Goal: Task Accomplishment & Management: Manage account settings

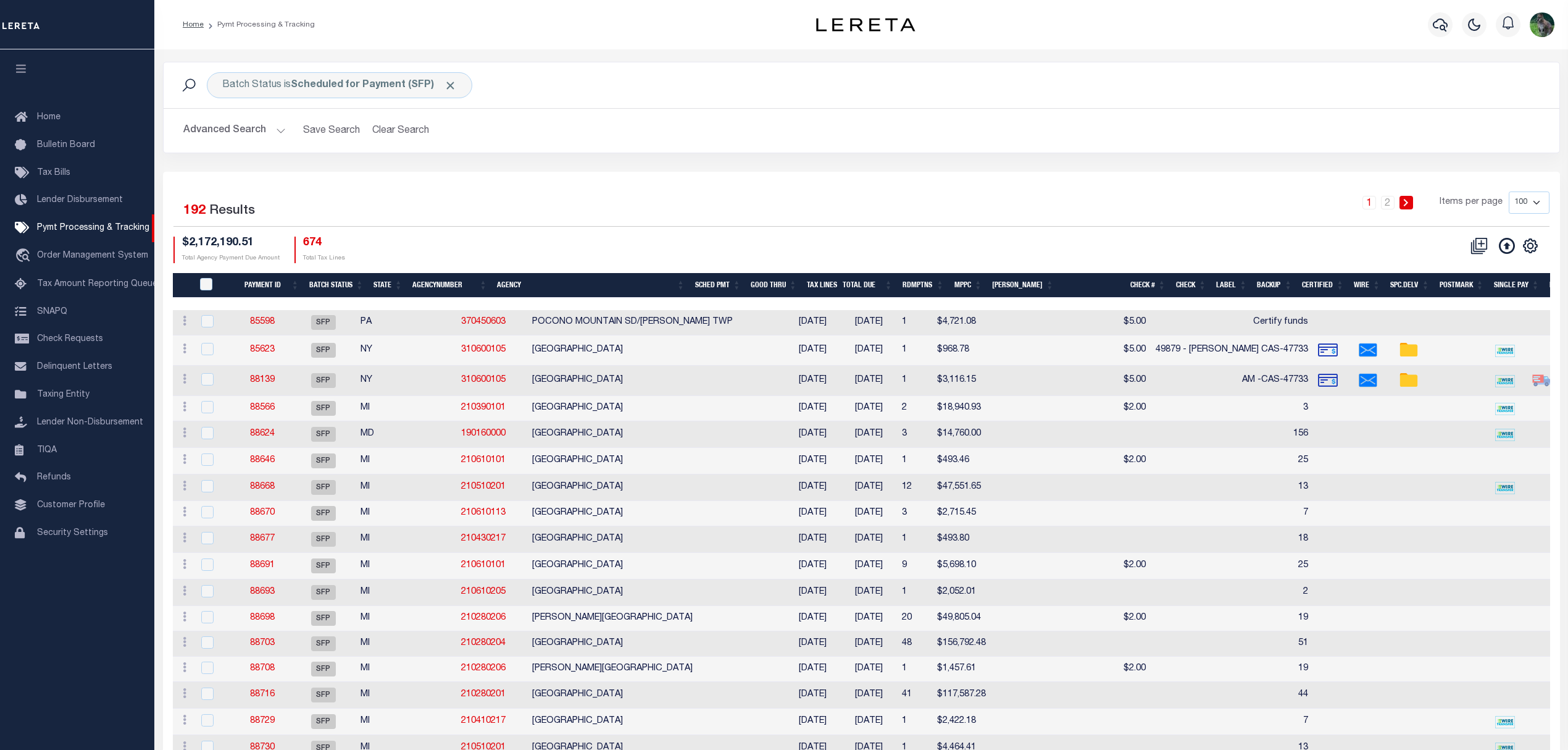
click at [88, 204] on span "Lender Disbursement" at bounding box center [79, 199] width 86 height 9
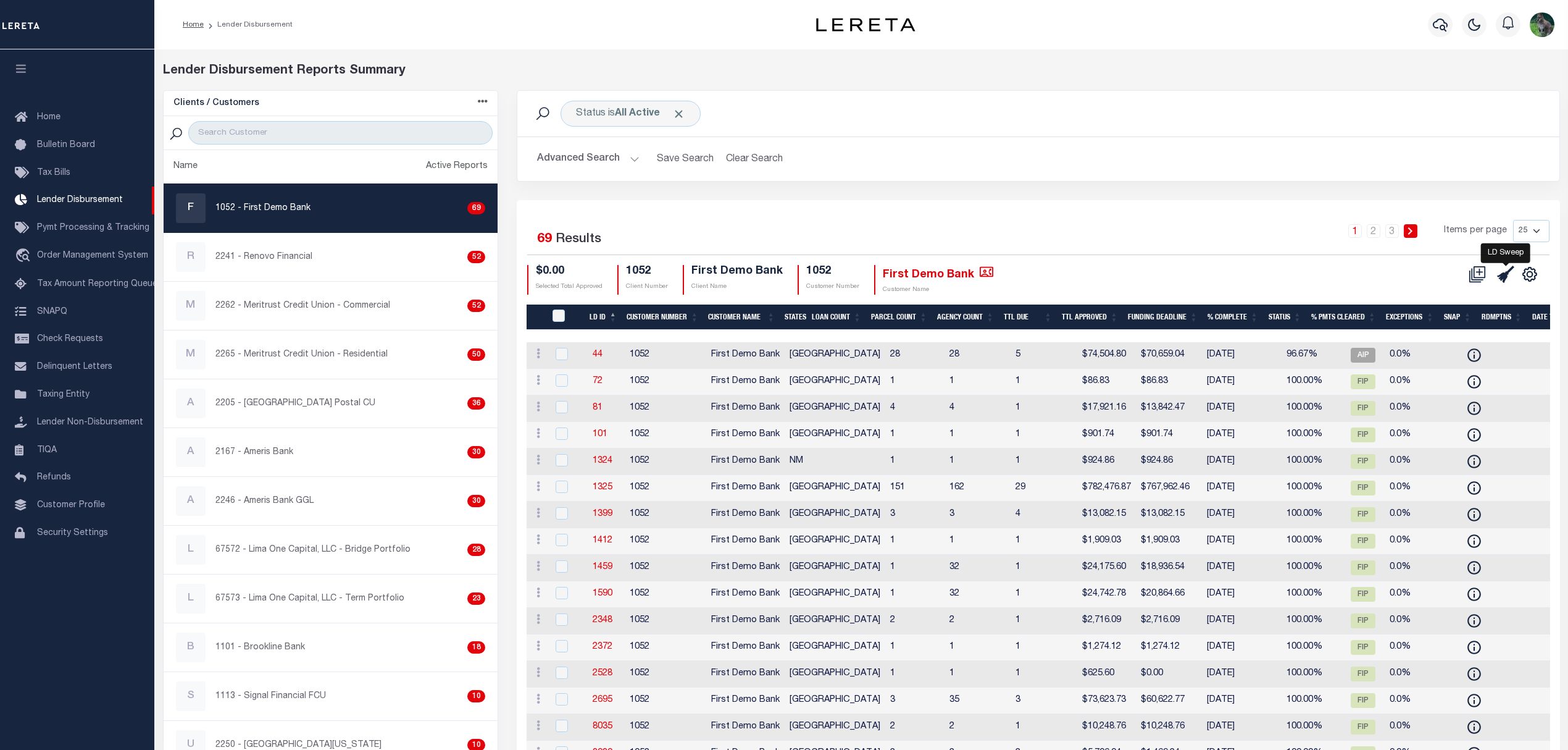
click at [1502, 283] on icon at bounding box center [1506, 274] width 17 height 17
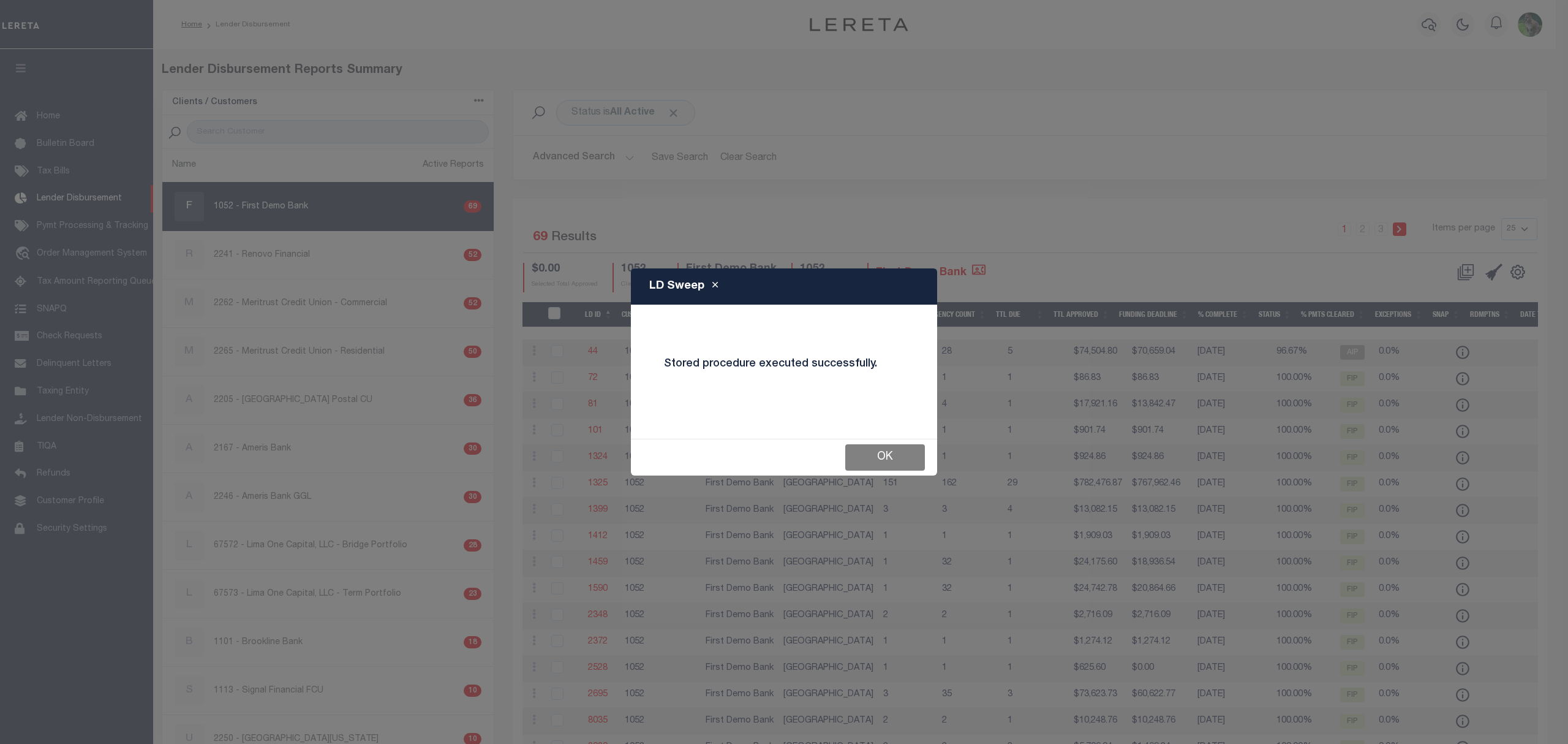
click at [880, 462] on button "OK" at bounding box center [885, 458] width 79 height 26
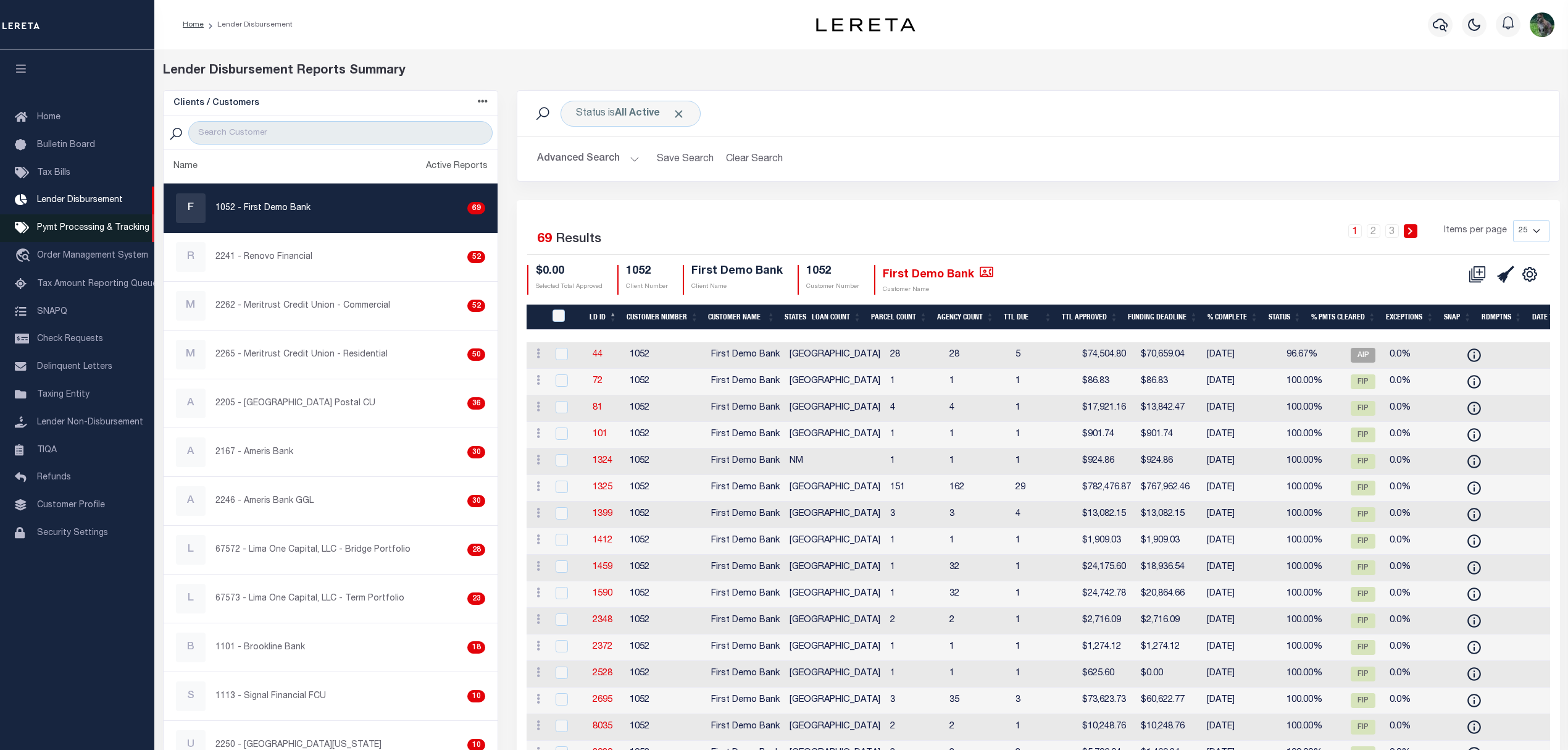
click at [47, 232] on span "Pymt Processing & Tracking" at bounding box center [92, 228] width 112 height 9
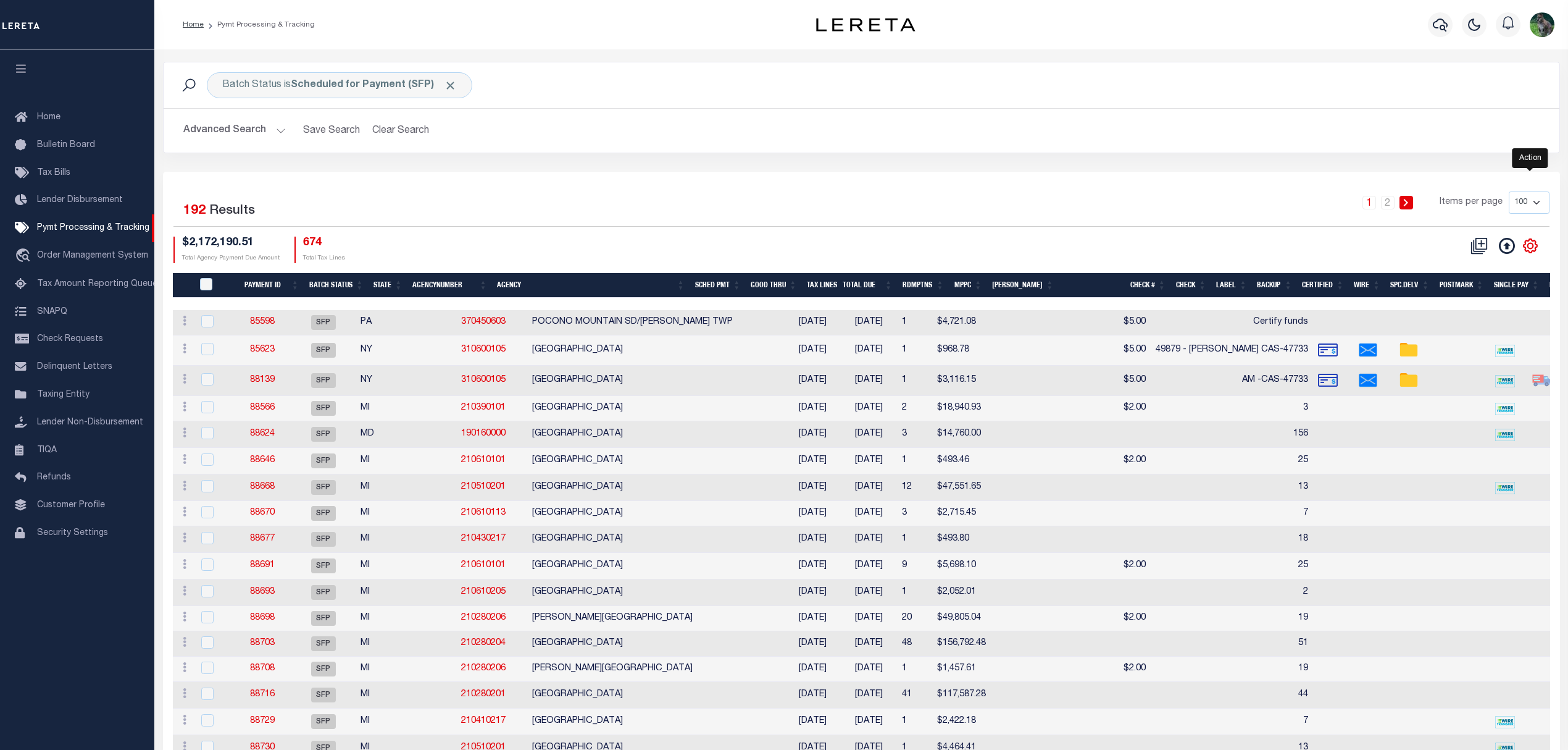
click at [1526, 242] on icon "" at bounding box center [1530, 245] width 14 height 14
click at [1478, 268] on link "CSV" at bounding box center [1479, 266] width 121 height 24
click at [271, 377] on link "88139" at bounding box center [262, 379] width 25 height 9
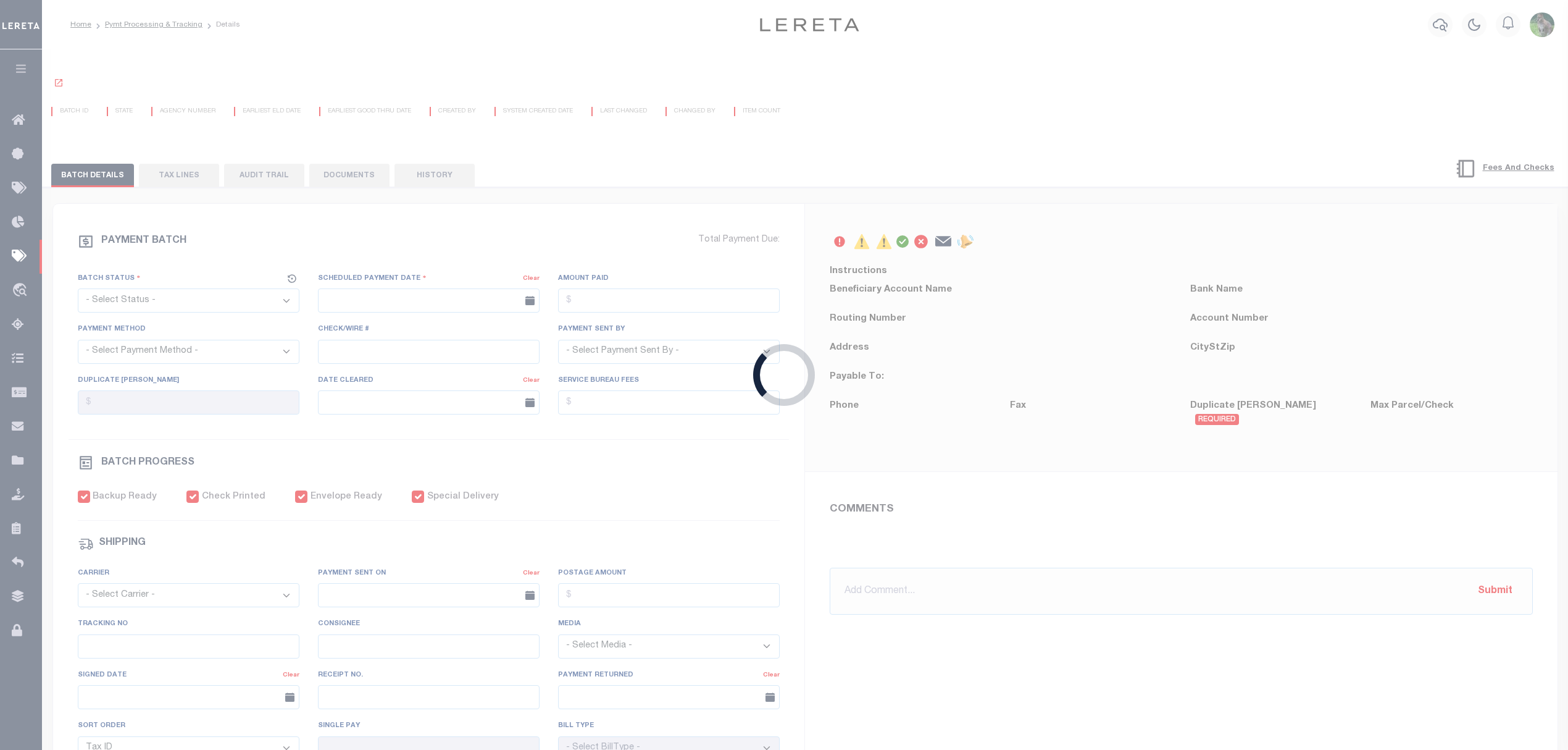
select select "SFP"
type input "09/09/2025"
type input "$3,116.15"
select select "CHK"
type input "AM -CAS-47733"
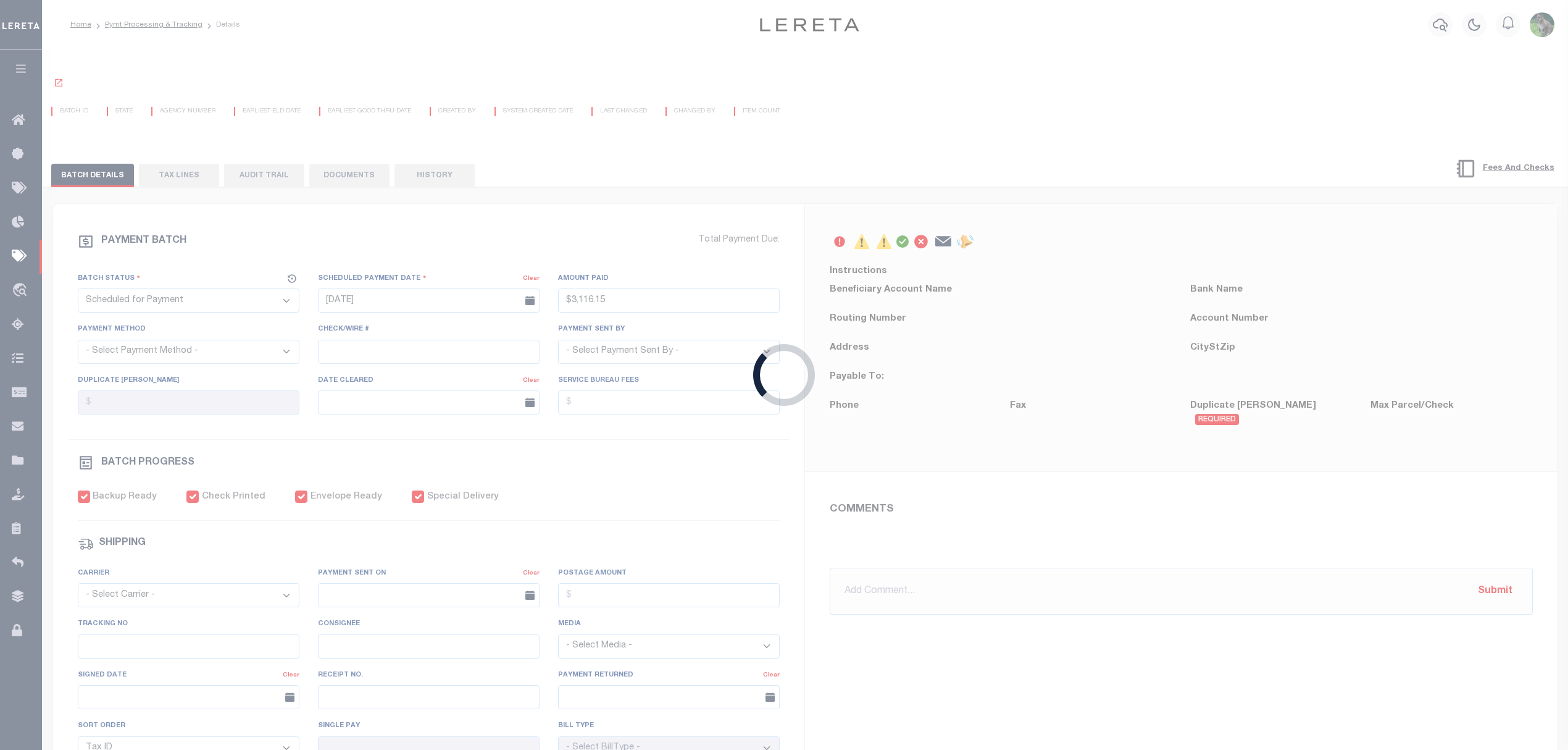
select select "[PERSON_NAME]"
checkbox input "true"
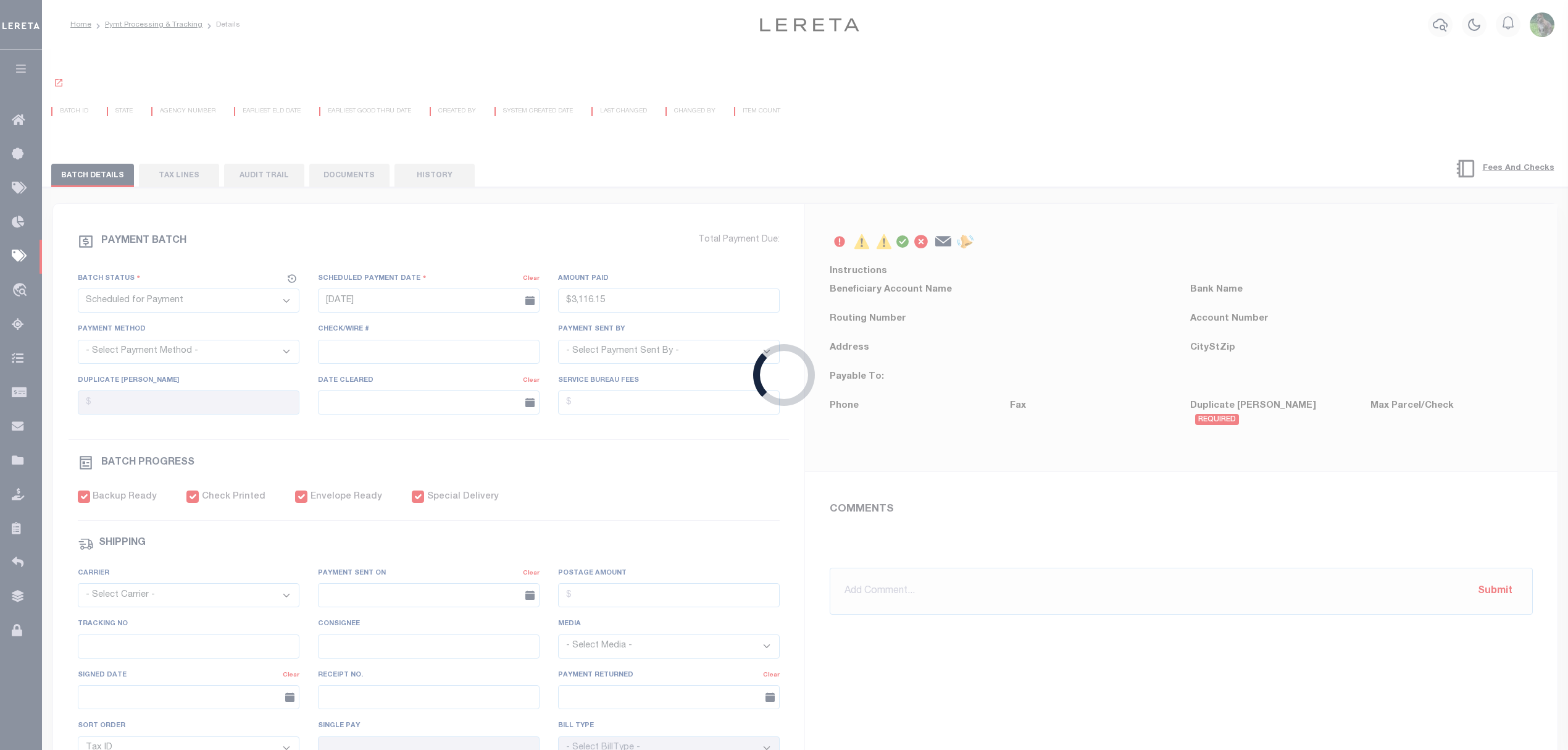
select select "FDX"
type input "$9.85"
type input "1"
radio input "true"
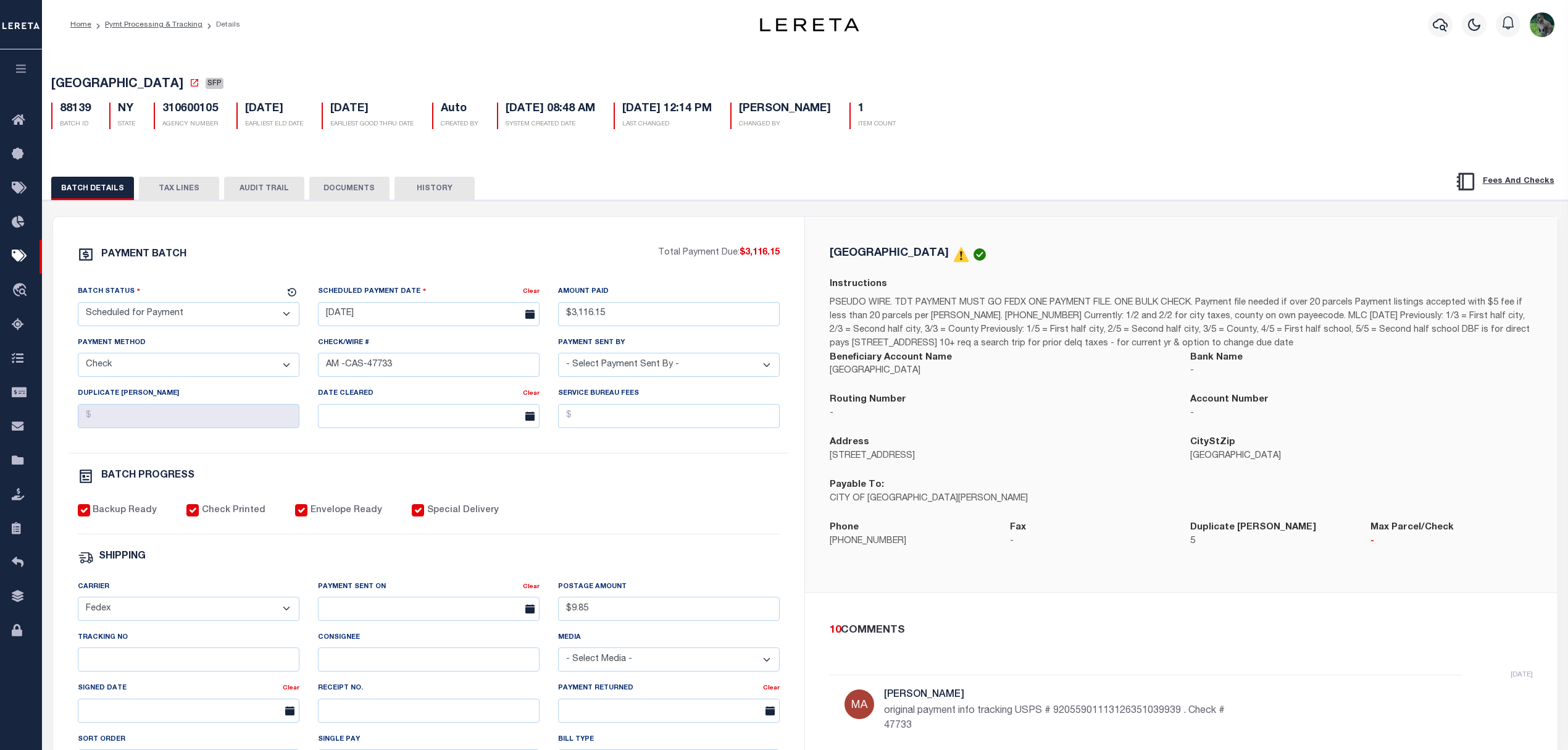
scroll to position [300, 0]
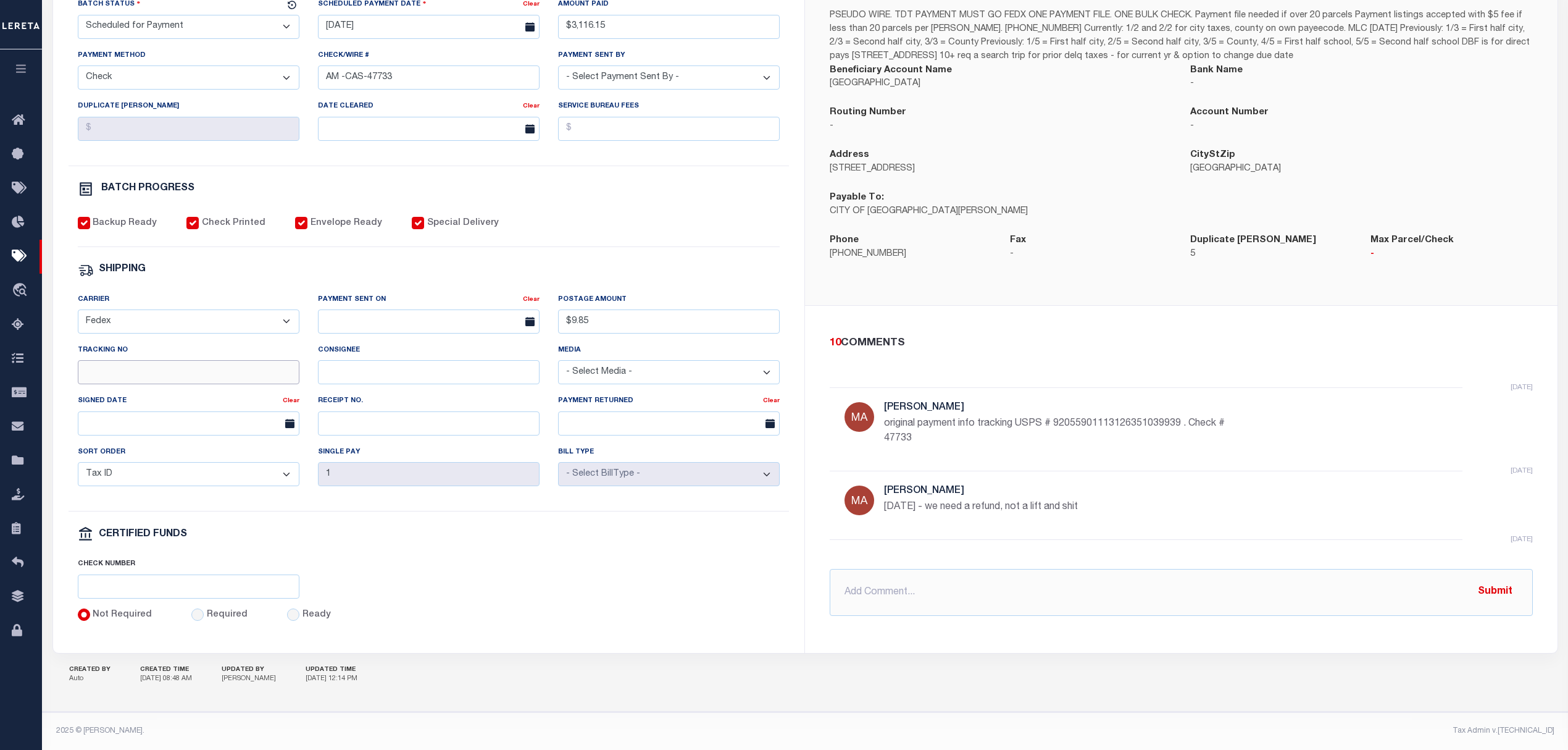
click at [197, 365] on input "Tracking No" at bounding box center [189, 372] width 222 height 24
type input "Audria"
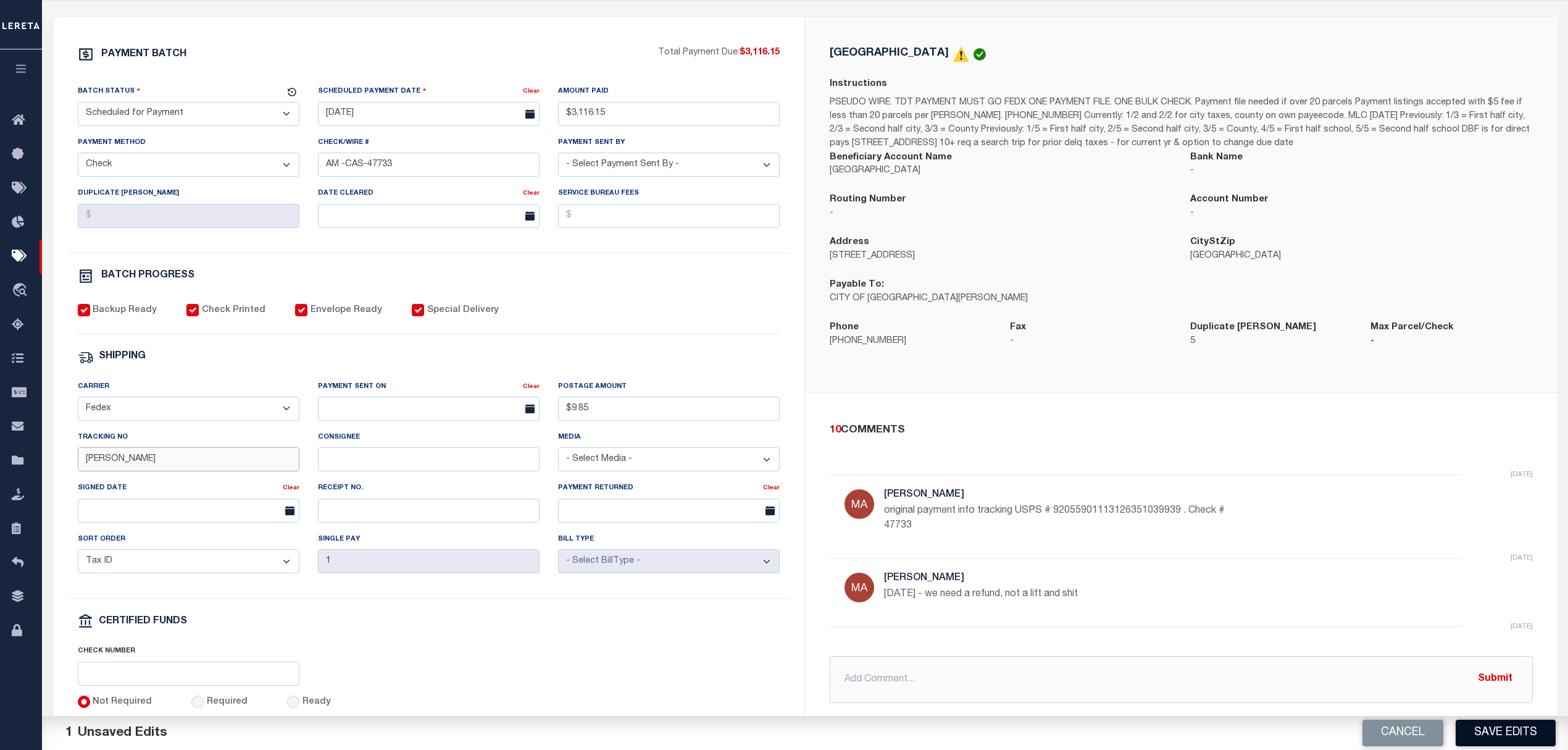
scroll to position [135, 0]
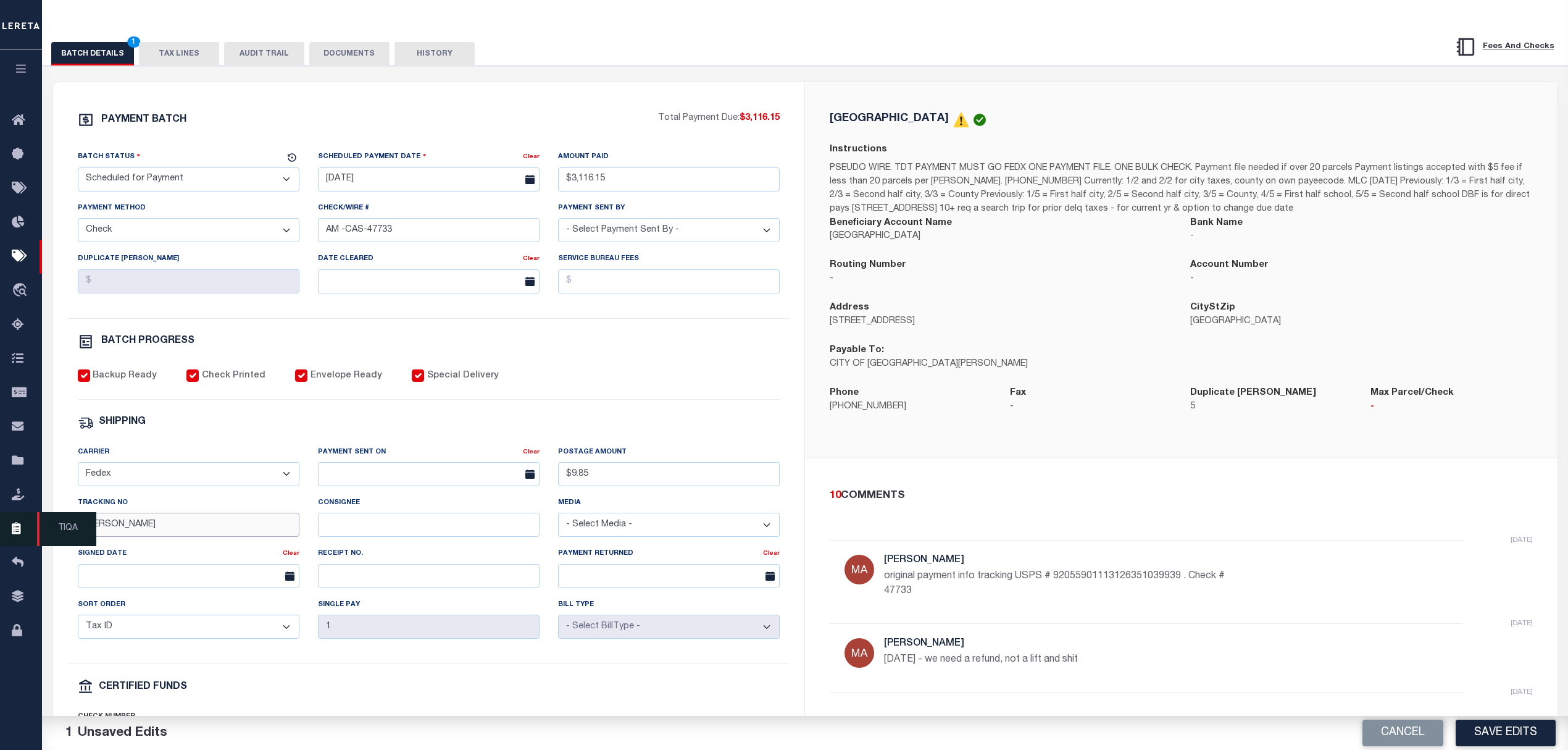
click at [0, 537] on div "Home Pymt Processing & Tracking Details Profile Sign out" at bounding box center [784, 384] width 1568 height 1037
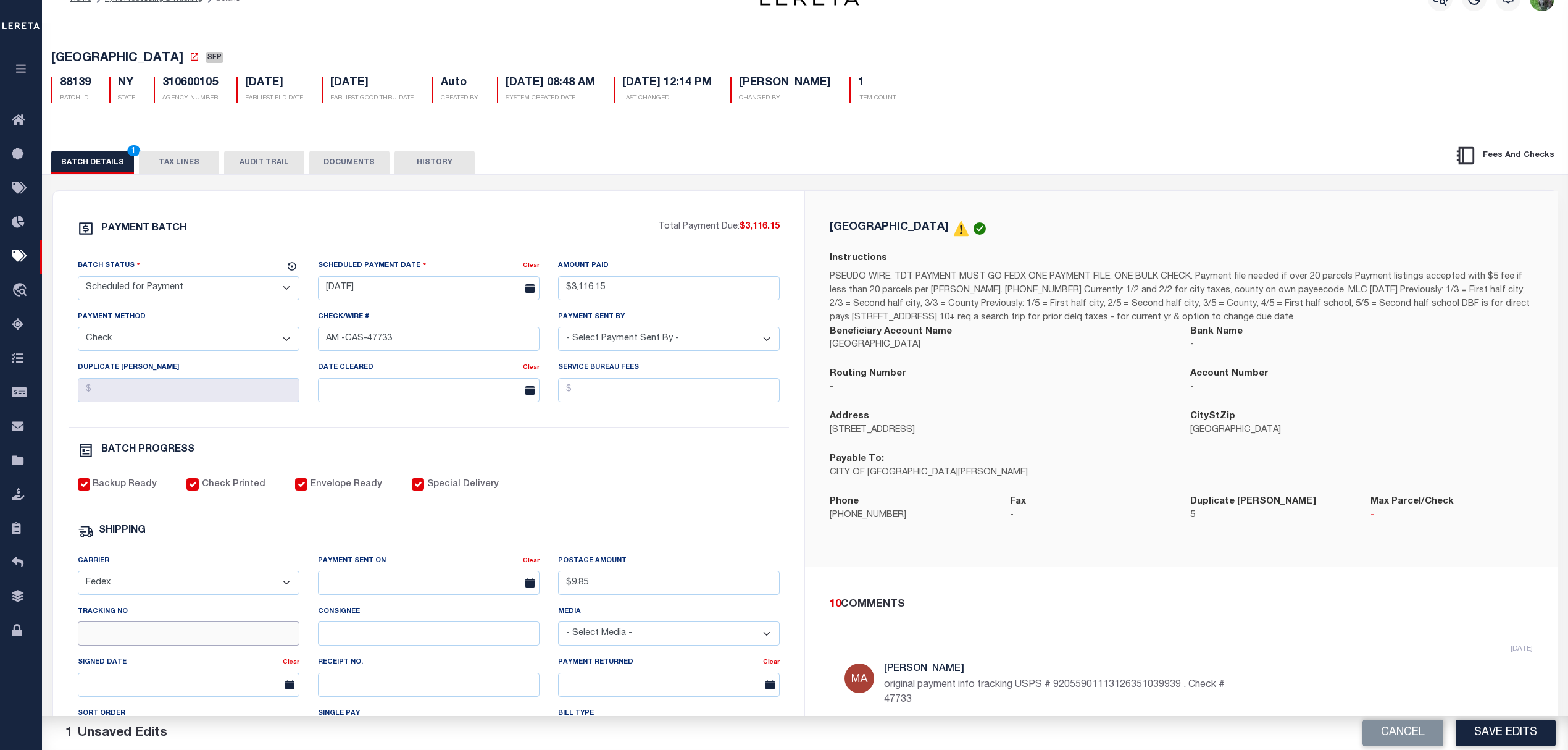
scroll to position [0, 0]
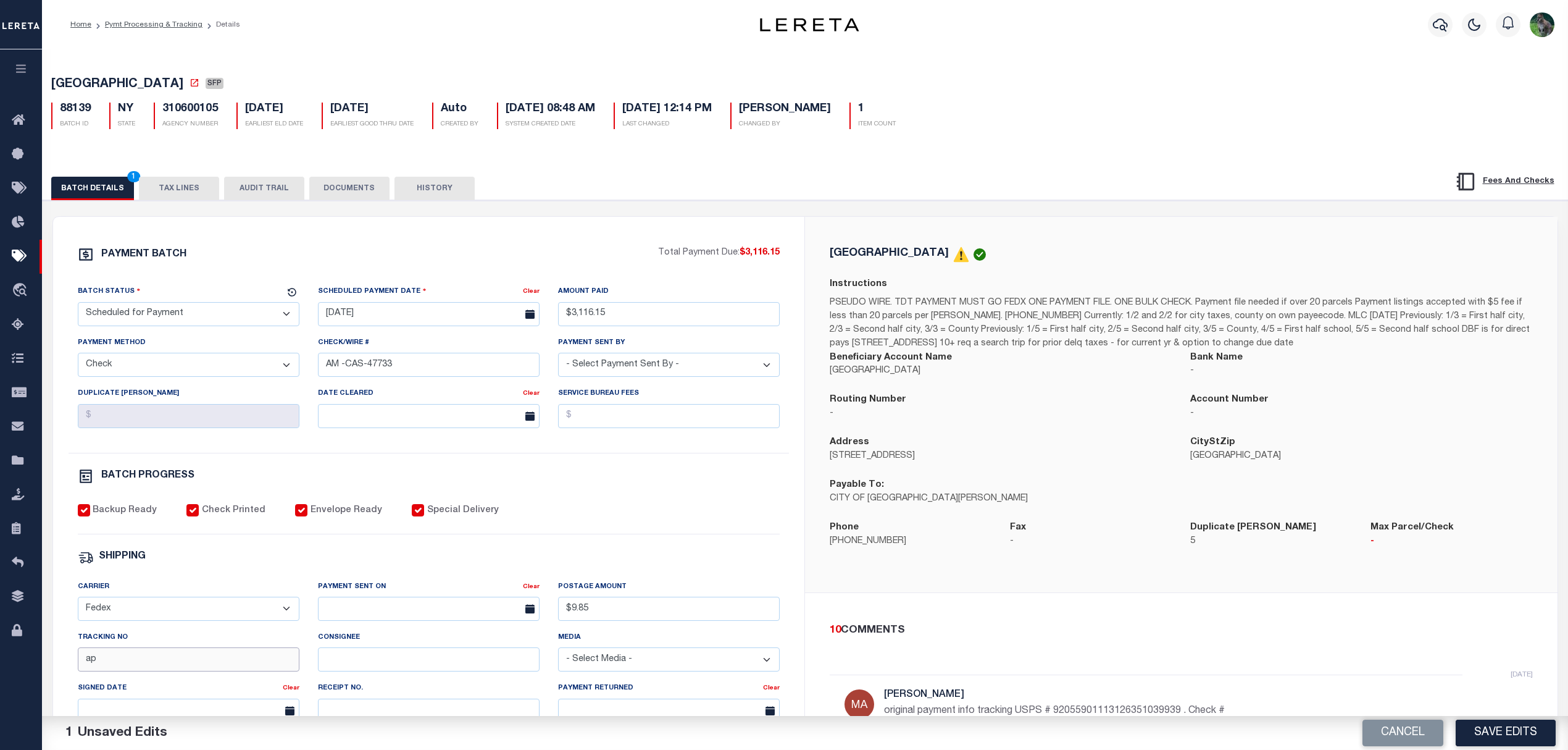
type input "April"
click at [1517, 735] on button "Save Edits" at bounding box center [1506, 733] width 100 height 26
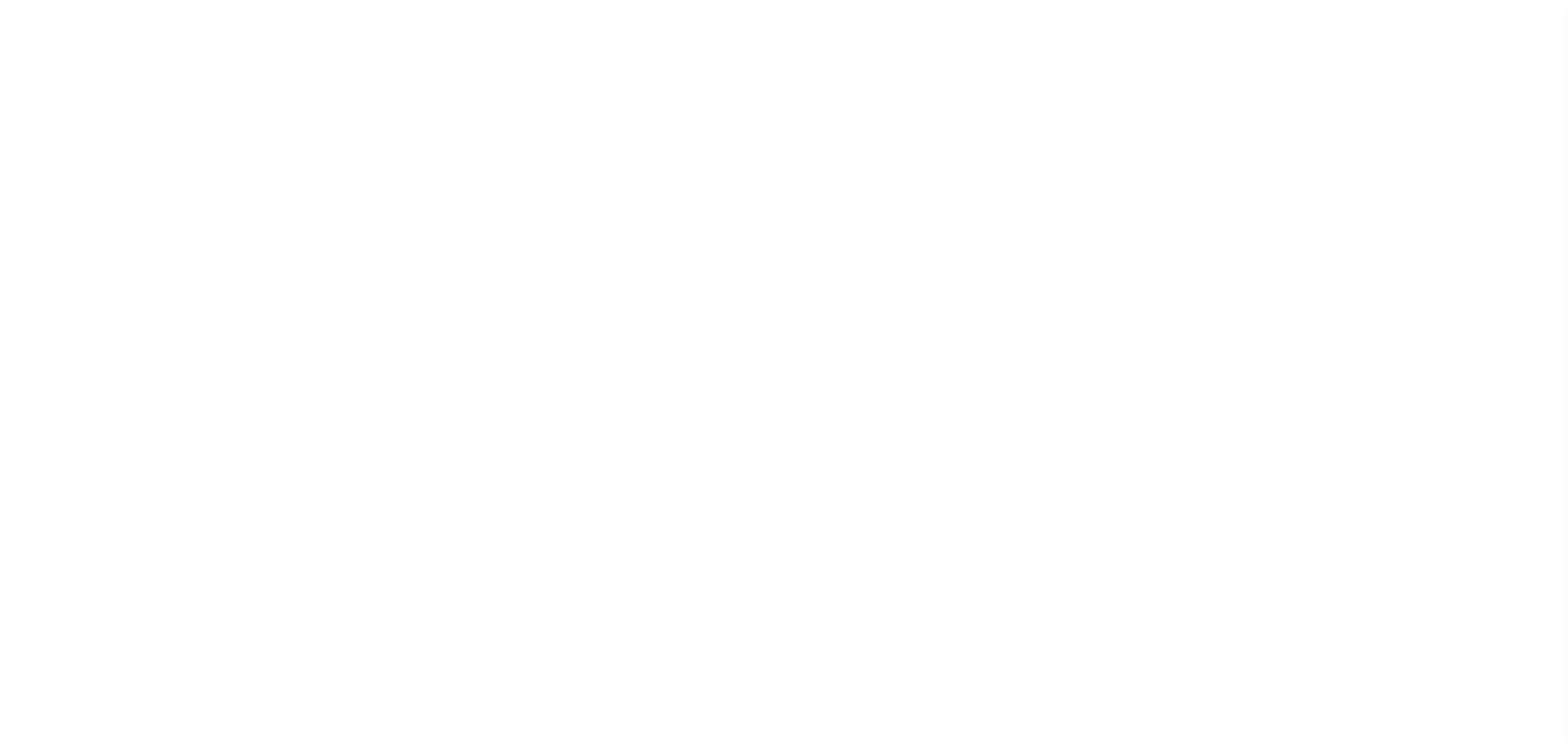
select select "SFP"
select select "CHK"
select select "[PERSON_NAME]"
select select "FDX"
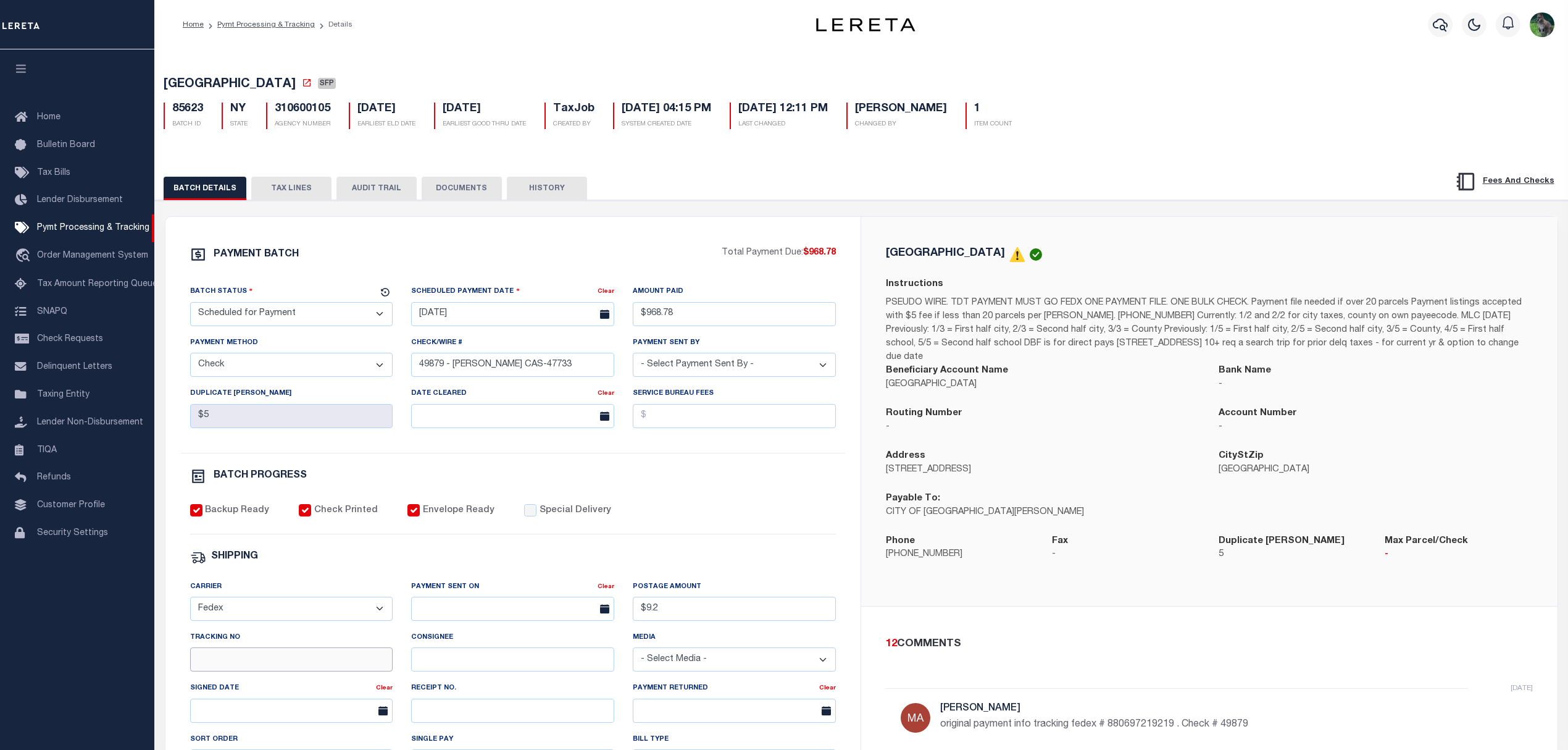
click at [273, 663] on input "Tracking No" at bounding box center [292, 659] width 203 height 24
type input "April"
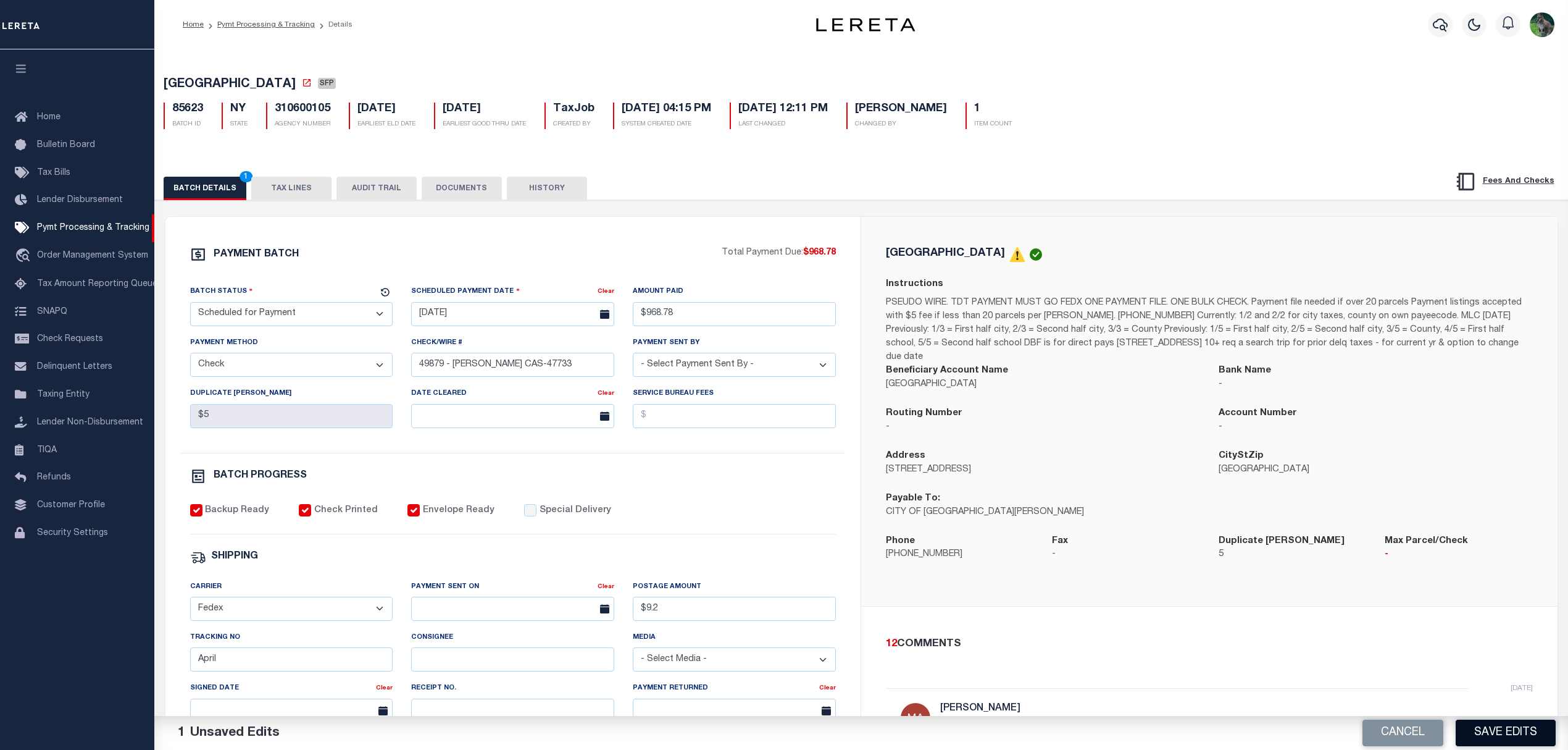
click at [1522, 738] on button "Save Edits" at bounding box center [1506, 733] width 100 height 26
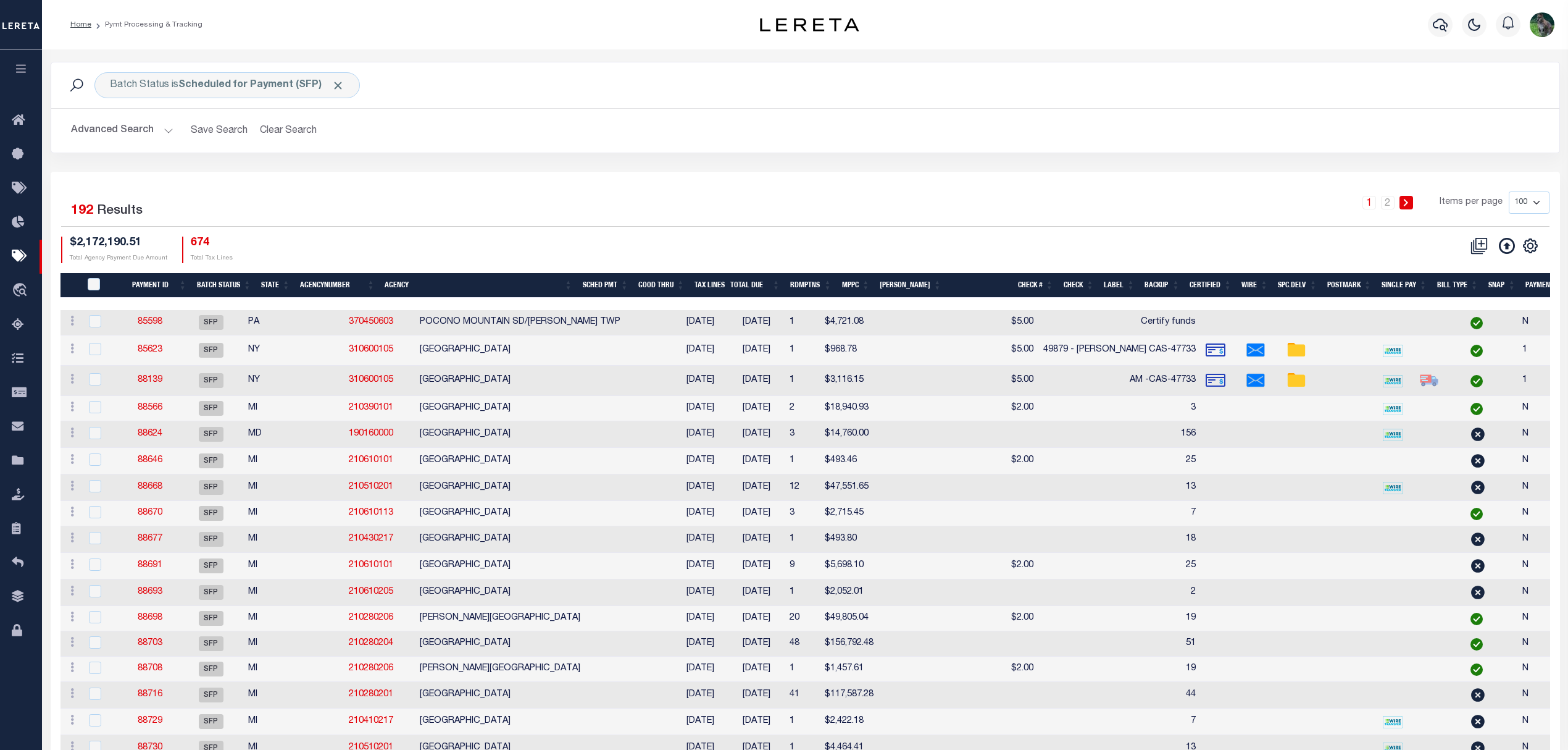
click at [134, 322] on td "85598" at bounding box center [150, 323] width 58 height 26
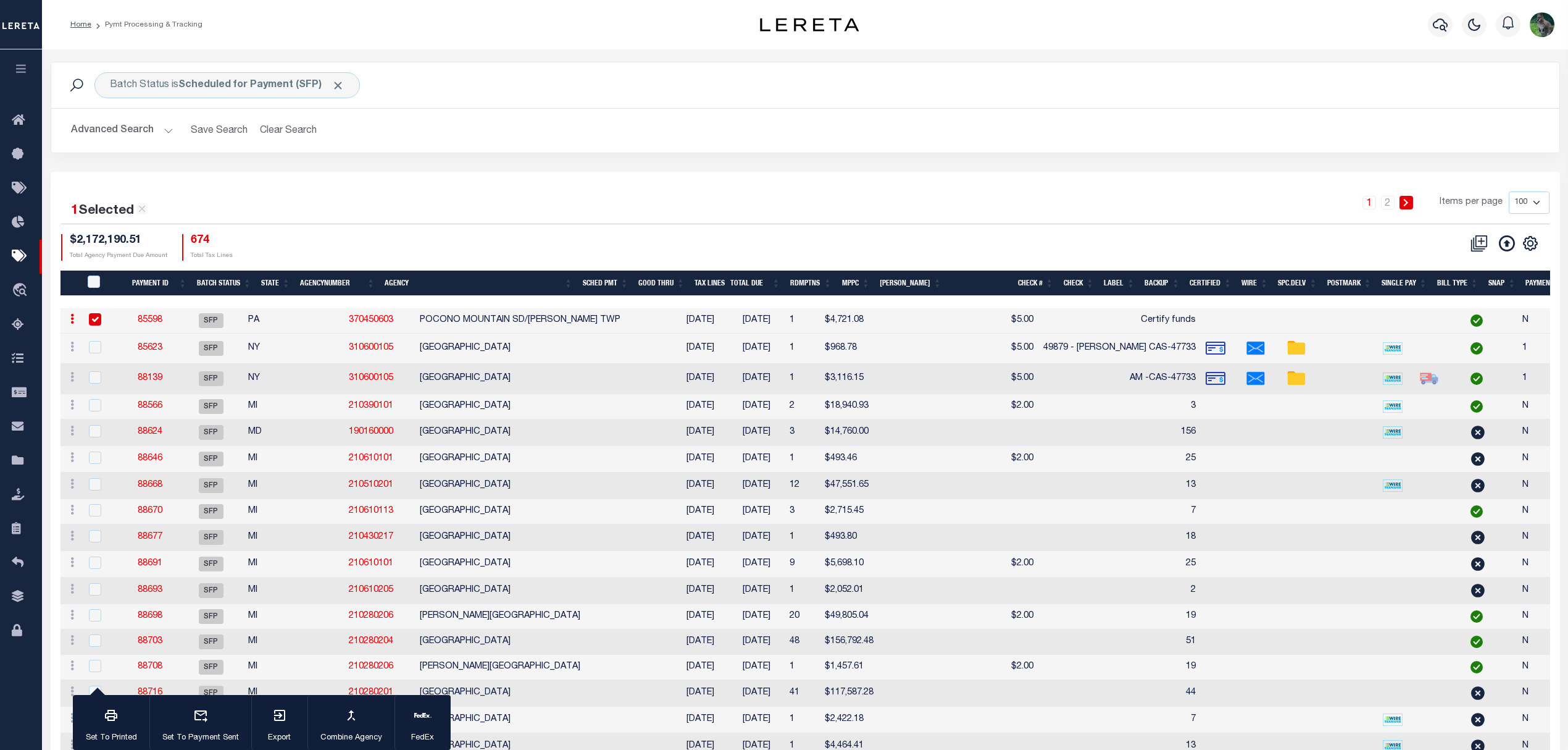
click at [179, 324] on td "85598" at bounding box center [150, 321] width 58 height 26
checkbox input "false"
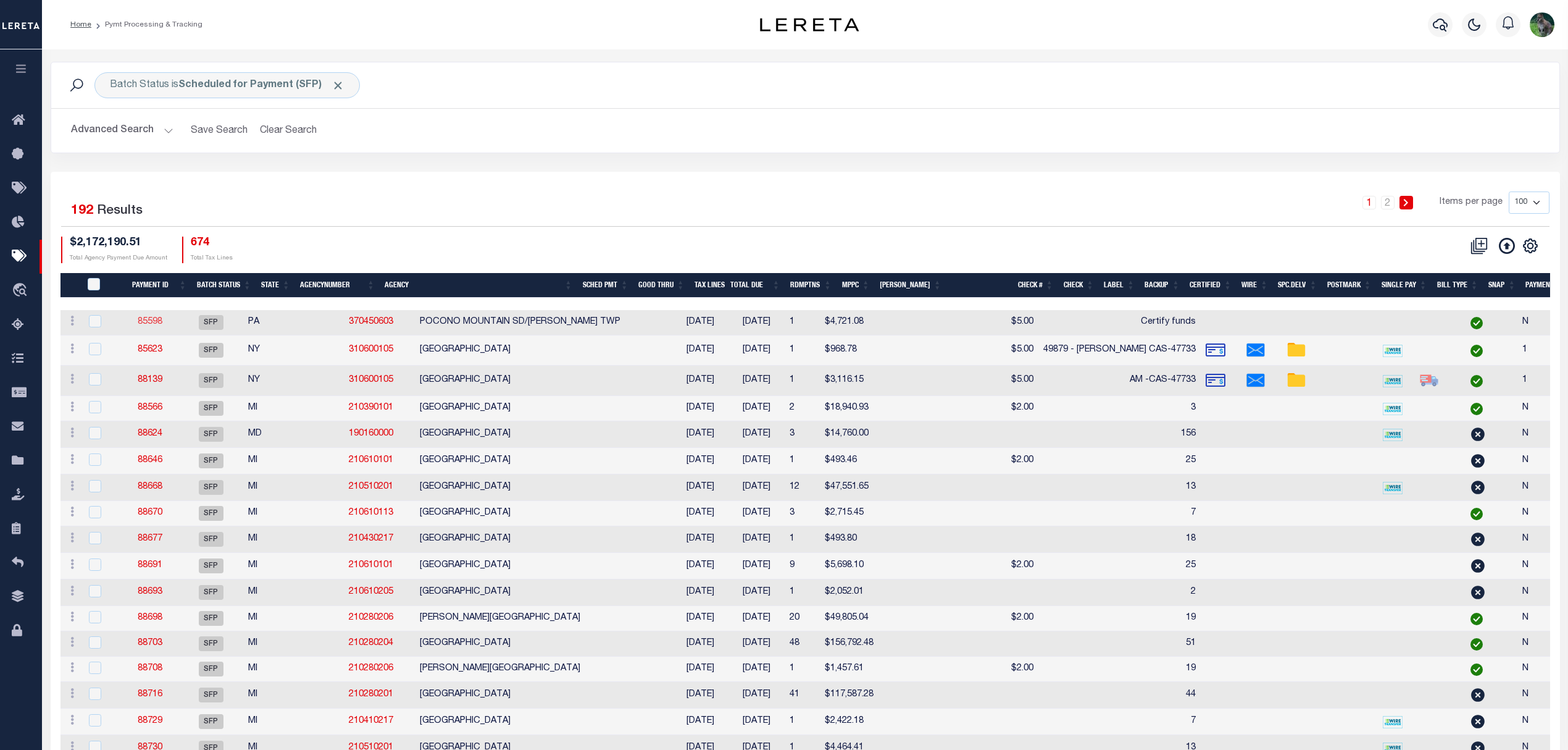
click at [163, 322] on link "85598" at bounding box center [150, 322] width 25 height 9
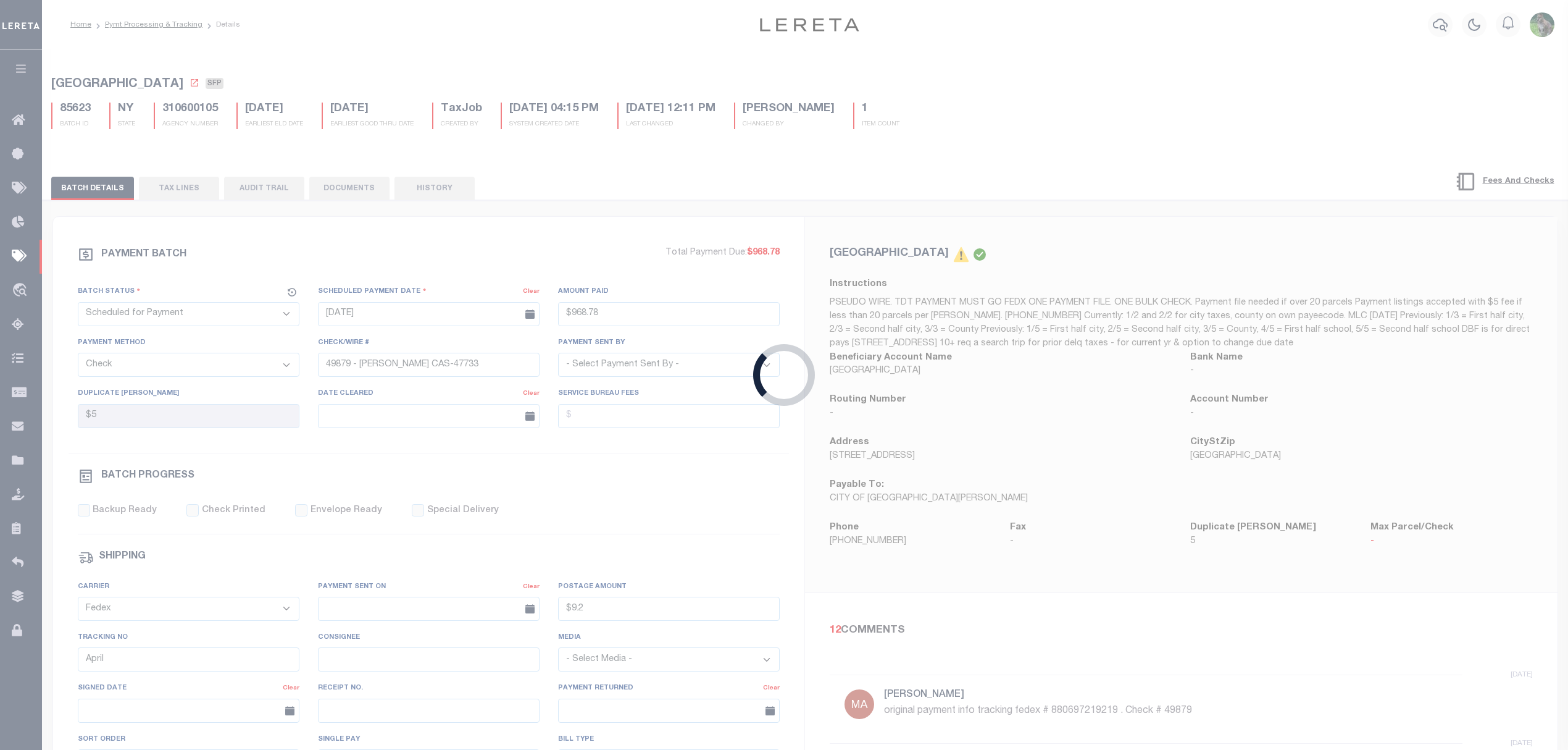
type input "04/30/2025"
type input "$4,721.08"
select select
type input "Certify funds"
checkbox input "false"
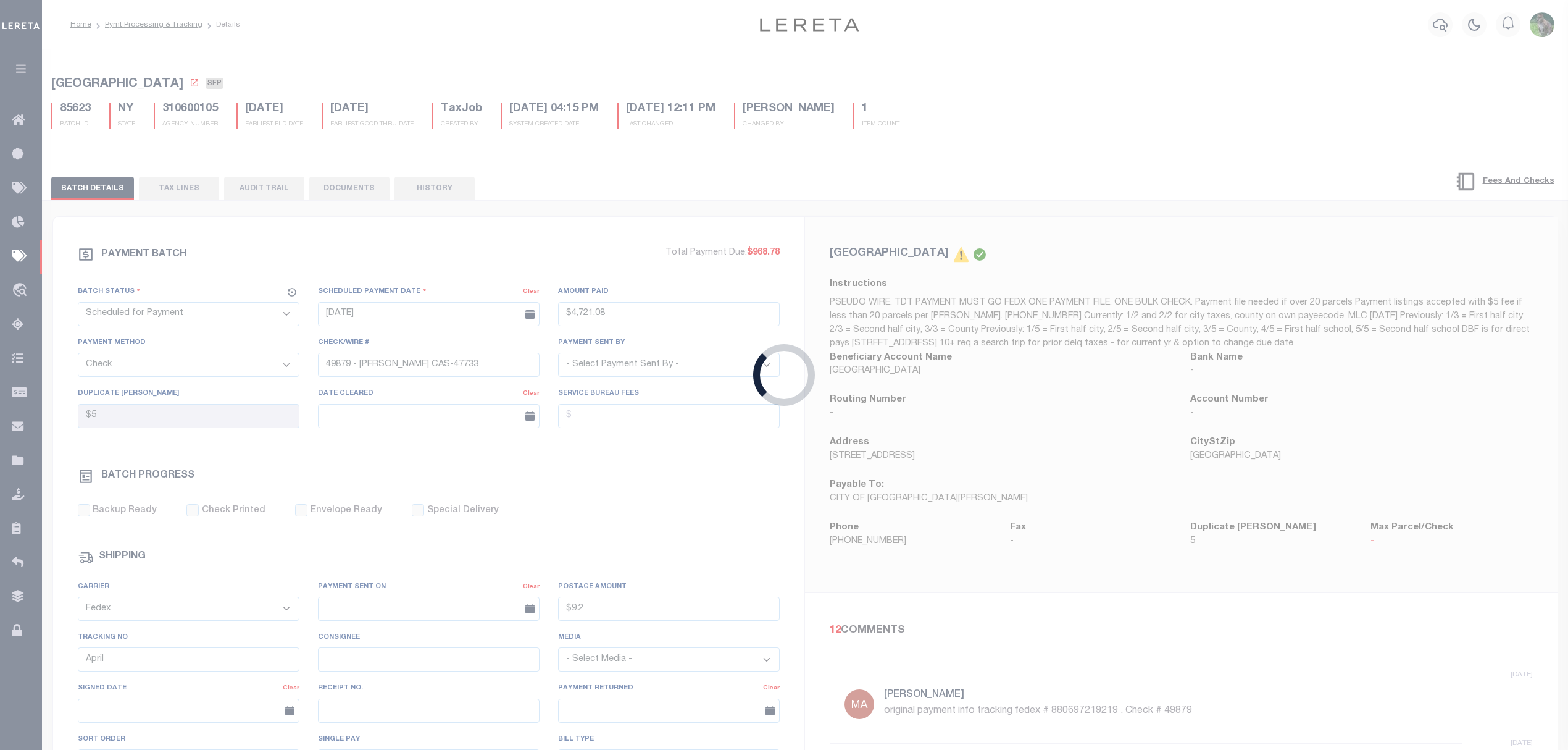
checkbox input "false"
select select
type input "Audria"
type input "N"
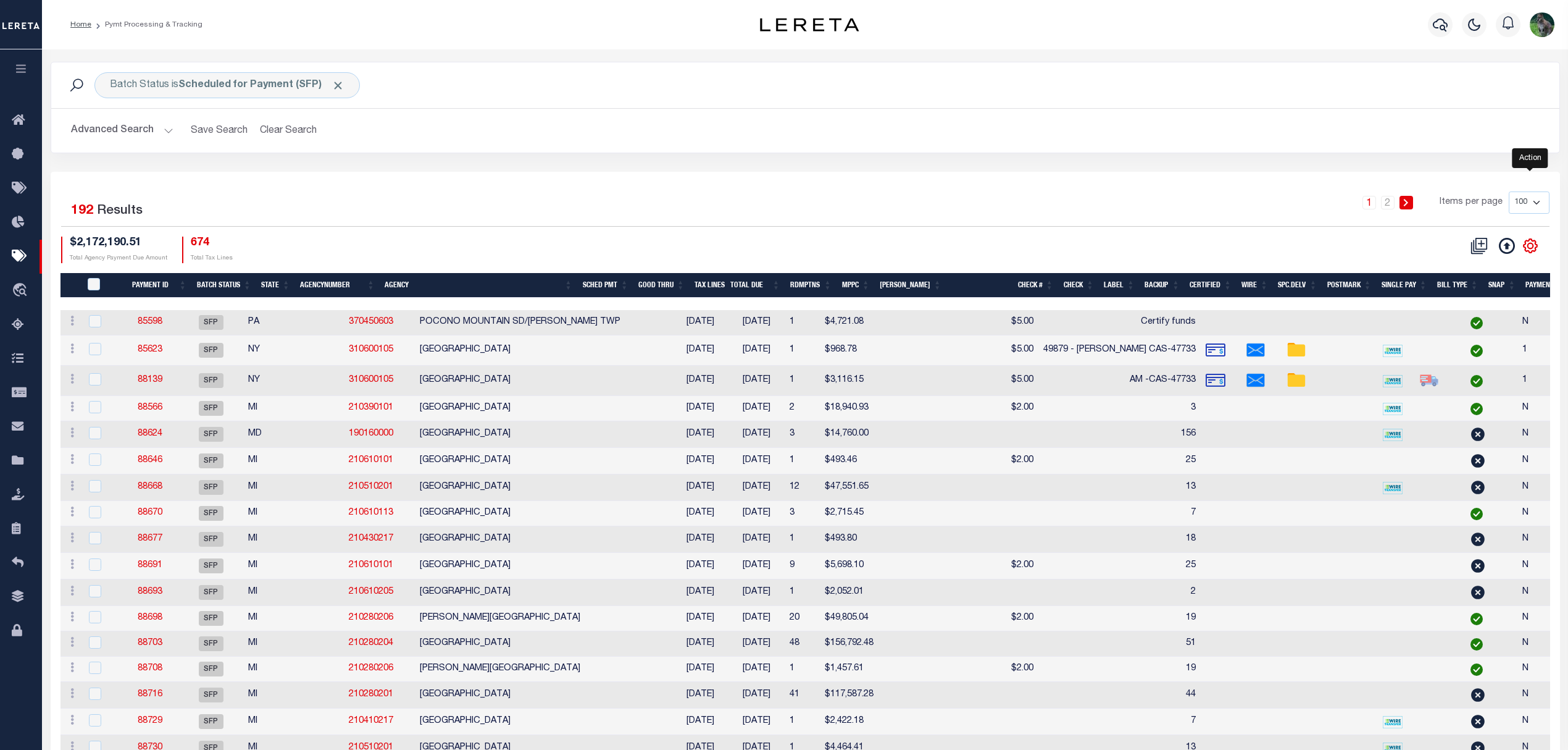
click at [1534, 247] on icon "" at bounding box center [1530, 245] width 16 height 16
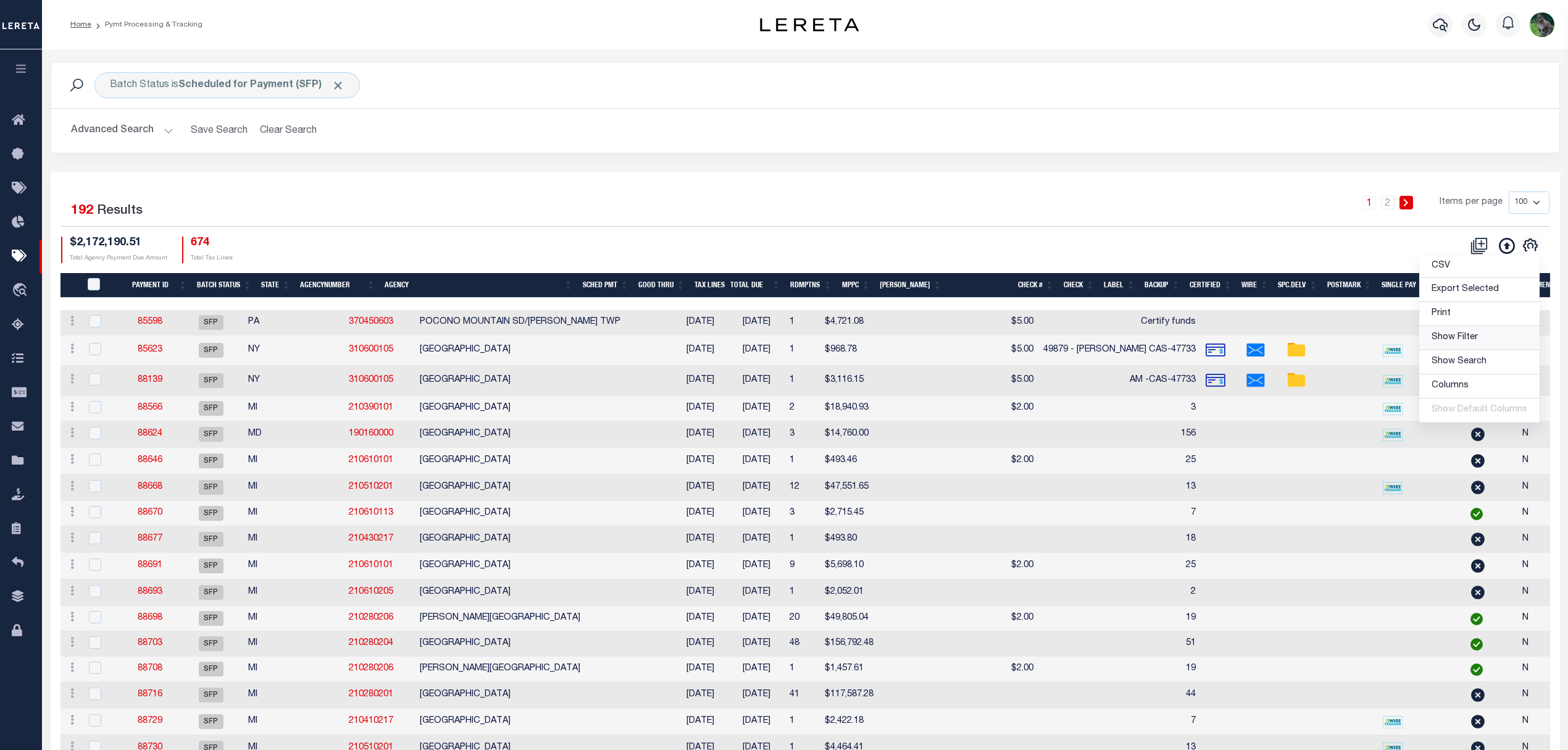
click at [1475, 341] on span "Show Filter" at bounding box center [1455, 337] width 47 height 9
select select
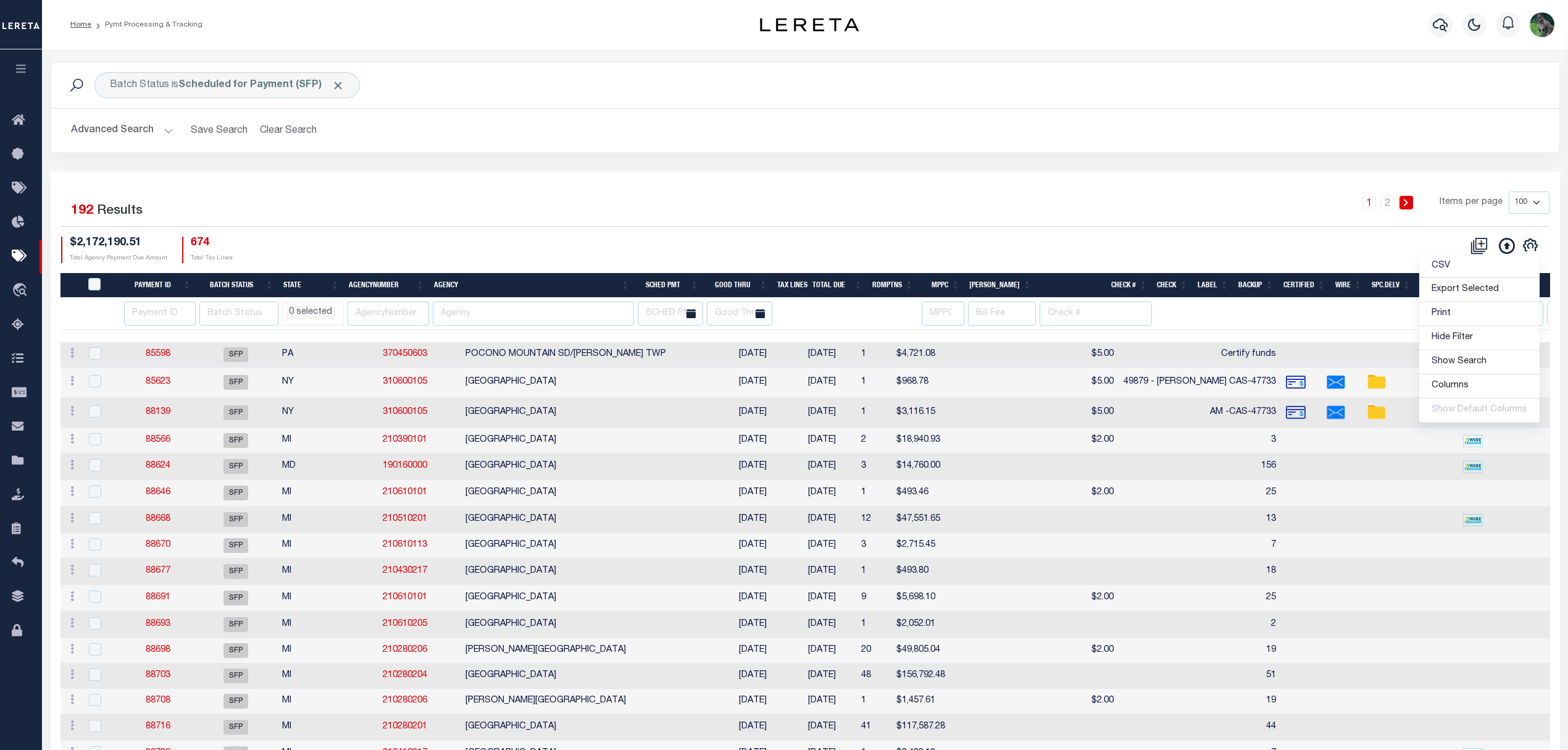
click at [308, 316] on li "0 selected" at bounding box center [310, 312] width 49 height 14
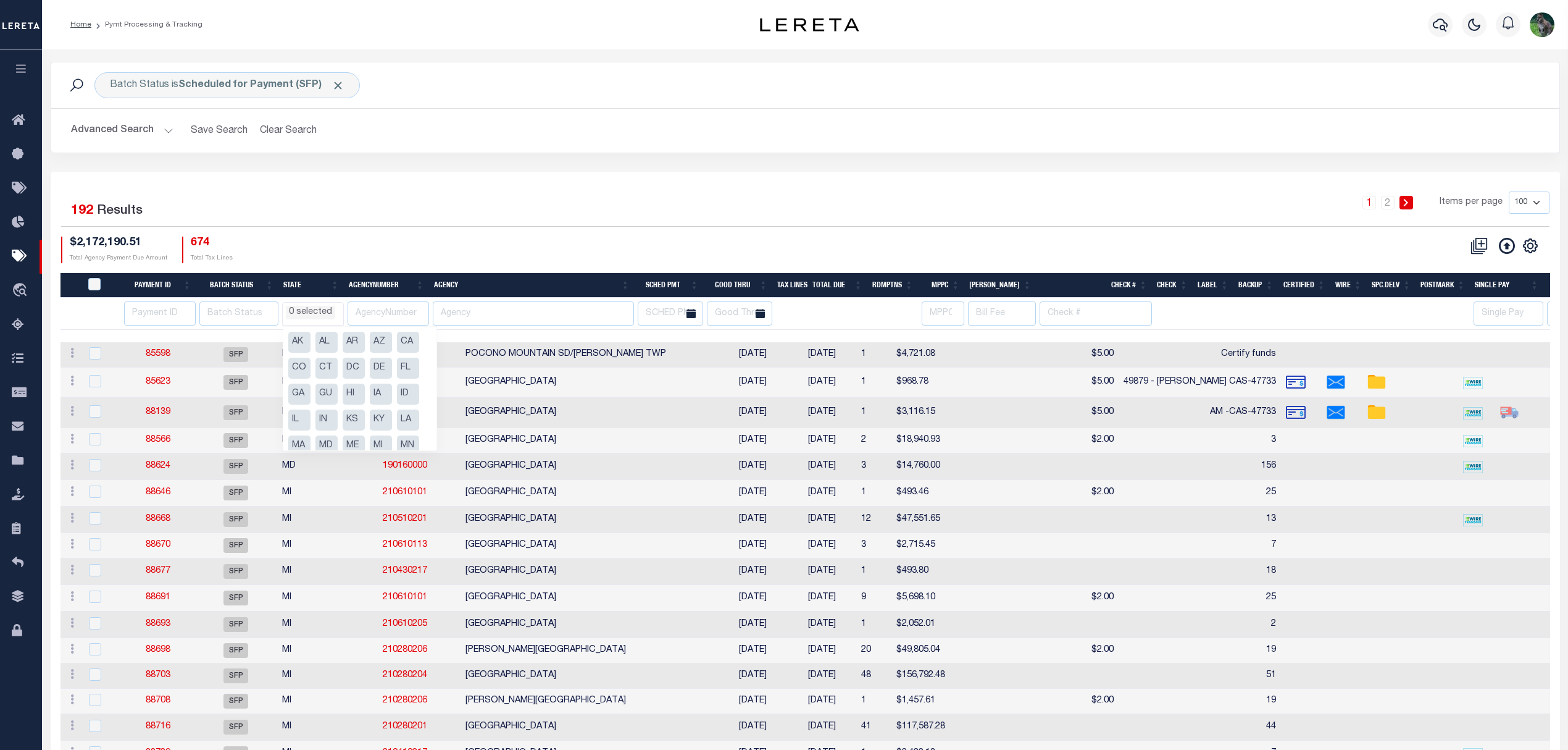
click at [386, 390] on li "IA" at bounding box center [381, 394] width 22 height 21
select select "IA"
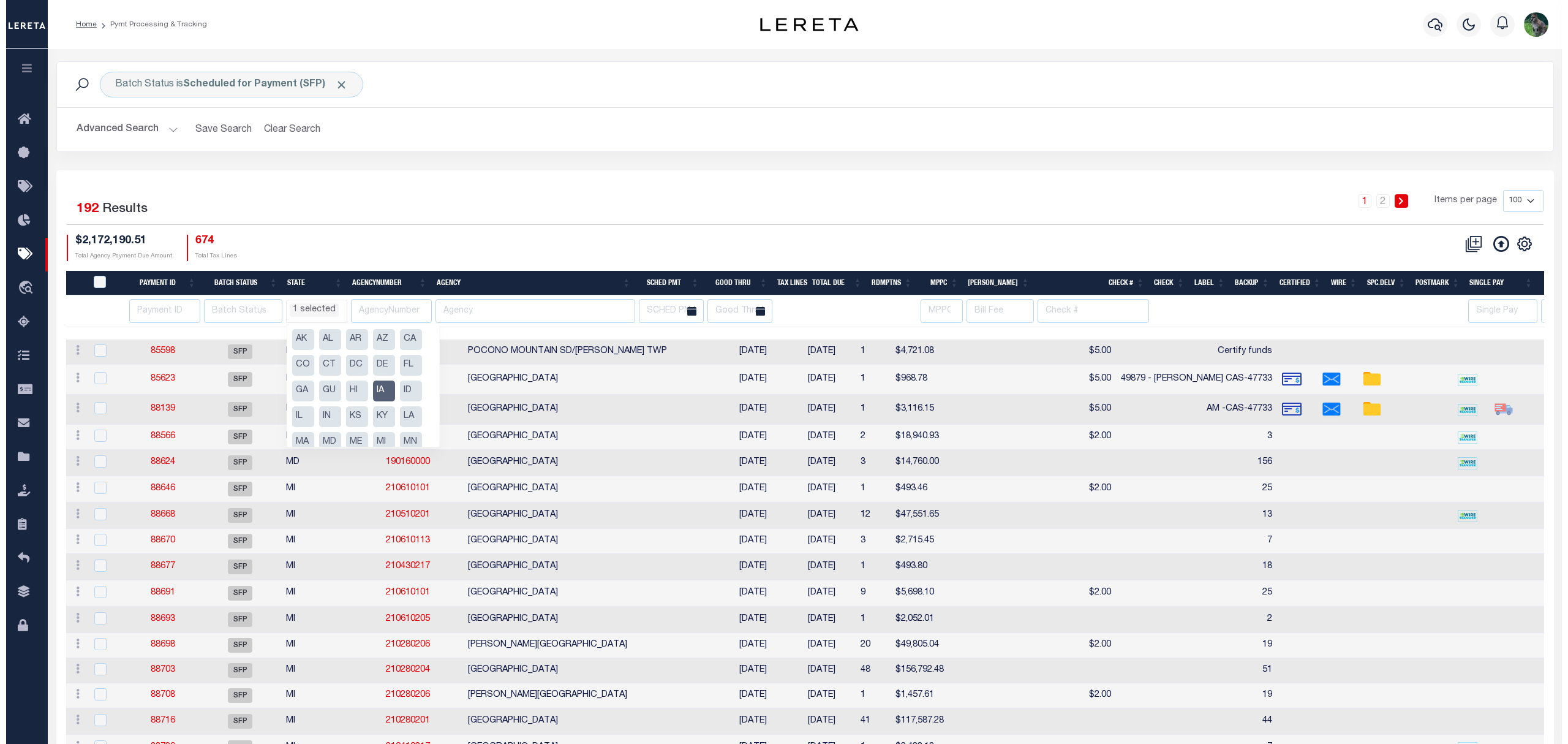
scroll to position [140, 0]
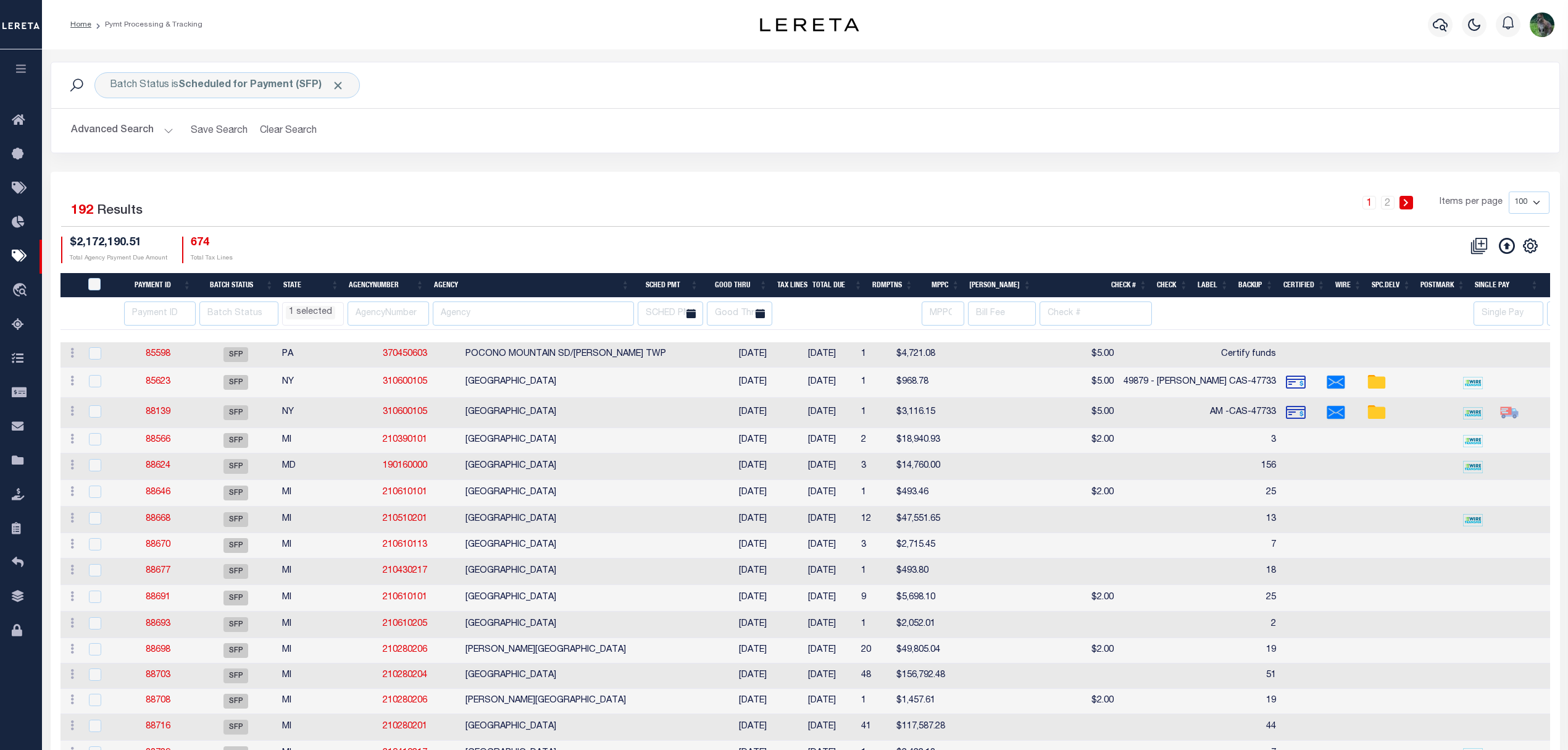
click at [653, 224] on div "1 2 Items per page 100 200 500 1000" at bounding box center [993, 207] width 1112 height 32
select select "IA"
select select
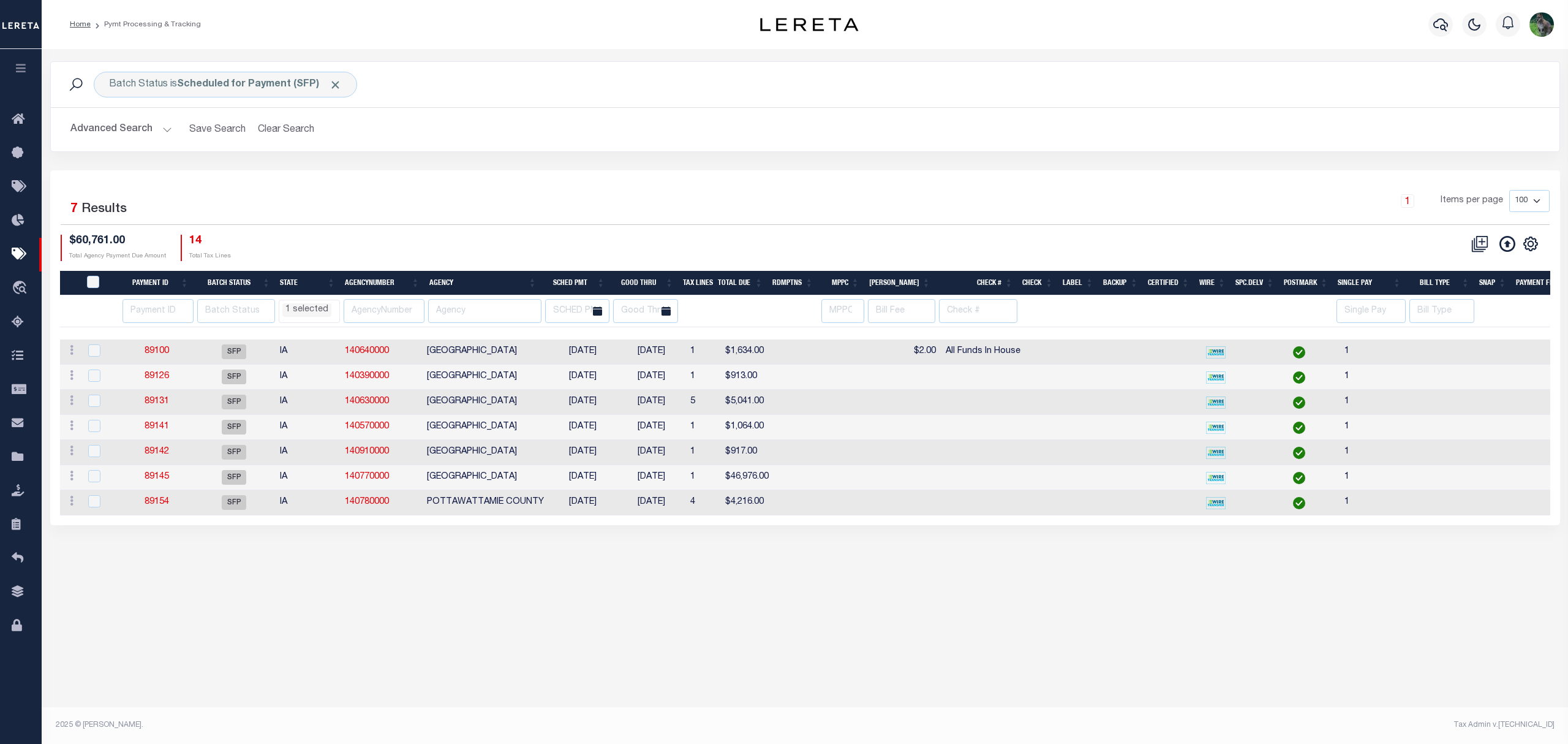
click at [305, 317] on li "1 selected" at bounding box center [306, 310] width 49 height 14
click at [376, 386] on li "IA" at bounding box center [378, 391] width 22 height 21
select select
click at [154, 311] on input "number" at bounding box center [157, 310] width 71 height 24
select select
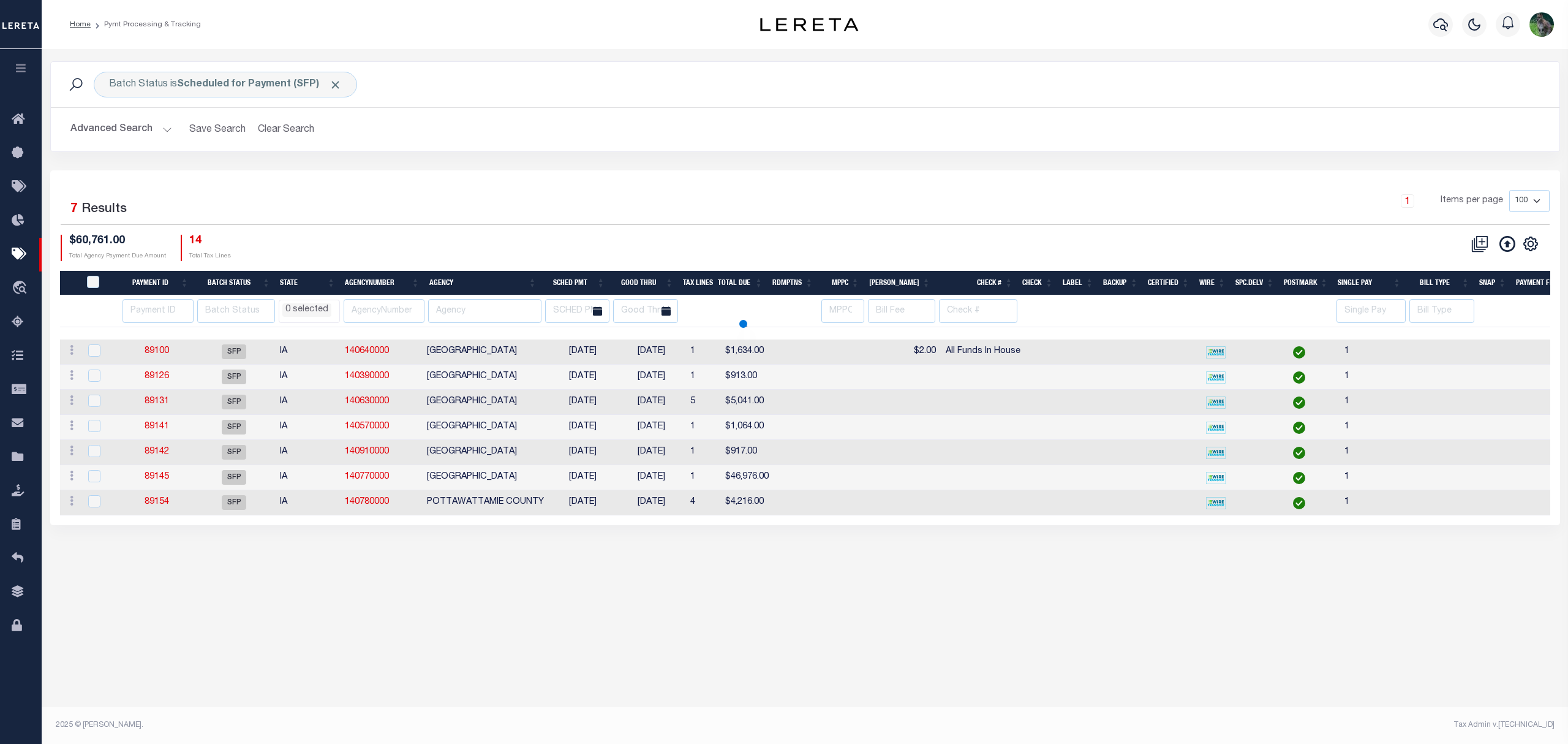
select select
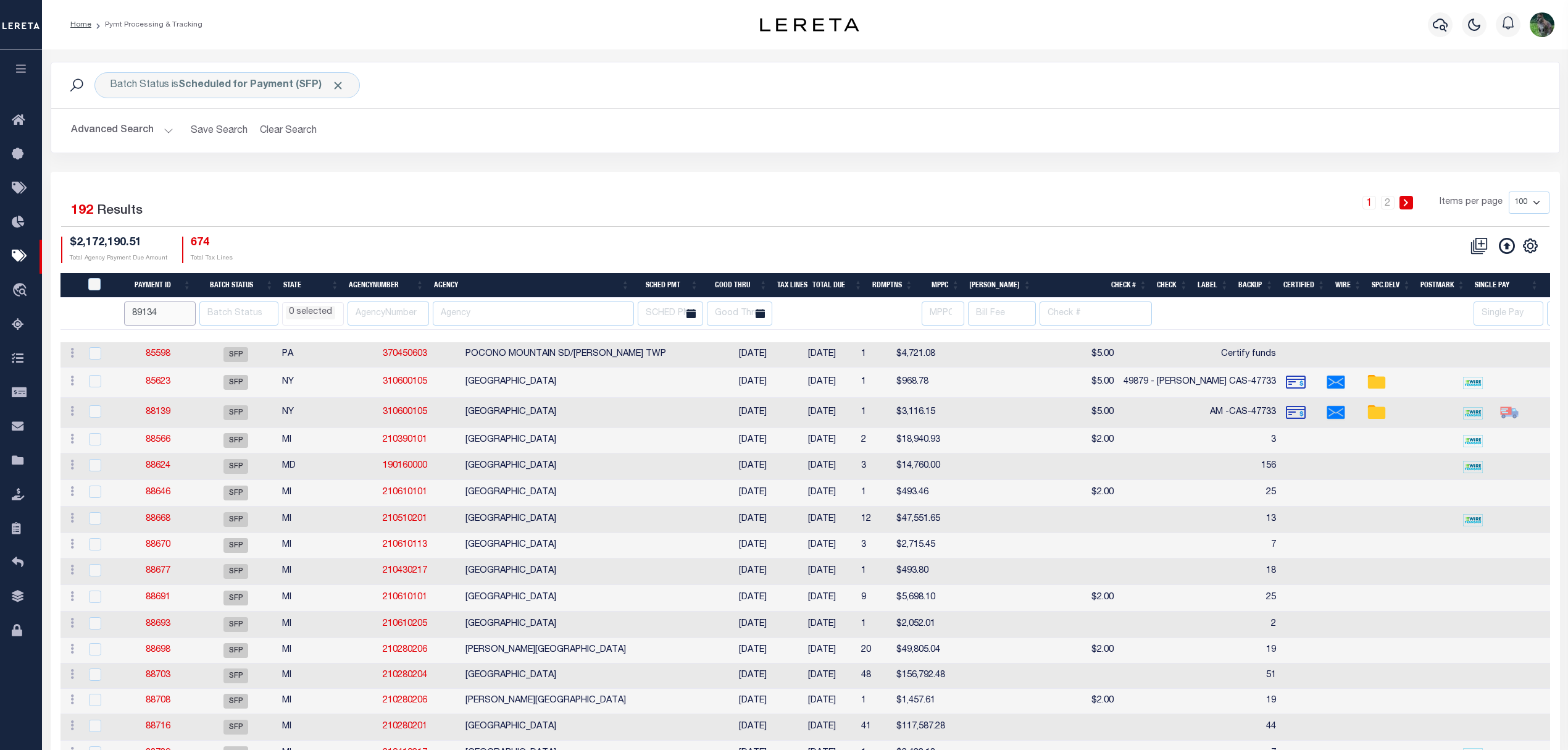
type input "89134"
select select
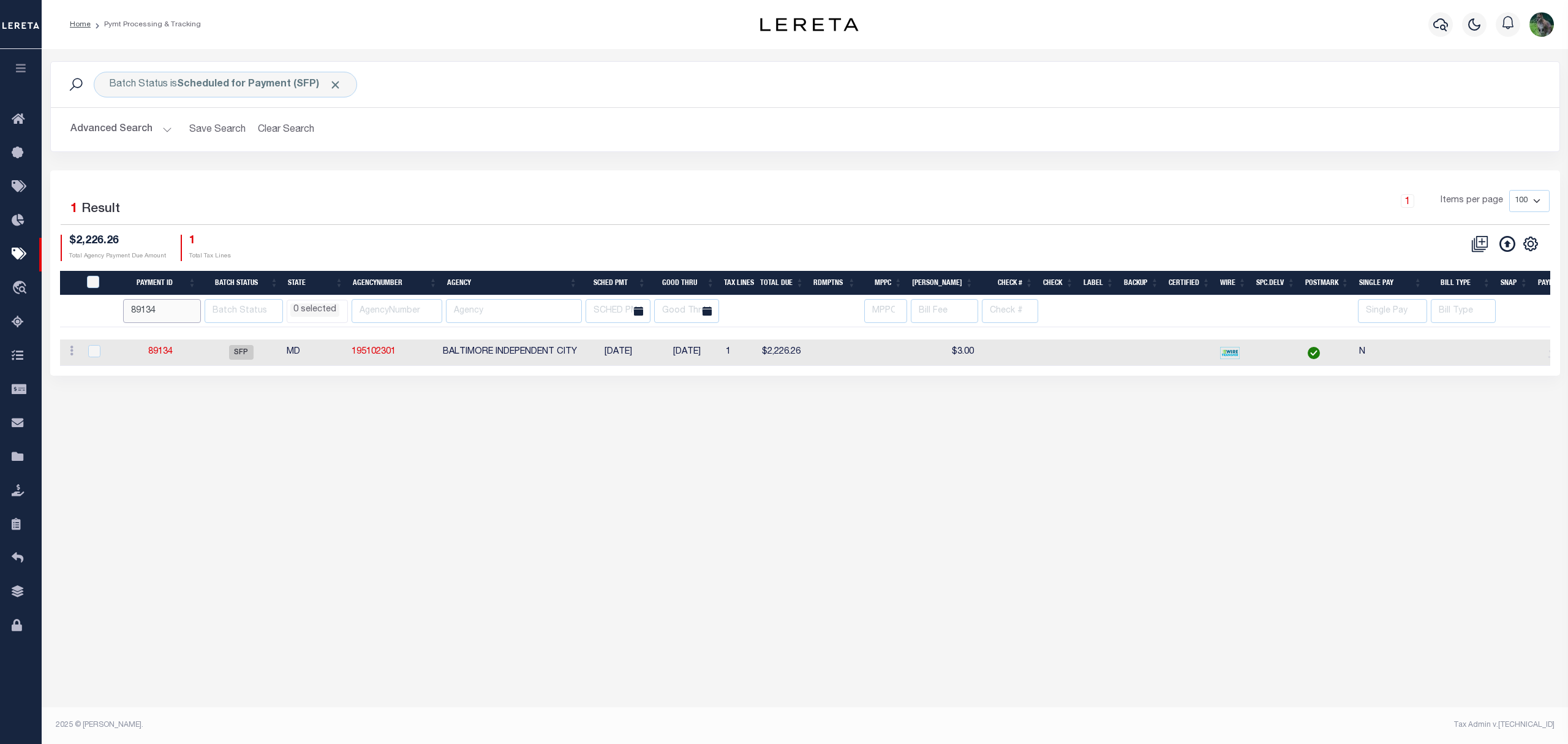
click at [172, 311] on input "89134" at bounding box center [162, 310] width 78 height 24
type input "89151"
select select
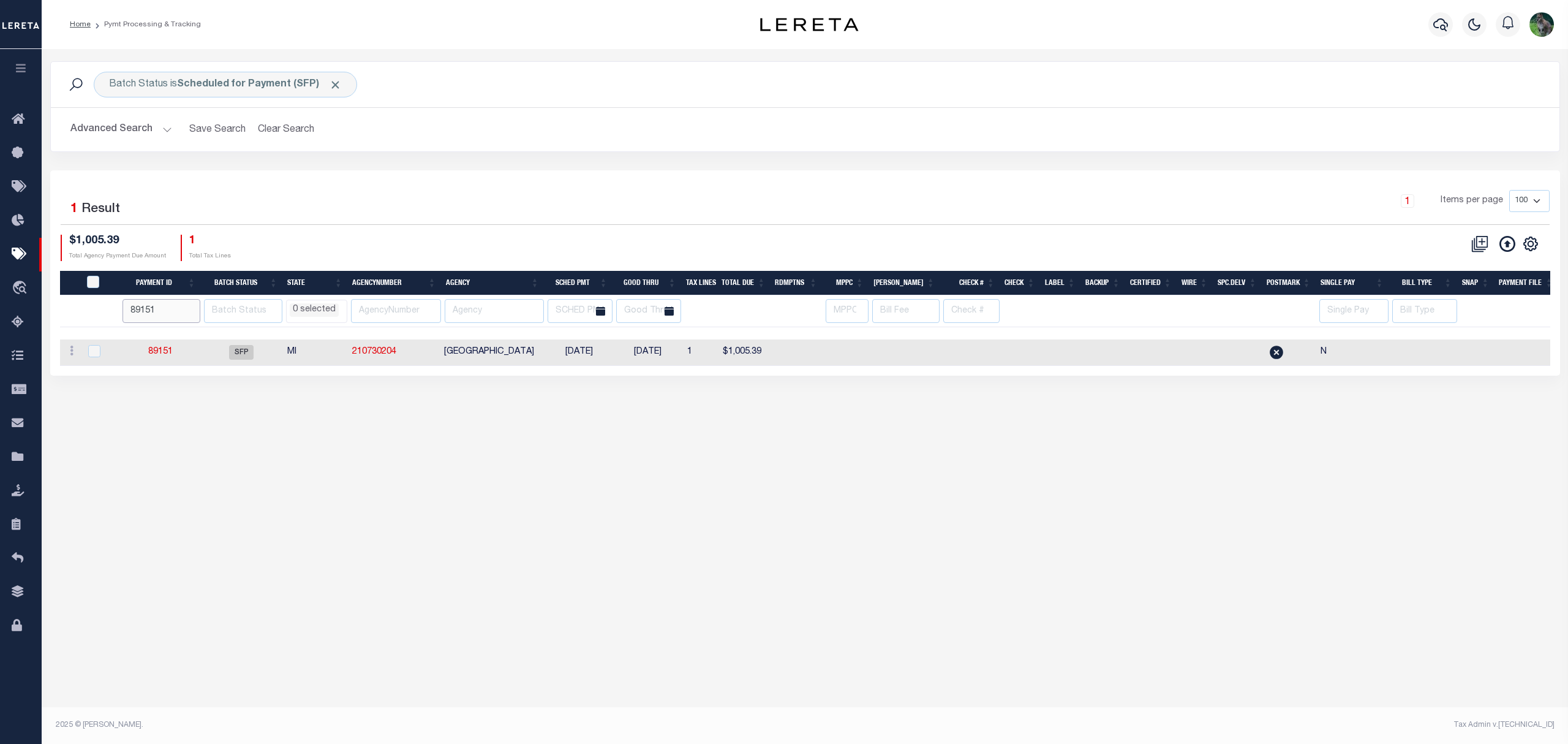
click at [170, 309] on input "89151" at bounding box center [161, 310] width 78 height 24
type input "89158"
select select
click at [193, 309] on input "89159" at bounding box center [161, 310] width 78 height 24
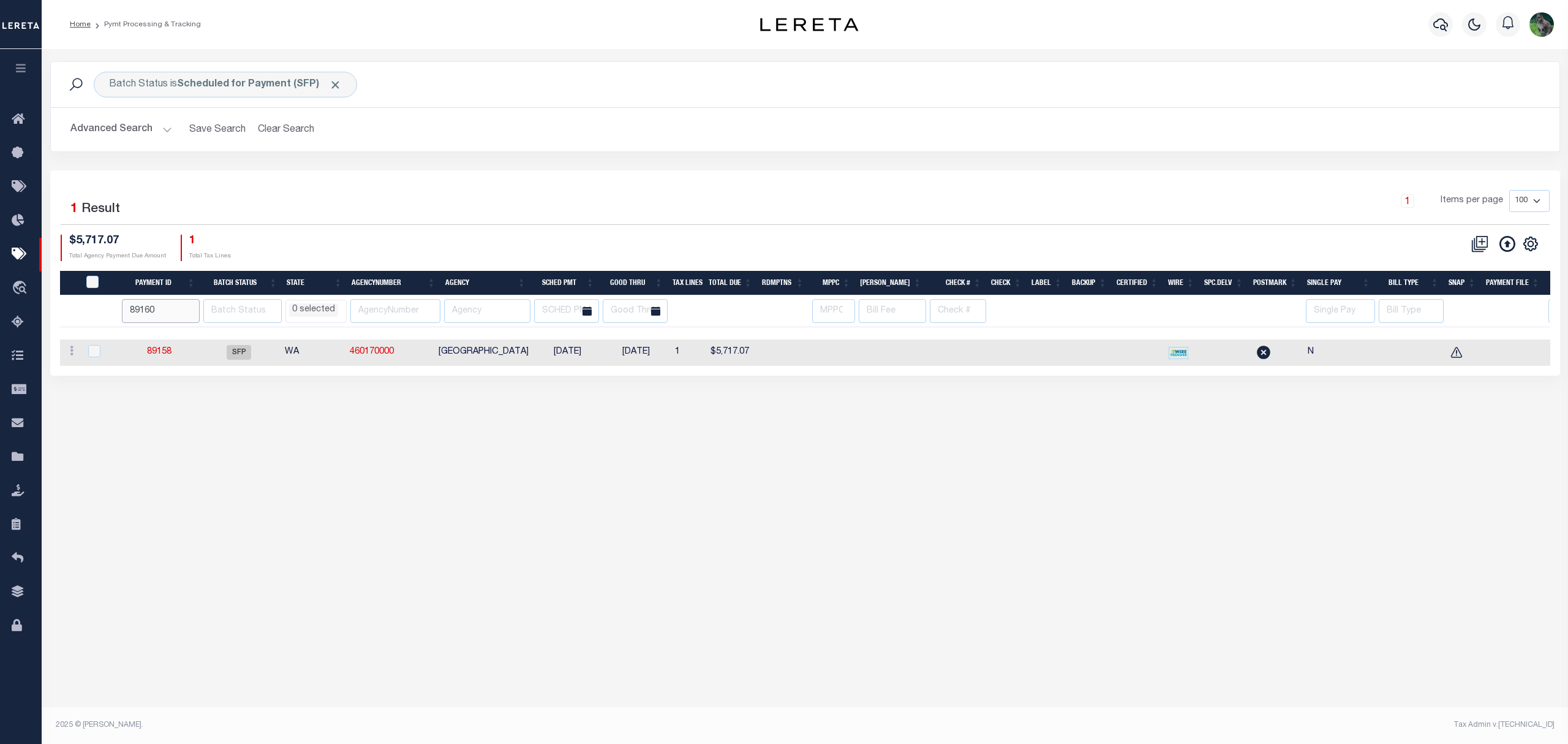
click at [193, 309] on input "89160" at bounding box center [161, 310] width 78 height 24
click at [193, 309] on input "89161" at bounding box center [161, 310] width 78 height 24
click at [193, 309] on input "89162" at bounding box center [161, 310] width 78 height 24
click at [193, 309] on input "89163" at bounding box center [161, 310] width 78 height 24
type input "89164"
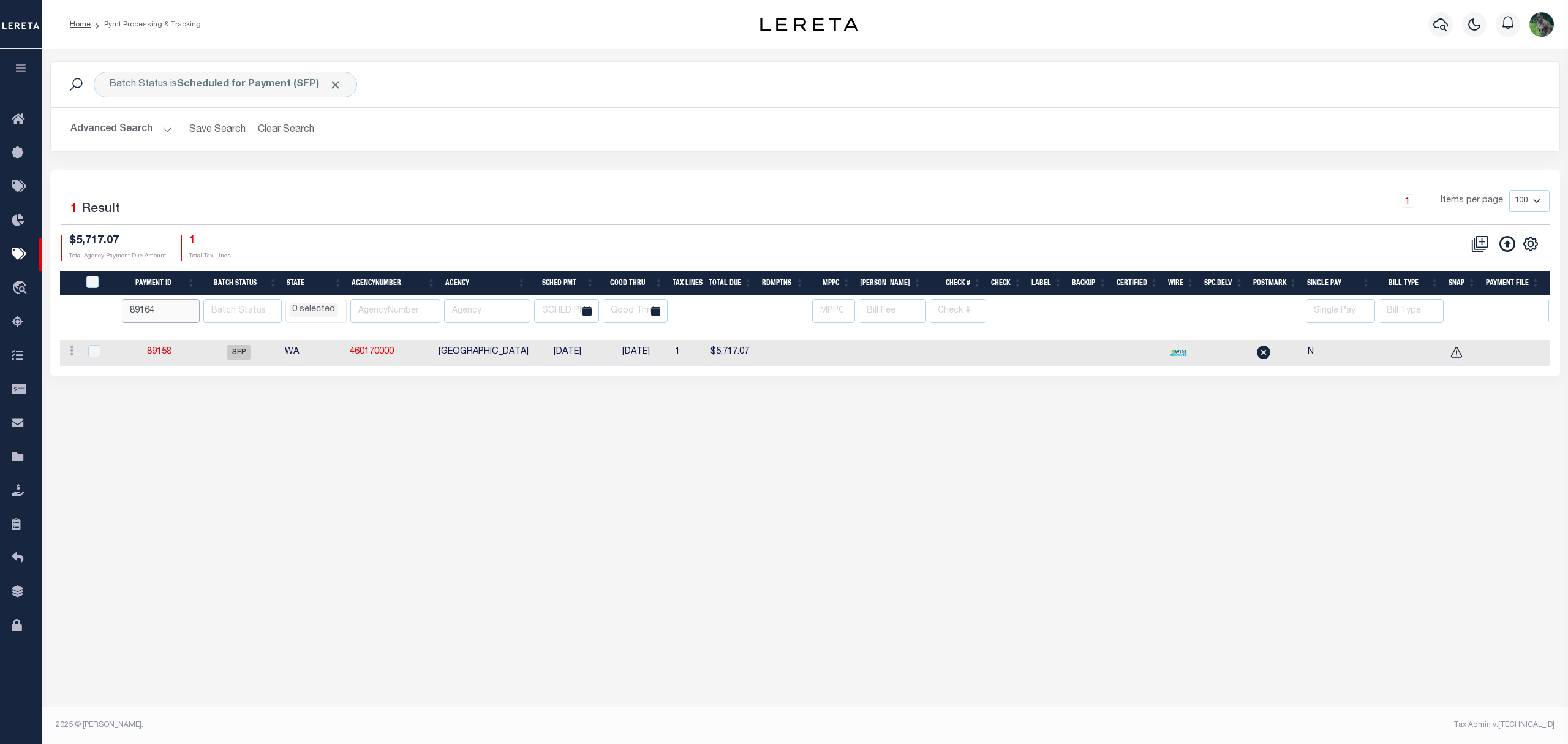
click at [193, 309] on input "89164" at bounding box center [161, 310] width 78 height 24
select select
drag, startPoint x: 169, startPoint y: 311, endPoint x: 23, endPoint y: 327, distance: 146.9
click at [22, 327] on div "Home Pymt Processing & Tracking" at bounding box center [784, 359] width 1568 height 719
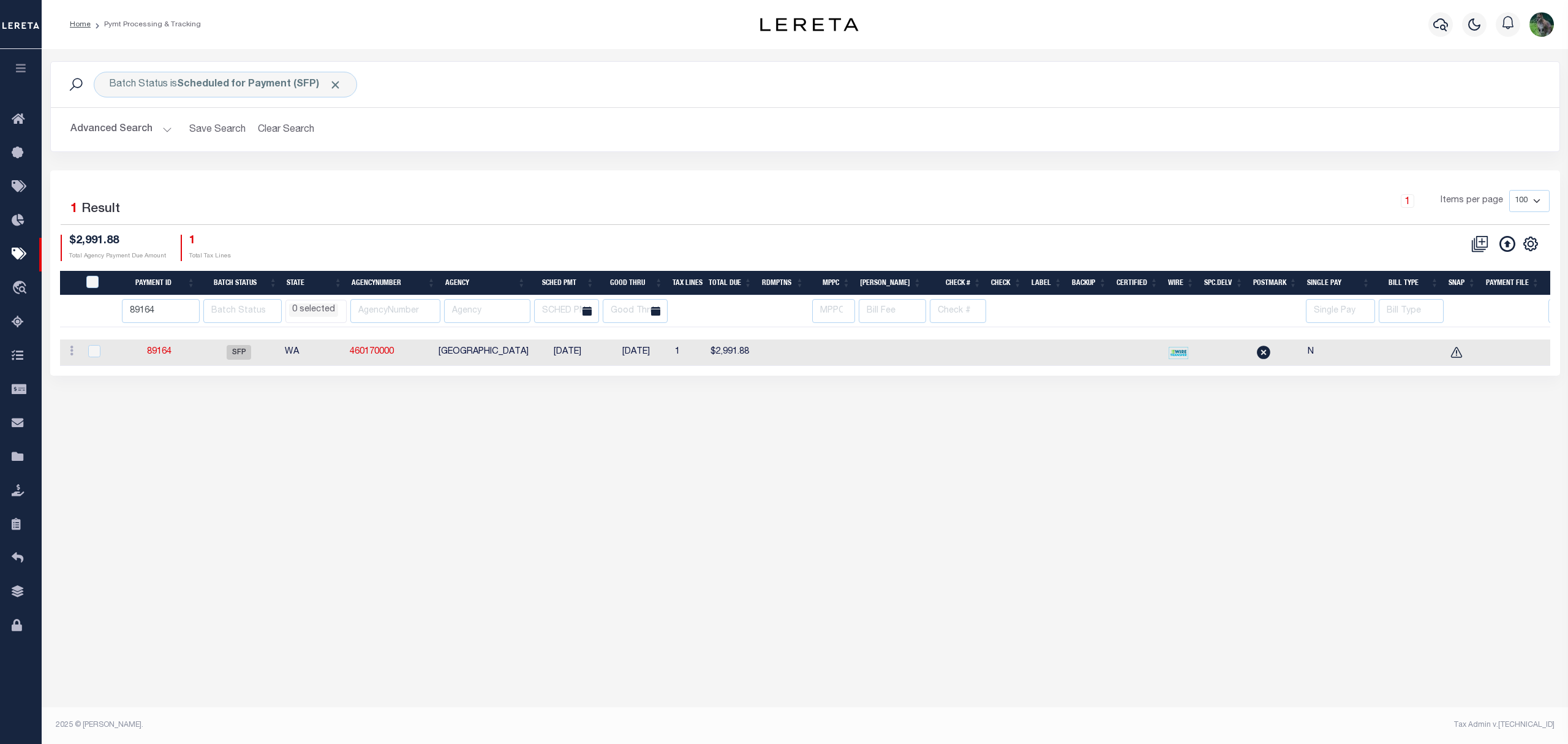
select select
type input "89138"
select select
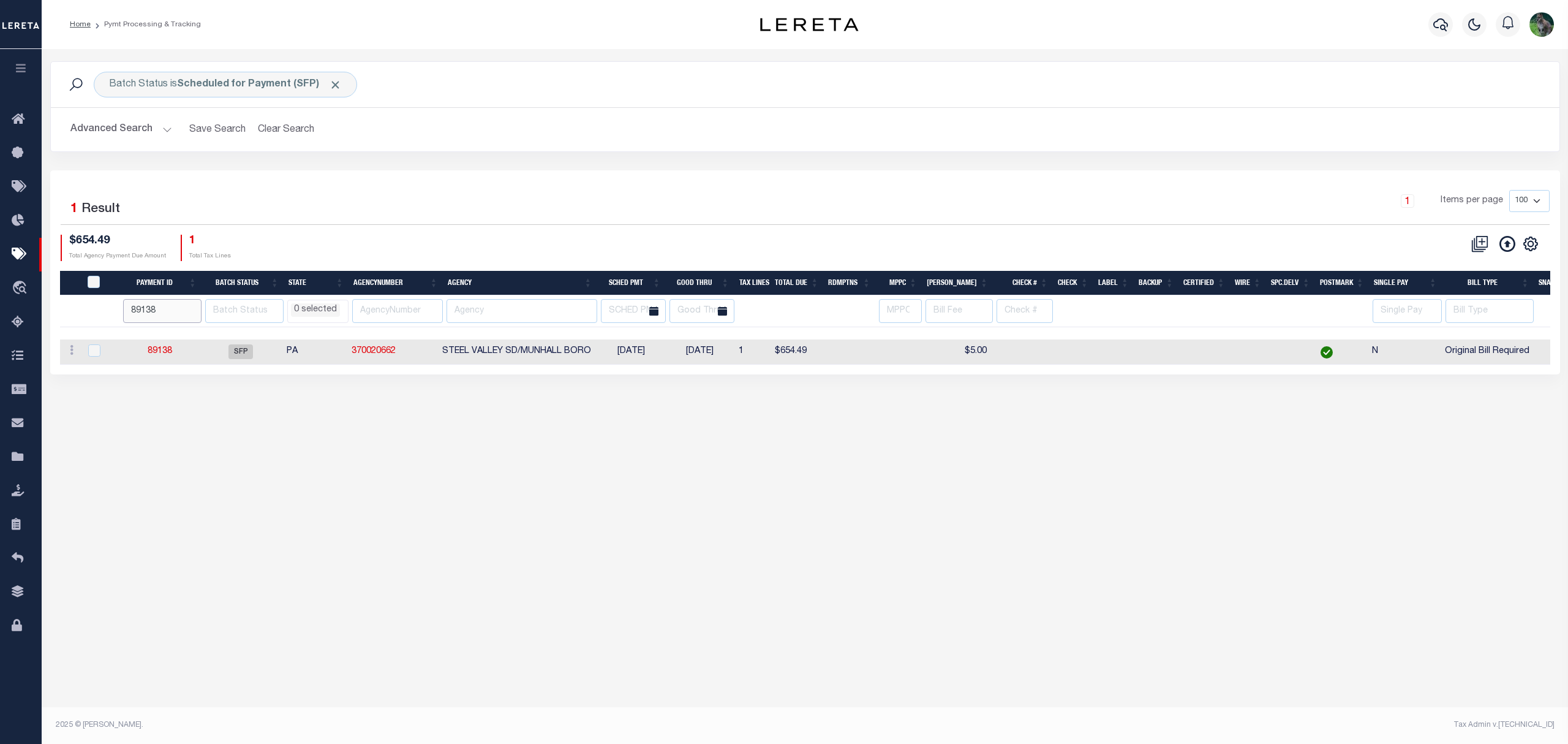
click at [169, 311] on input "89138" at bounding box center [162, 310] width 78 height 24
type input "89112"
select select
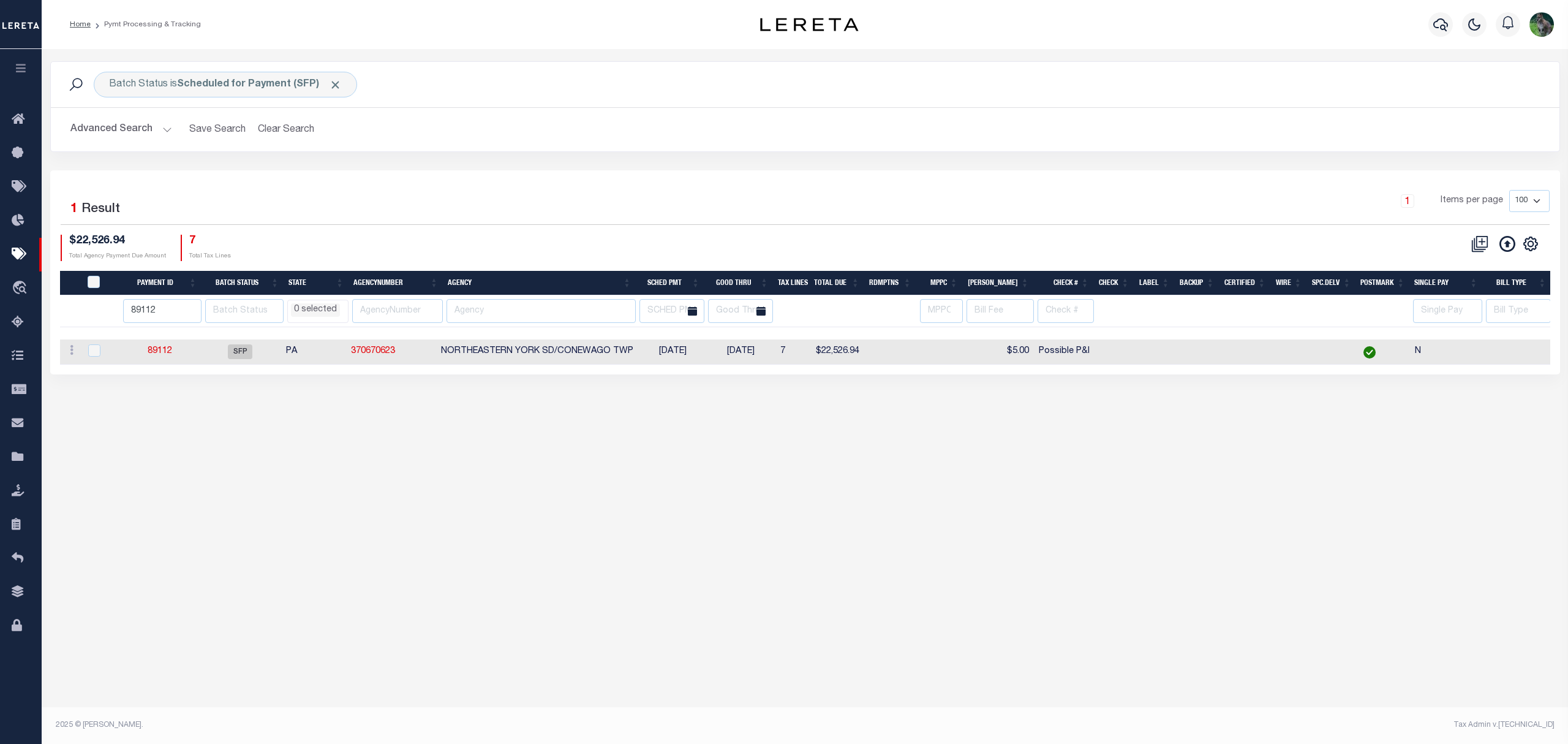
click at [174, 353] on td "89112" at bounding box center [159, 352] width 79 height 25
checkbox input "true"
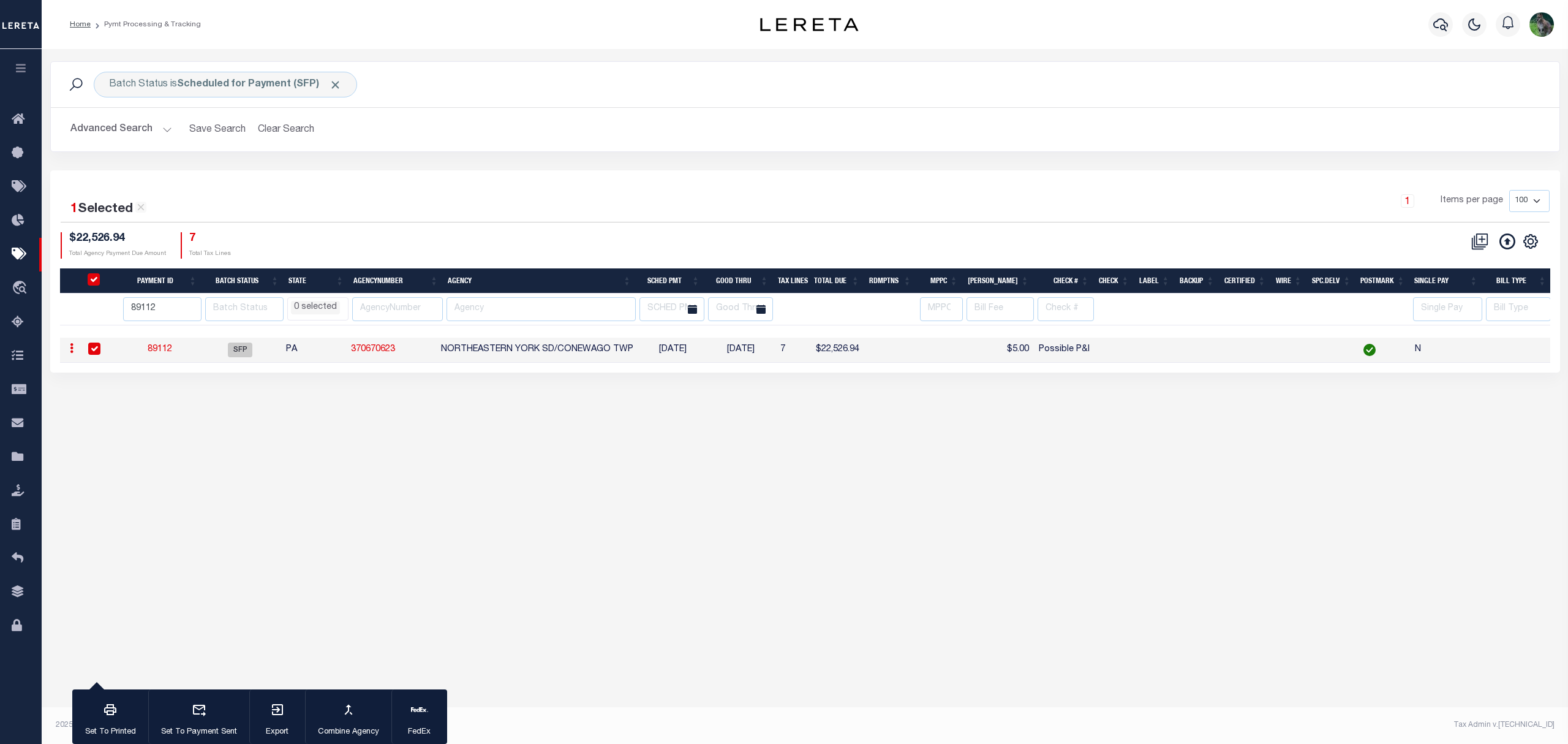
click at [165, 353] on link "89112" at bounding box center [160, 349] width 25 height 8
type input "08/21/2025"
type input "Possible P&I"
select select
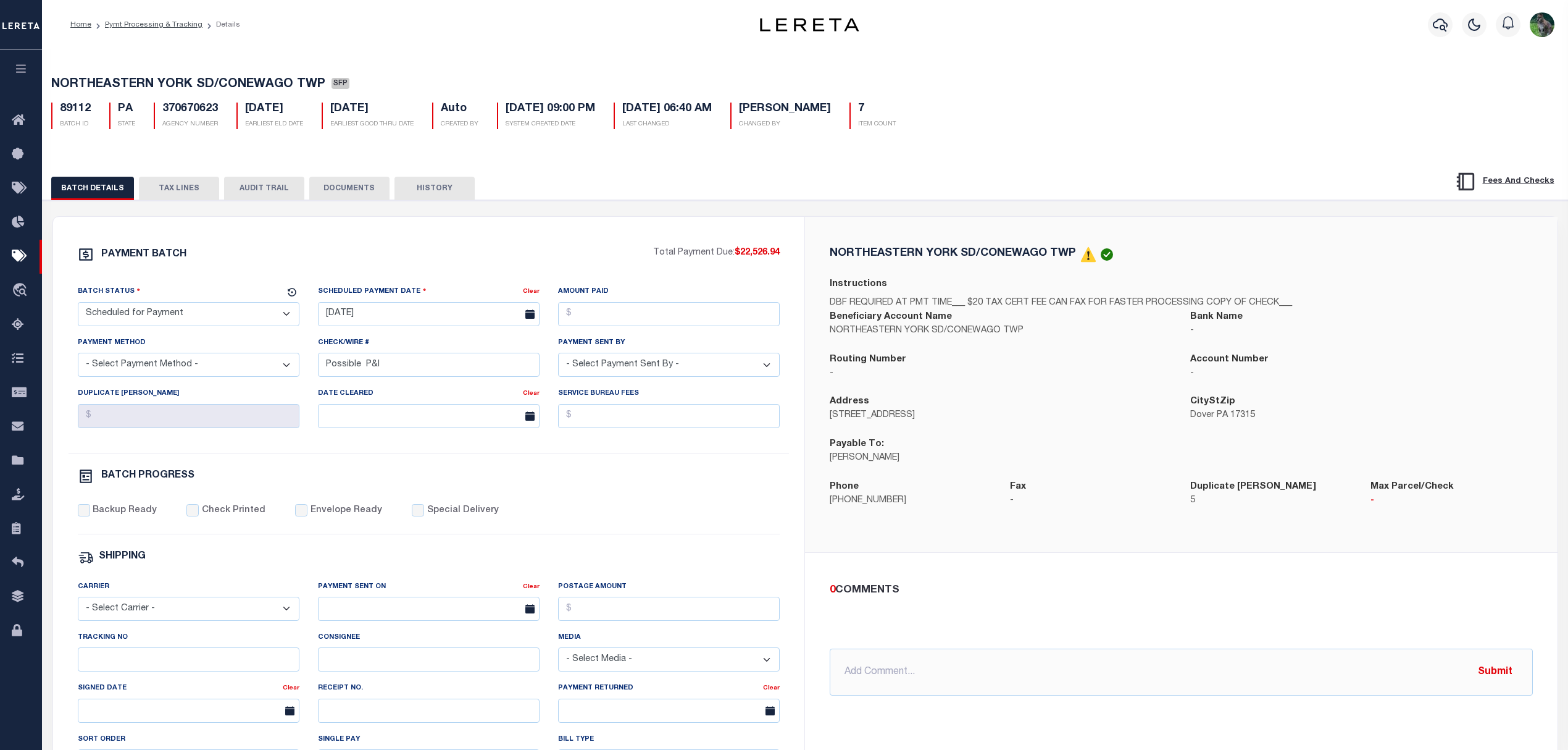
click at [176, 190] on button "TAX LINES" at bounding box center [179, 188] width 80 height 24
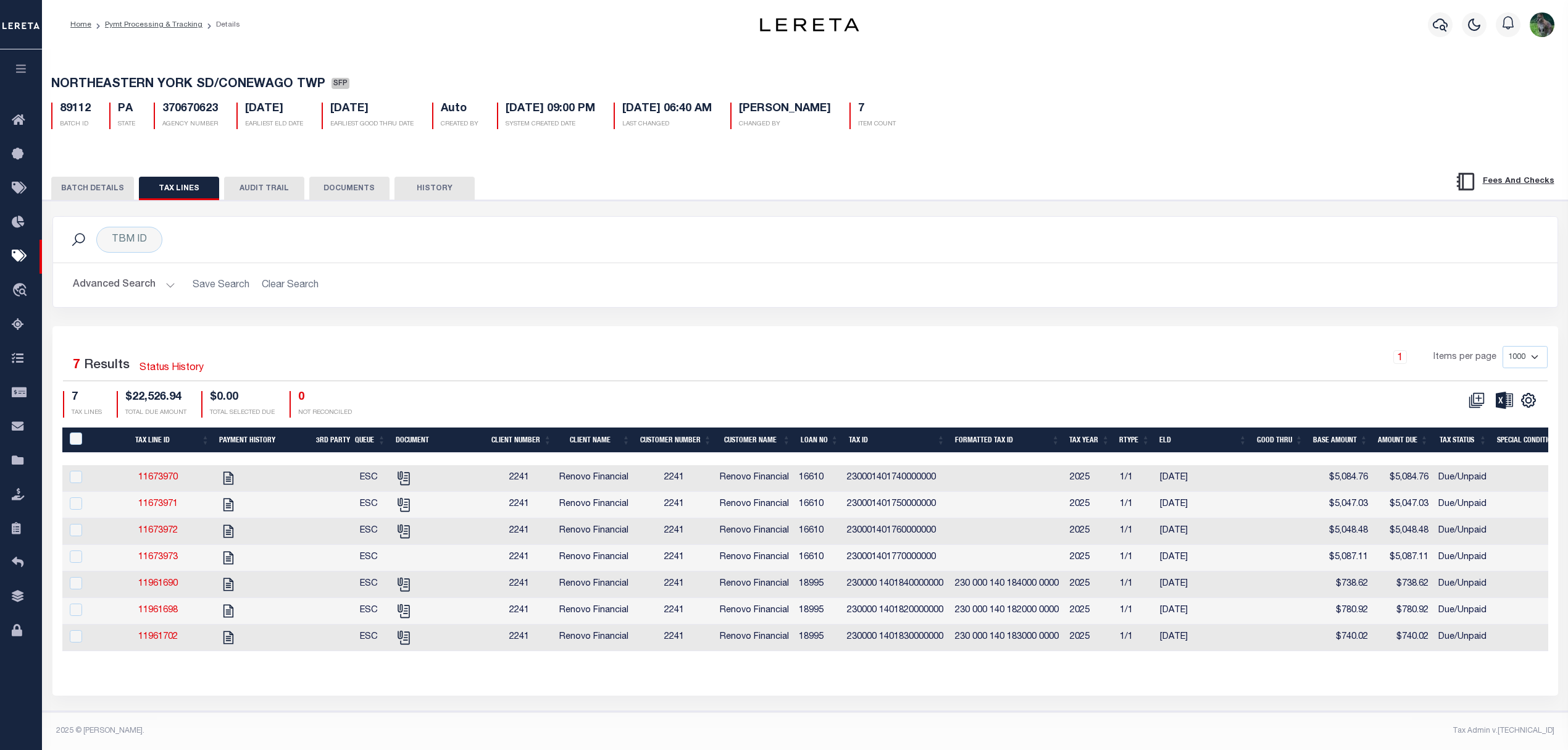
click at [155, 491] on td "11673970" at bounding box center [157, 478] width 111 height 26
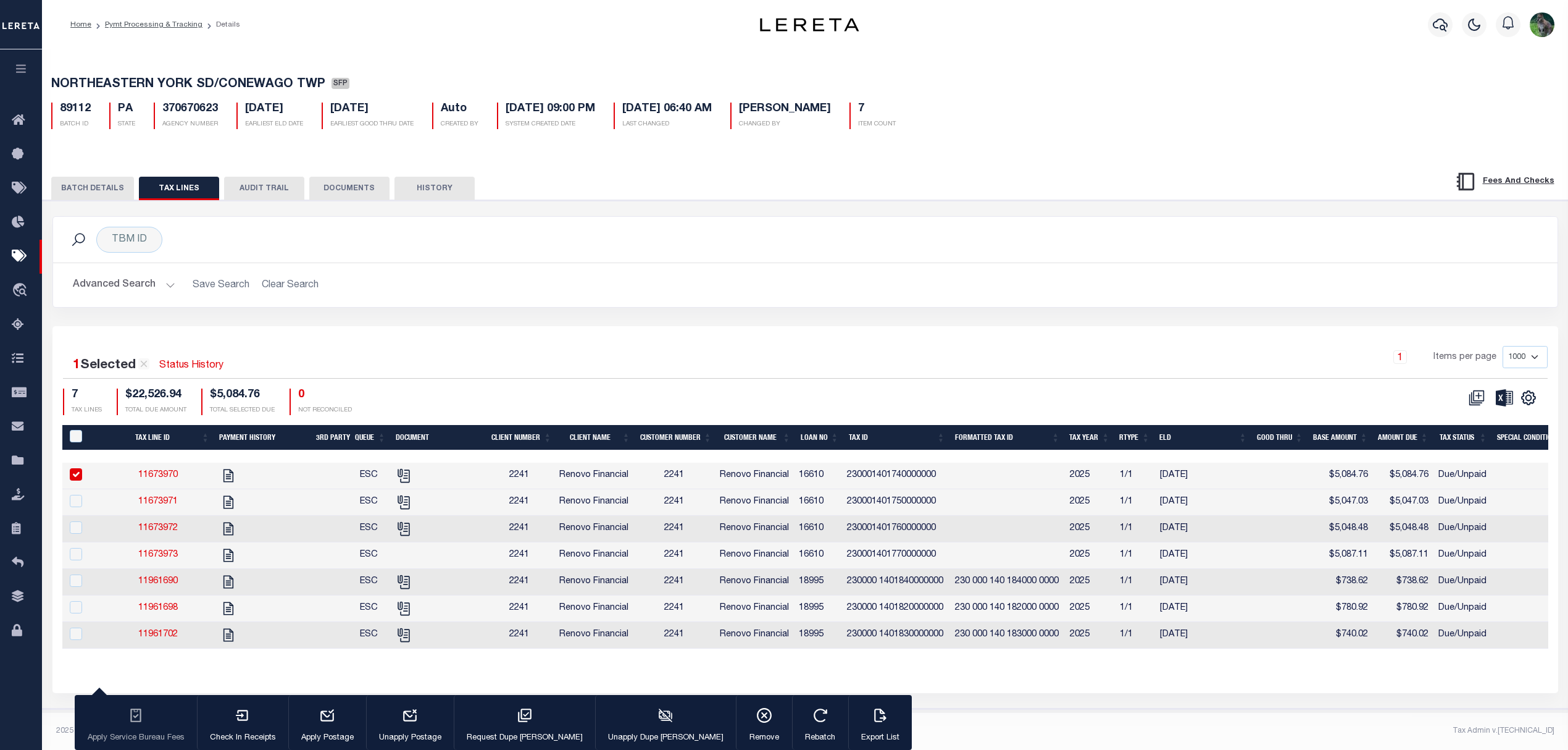
click at [163, 480] on link "11673970" at bounding box center [158, 474] width 39 height 9
checkbox input "false"
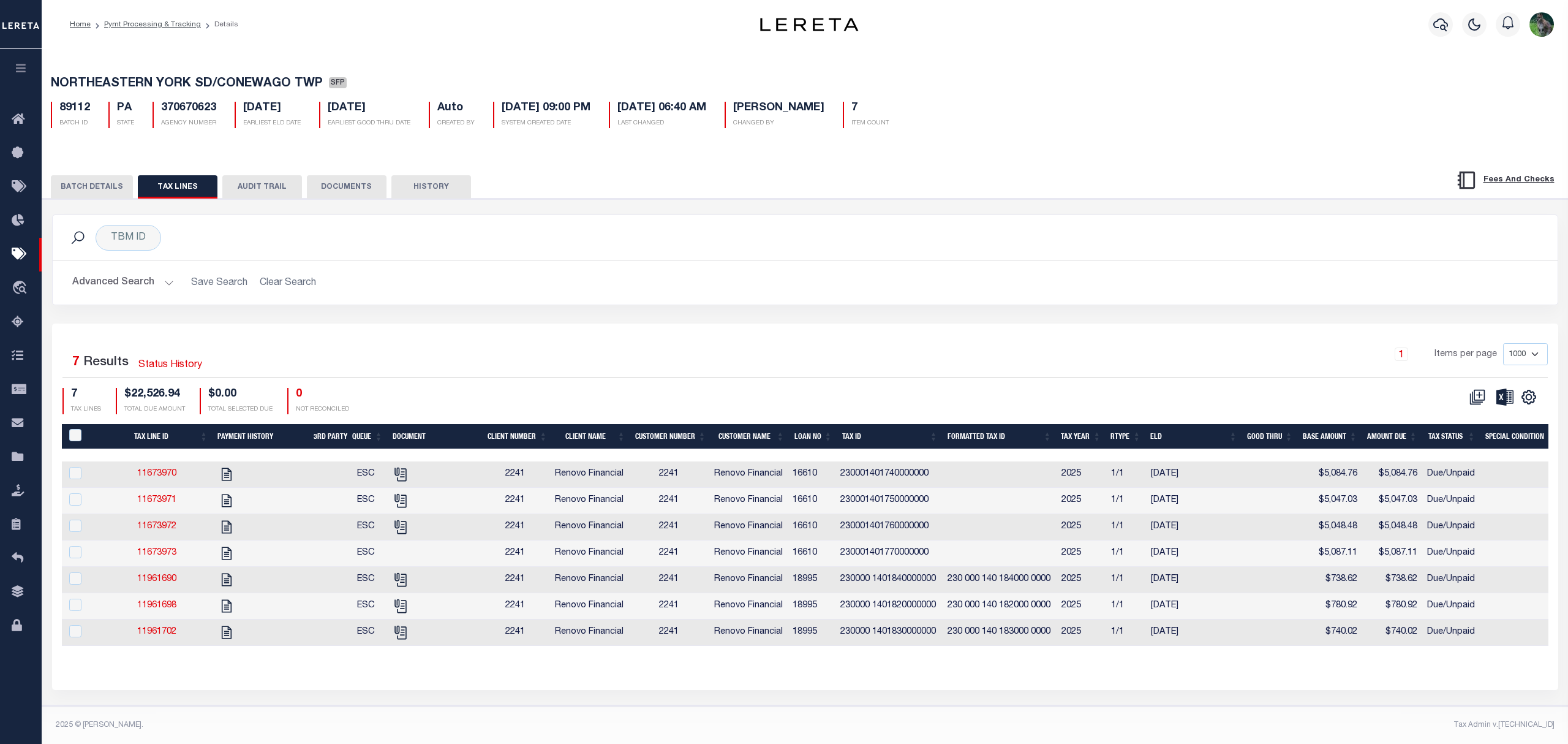
select select
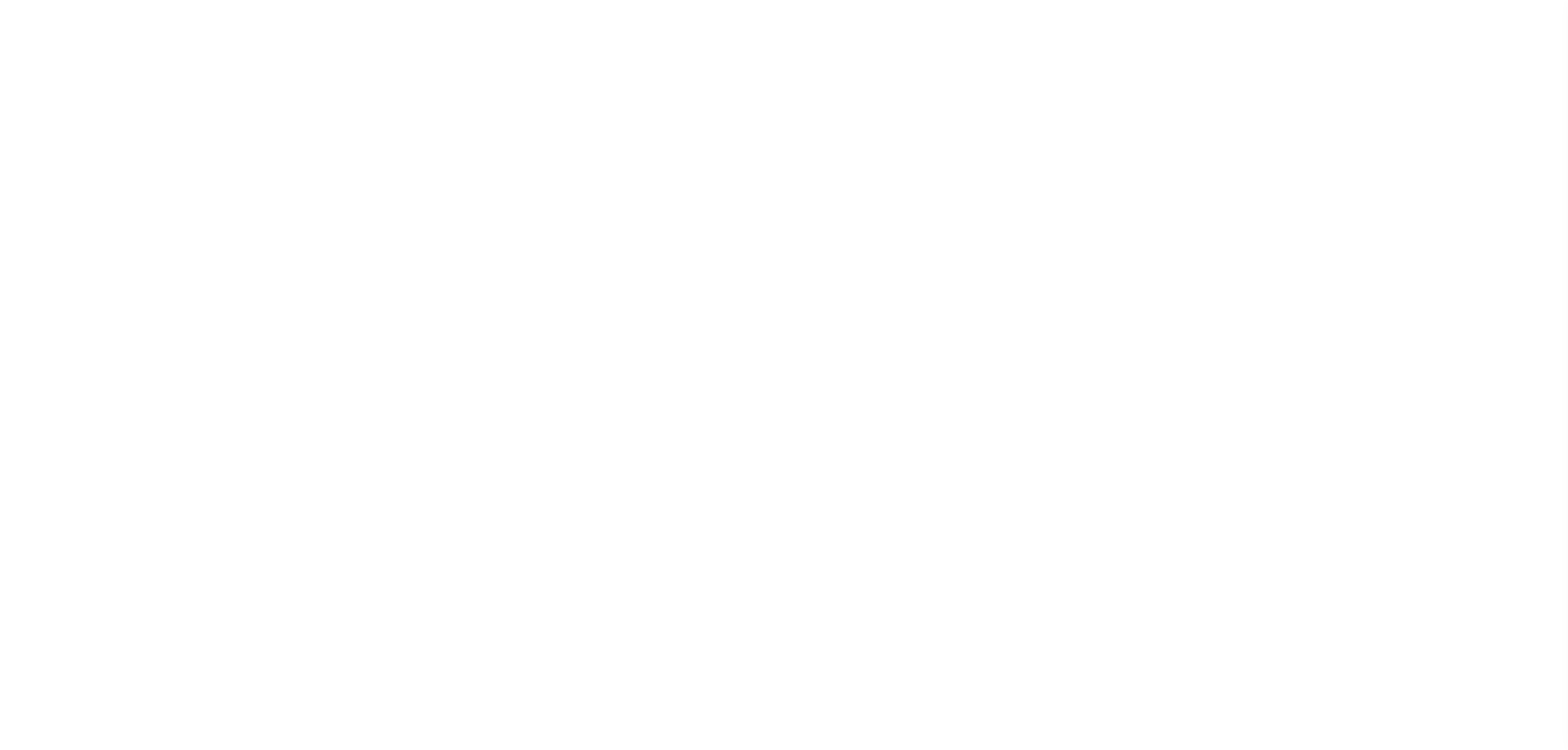
select select "SFP"
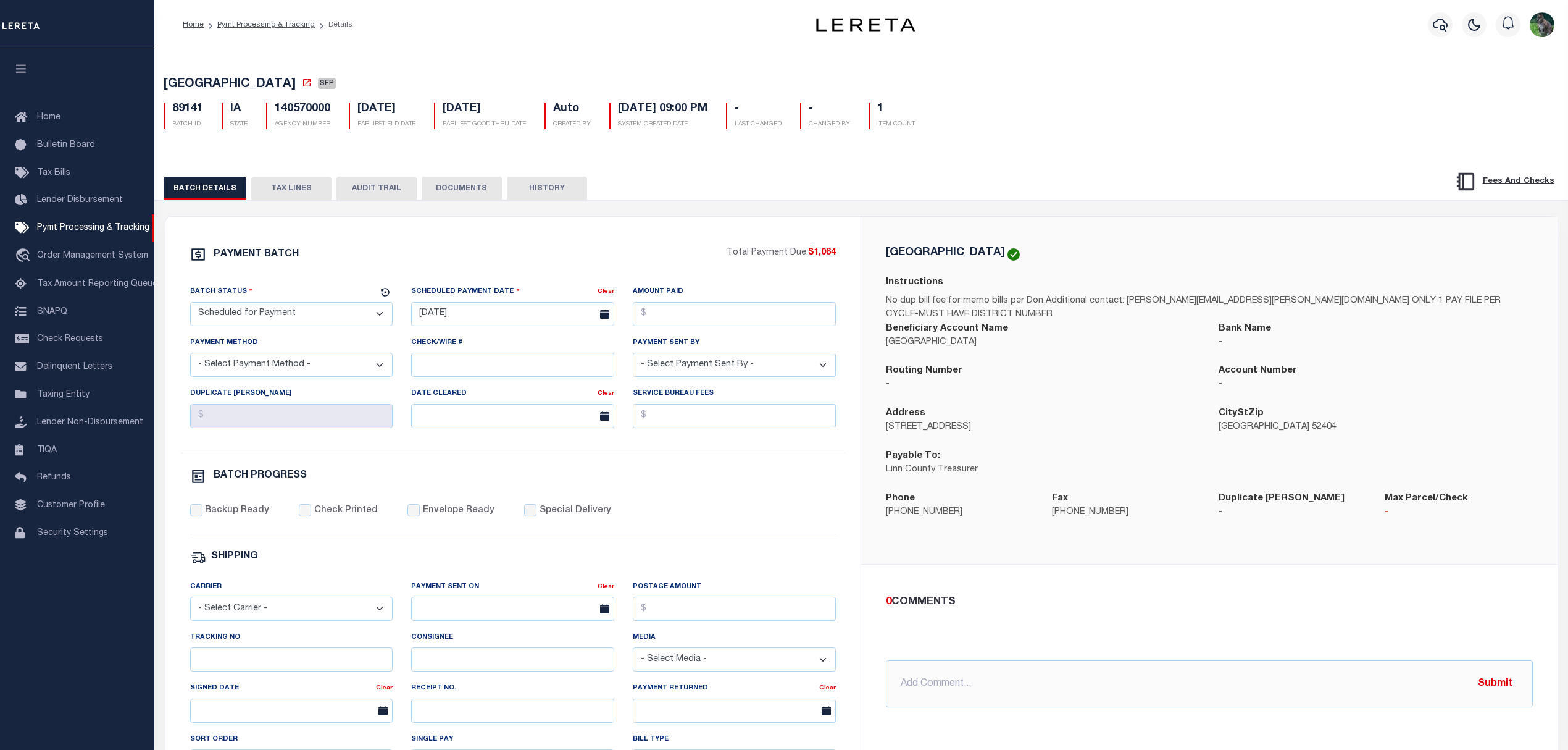
click at [279, 199] on button "TAX LINES" at bounding box center [291, 188] width 80 height 24
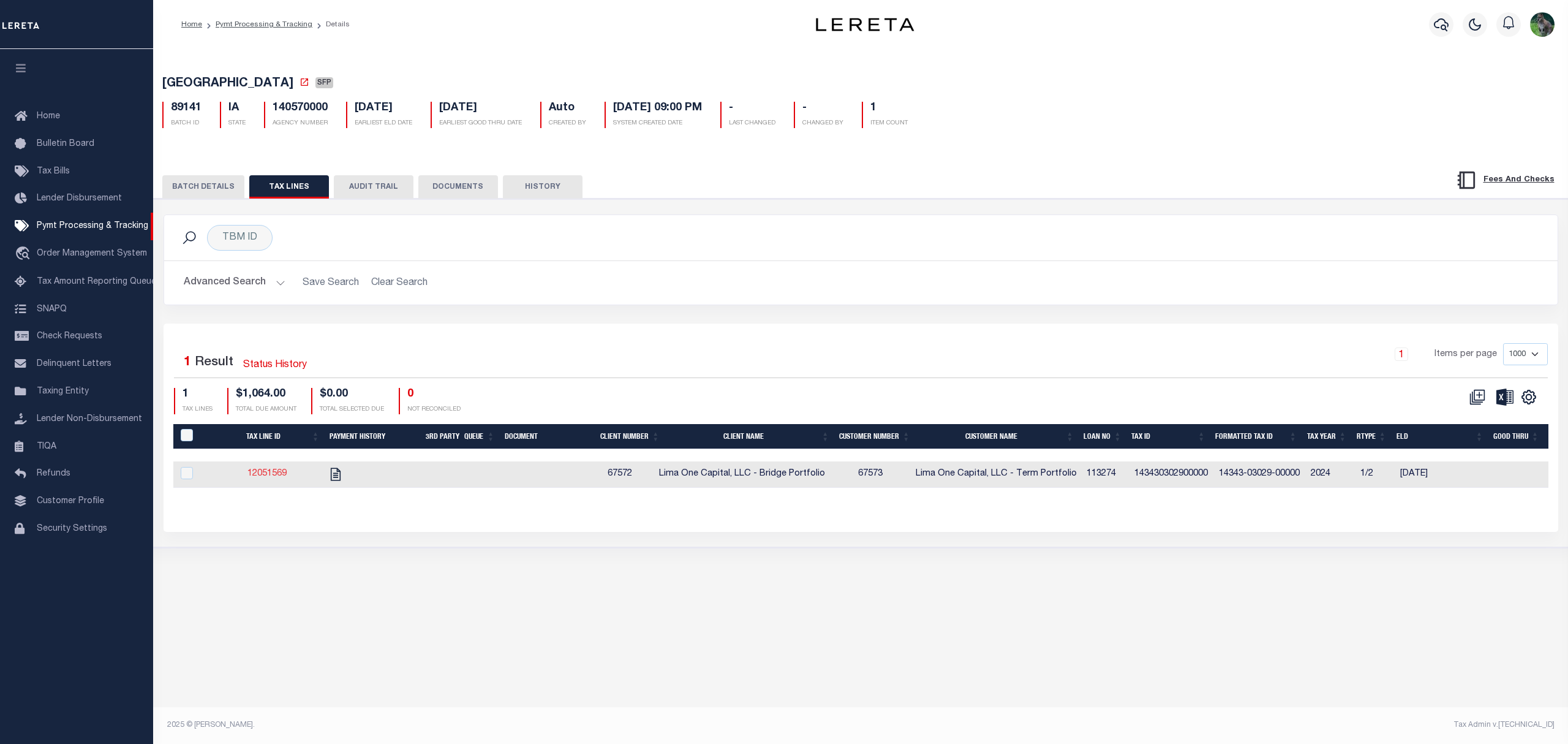
click at [273, 473] on link "12051569" at bounding box center [267, 473] width 39 height 8
checkbox input "true"
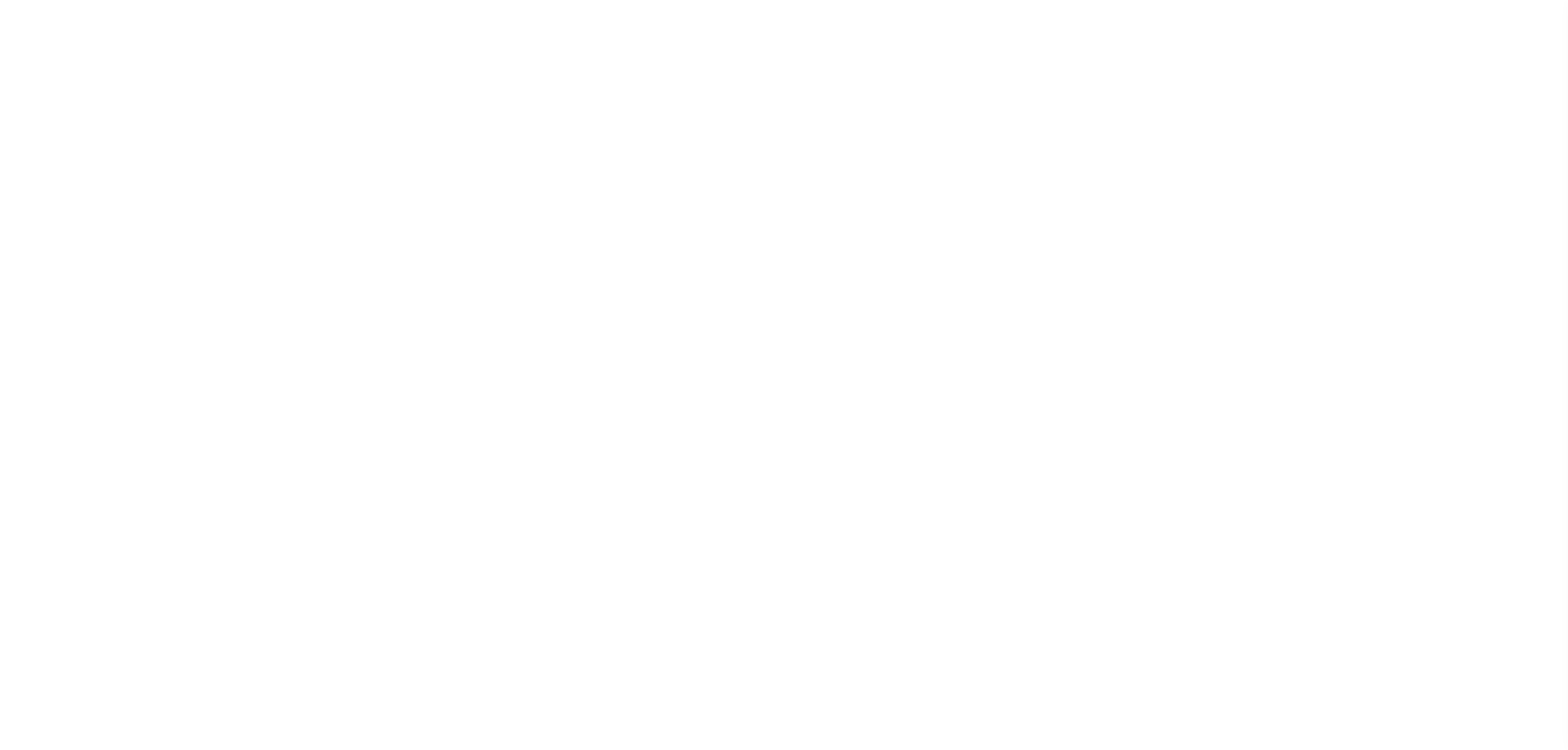
select select "SFP"
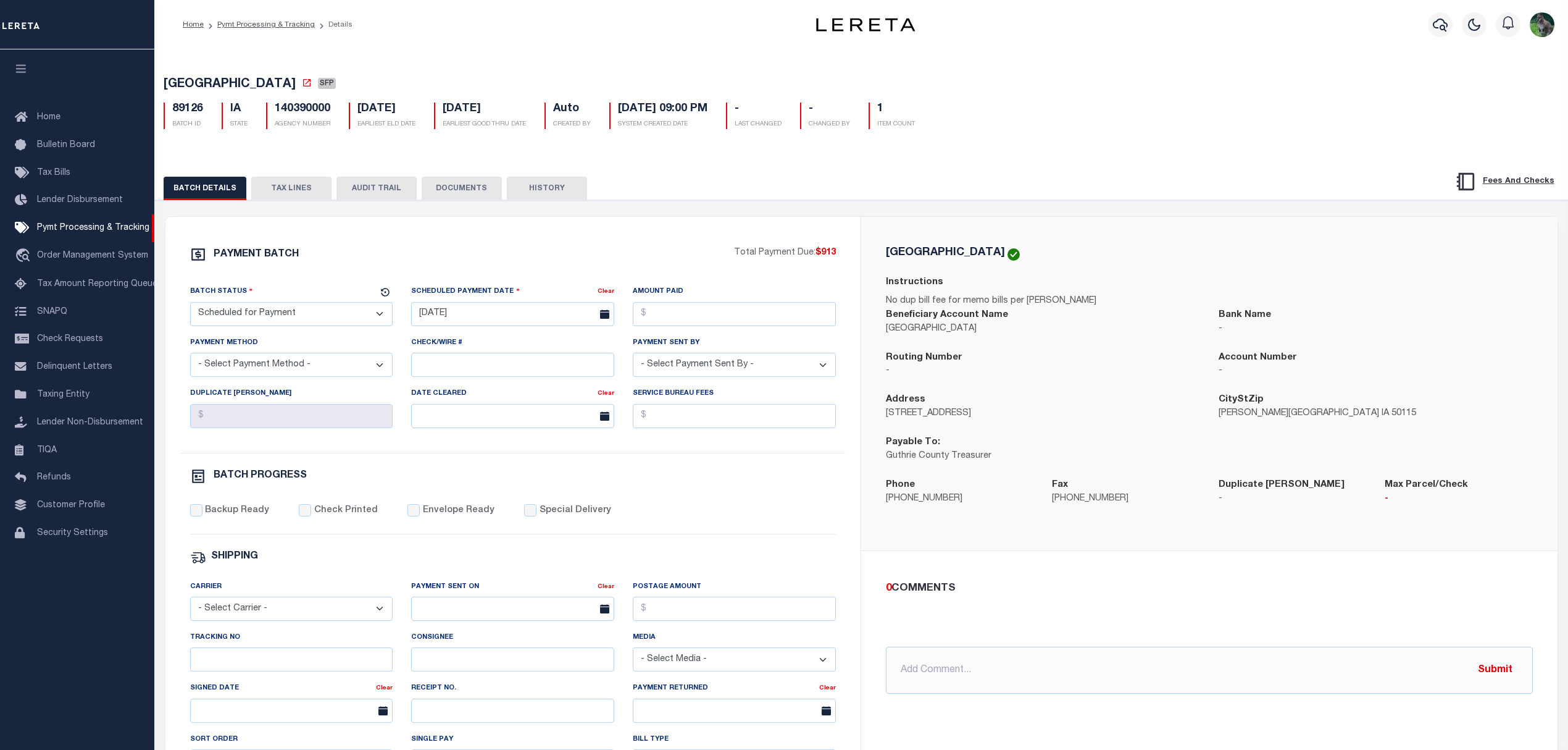
click at [302, 200] on button "TAX LINES" at bounding box center [291, 188] width 80 height 24
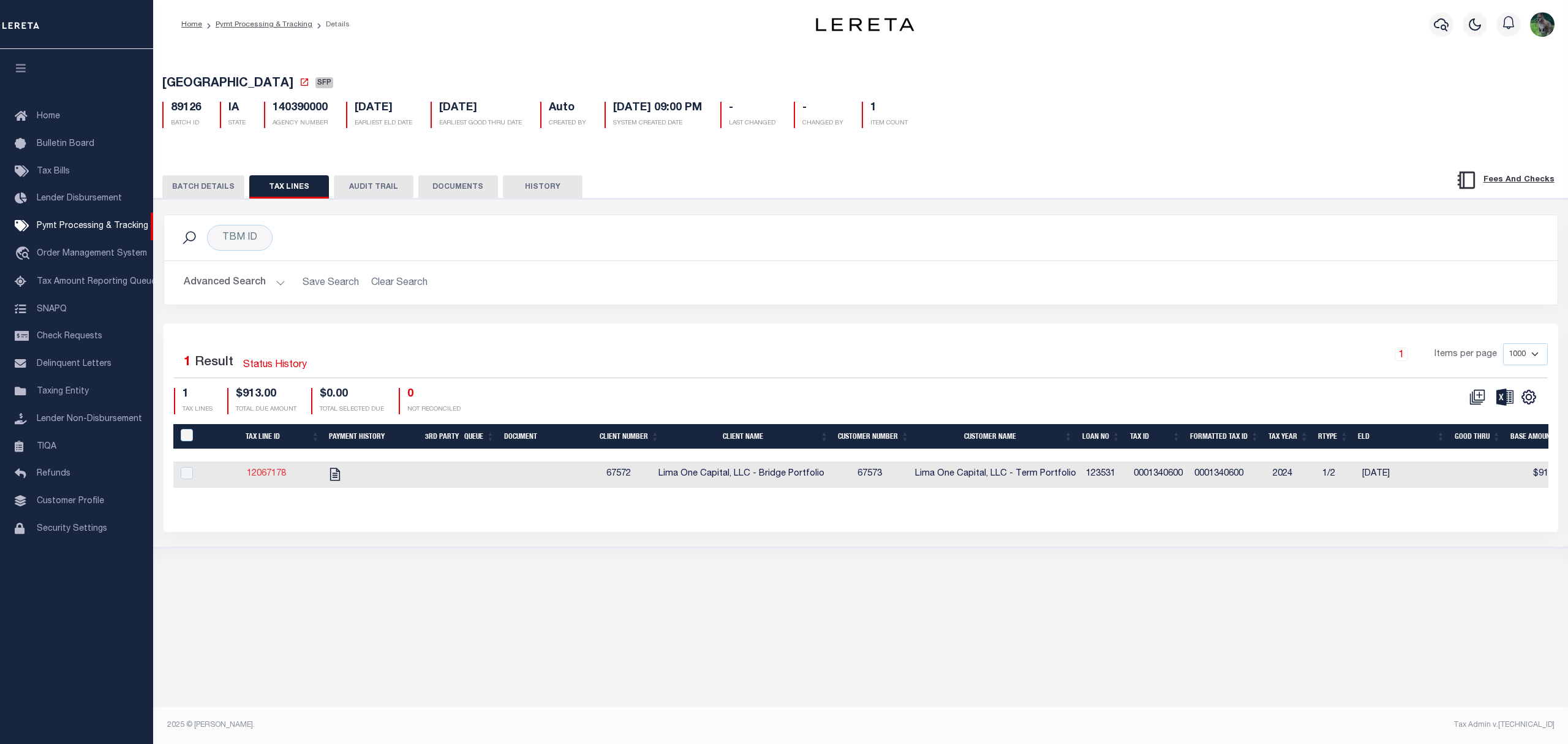
click at [277, 476] on link "12067178" at bounding box center [266, 473] width 39 height 8
checkbox input "true"
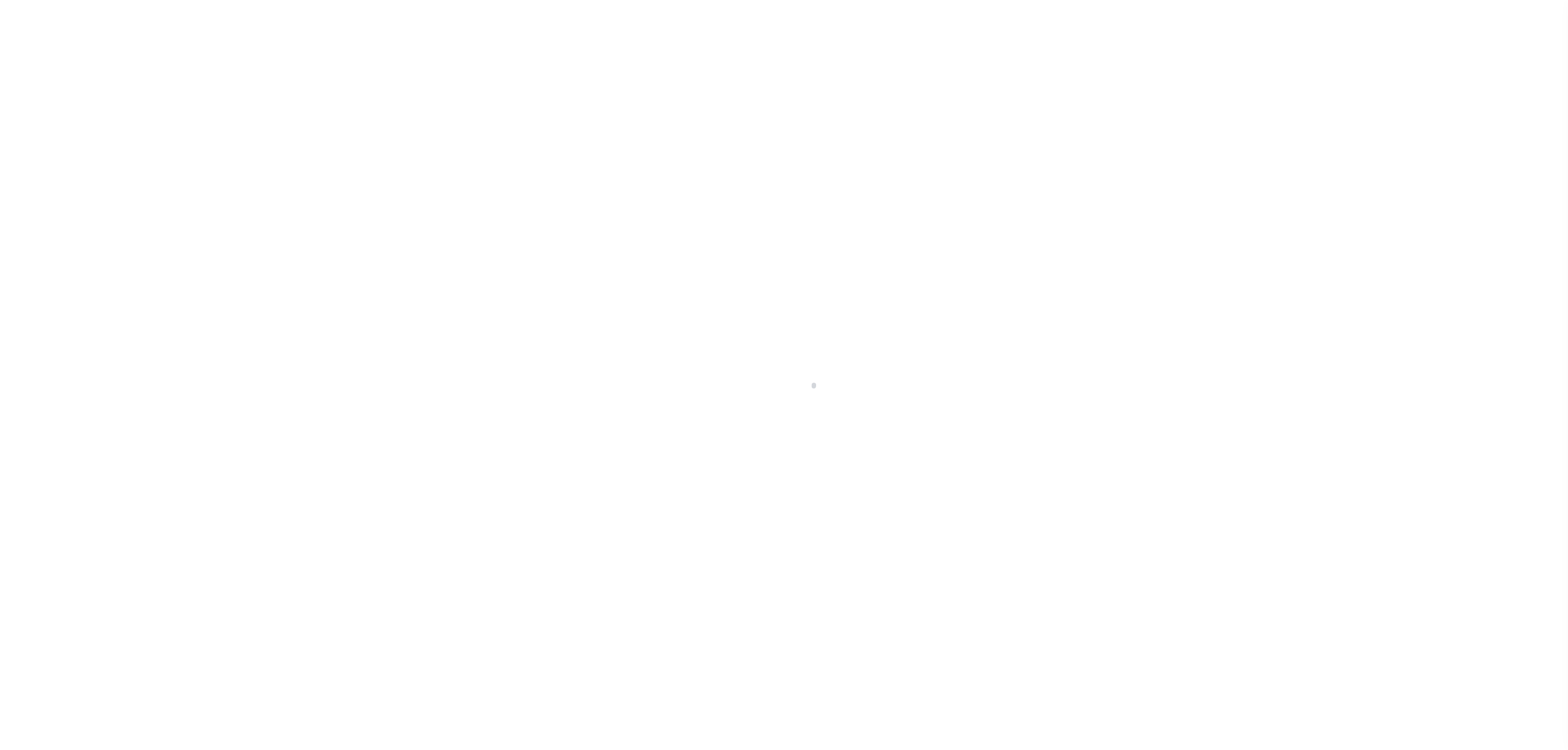
select select "SFP"
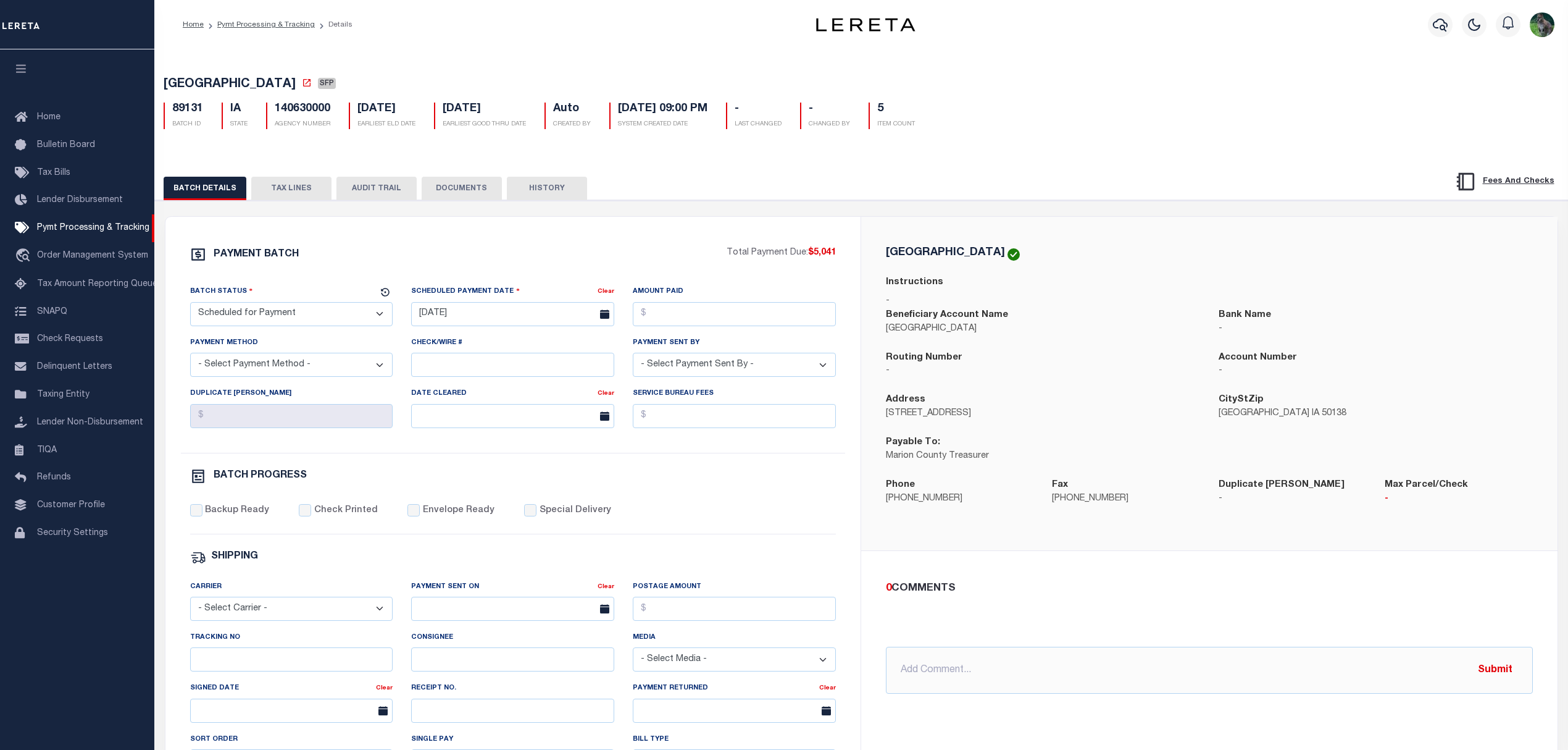
click at [298, 206] on div "PAYMENT BATCH Total Payment Due: $5,041 Batch Status" at bounding box center [862, 600] width 1426 height 799
click at [304, 190] on button "TAX LINES" at bounding box center [291, 188] width 80 height 24
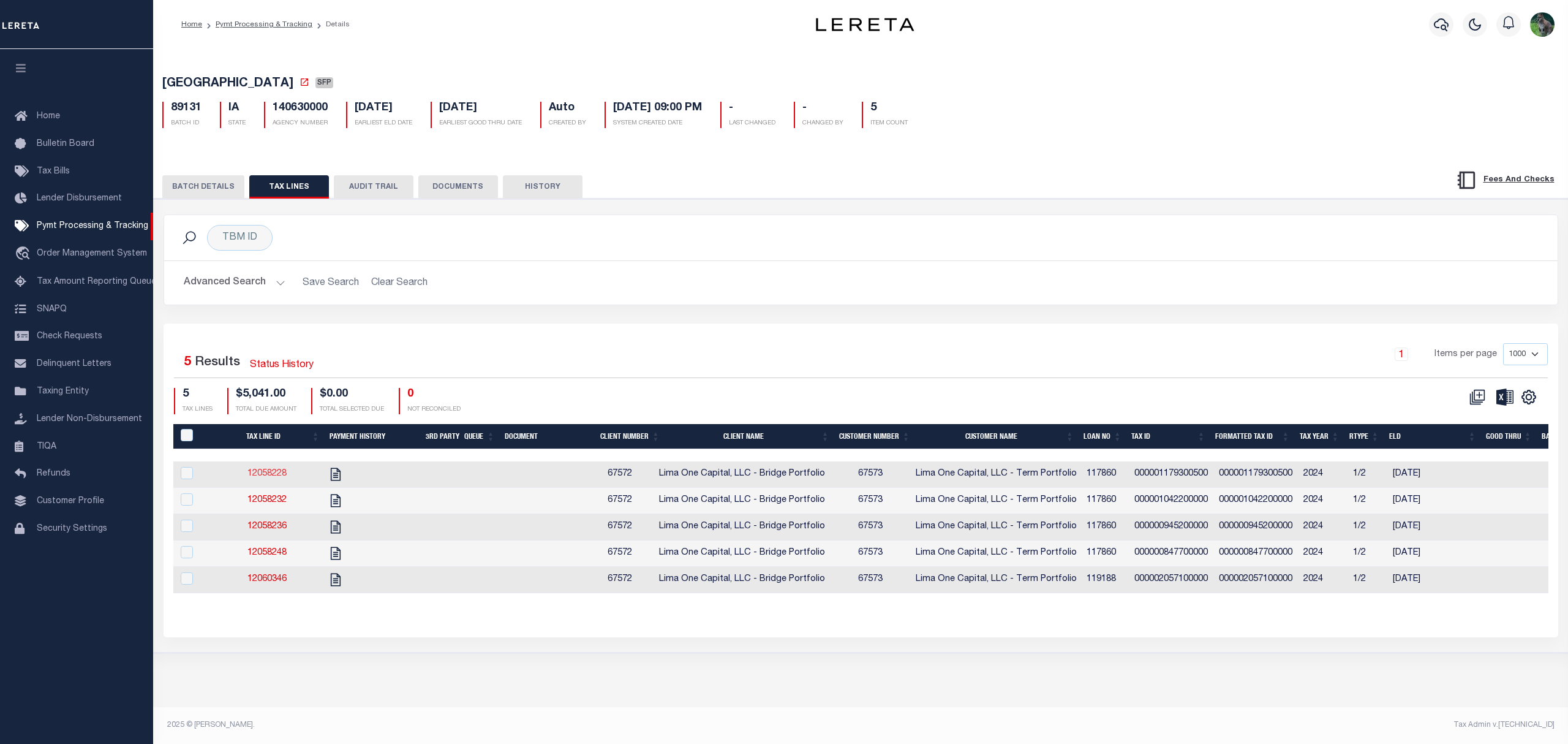
click at [283, 476] on link "12058228" at bounding box center [267, 473] width 39 height 8
checkbox input "true"
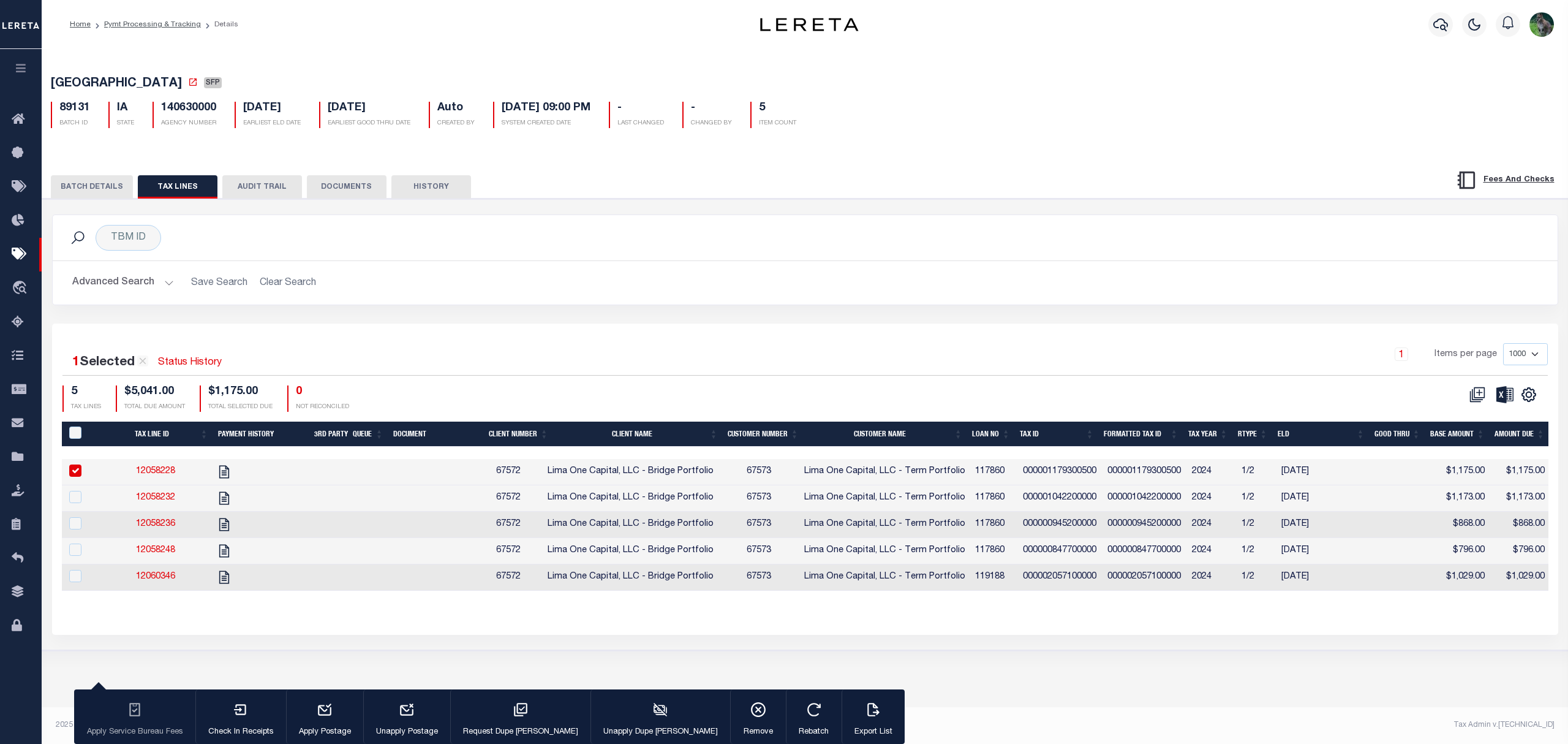
click at [162, 519] on td "12058236" at bounding box center [155, 525] width 108 height 26
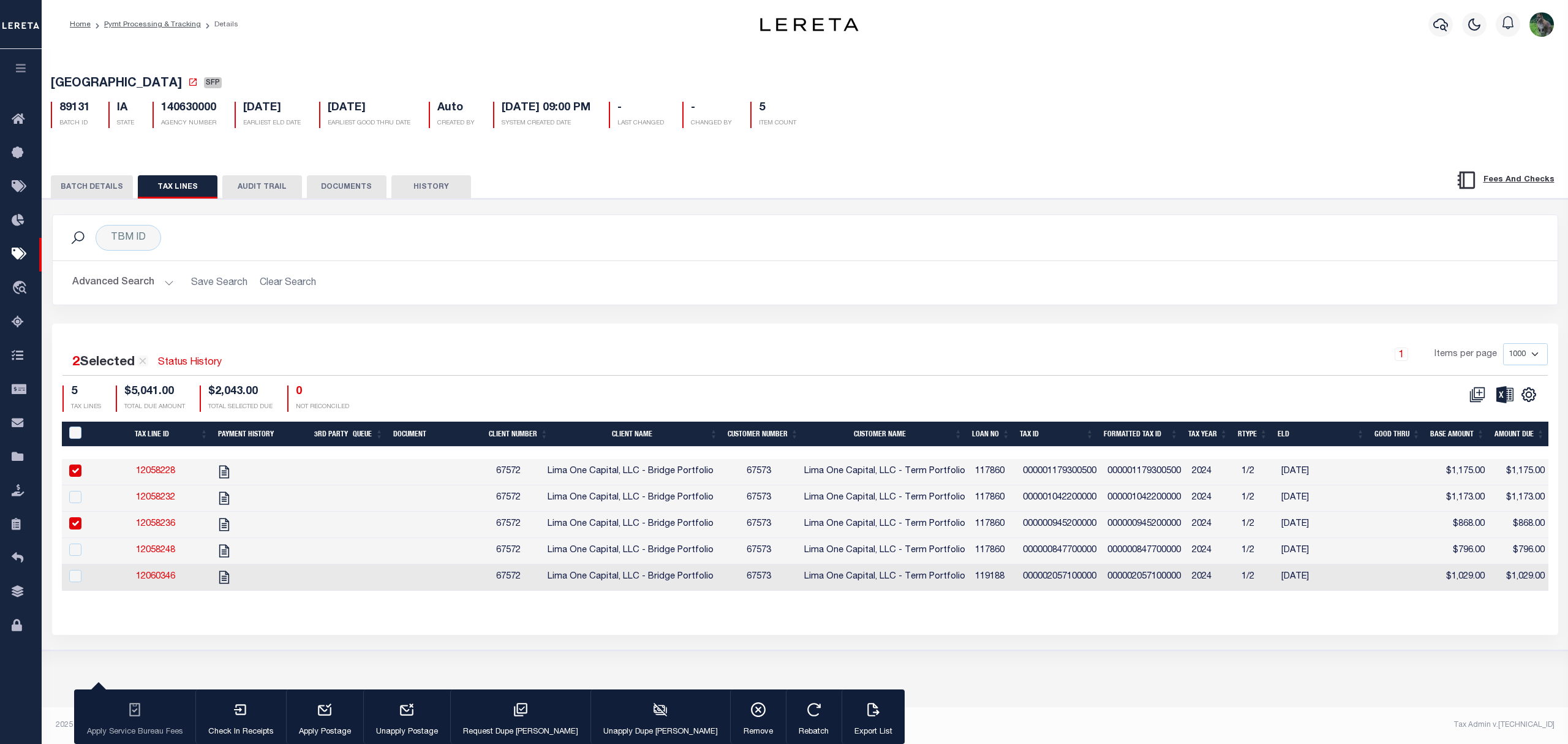
click at [161, 528] on link "12058236" at bounding box center [155, 523] width 39 height 8
checkbox input "false"
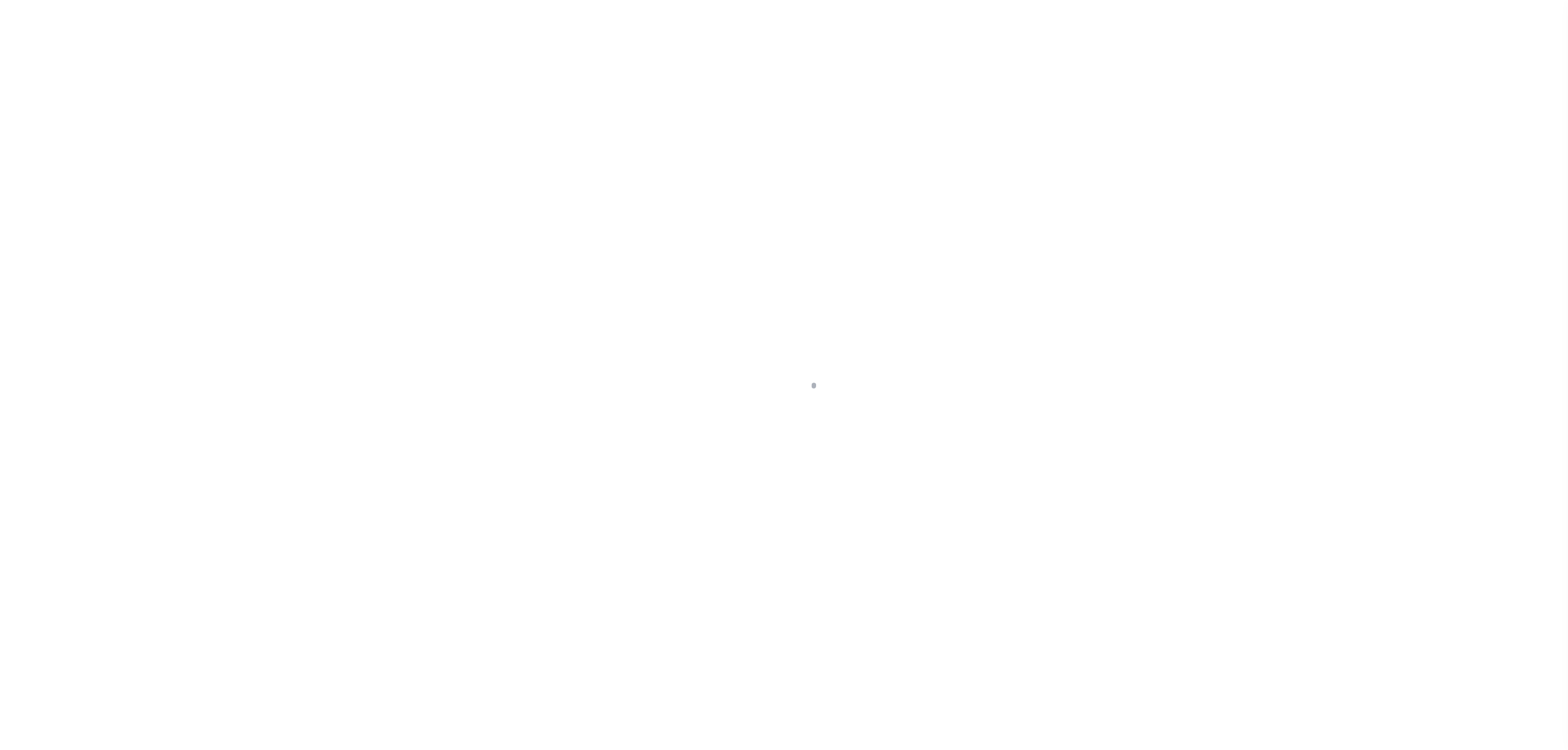
select select "SFP"
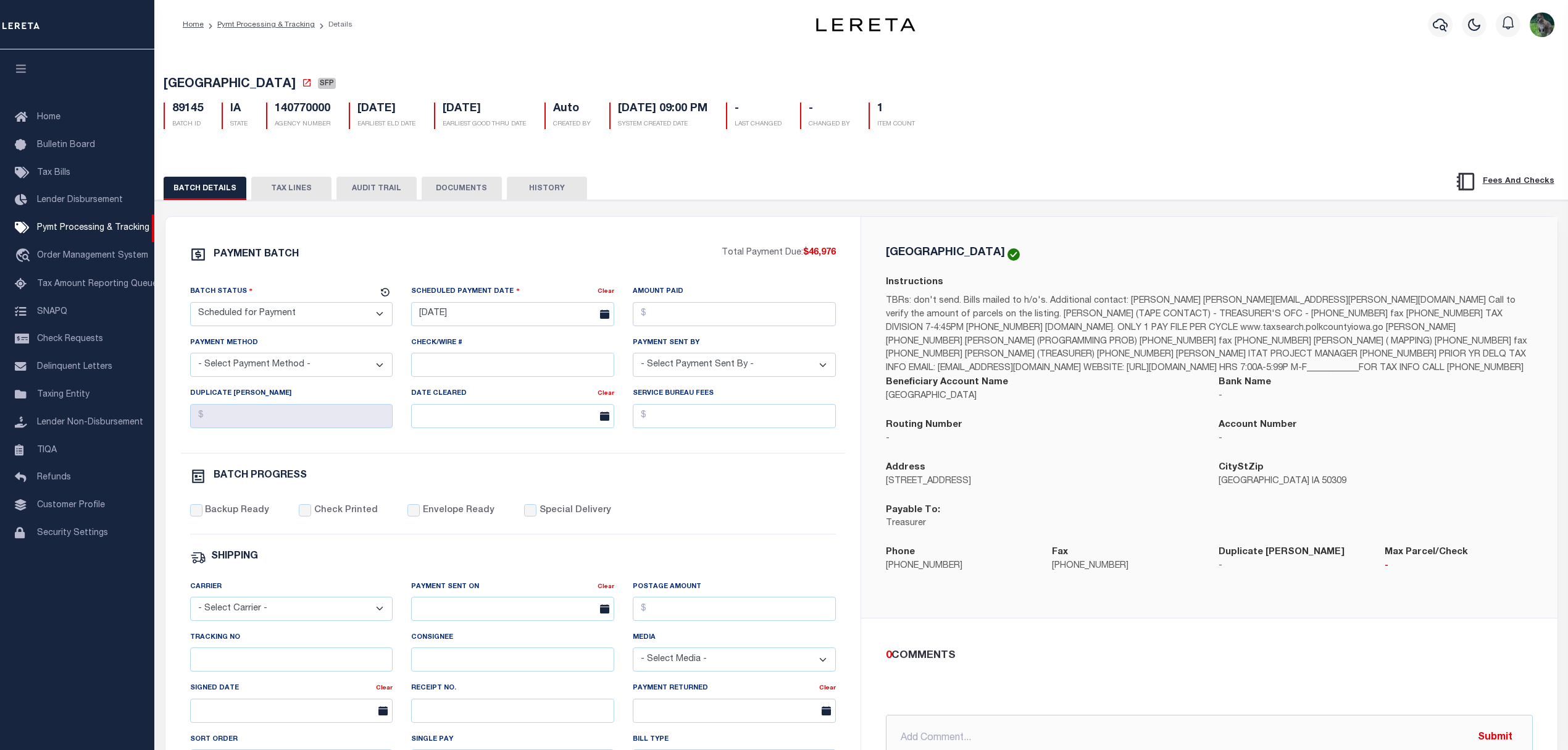
click at [270, 33] on ol "Home Pymt Processing & Tracking Details" at bounding box center [268, 25] width 190 height 26
click at [279, 179] on button "TAX LINES" at bounding box center [291, 188] width 80 height 24
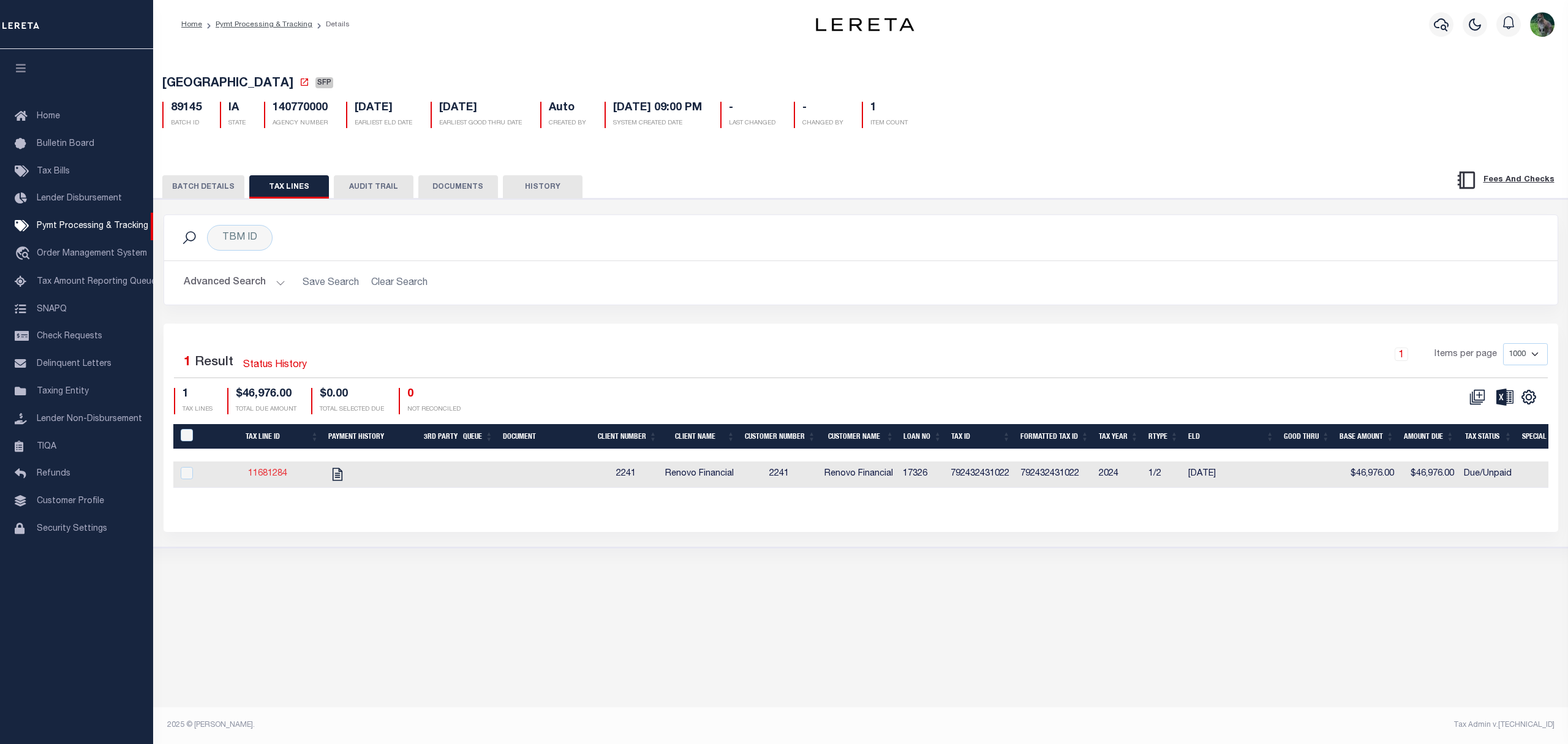
click at [278, 475] on link "11681284" at bounding box center [267, 473] width 39 height 8
checkbox input "true"
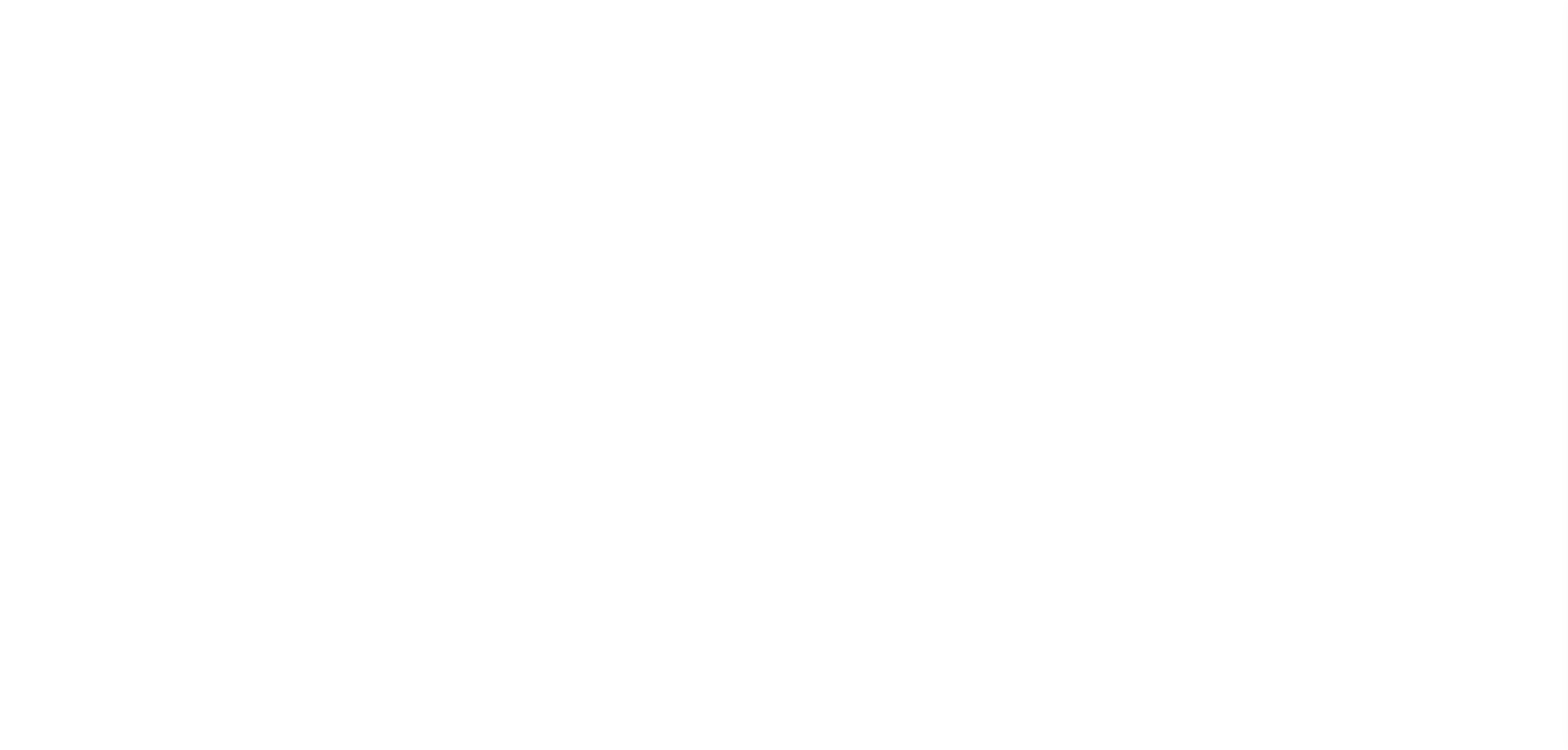
select select "SFP"
checkbox input "false"
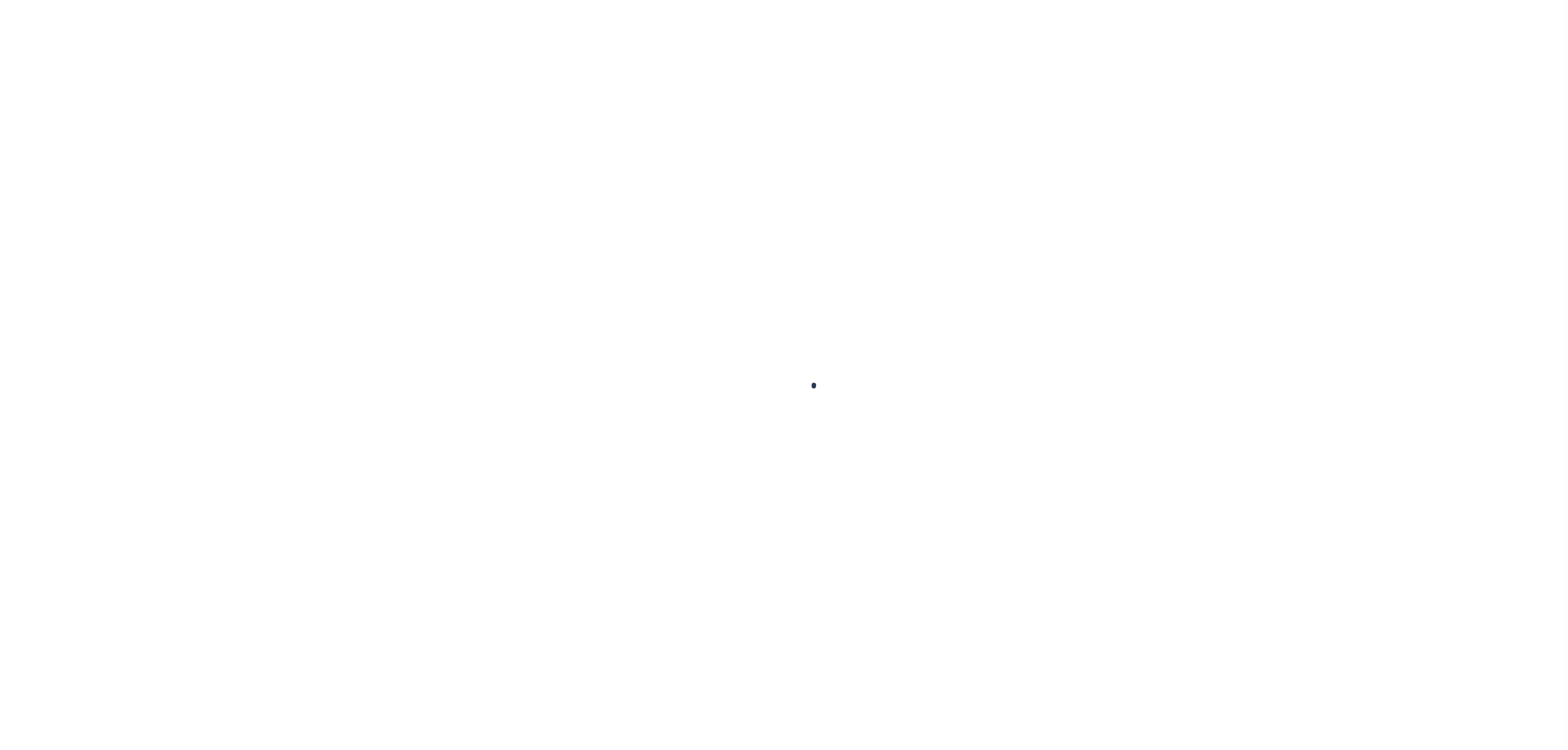
checkbox input "false"
type input "000100560"
type input "[DATE]"
select select "DUE"
type input "$1,064"
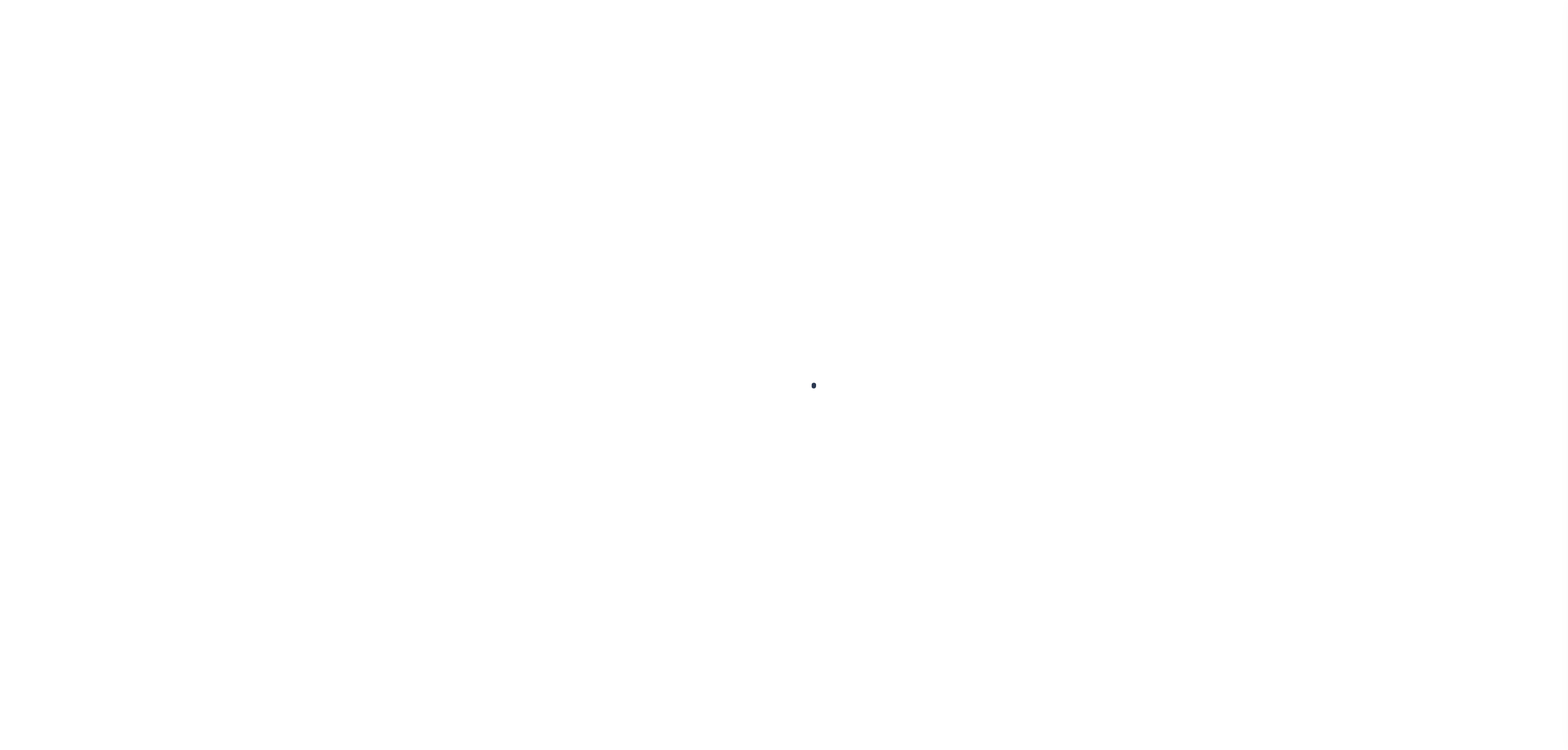
type input "$1,064"
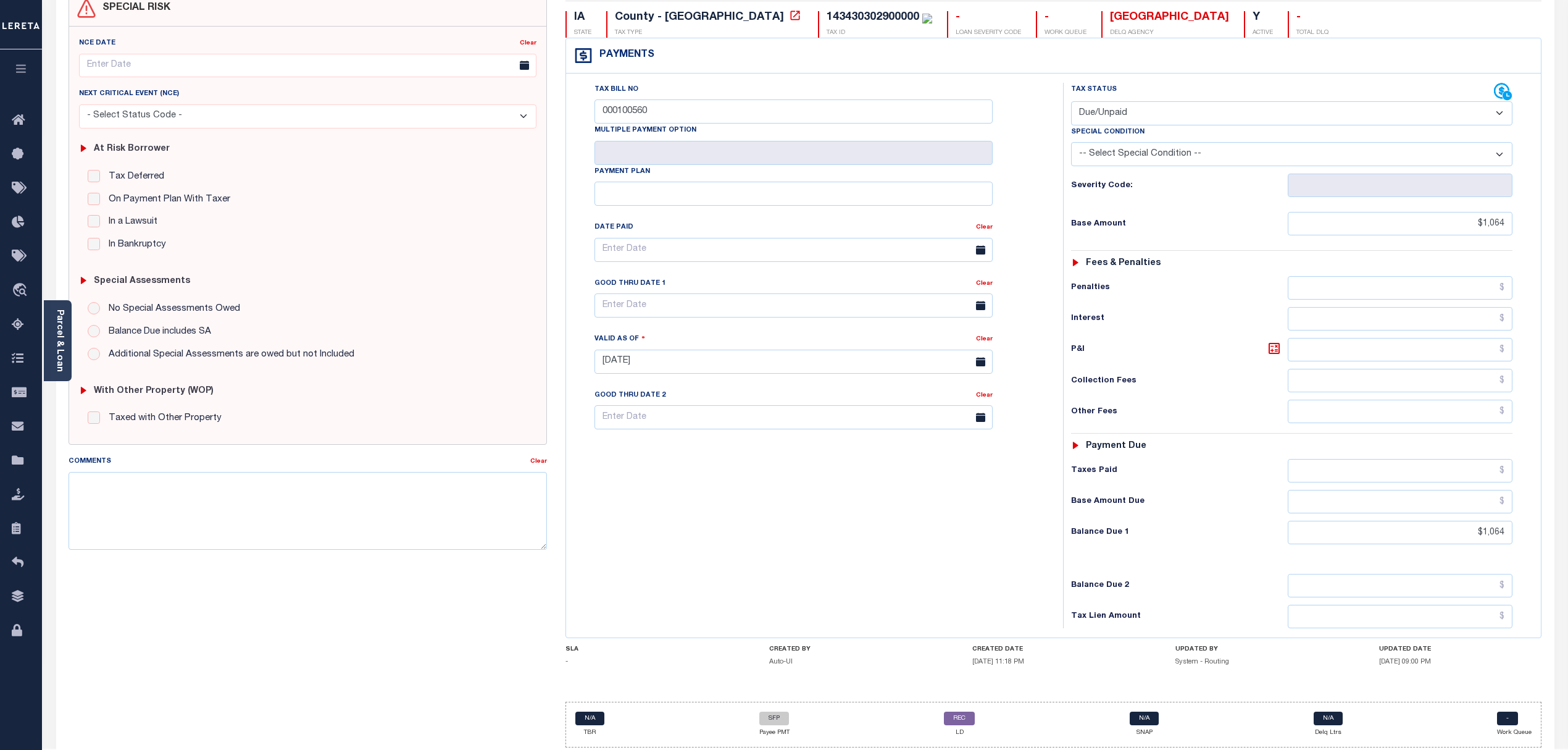
scroll to position [166, 0]
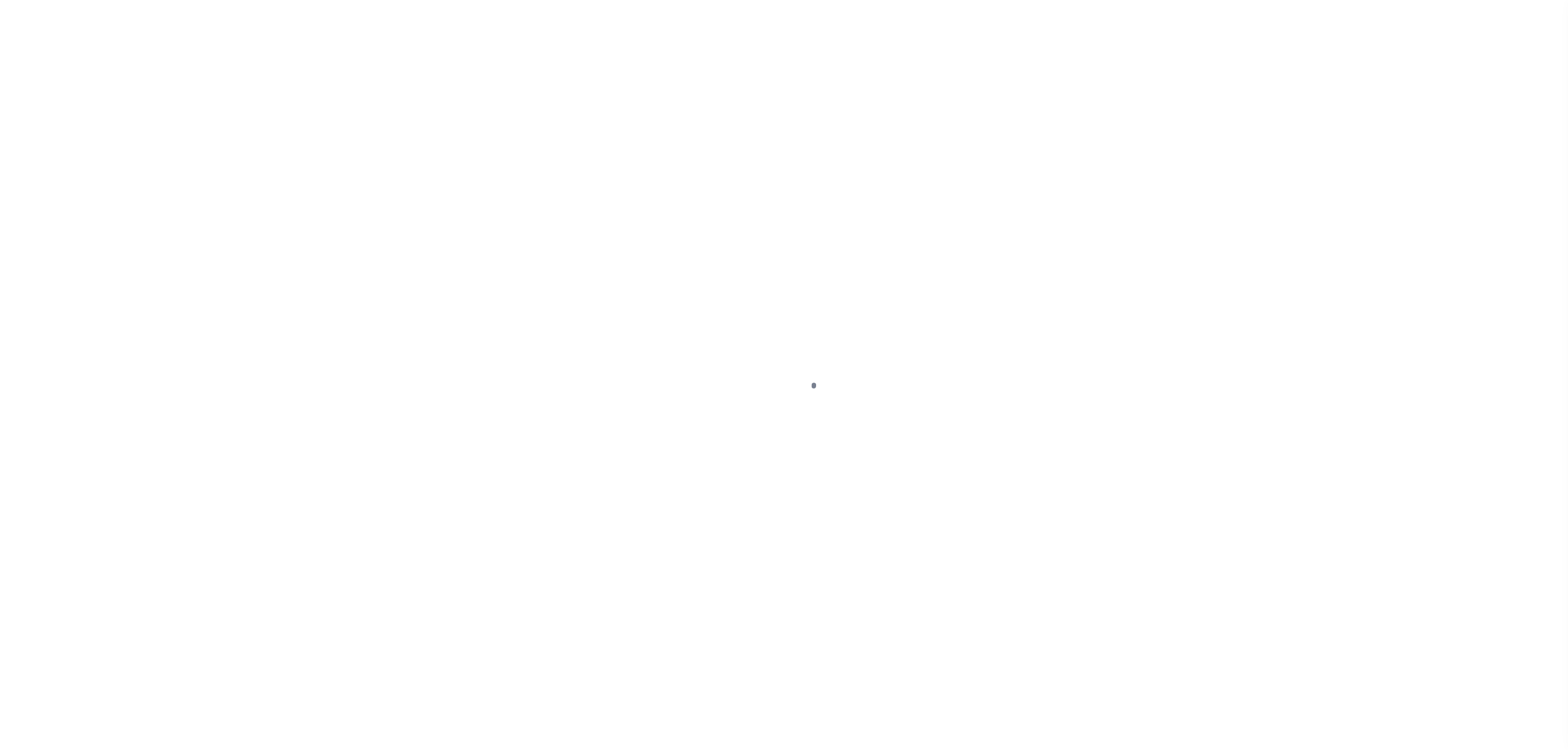
select select "DUE"
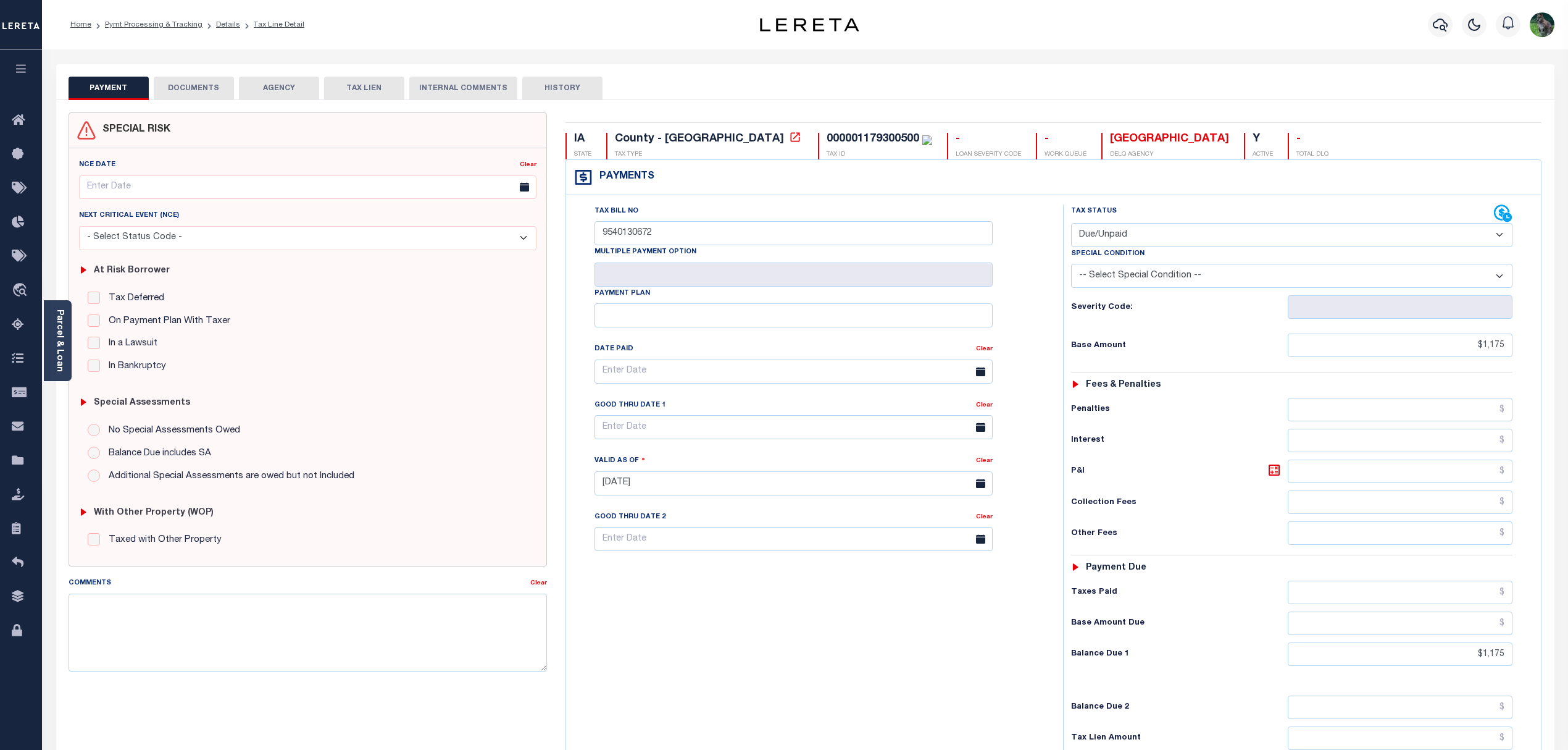
drag, startPoint x: 0, startPoint y: 0, endPoint x: 304, endPoint y: 470, distance: 559.7
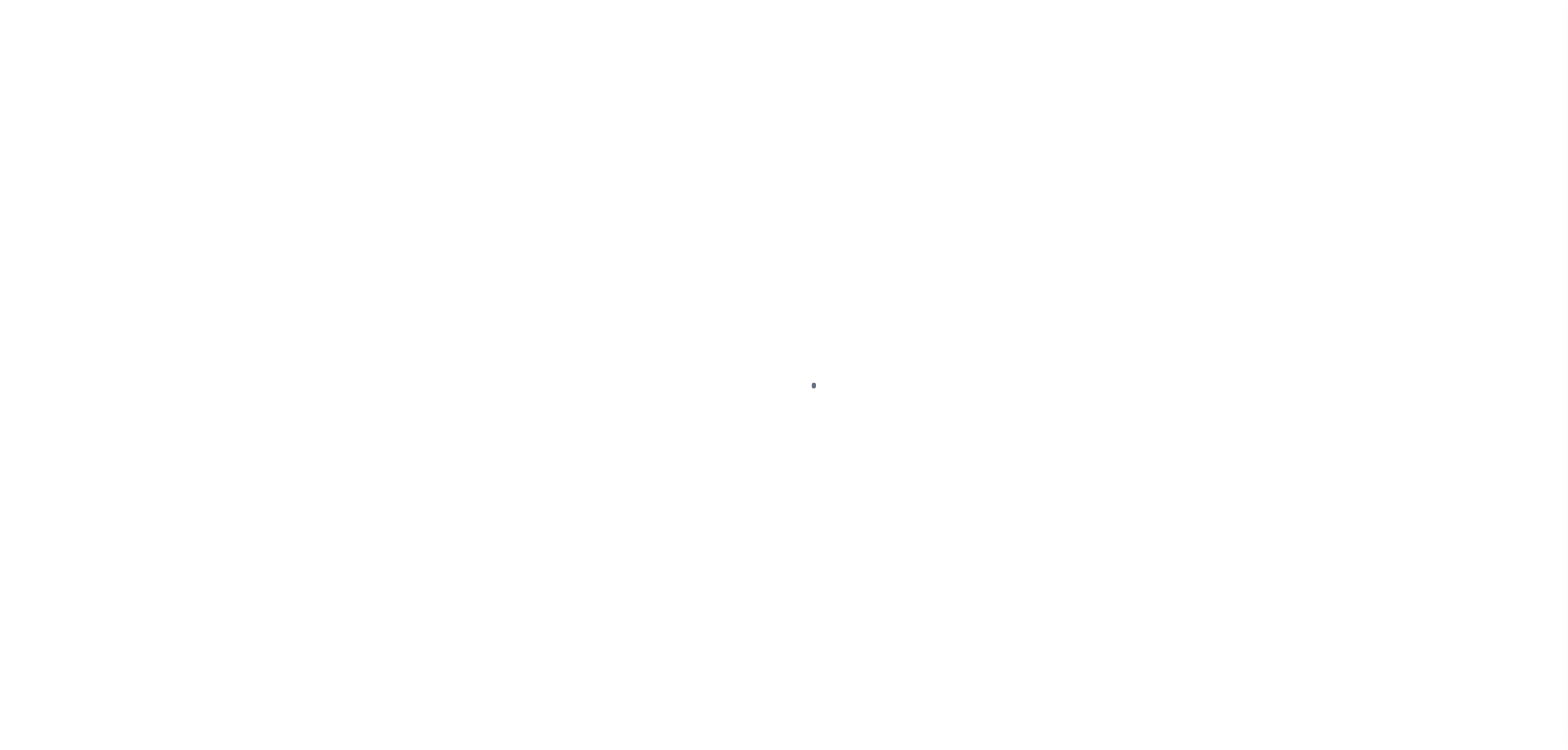
select select "DUE"
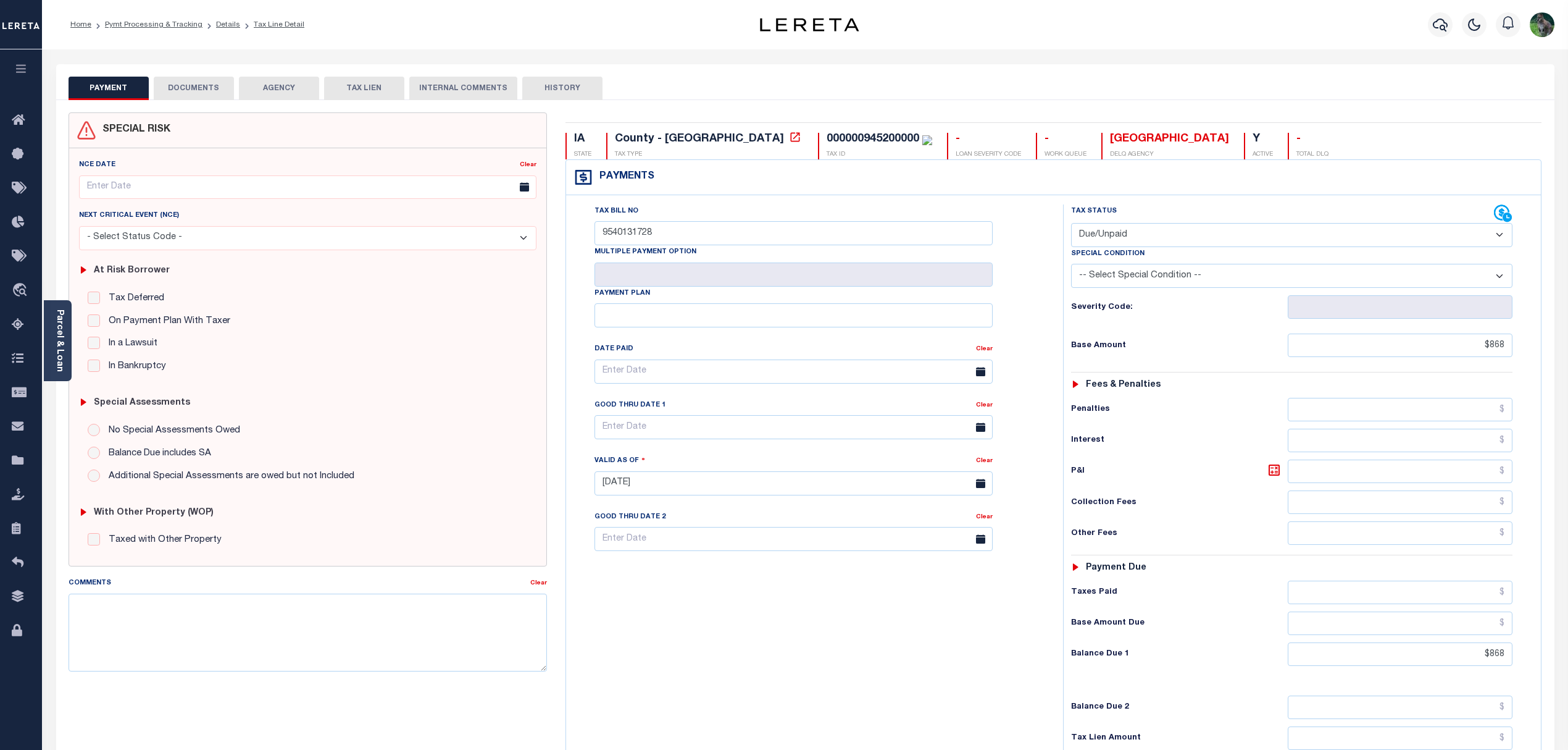
drag, startPoint x: 213, startPoint y: 501, endPoint x: 221, endPoint y: 497, distance: 8.9
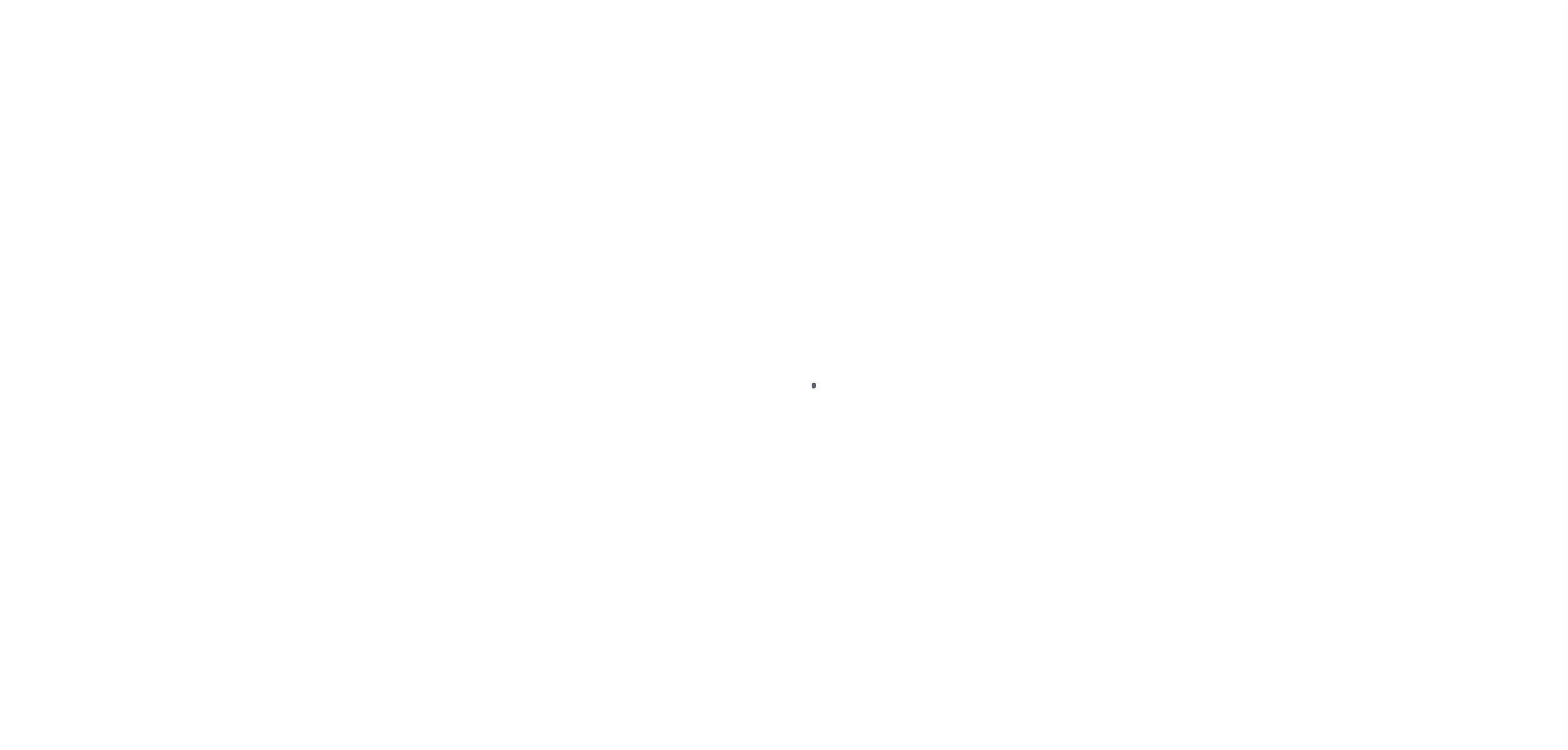
select select "DUE"
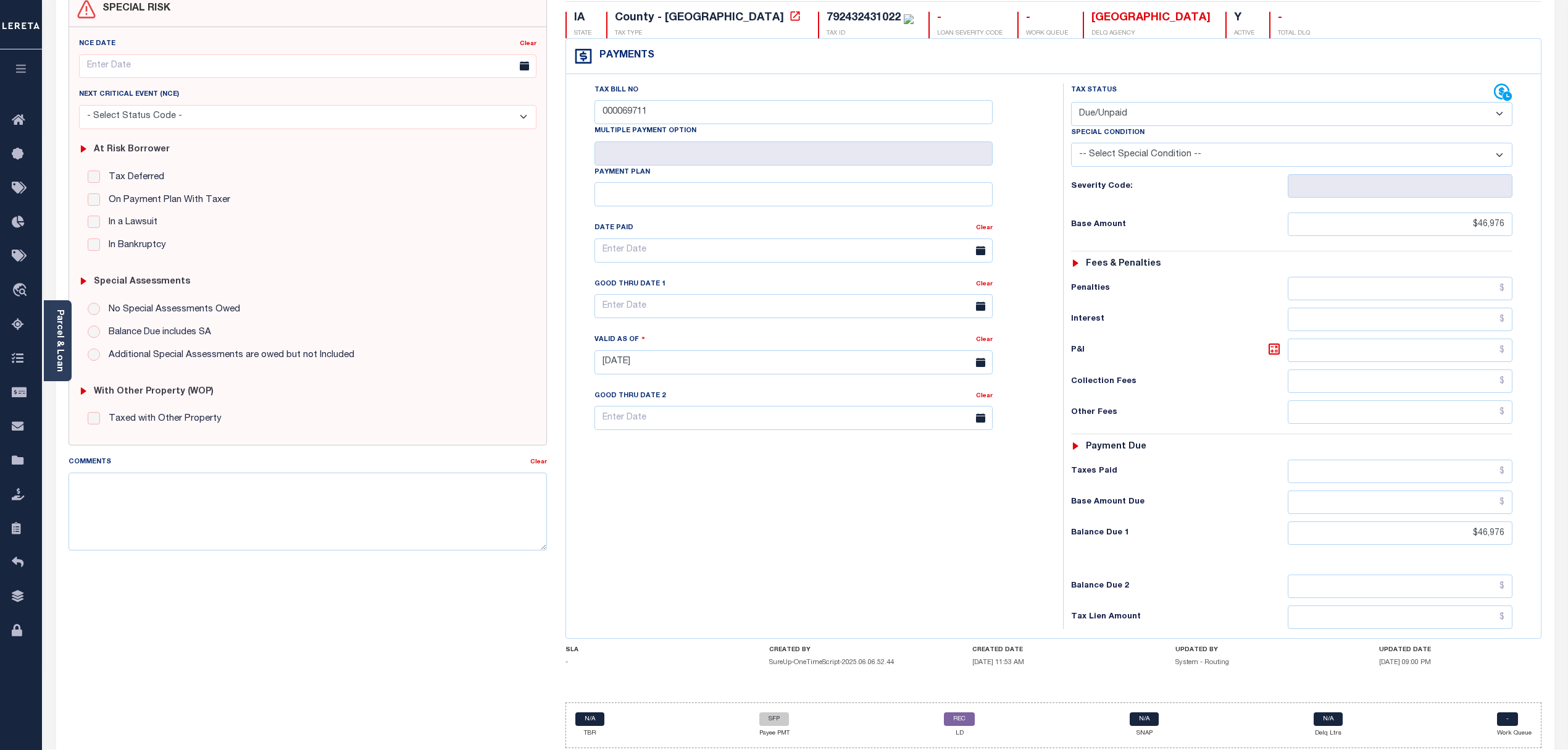
scroll to position [166, 0]
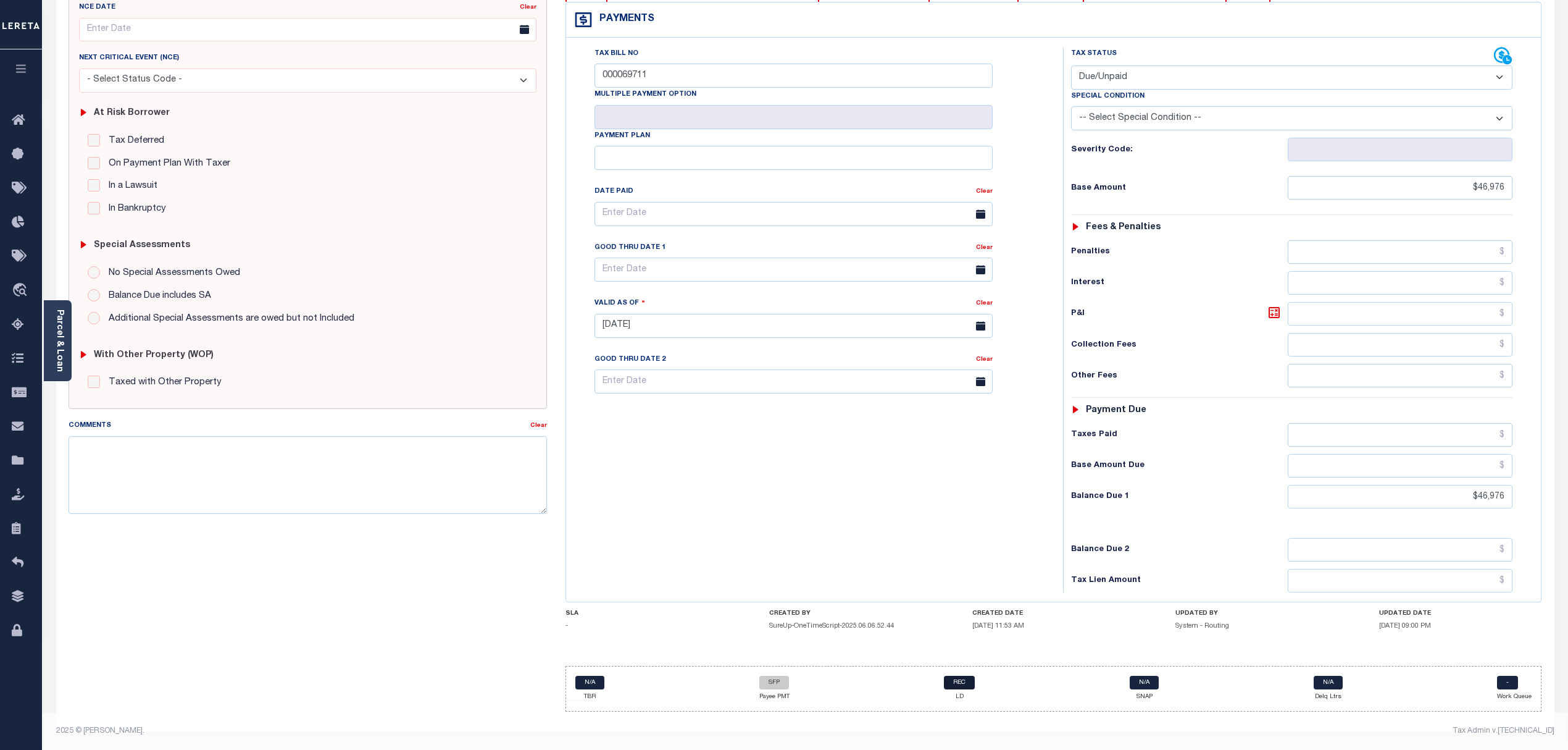
click at [956, 678] on link "REC" at bounding box center [959, 682] width 31 height 14
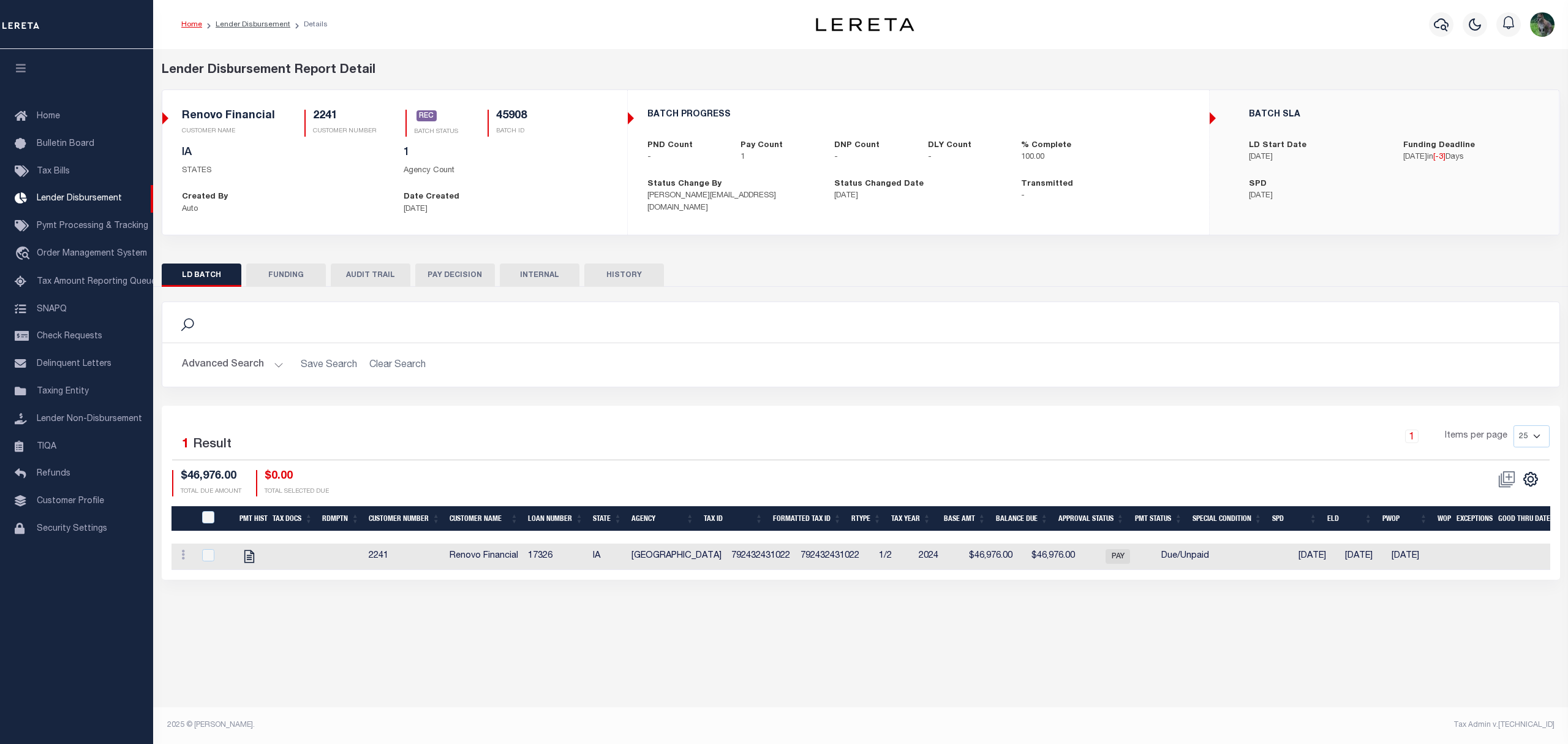
click at [295, 276] on button "FUNDING" at bounding box center [286, 275] width 79 height 23
type input "$46,976"
type input "$0"
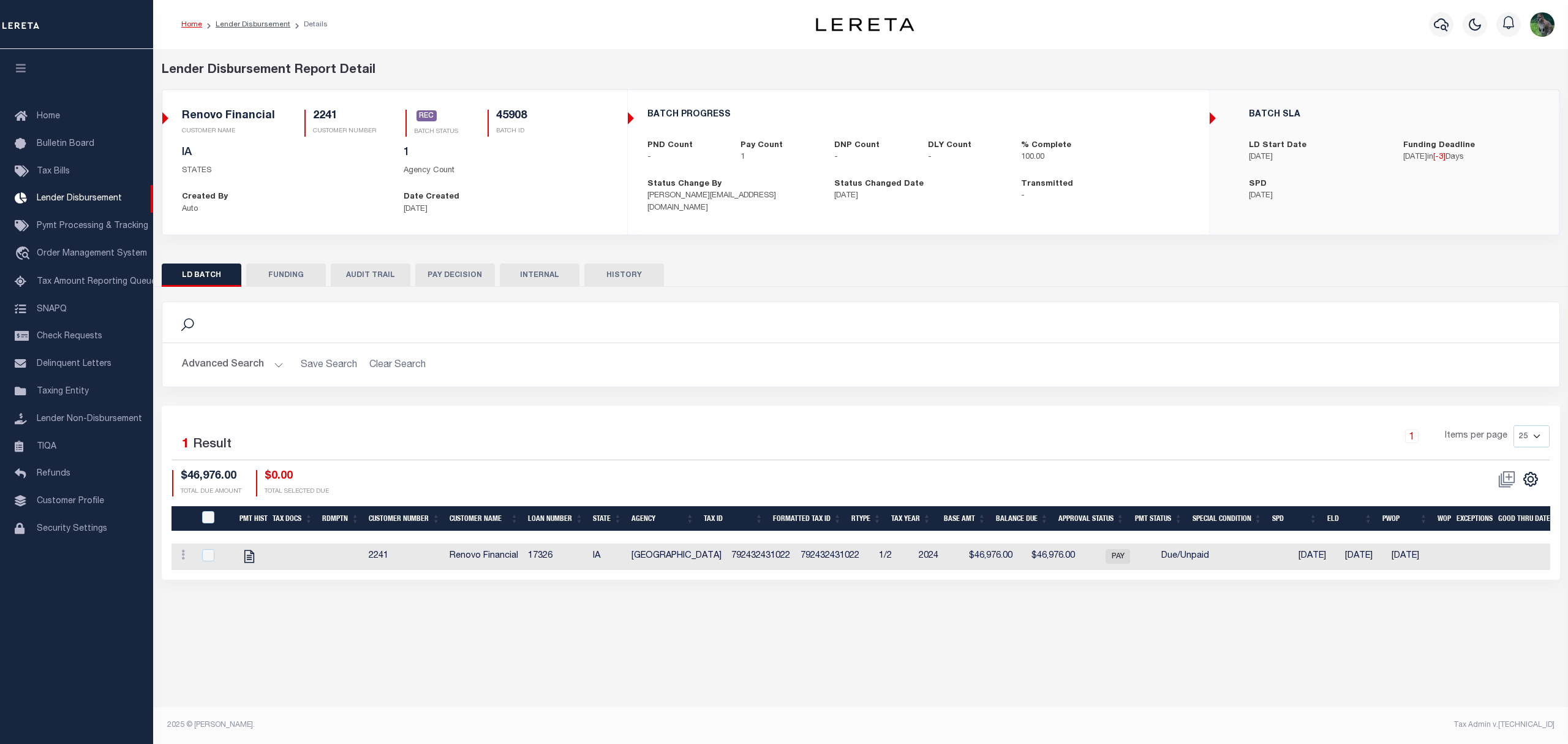
type input "09/03/2025"
type input "20250903MMQFMP2700364209031805FT03"
type input "09/05/2025"
select select "100"
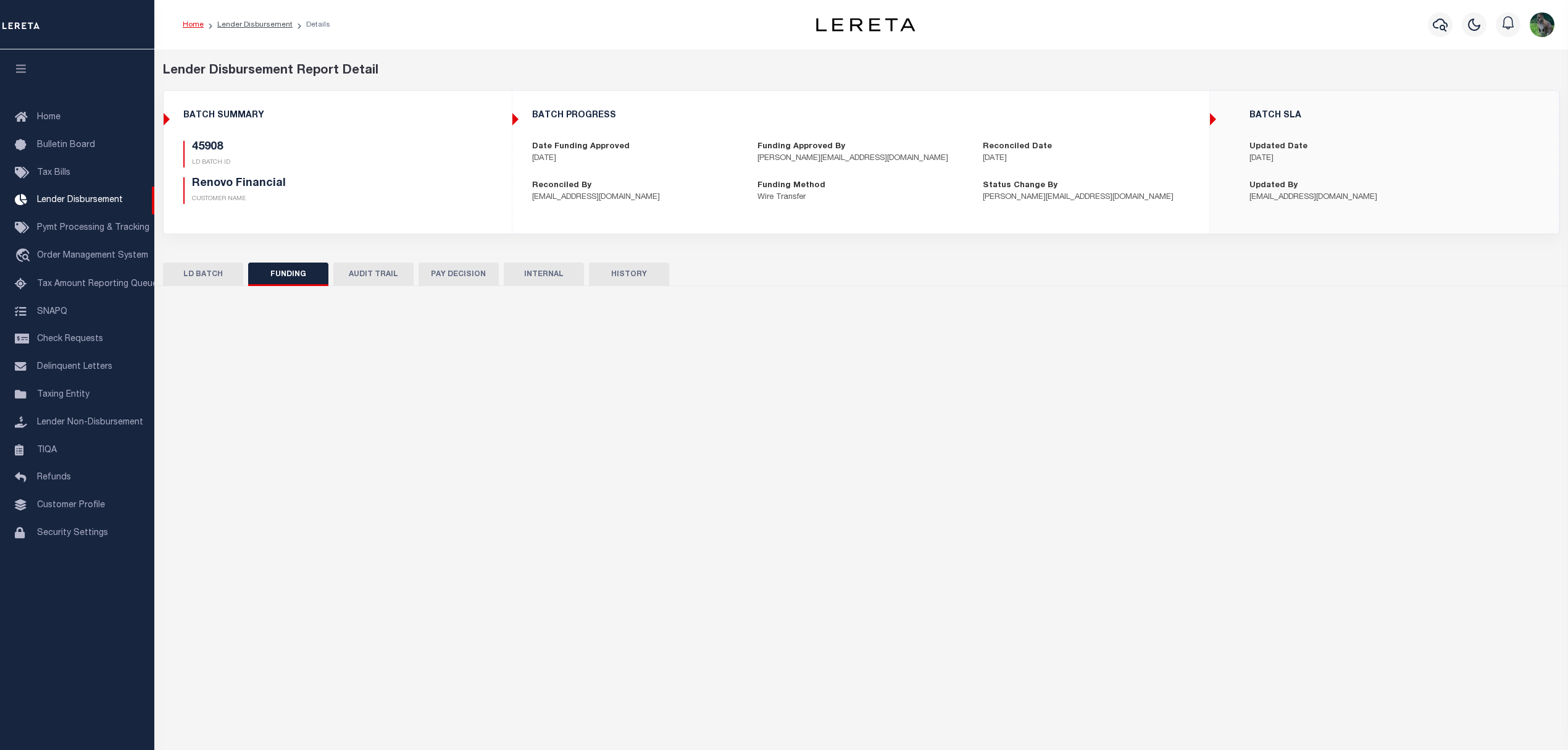
select select "100"
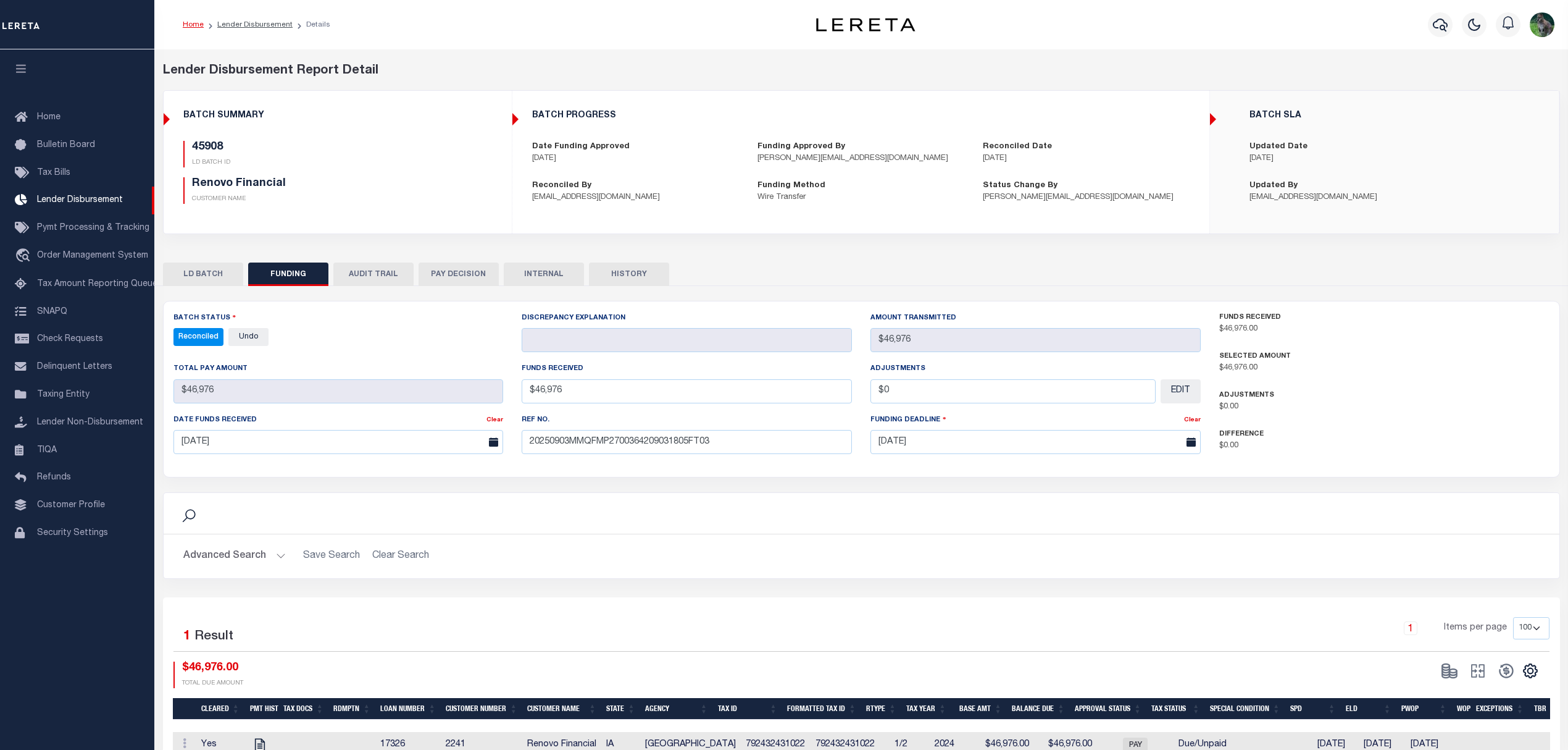
drag, startPoint x: 359, startPoint y: 161, endPoint x: 369, endPoint y: 159, distance: 10.2
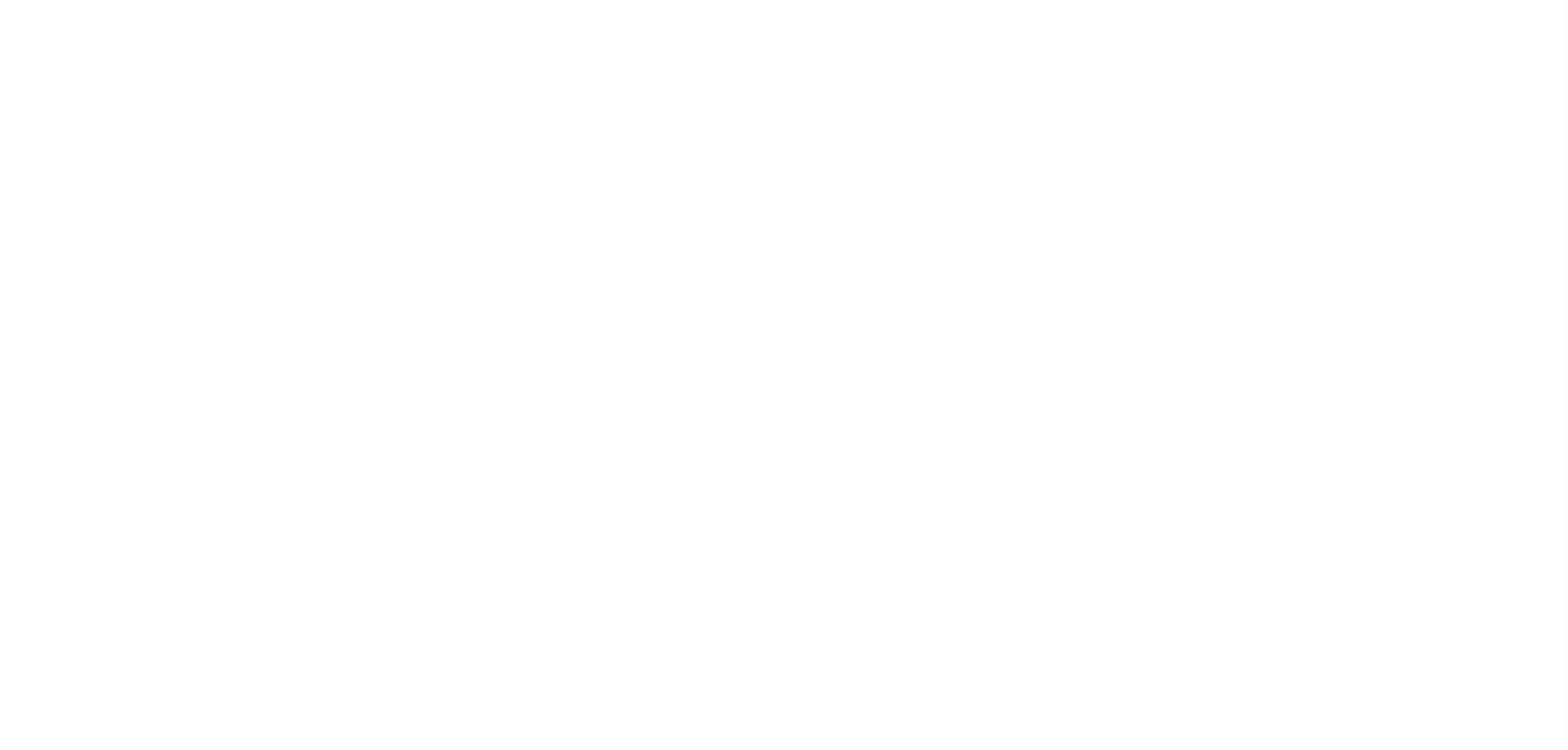
select select "SFP"
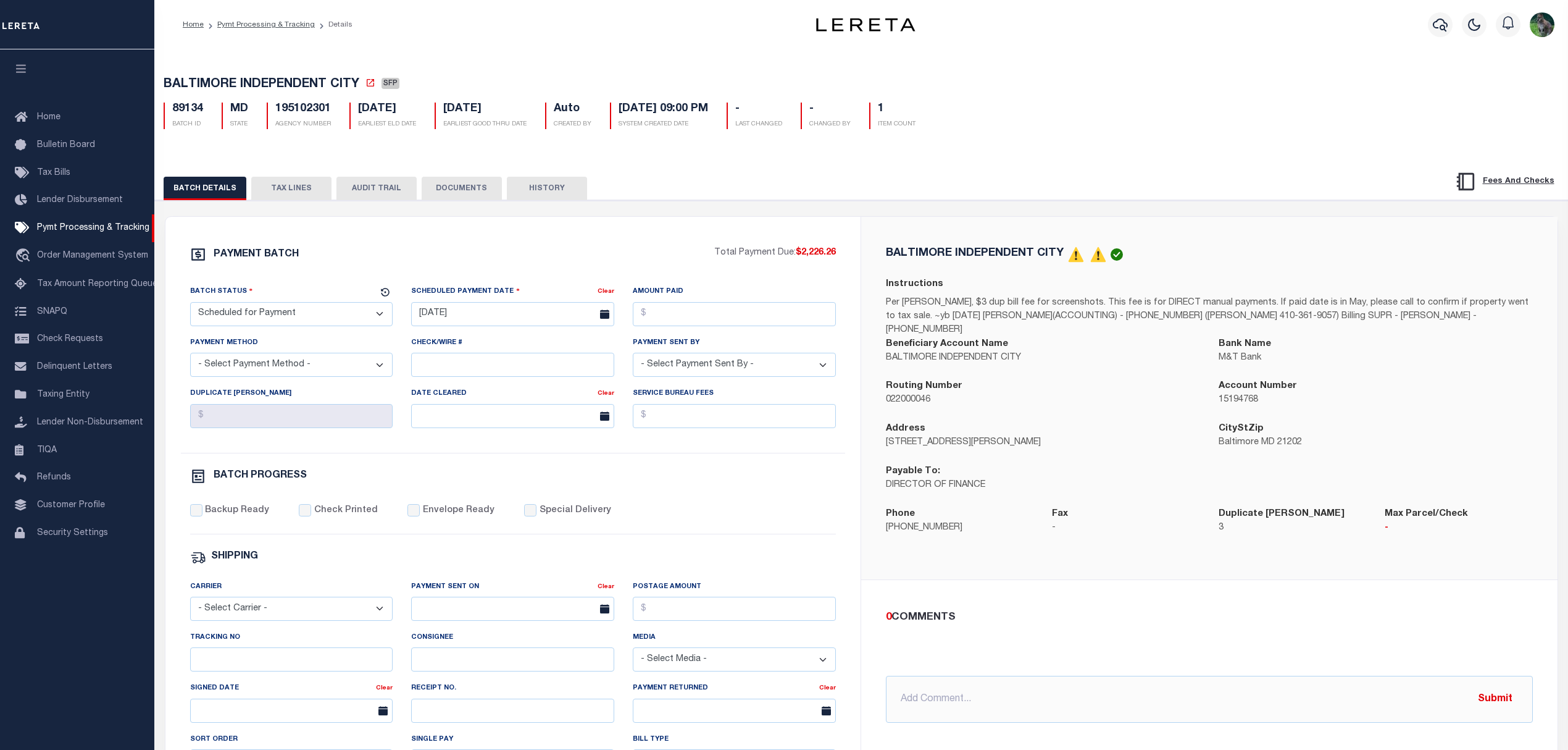
click at [268, 180] on button "TAX LINES" at bounding box center [291, 188] width 80 height 24
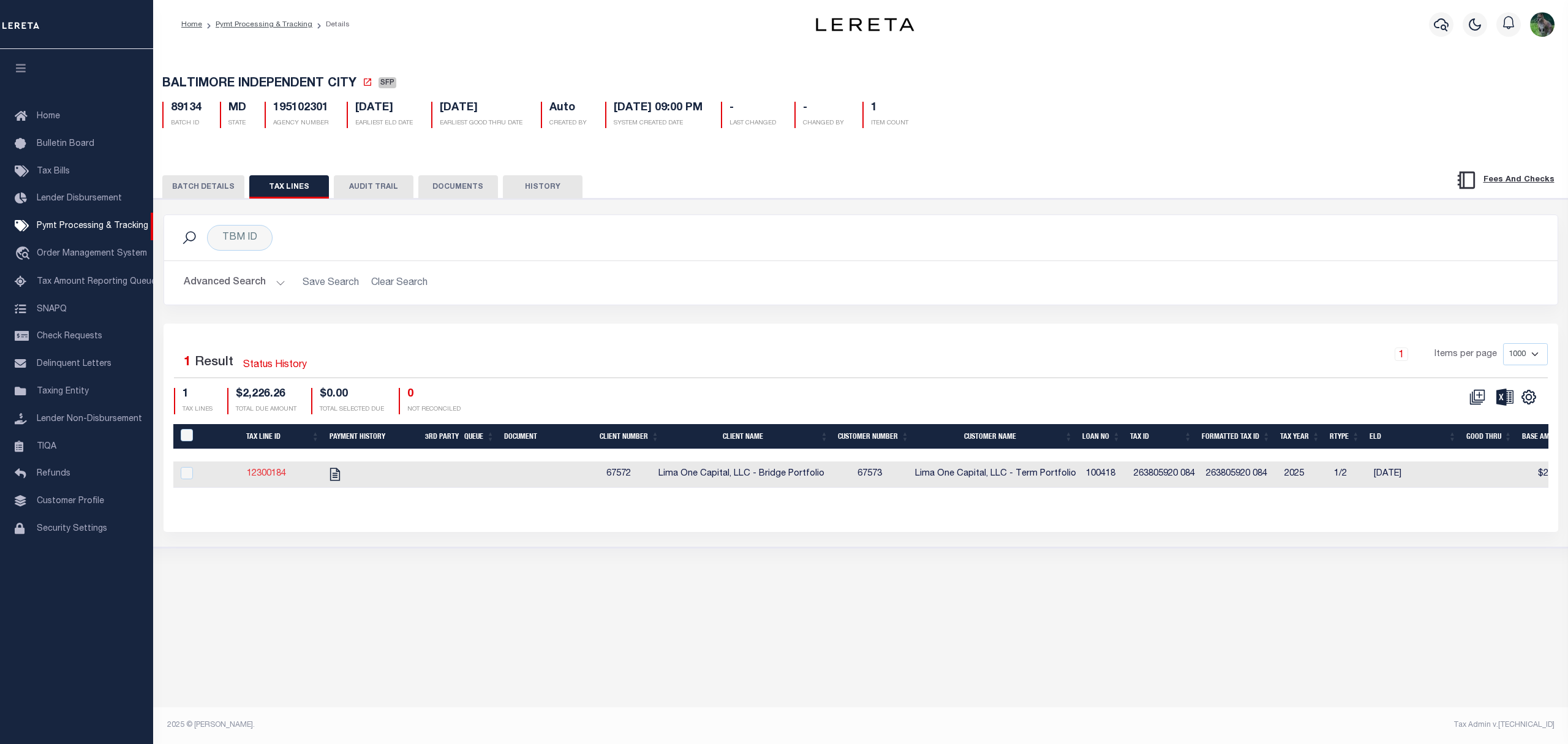
click at [283, 475] on link "12300184" at bounding box center [266, 473] width 39 height 8
checkbox input "true"
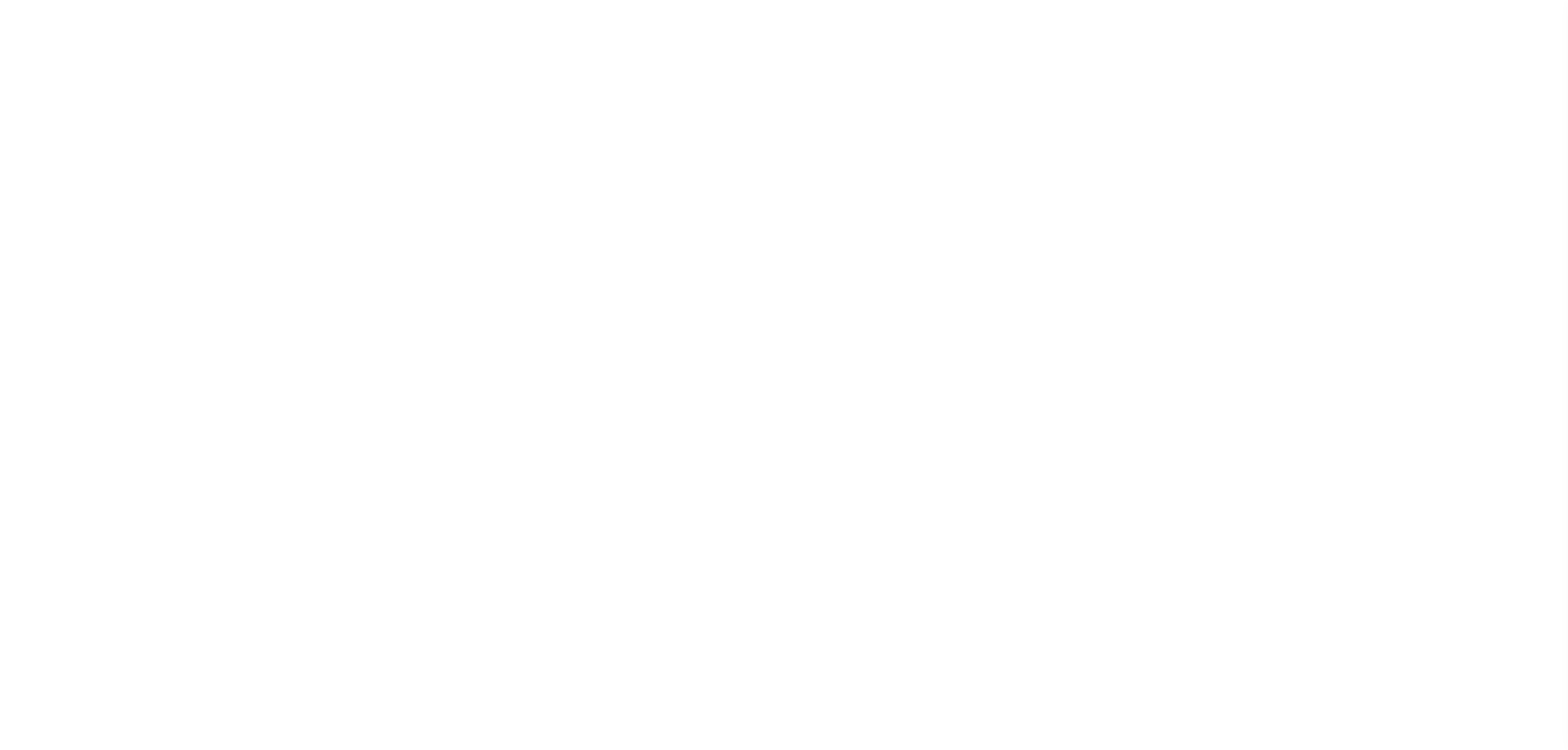
select select "SFP"
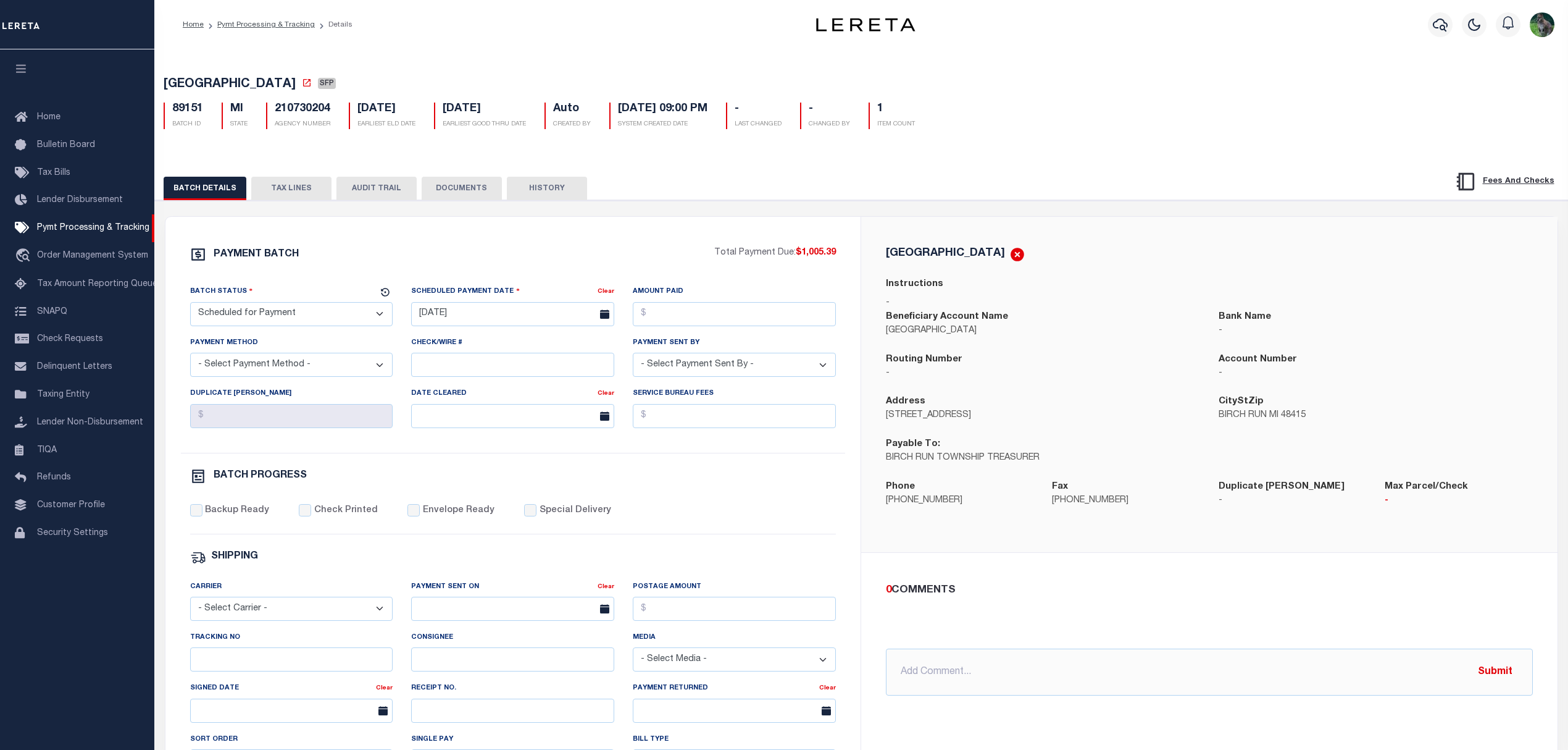
click at [285, 184] on button "TAX LINES" at bounding box center [291, 188] width 80 height 24
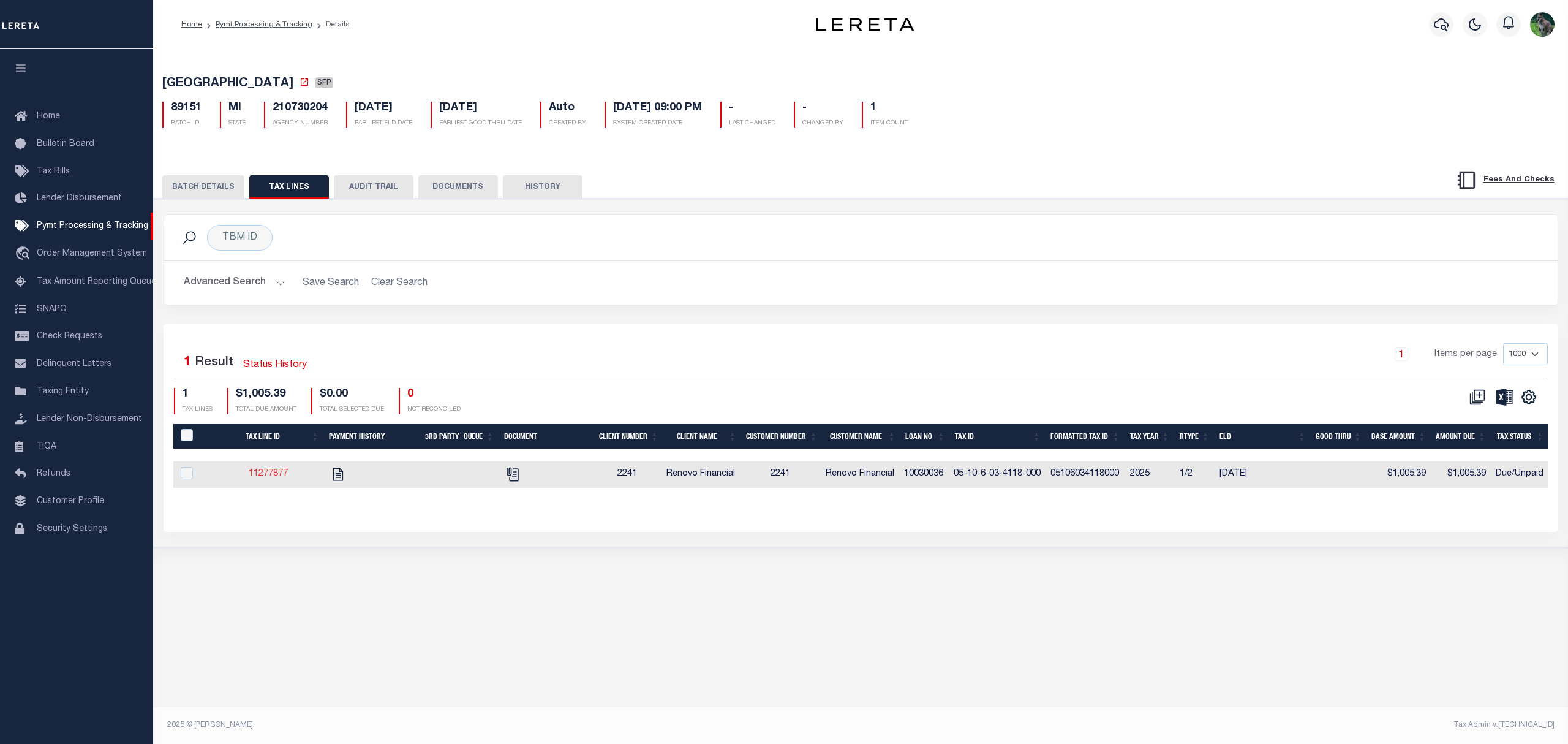
click at [275, 475] on link "11277877" at bounding box center [268, 473] width 39 height 8
checkbox input "true"
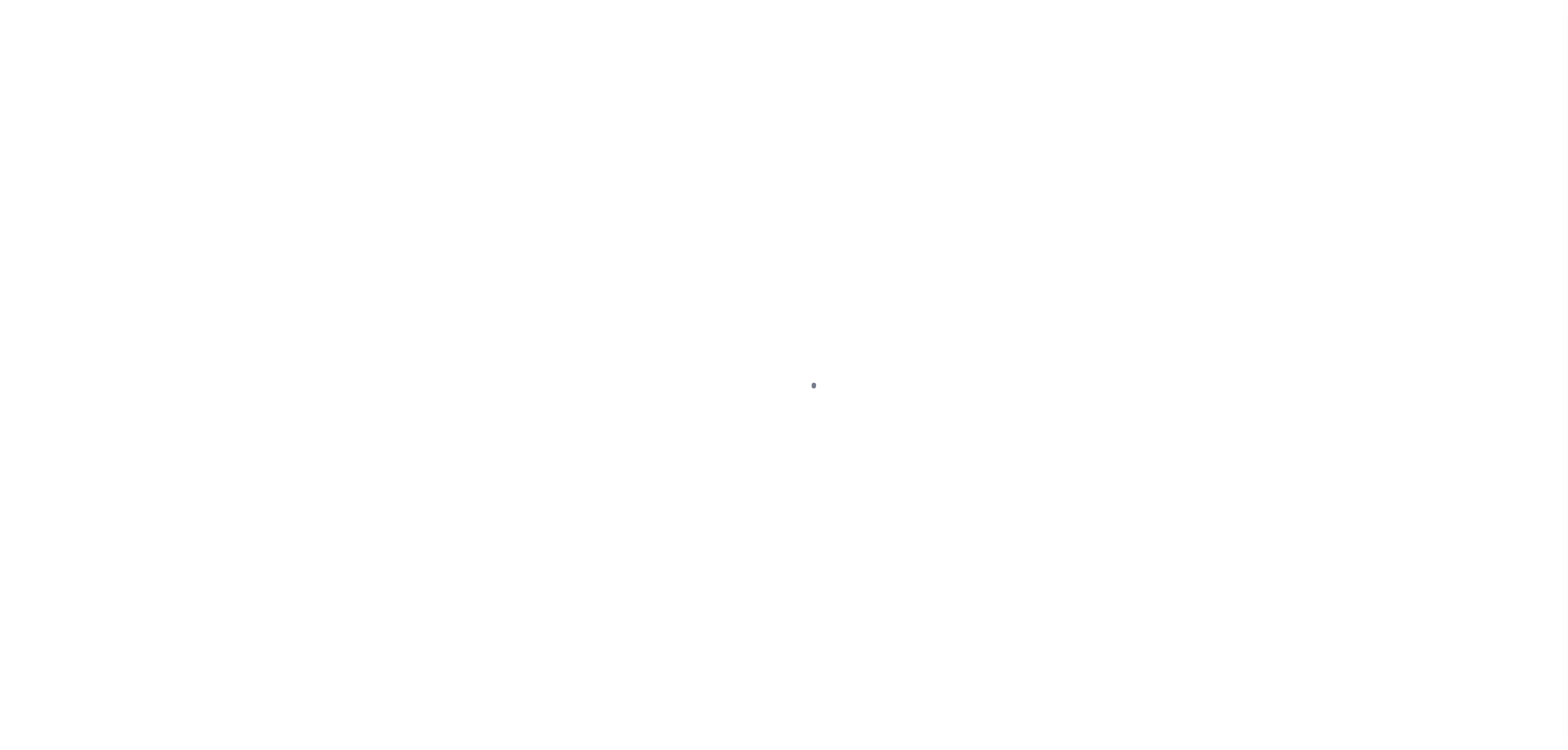
select select "DUE"
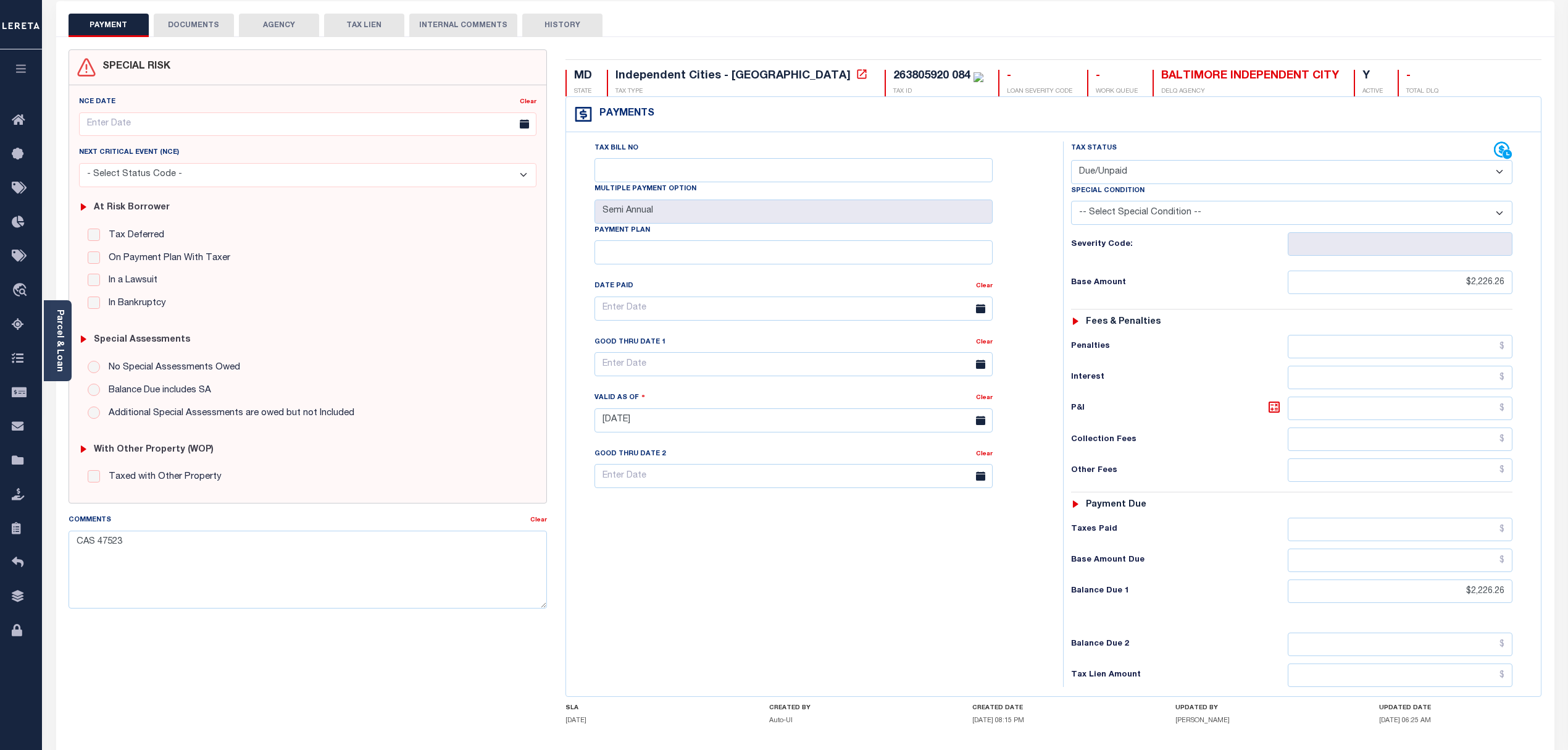
scroll to position [1, 0]
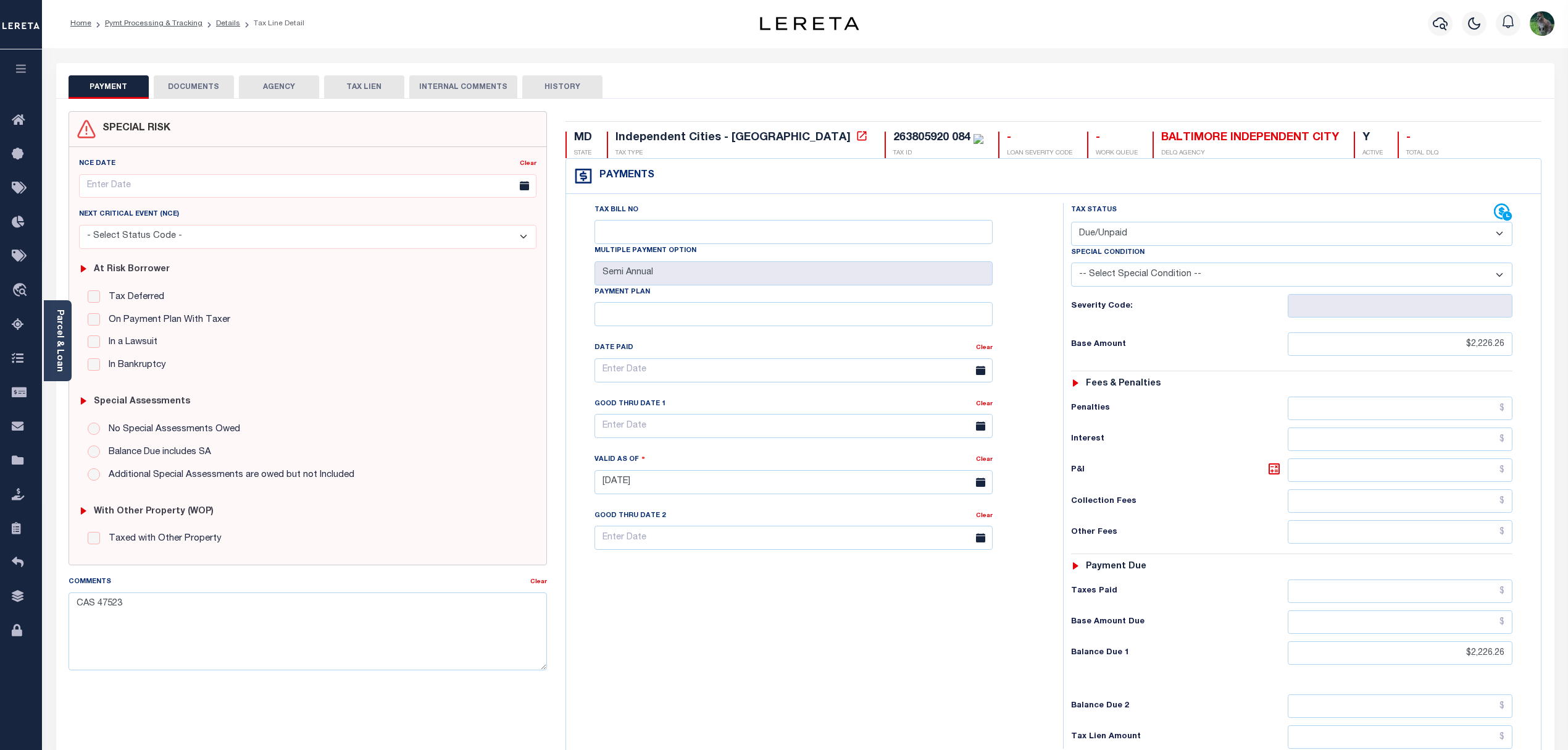
click at [443, 87] on button "INTERNAL COMMENTS" at bounding box center [463, 87] width 108 height 24
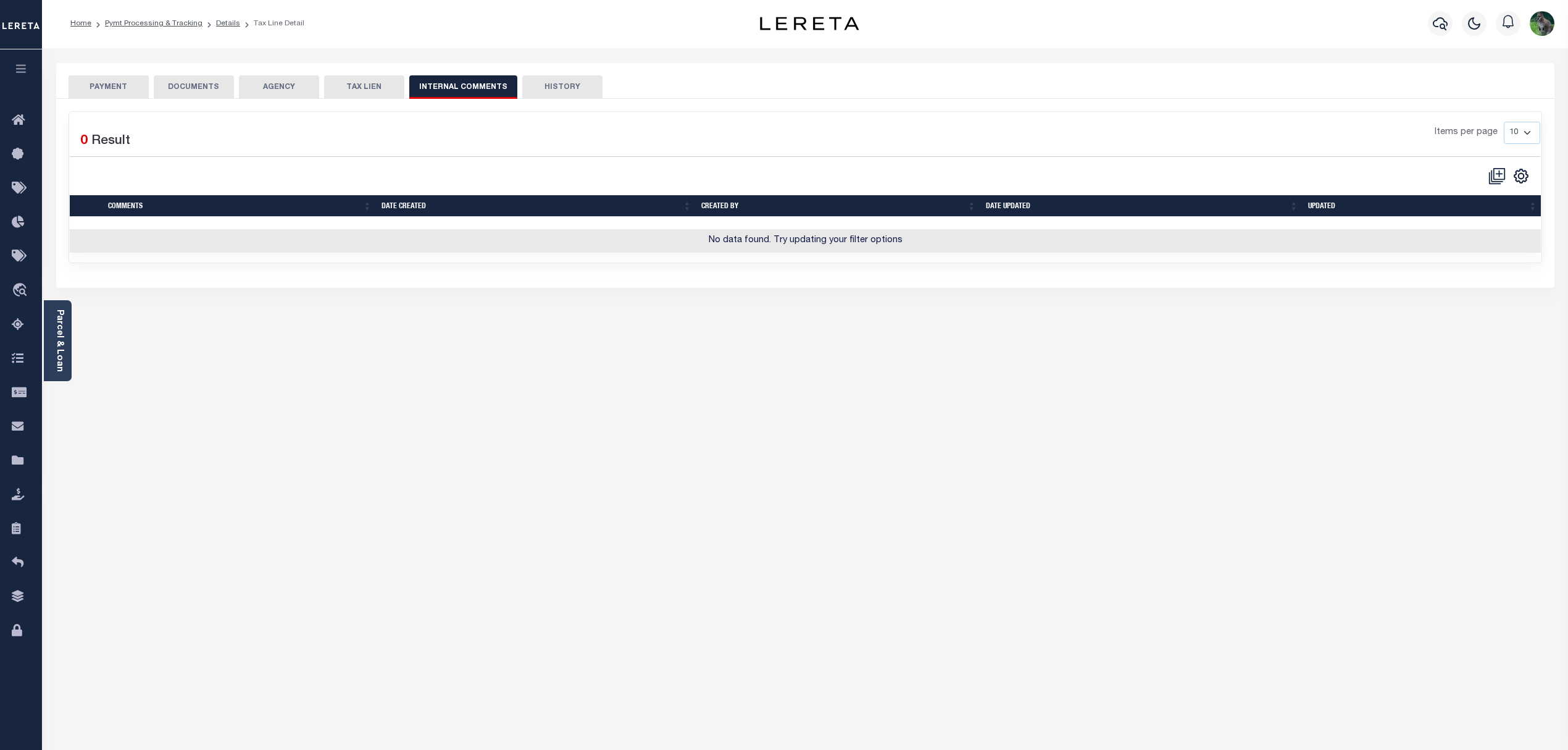
click at [106, 87] on button "PAYMENT" at bounding box center [108, 87] width 80 height 24
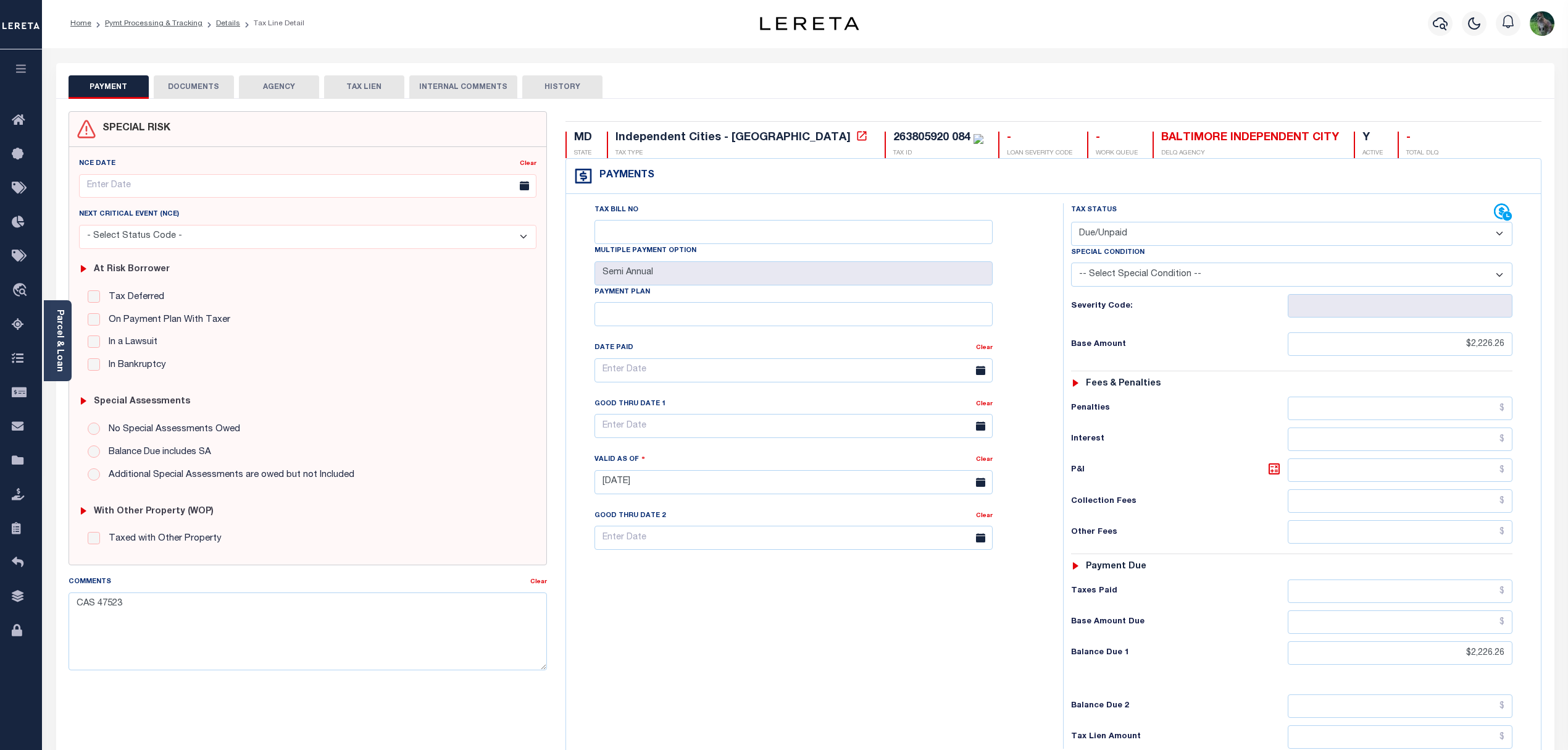
drag, startPoint x: 110, startPoint y: 85, endPoint x: 485, endPoint y: 324, distance: 444.7
click at [415, 344] on div "In a Lawsuit" at bounding box center [308, 343] width 441 height 14
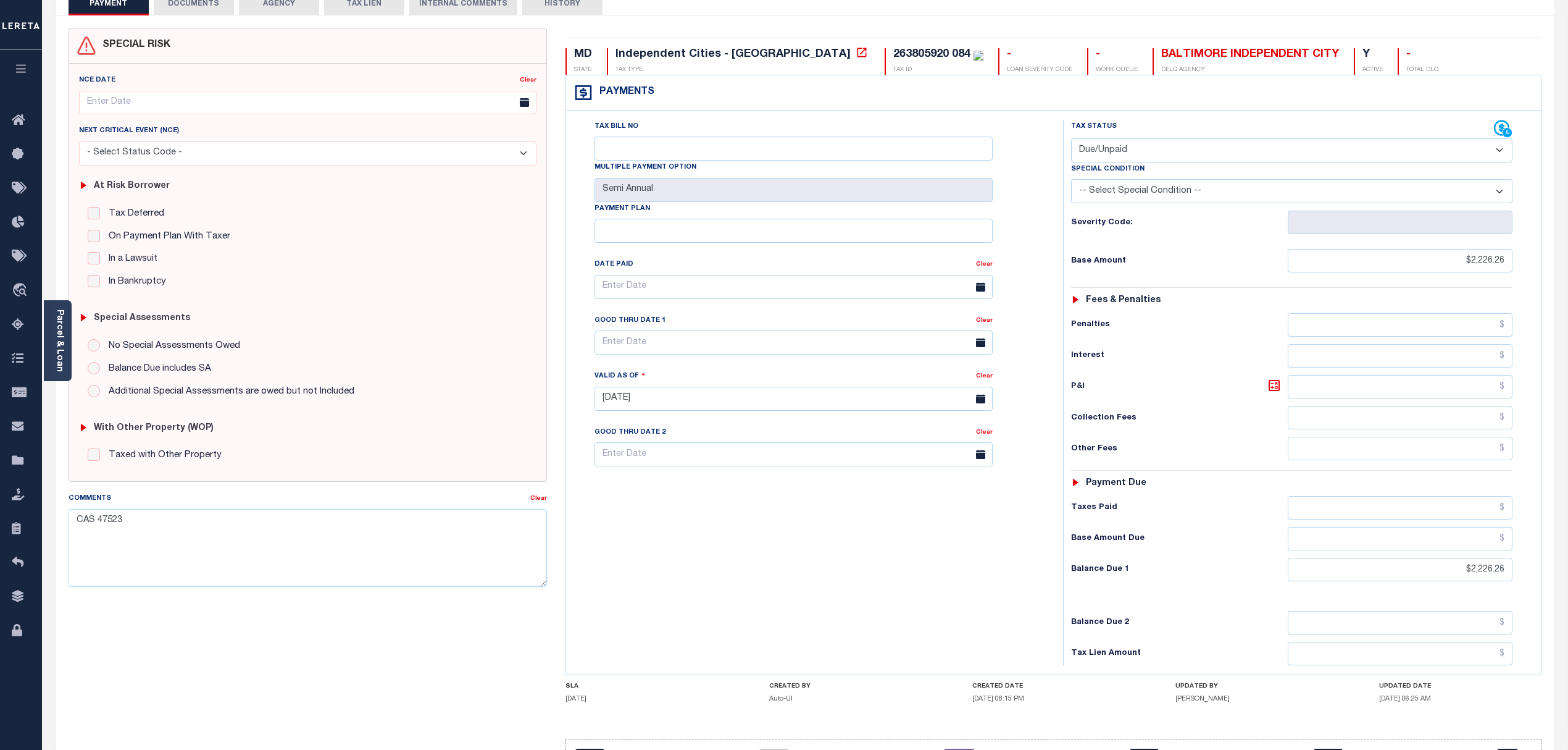
scroll to position [80, 0]
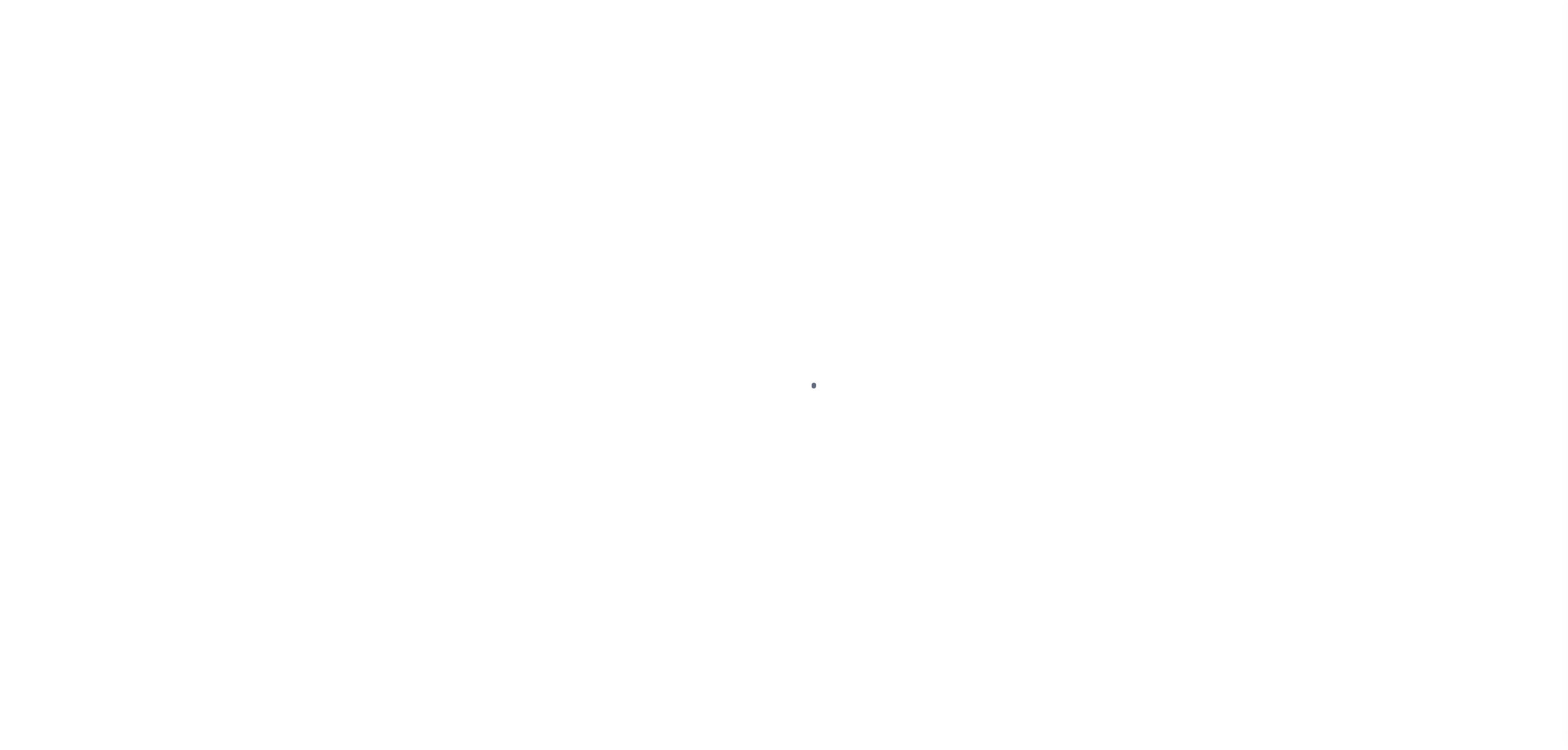
select select "DUE"
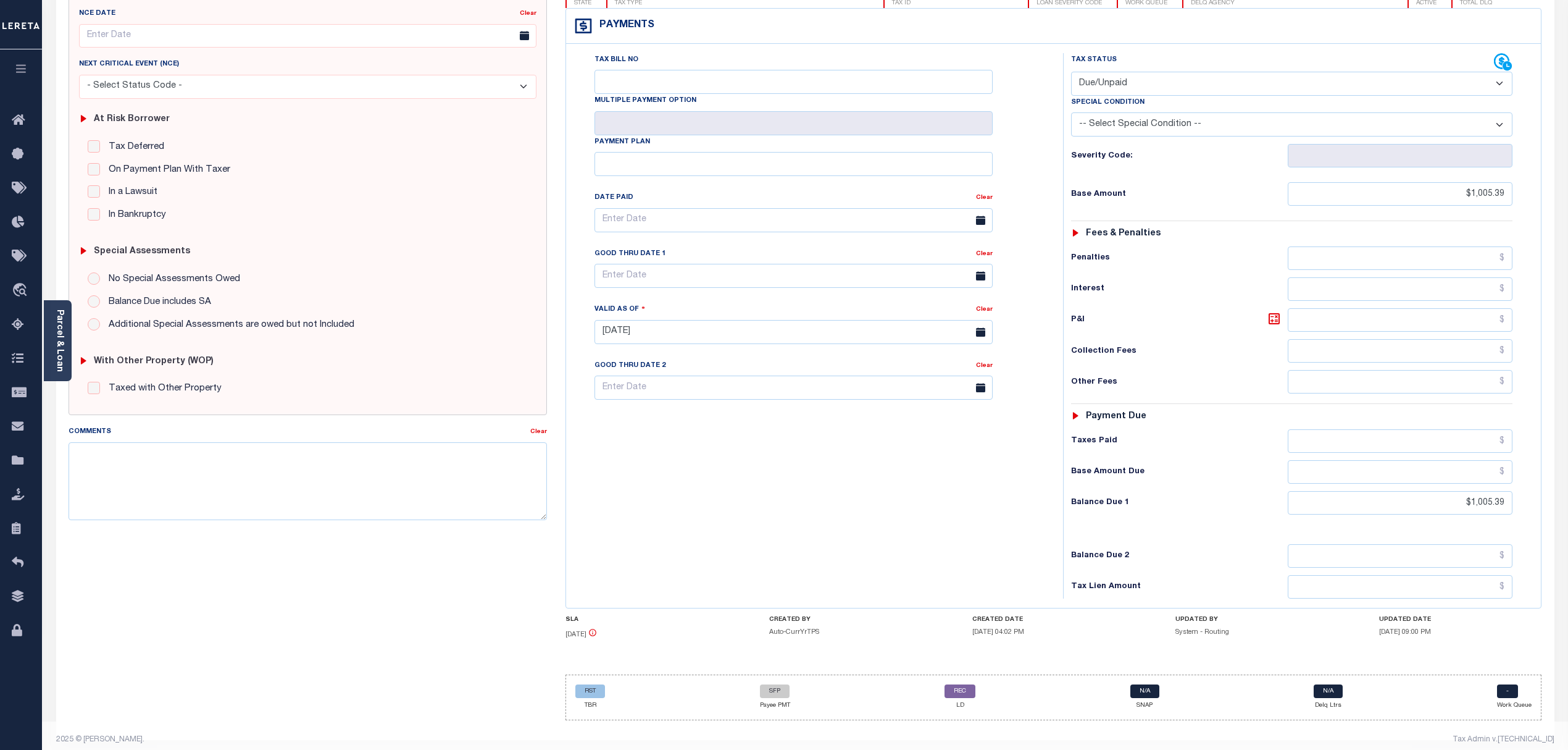
scroll to position [169, 0]
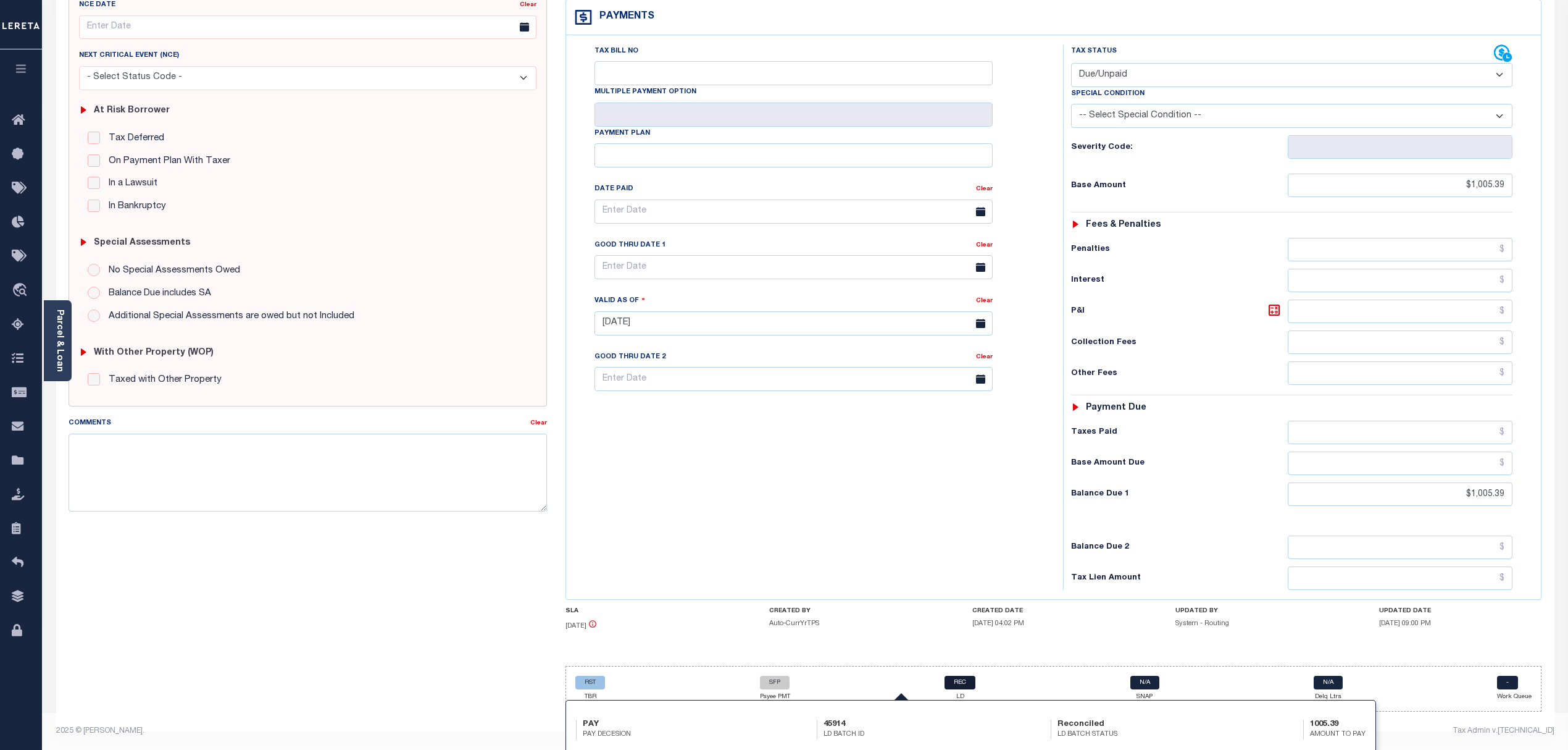
click at [969, 687] on link "REC" at bounding box center [959, 682] width 31 height 14
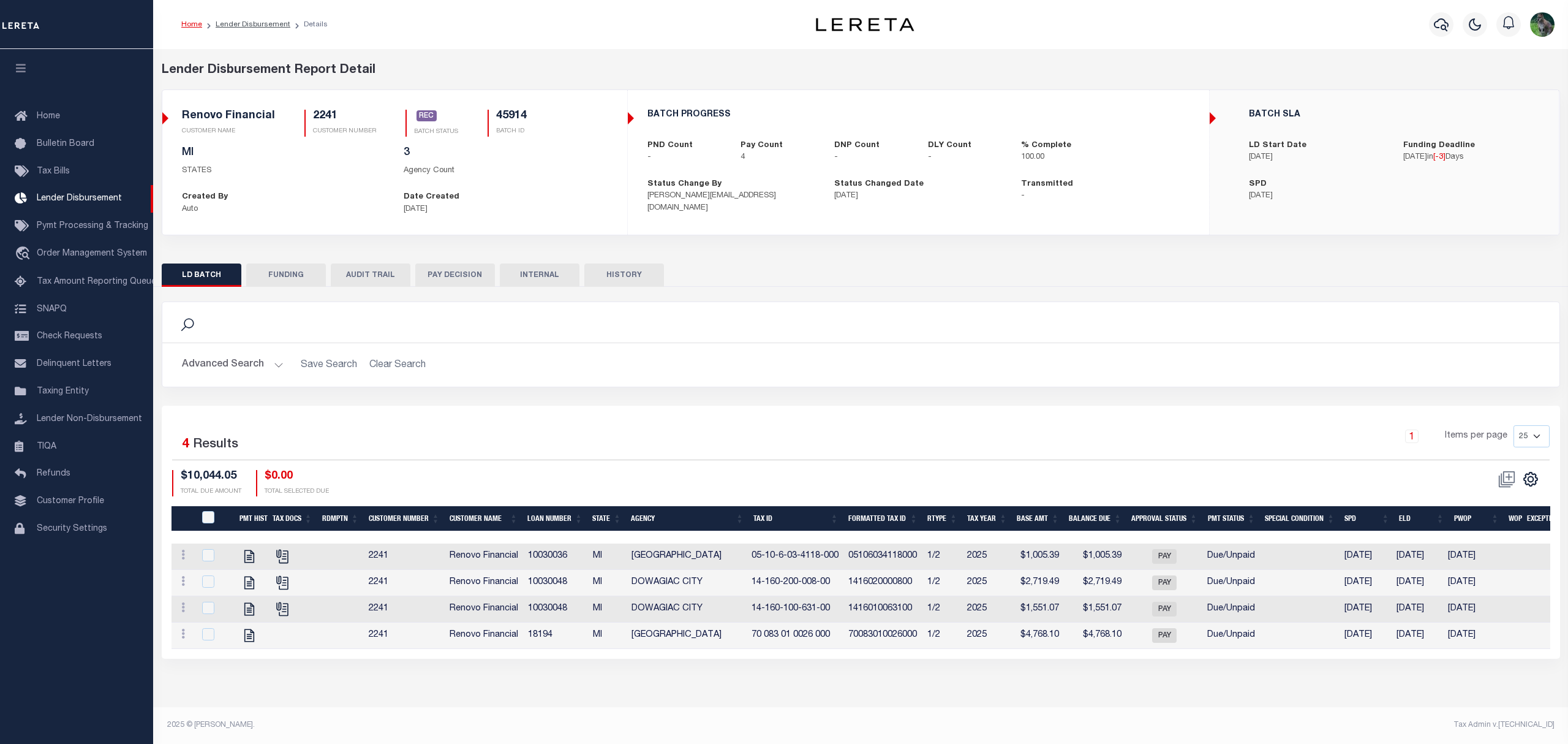
click at [280, 278] on button "FUNDING" at bounding box center [286, 275] width 79 height 23
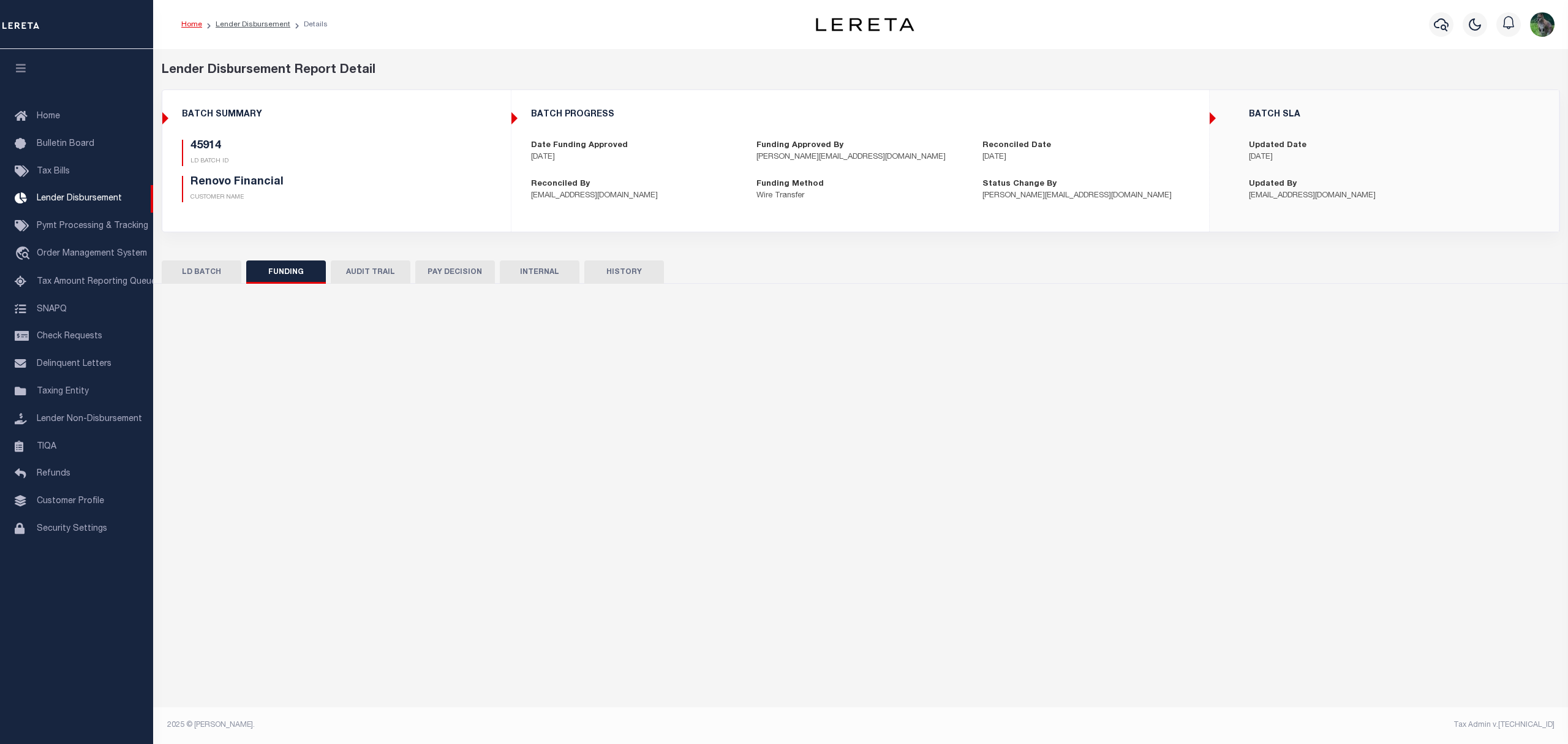
type input "$10,044.05"
type input "$0"
type input "09/03/2025"
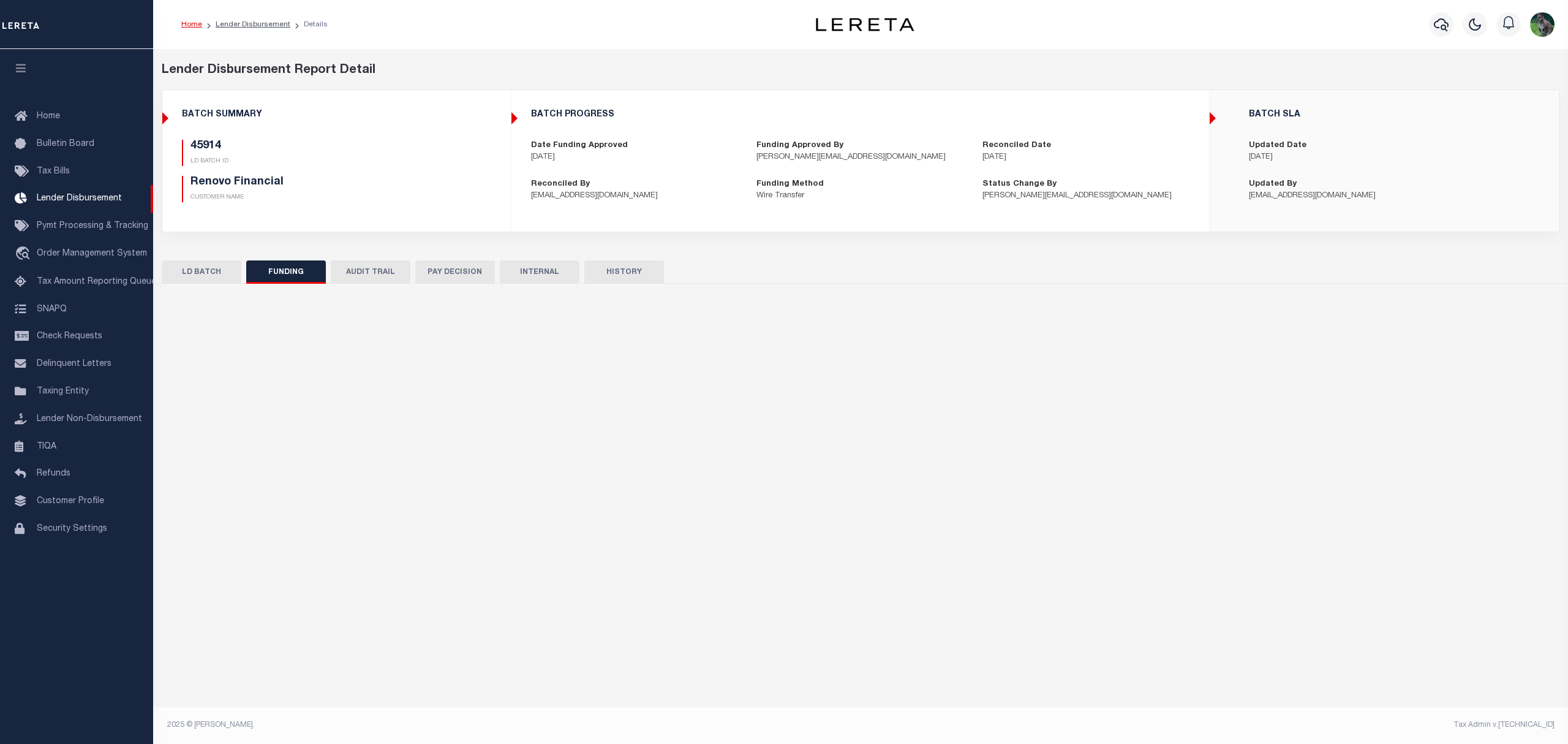
type input "20250903MMQFMP2700364209031805FT03"
type input "09/05/2025"
select select "100"
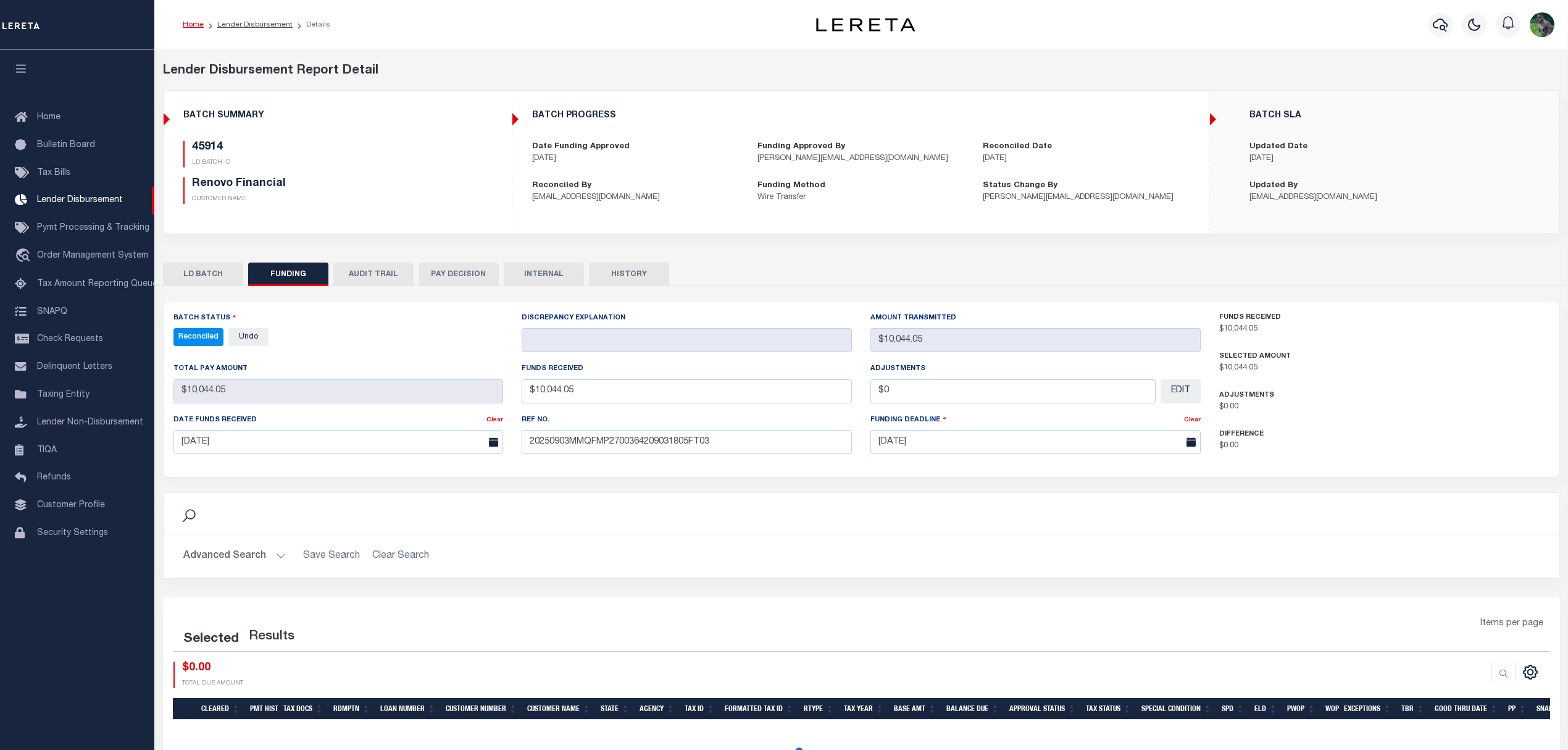
select select "100"
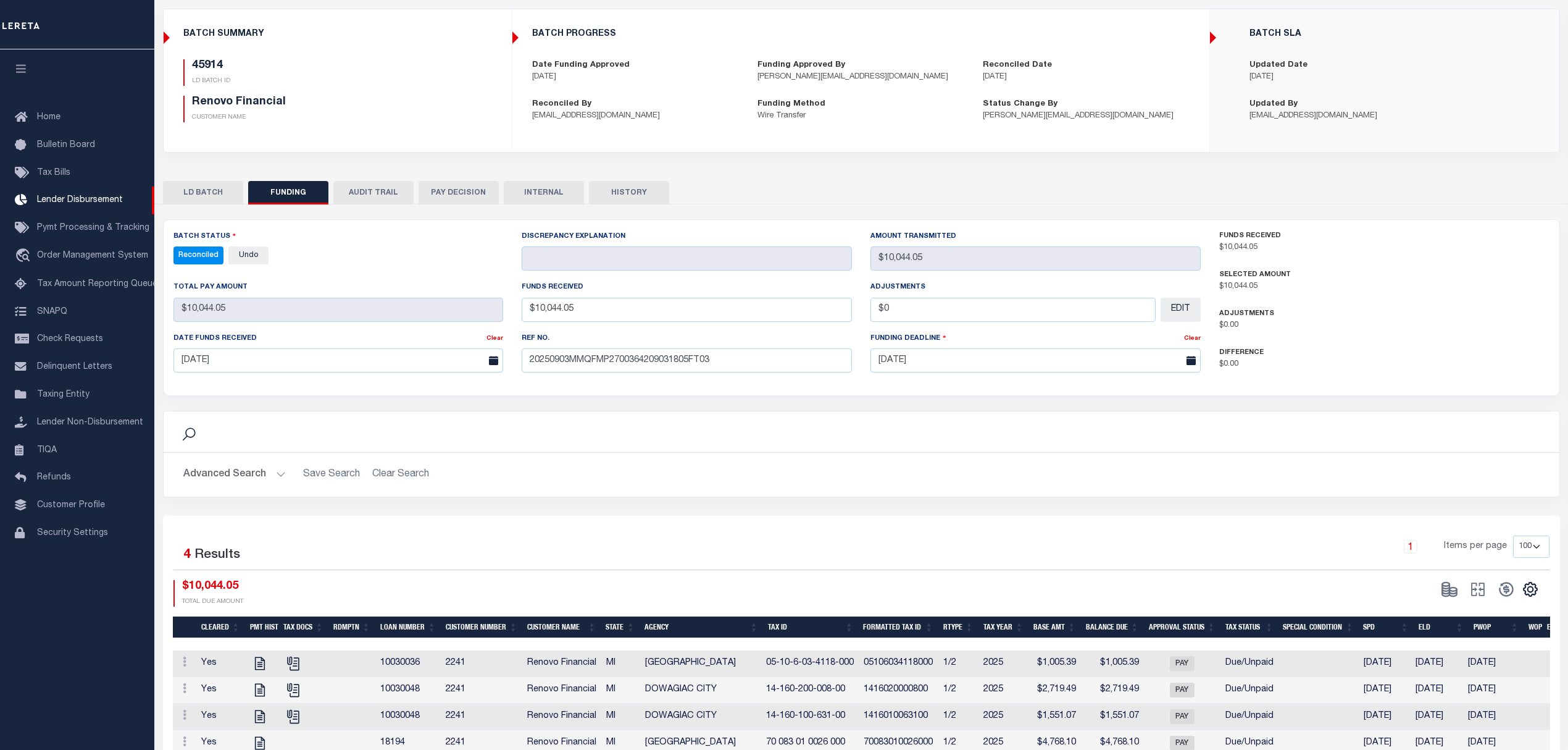
scroll to position [149, 0]
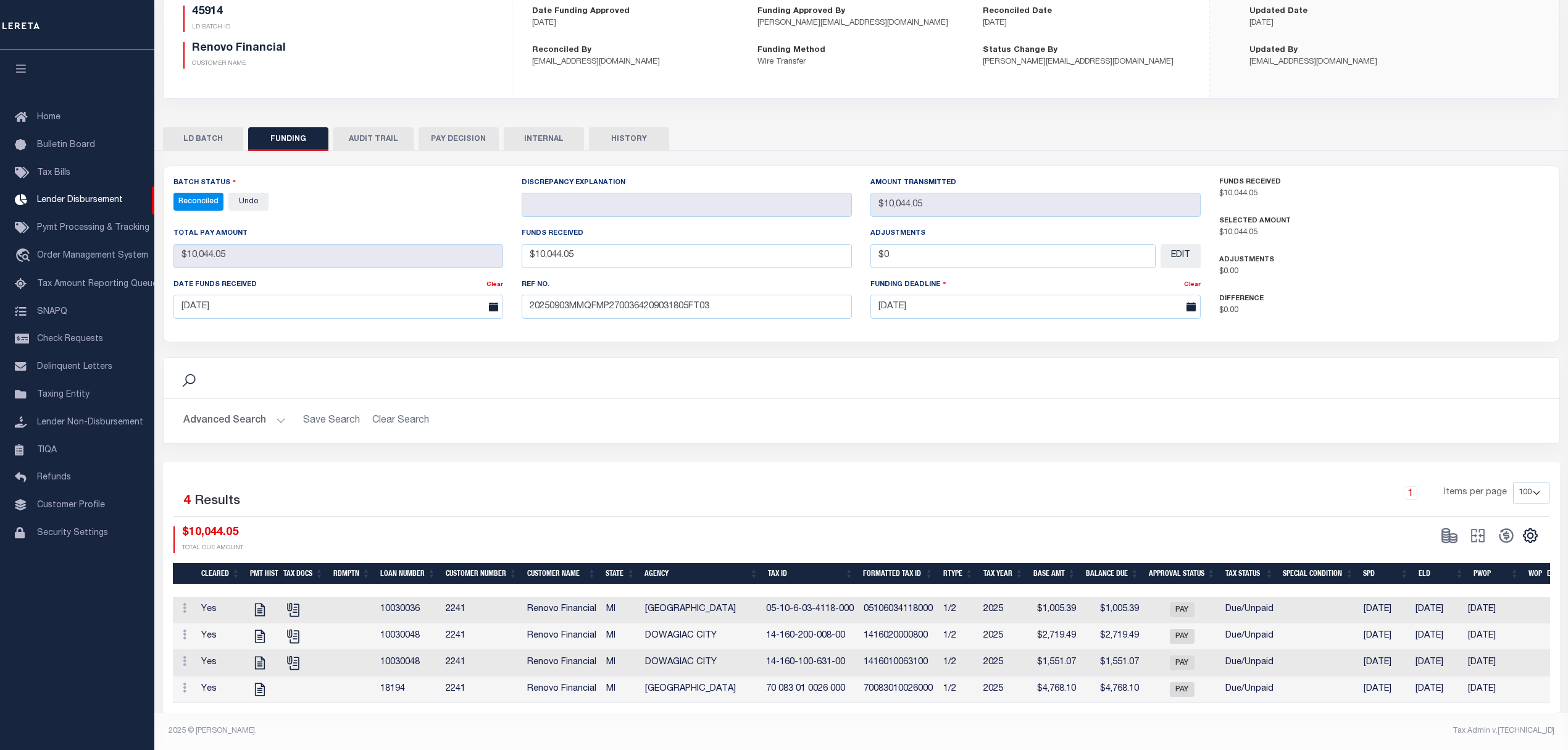
drag, startPoint x: 1108, startPoint y: 346, endPoint x: 907, endPoint y: 430, distance: 217.8
click at [907, 430] on div "Advanced Search Save Search Clear Search Customer Number Contains Contains Is C…" at bounding box center [861, 421] width 1396 height 44
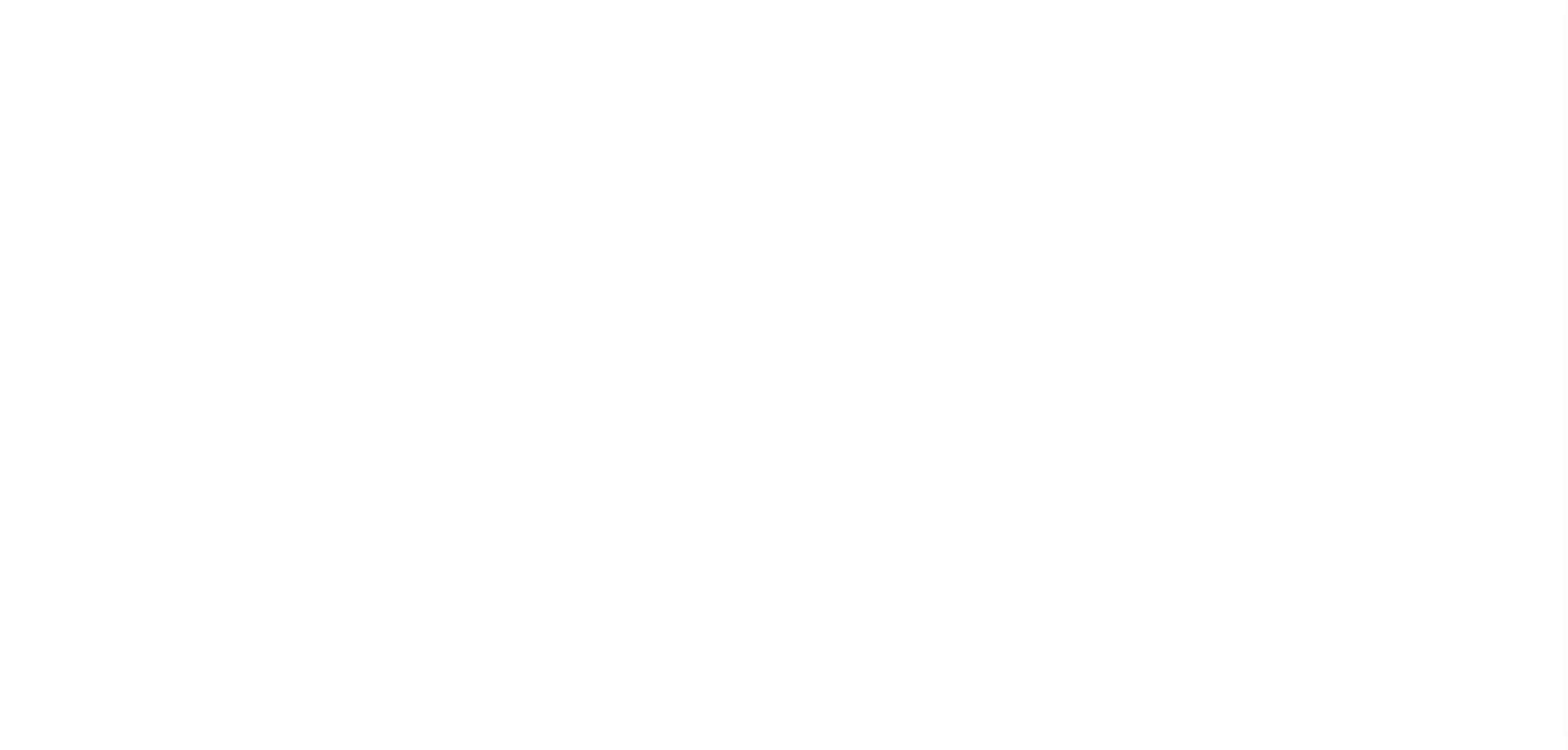
select select "SFP"
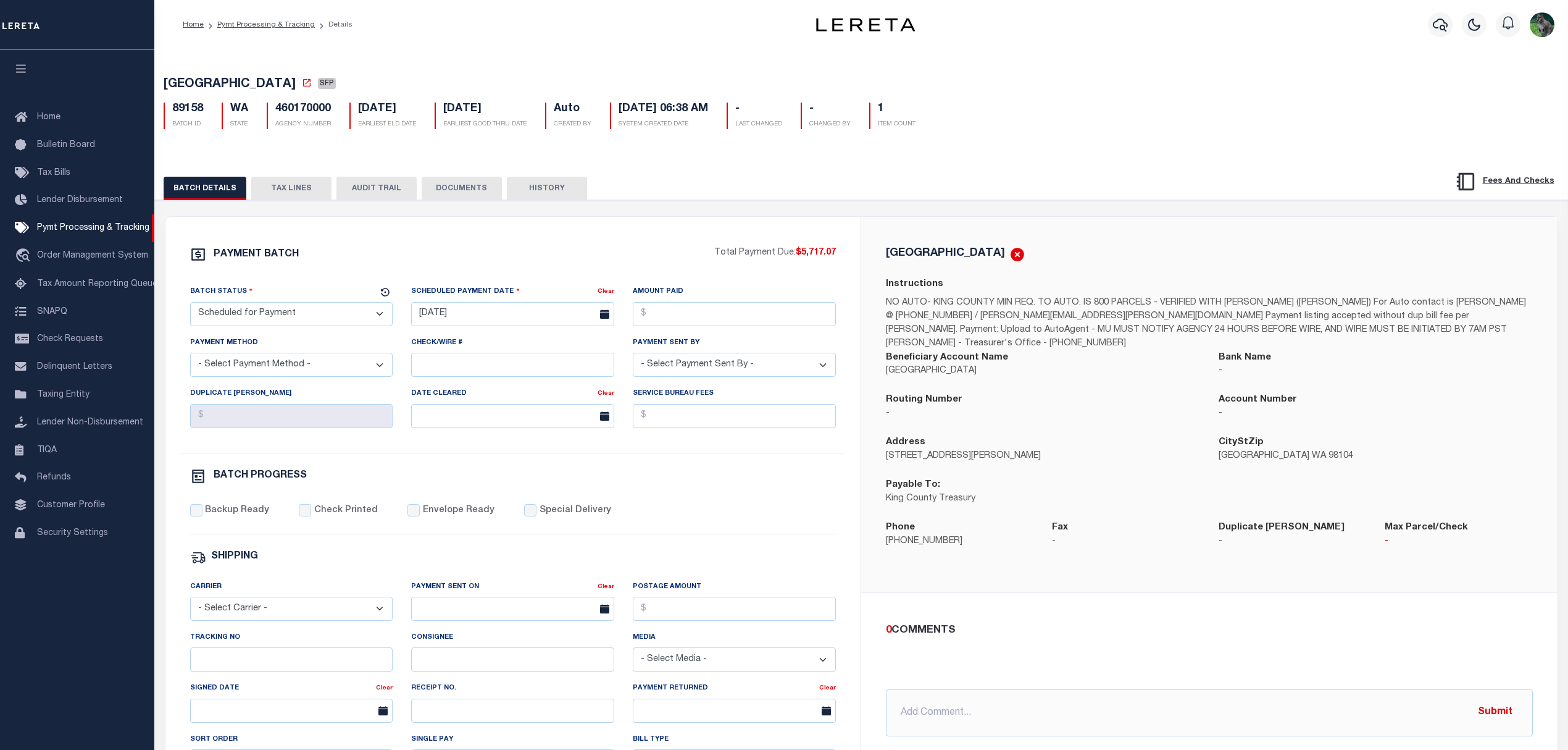
click at [291, 198] on button "TAX LINES" at bounding box center [291, 188] width 80 height 24
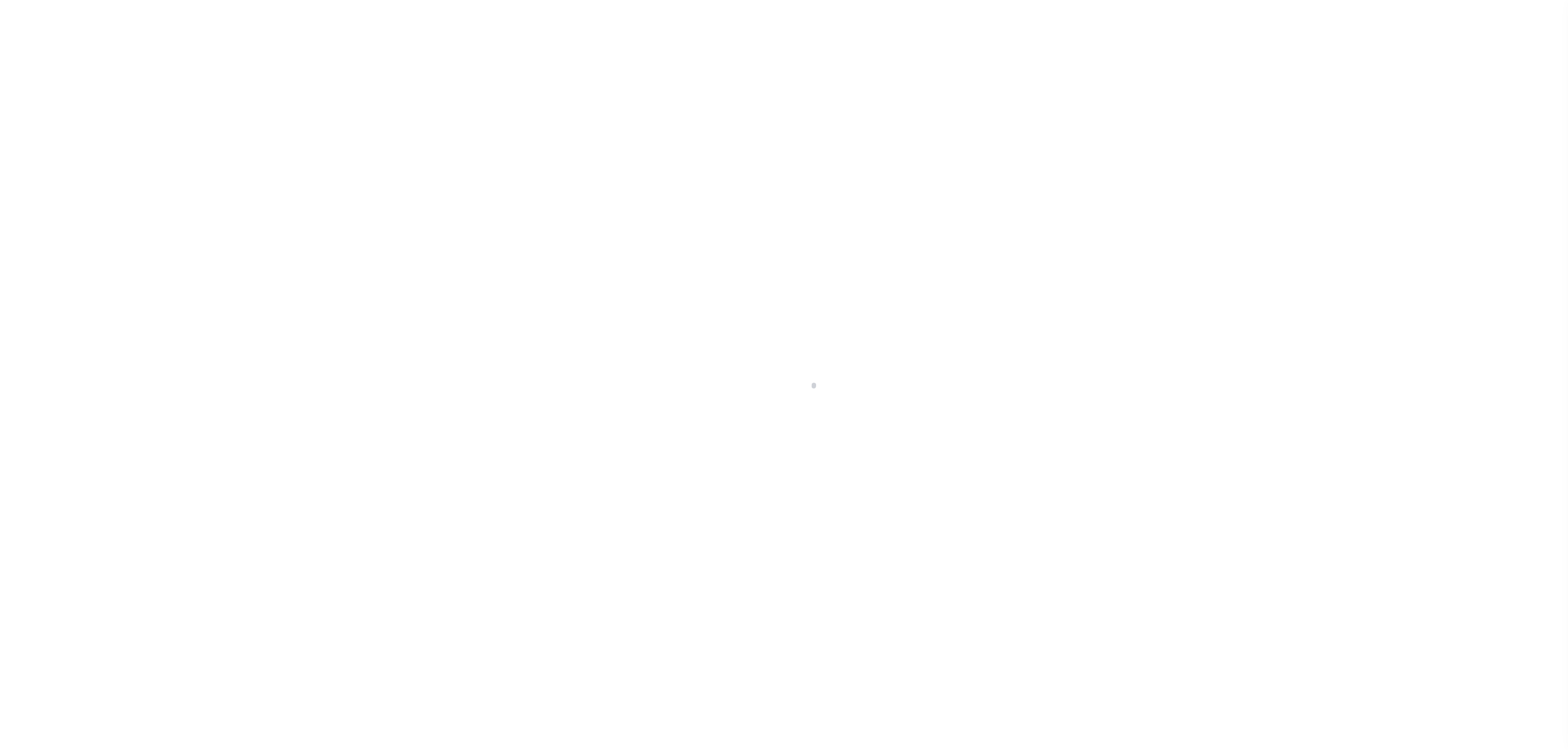
select select "SFP"
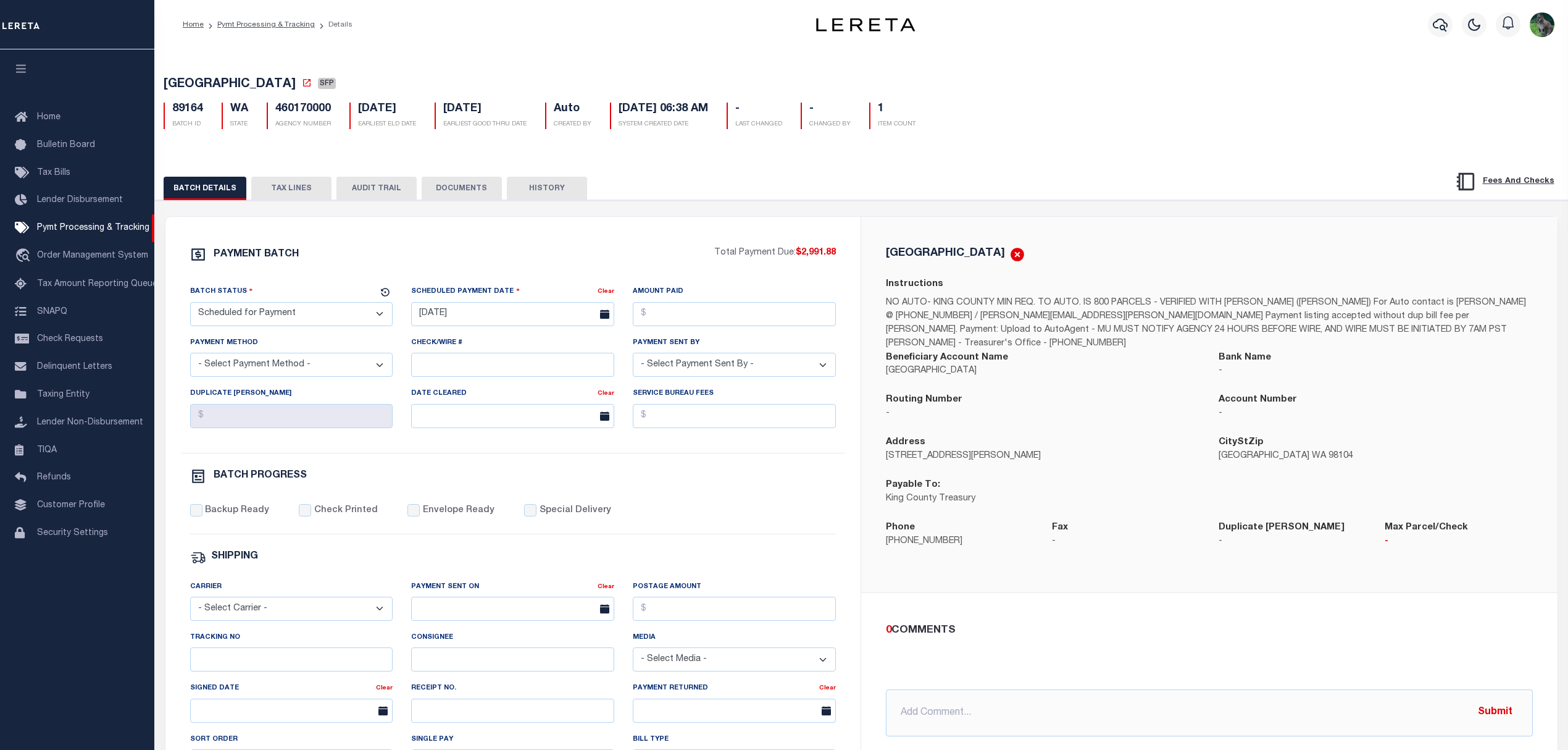
click at [273, 188] on button "TAX LINES" at bounding box center [291, 188] width 80 height 24
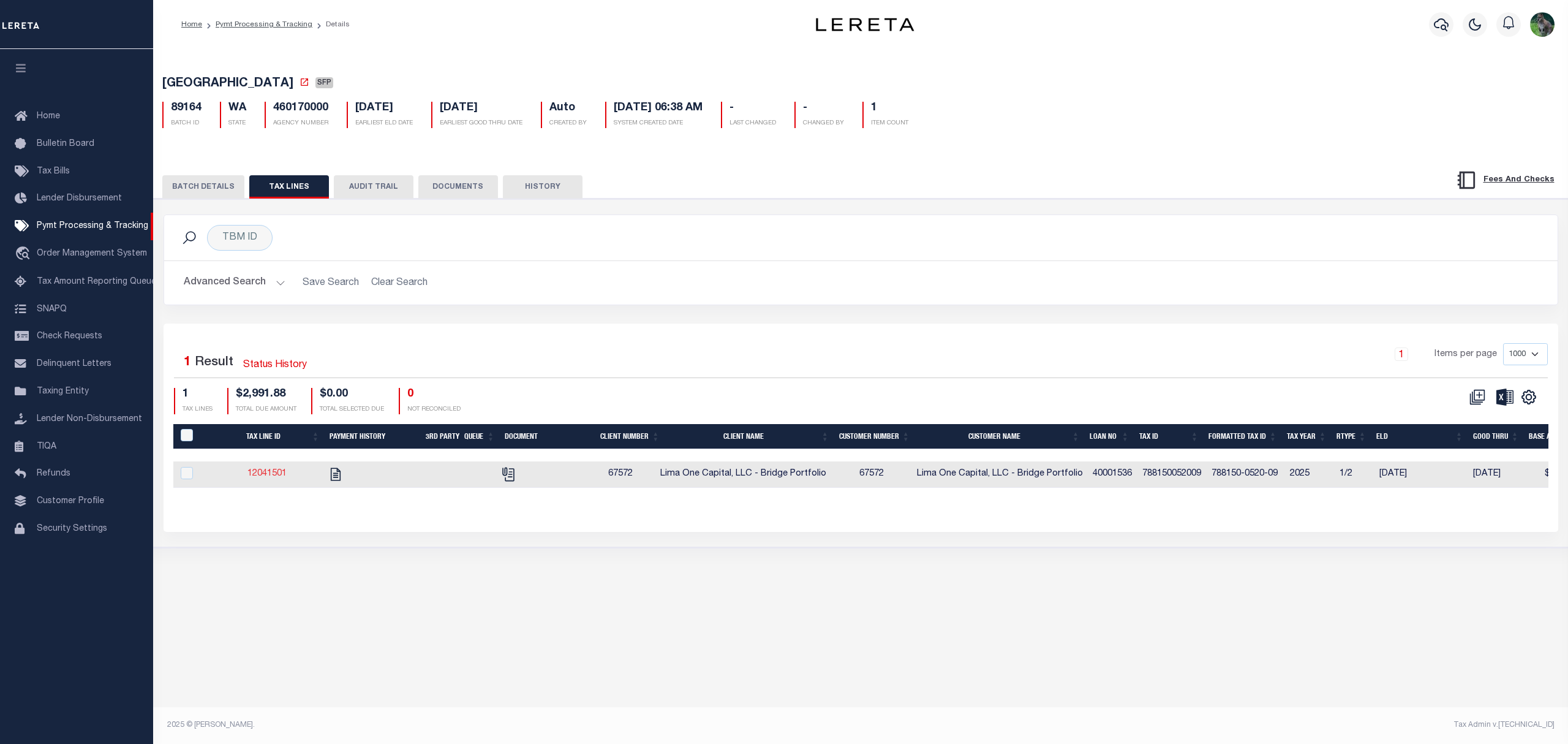
click at [279, 475] on link "12041501" at bounding box center [267, 473] width 39 height 8
checkbox input "true"
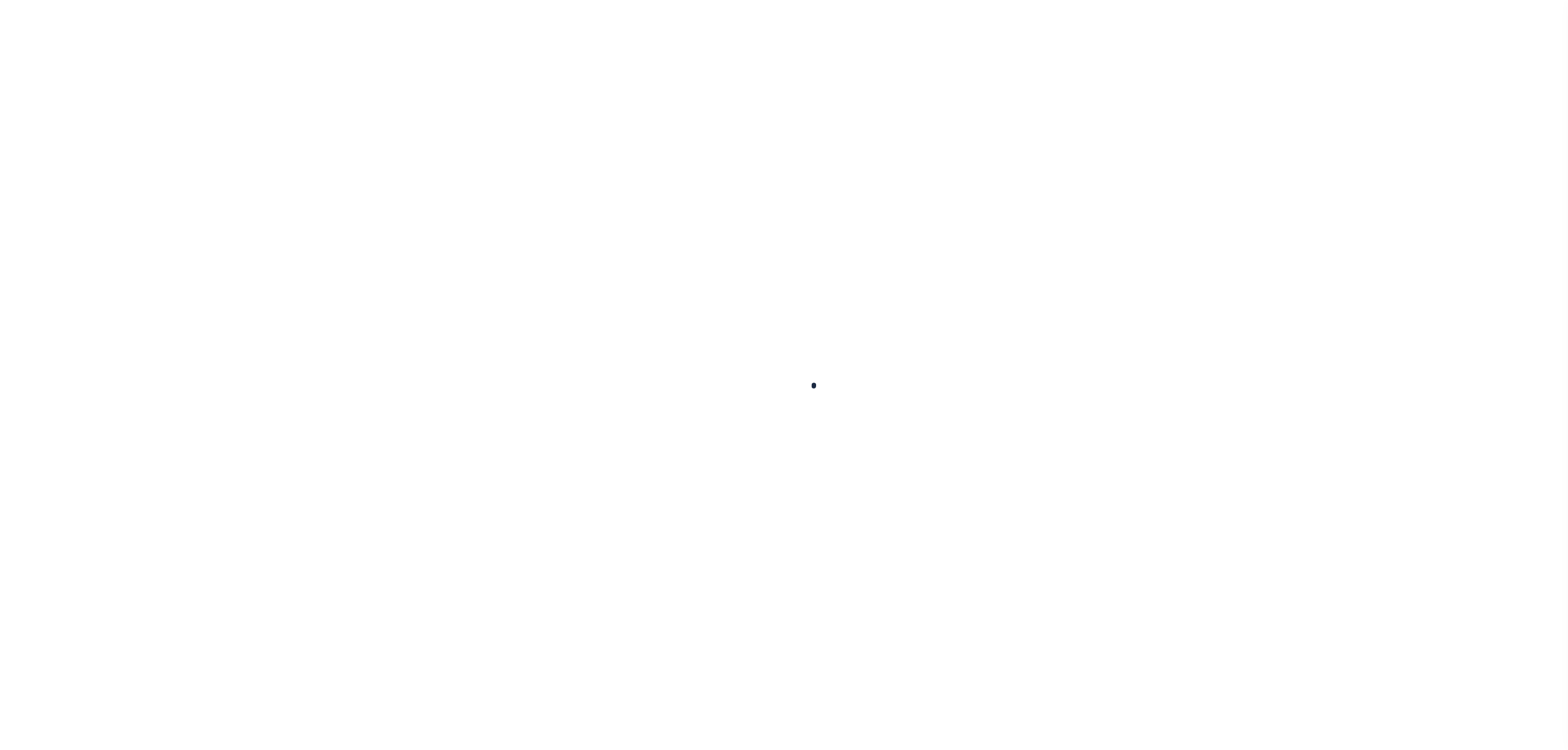
select select "DUE"
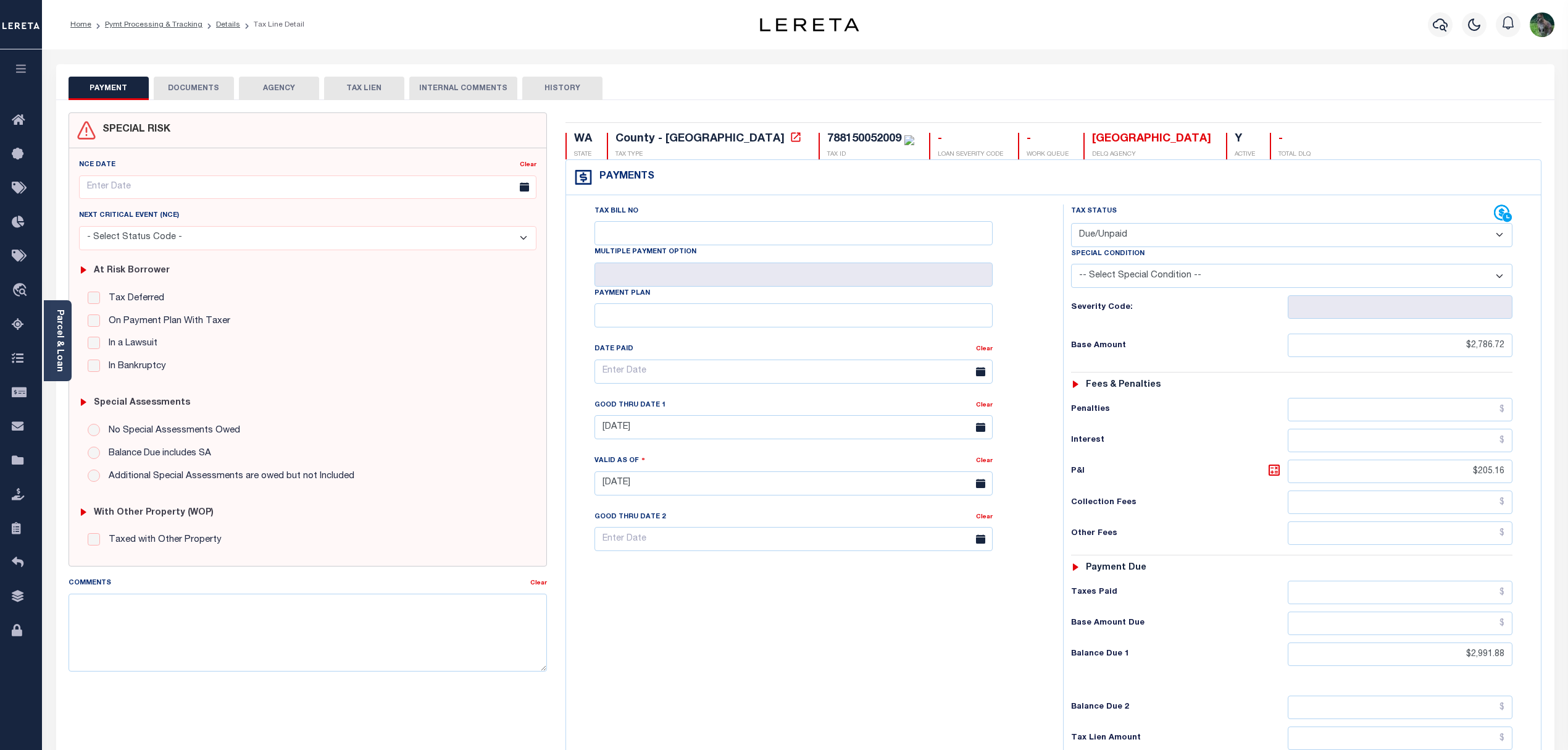
click at [206, 80] on button "DOCUMENTS" at bounding box center [193, 89] width 80 height 24
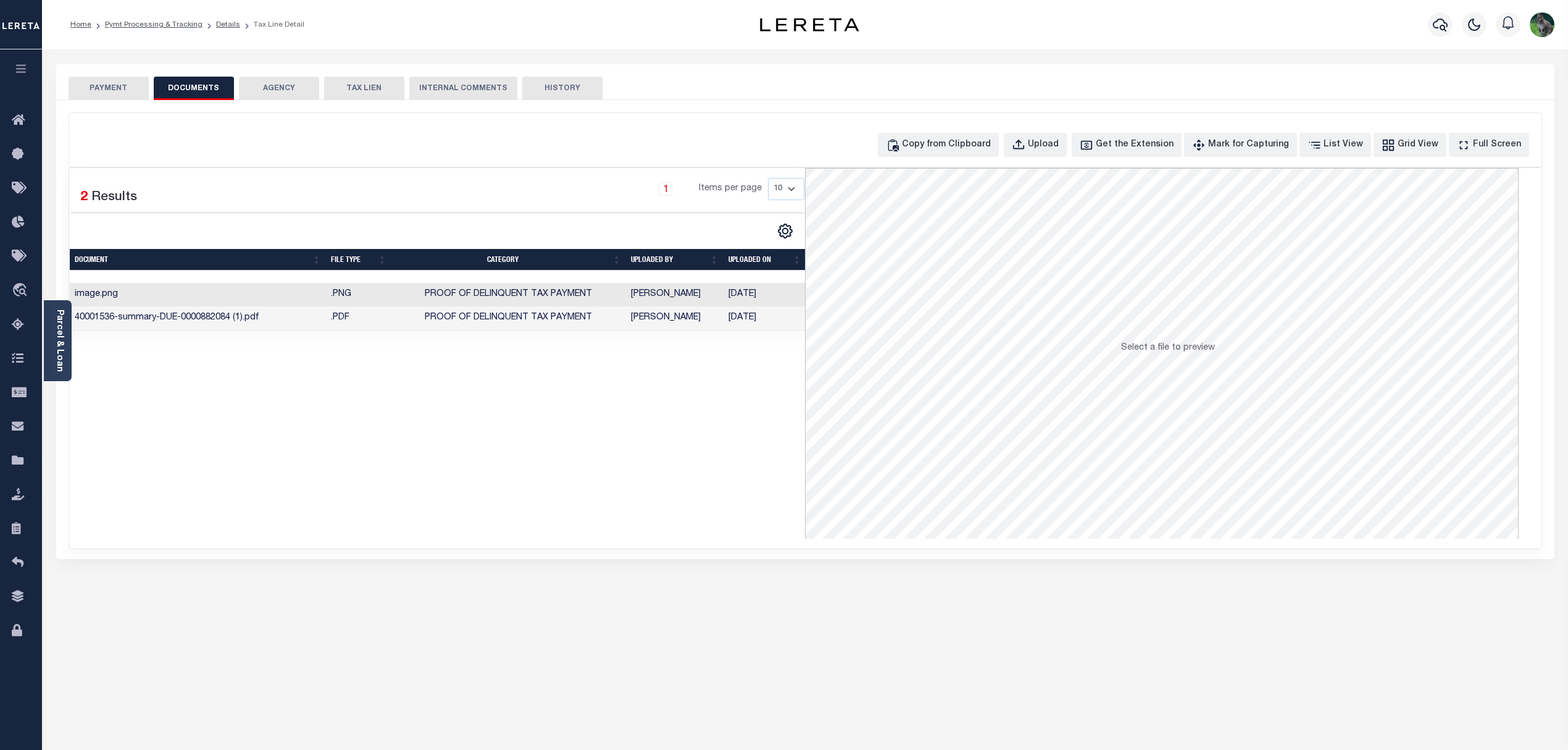
click at [603, 299] on td "Proof of Delinquent Tax Payment" at bounding box center [509, 295] width 235 height 24
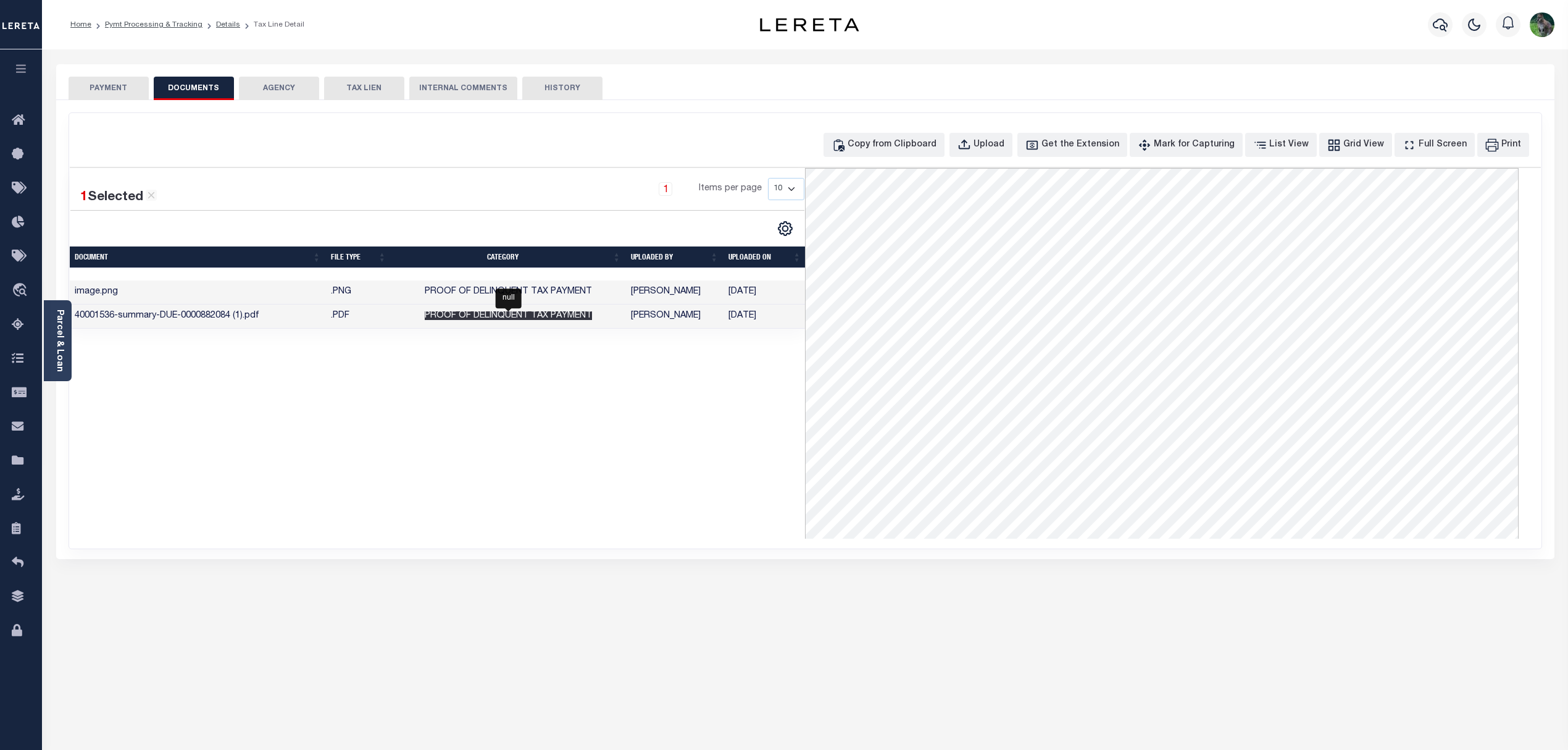
click at [579, 320] on span "Proof of Delinquent Tax Payment" at bounding box center [508, 315] width 167 height 9
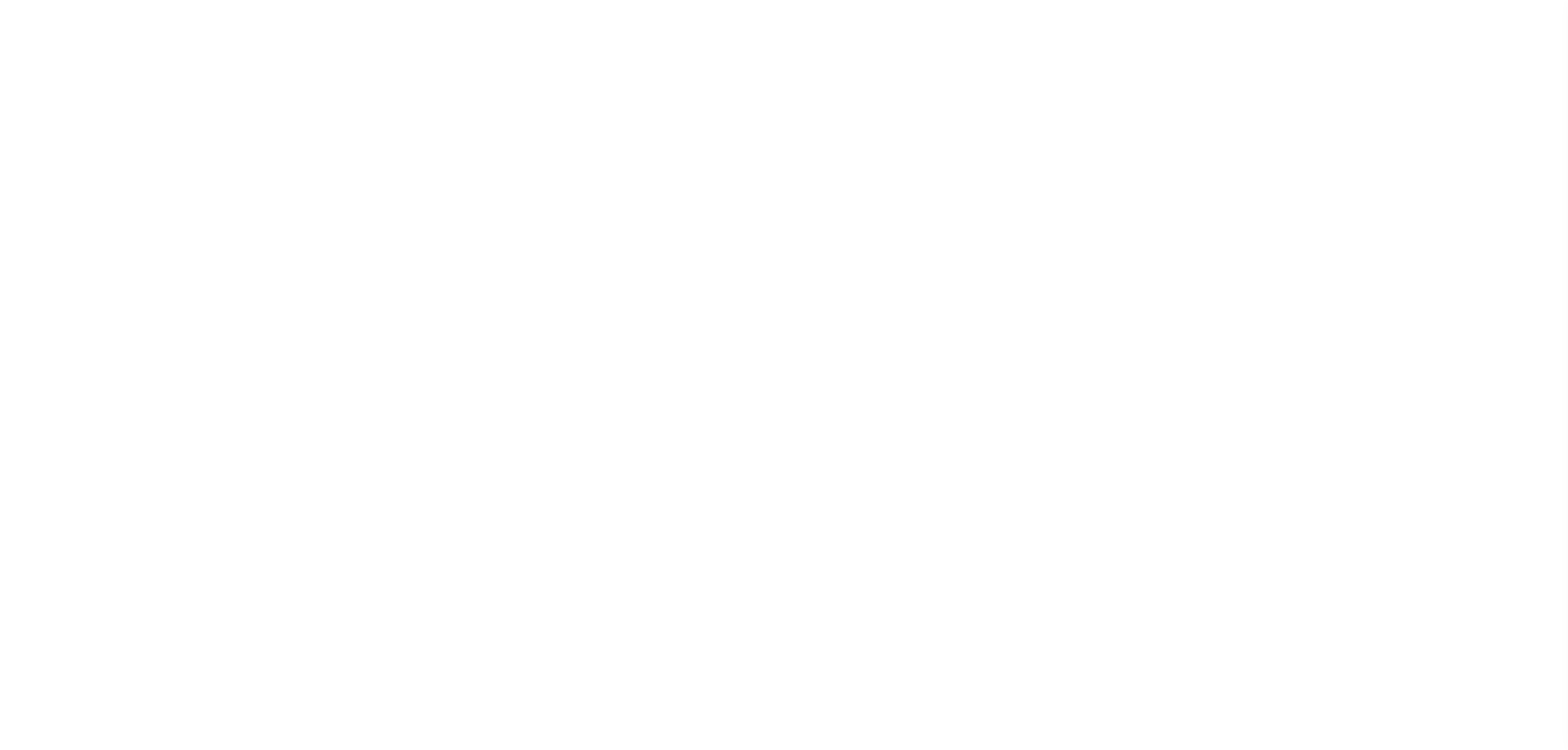
select select "SFP"
select select "38"
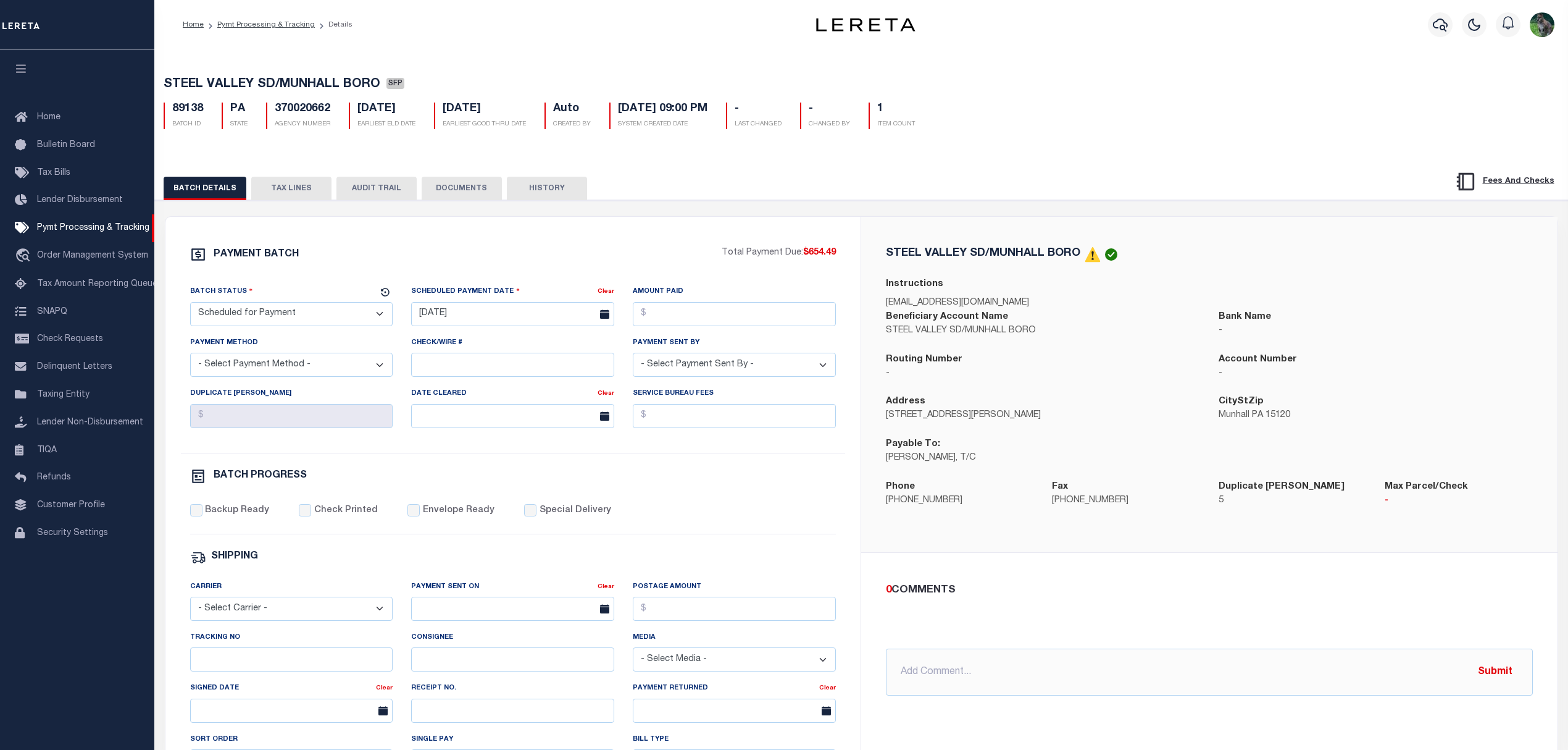
drag, startPoint x: 304, startPoint y: 192, endPoint x: 308, endPoint y: 203, distance: 11.7
click at [304, 192] on button "TAX LINES" at bounding box center [291, 188] width 80 height 24
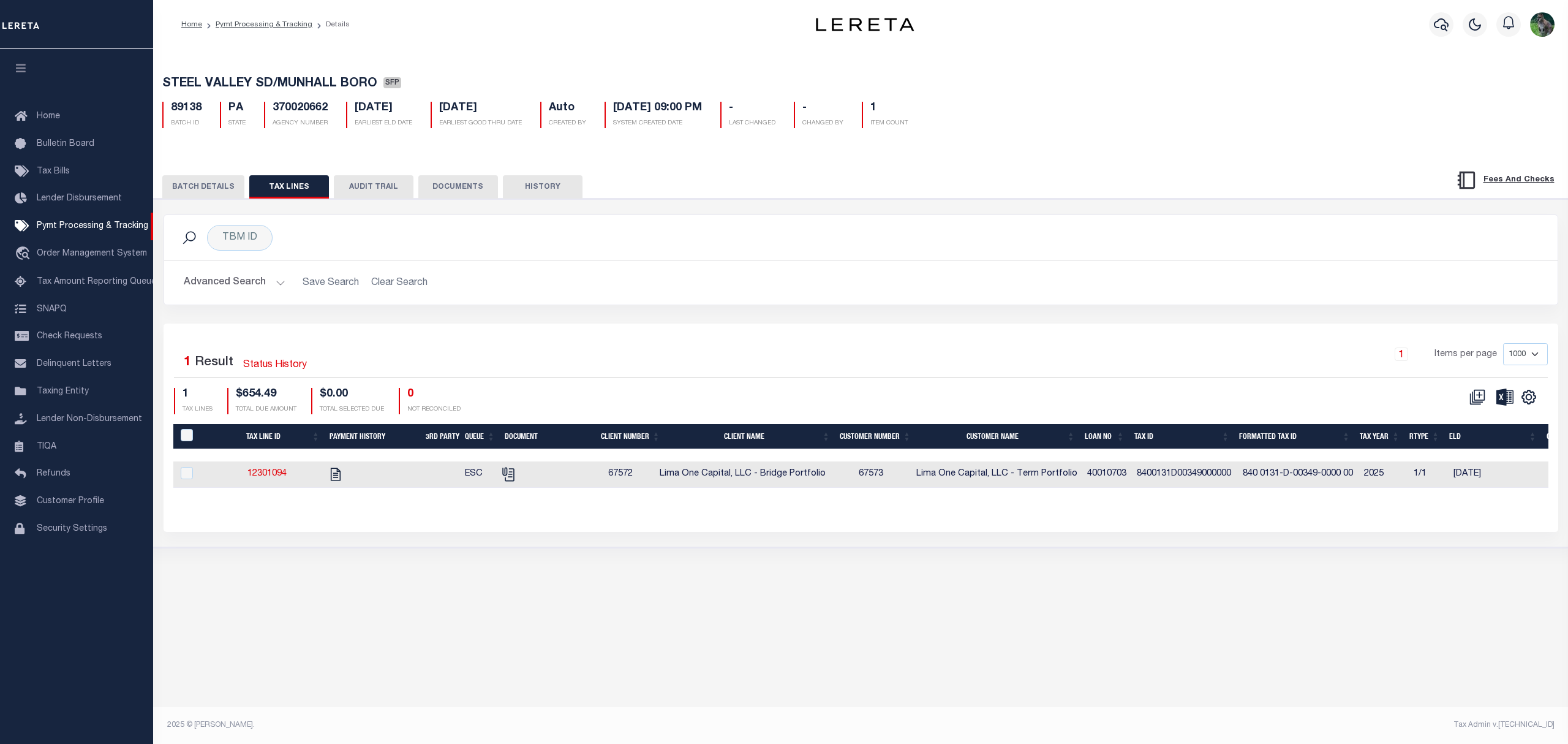
click at [240, 478] on td "12301094" at bounding box center [267, 475] width 108 height 26
checkbox input "true"
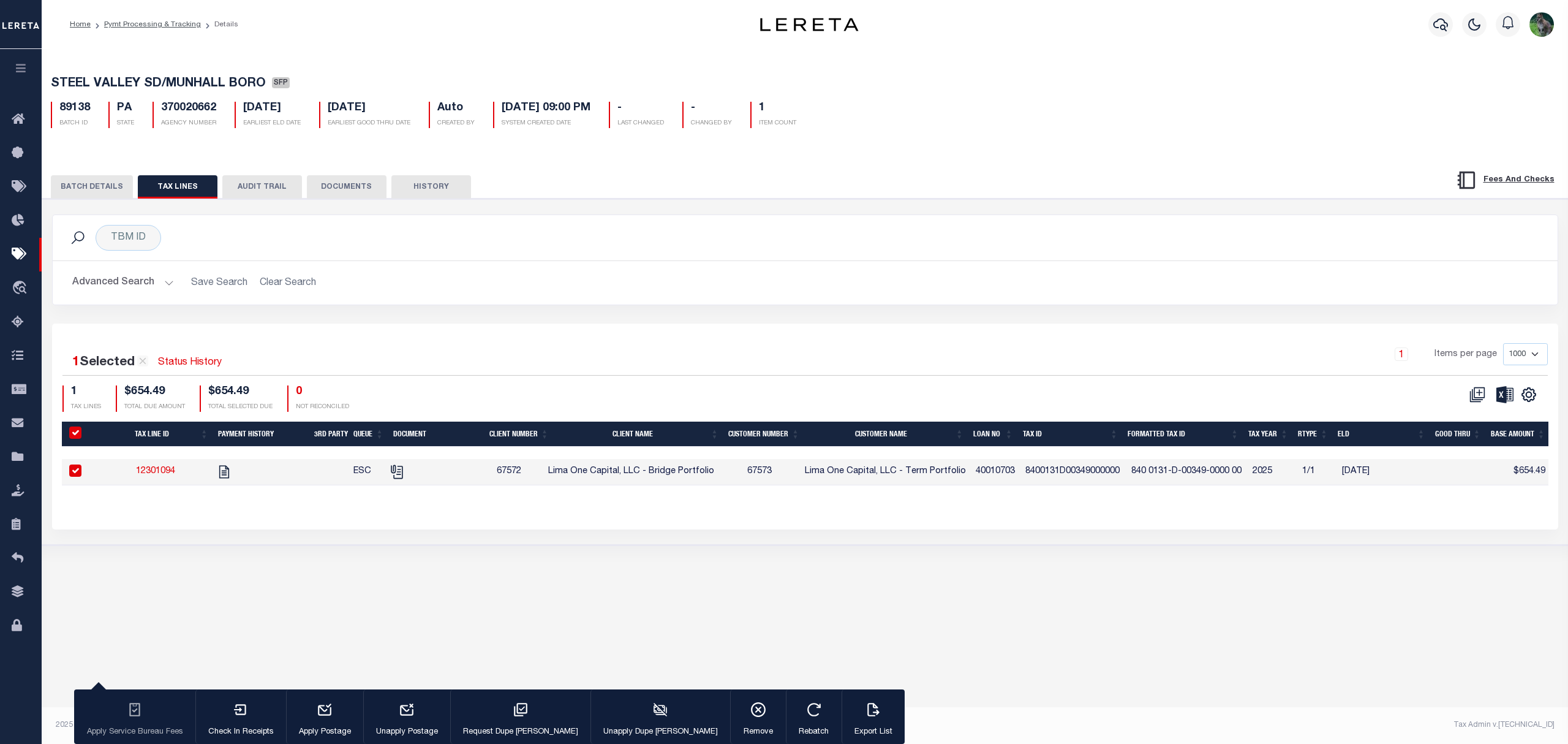
click at [280, 475] on td at bounding box center [256, 472] width 94 height 26
checkbox input "false"
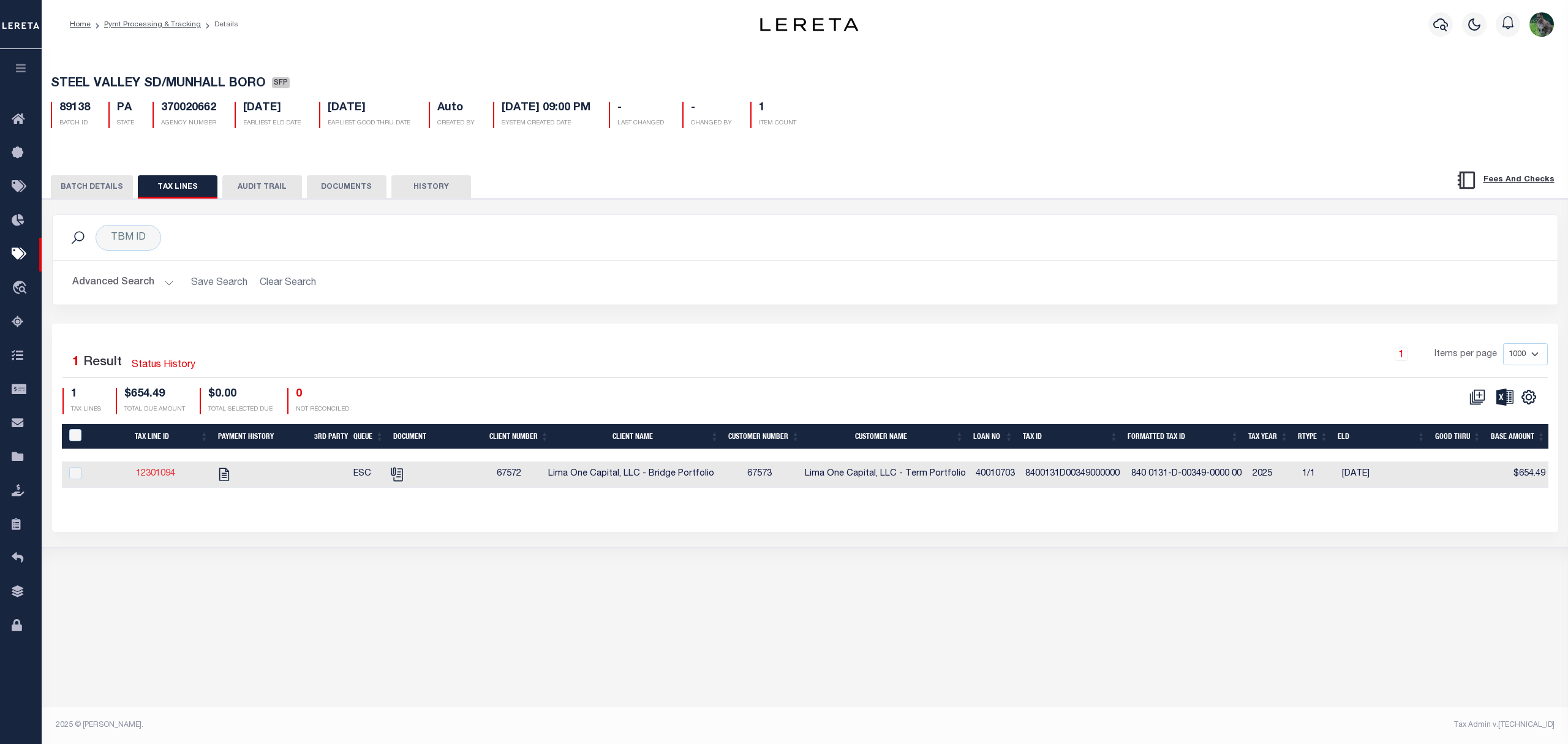
click at [167, 476] on link "12301094" at bounding box center [155, 473] width 39 height 8
checkbox input "true"
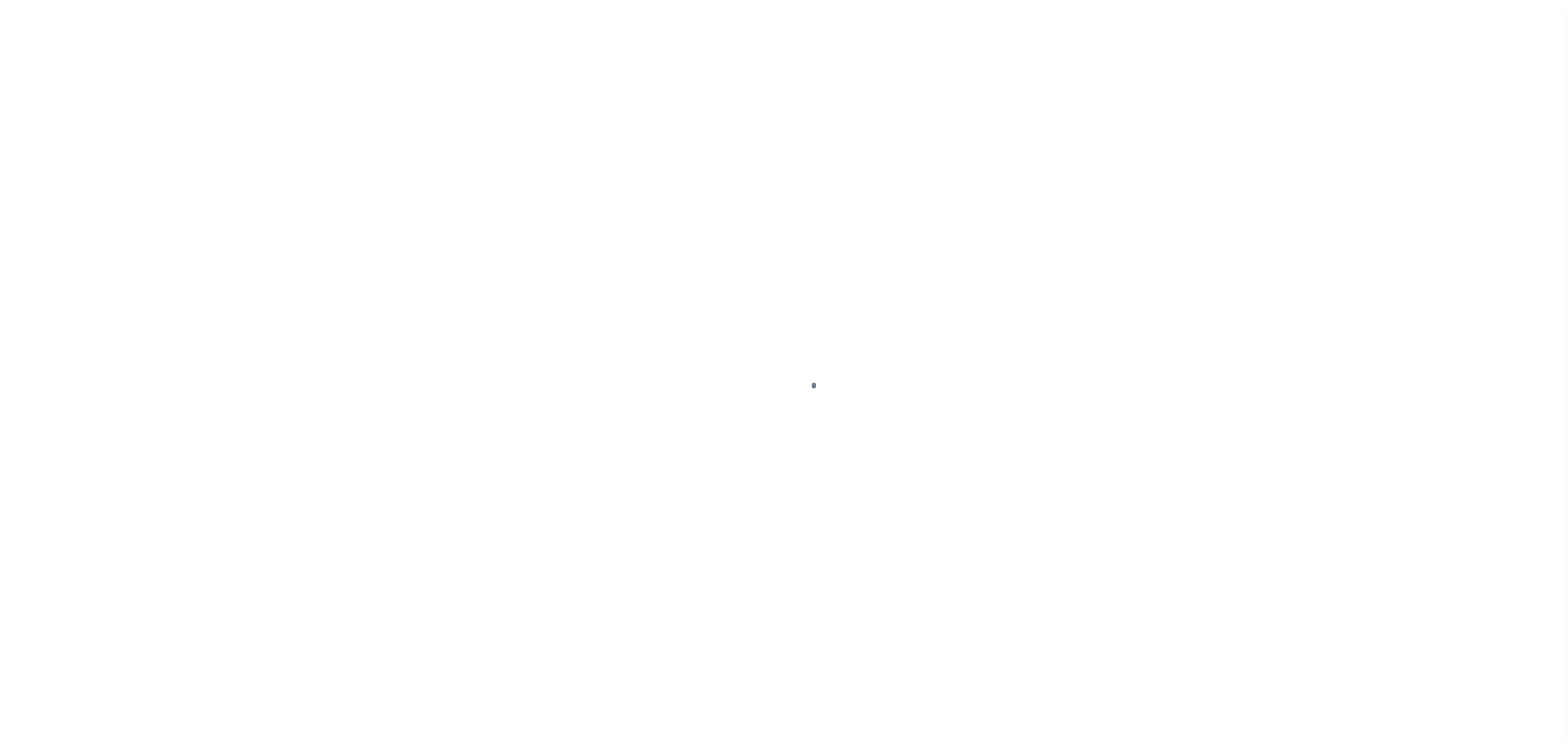
select select "DUE"
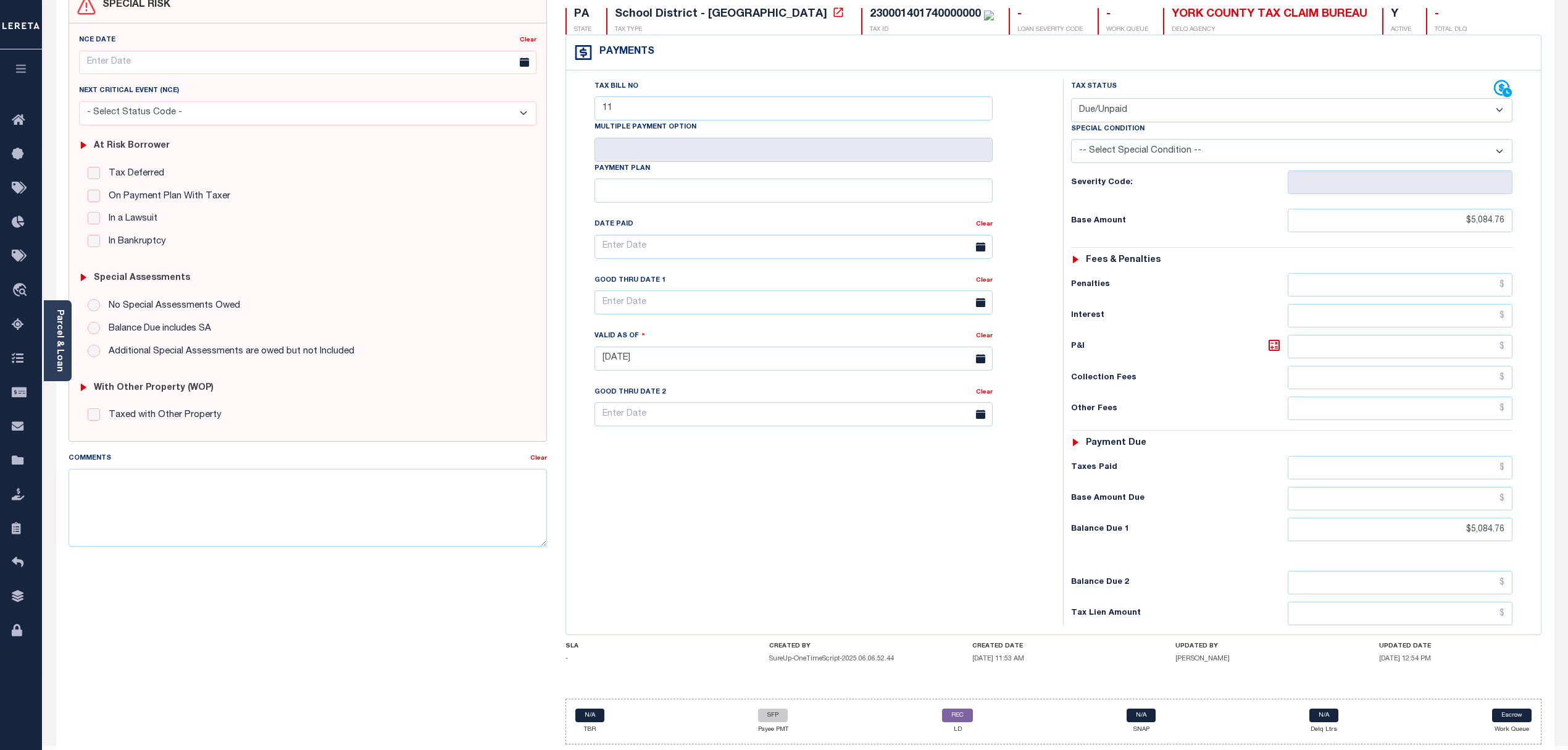
scroll to position [166, 0]
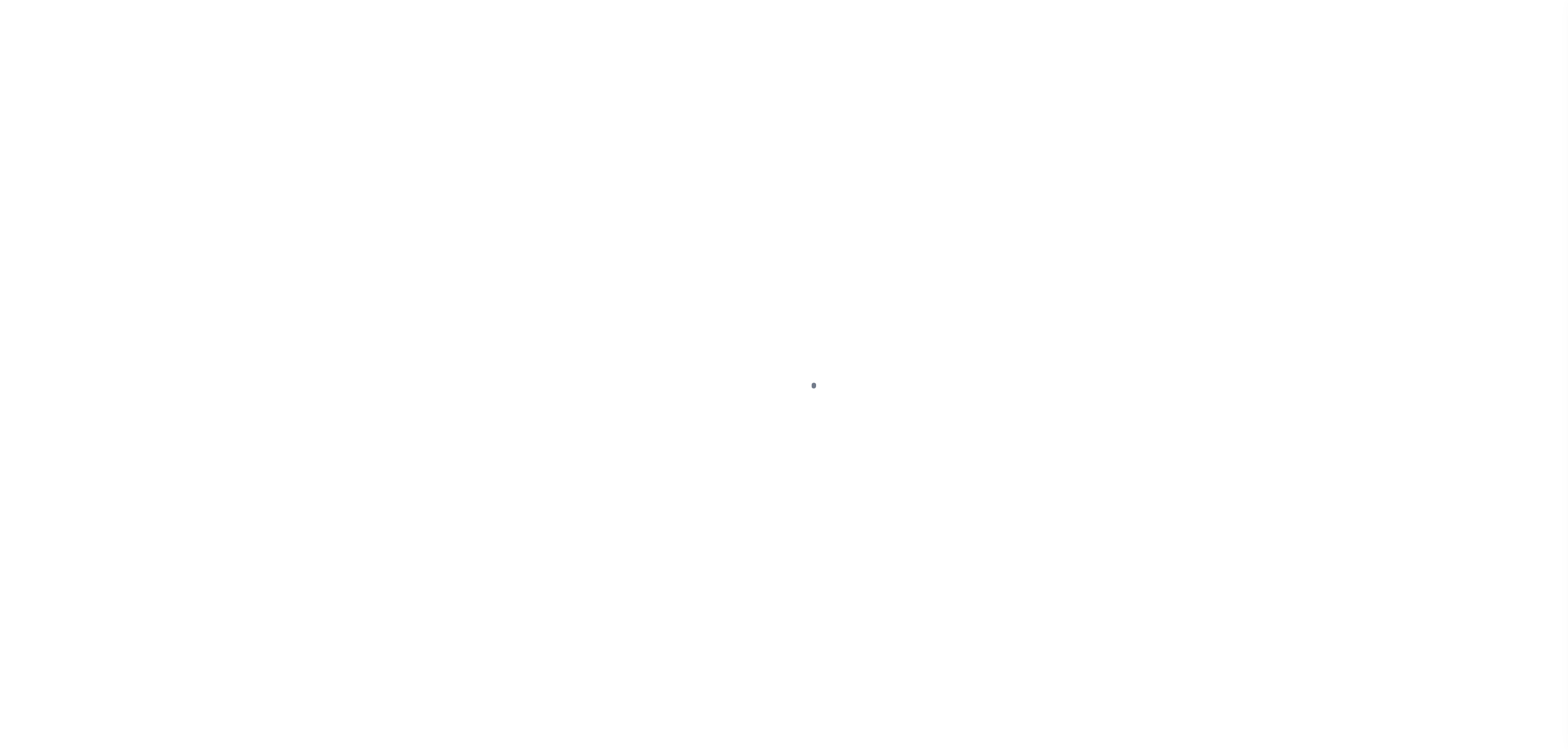
select select "DUE"
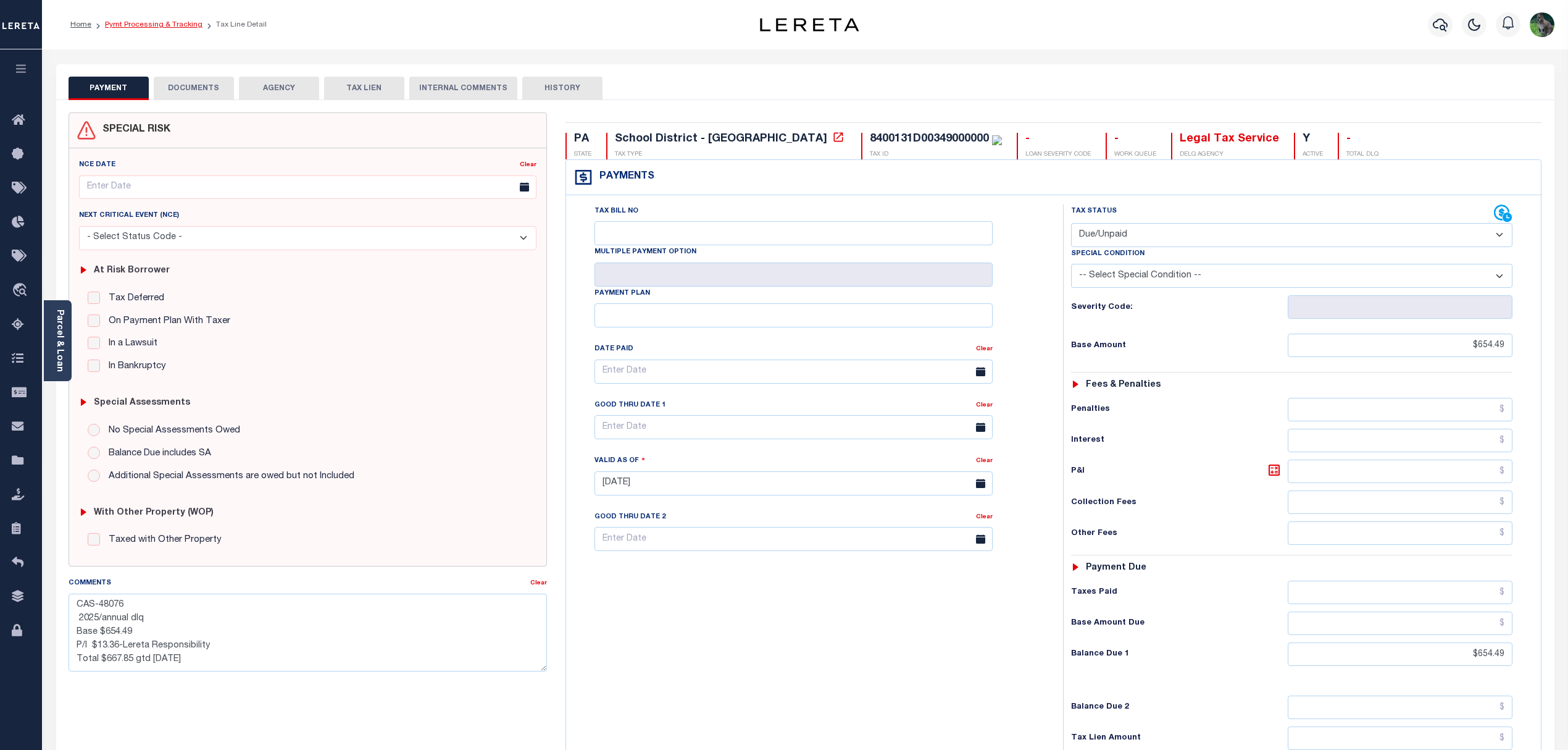
click at [172, 24] on link "Pymt Processing & Tracking" at bounding box center [153, 24] width 98 height 7
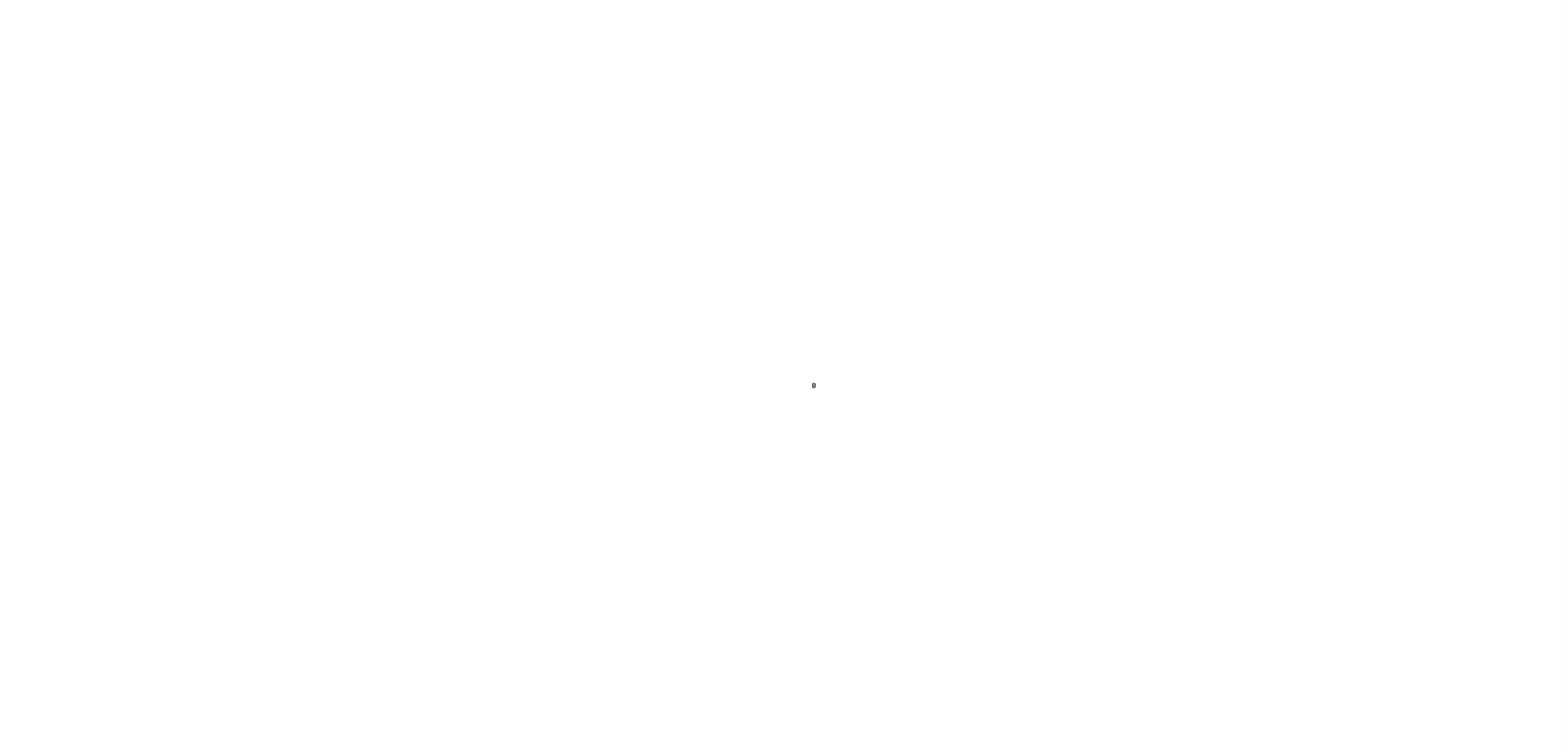
select select "SFP"
select select "38"
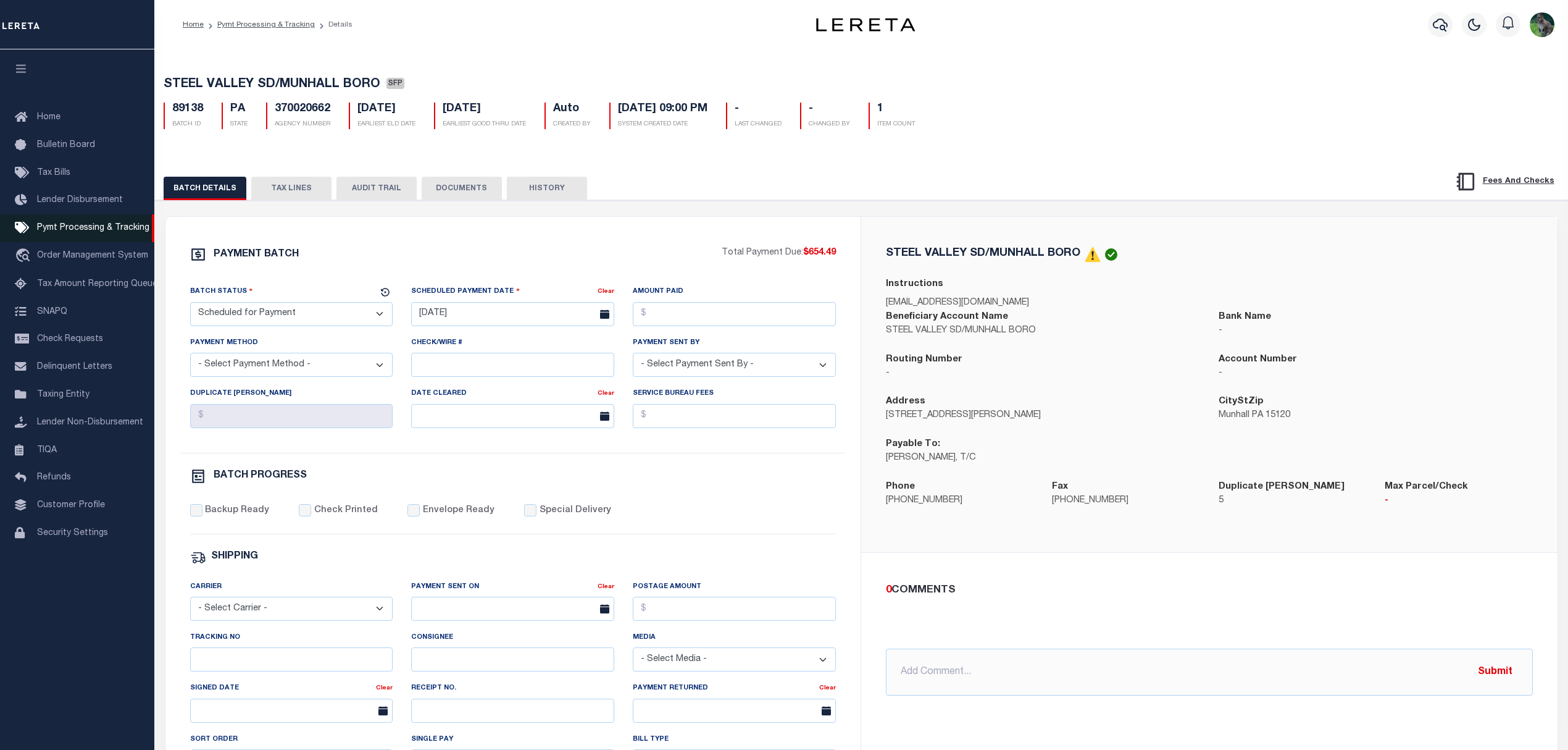
click at [117, 220] on link "Pymt Processing & Tracking" at bounding box center [77, 228] width 154 height 28
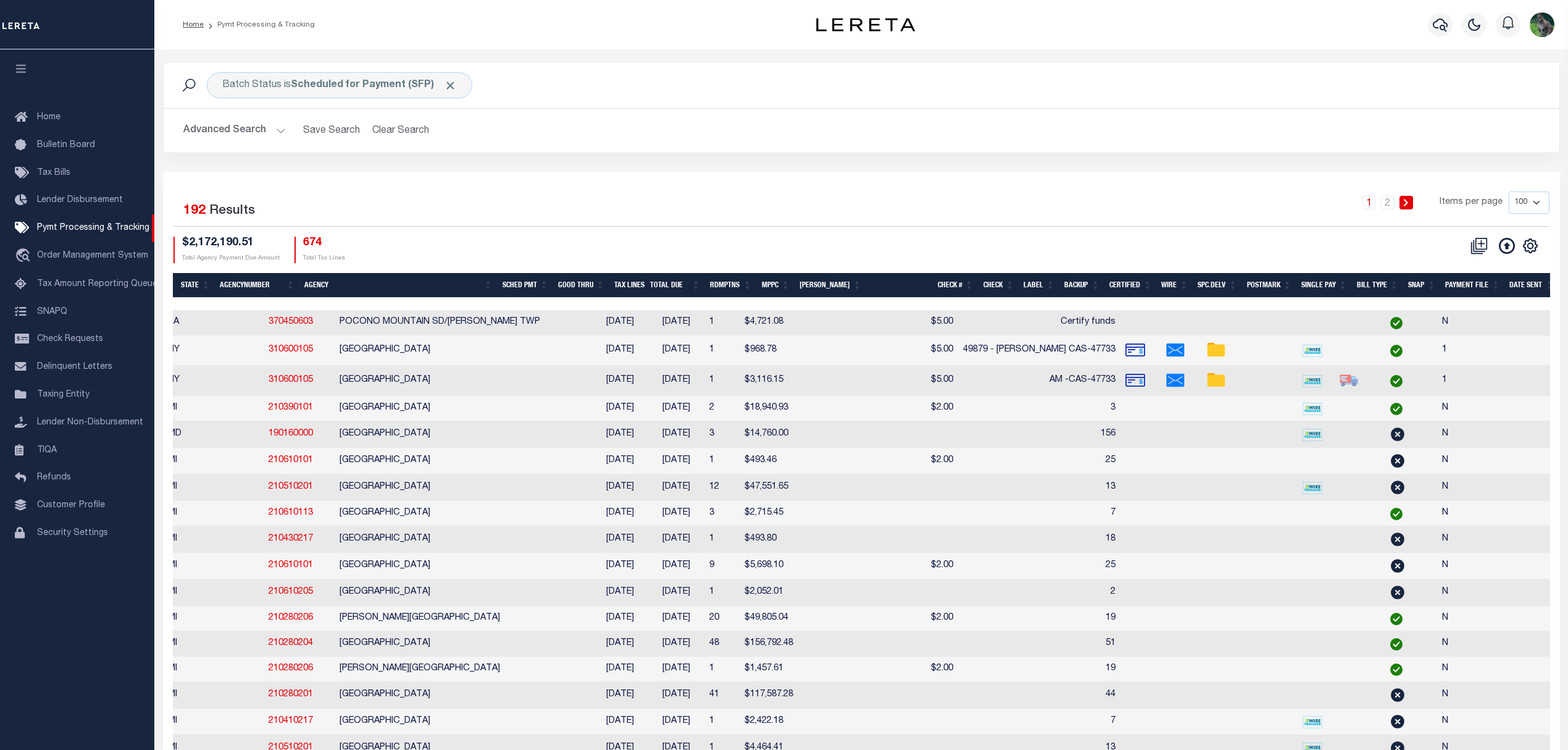
click at [1424, 283] on th "SNAP" at bounding box center [1422, 285] width 37 height 26
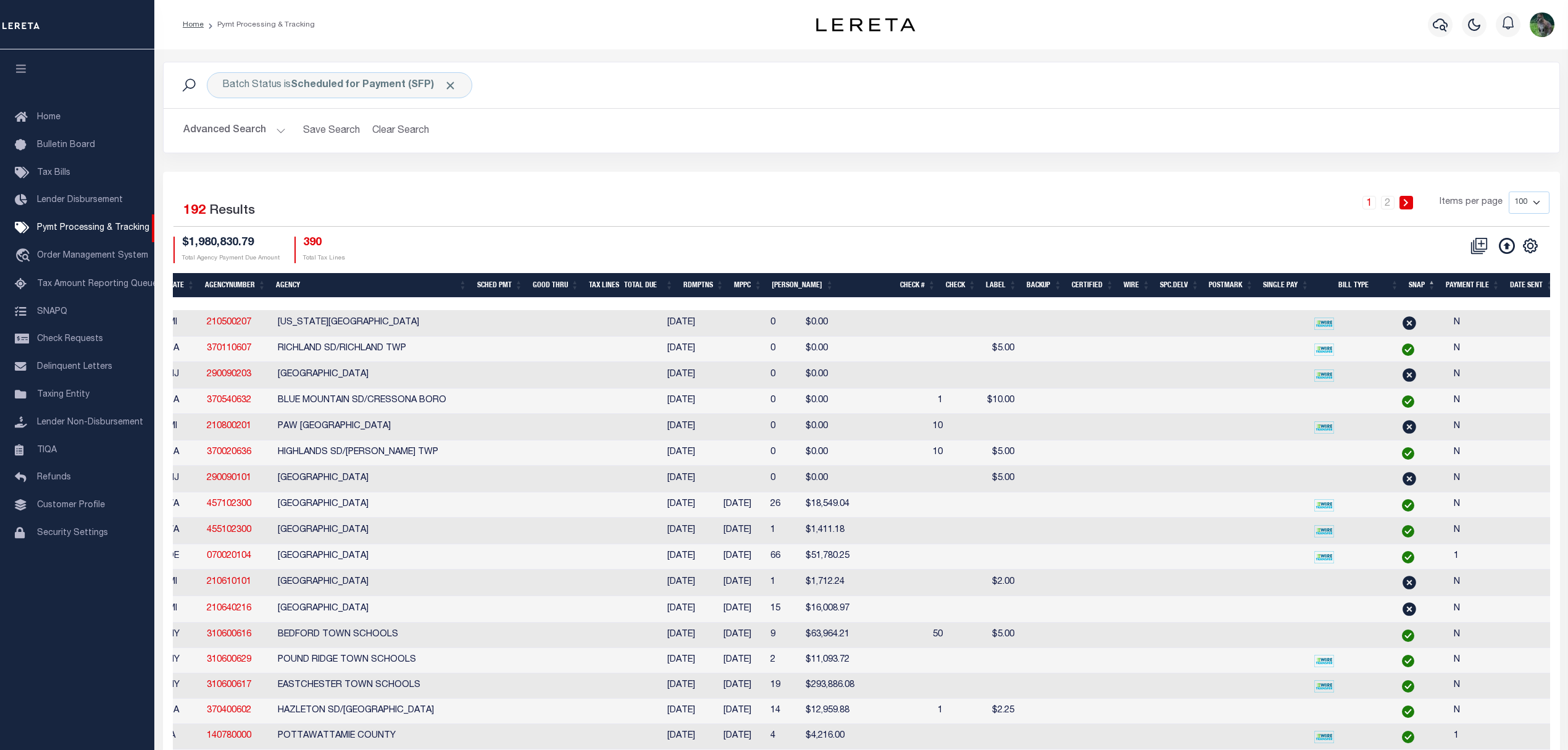
click at [1424, 283] on th "SNAP" at bounding box center [1422, 285] width 37 height 26
click at [16, 67] on icon "button" at bounding box center [22, 68] width 14 height 11
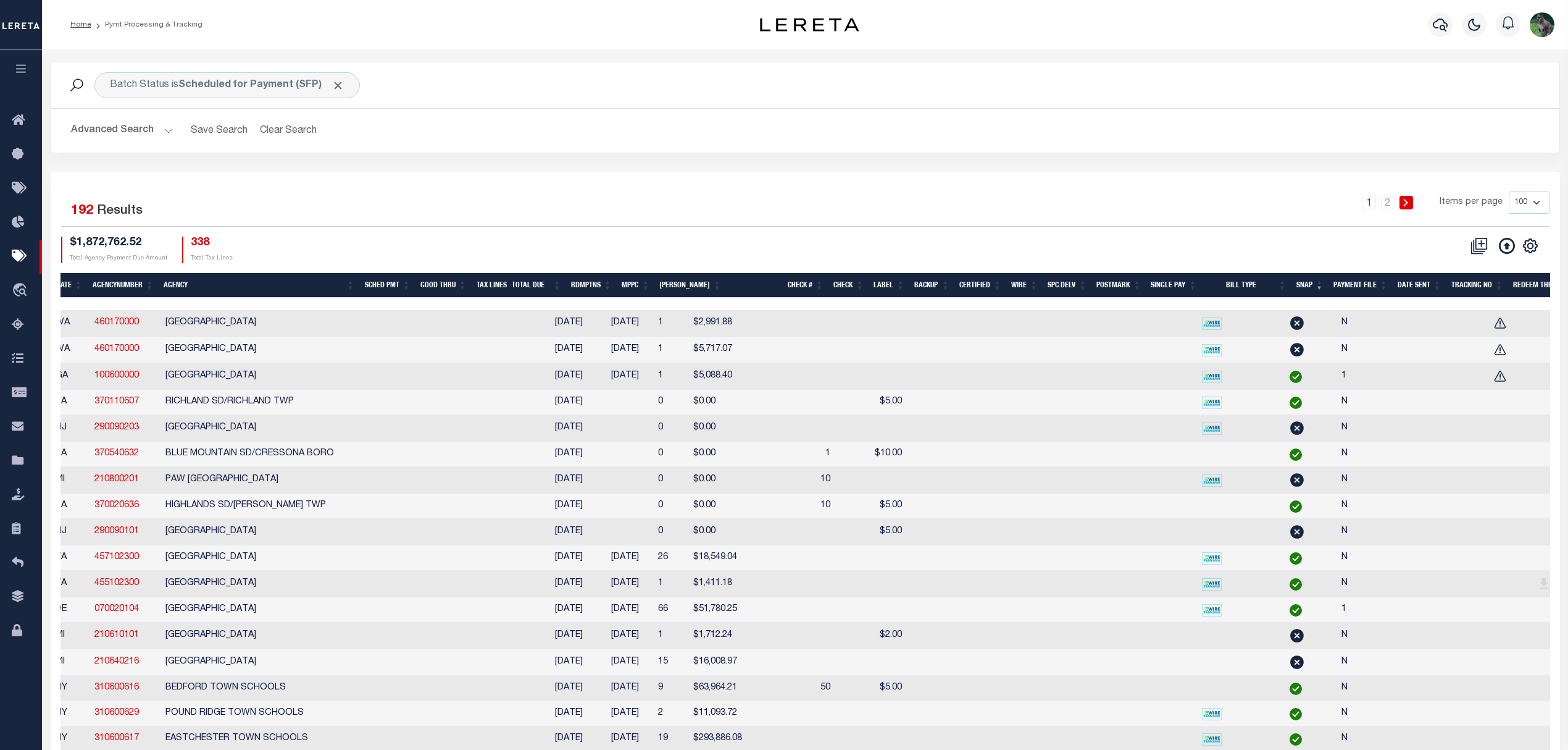
drag, startPoint x: 816, startPoint y: 312, endPoint x: 714, endPoint y: 318, distance: 102.2
click at [714, 318] on tr "ACTIONS Delete Batch 89164 SFP WA 460170000 KING COUNTY 04/21/2025 09/02/2025 1…" at bounding box center [837, 323] width 1939 height 26
click at [1524, 375] on td at bounding box center [1556, 377] width 64 height 26
checkbox input "true"
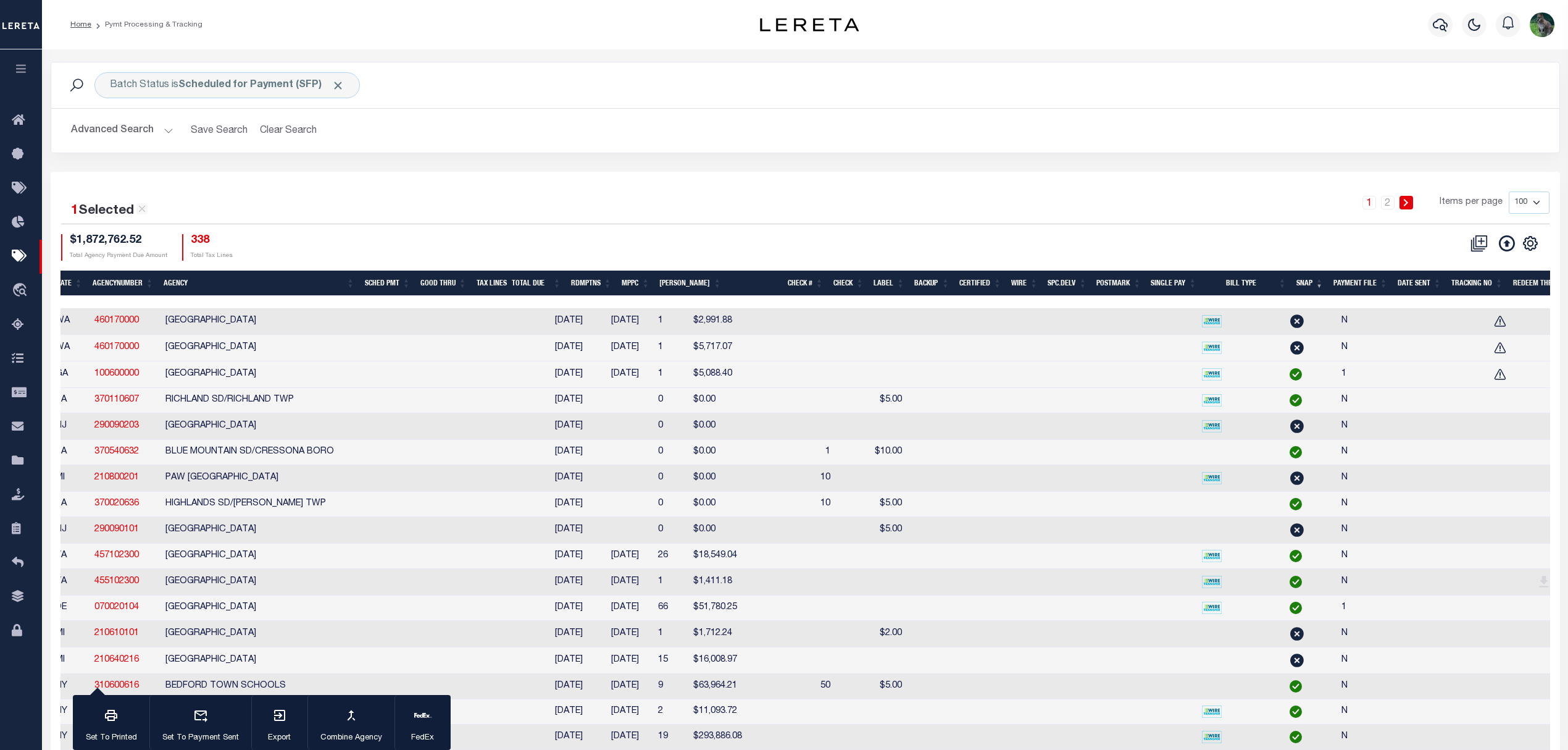
checkbox input "true"
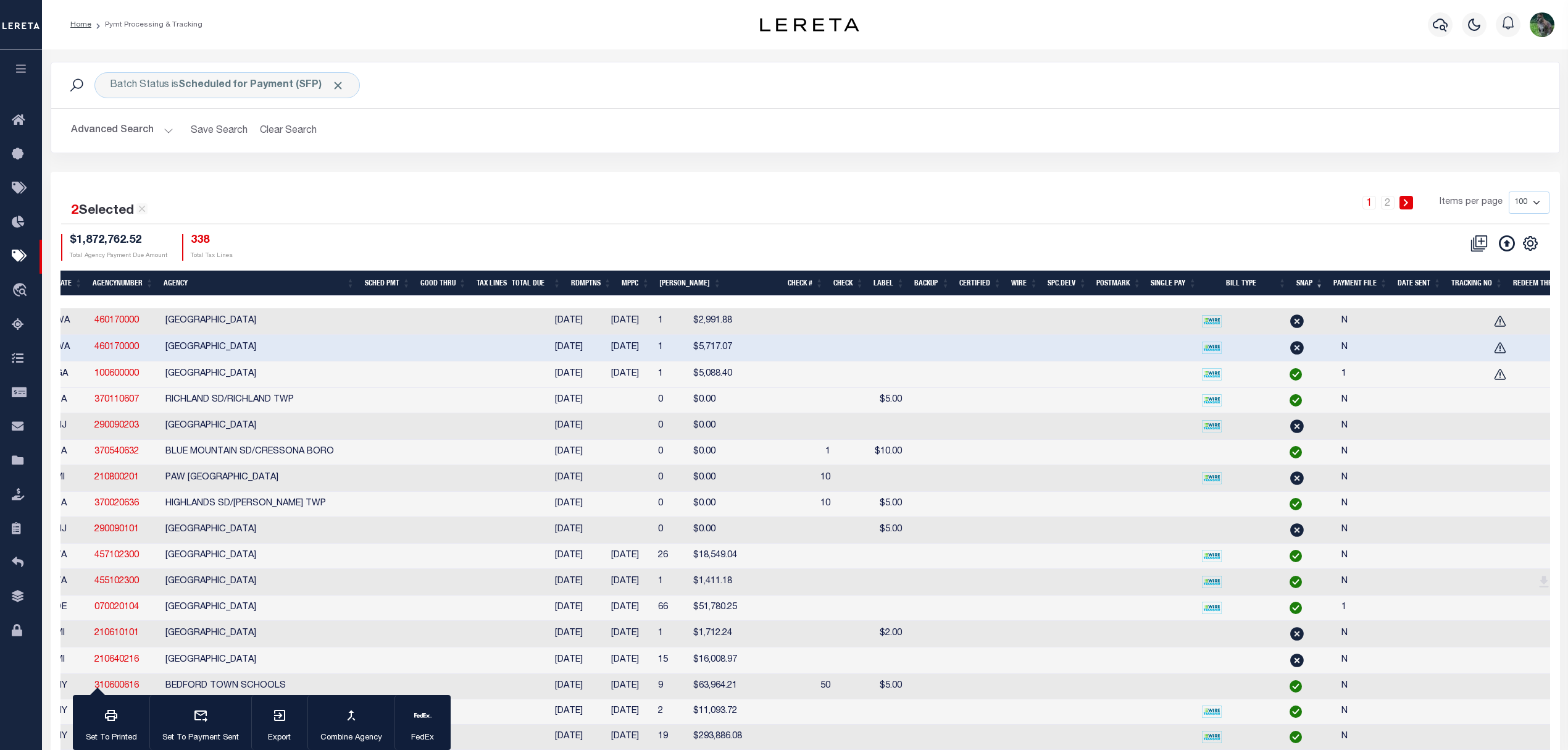
checkbox input "true"
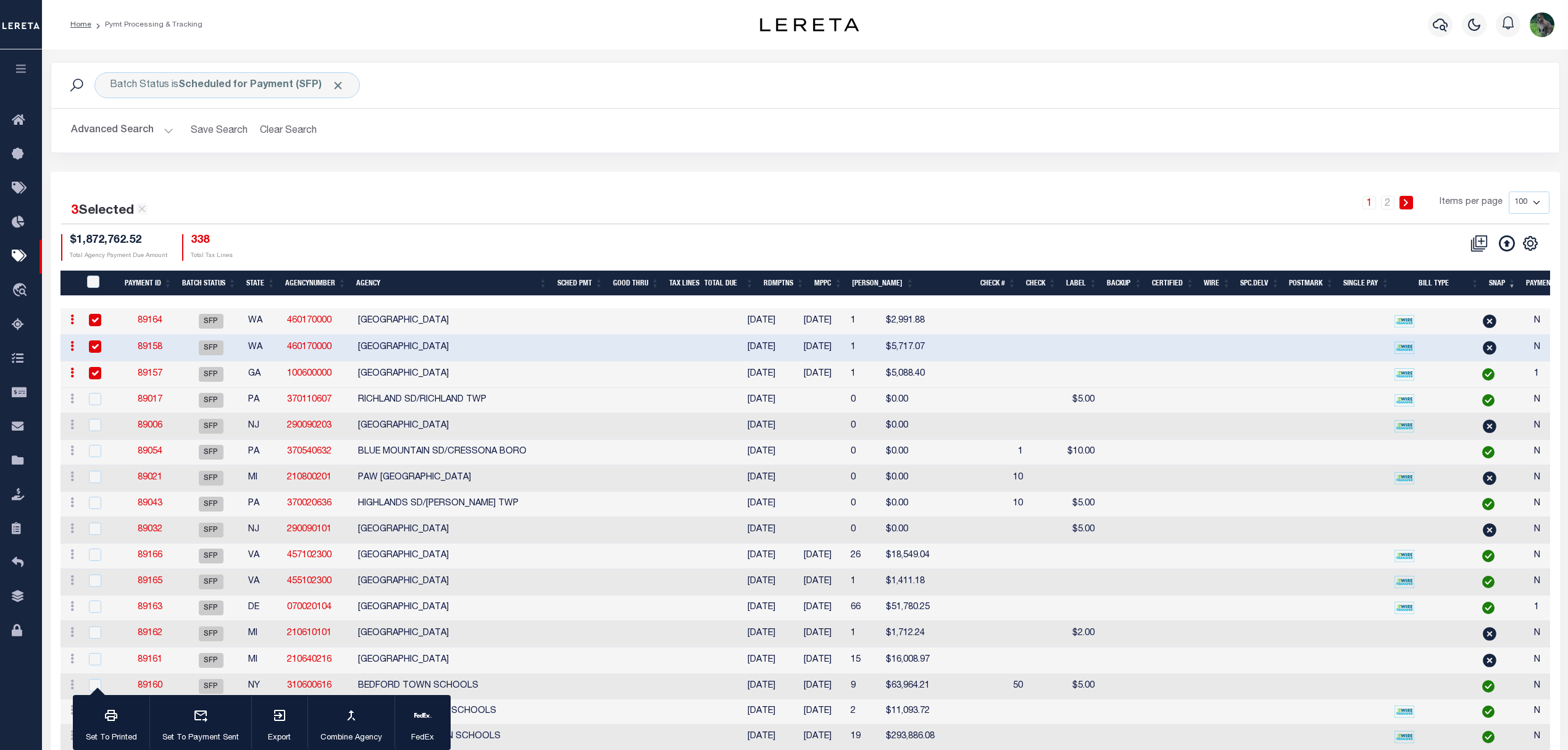
click at [156, 375] on link "89157" at bounding box center [150, 373] width 25 height 9
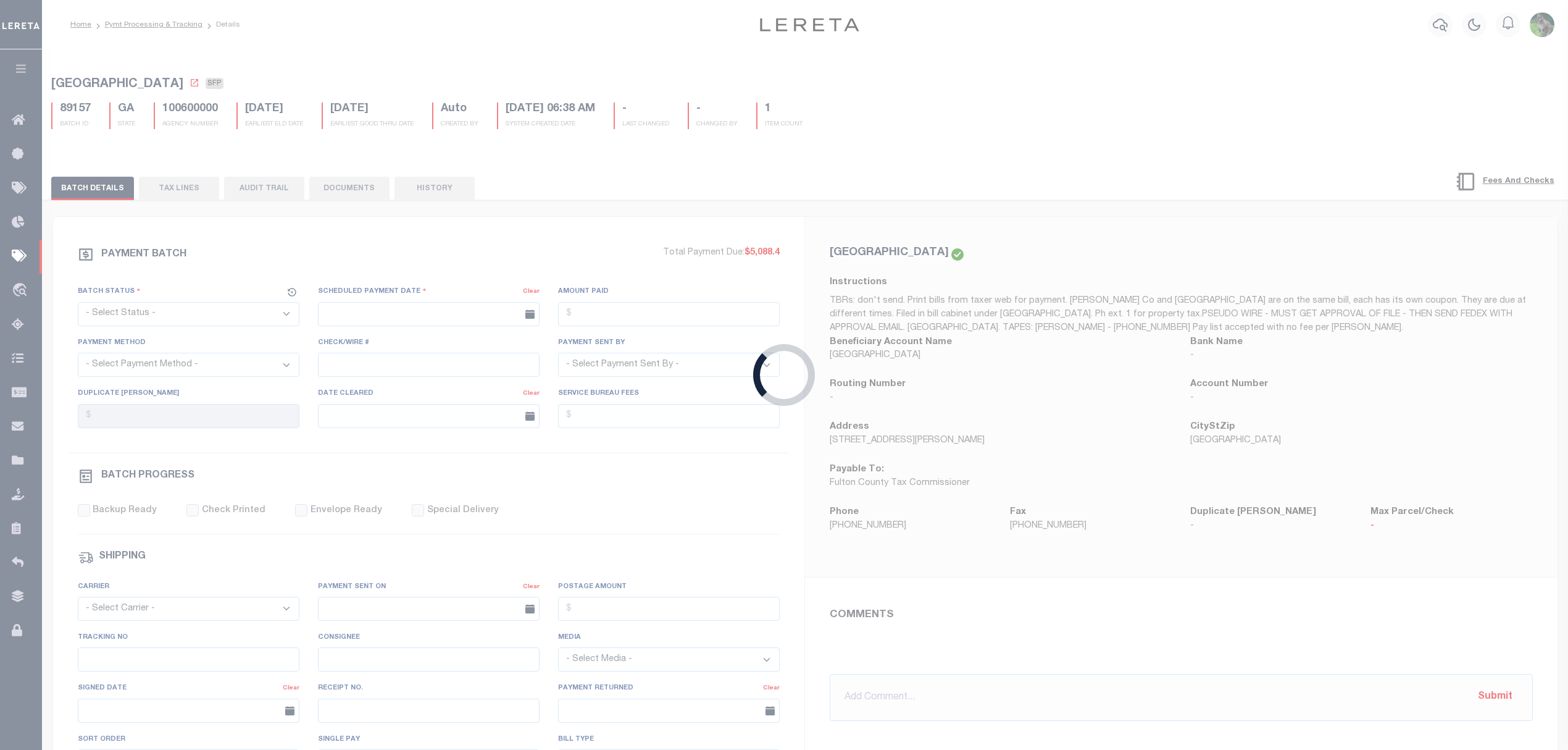
select select "SFP"
type input "11/06/2024"
type input "1"
radio input "true"
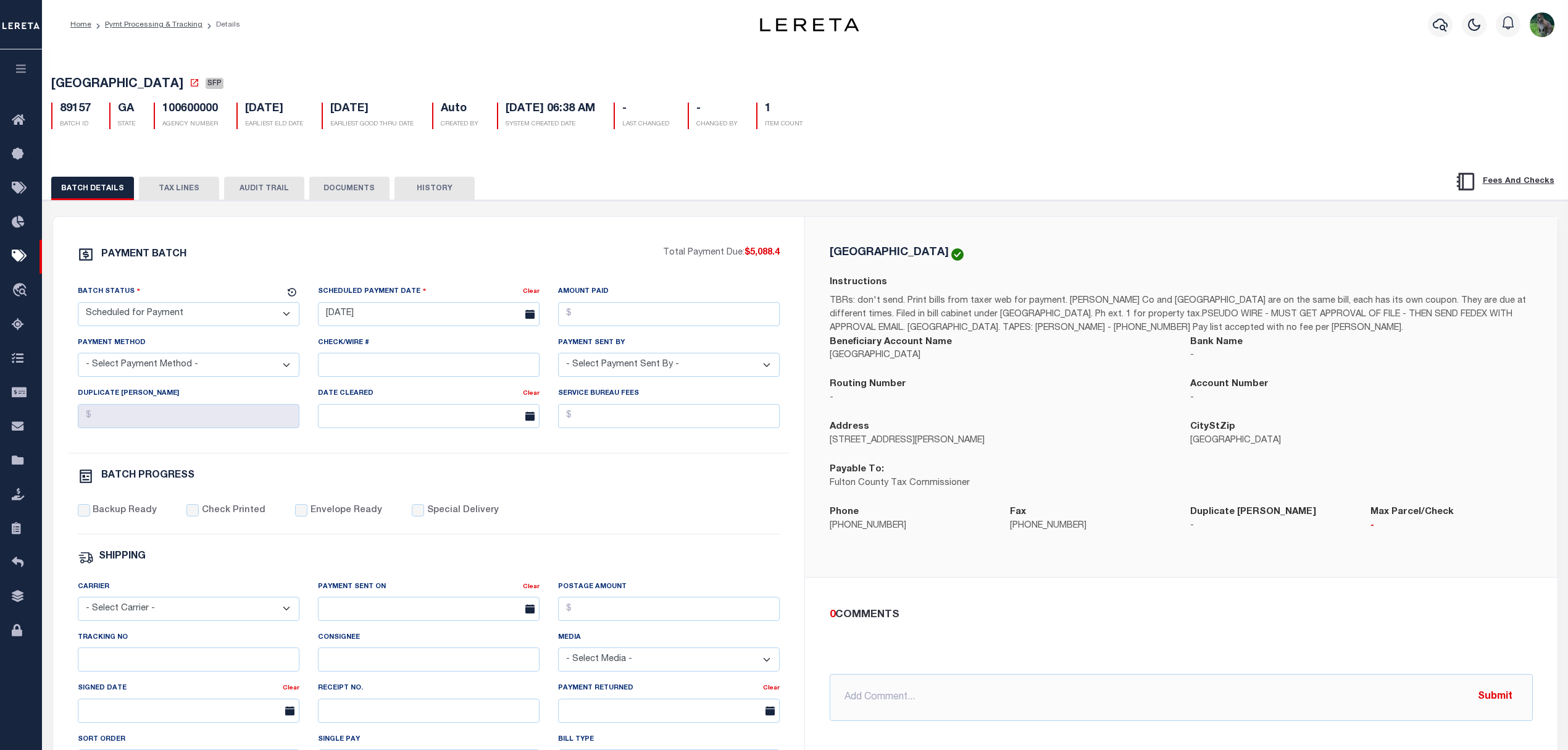
click at [201, 681] on div "Tracking No" at bounding box center [188, 656] width 240 height 51
click at [181, 203] on div "PAYMENT BATCH Total Payment Due: $5,088.4 Batch Status" at bounding box center [805, 600] width 1538 height 799
click at [181, 180] on button "TAX LINES" at bounding box center [179, 188] width 80 height 24
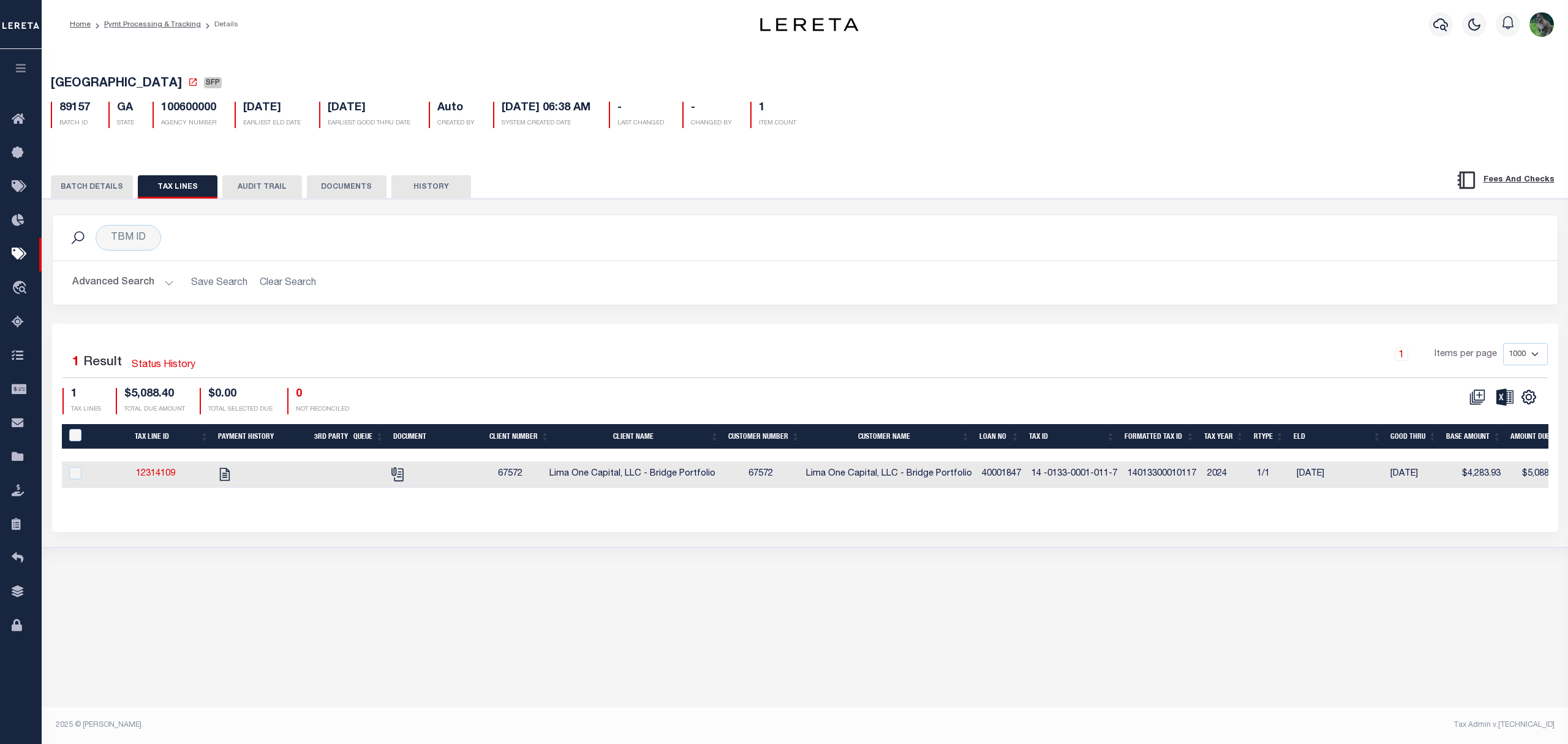
click at [74, 195] on button "BATCH DETAILS" at bounding box center [92, 187] width 82 height 23
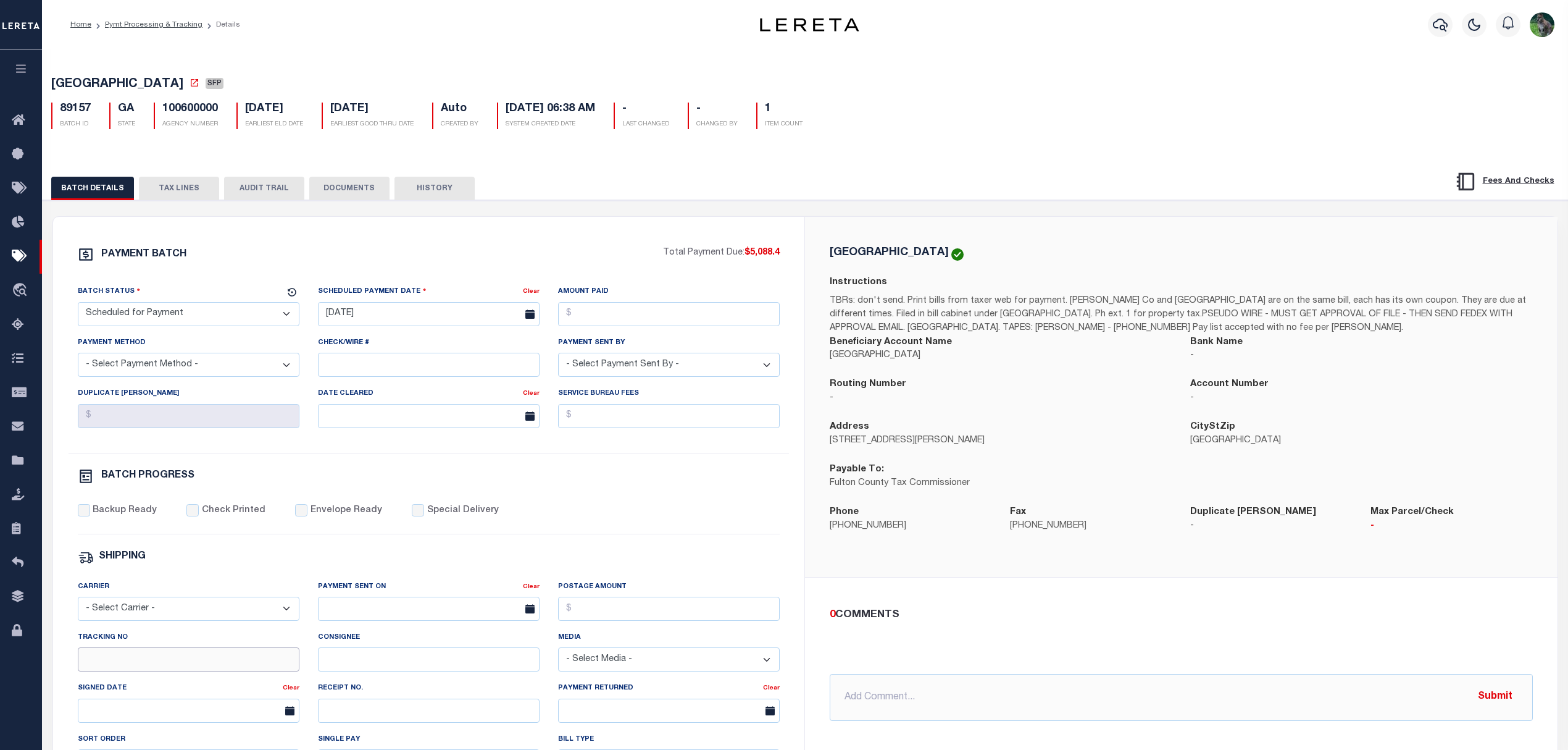
drag, startPoint x: 122, startPoint y: 676, endPoint x: 142, endPoint y: 670, distance: 20.9
click at [122, 671] on input "Tracking No" at bounding box center [189, 659] width 222 height 24
type input "Gloria"
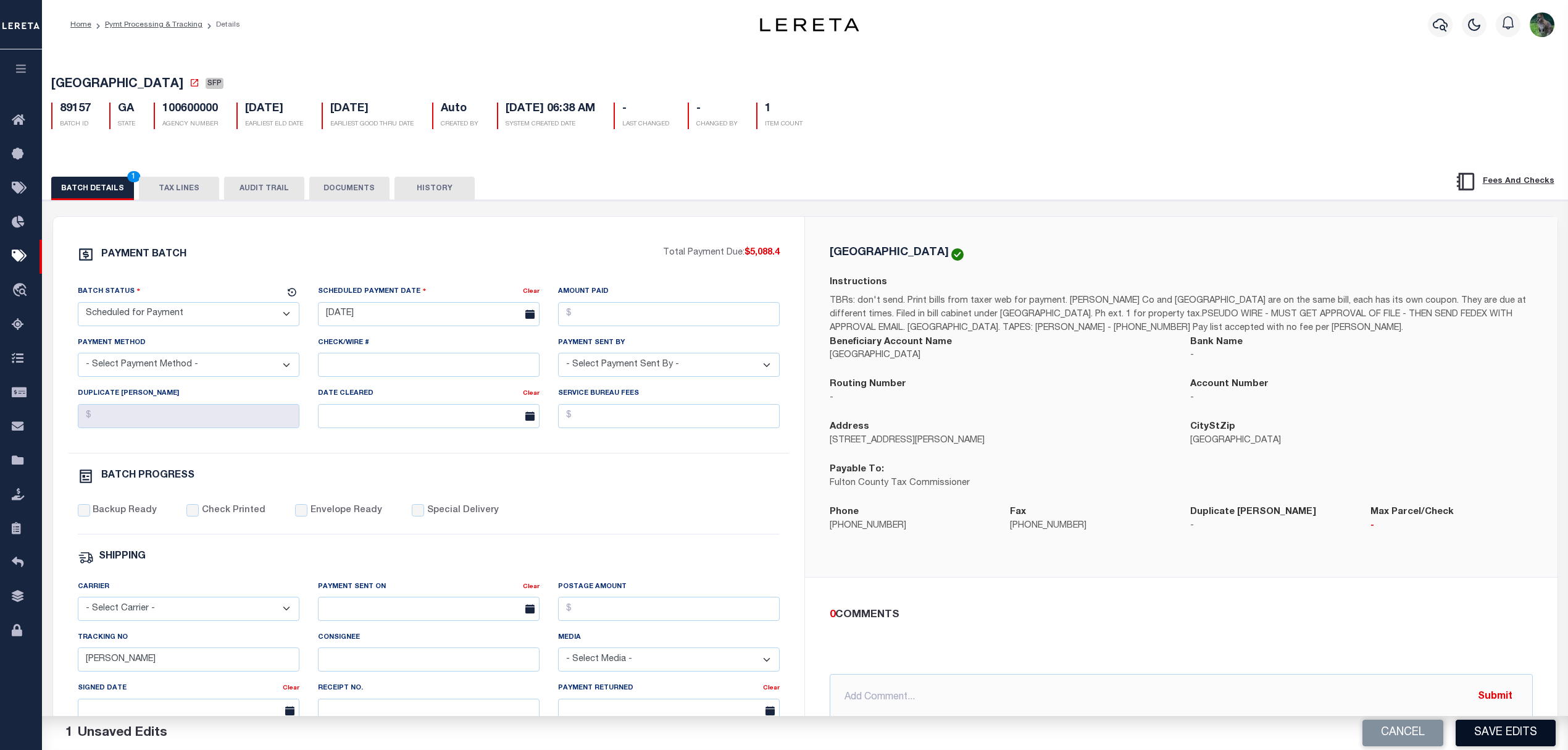
click at [1501, 740] on button "Save Edits" at bounding box center [1506, 733] width 100 height 26
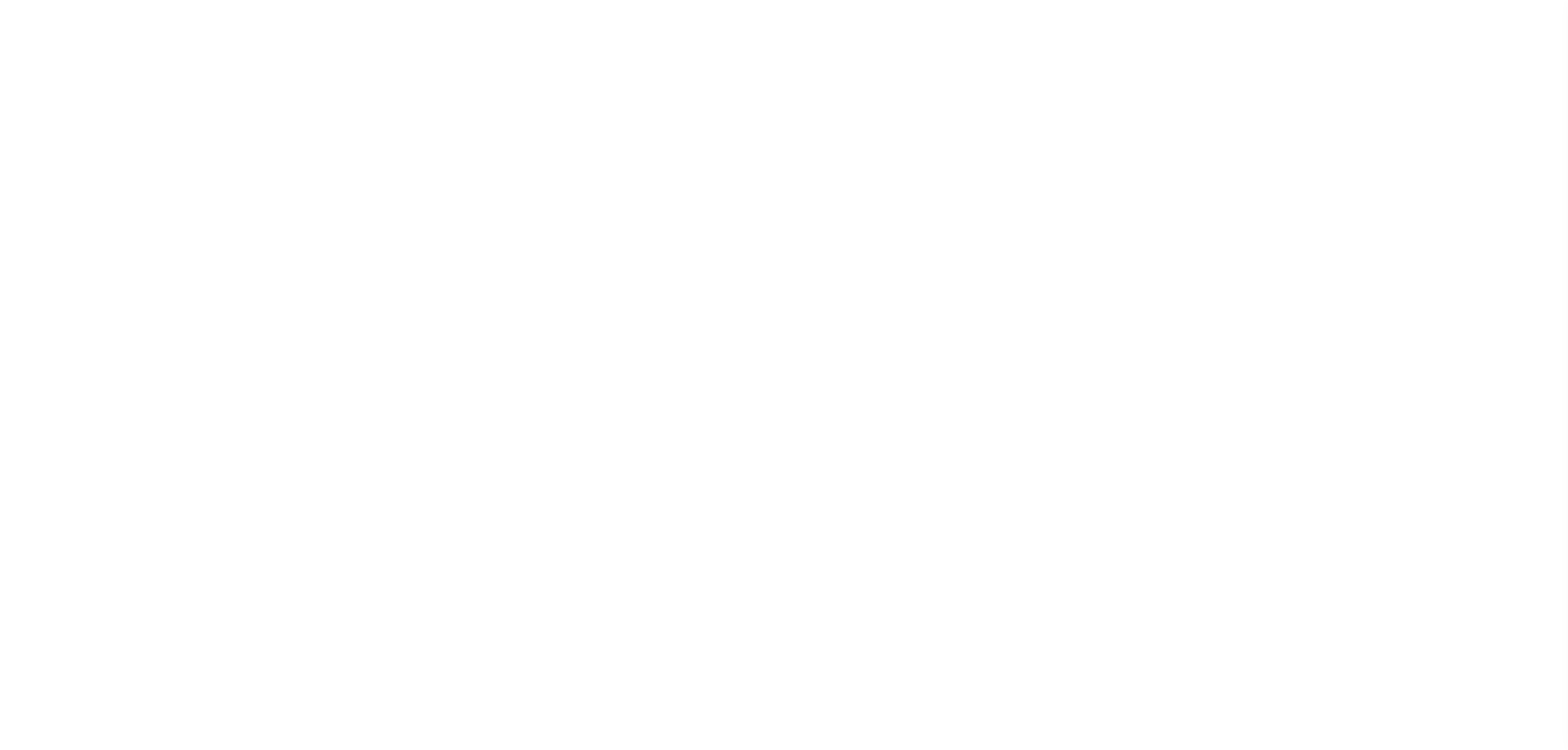
select select "SFP"
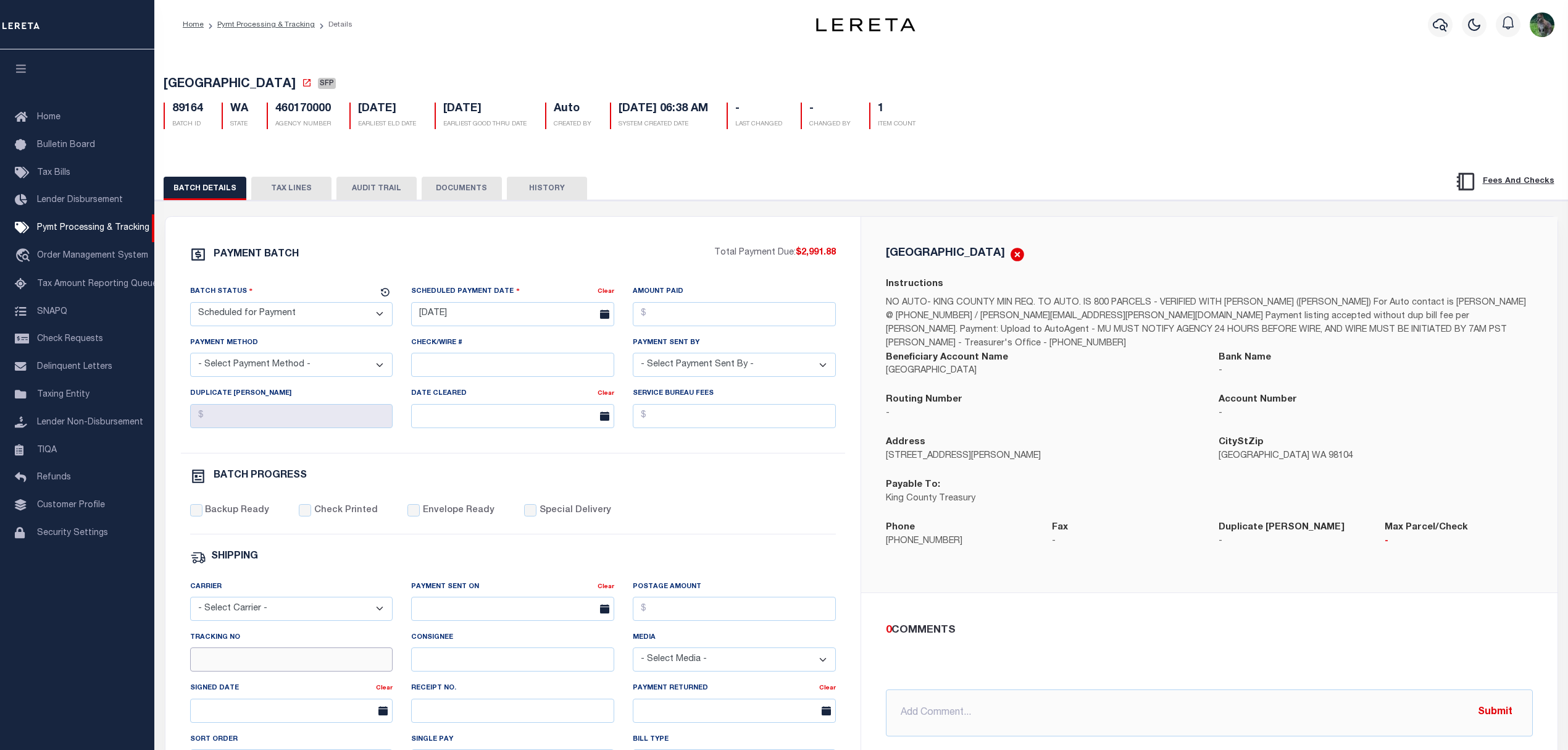
drag, startPoint x: 257, startPoint y: 672, endPoint x: 273, endPoint y: 656, distance: 22.6
click at [257, 671] on input "Tracking No" at bounding box center [292, 659] width 203 height 24
type input "[PERSON_NAME]"
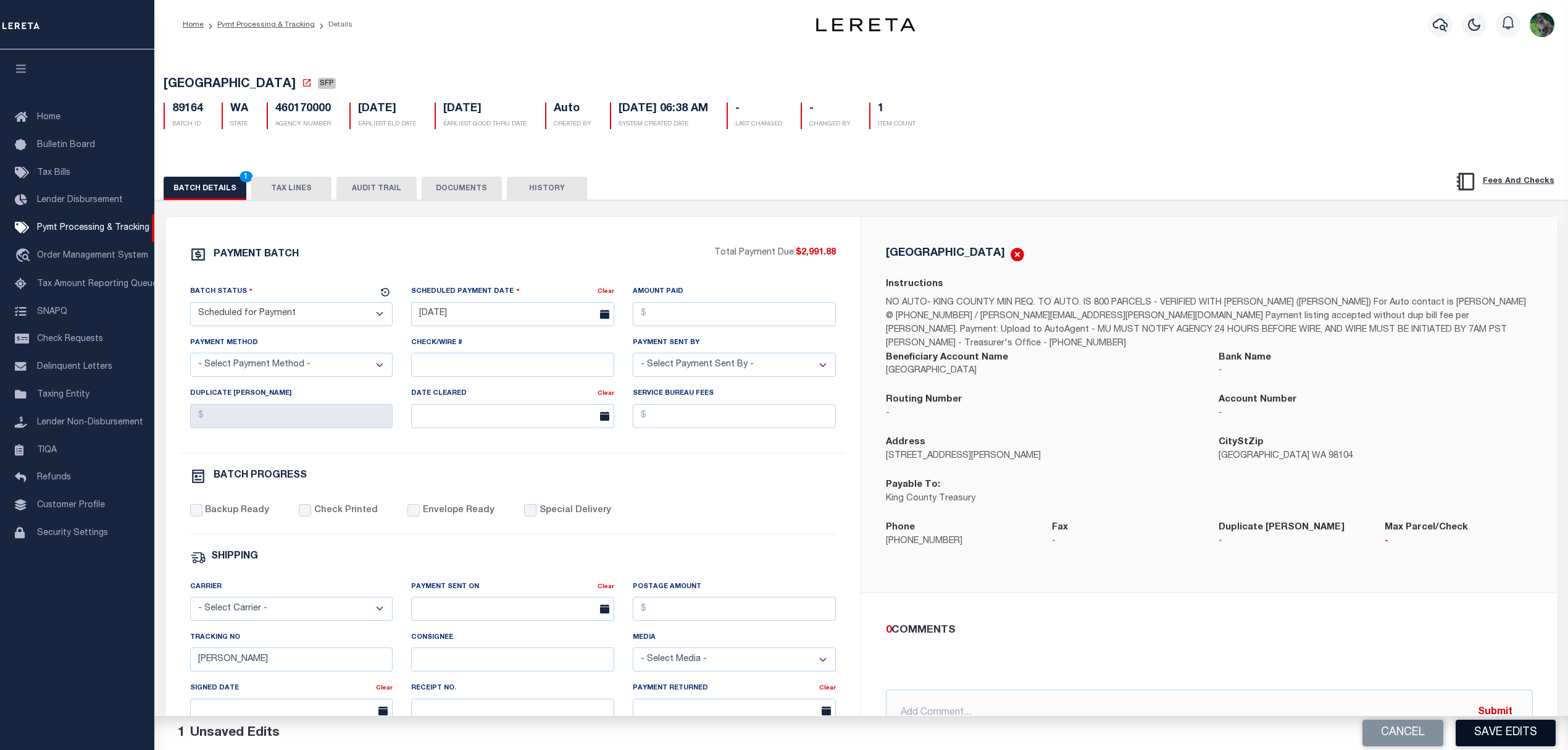
click at [1529, 728] on button "Save Edits" at bounding box center [1506, 733] width 100 height 26
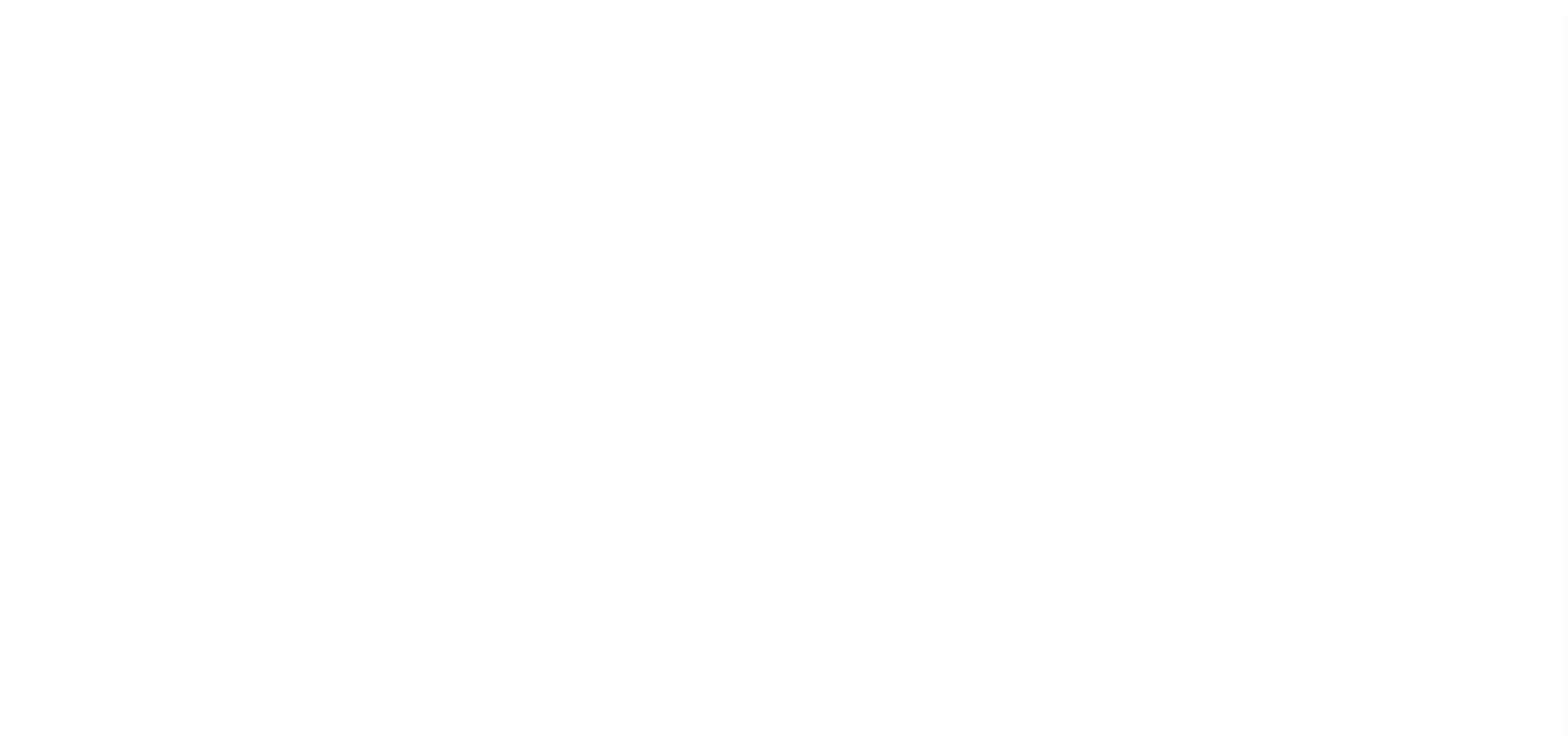
select select "SFP"
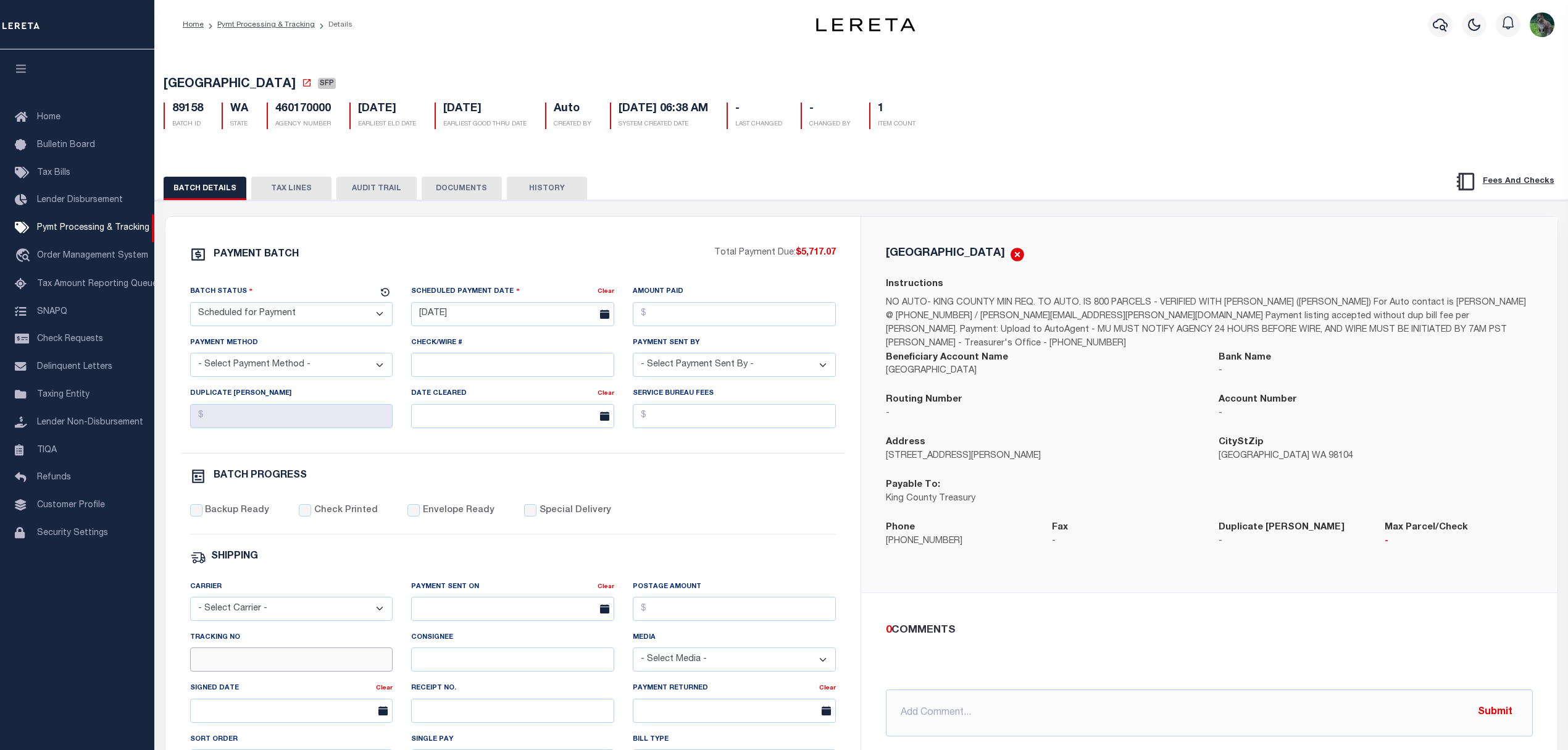
click at [248, 671] on input "Tracking No" at bounding box center [292, 659] width 203 height 24
type input "Gloria"
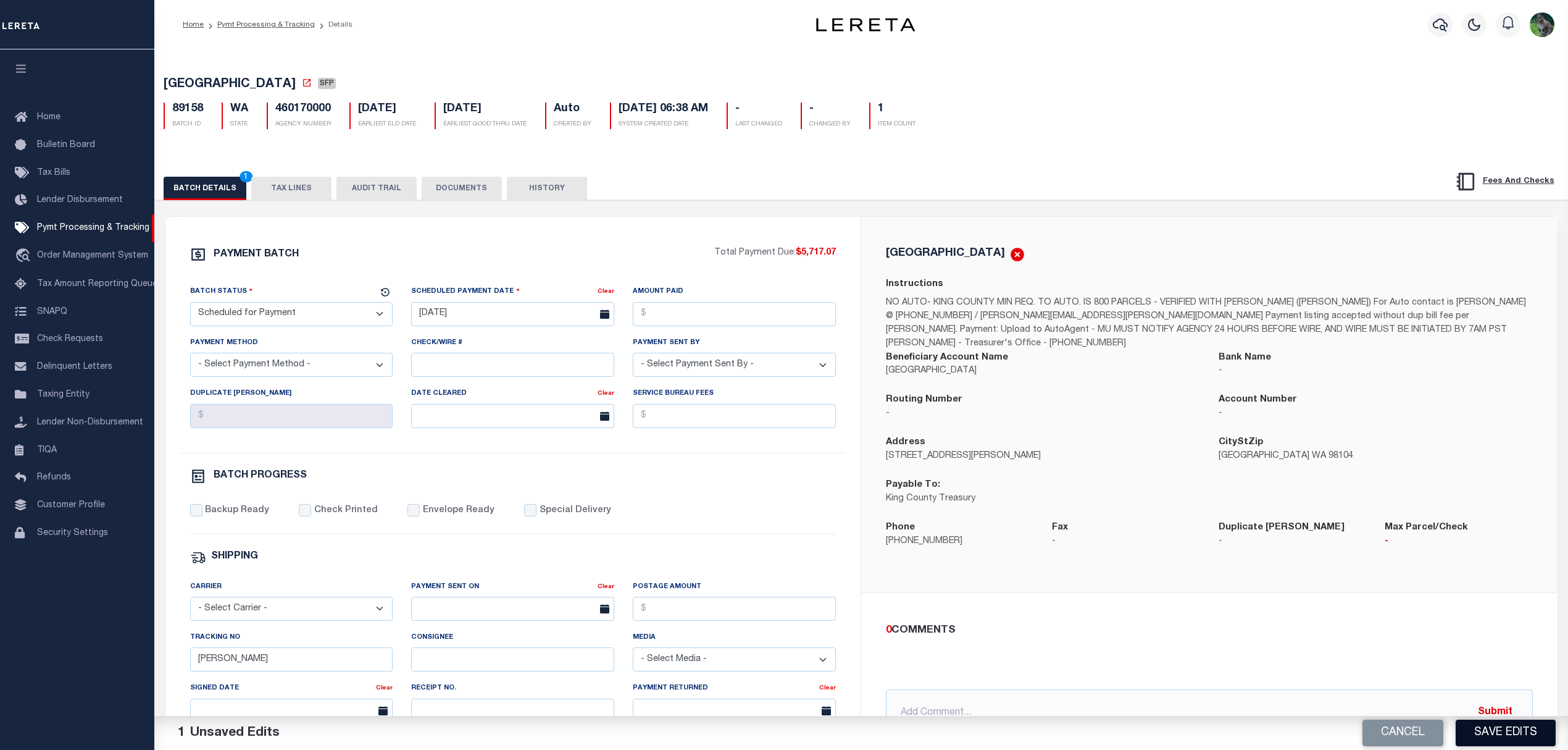
click at [1516, 734] on button "Save Edits" at bounding box center [1506, 733] width 100 height 26
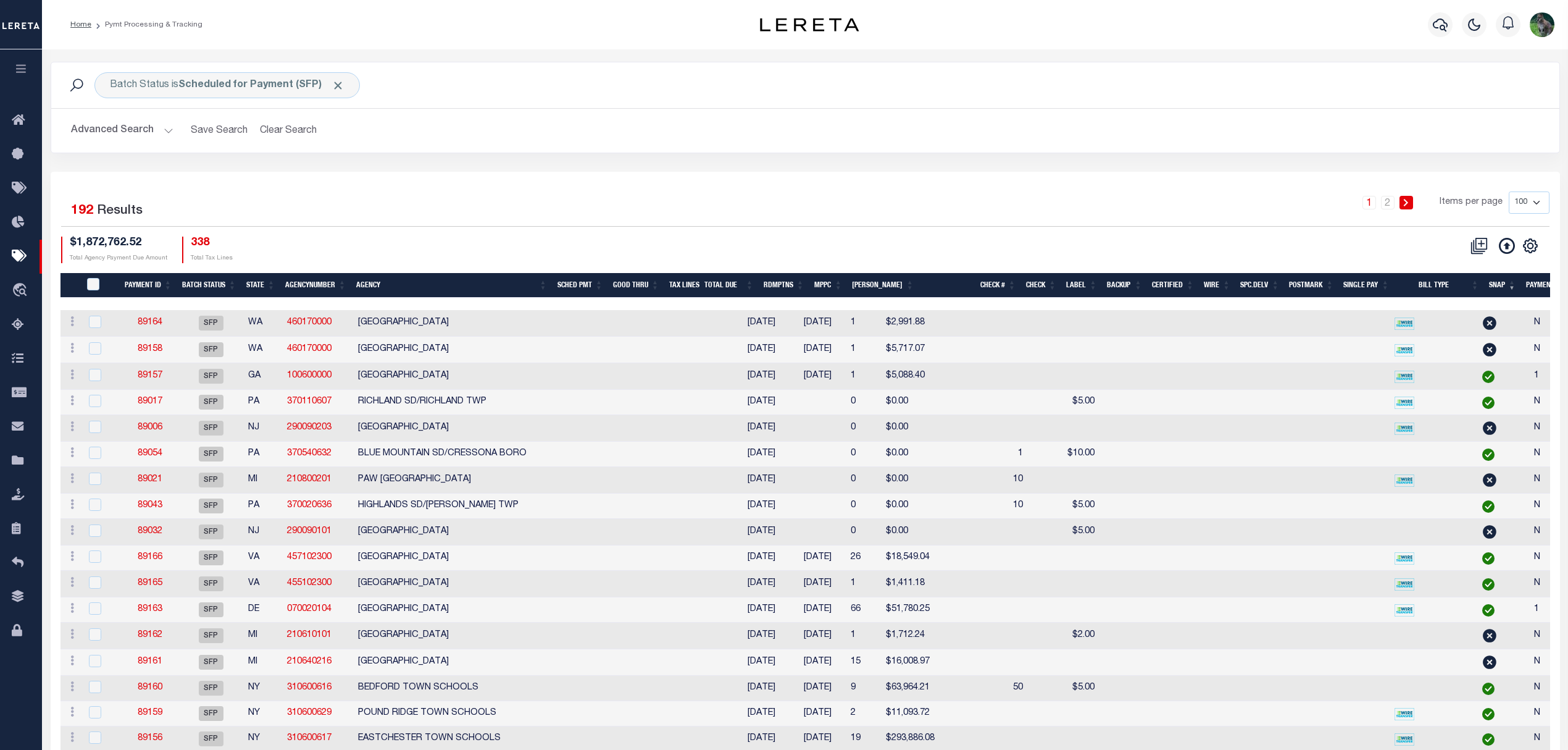
click at [510, 124] on h2 "Advanced Search Save Search Clear Search" at bounding box center [805, 131] width 1489 height 24
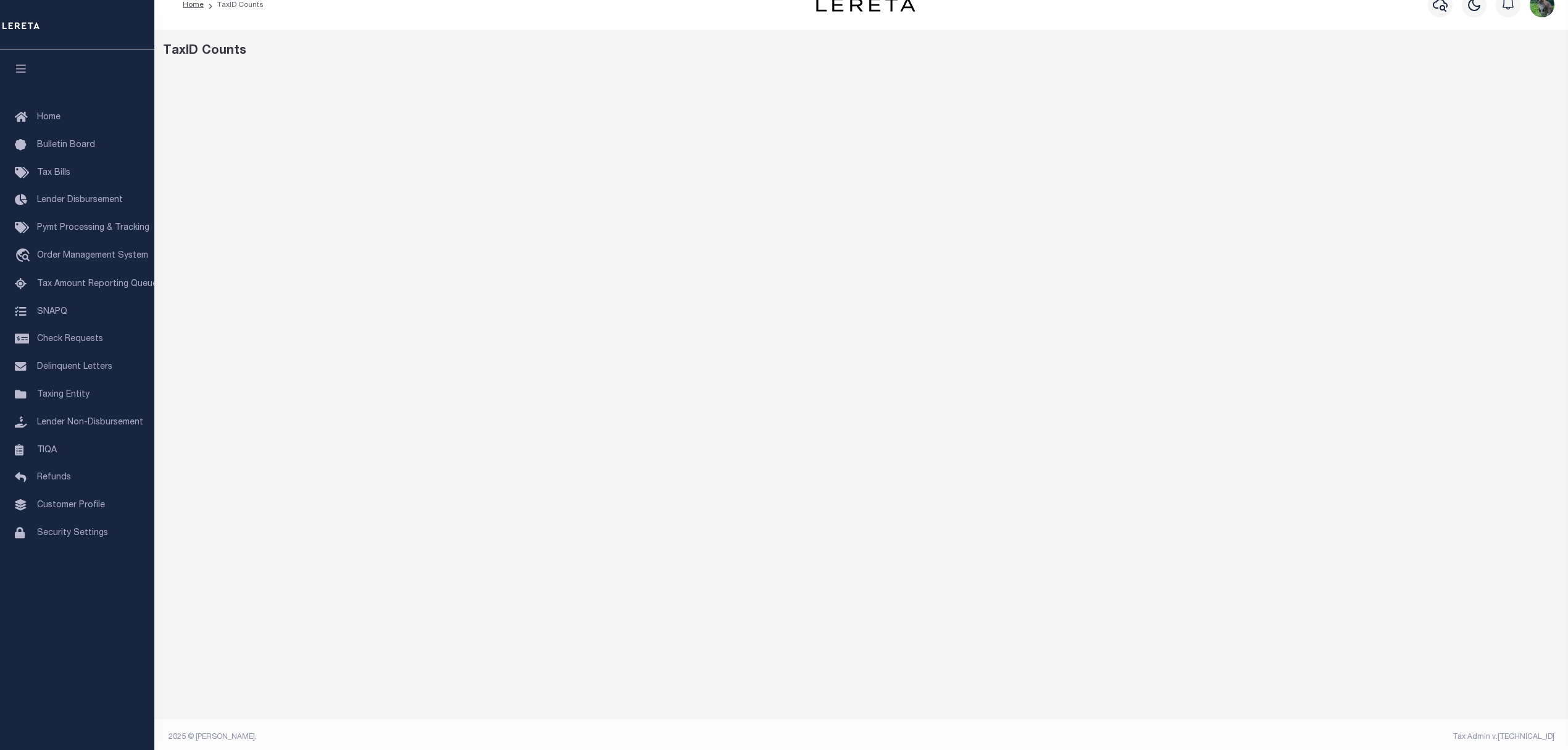
scroll to position [24, 0]
click at [71, 241] on link "Pymt Processing & Tracking" at bounding box center [77, 228] width 154 height 28
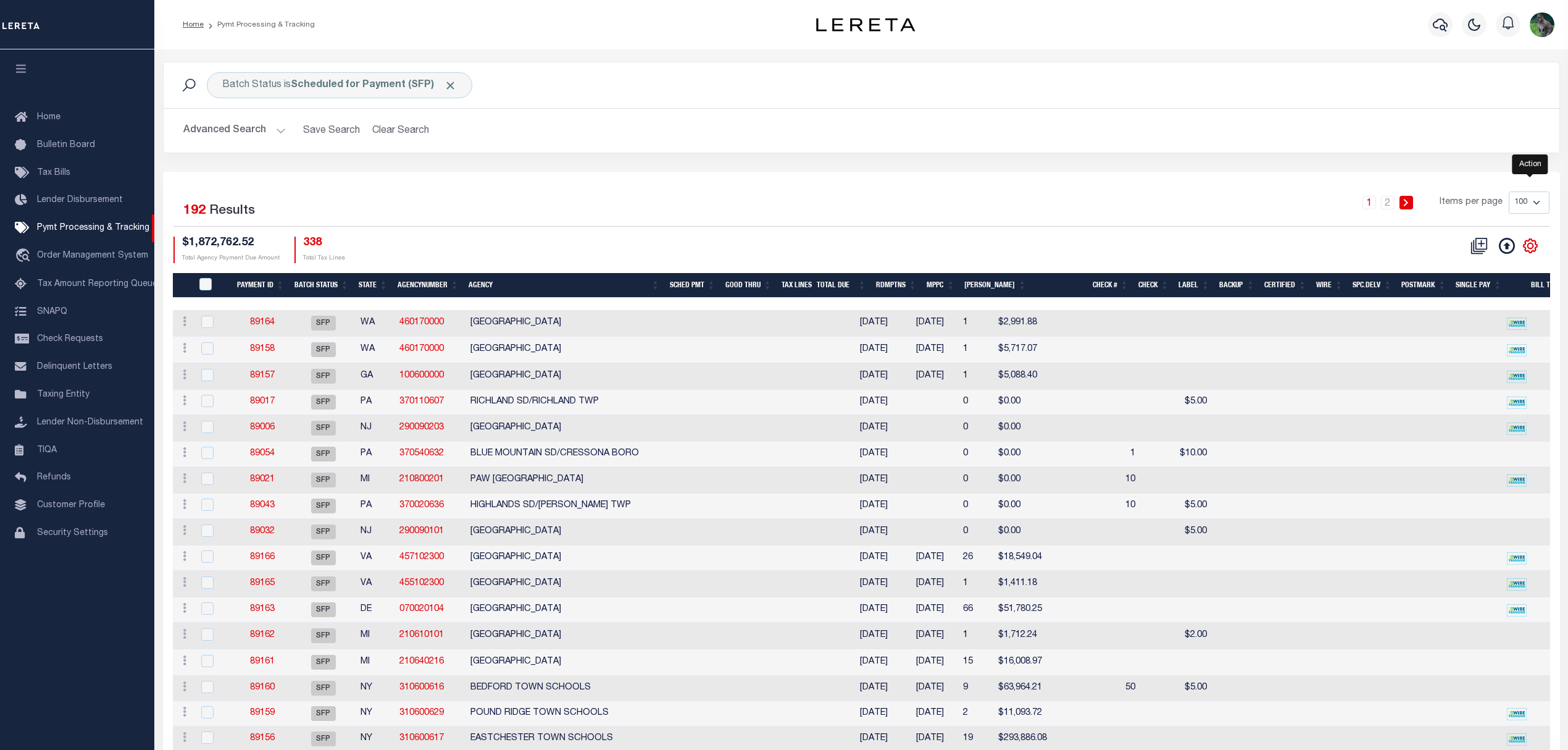
click at [1535, 247] on icon "" at bounding box center [1530, 245] width 16 height 16
click at [1483, 272] on link "CSV" at bounding box center [1479, 266] width 121 height 24
select select
click at [1534, 240] on icon "" at bounding box center [1530, 245] width 16 height 16
click at [1455, 334] on link "Show Filter" at bounding box center [1479, 338] width 121 height 24
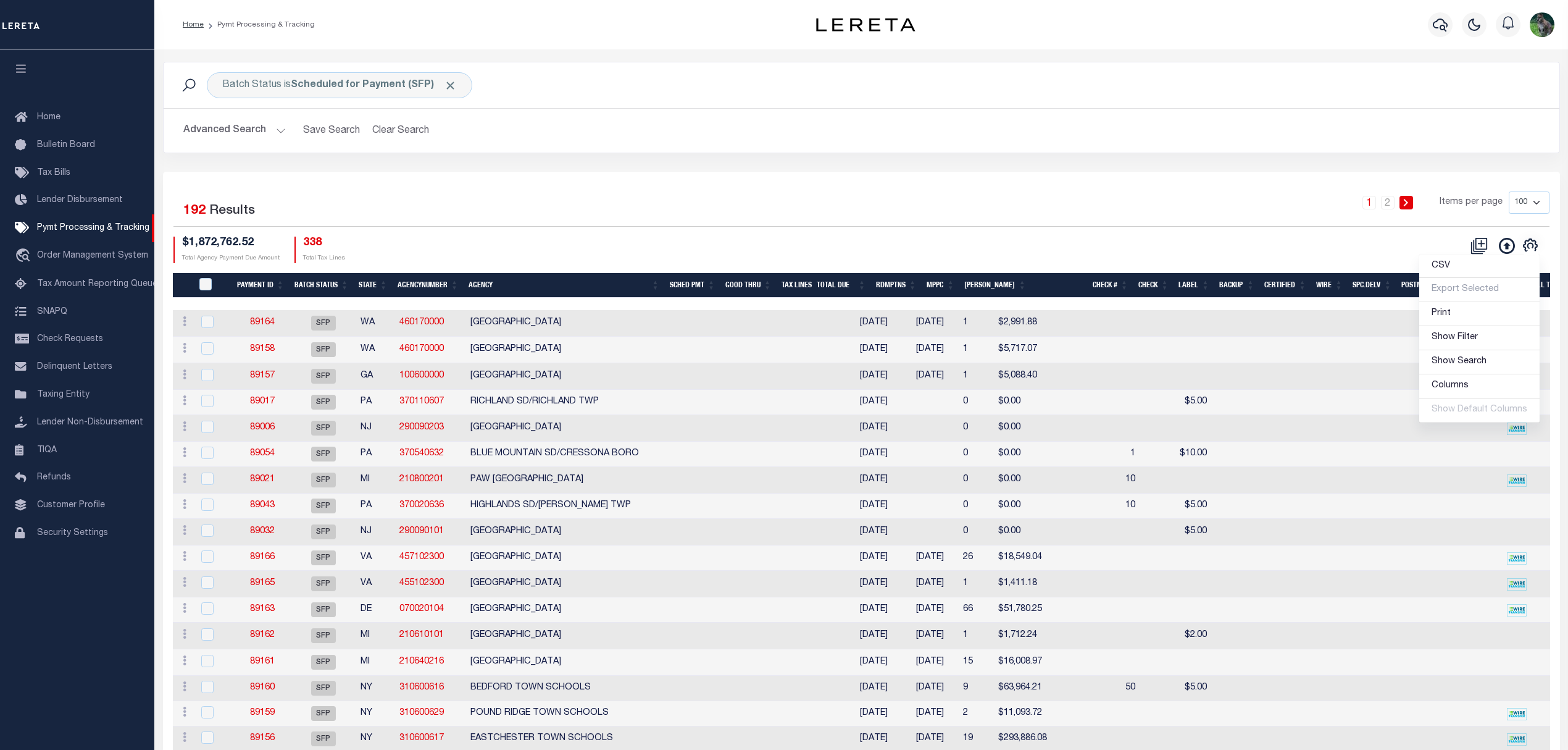
select select
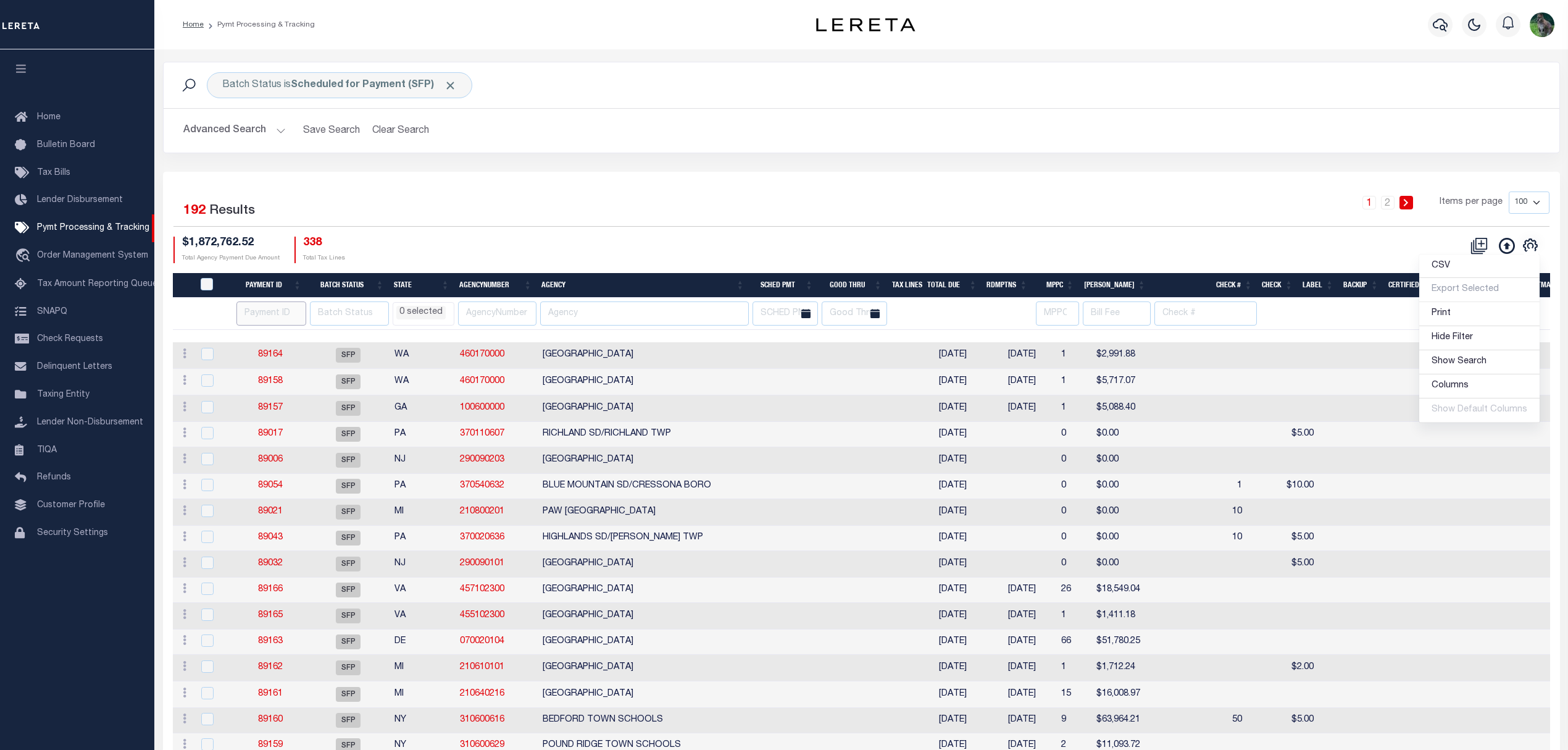
click at [273, 308] on input "number" at bounding box center [271, 313] width 70 height 24
paste input "89163"
type input "89163"
select select
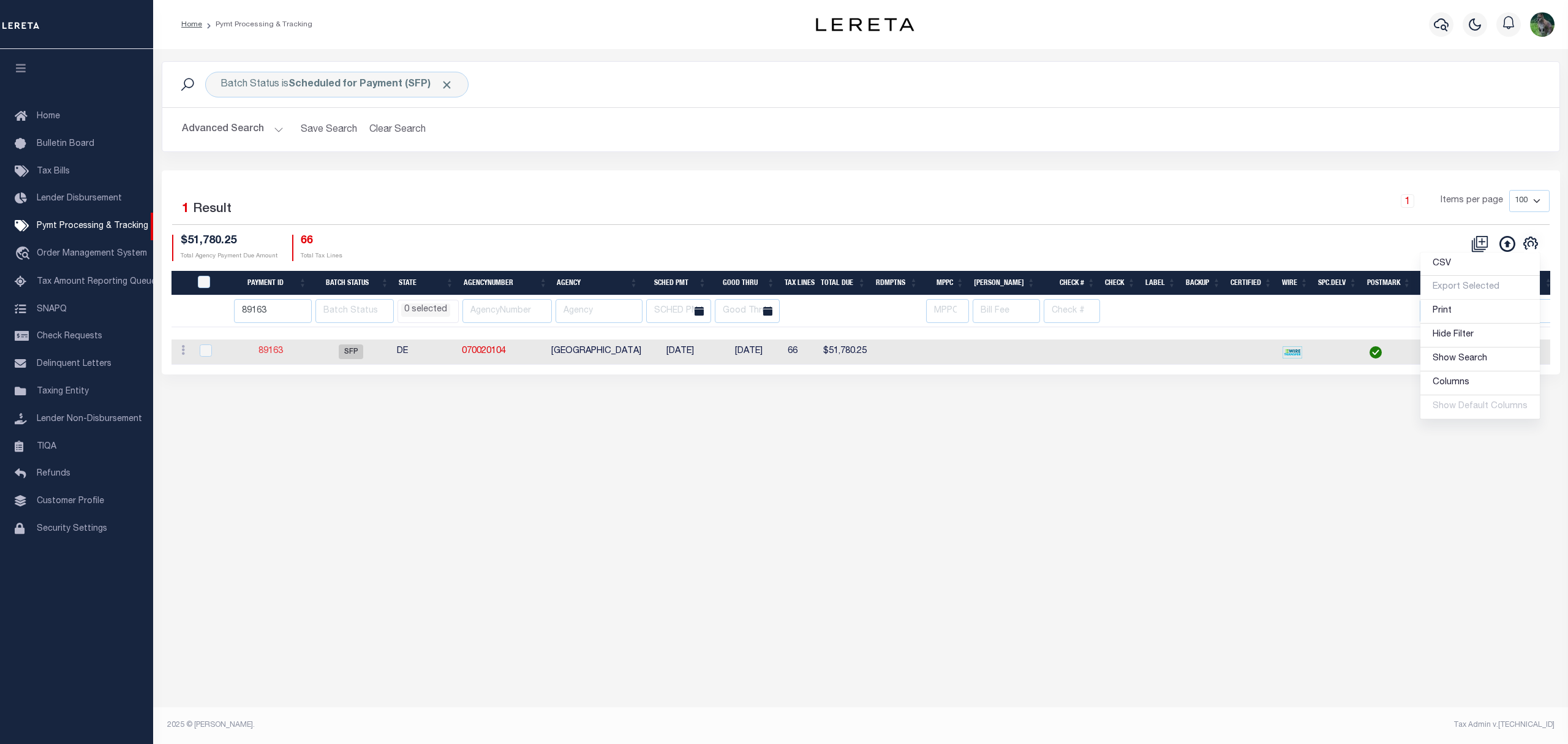
click at [271, 355] on link "89163" at bounding box center [271, 351] width 25 height 8
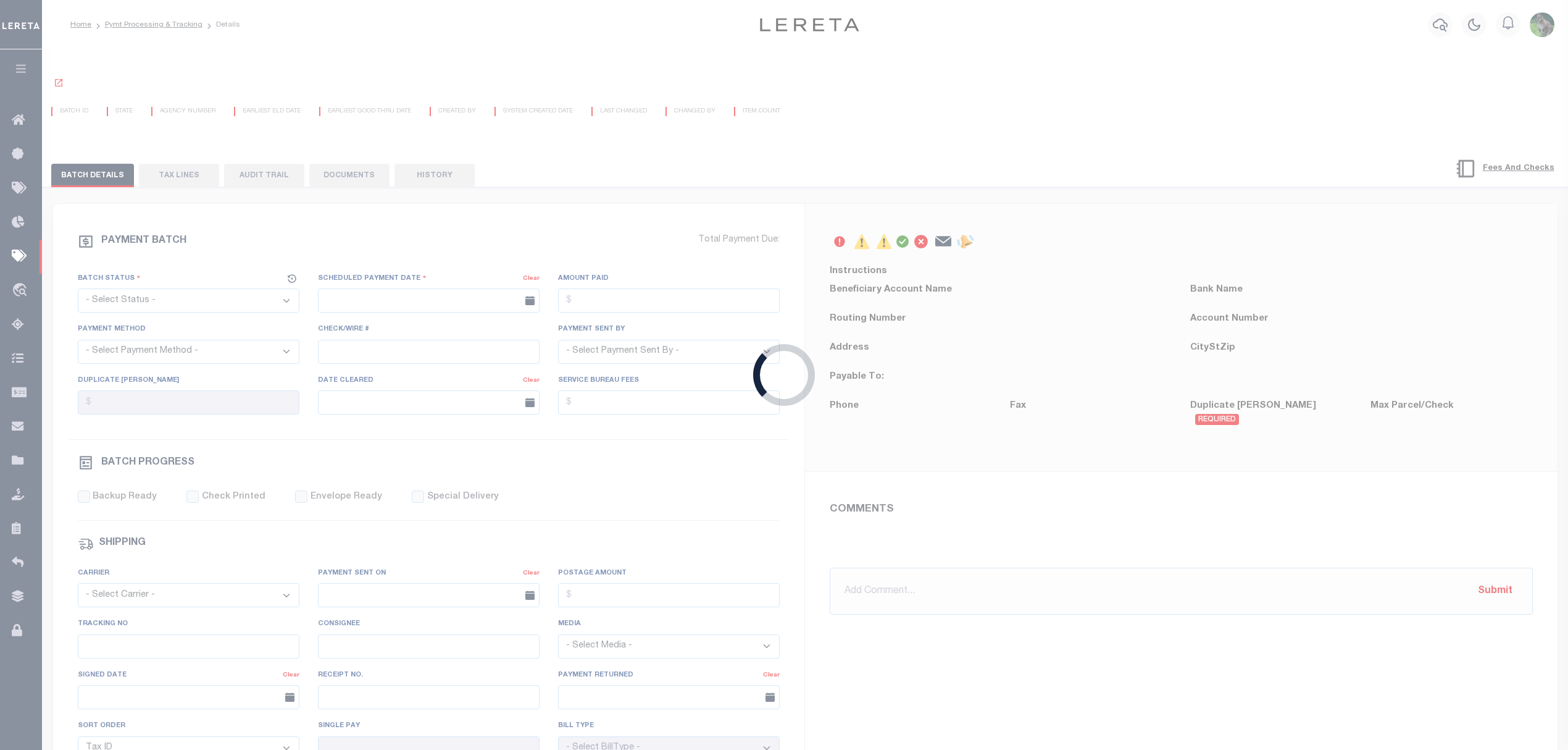
select select "SFP"
type input "[DATE]"
type input "1"
radio input "true"
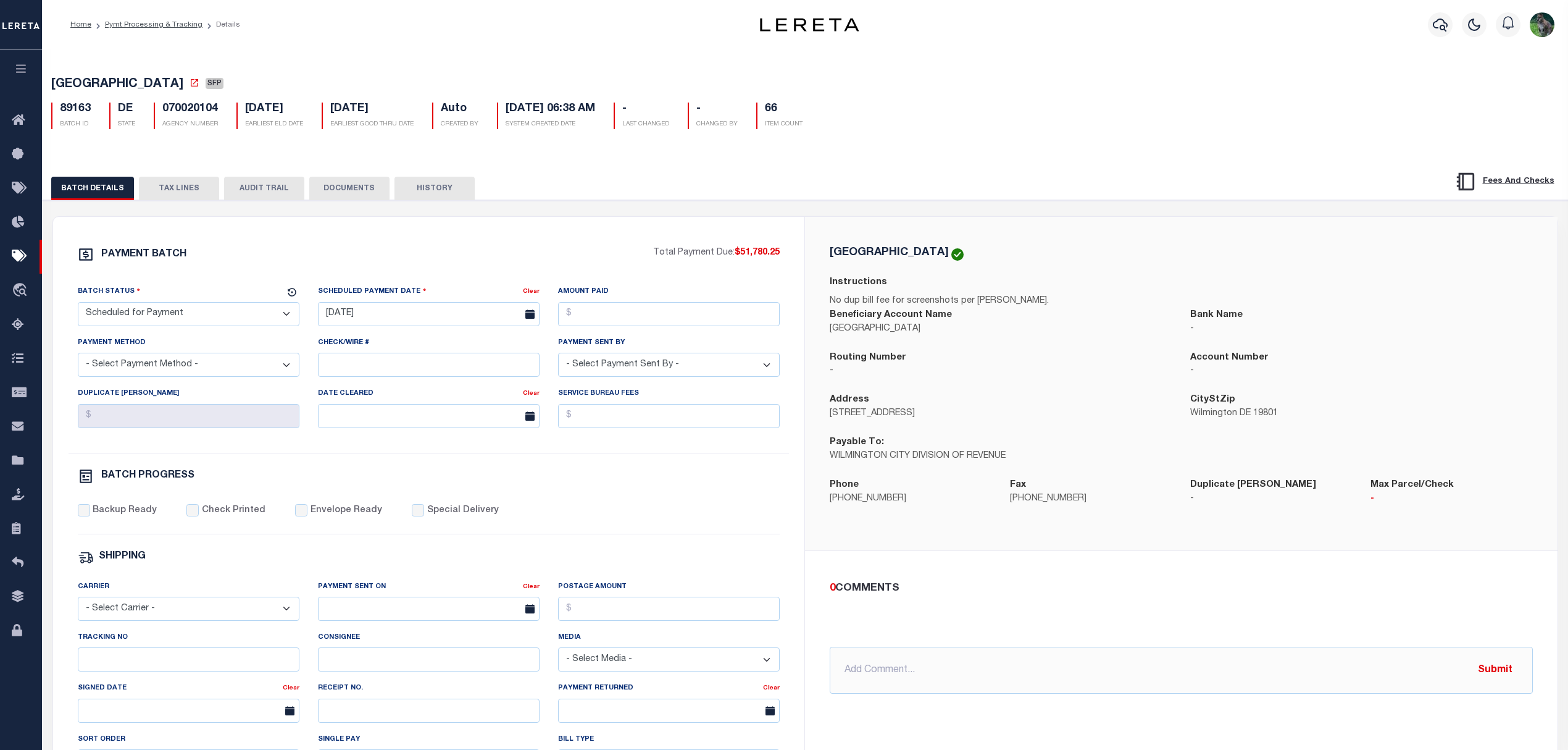
click at [183, 188] on button "TAX LINES" at bounding box center [179, 188] width 80 height 24
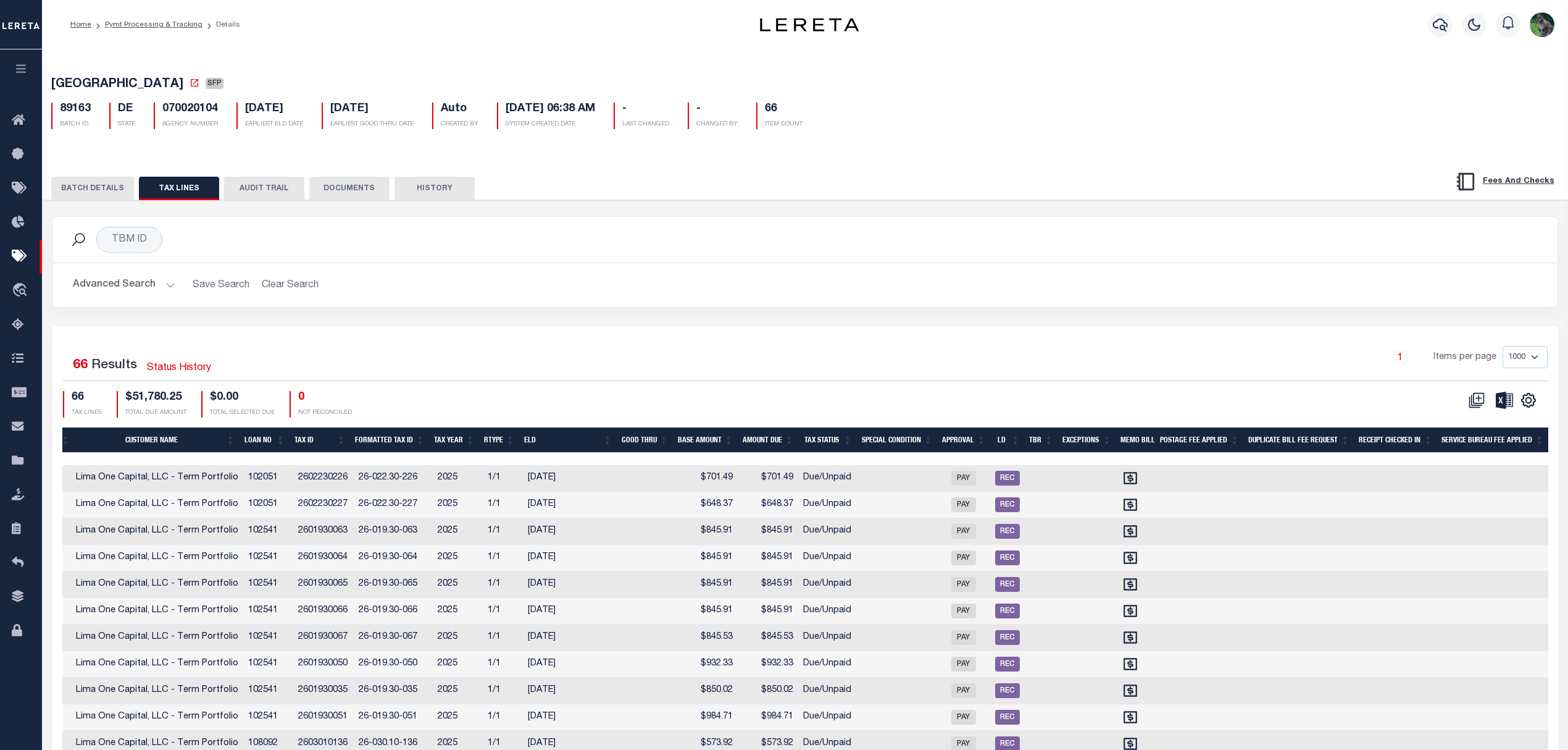
click at [401, 446] on th "Formatted Tax ID" at bounding box center [390, 440] width 79 height 26
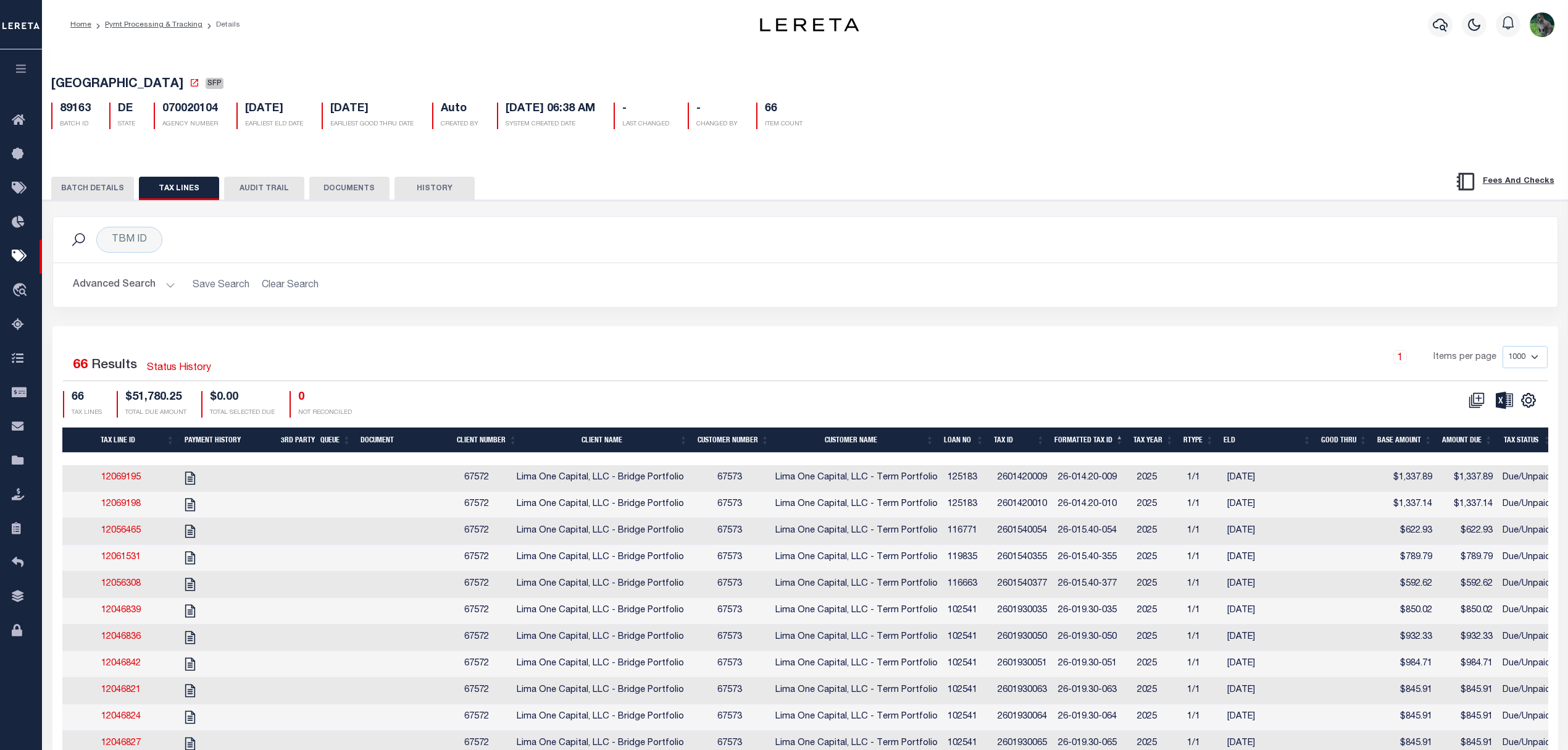
drag, startPoint x: 150, startPoint y: 67, endPoint x: 159, endPoint y: 54, distance: 15.8
select select
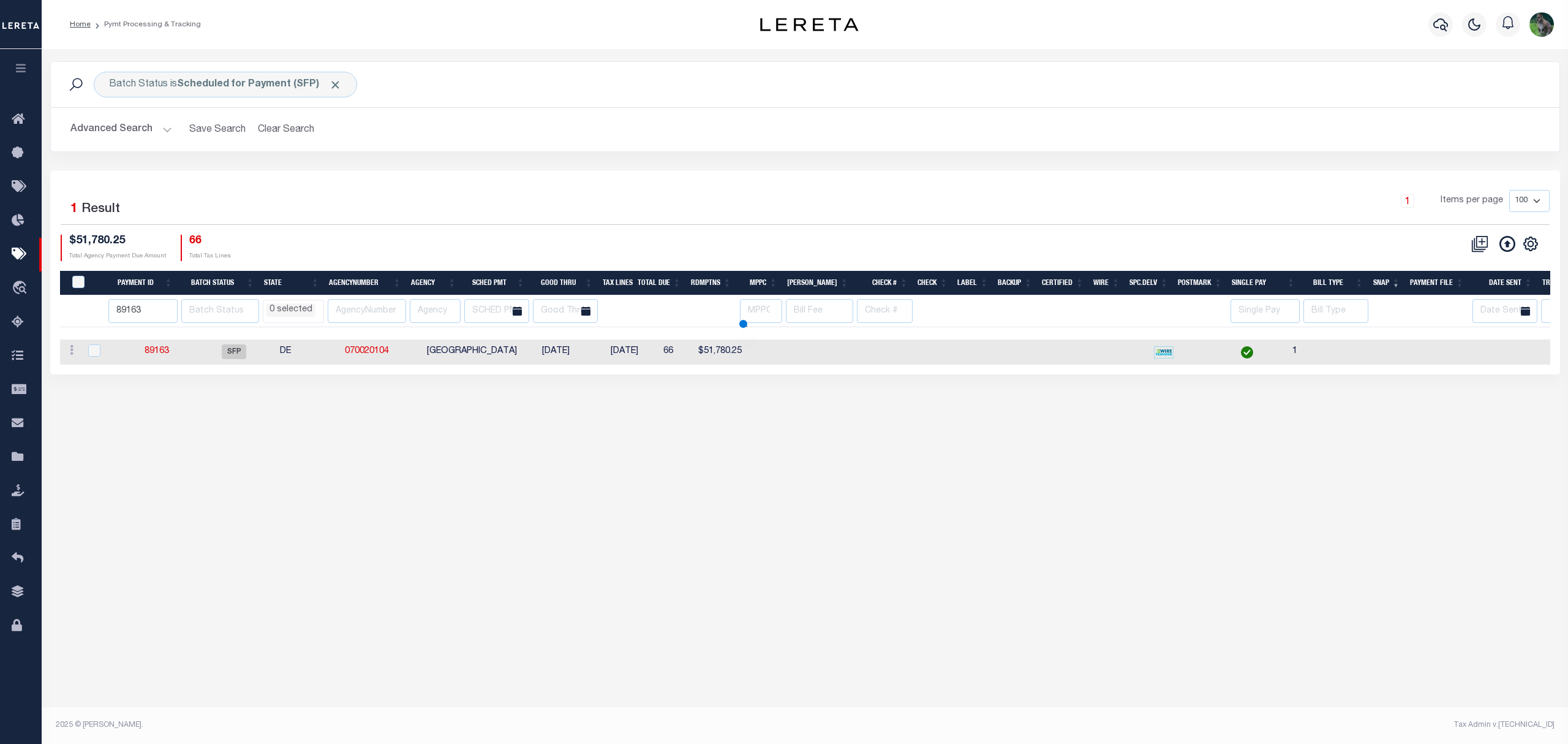
select select
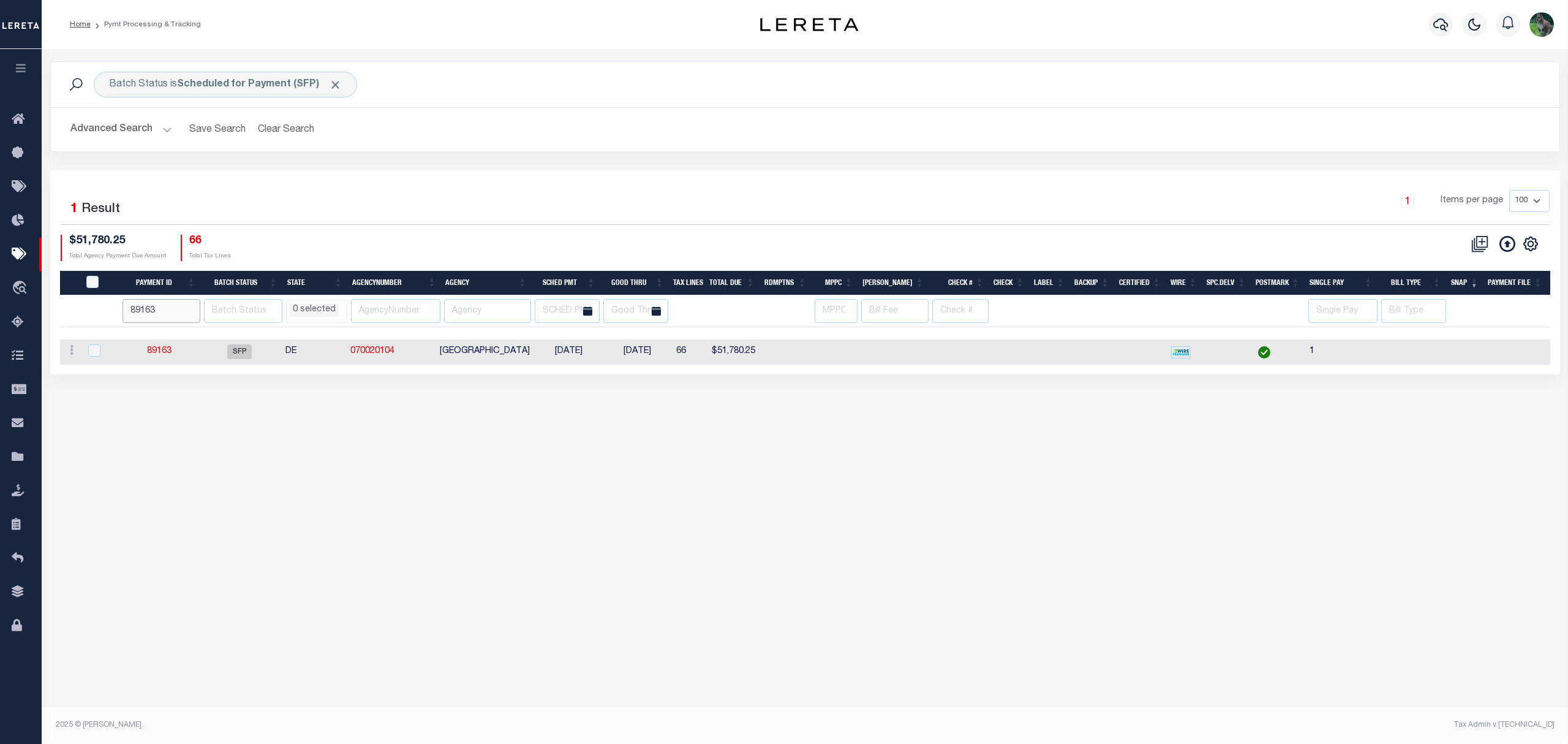
drag, startPoint x: 172, startPoint y: 311, endPoint x: 75, endPoint y: 297, distance: 98.0
click at [75, 301] on tr "89163 AK AL AR AZ CA CO CT DC DE FL GA GU HI IA ID IL IN KS KY LA MA MD ME MI M…" at bounding box center [919, 311] width 1718 height 32
select select
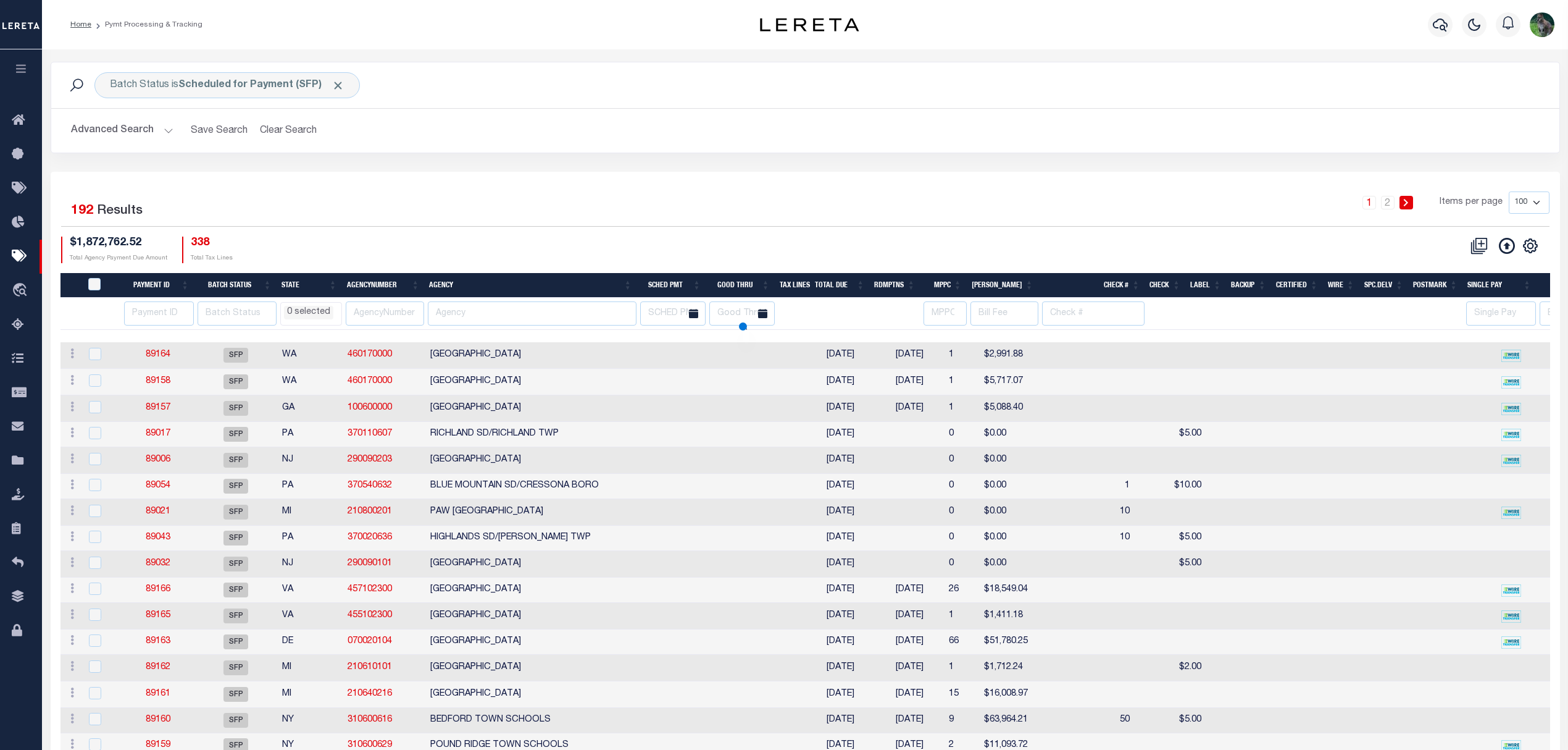
select select
click at [152, 290] on th "Payment ID" at bounding box center [157, 285] width 73 height 26
select select
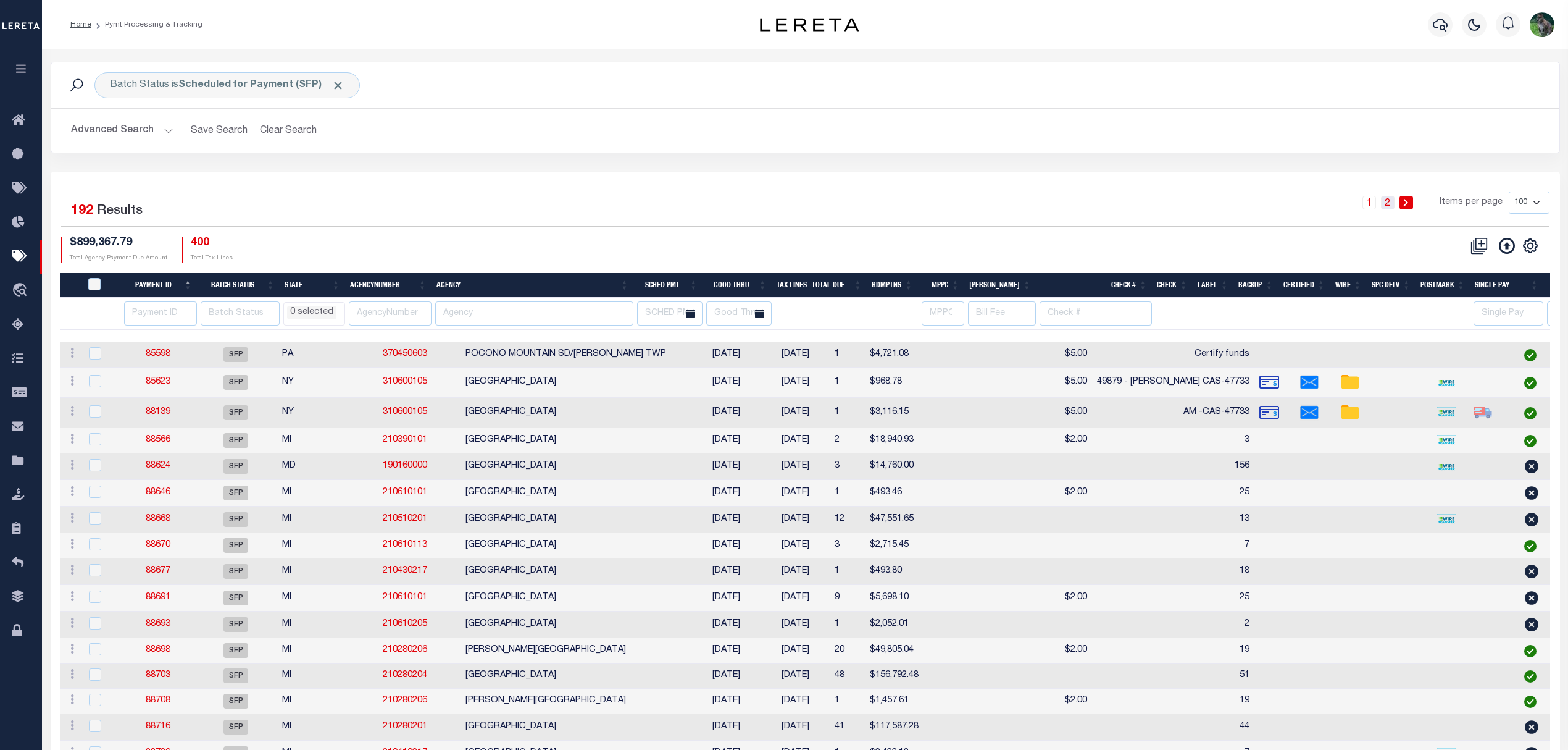
click at [1390, 196] on link "2" at bounding box center [1388, 202] width 14 height 14
select select
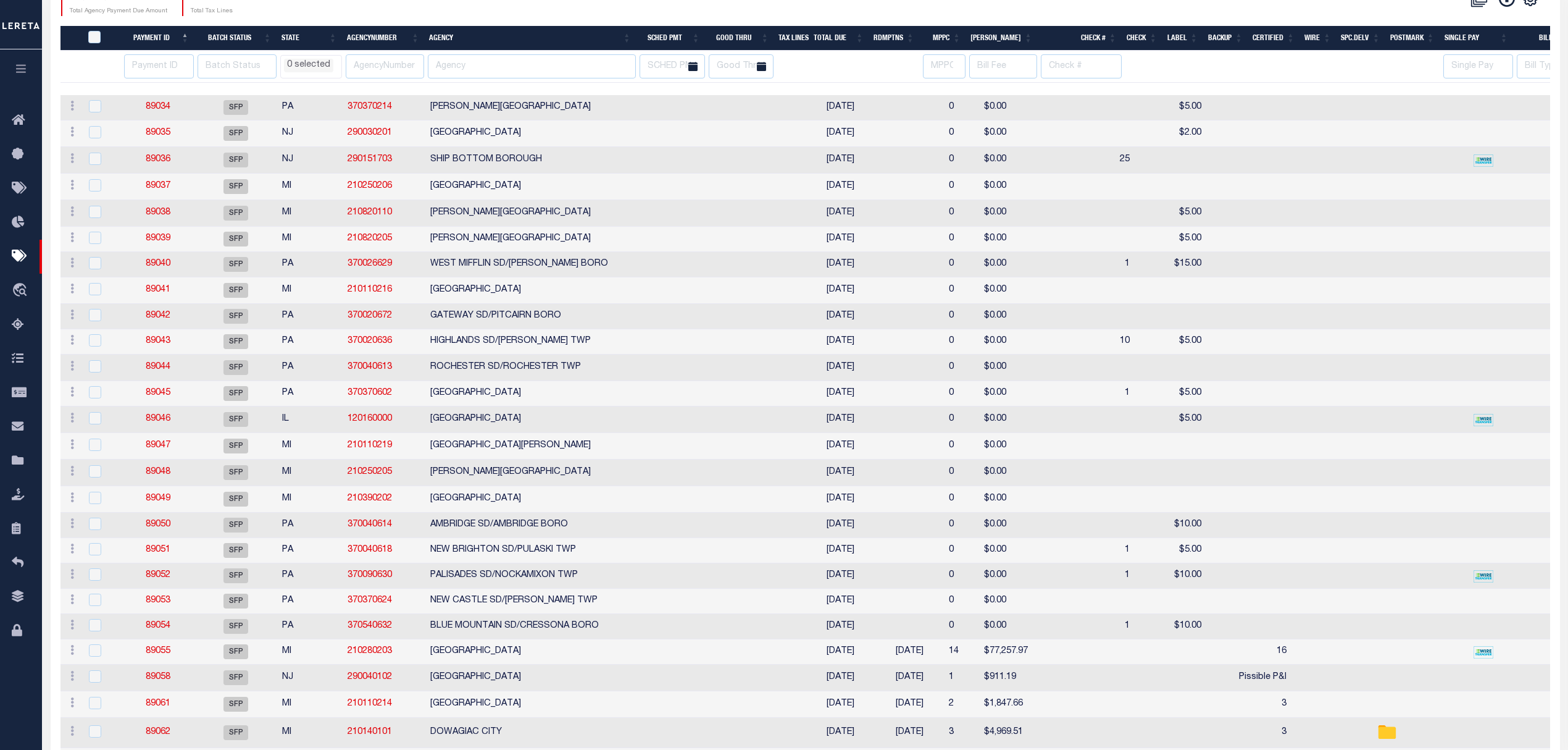
select select
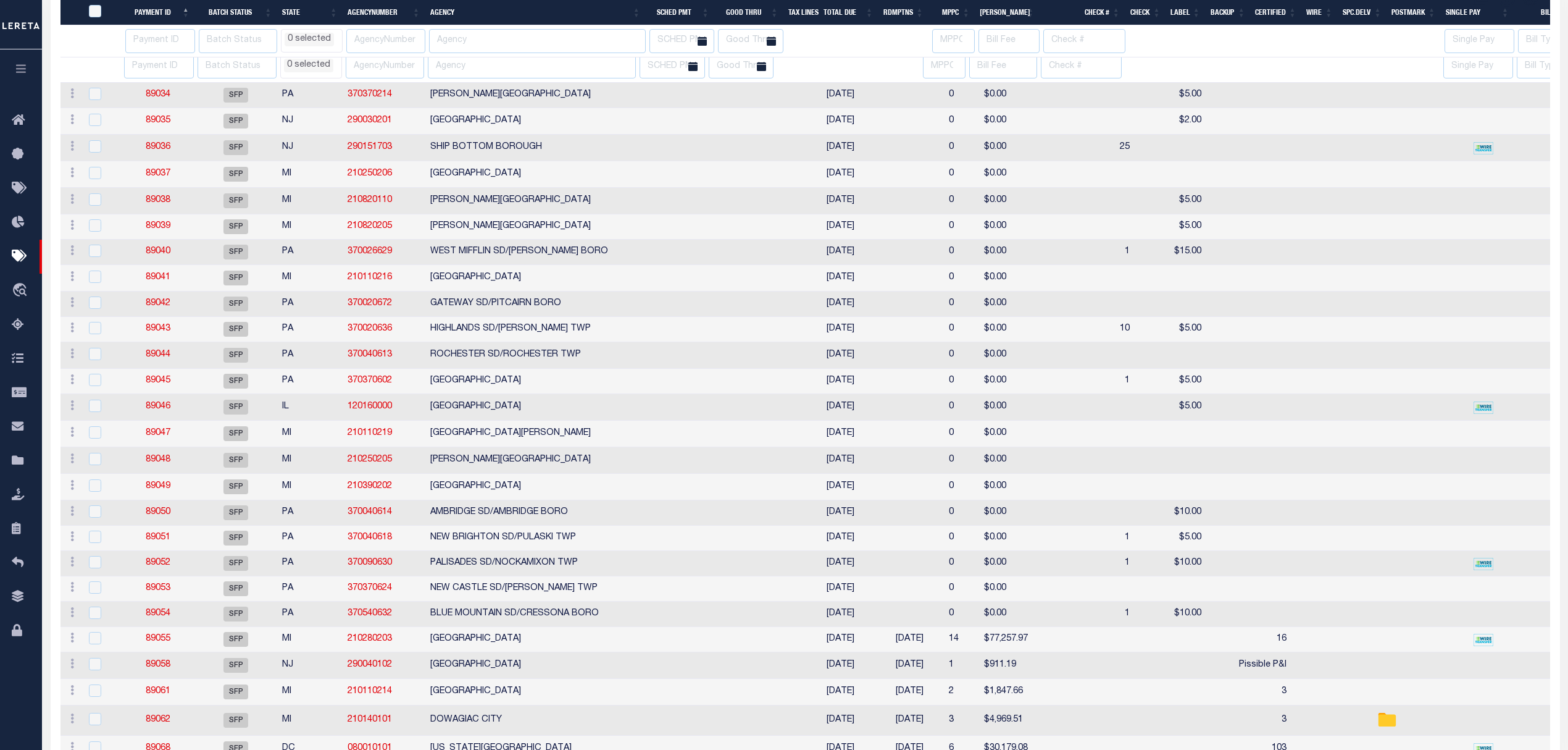
select select
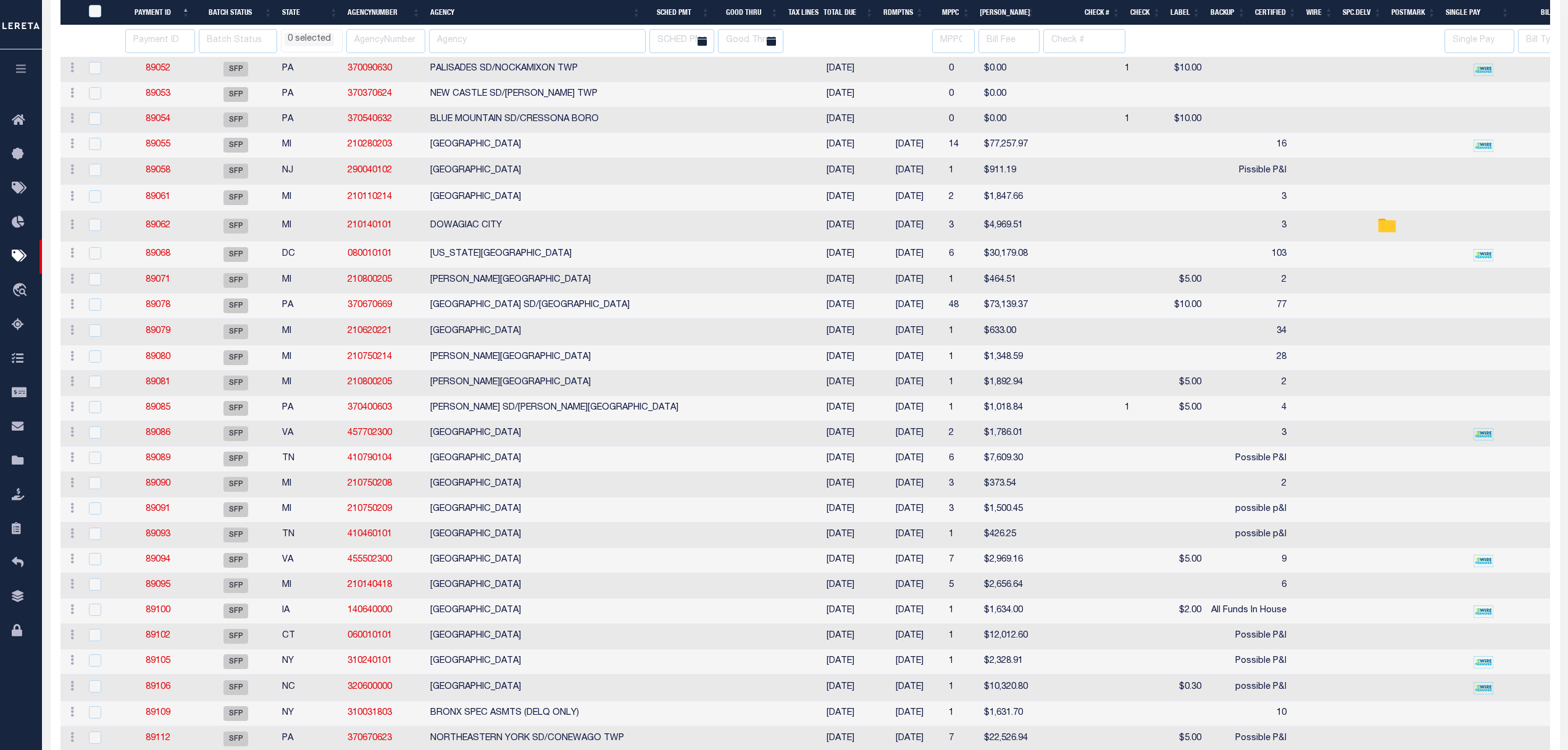
select select
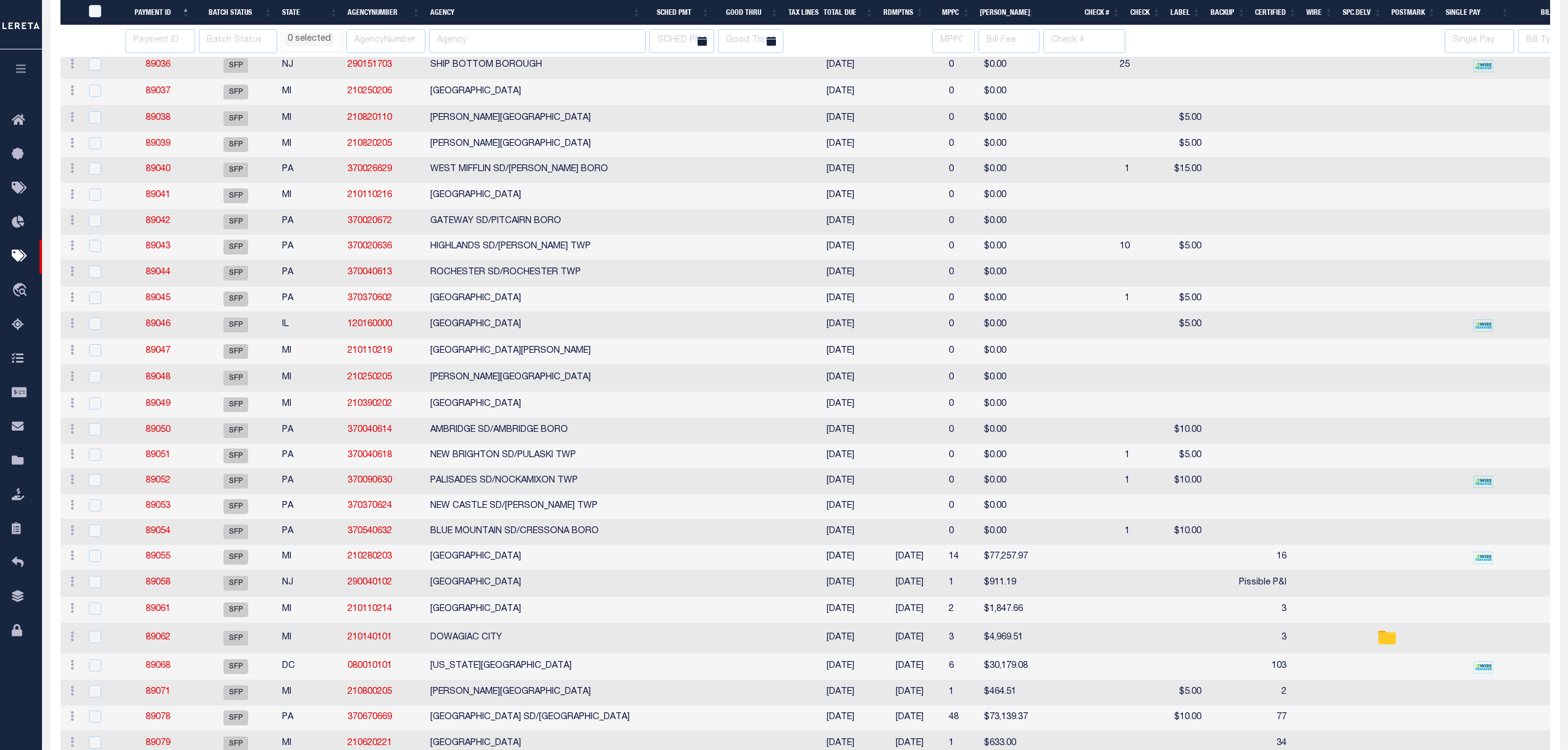
select select
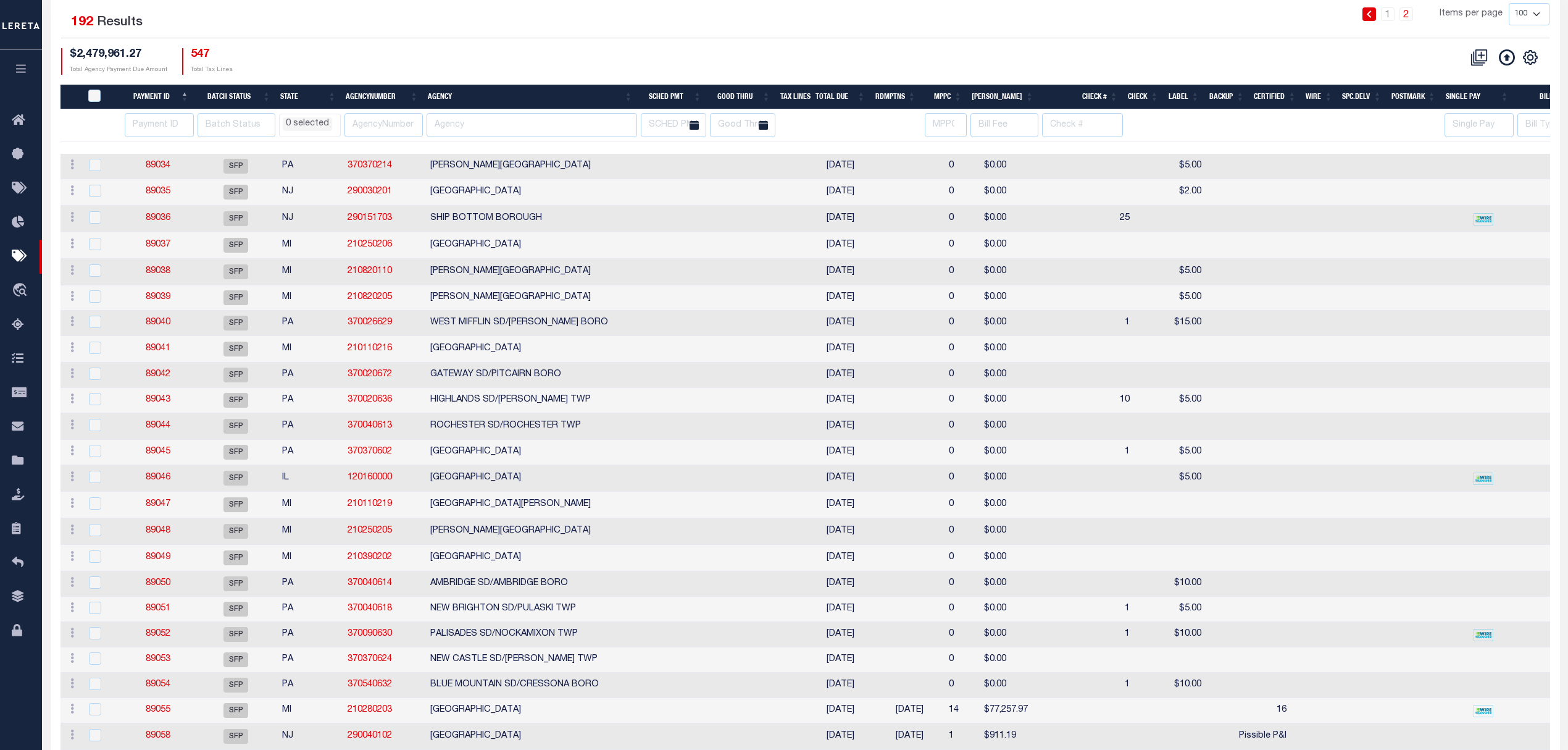
select select
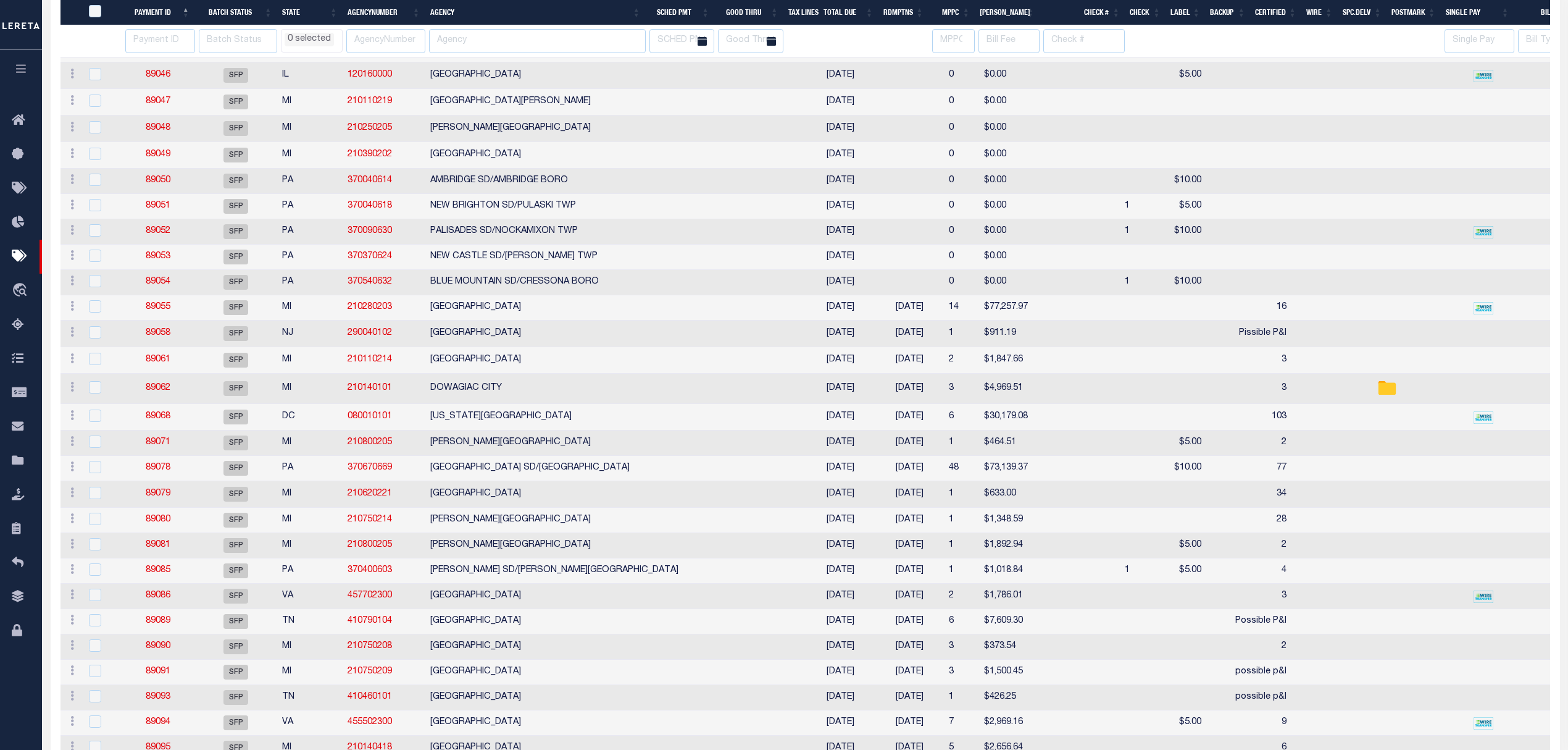
select select
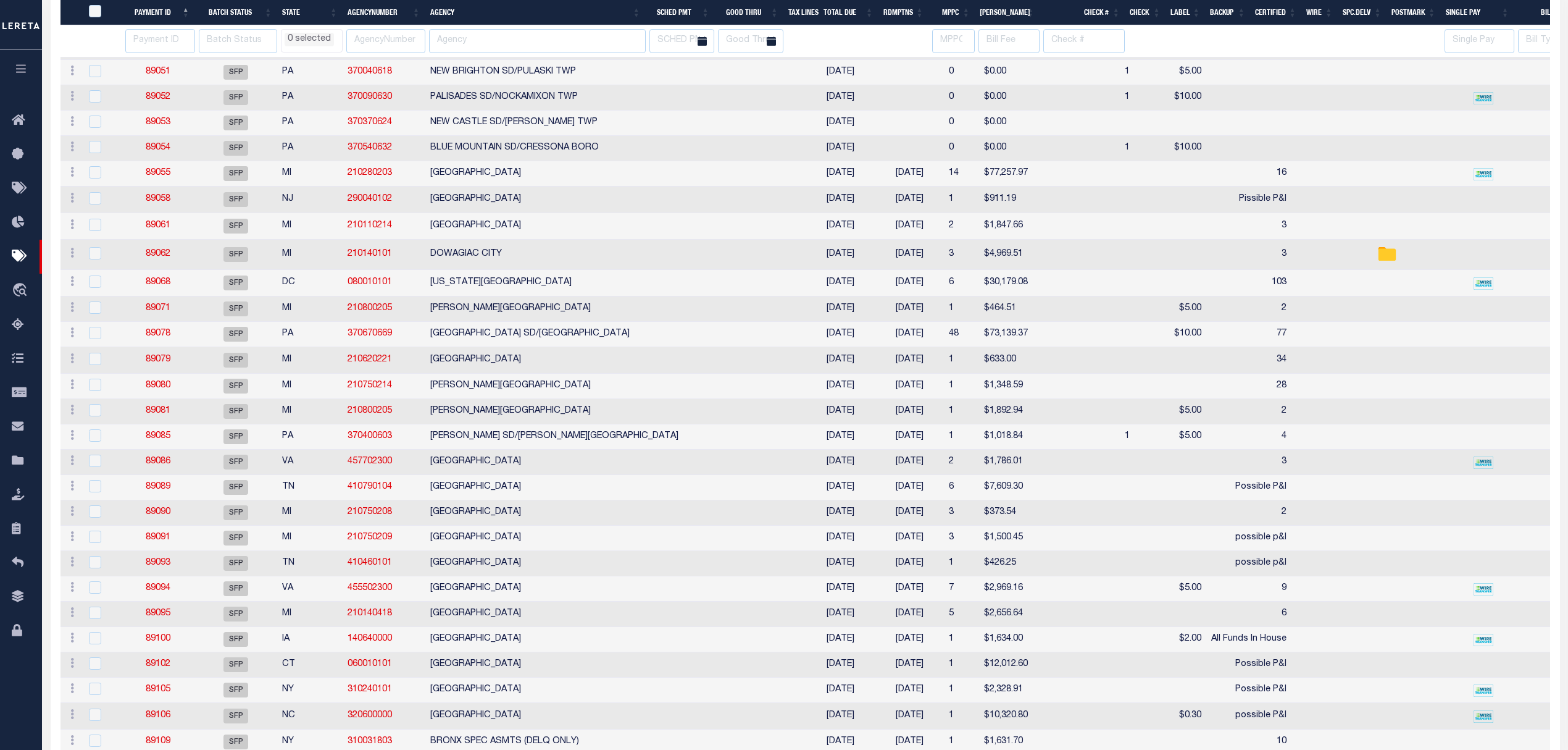
select select
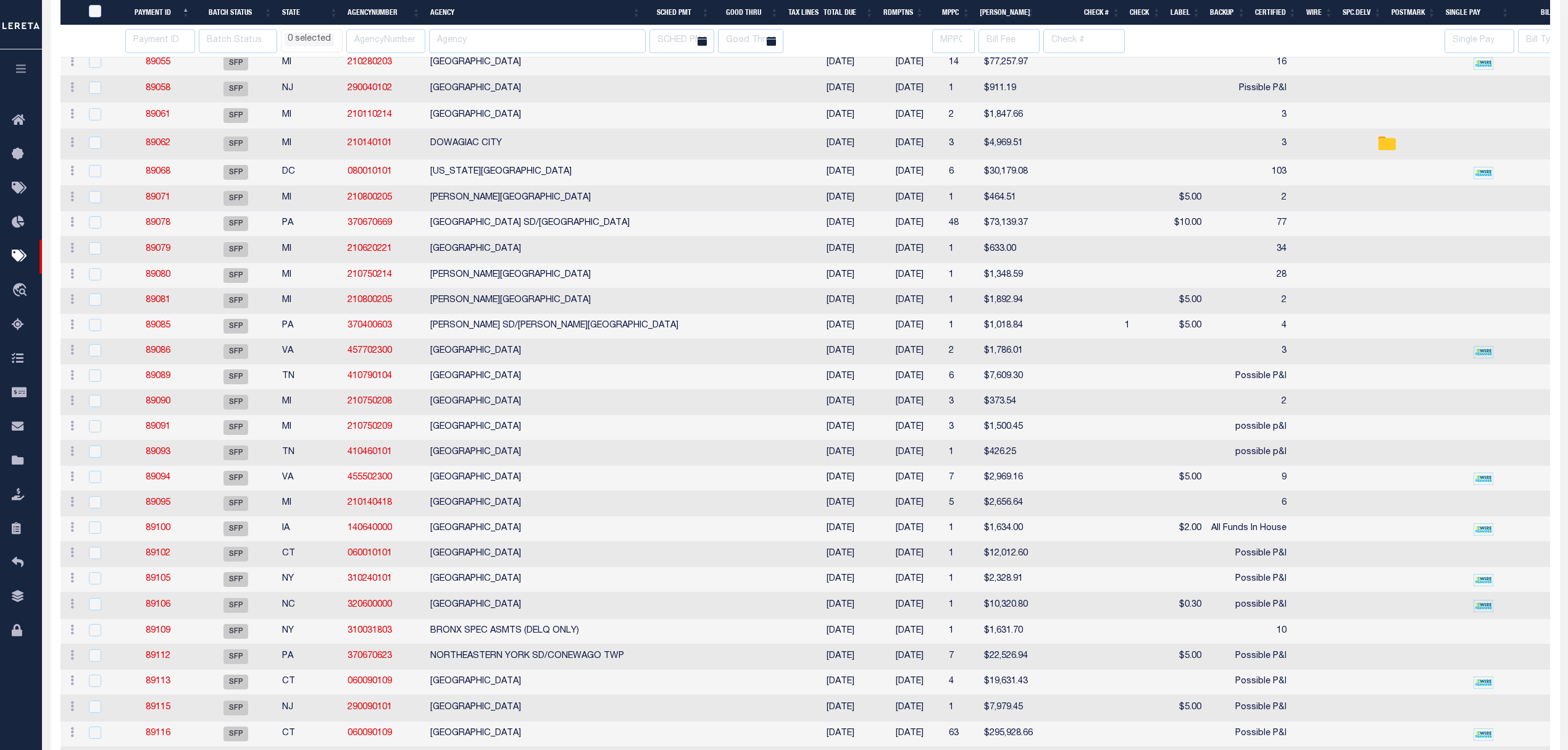
select select
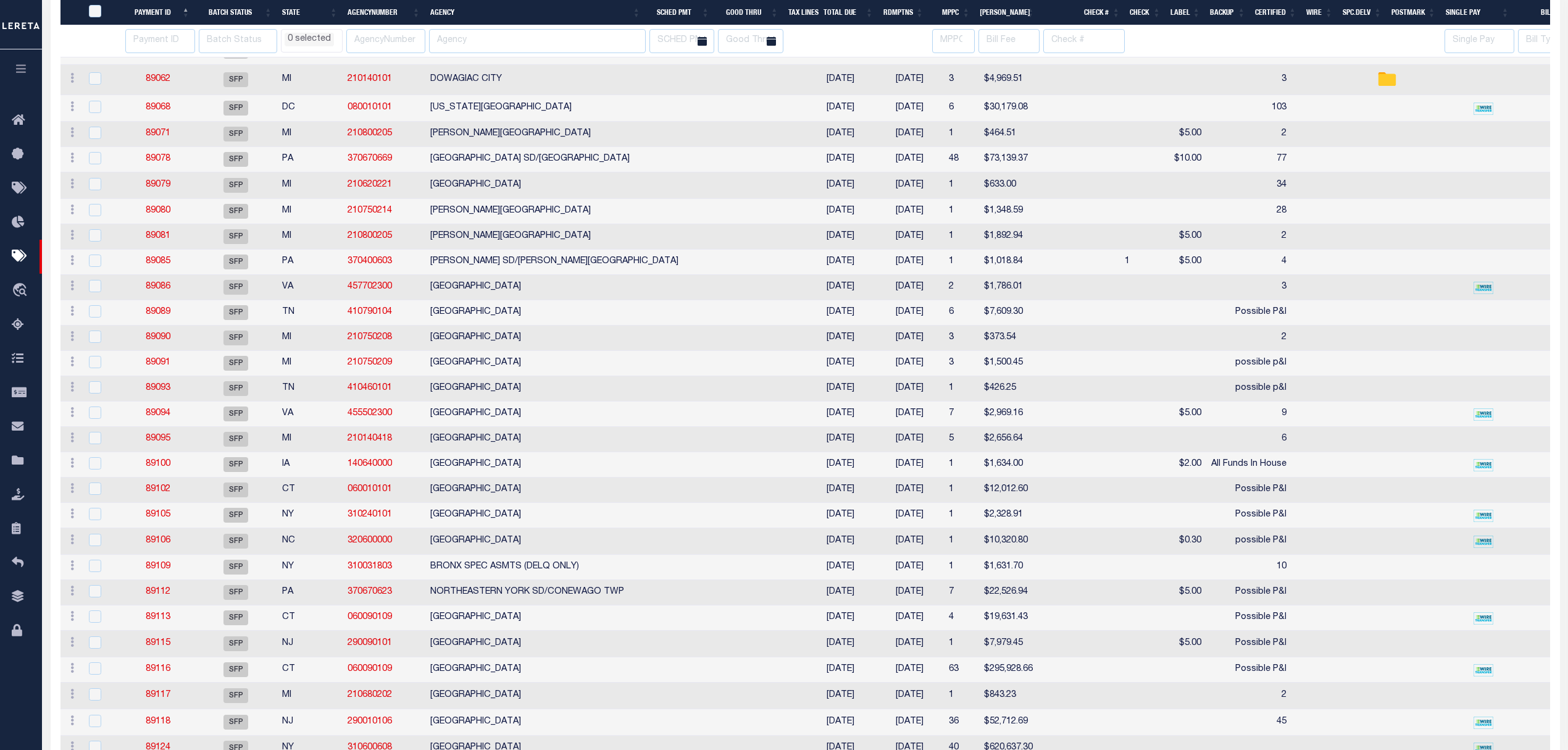
select select
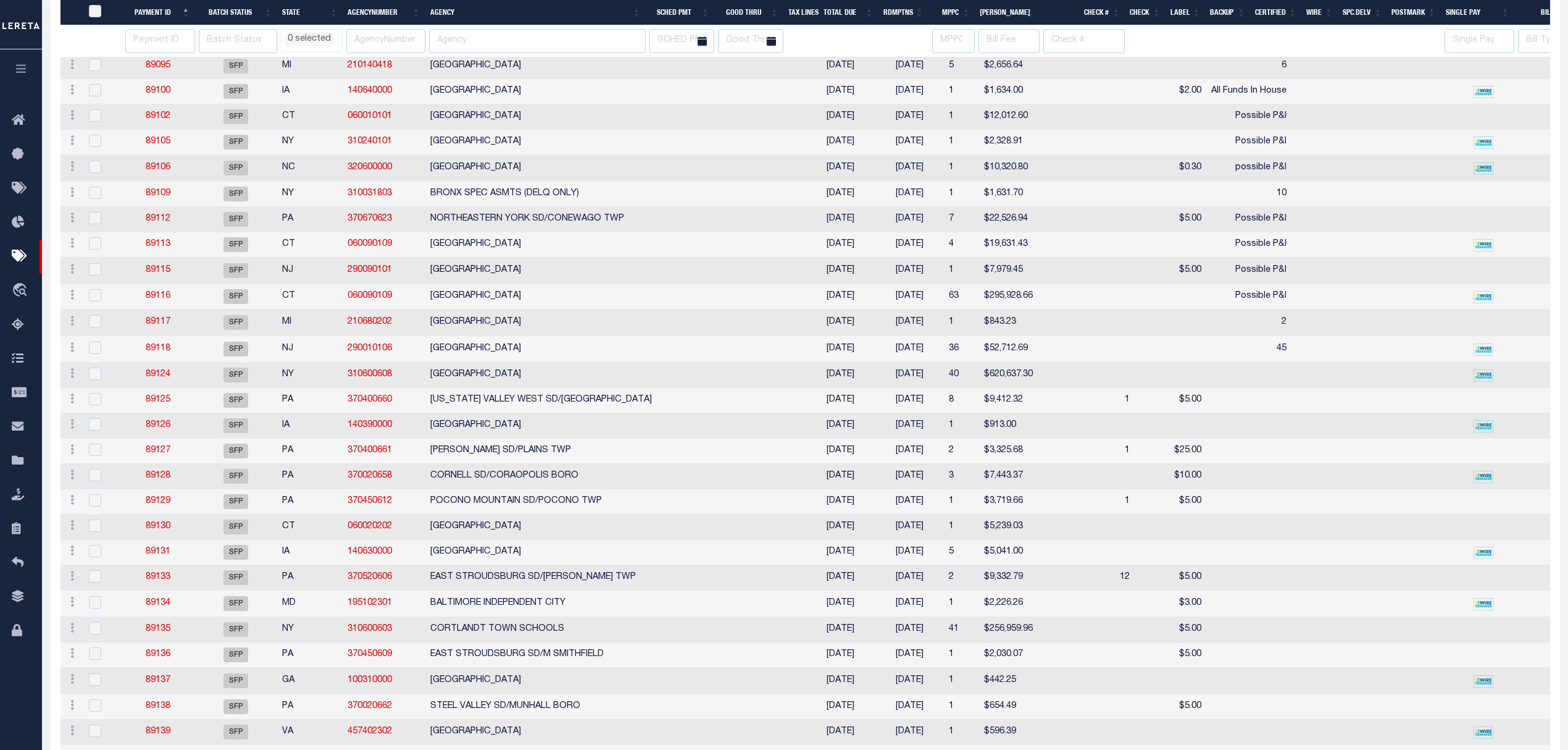
select select
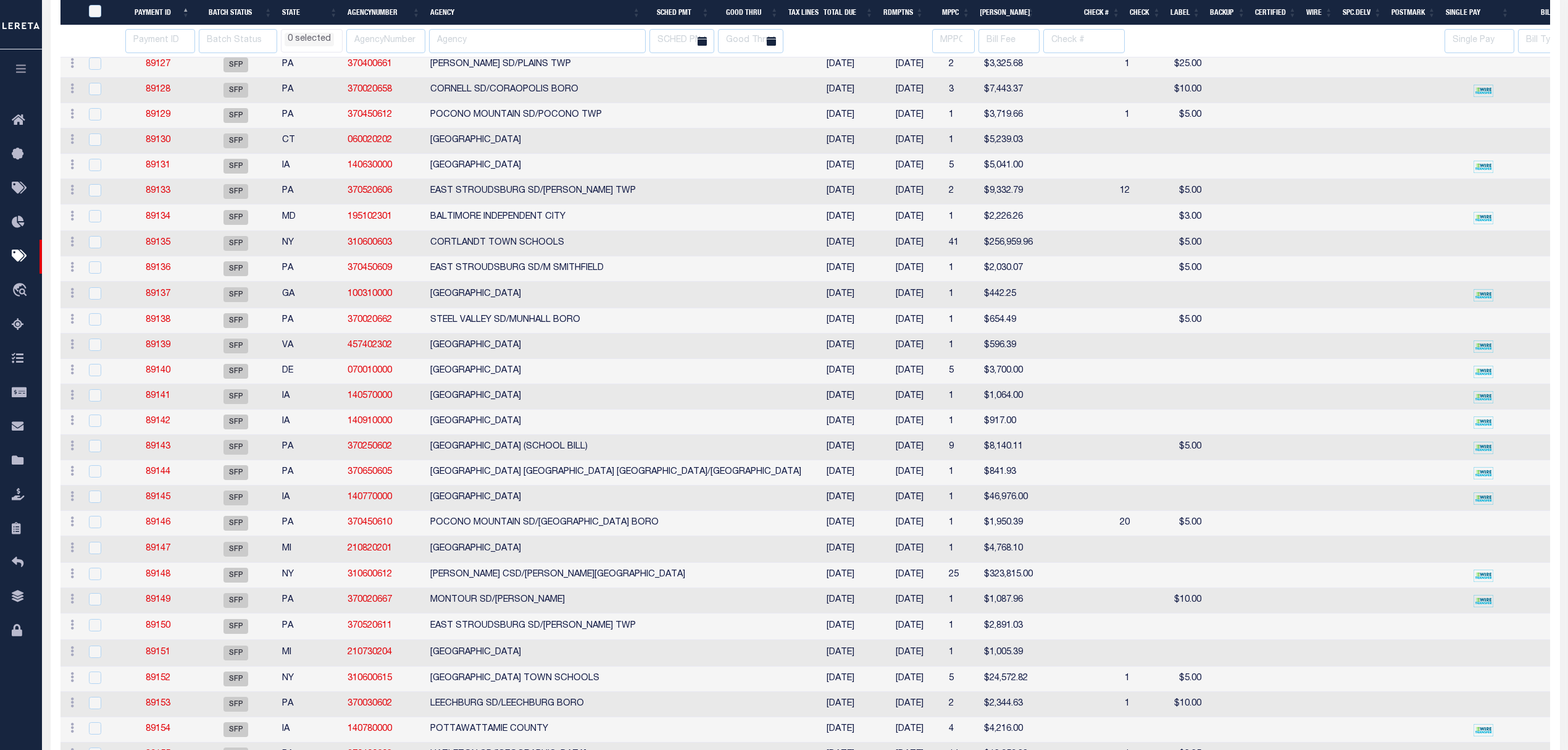
select select
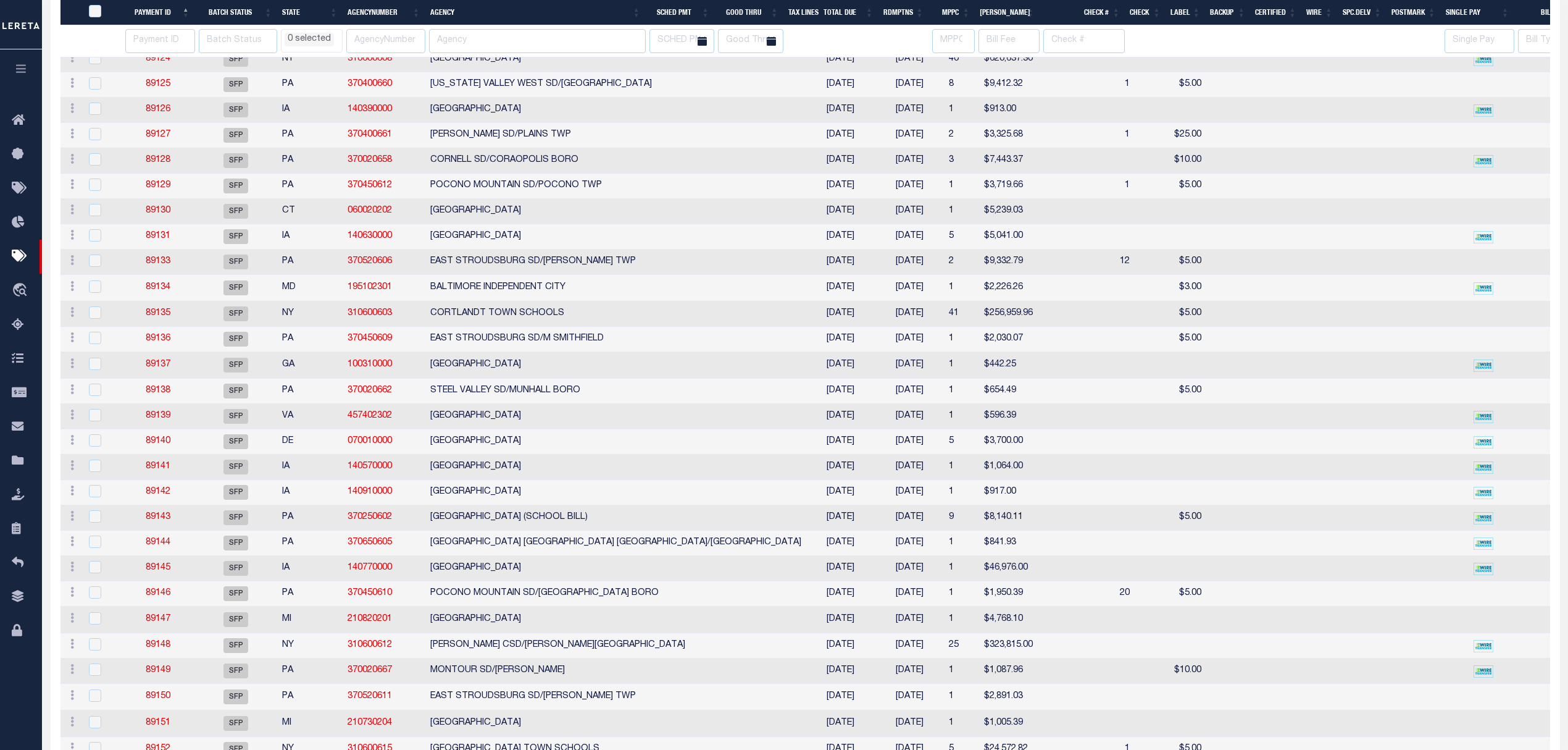
select select
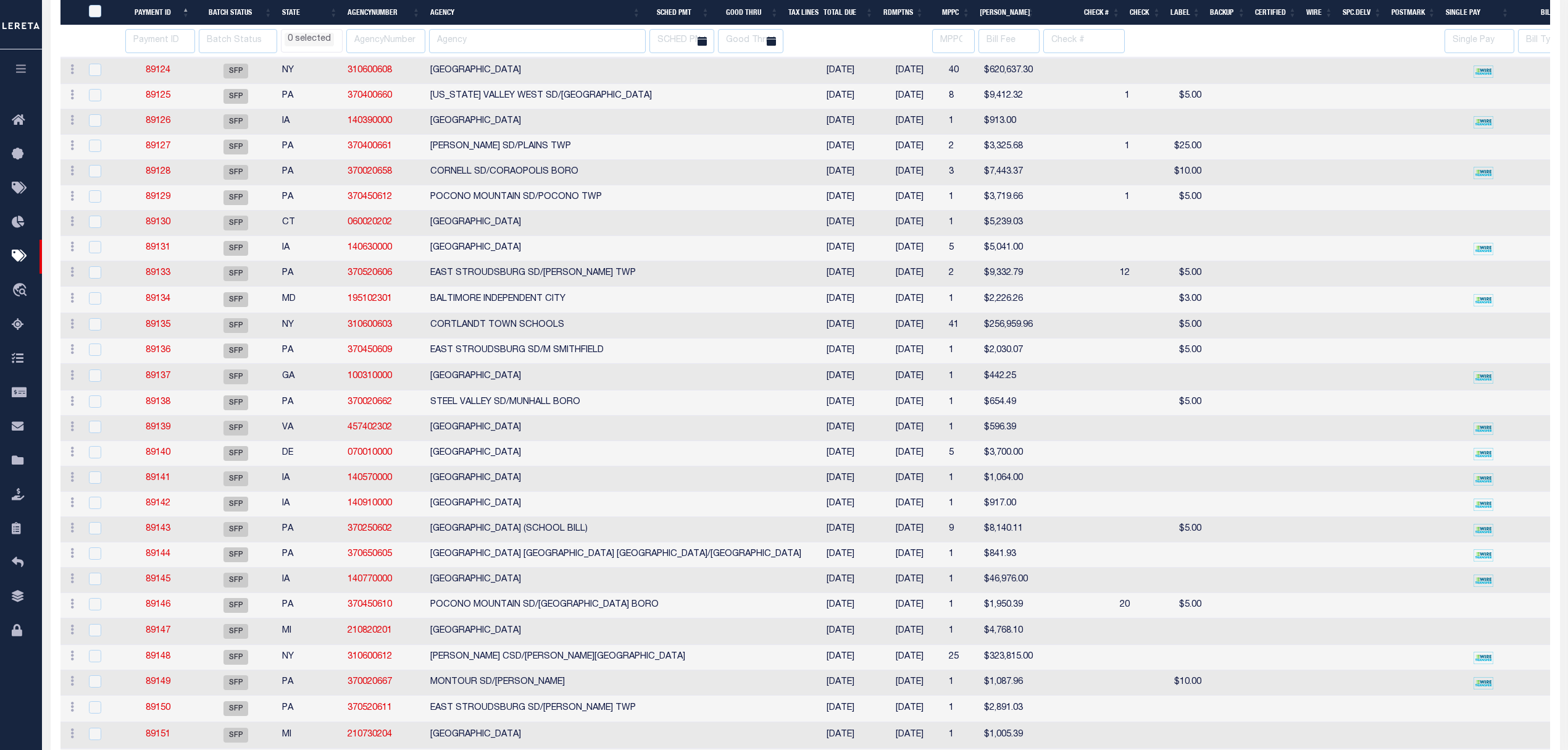
select select
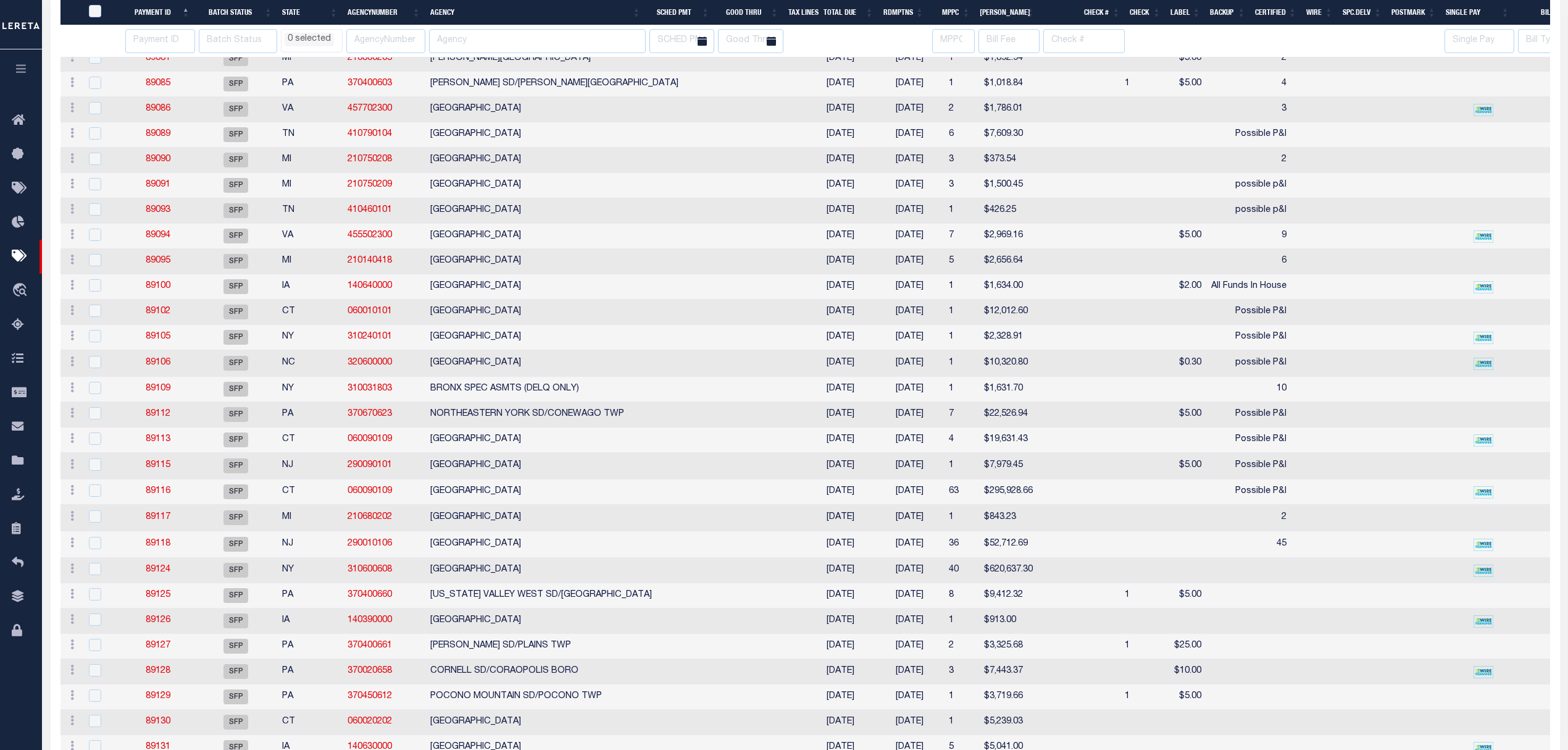
select select
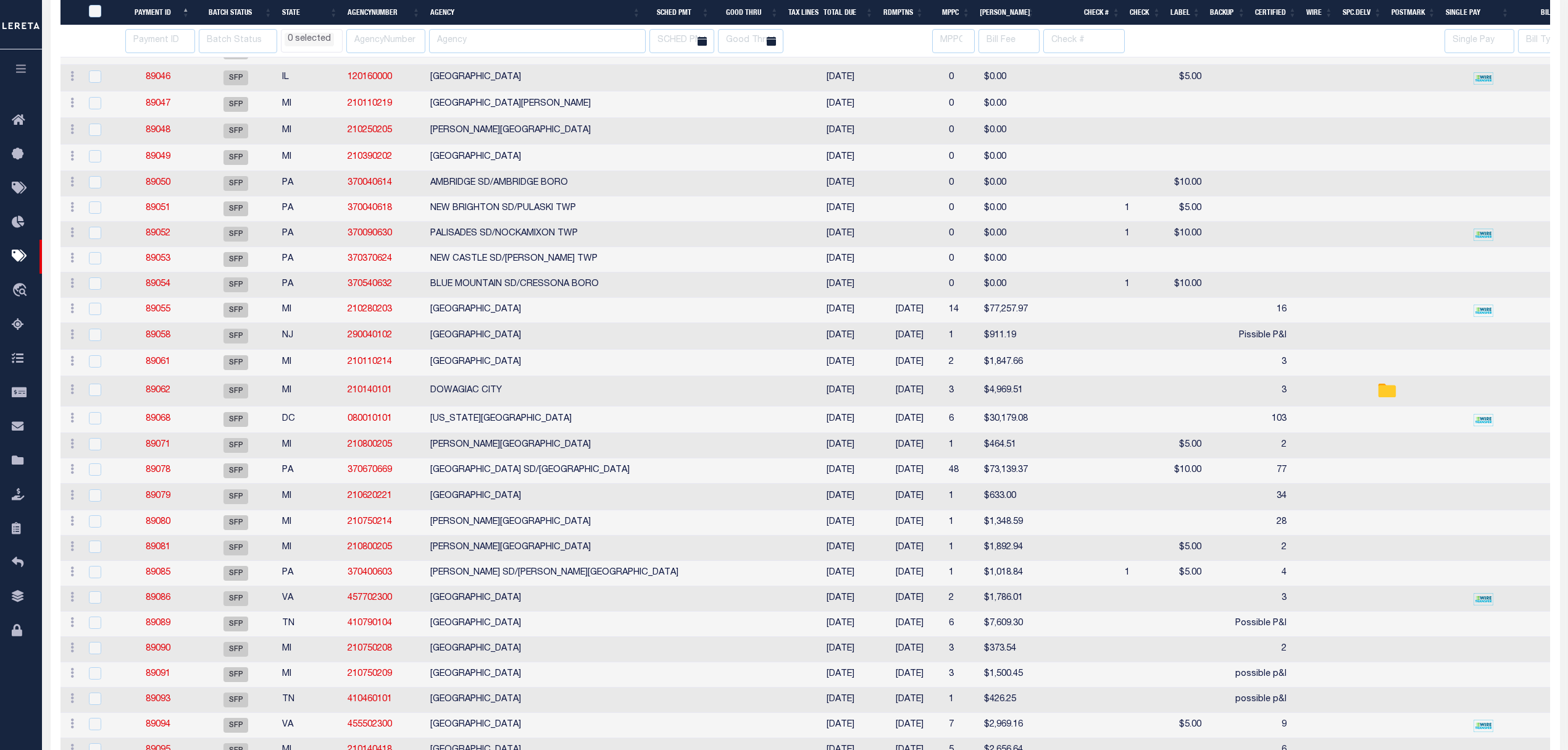
select select
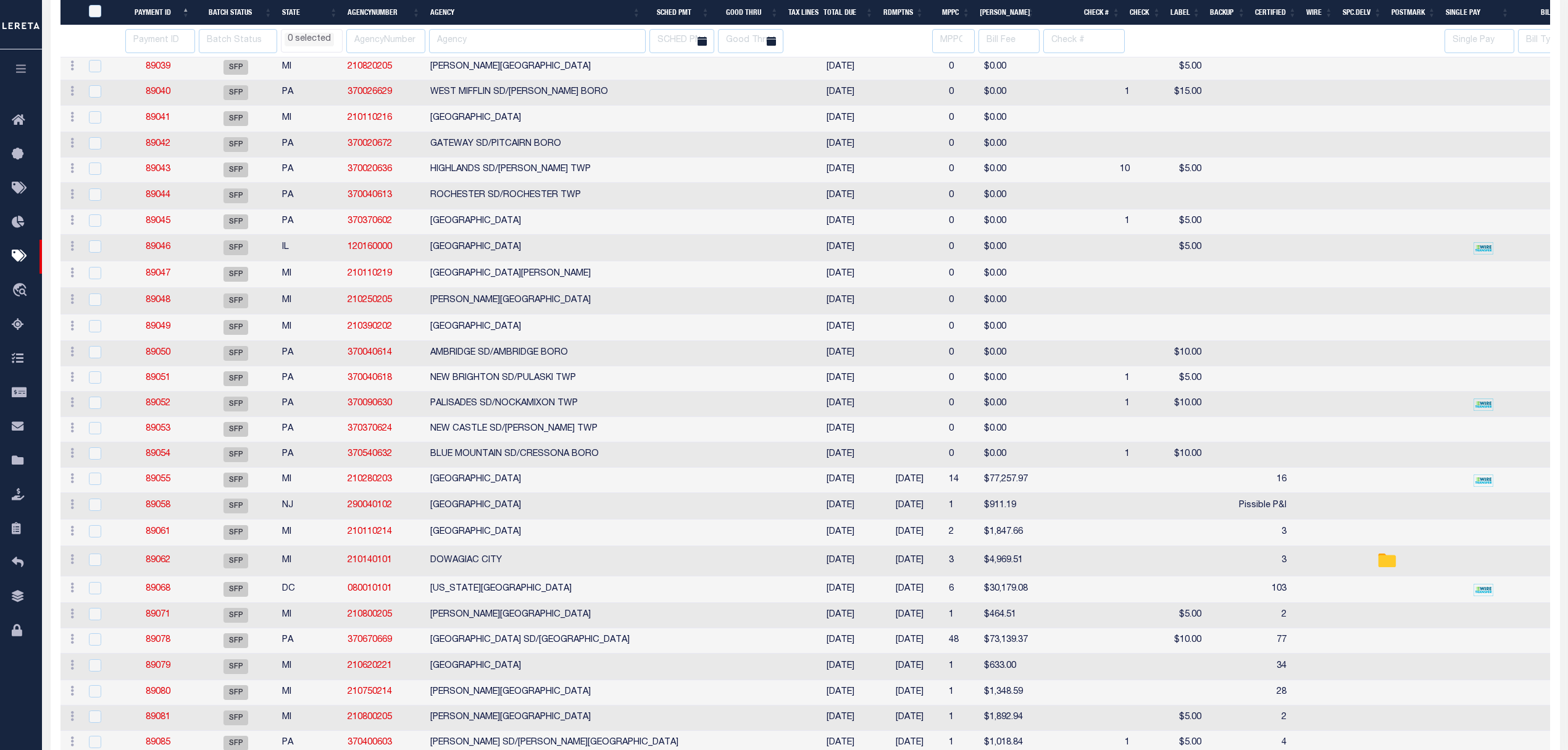
select select
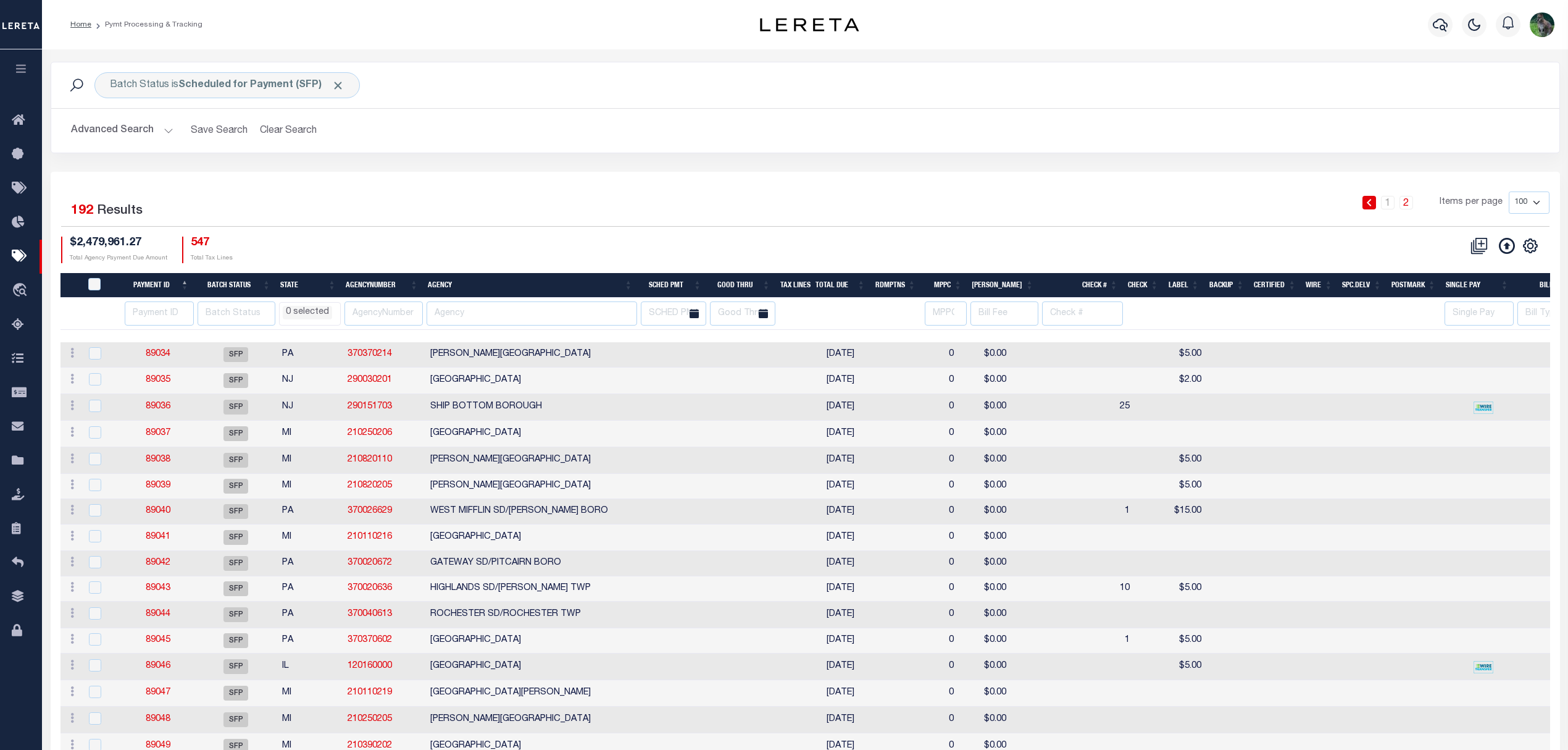
click at [112, 139] on button "Advanced Search" at bounding box center [122, 131] width 102 height 24
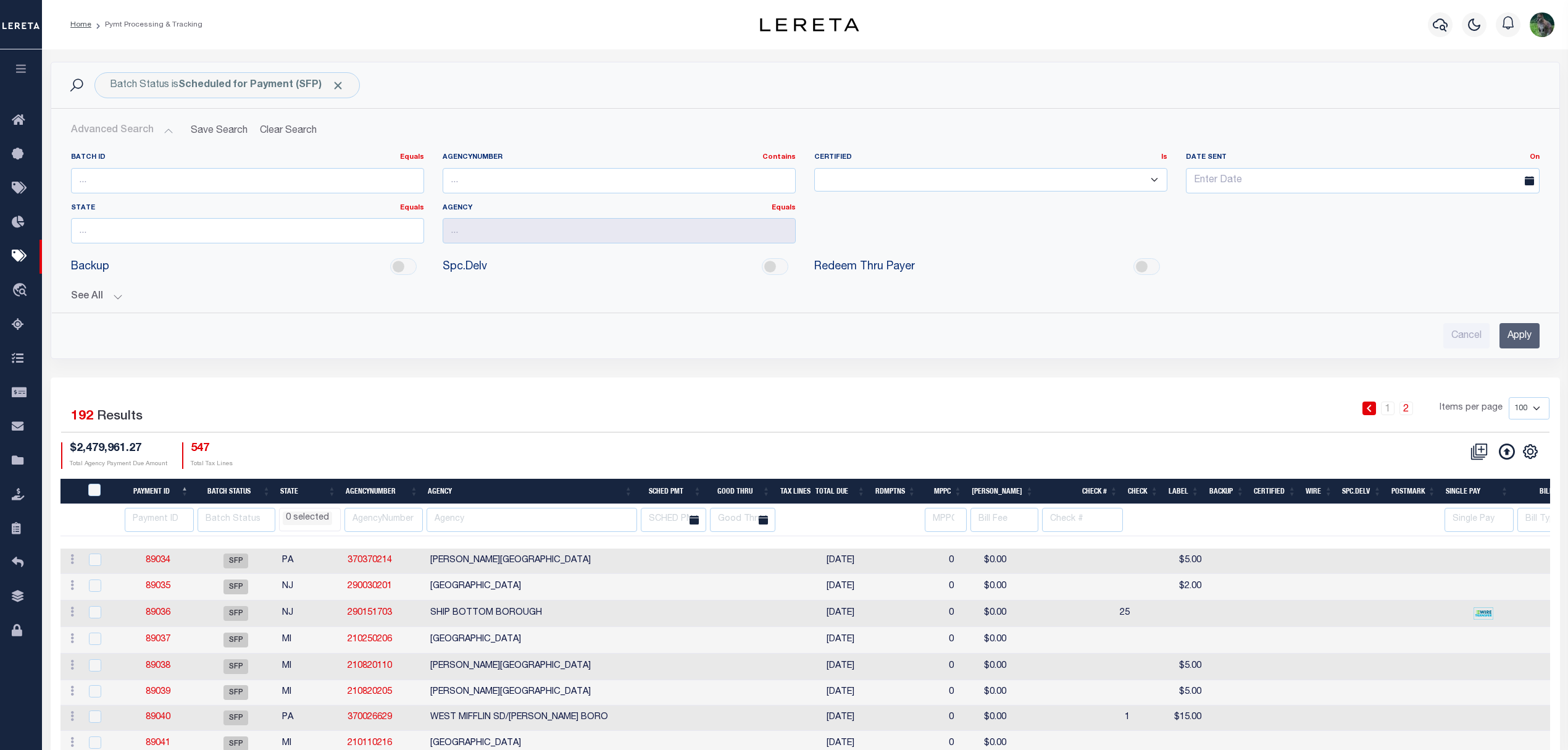
click at [87, 295] on button "See All" at bounding box center [805, 297] width 1469 height 12
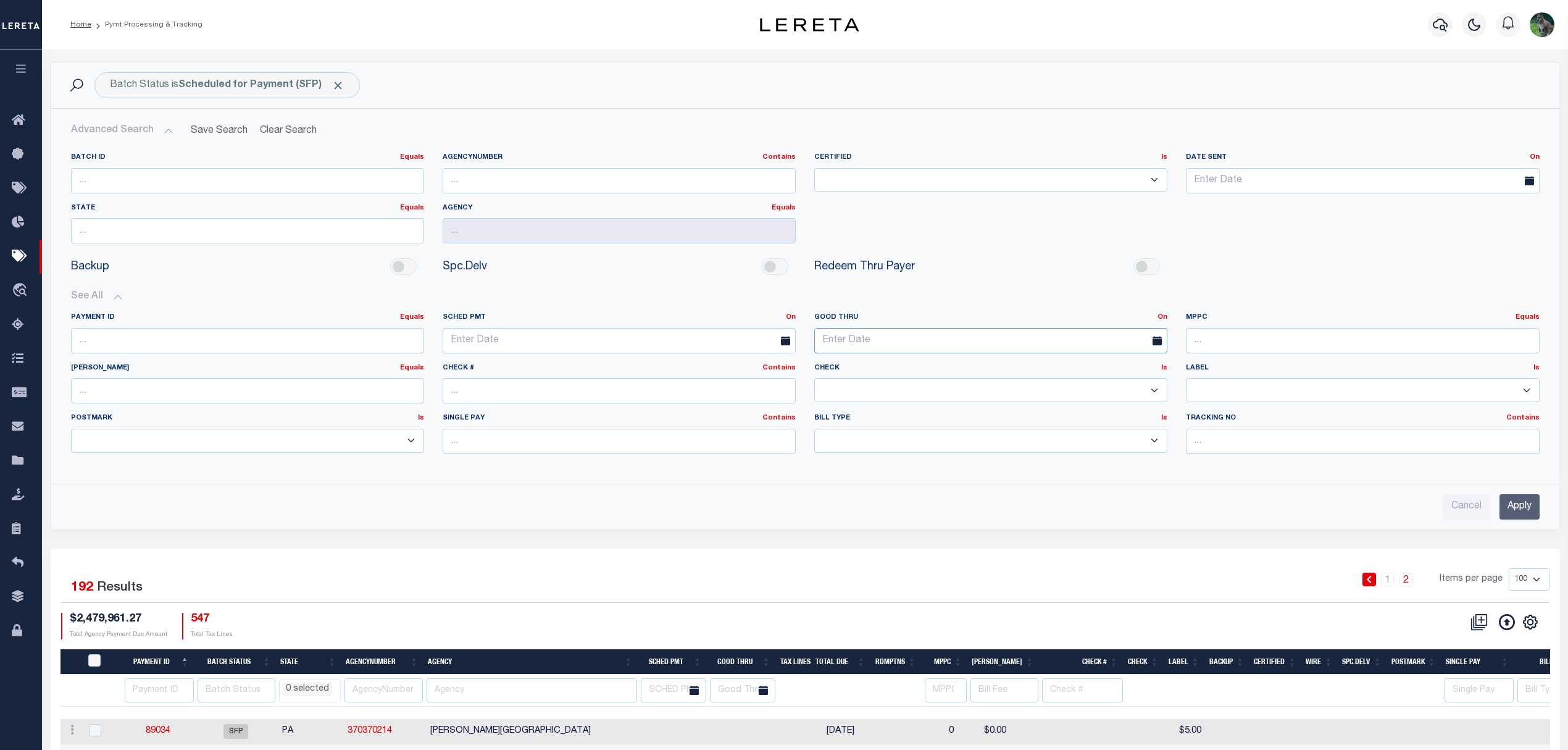
click at [875, 335] on input "text" at bounding box center [991, 341] width 353 height 26
click at [1159, 321] on link "On" at bounding box center [1162, 317] width 10 height 7
click at [1111, 353] on link "After" at bounding box center [1117, 350] width 98 height 18
click at [899, 339] on input "text" at bounding box center [991, 341] width 353 height 26
click at [851, 438] on span "8" at bounding box center [854, 436] width 24 height 24
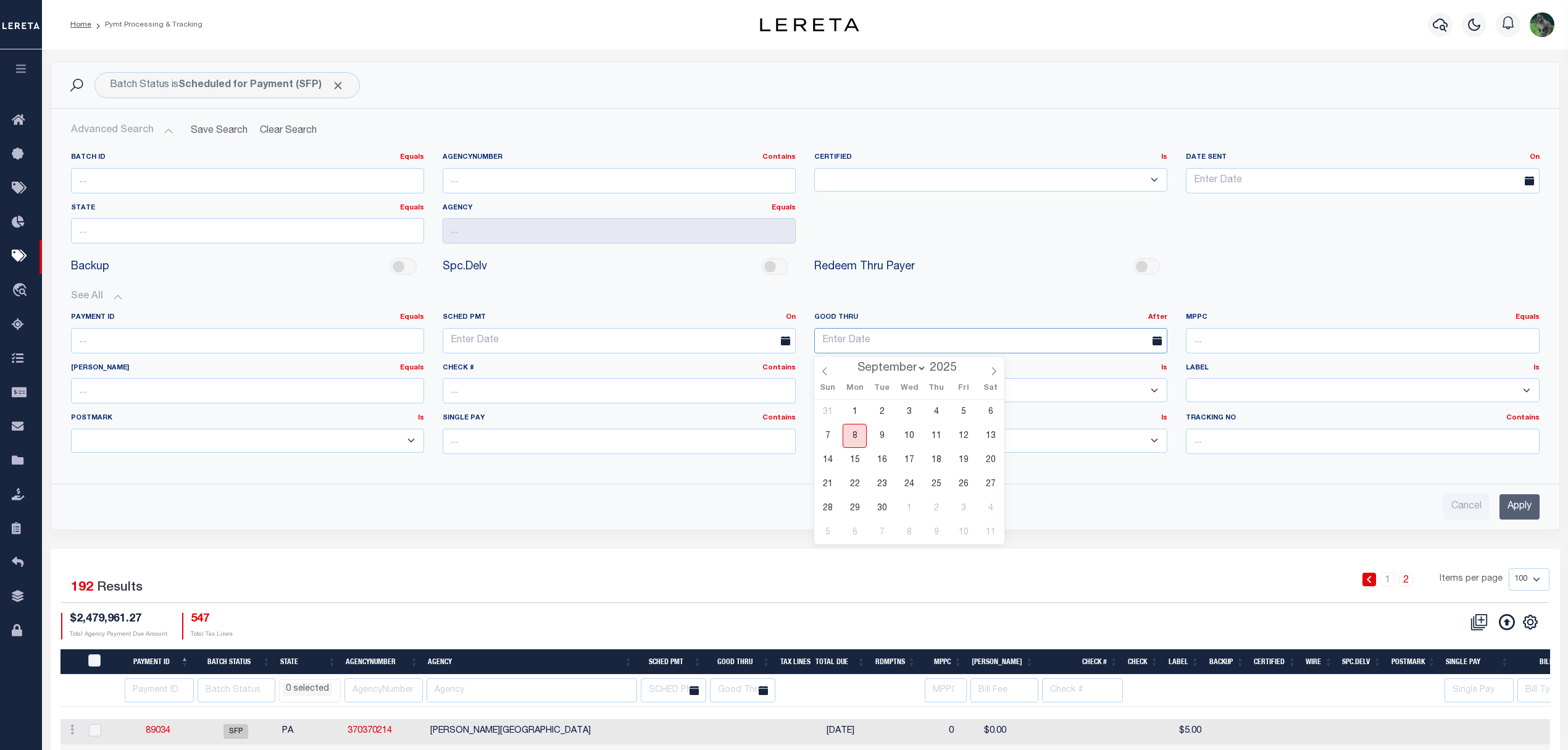
type input "09-08-2025"
click at [1524, 510] on input "Apply" at bounding box center [1519, 507] width 40 height 26
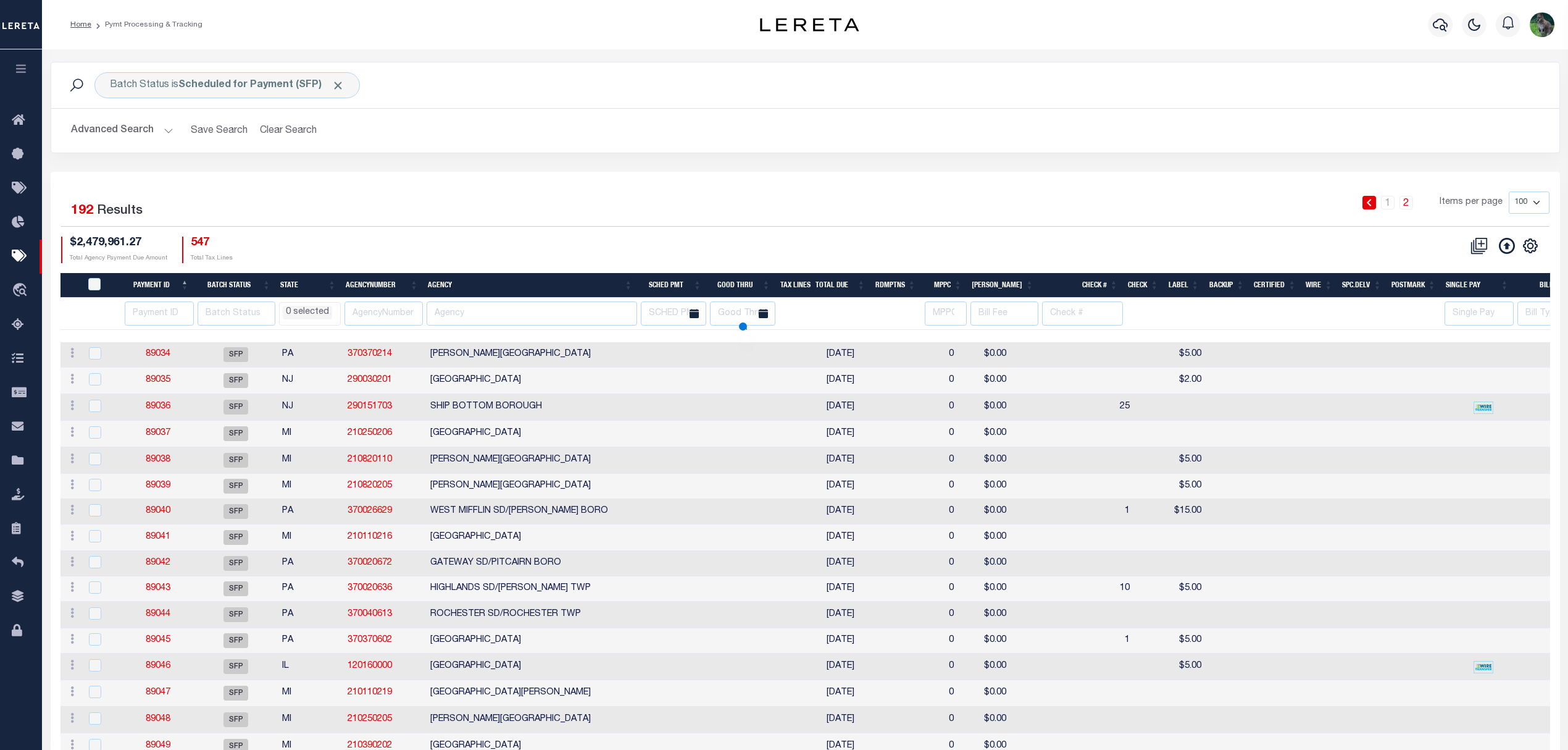
select select
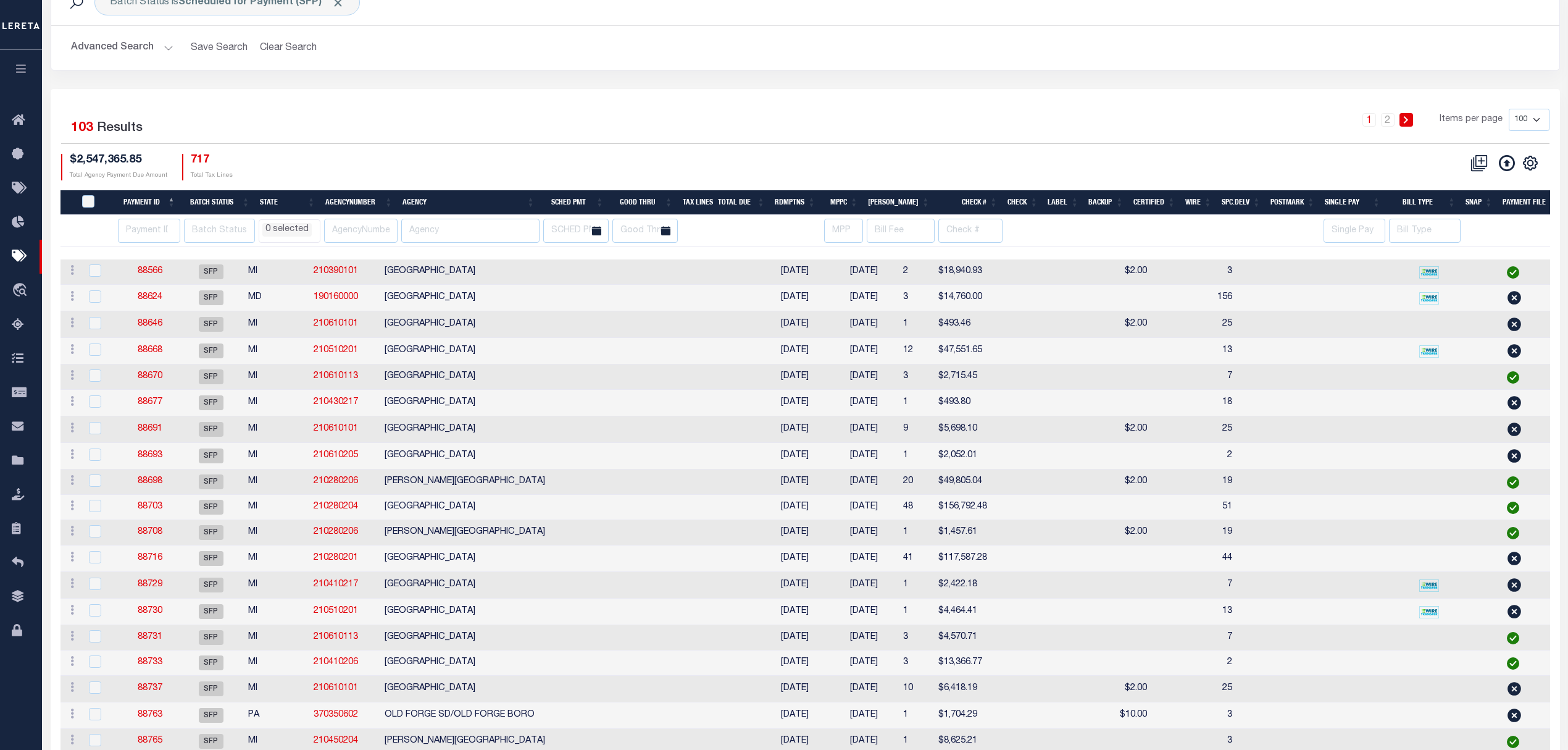
select select
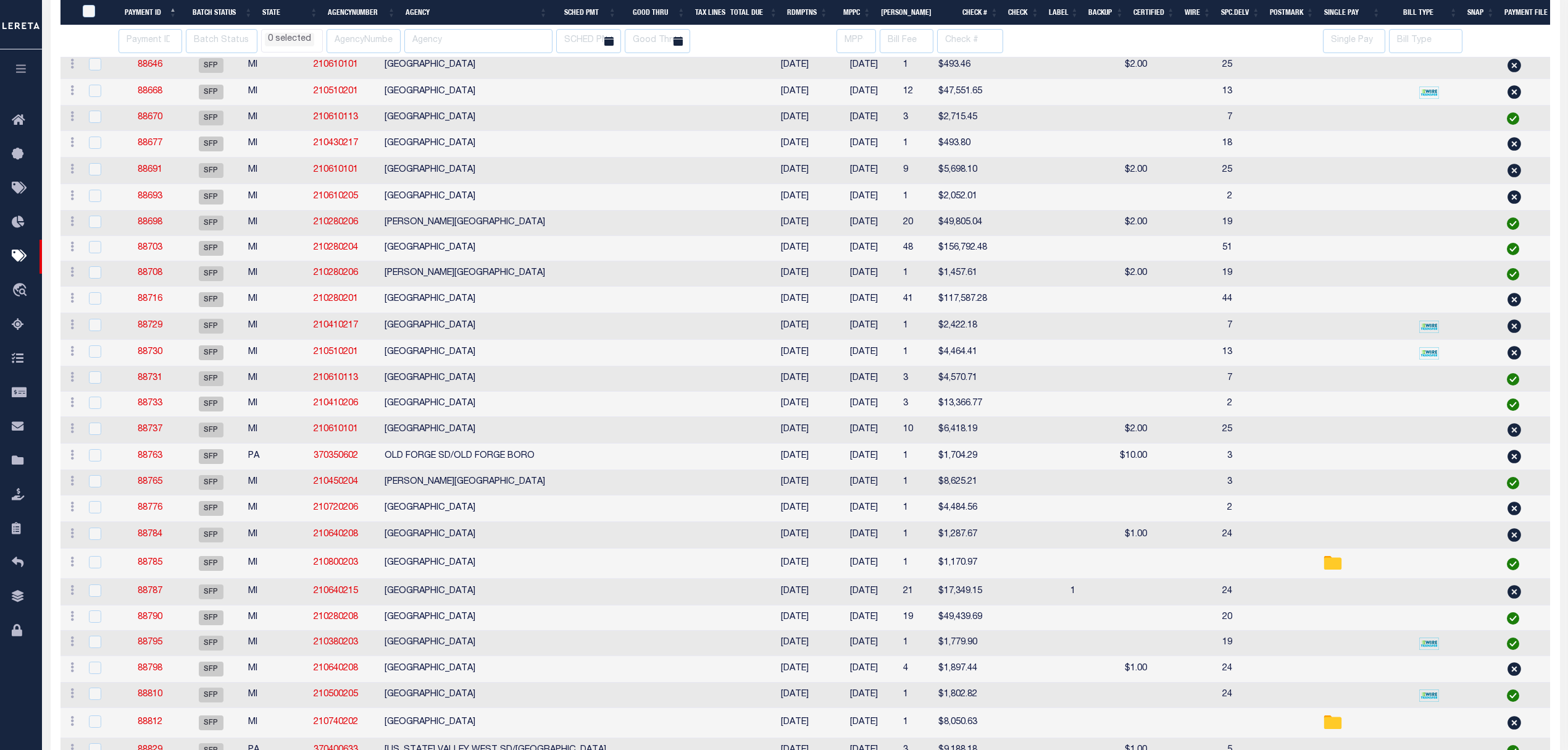
select select
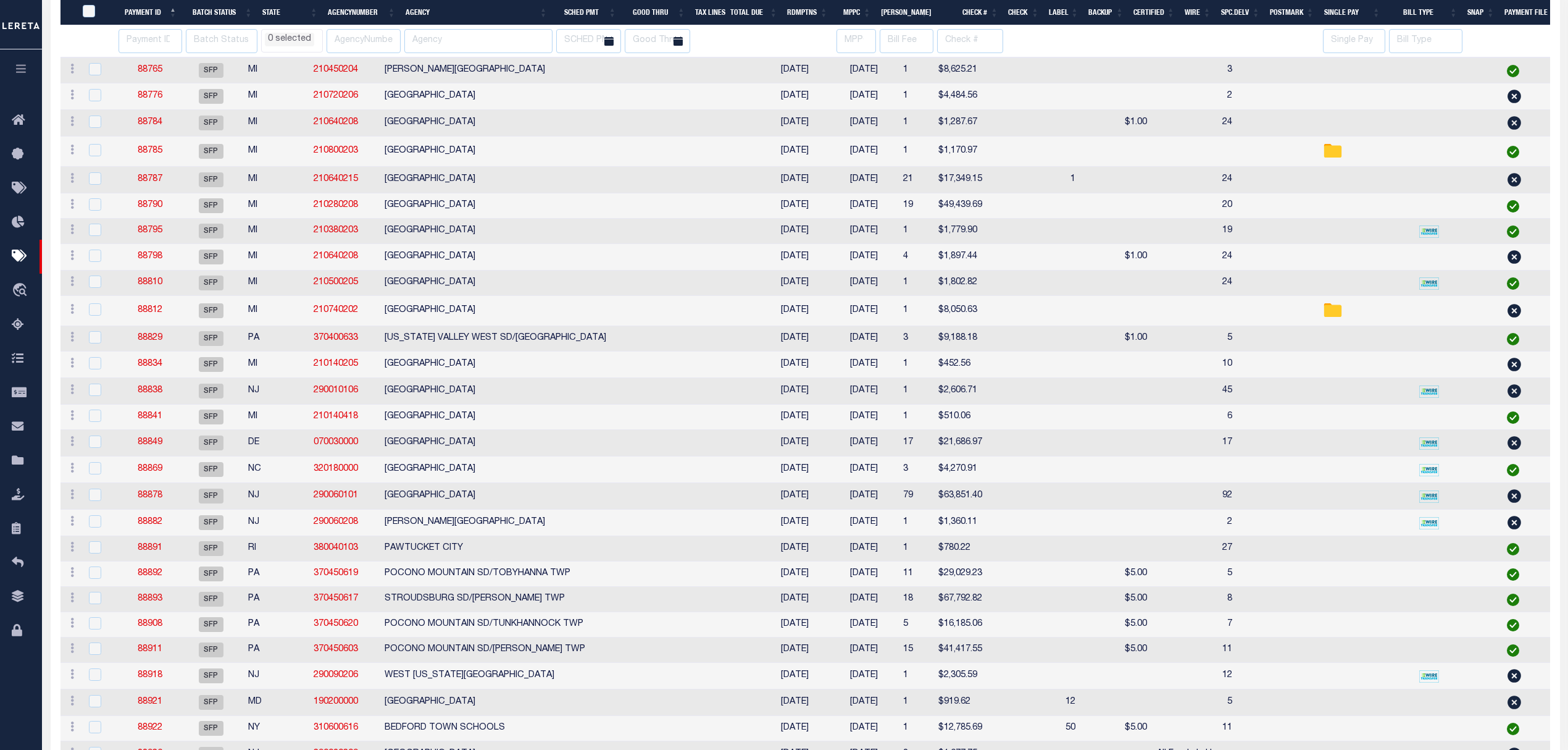
select select
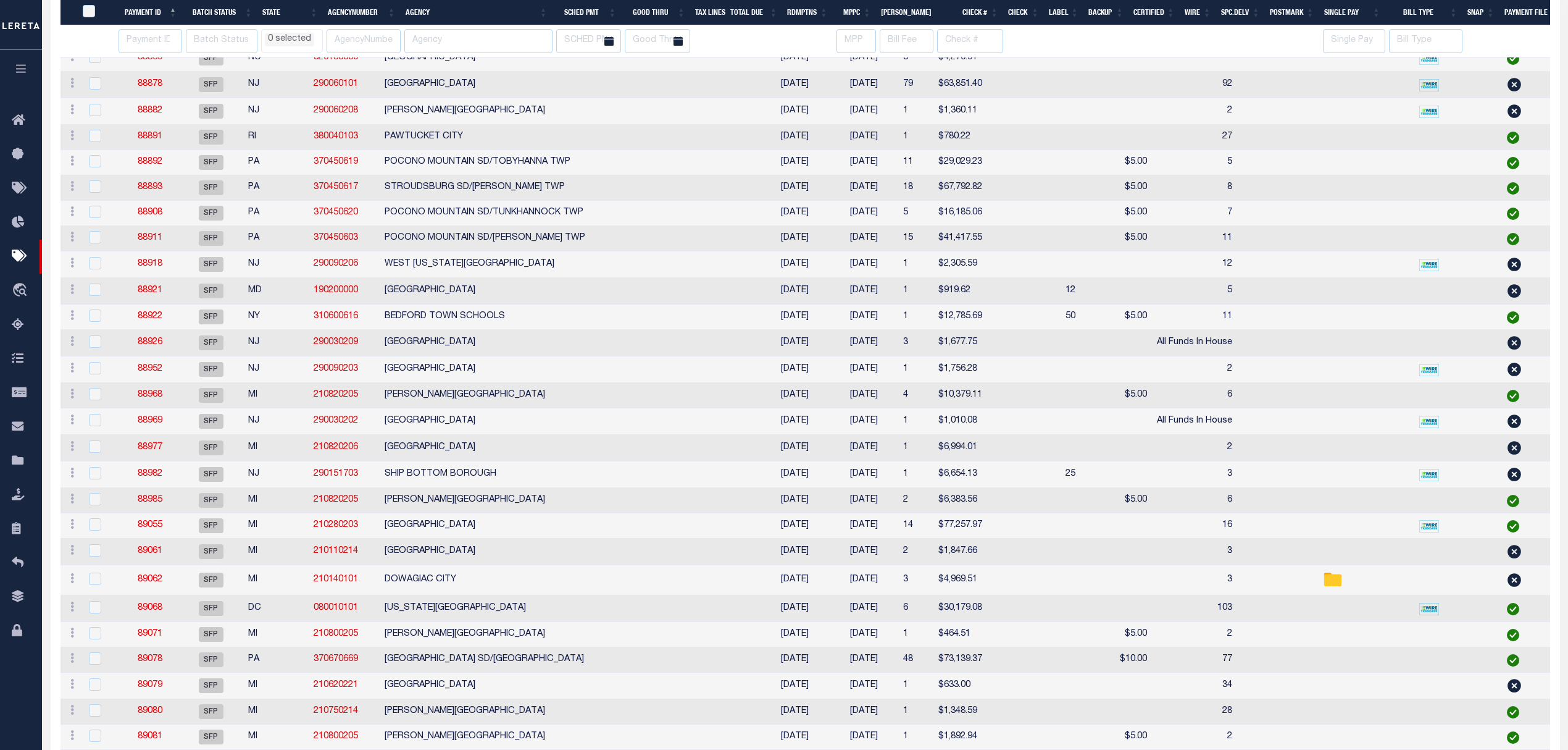
select select
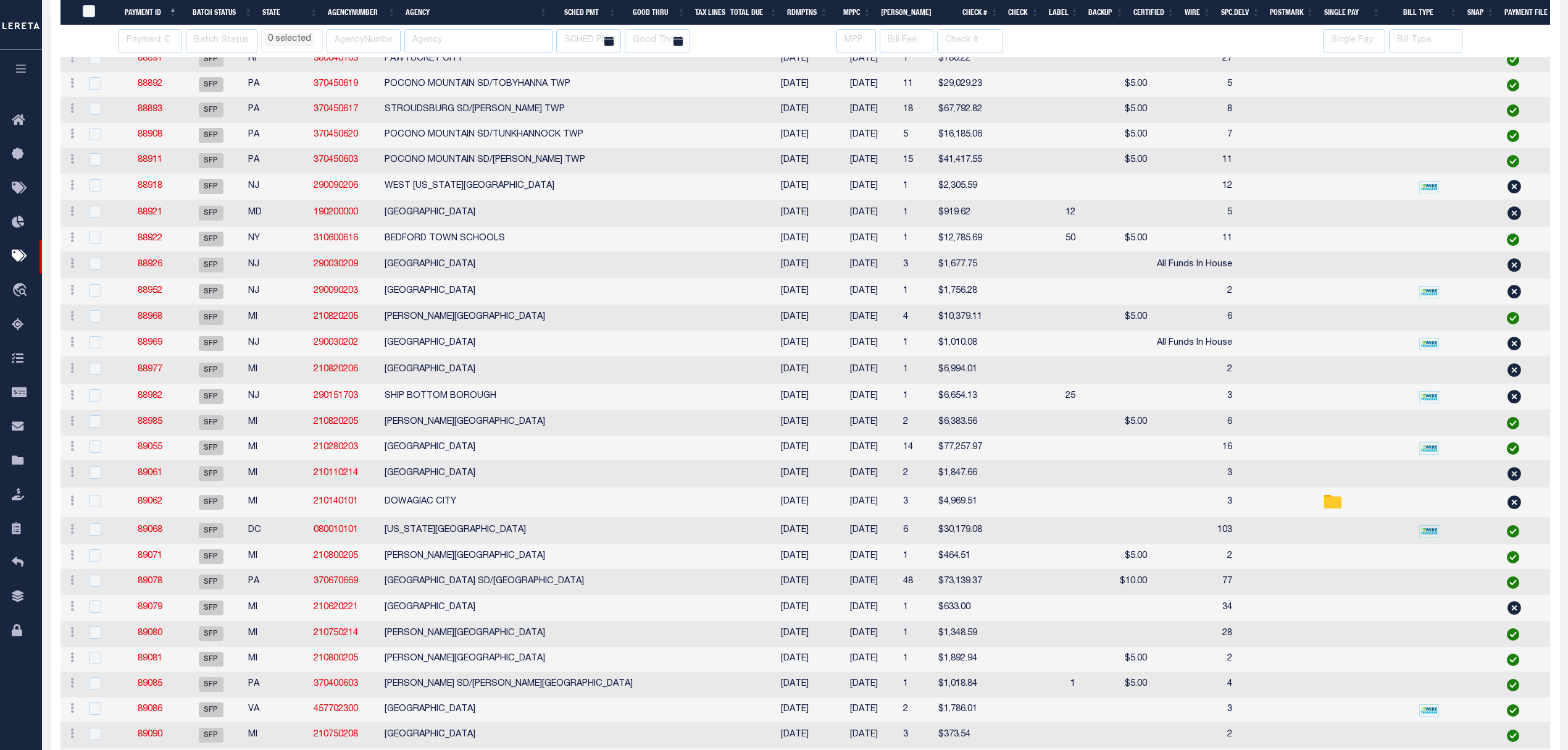
select select
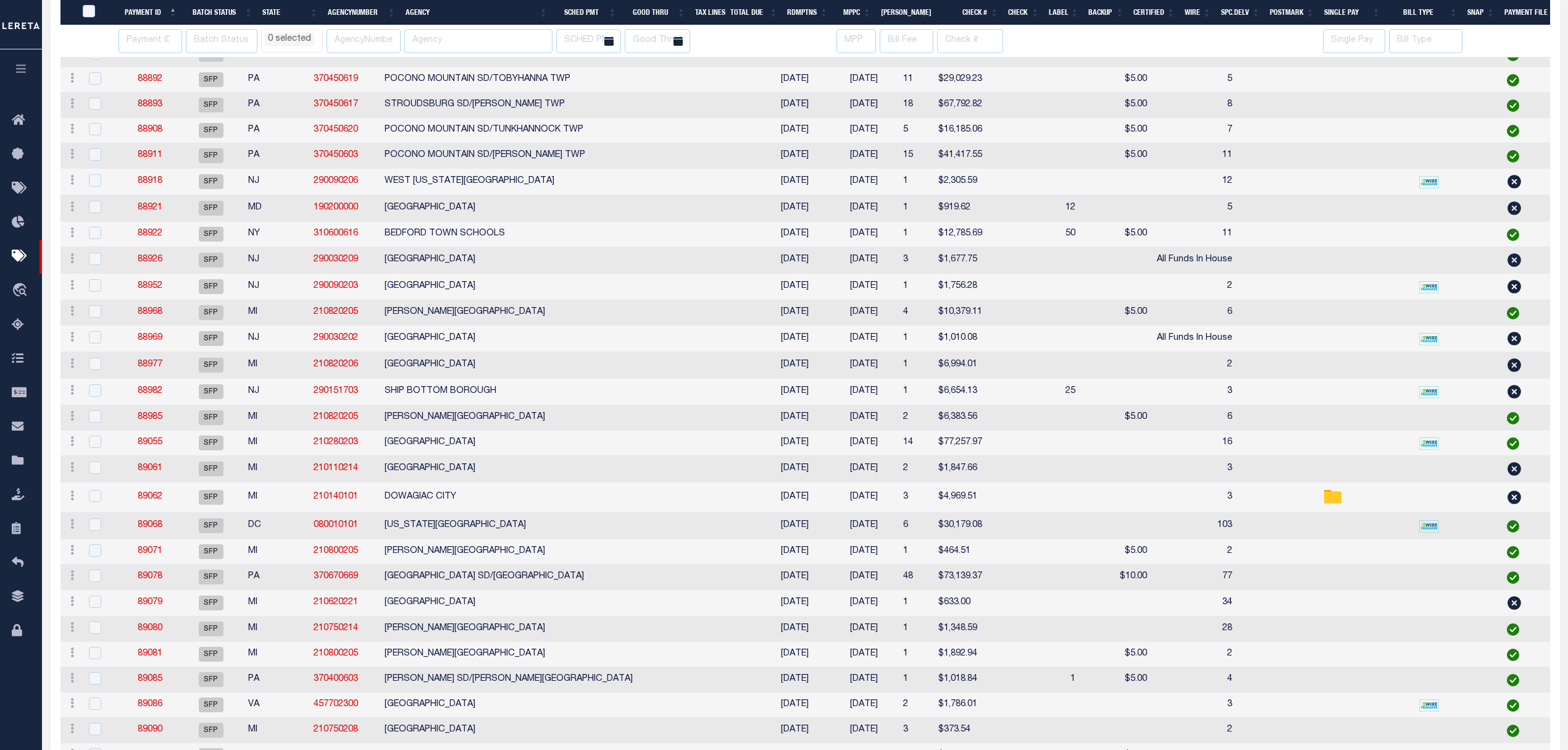
select select
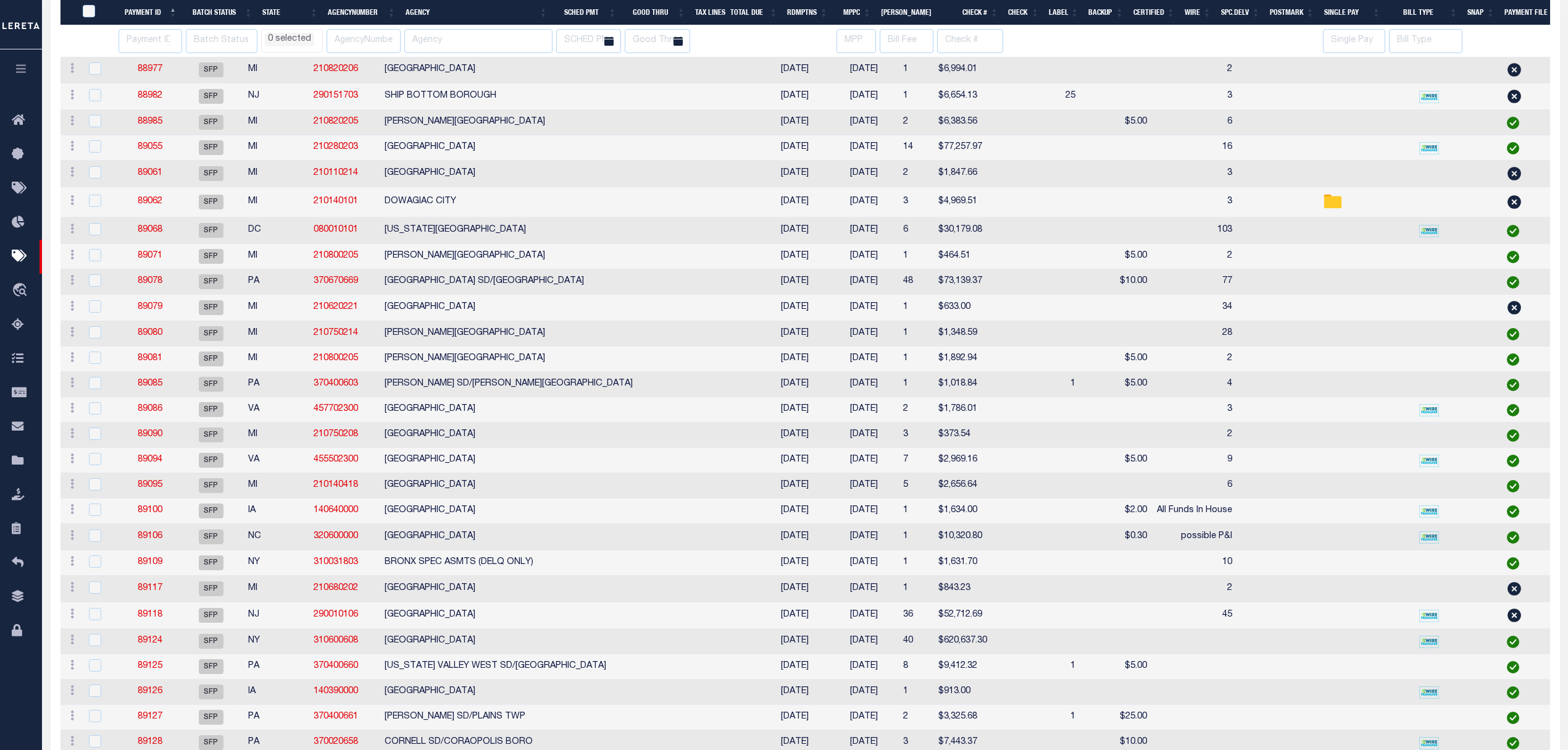
select select
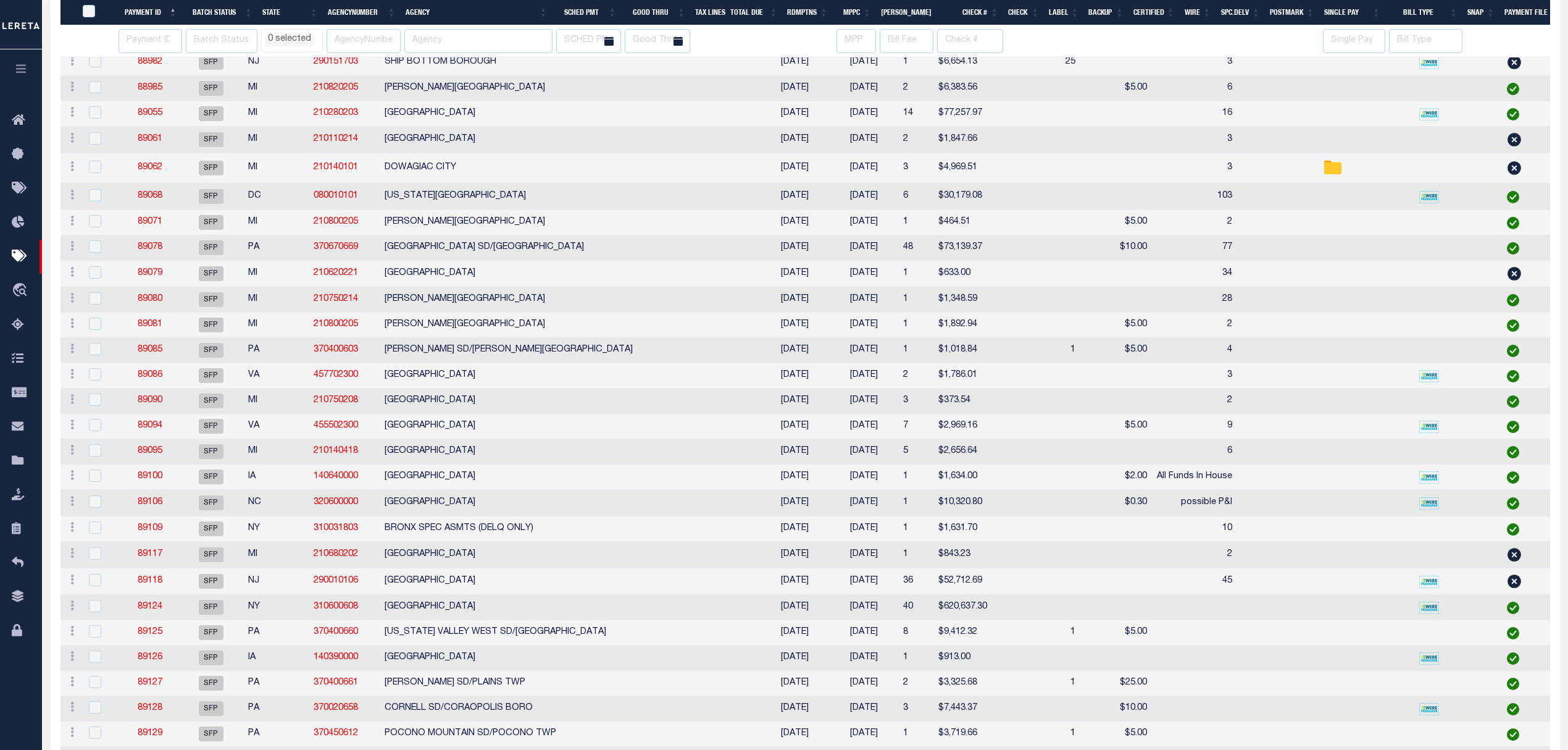
select select
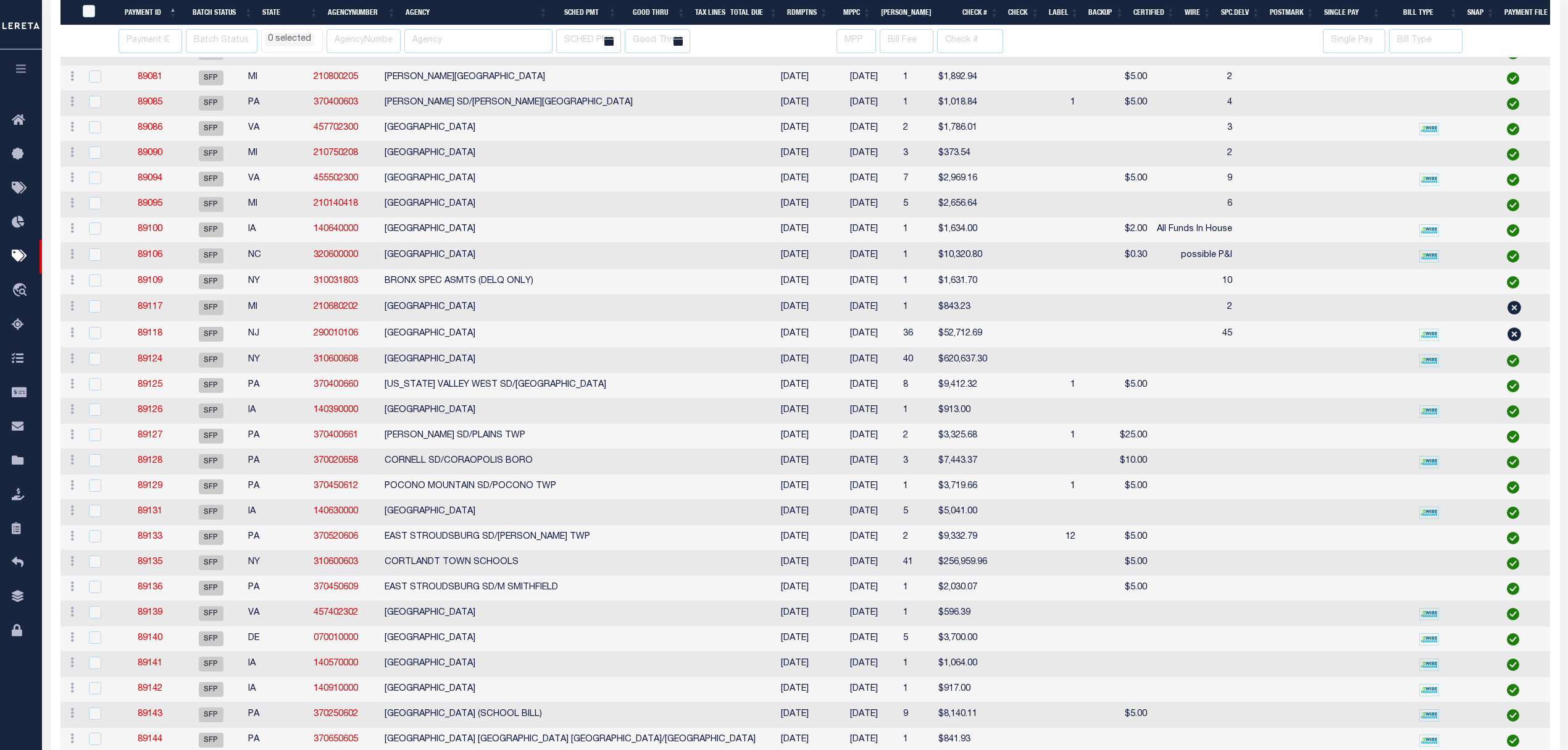
select select
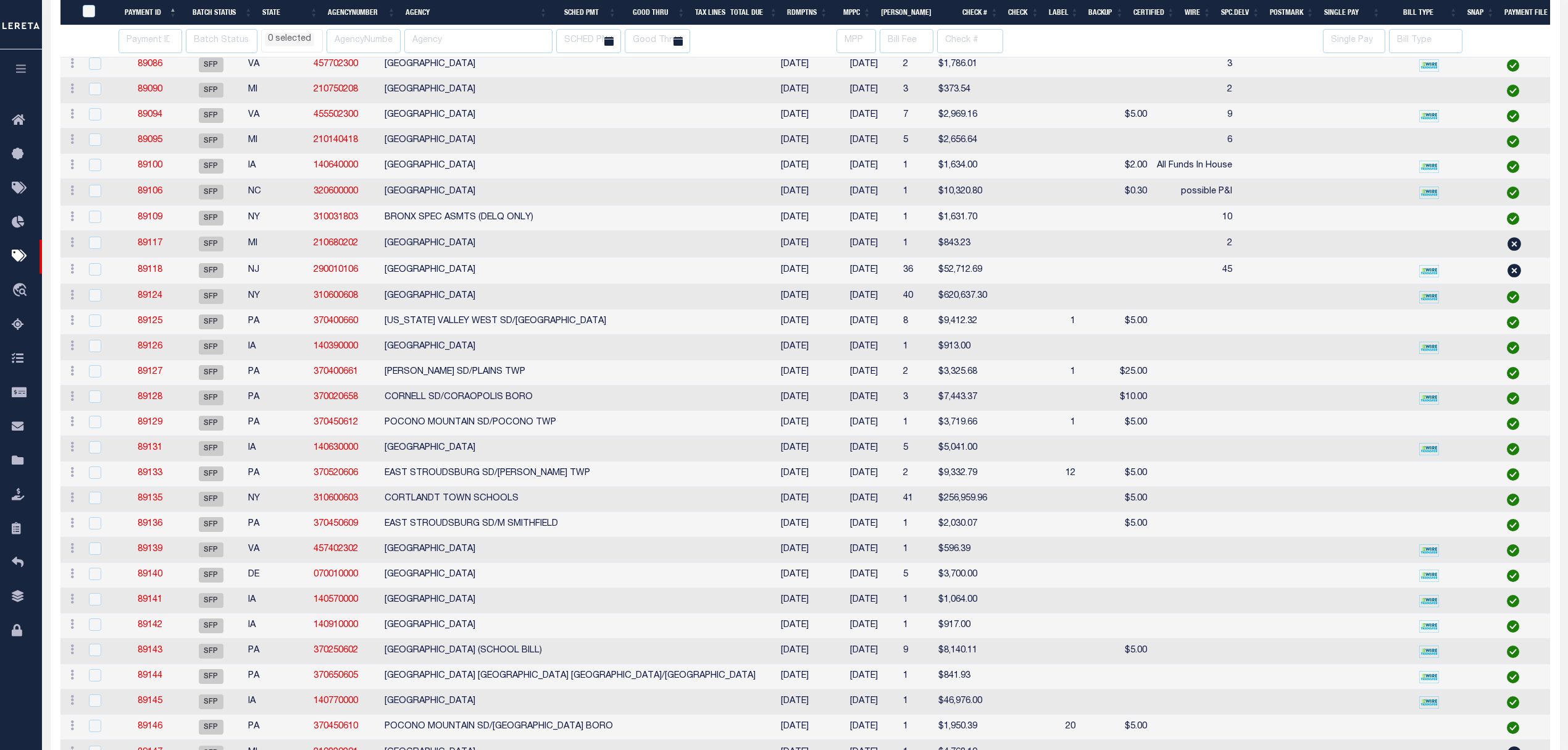
select select
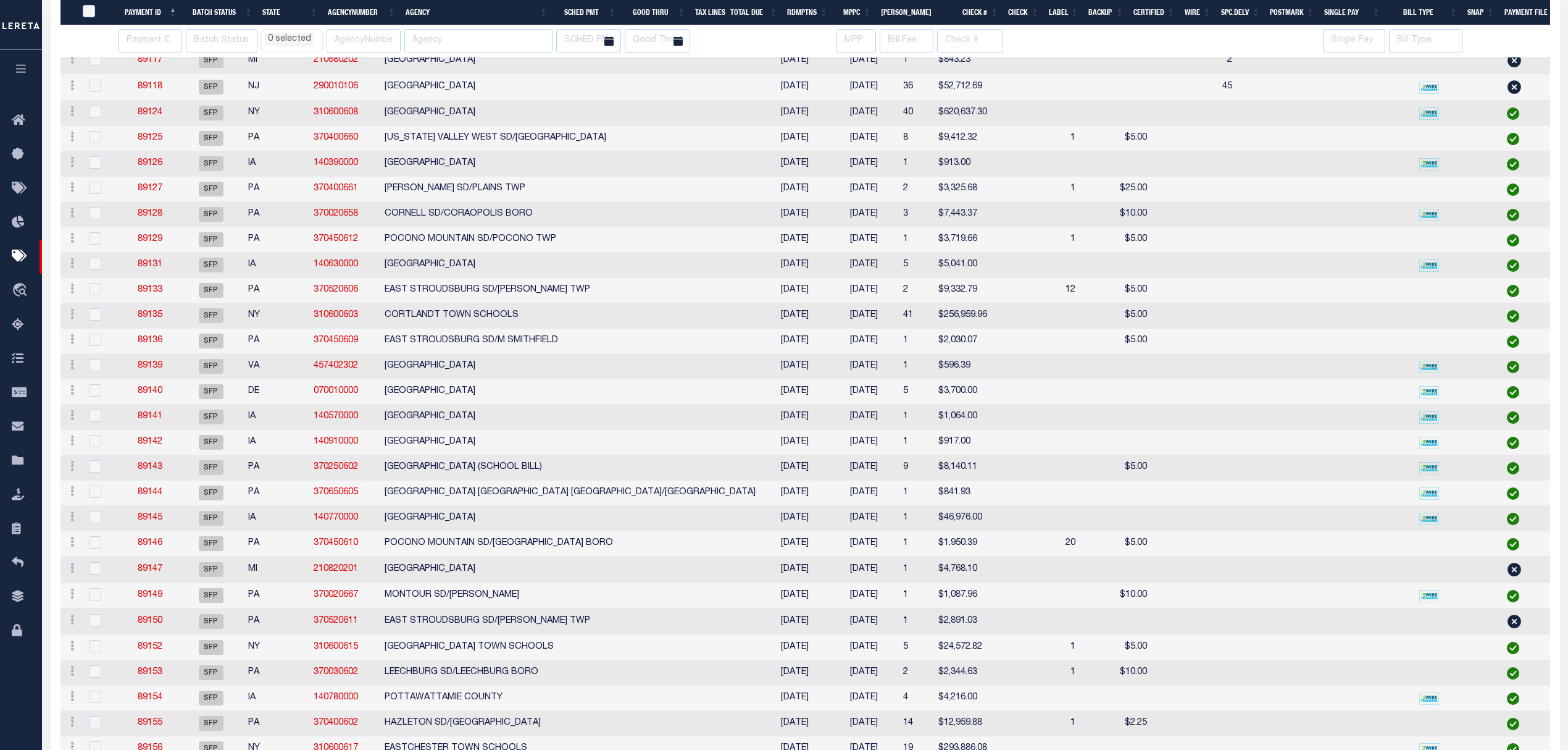
select select
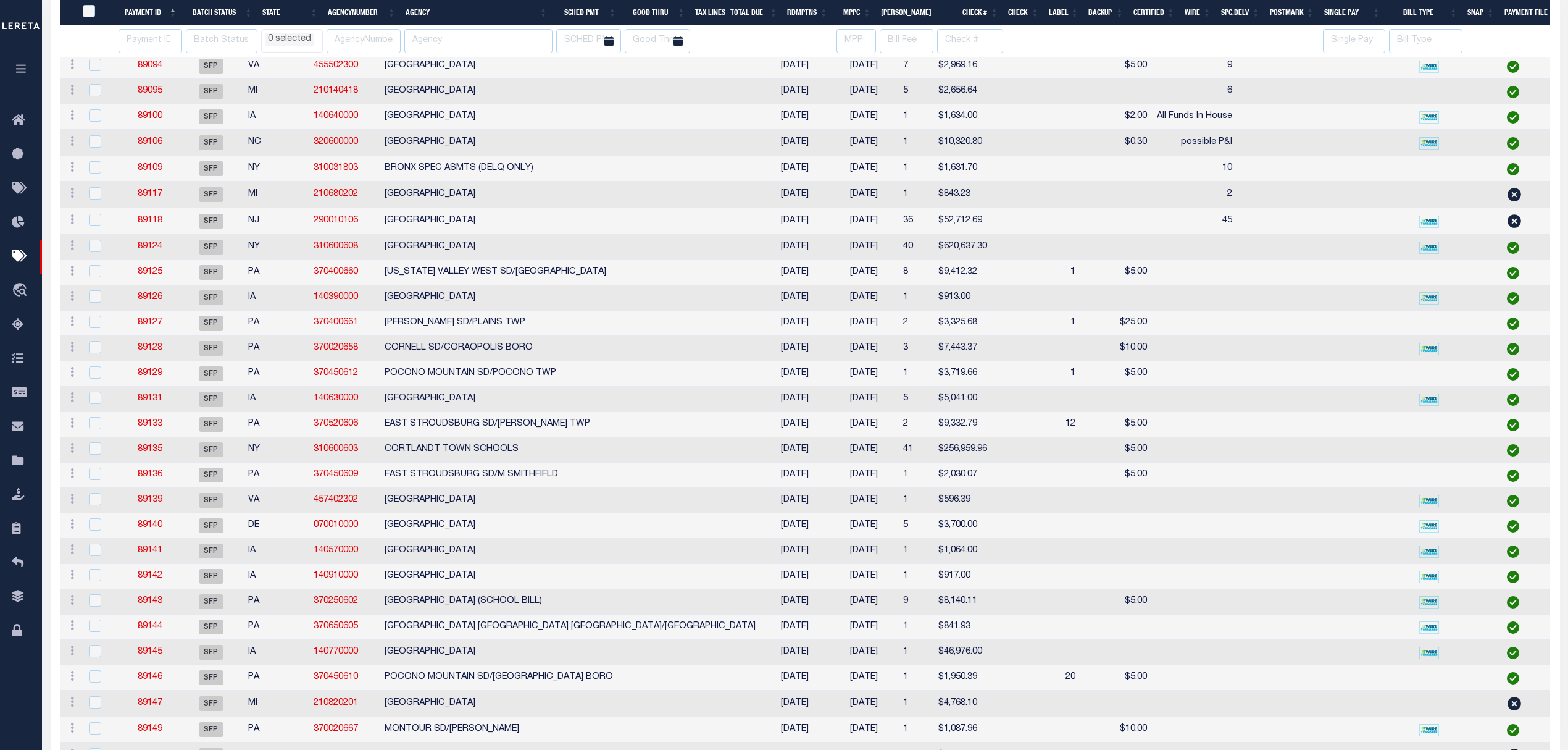
select select
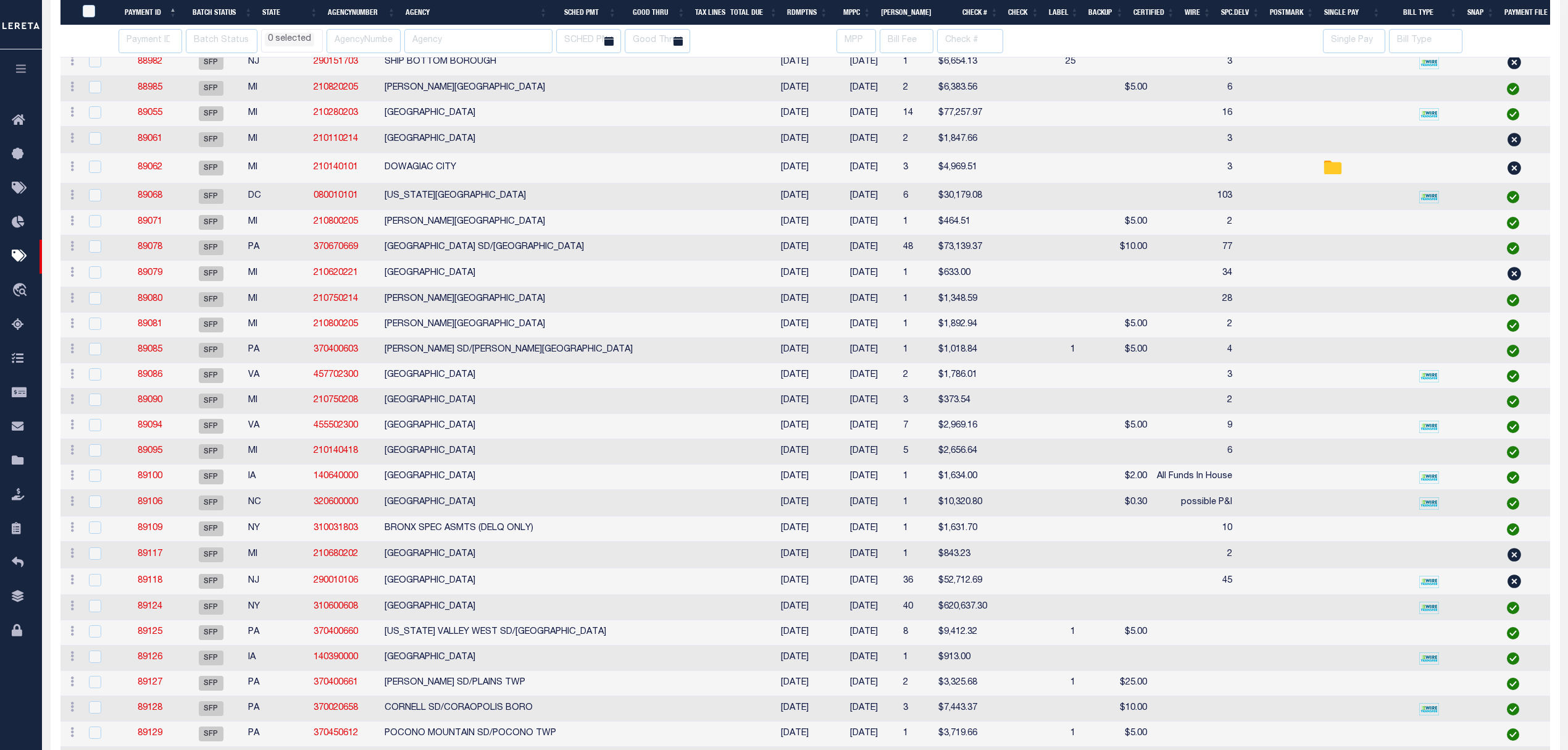
select select
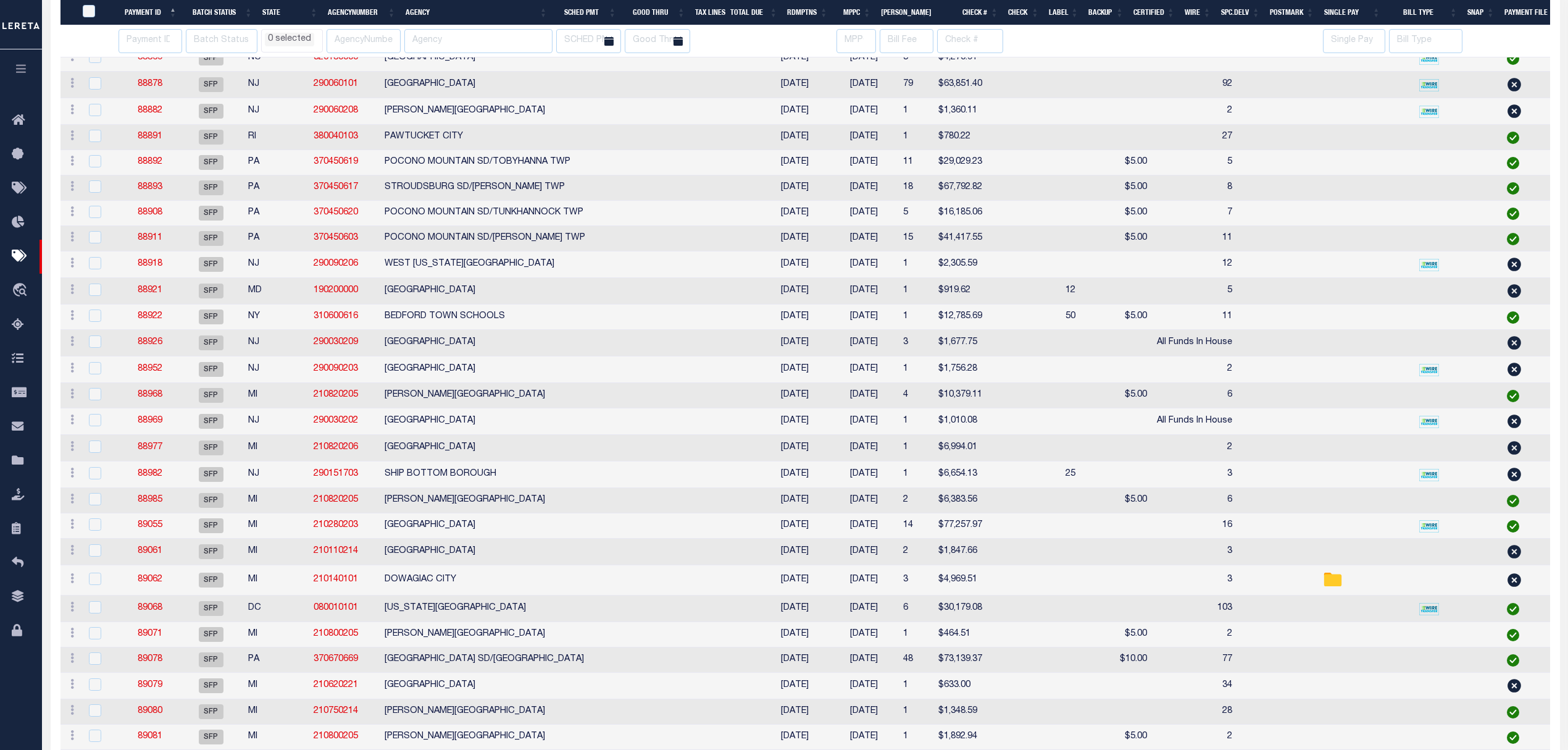
select select
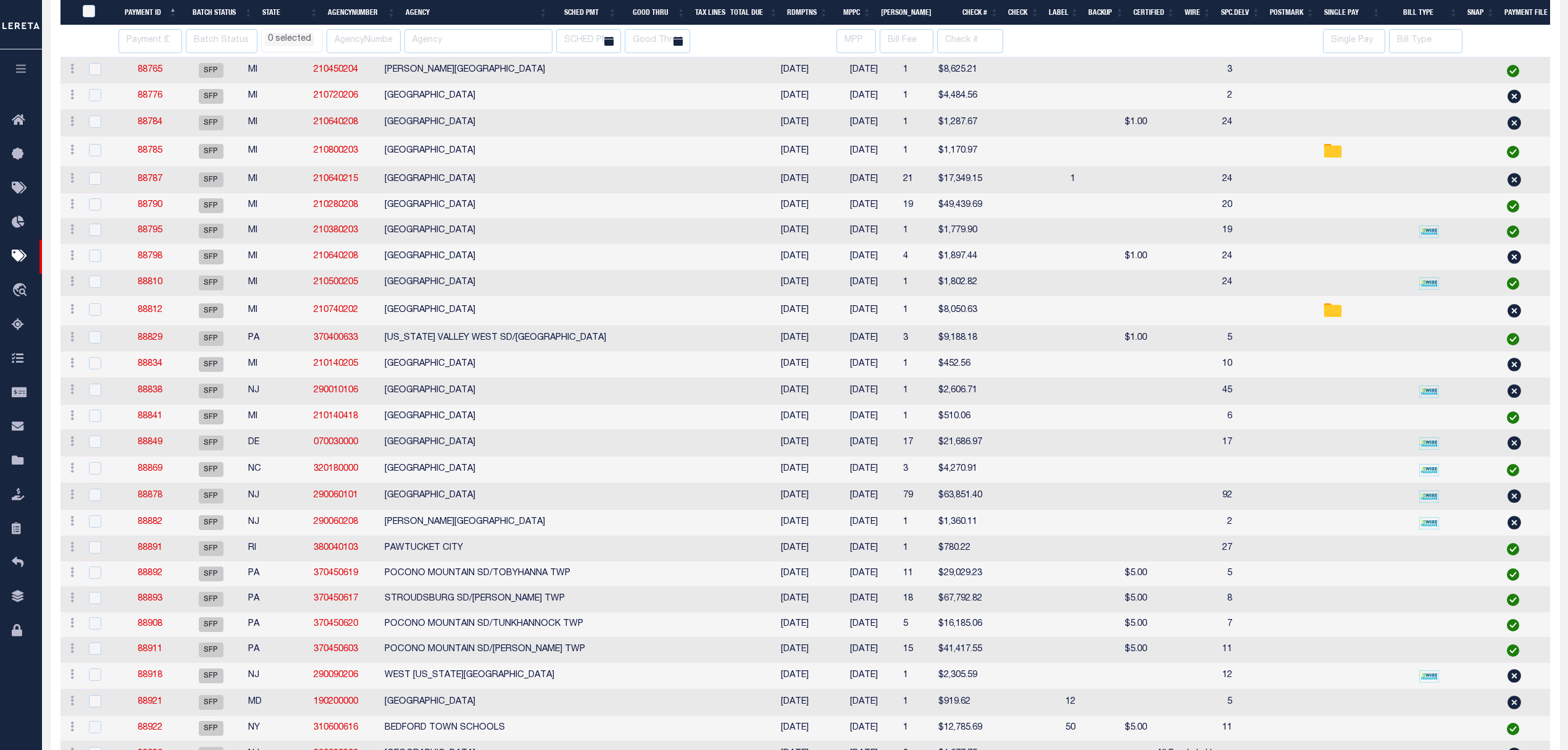
select select
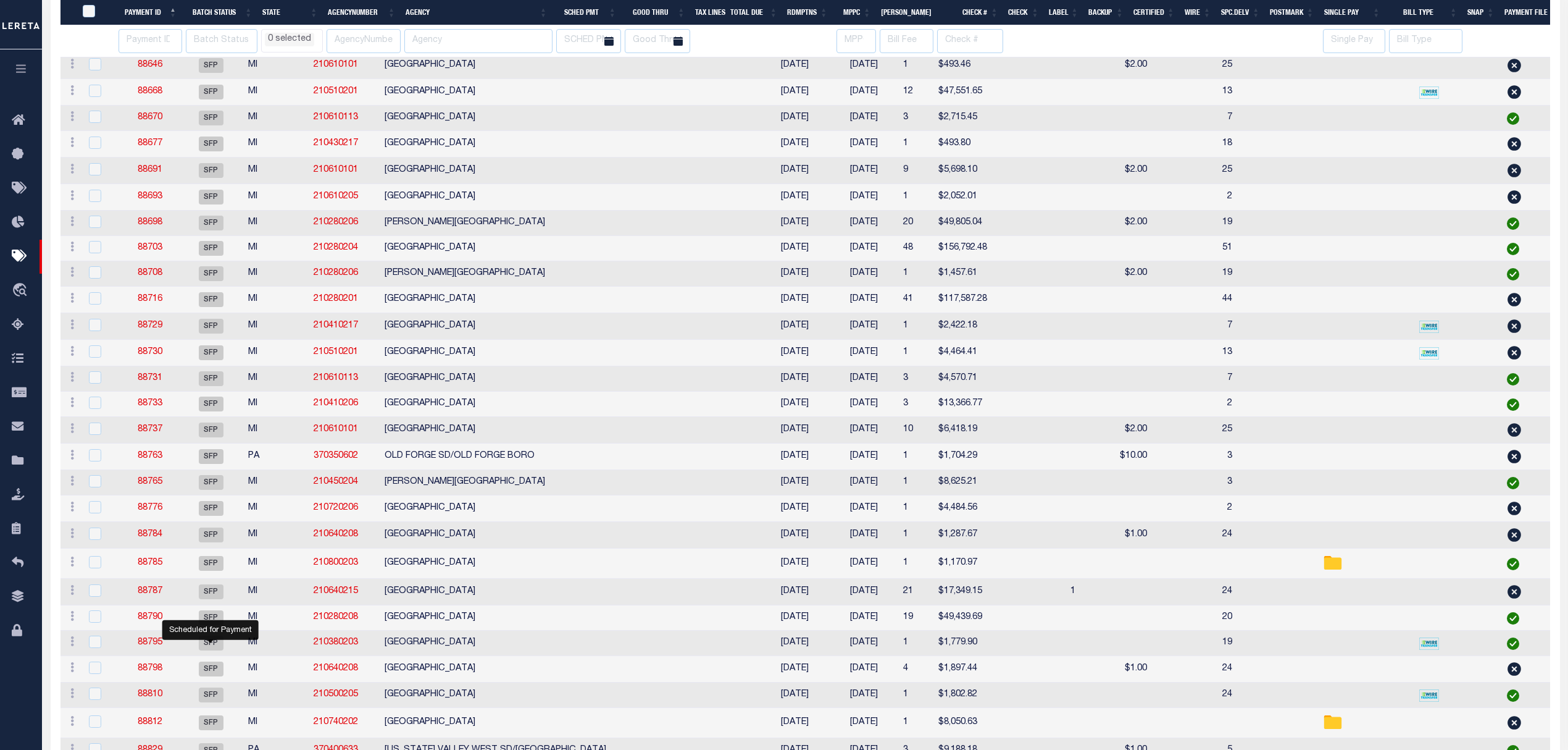
select select
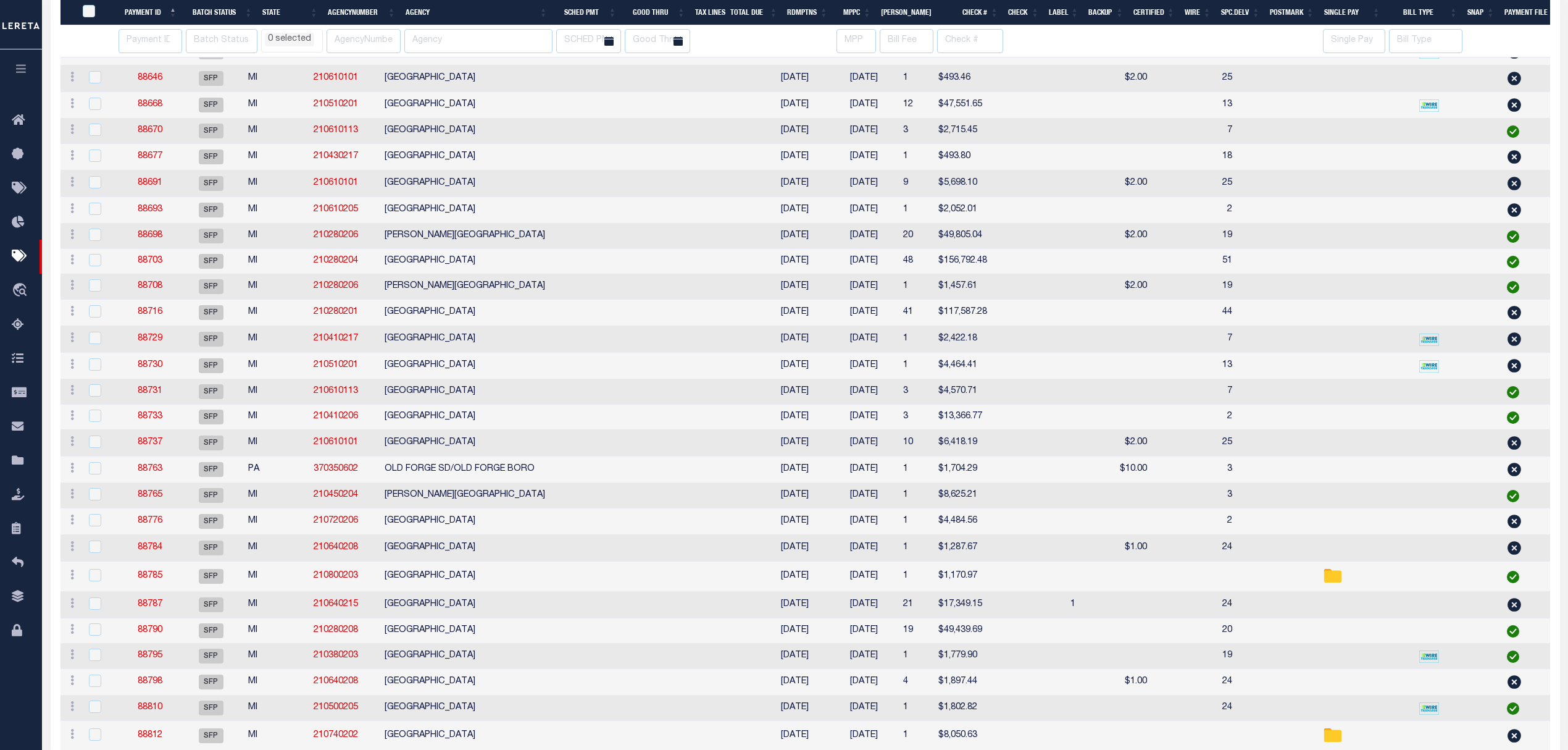
select select
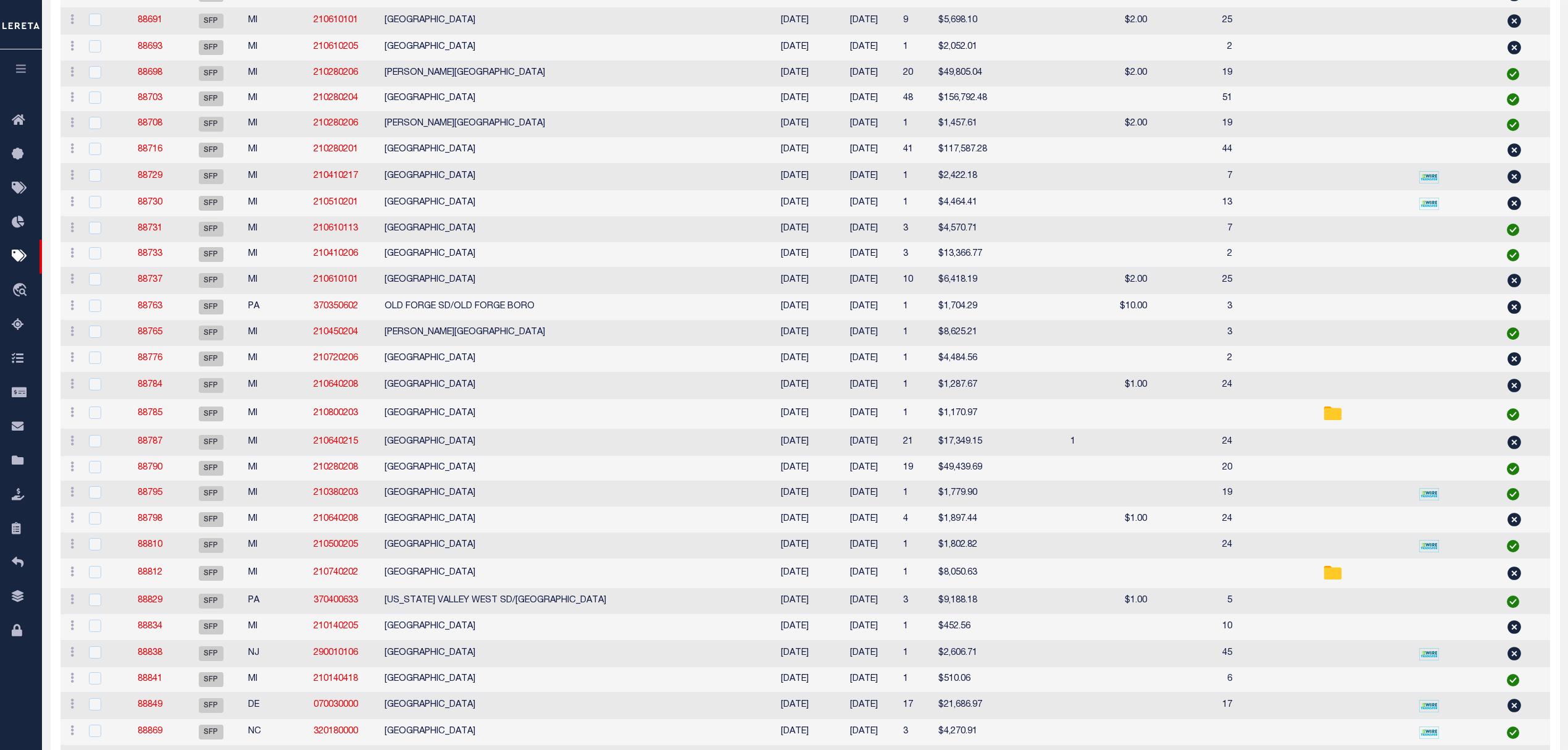
select select
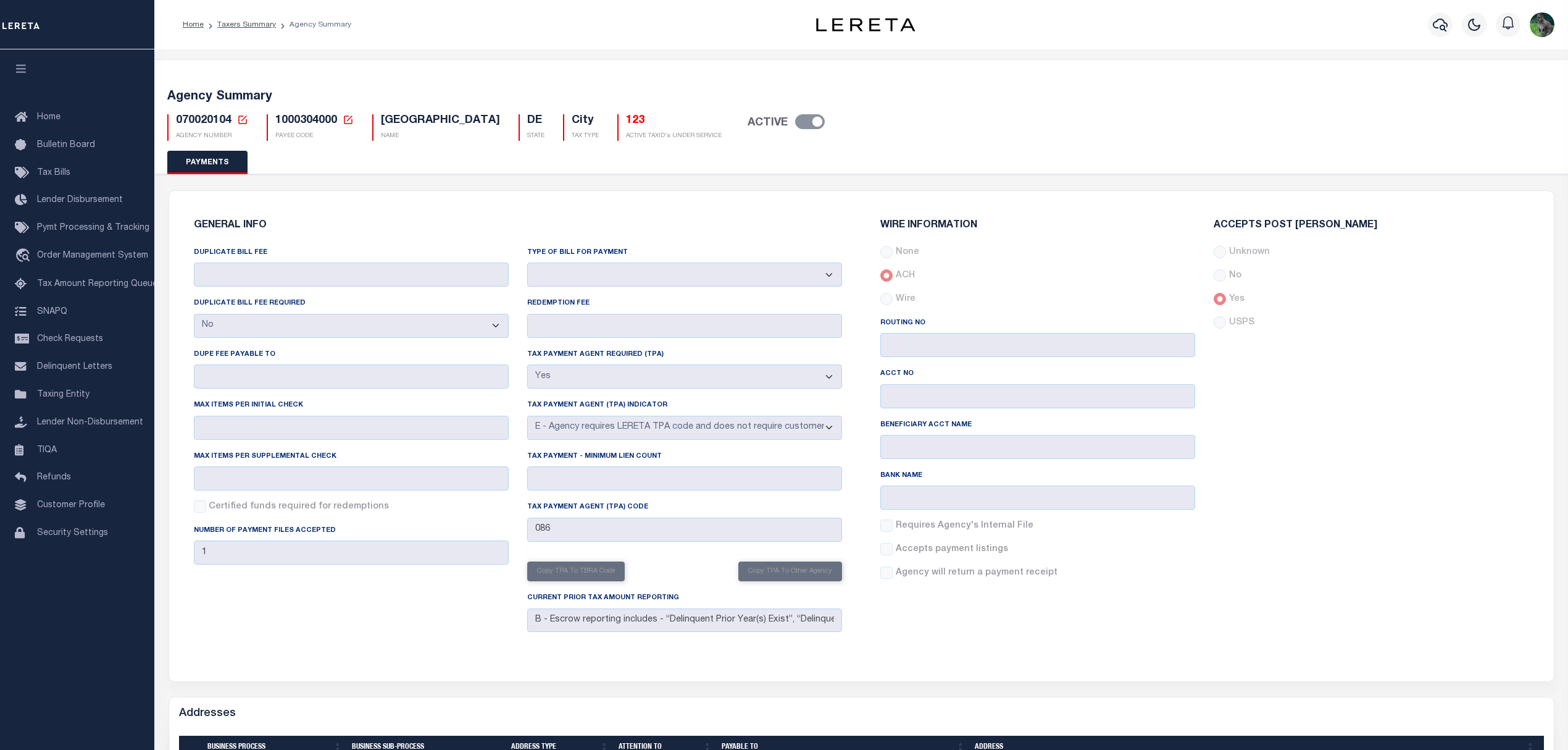
select select "false"
select select "true"
select select "5"
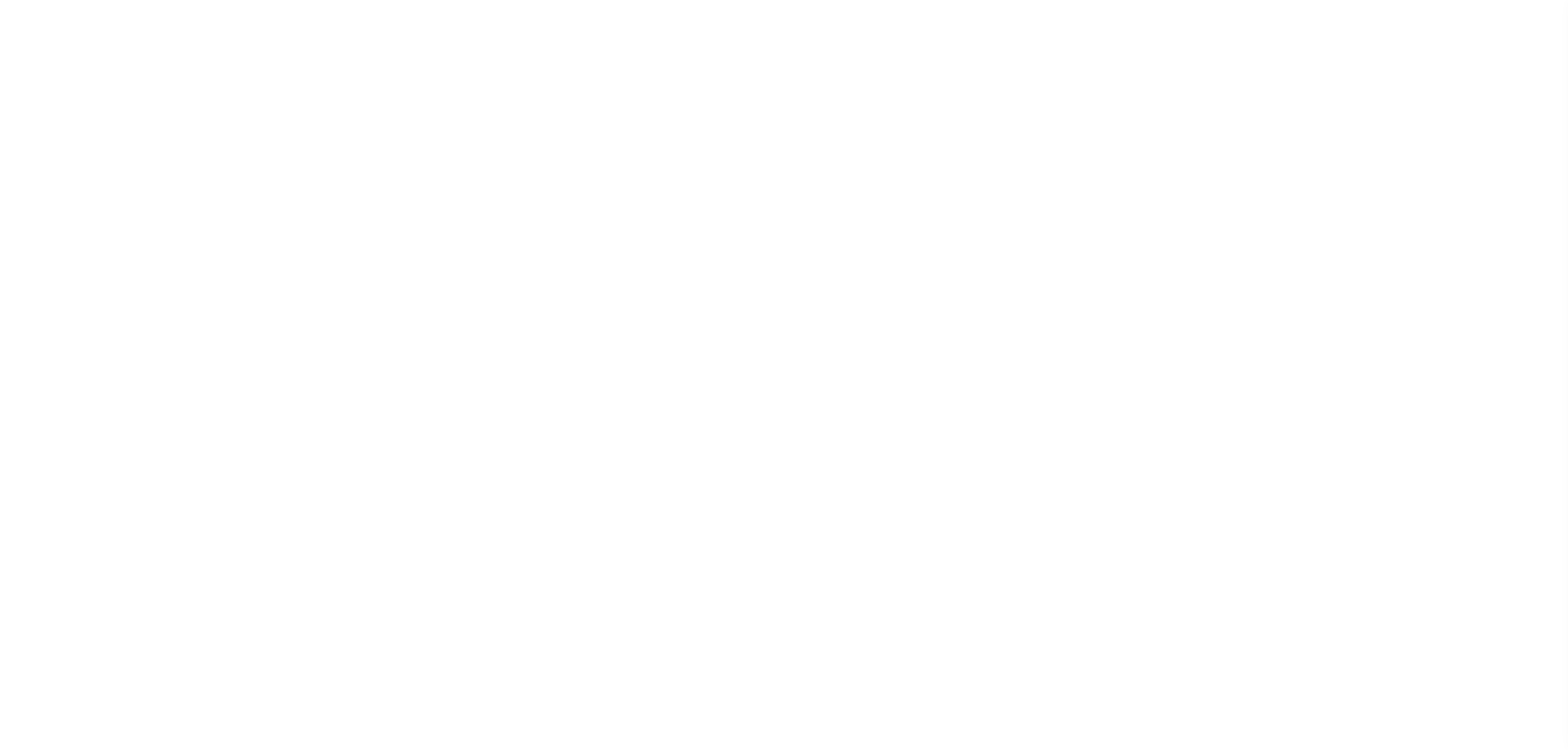
select select "SFP"
select select "CHK"
select select "[PERSON_NAME]"
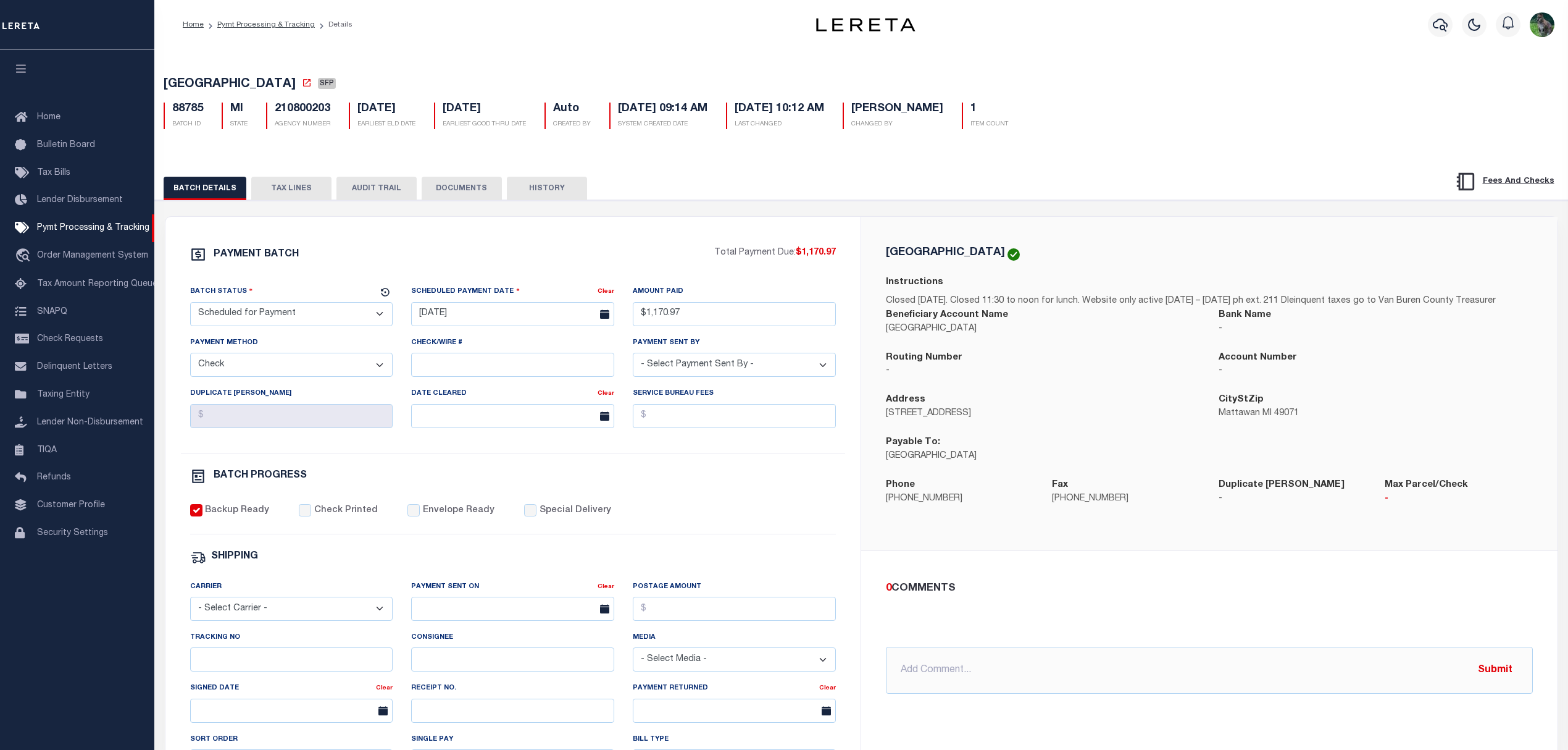
click at [341, 319] on select "- Select Status - Scheduled for Payment Ready For Payment Payment Sent Cleared …" at bounding box center [292, 314] width 203 height 24
select select "RFP"
click at [190, 306] on select "- Select Status - Scheduled for Payment Ready For Payment Payment Sent Cleared …" at bounding box center [292, 314] width 203 height 24
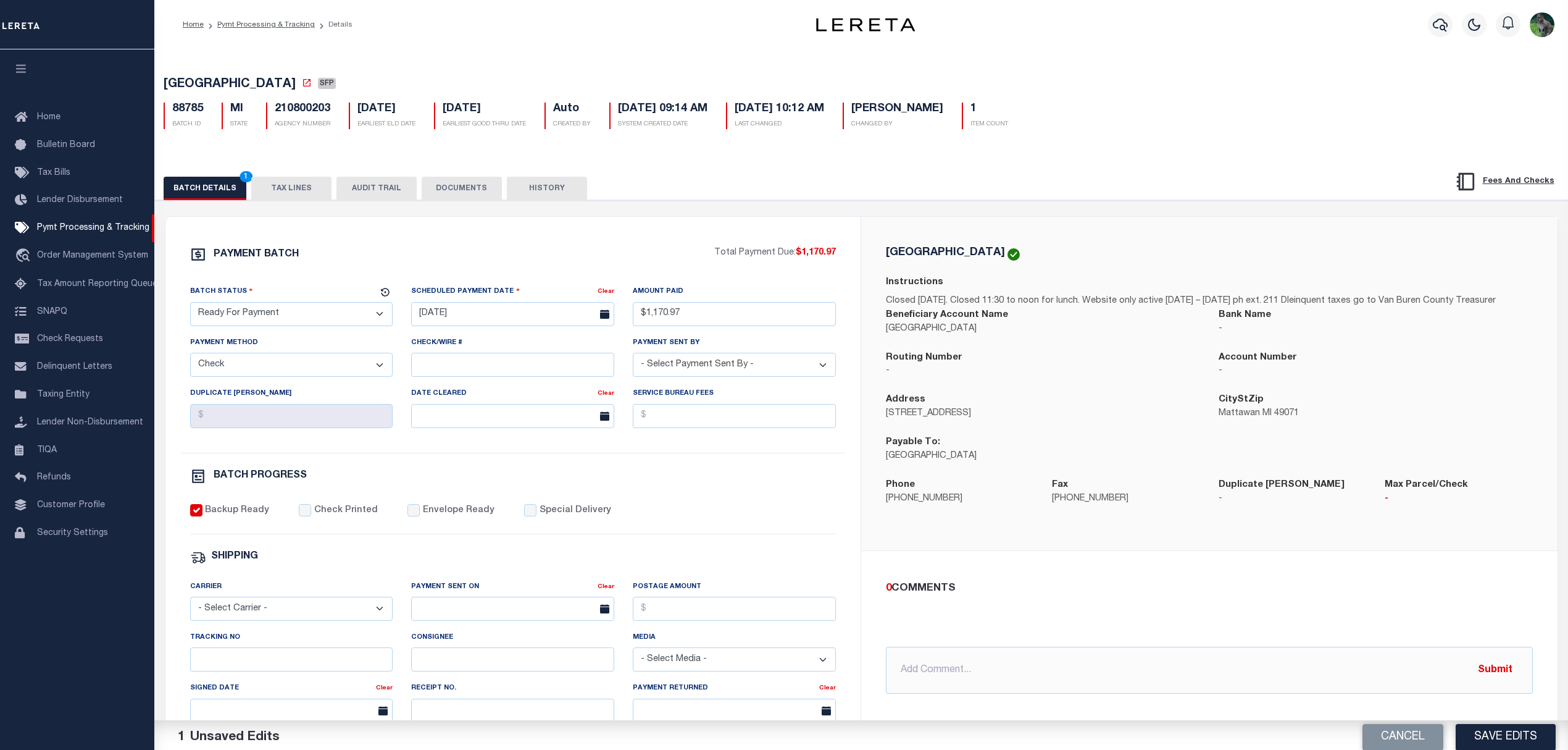
click at [746, 453] on div "Batch Status - Select Status - Scheduled for Payment Ready For Payment Payment …" at bounding box center [513, 369] width 665 height 168
click at [1504, 730] on button "Save Edits" at bounding box center [1506, 733] width 100 height 26
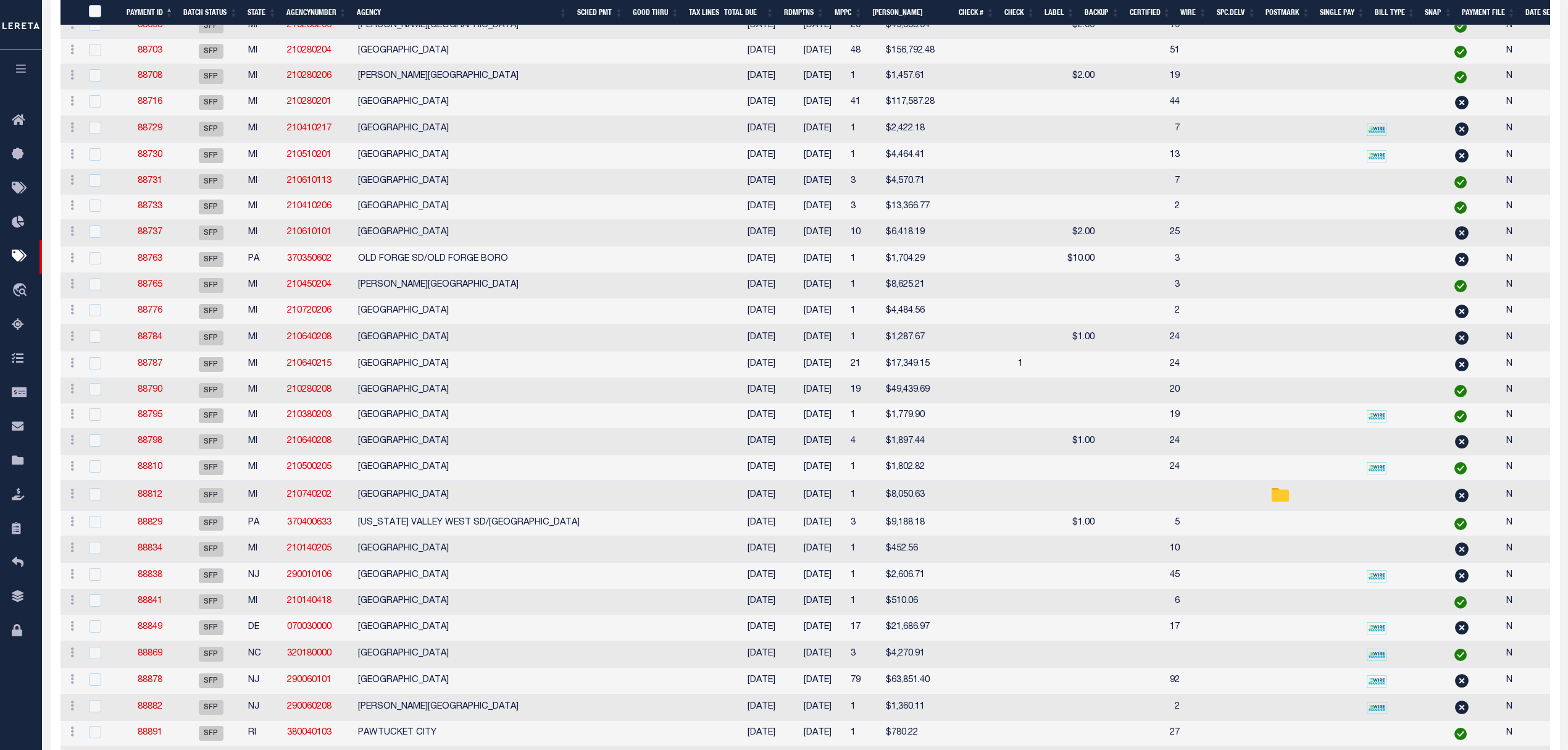
scroll to position [823, 0]
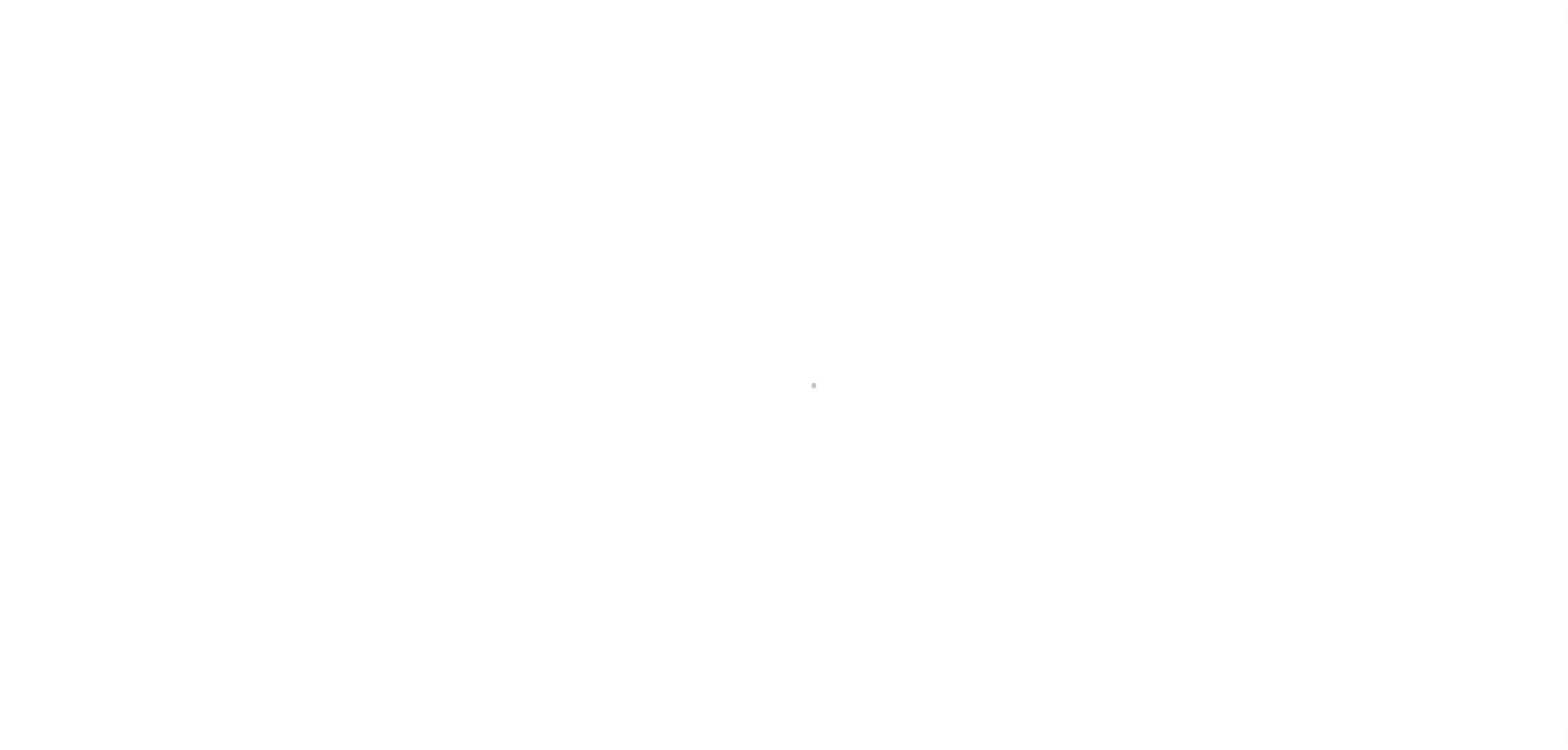
select select "SFP"
select select "CHK"
select select "[PERSON_NAME]"
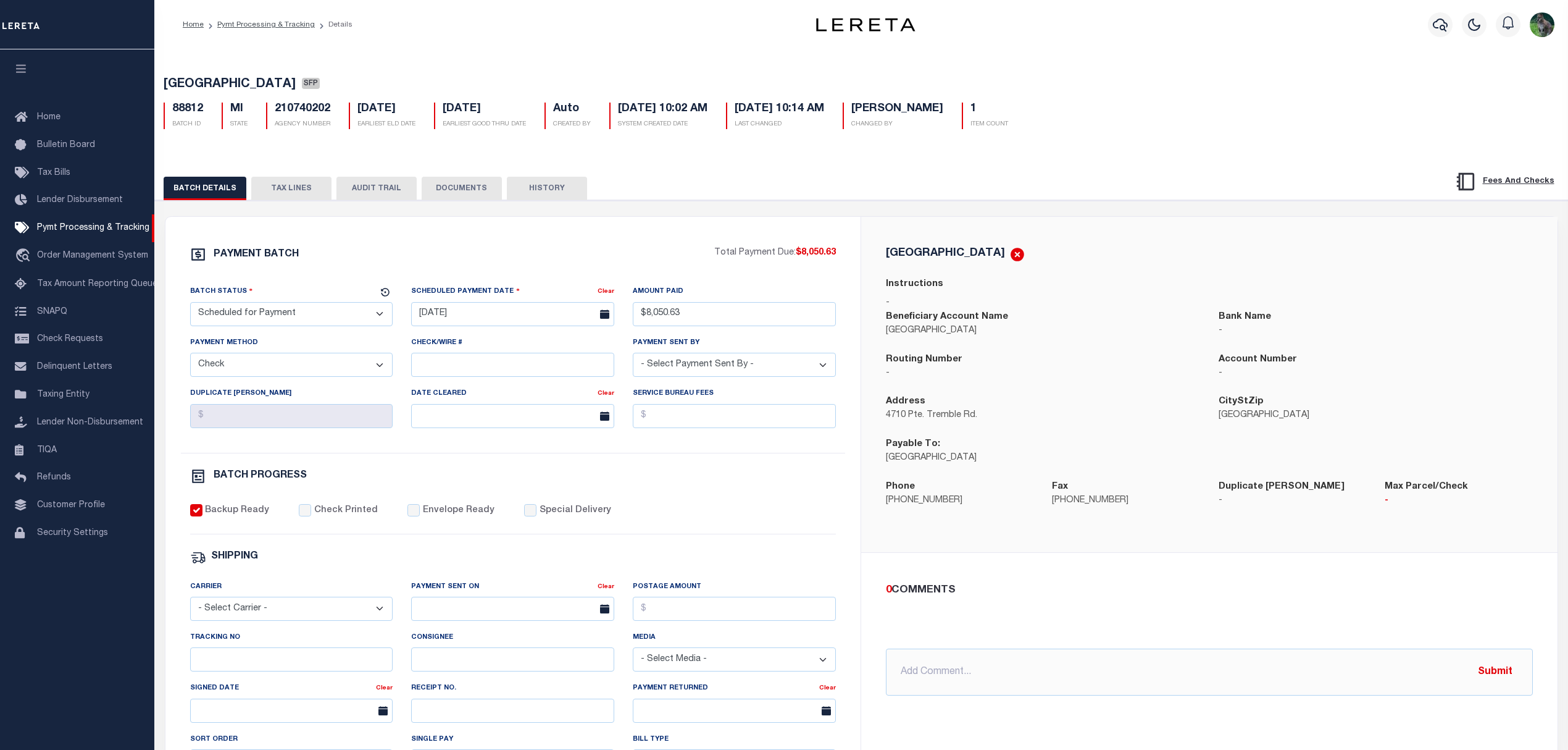
click at [327, 320] on select "- Select Status - Scheduled for Payment Ready For Payment Payment Sent Cleared …" at bounding box center [292, 314] width 203 height 24
click at [190, 306] on select "- Select Status - Scheduled for Payment Ready For Payment Payment Sent Cleared …" at bounding box center [292, 314] width 203 height 24
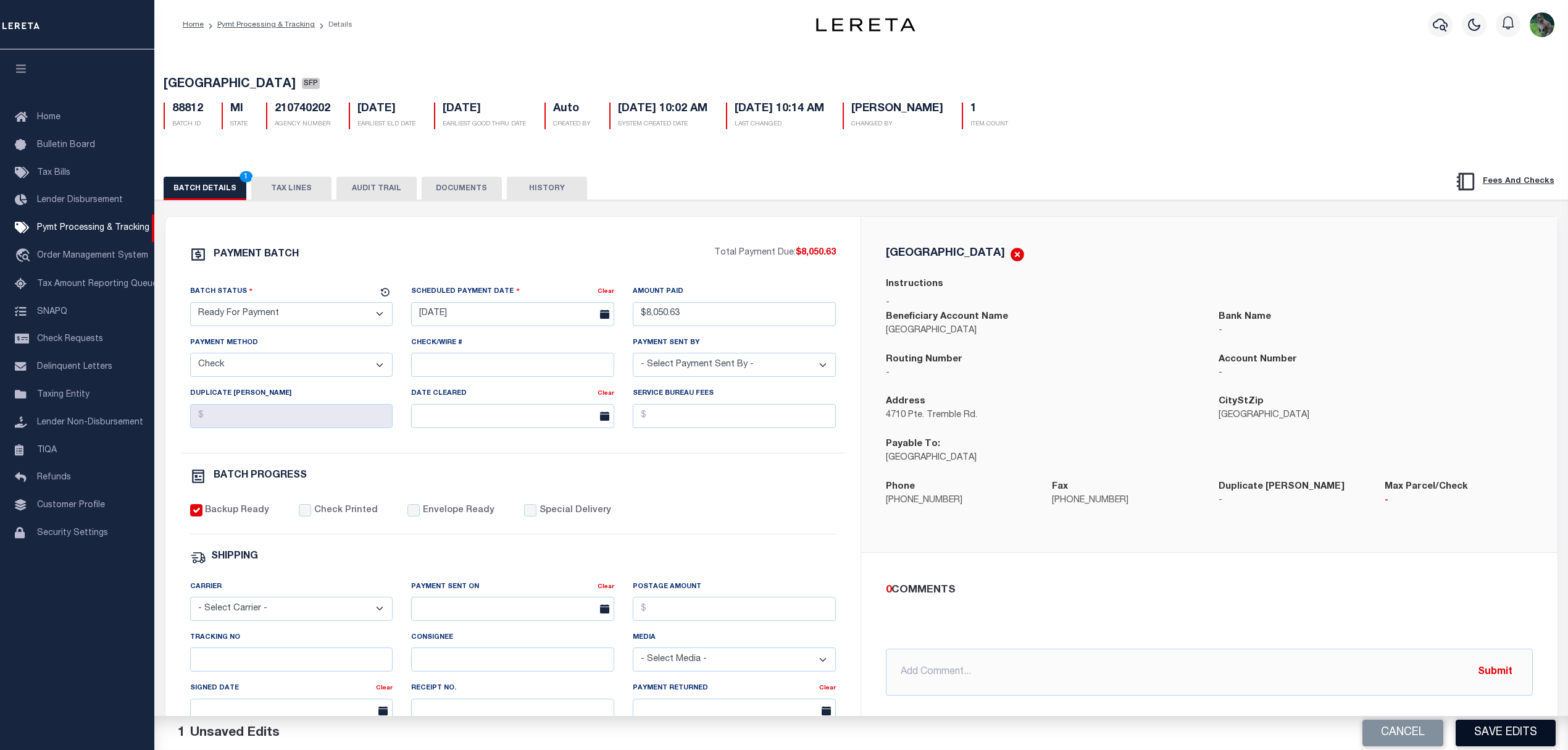
click at [1541, 734] on button "Save Edits" at bounding box center [1506, 733] width 100 height 26
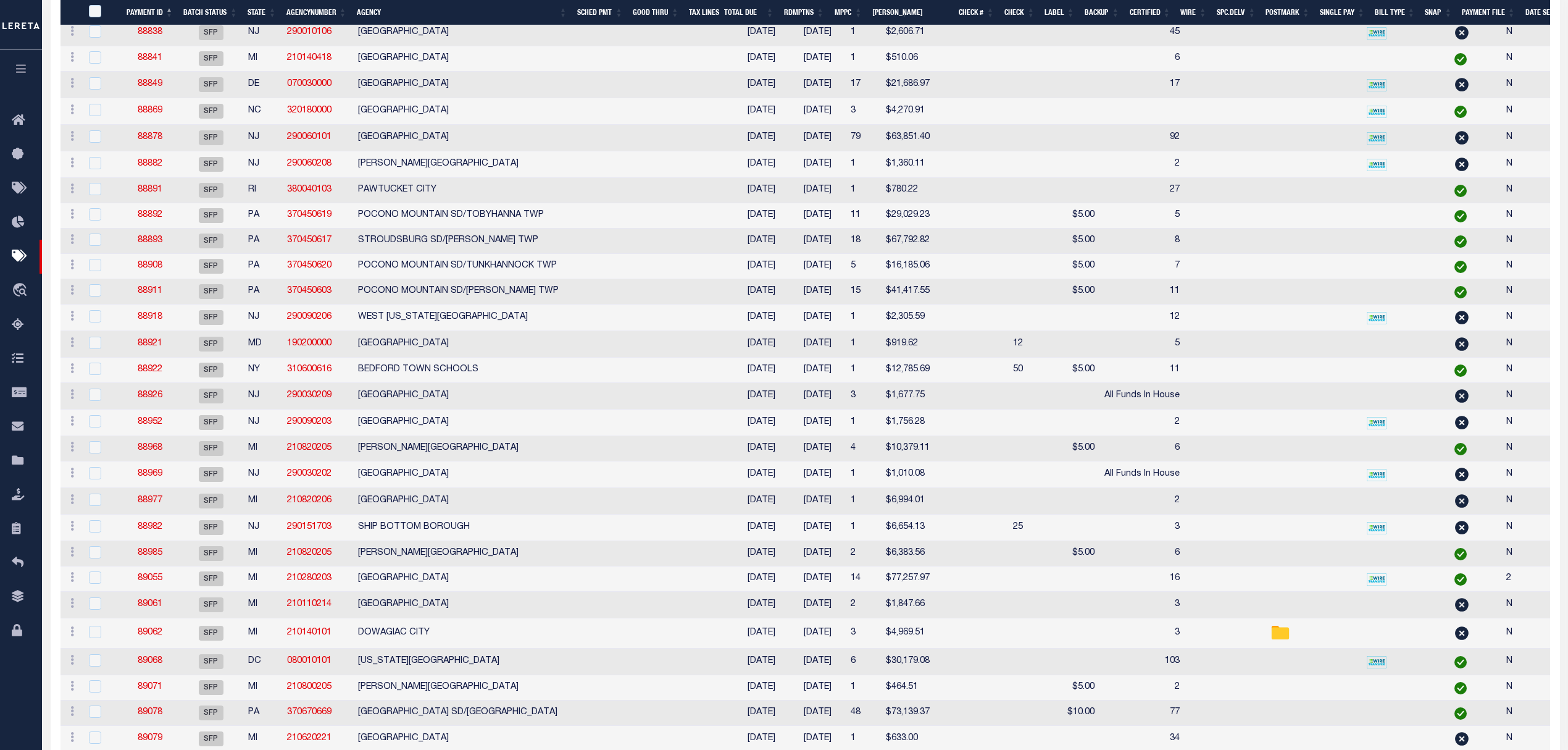
scroll to position [1236, 0]
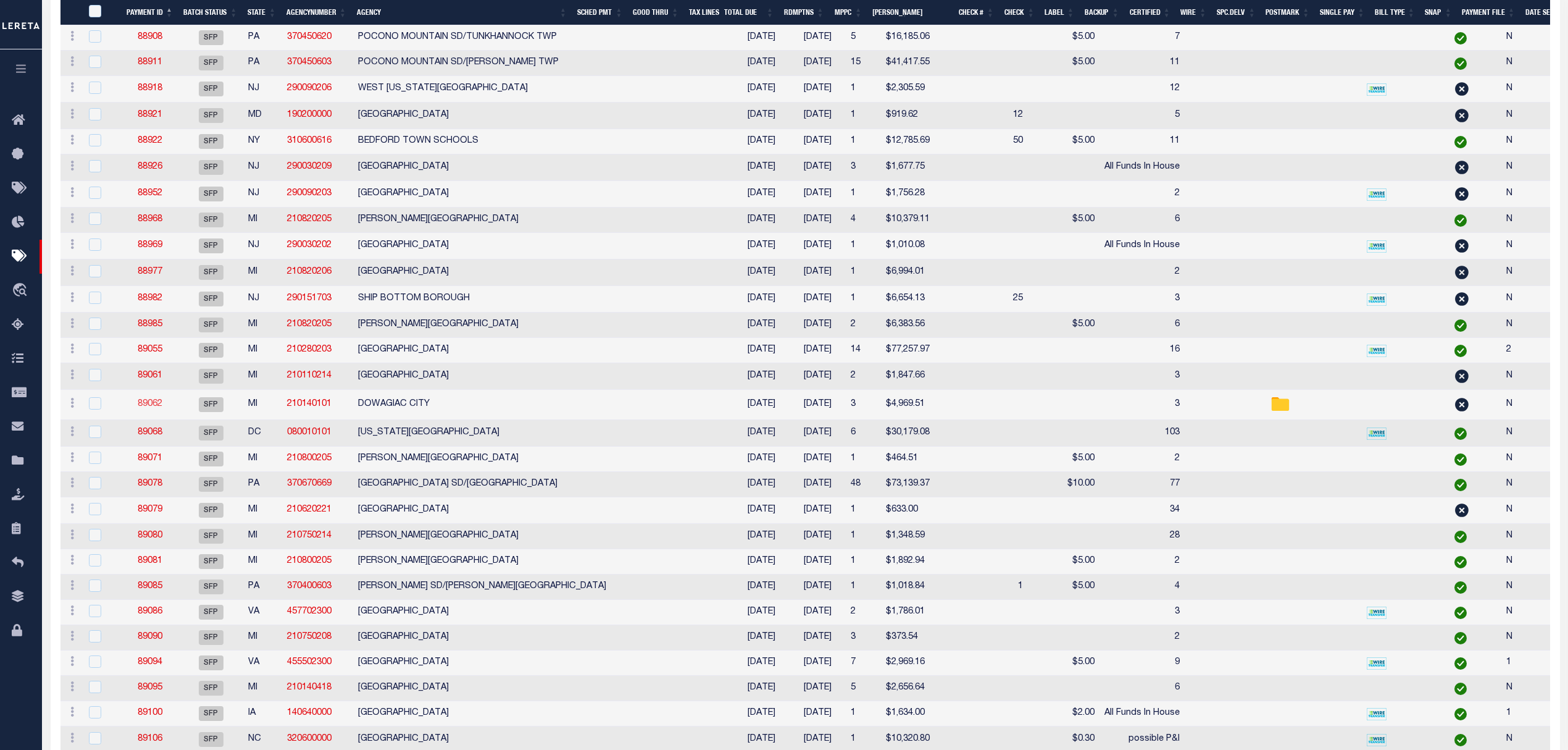
click at [150, 408] on link "89062" at bounding box center [150, 404] width 25 height 9
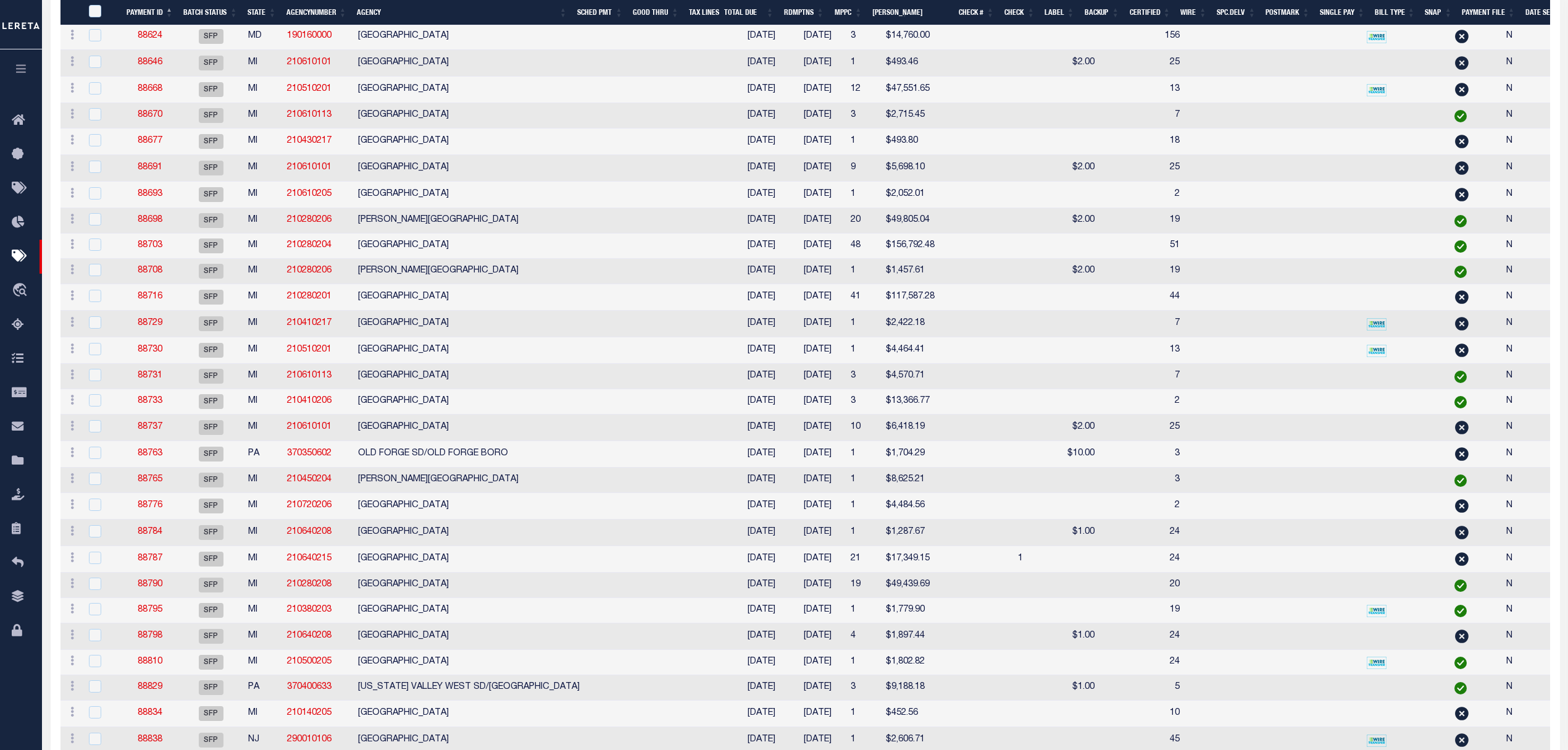
select select "SFP"
select select
type input "3"
select select
type input "Andres"
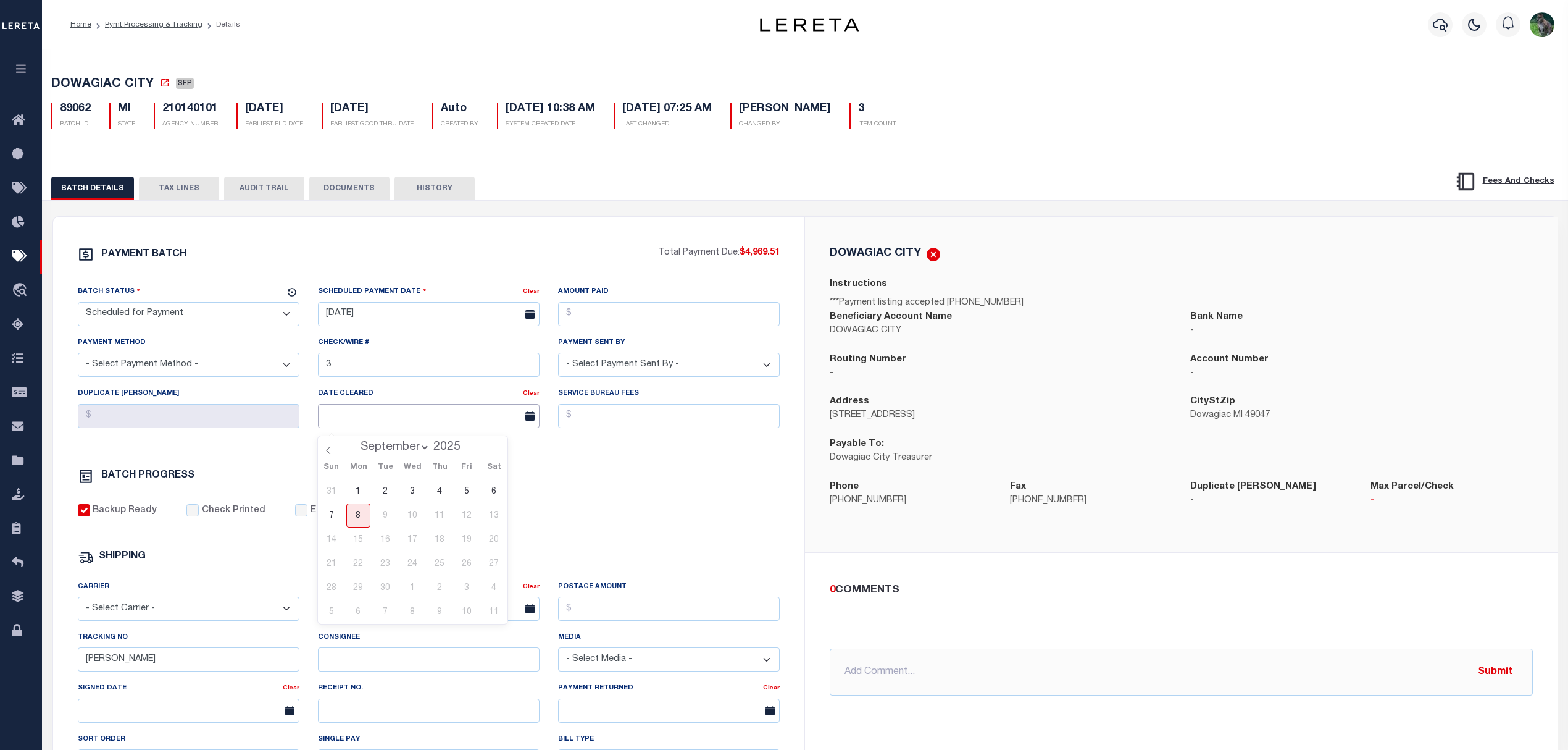
drag, startPoint x: 448, startPoint y: 423, endPoint x: 505, endPoint y: 413, distance: 57.9
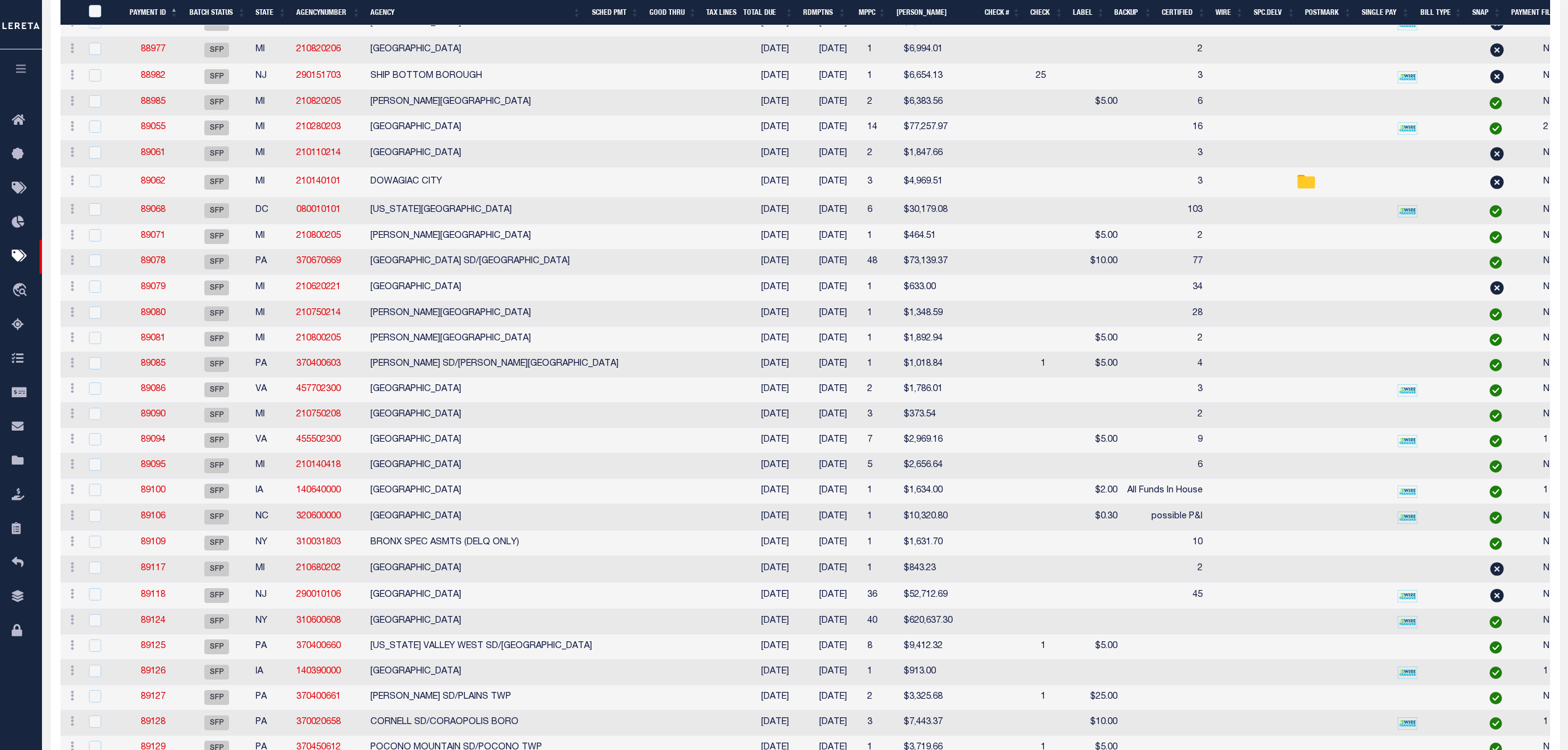
scroll to position [1533, 0]
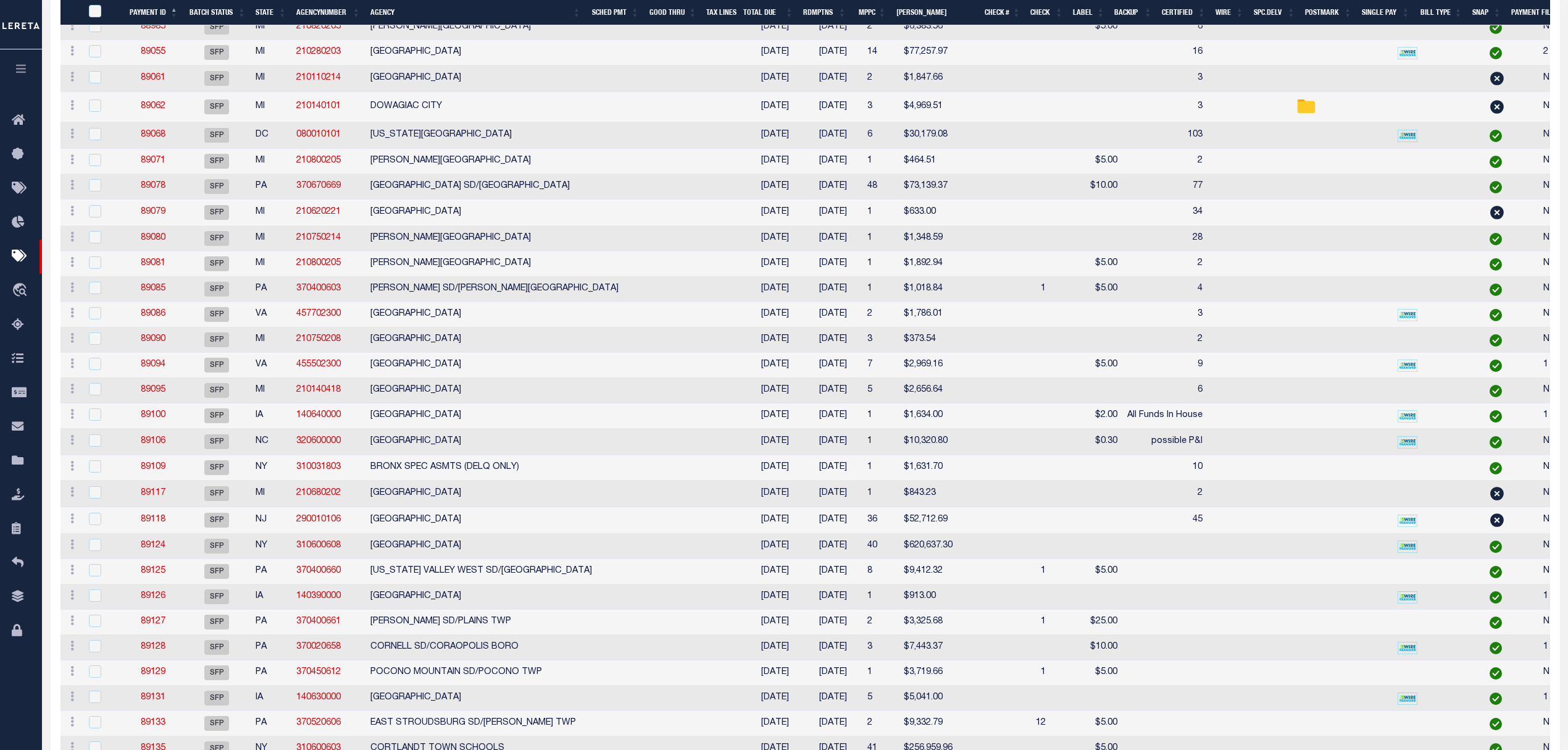
drag, startPoint x: 158, startPoint y: 589, endPoint x: 343, endPoint y: 581, distance: 185.2
drag, startPoint x: 343, startPoint y: 581, endPoint x: 319, endPoint y: 589, distance: 25.3
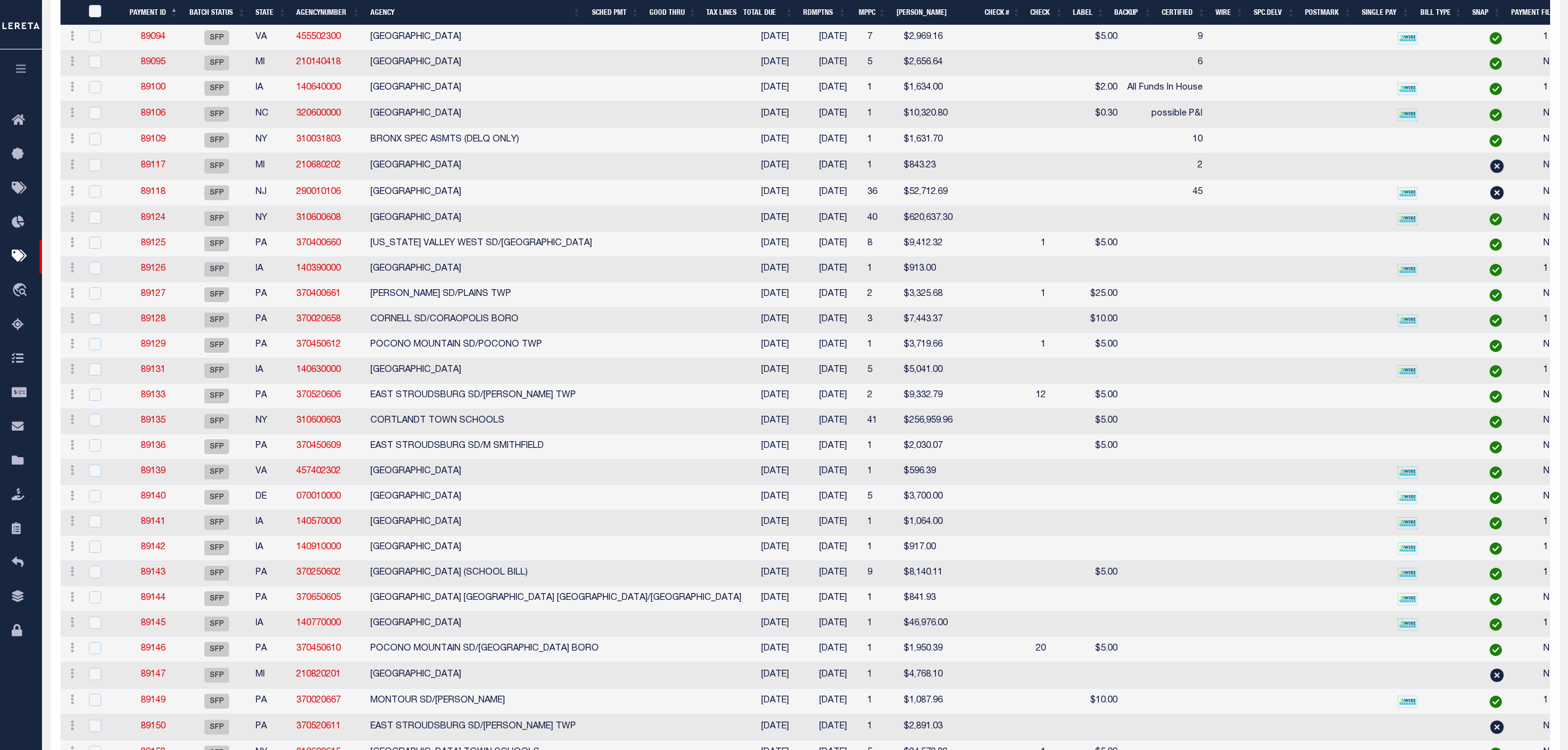
scroll to position [1863, 0]
drag, startPoint x: 312, startPoint y: 369, endPoint x: 320, endPoint y: 364, distance: 9.4
click at [374, 432] on td "CORTLANDT TOWN SCHOOLS" at bounding box center [555, 419] width 381 height 26
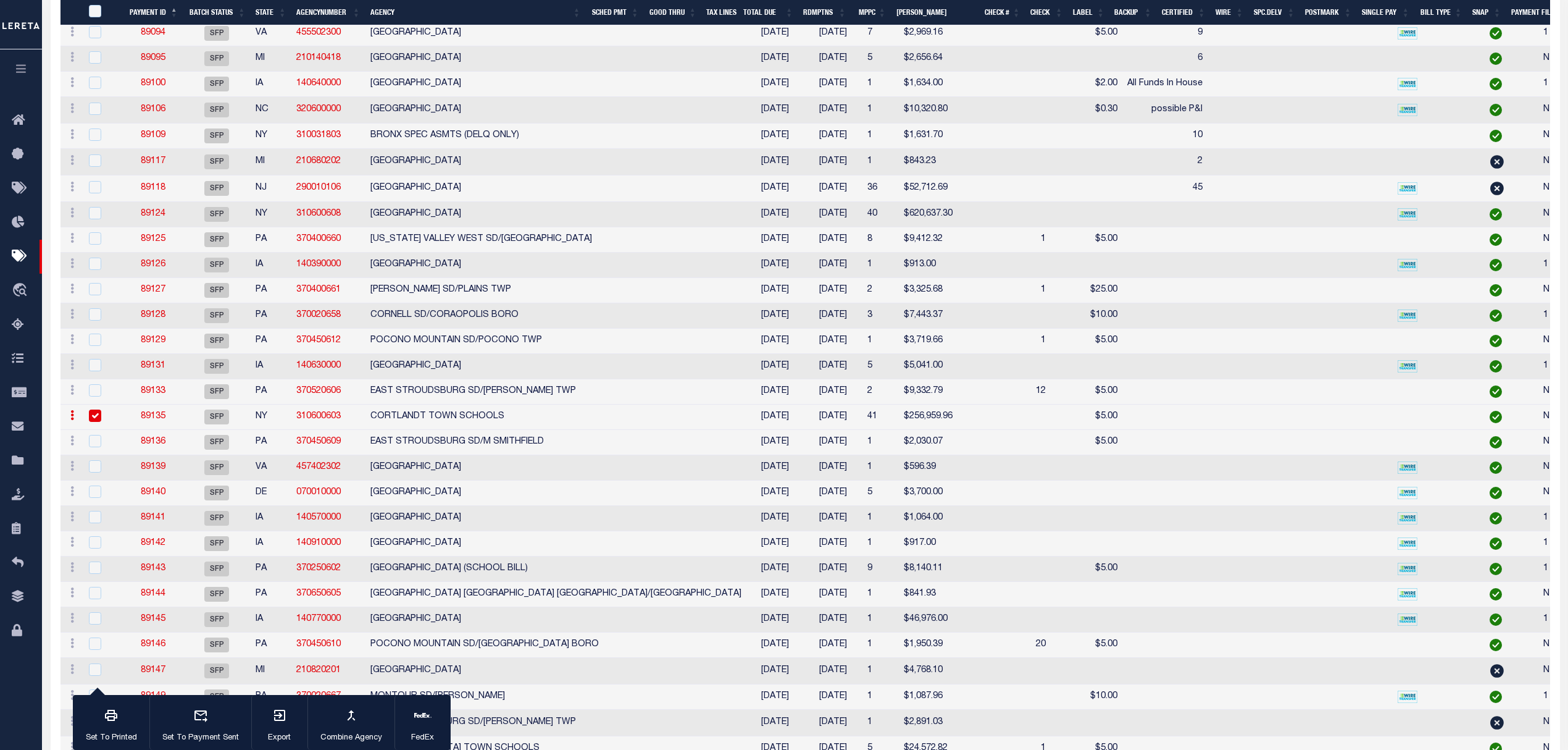
click at [411, 430] on td "CORTLANDT TOWN SCHOOLS" at bounding box center [555, 417] width 381 height 26
checkbox input "false"
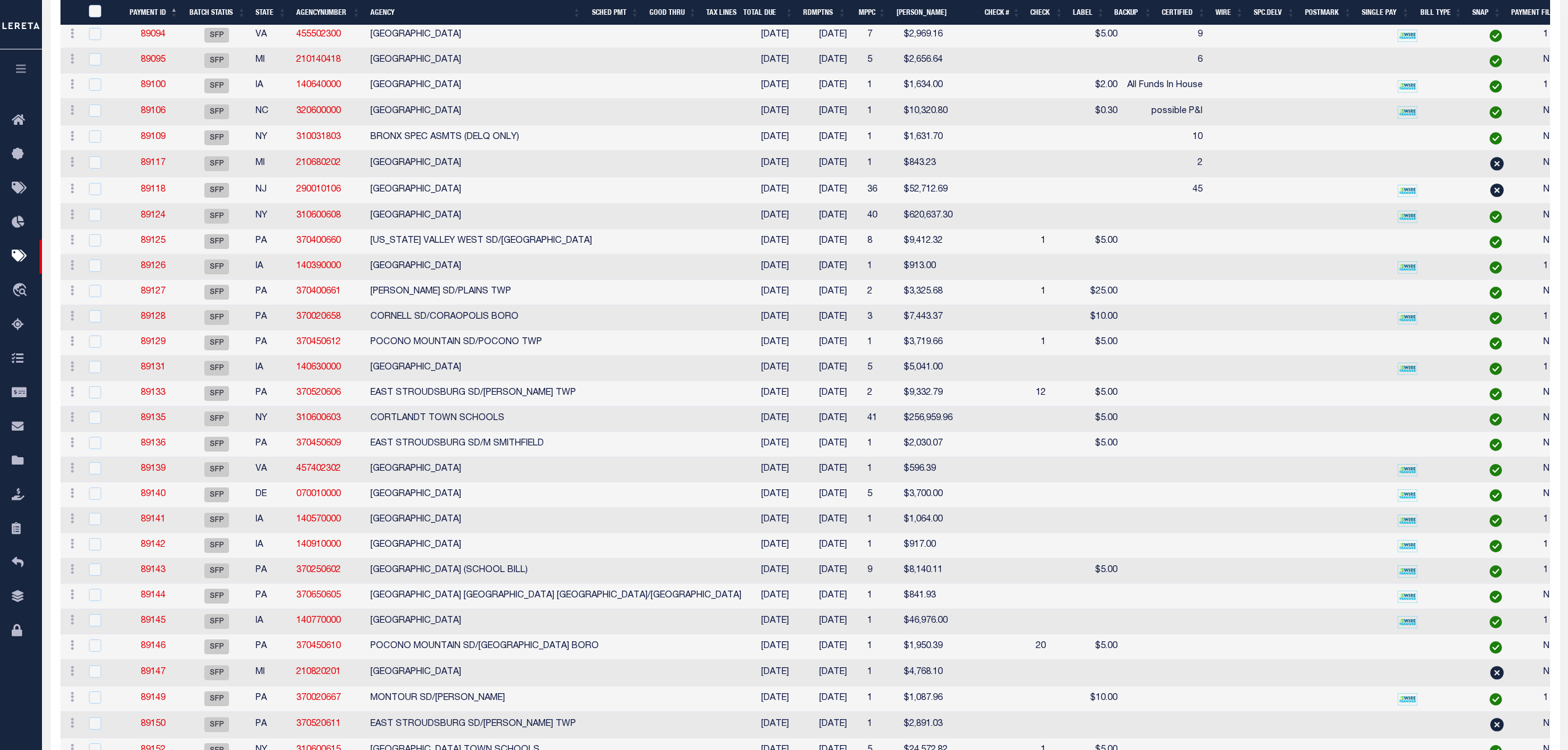
click at [388, 482] on td "PORTSMOUTH CITY" at bounding box center [555, 470] width 381 height 26
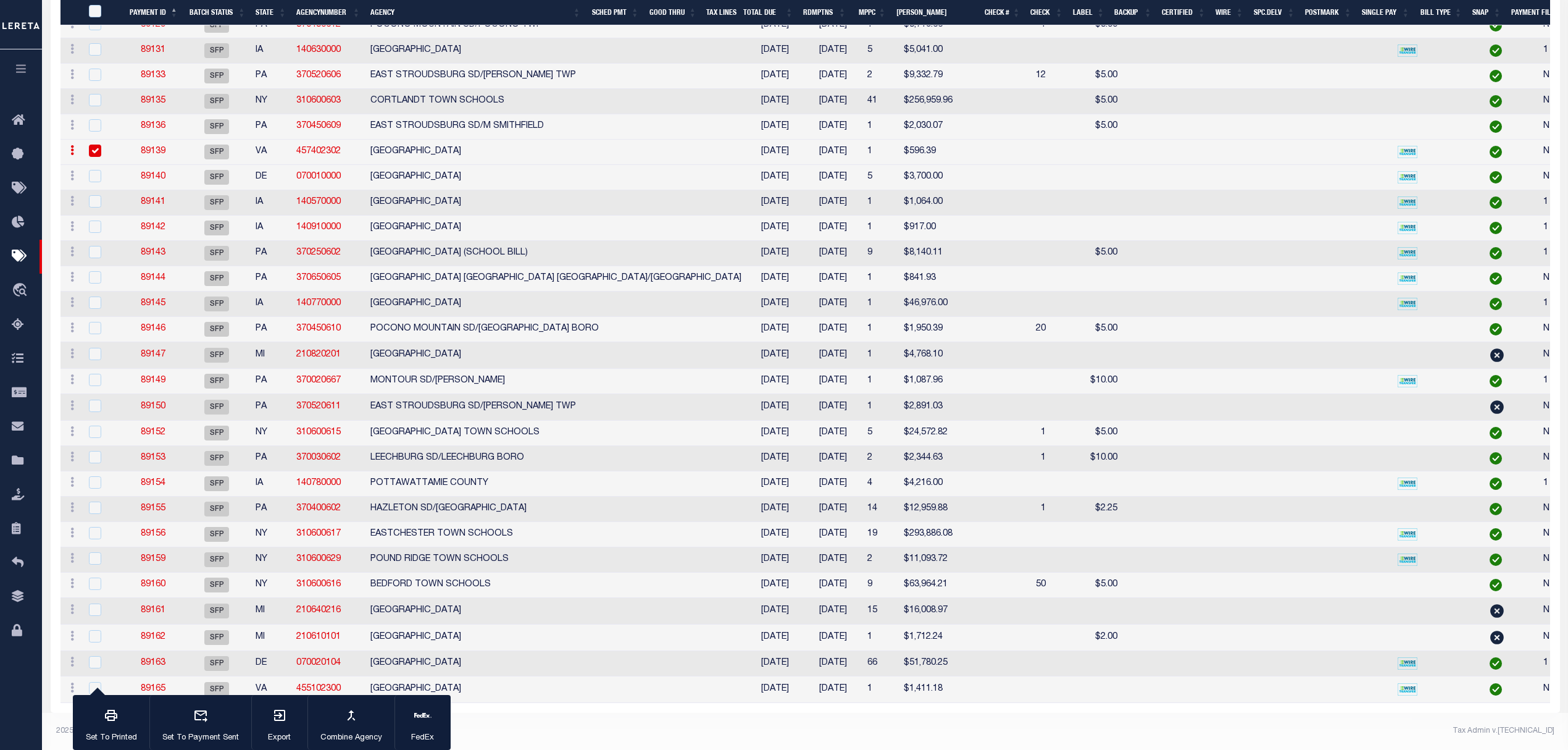
scroll to position [2241, 0]
click at [394, 140] on td "PORTSMOUTH CITY" at bounding box center [555, 152] width 381 height 26
checkbox input "false"
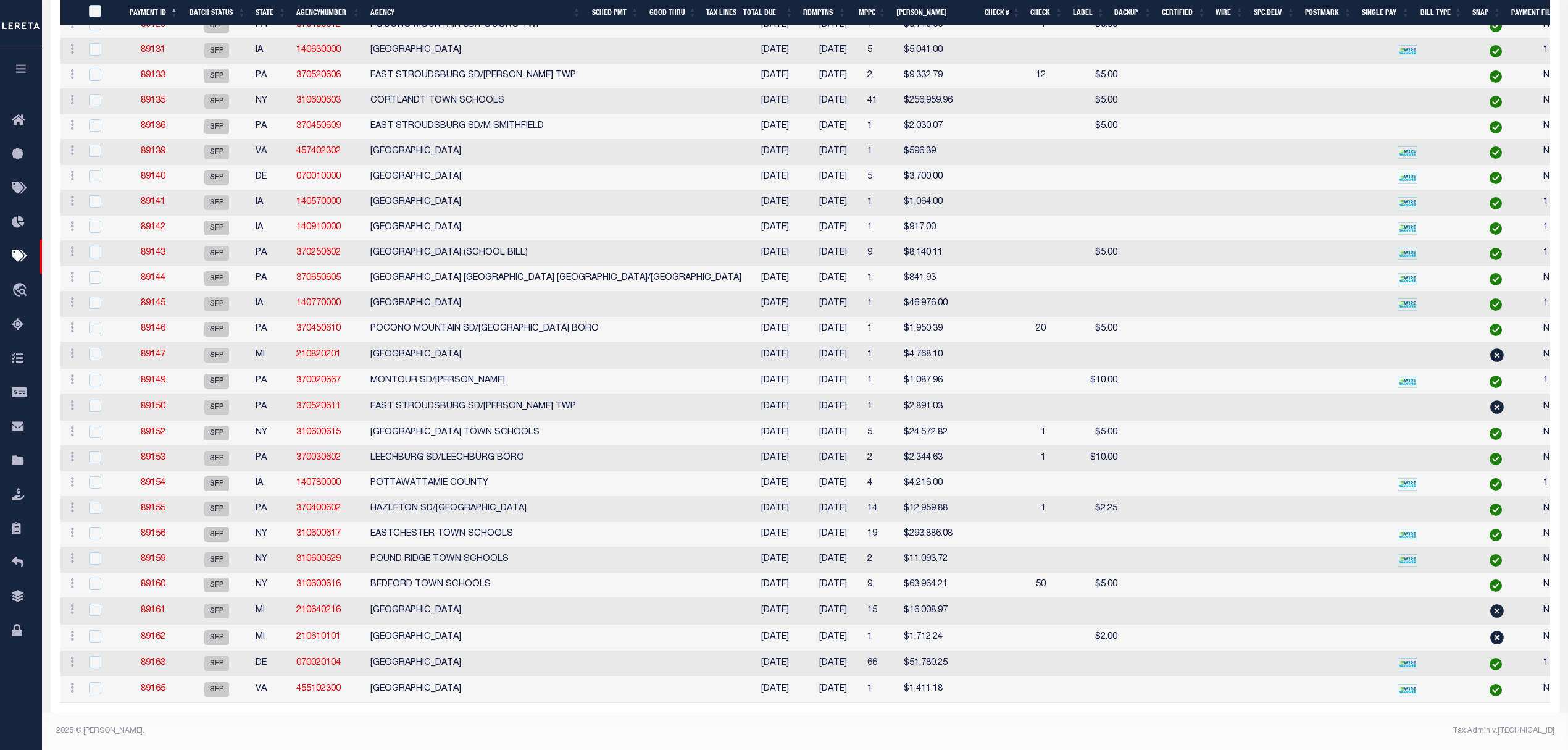
click at [418, 291] on td "POLK COUNTY" at bounding box center [555, 304] width 381 height 26
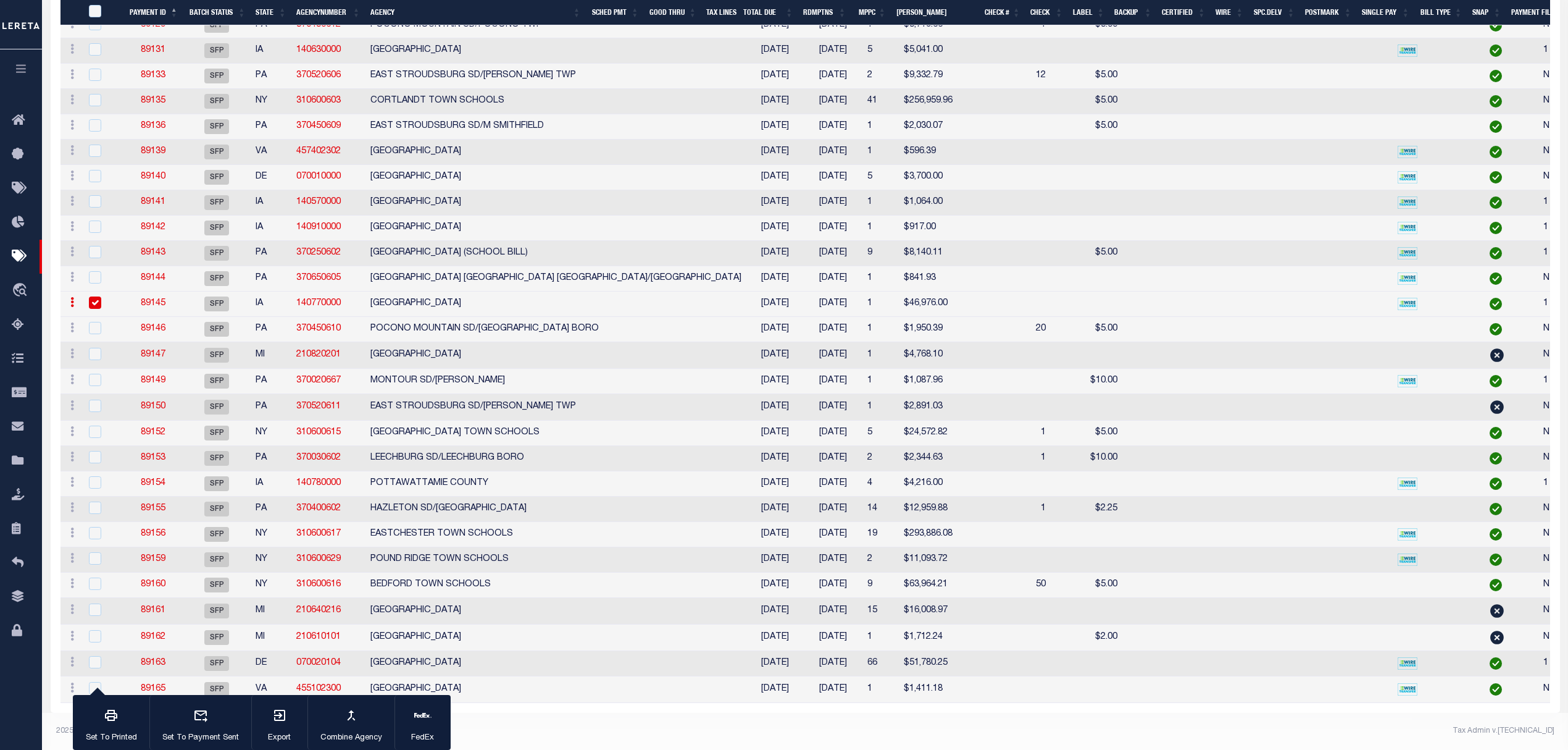
scroll to position [2217, 0]
click at [415, 308] on td "POLK COUNTY" at bounding box center [555, 304] width 381 height 26
checkbox input "false"
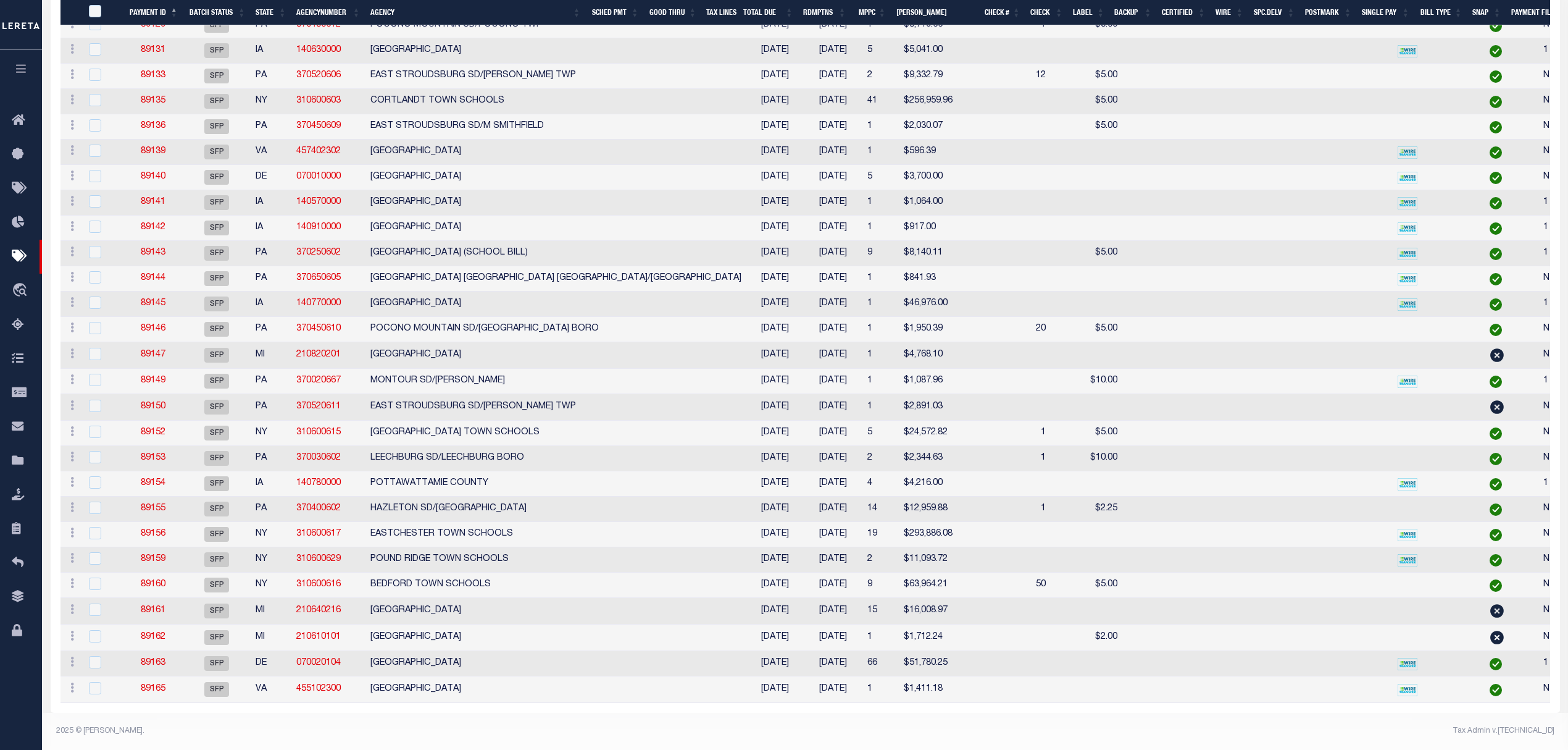
click at [372, 471] on td "LEECHBURG SD/LEECHBURG BORO" at bounding box center [555, 459] width 381 height 26
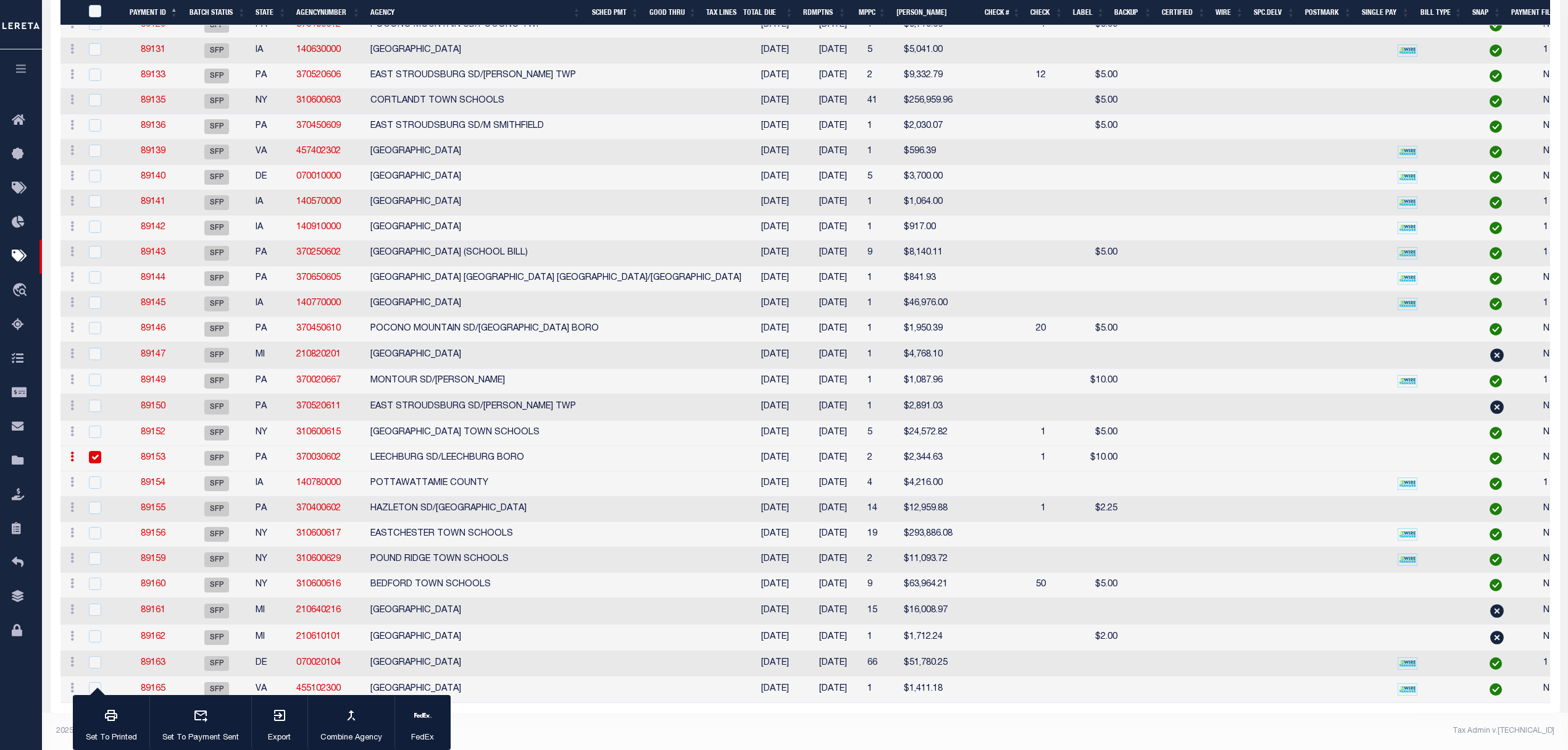
scroll to position [2241, 0]
click at [452, 446] on td "LEECHBURG SD/LEECHBURG BORO" at bounding box center [555, 459] width 381 height 26
checkbox input "false"
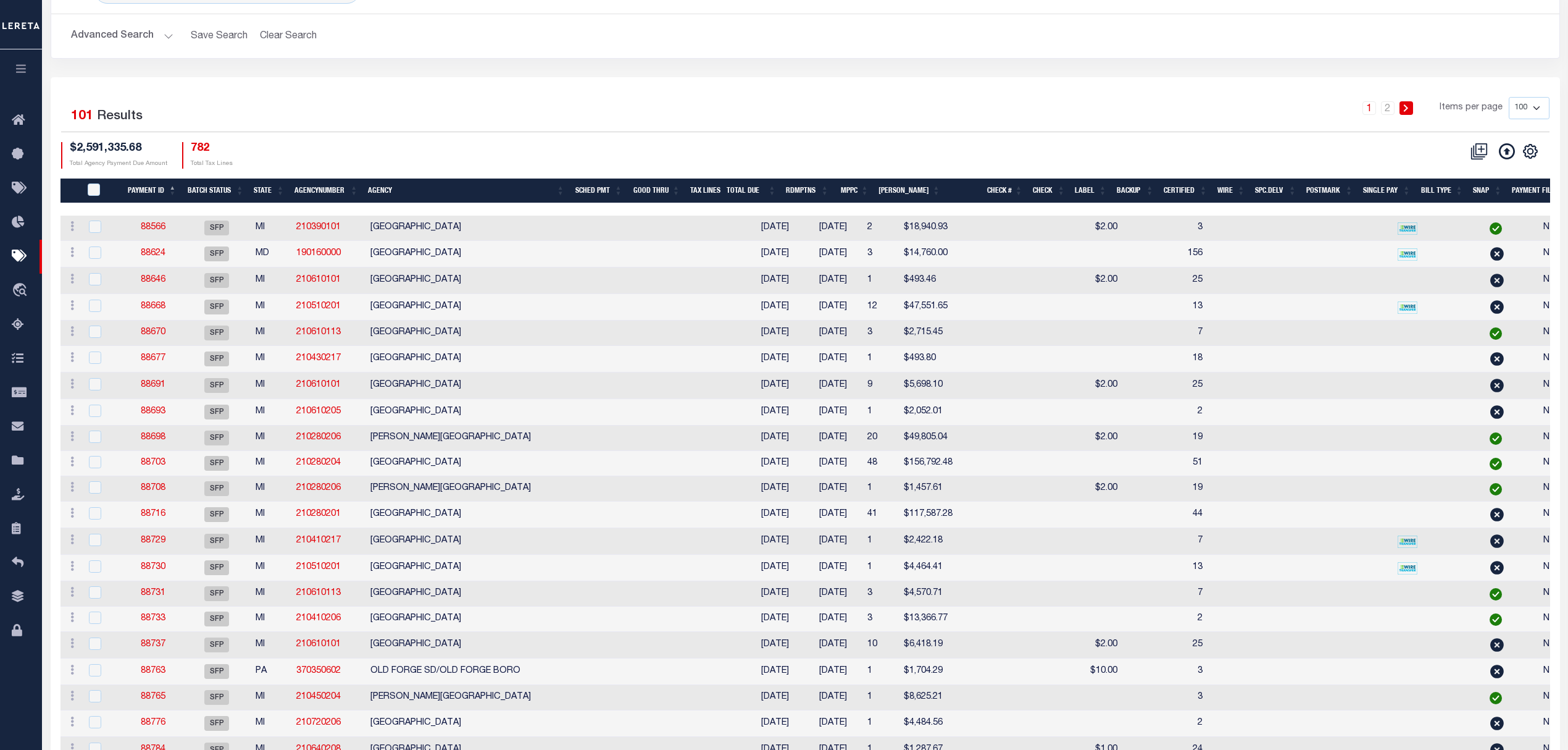
scroll to position [0, 0]
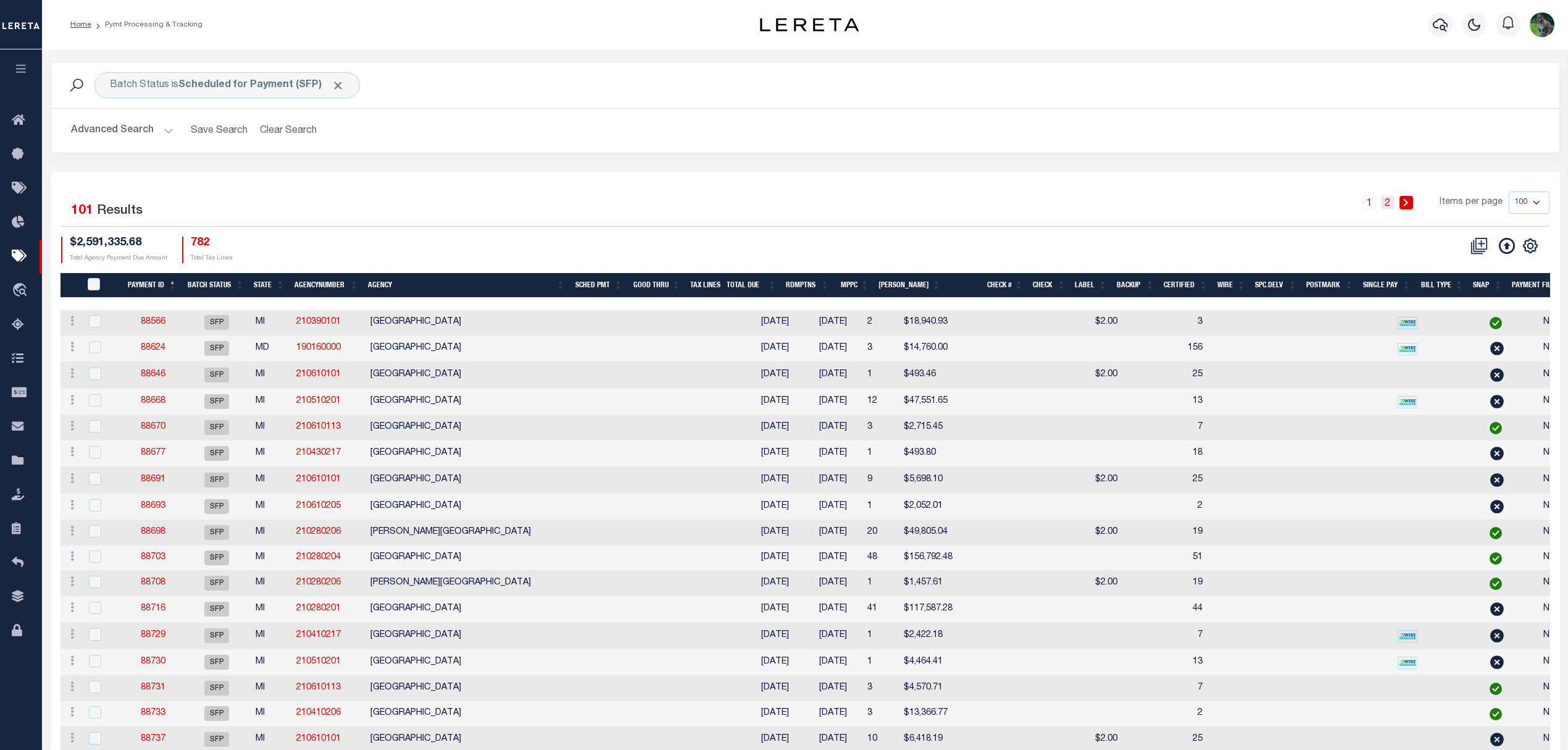
click at [1391, 208] on link "2" at bounding box center [1388, 202] width 14 height 14
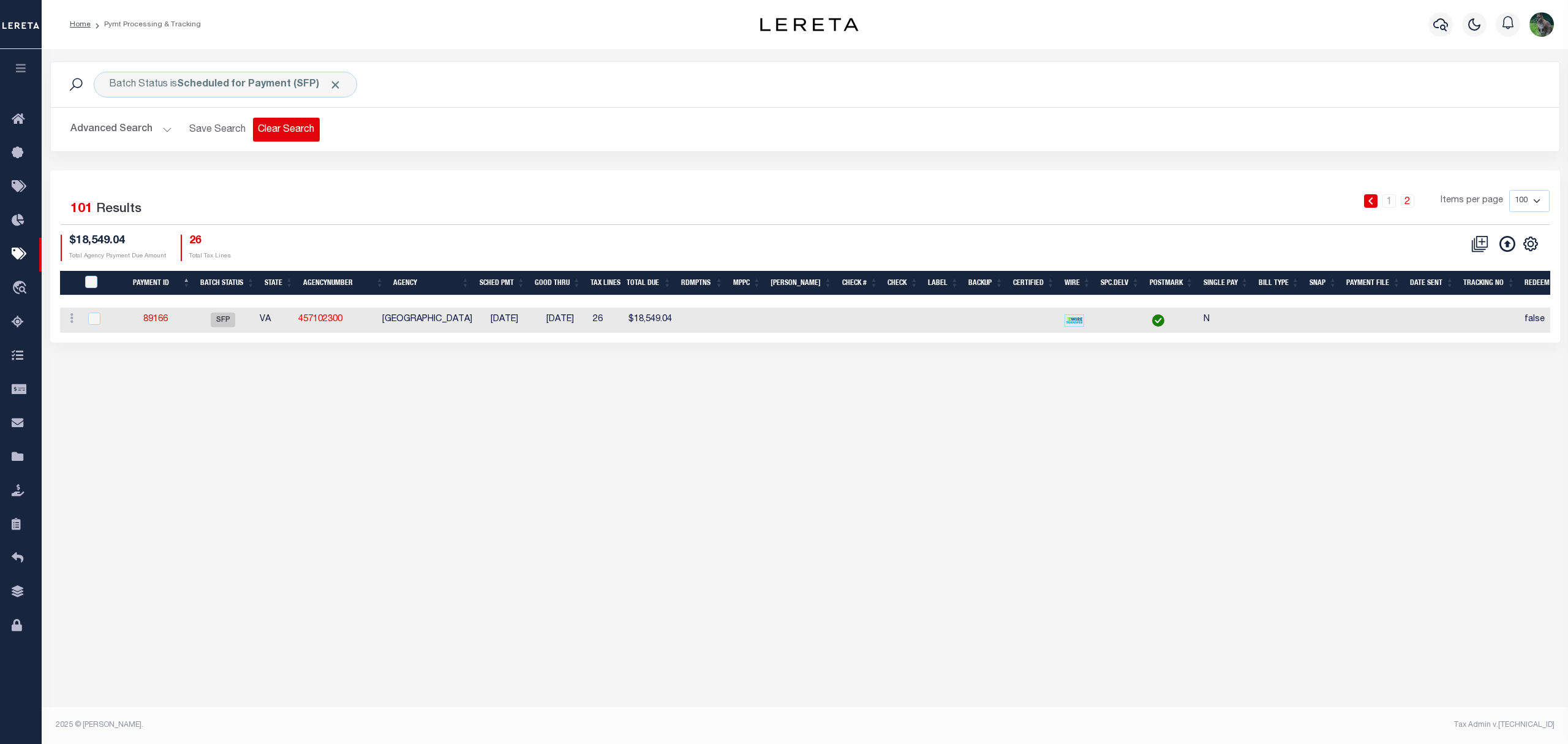
click at [297, 128] on button "Clear Search" at bounding box center [286, 130] width 67 height 24
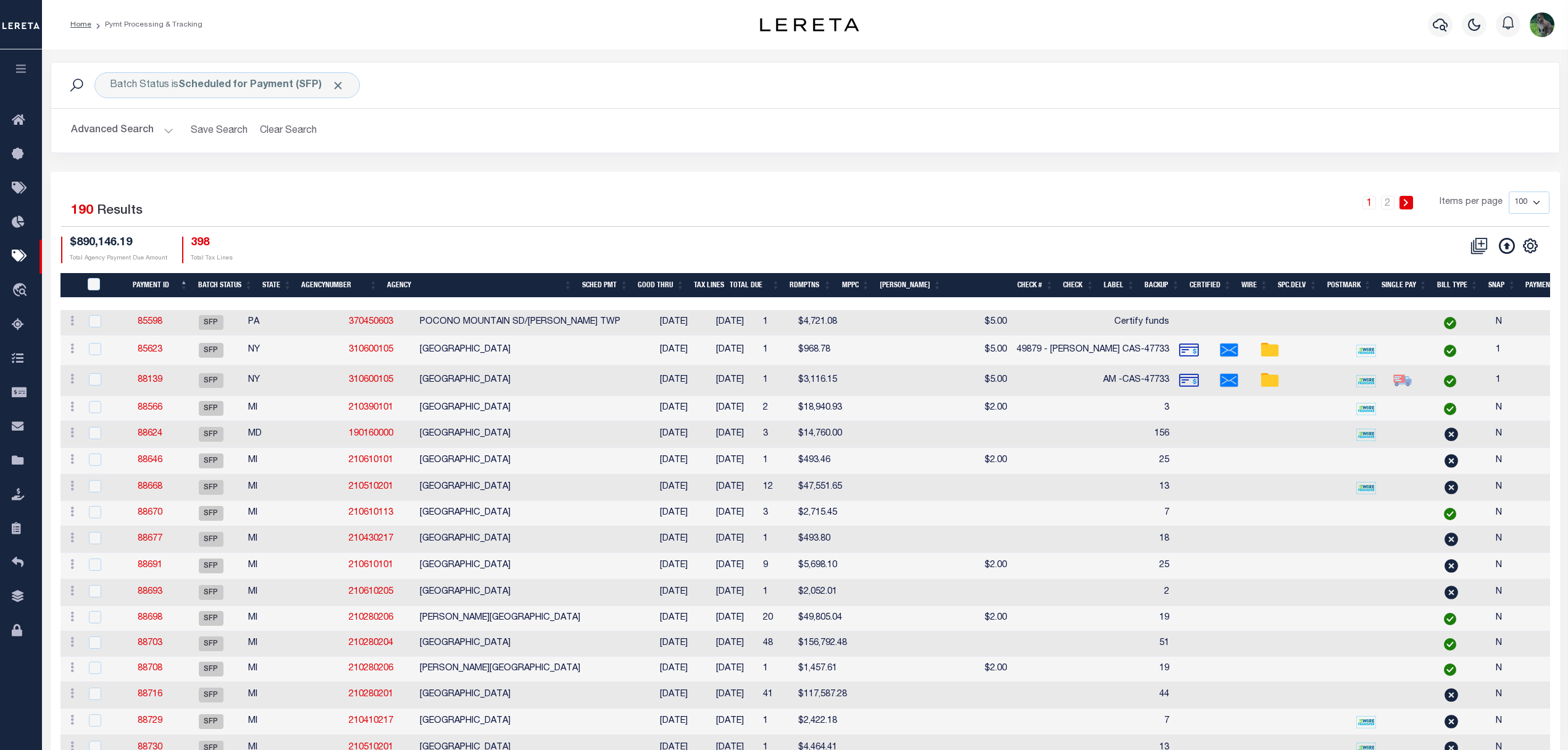
click at [1409, 116] on div "Advanced Search Save Search Clear Search Batch ID Equals Equals Is Not Equal To…" at bounding box center [805, 131] width 1508 height 44
click at [94, 132] on button "Advanced Search" at bounding box center [122, 131] width 102 height 24
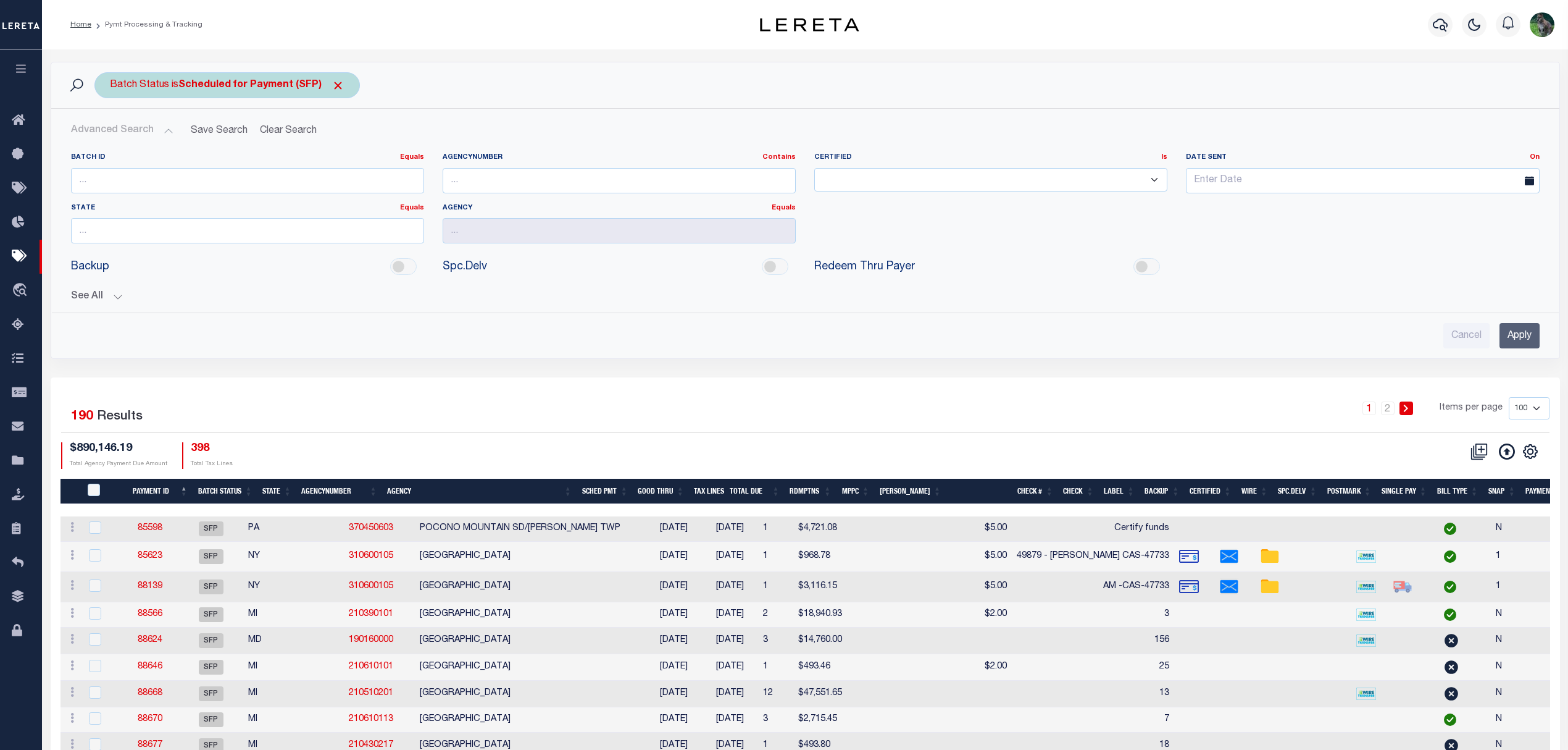
click at [277, 91] on div "Batch Status is Scheduled for Payment (SFP)" at bounding box center [227, 85] width 266 height 26
click at [255, 141] on select "Awaiting Funds (AWF) Cleared and Complete (CAC) New Check Needed (NCN) Payment …" at bounding box center [201, 146] width 182 height 24
select select "RFP"
click at [111, 135] on select "Awaiting Funds (AWF) Cleared and Complete (CAC) New Check Needed (NCN) Payment …" at bounding box center [201, 146] width 182 height 24
click at [275, 176] on input "Apply" at bounding box center [274, 173] width 37 height 20
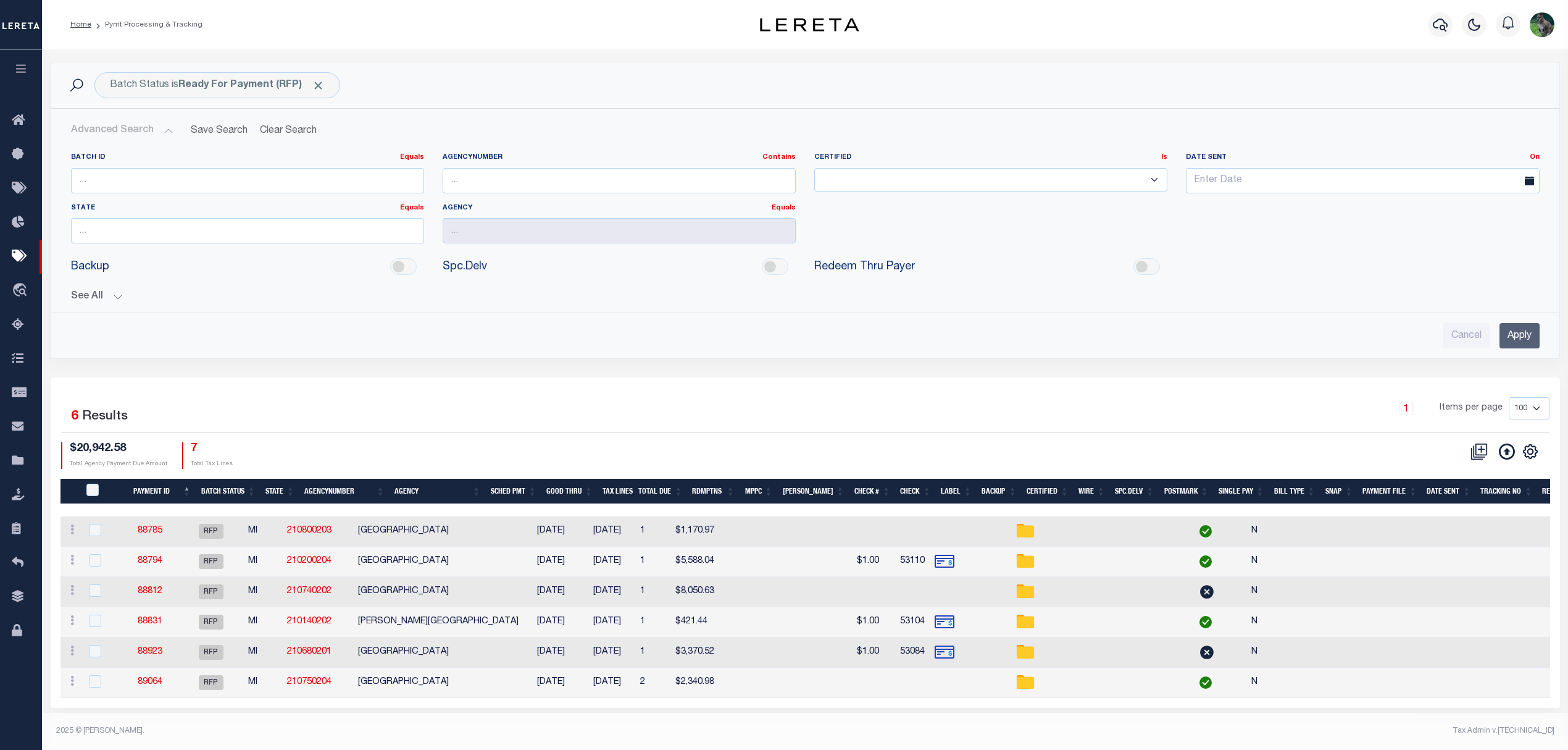
scroll to position [5, 0]
click at [312, 129] on button "Clear Search" at bounding box center [289, 131] width 68 height 24
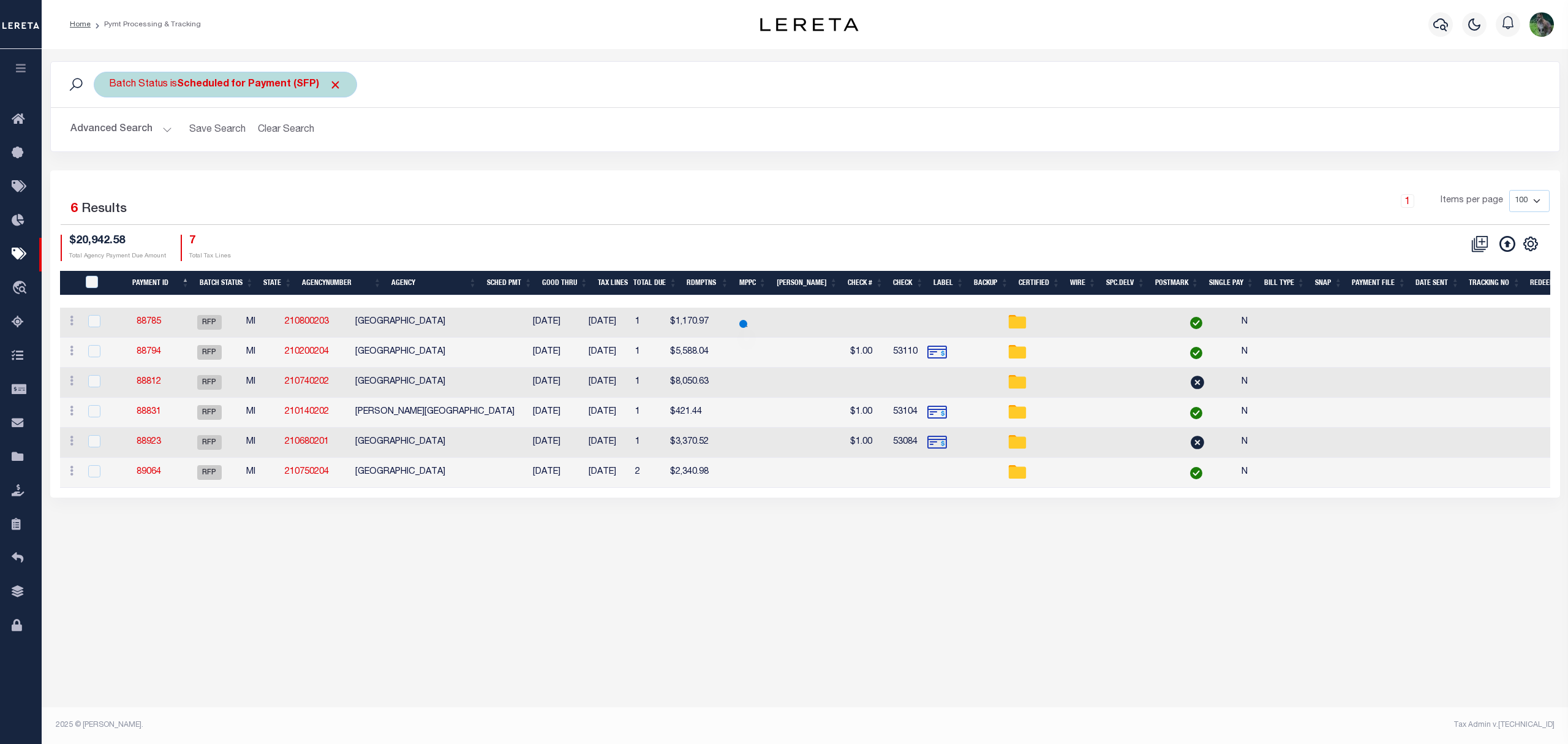
click at [169, 66] on div "Batch Status is Scheduled for Payment (SFP) Search" at bounding box center [805, 85] width 1509 height 46
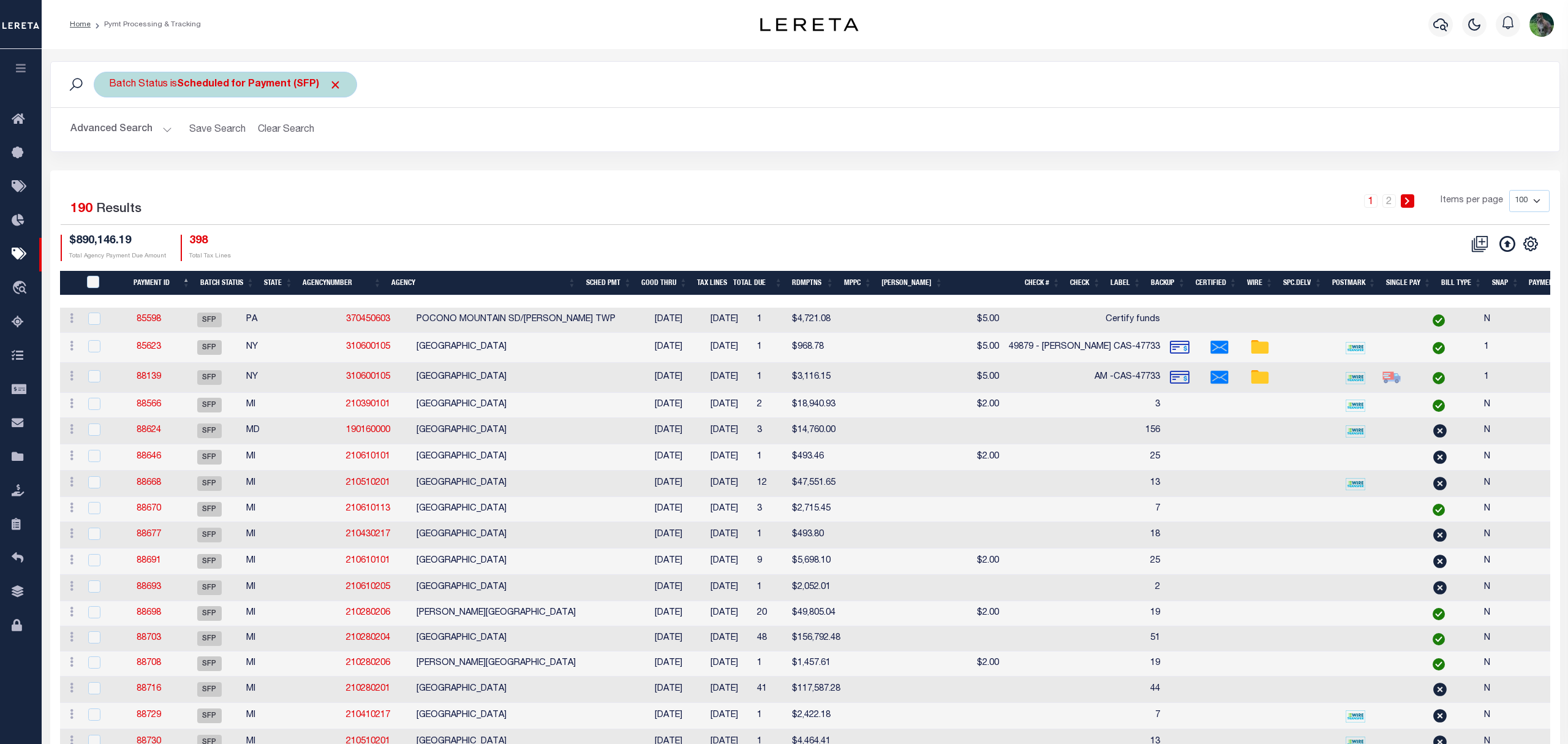
click at [199, 82] on b "Scheduled for Payment (SFP)" at bounding box center [259, 84] width 165 height 10
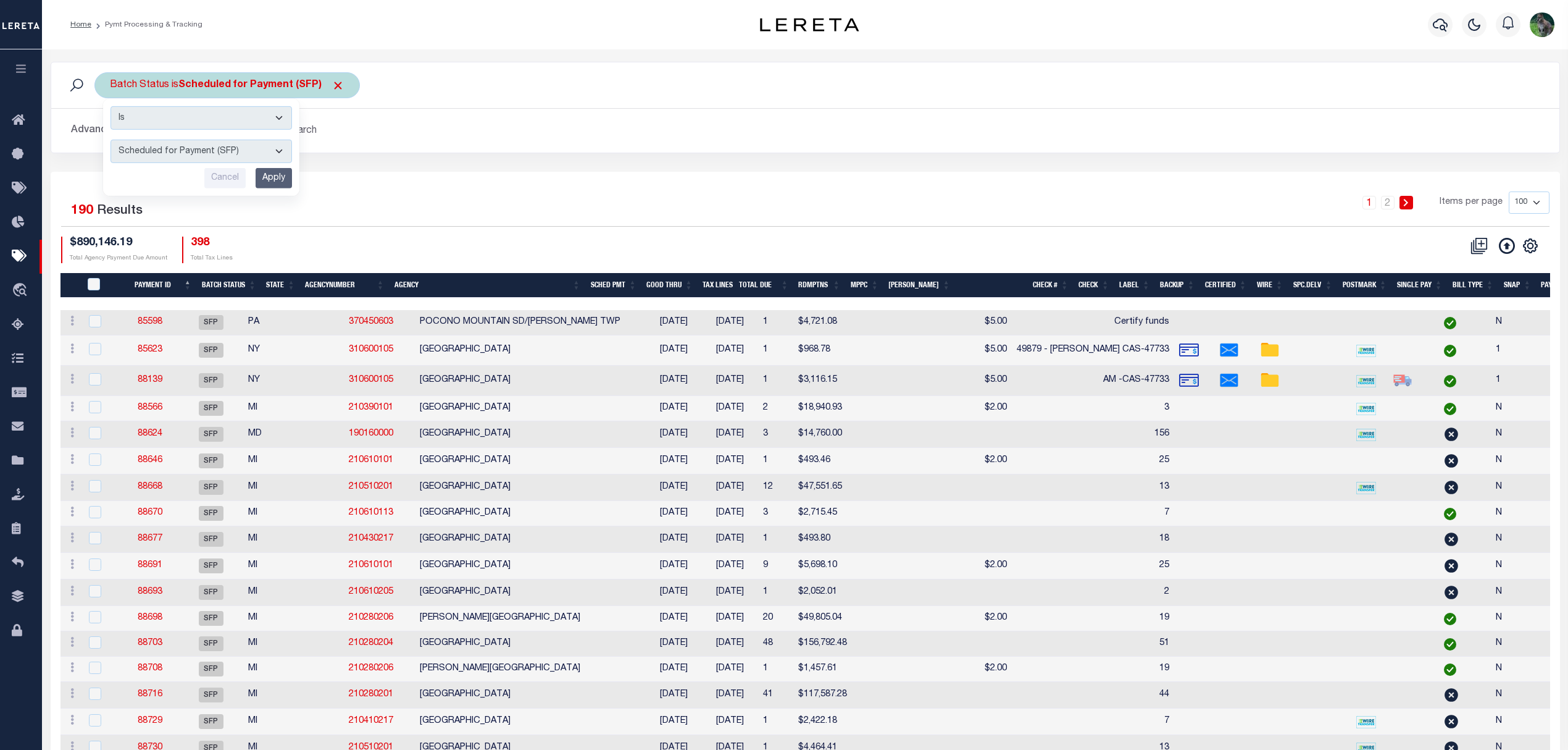
click at [245, 141] on select "Awaiting Funds (AWF) Cleared and Complete (CAC) New Check Needed (NCN) Payment …" at bounding box center [201, 146] width 182 height 24
select select "RFP"
click at [111, 135] on select "Awaiting Funds (AWF) Cleared and Complete (CAC) New Check Needed (NCN) Payment …" at bounding box center [201, 146] width 182 height 24
click at [277, 186] on div "Is Contains Awaiting Funds (AWF) Cleared and Complete (CAC) New Check Needed (N…" at bounding box center [201, 142] width 196 height 97
click at [279, 174] on input "Apply" at bounding box center [274, 173] width 37 height 20
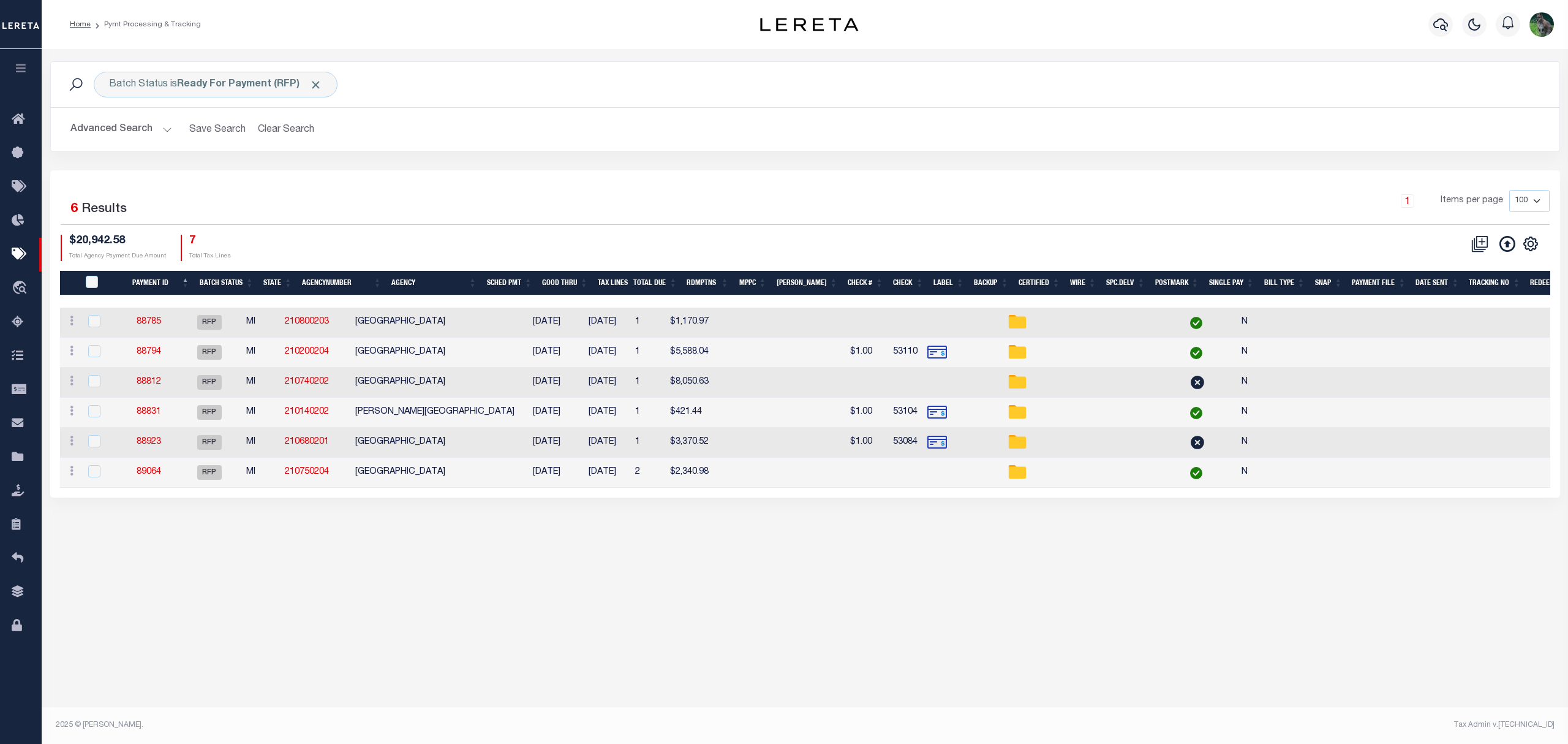
click at [126, 129] on button "Advanced Search" at bounding box center [121, 130] width 101 height 24
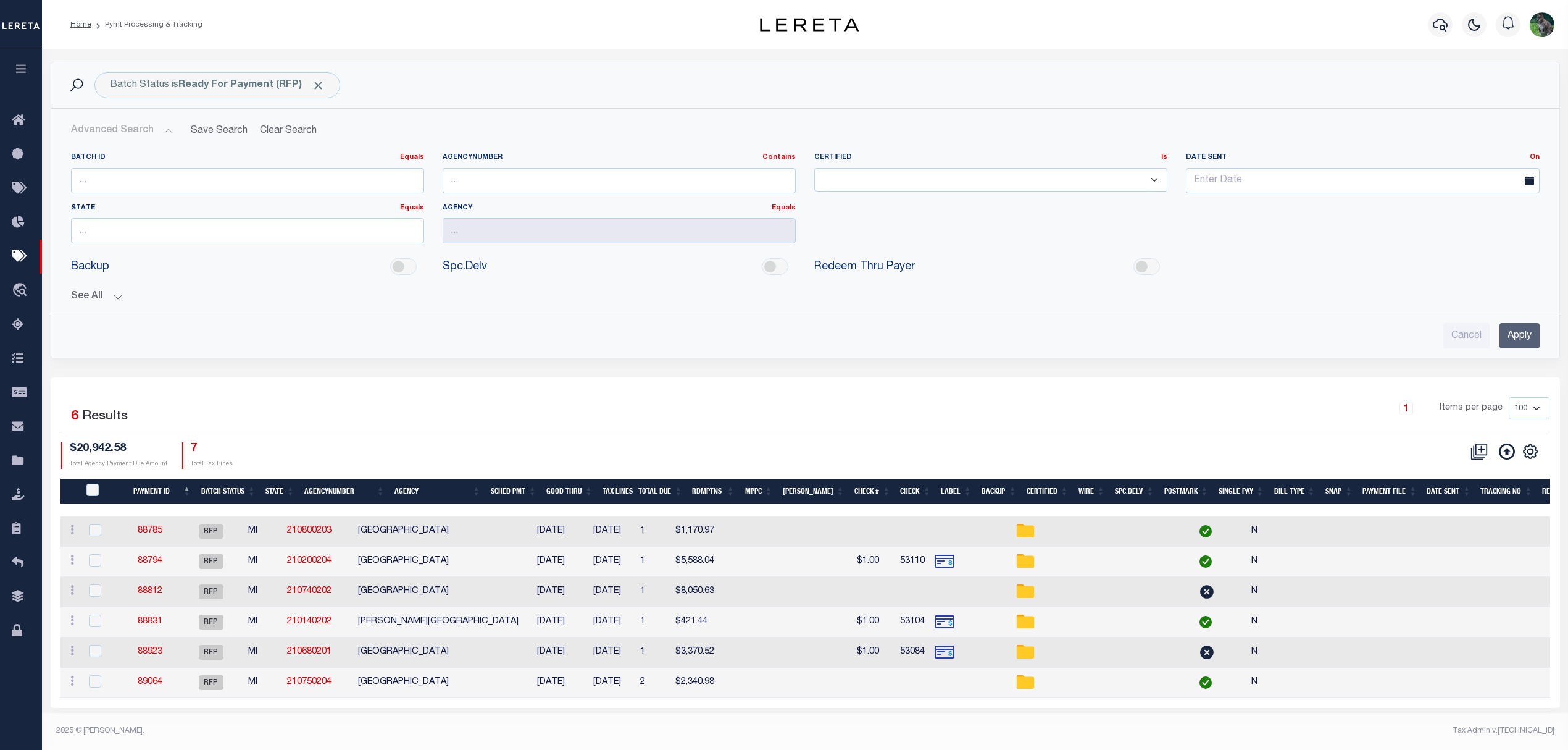
click at [99, 295] on button "See All" at bounding box center [805, 297] width 1469 height 12
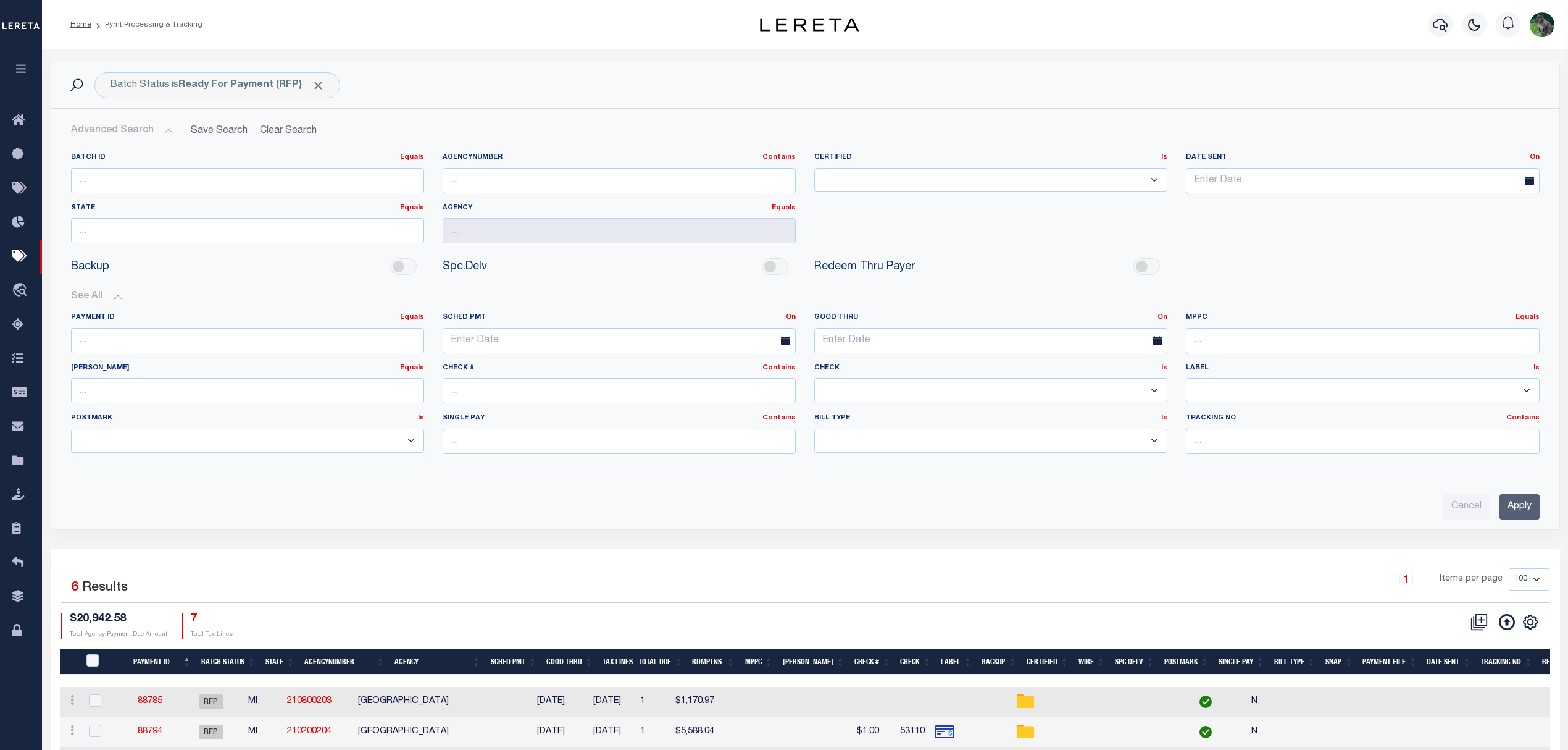
click at [277, 280] on div "Backup Spc.Delv" at bounding box center [805, 267] width 1487 height 28
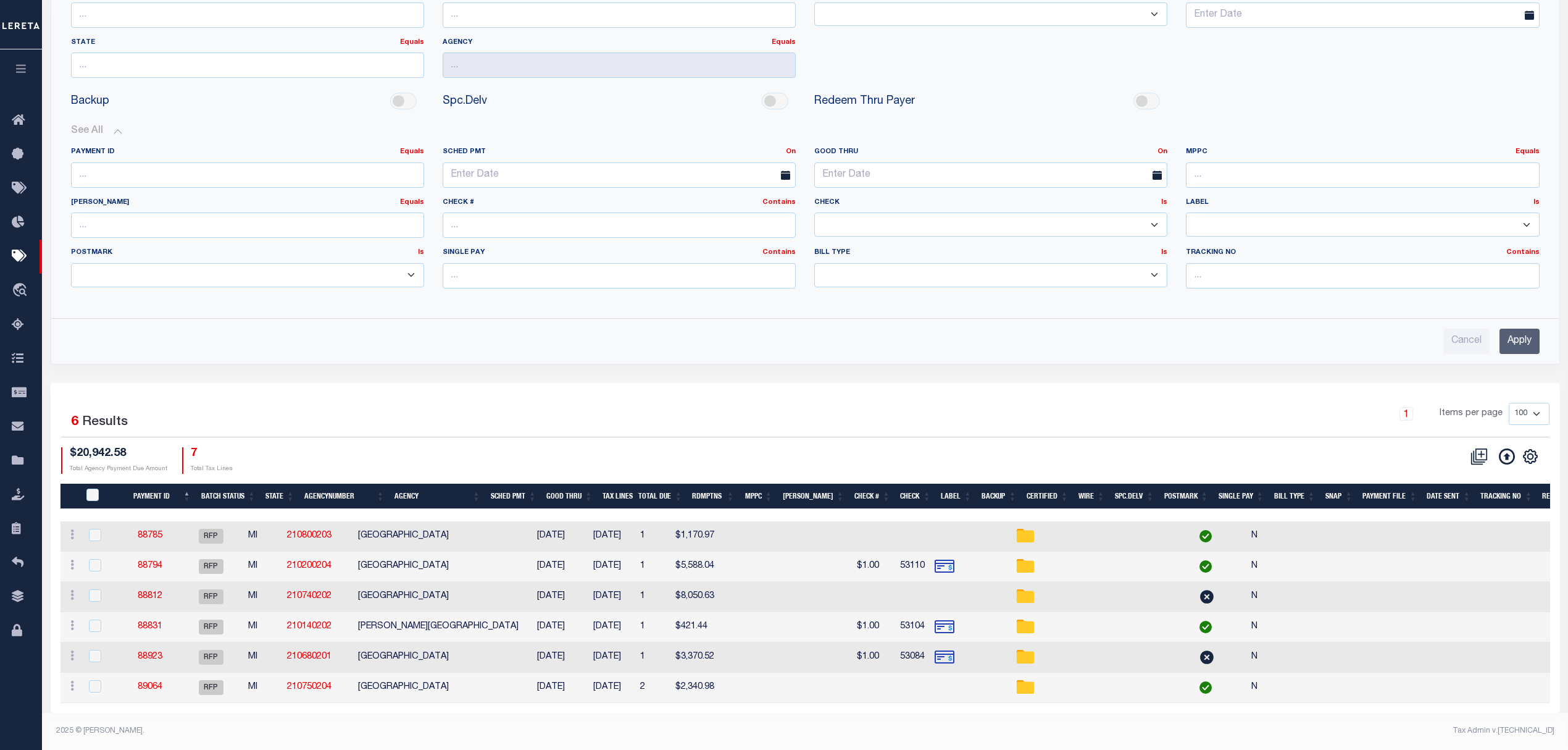
click at [1030, 354] on div "Batch Status is Ready For Payment (RFP) Search Advanced Search Save Search Clea…" at bounding box center [805, 131] width 1510 height 469
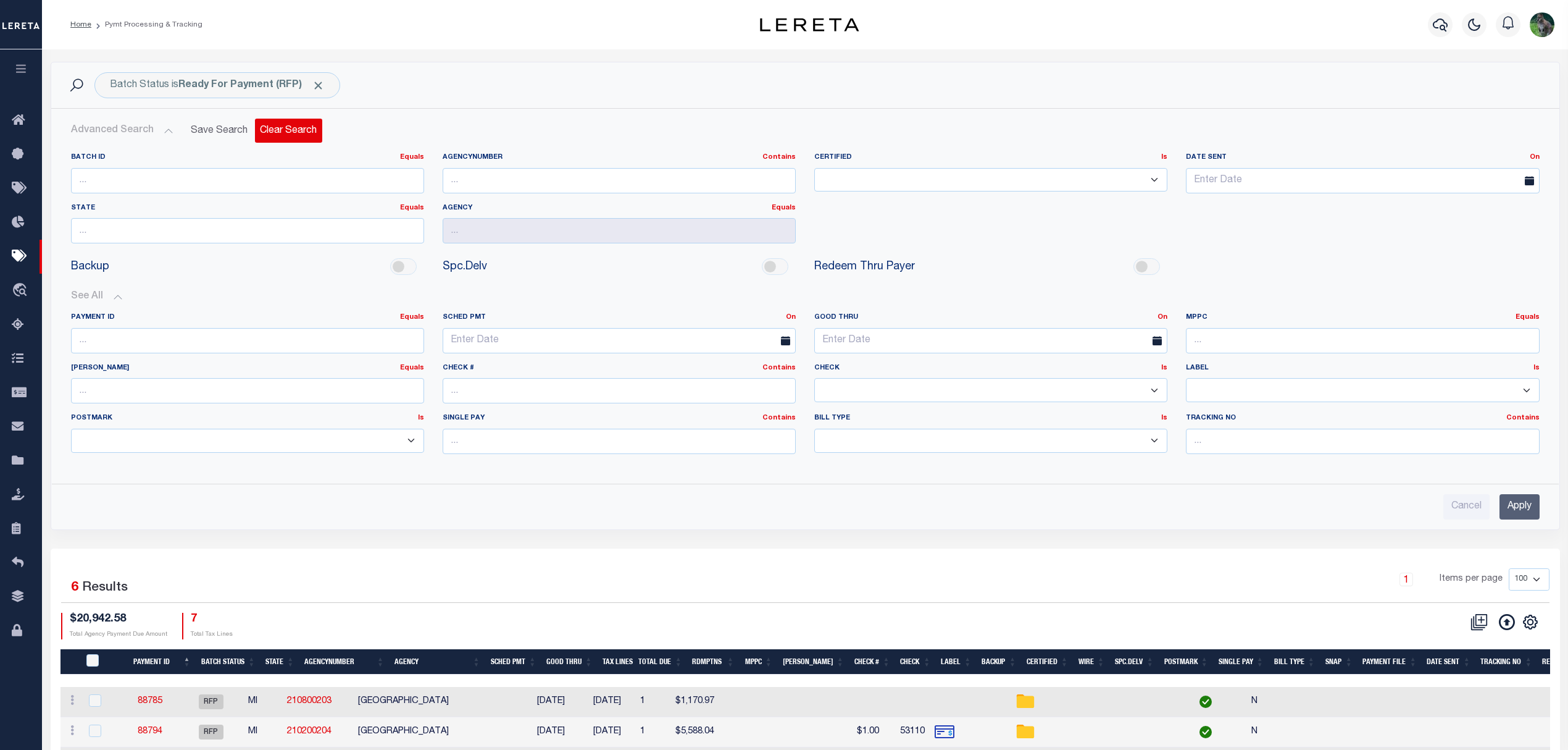
click at [279, 127] on button "Clear Search" at bounding box center [289, 131] width 68 height 24
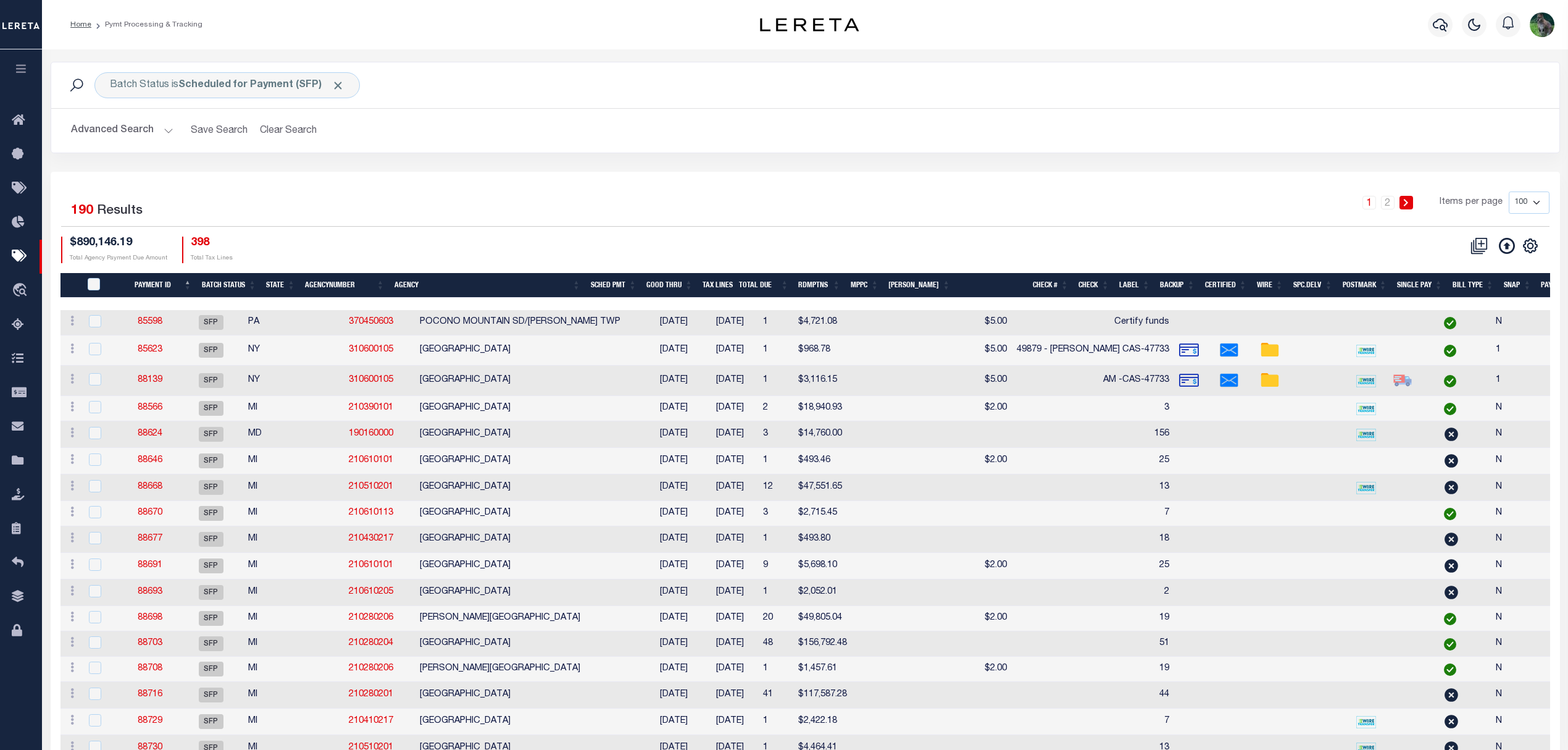
click at [694, 285] on th "Good Thru" at bounding box center [670, 285] width 56 height 26
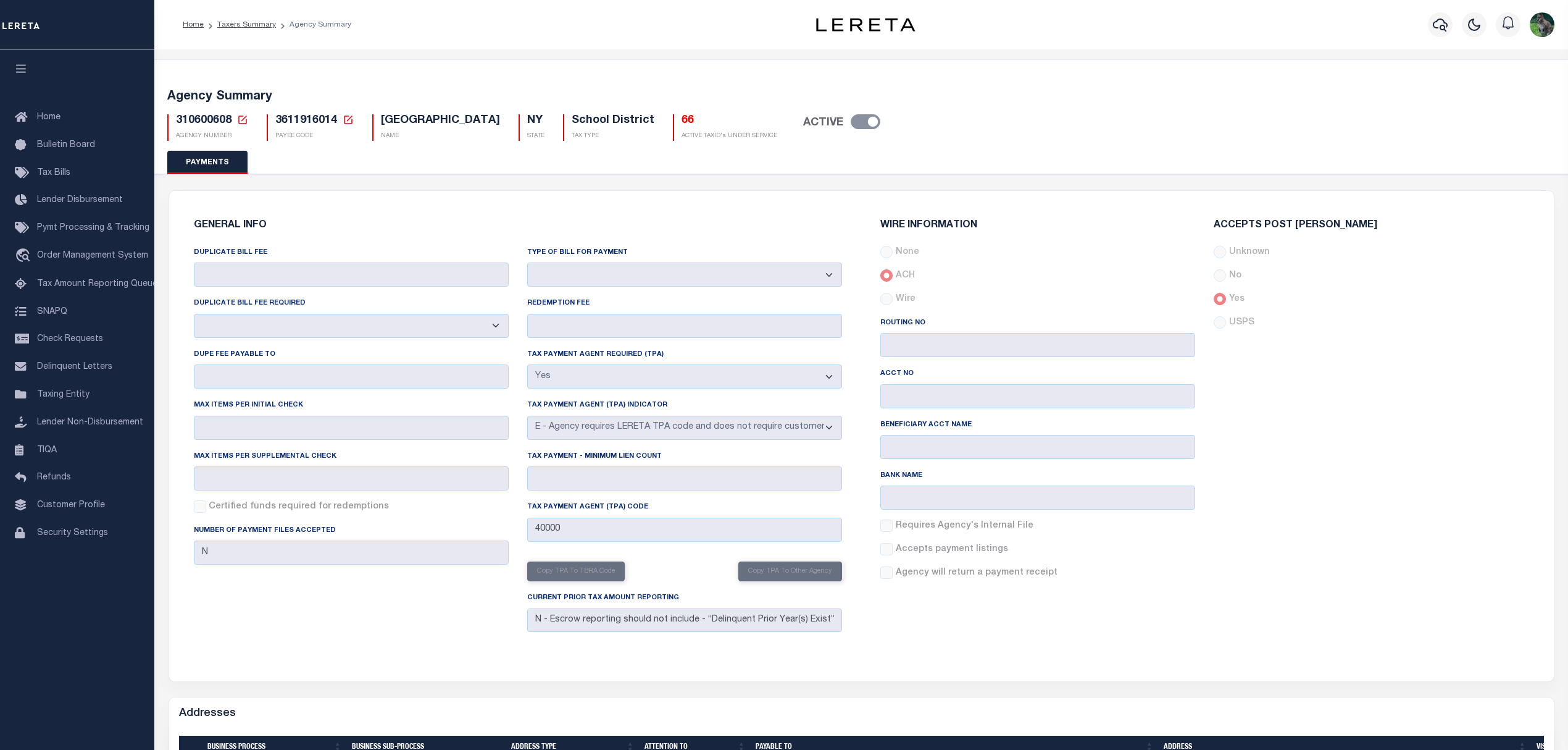
select select "true"
select select "5"
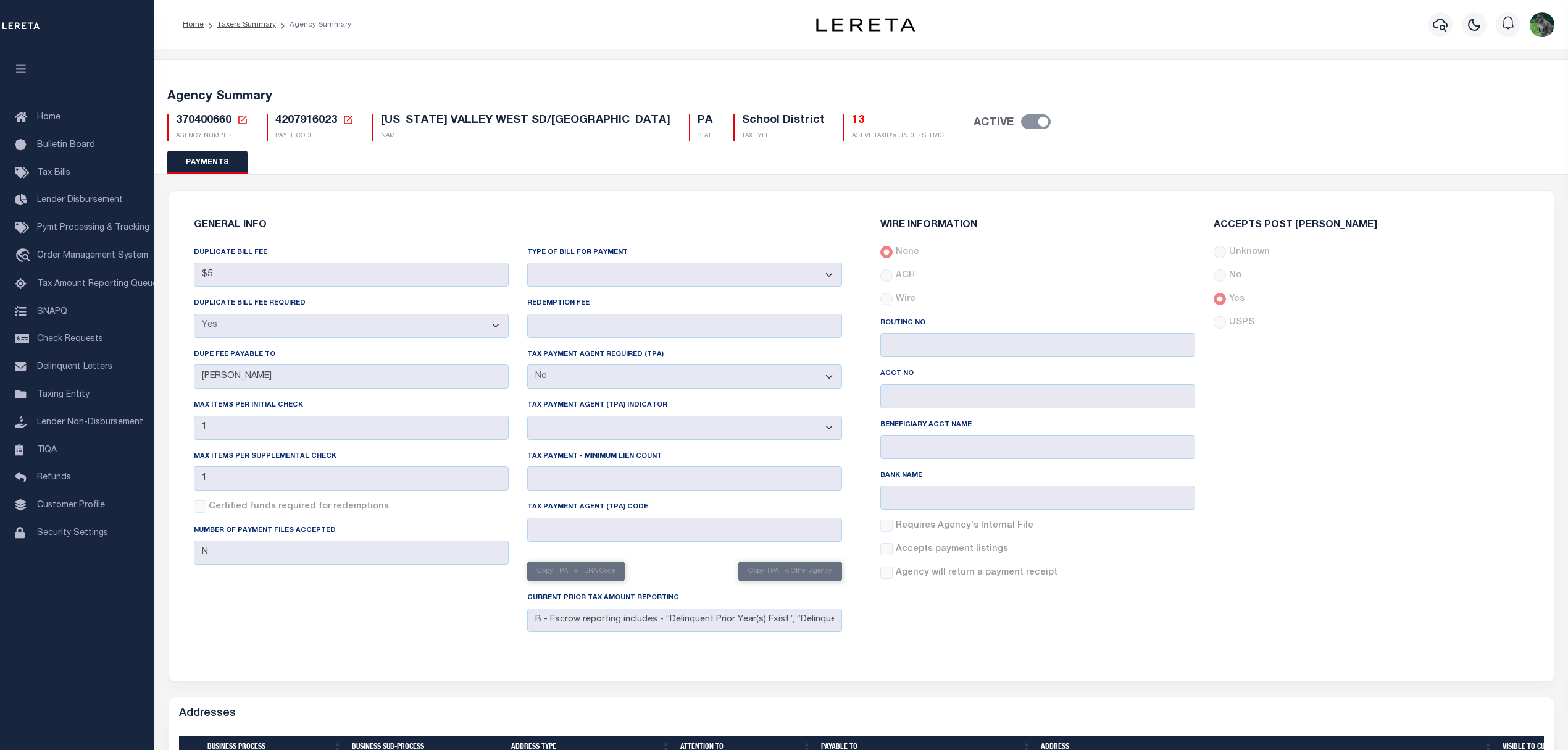
select select "true"
select select "false"
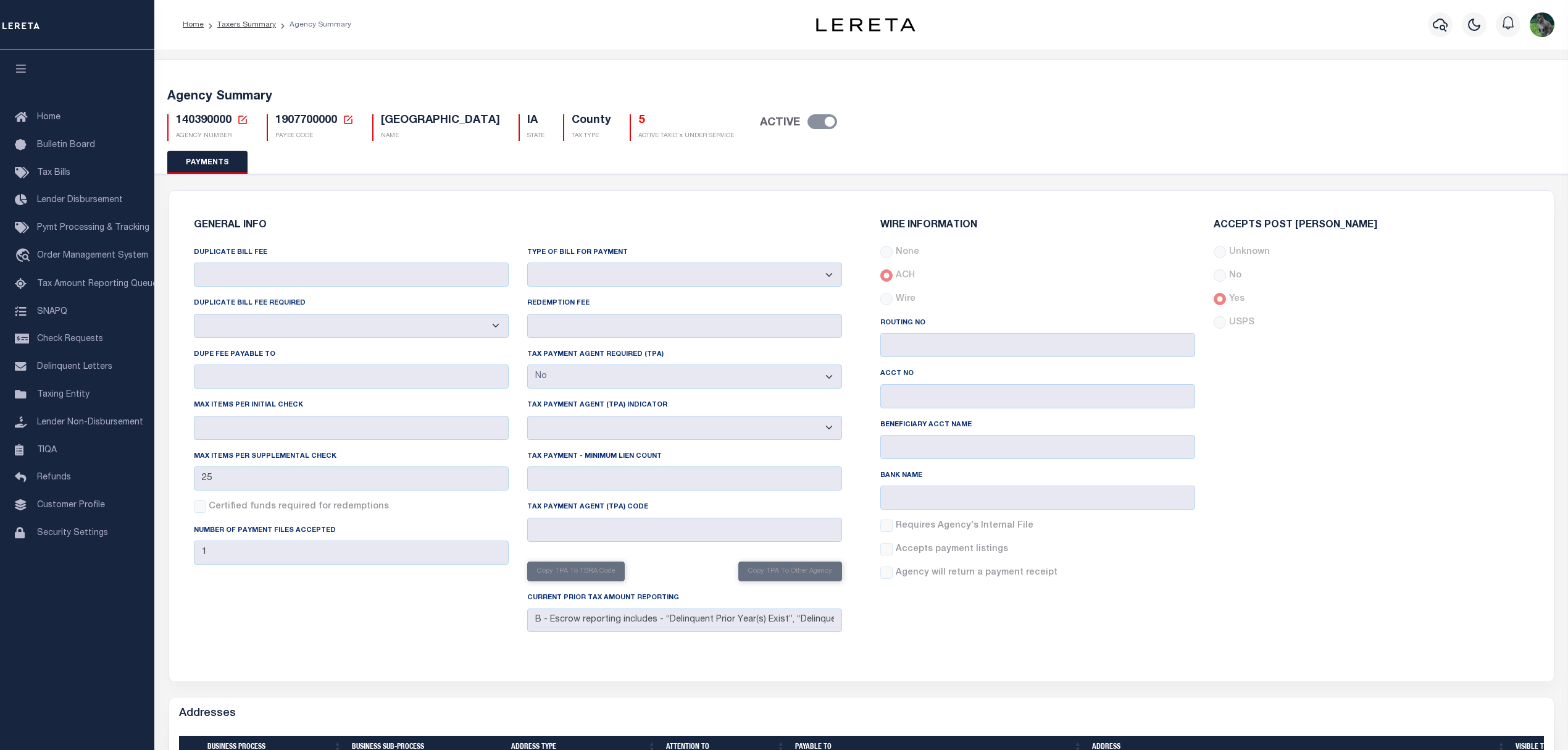
select select "false"
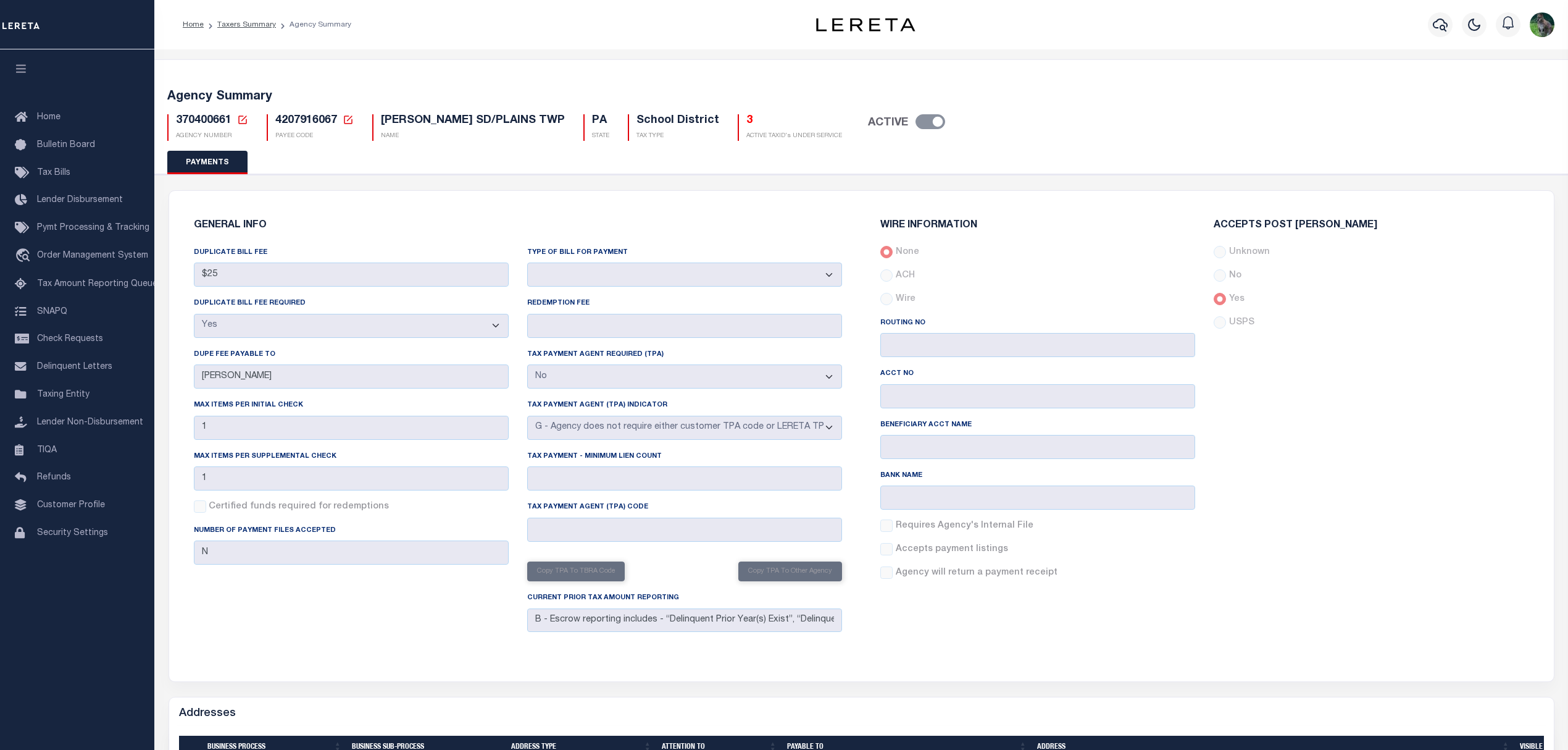
select select "true"
select select "false"
select select "7"
select select "true"
select select "false"
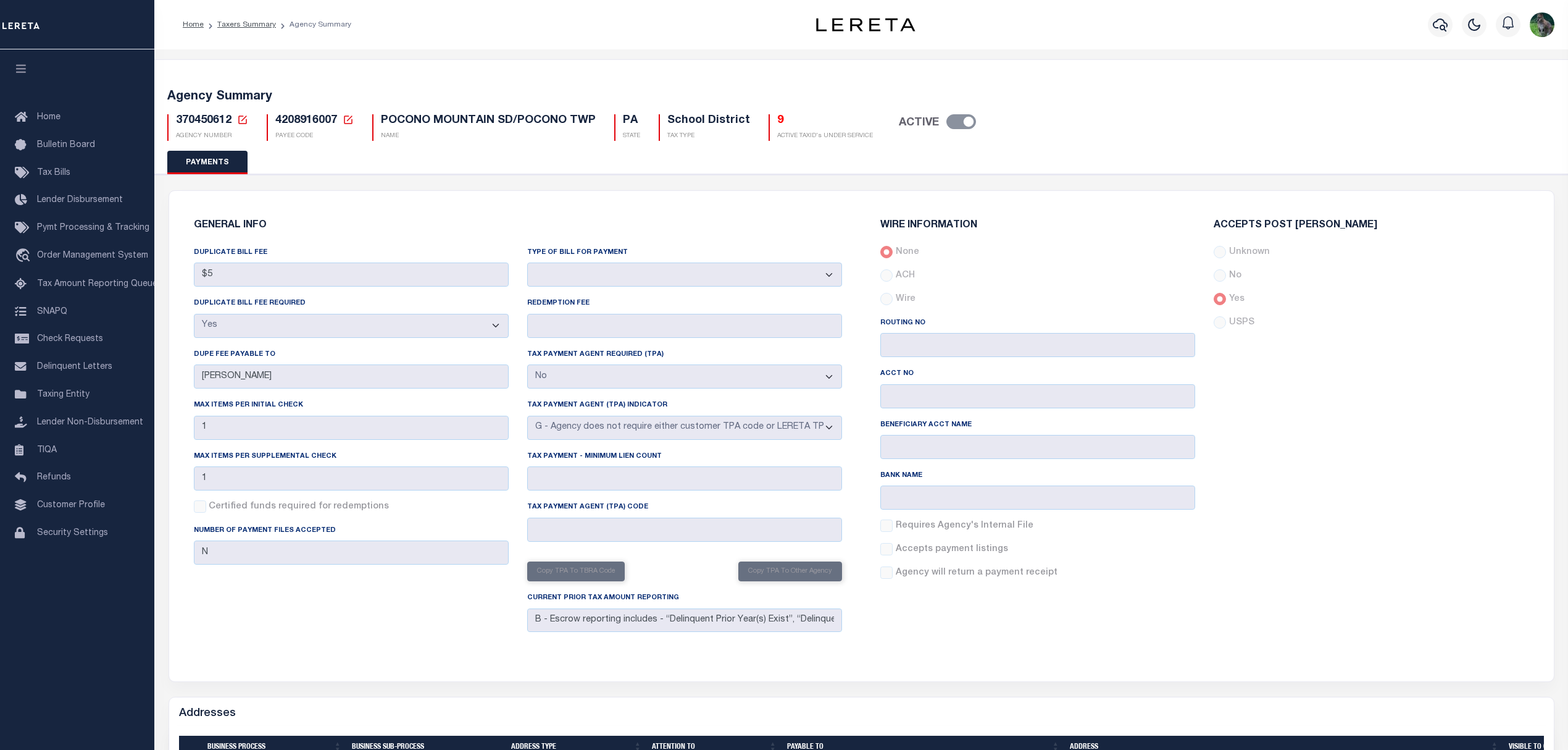
select select "7"
select select "false"
select select "true"
select select "false"
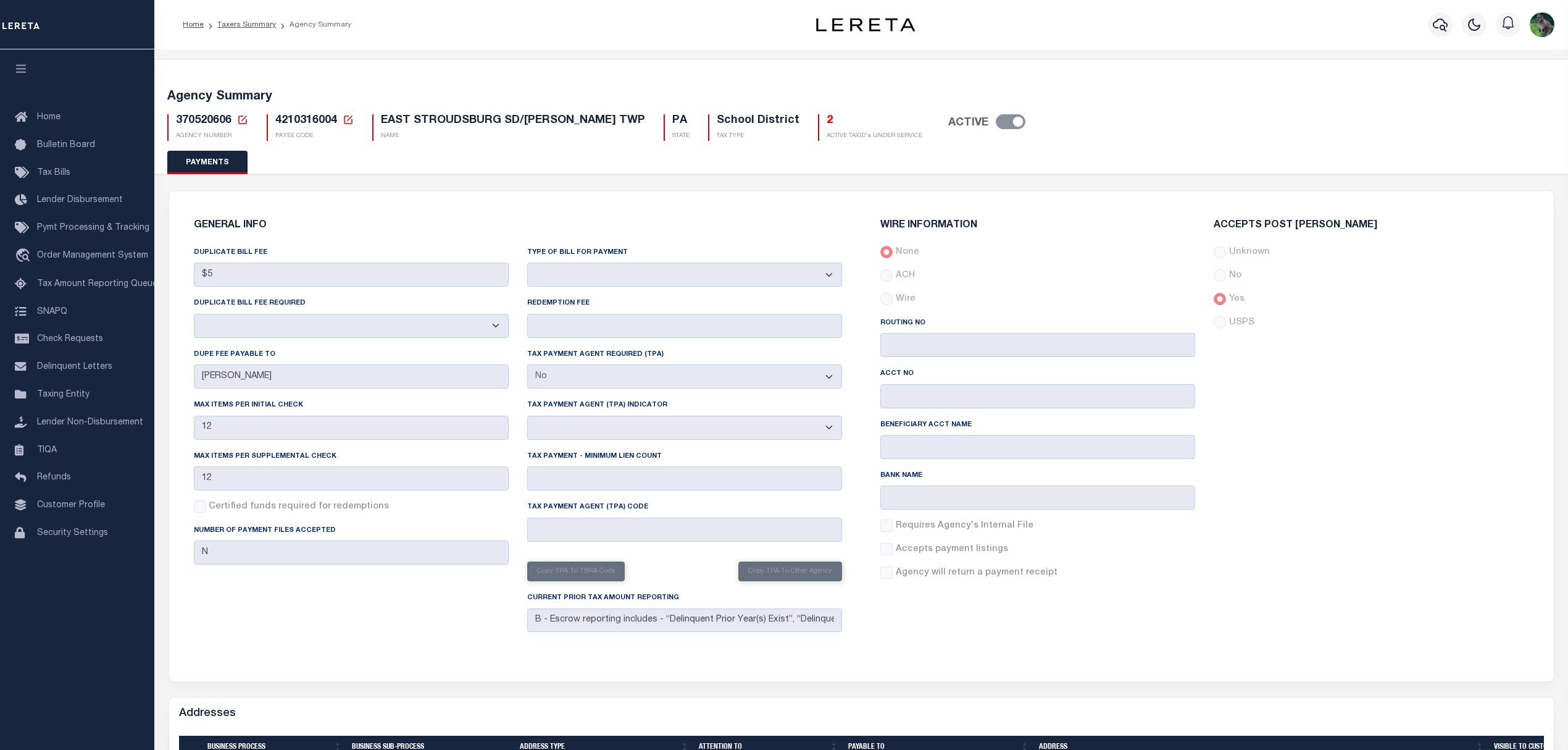
select select "false"
select select "true"
select select "false"
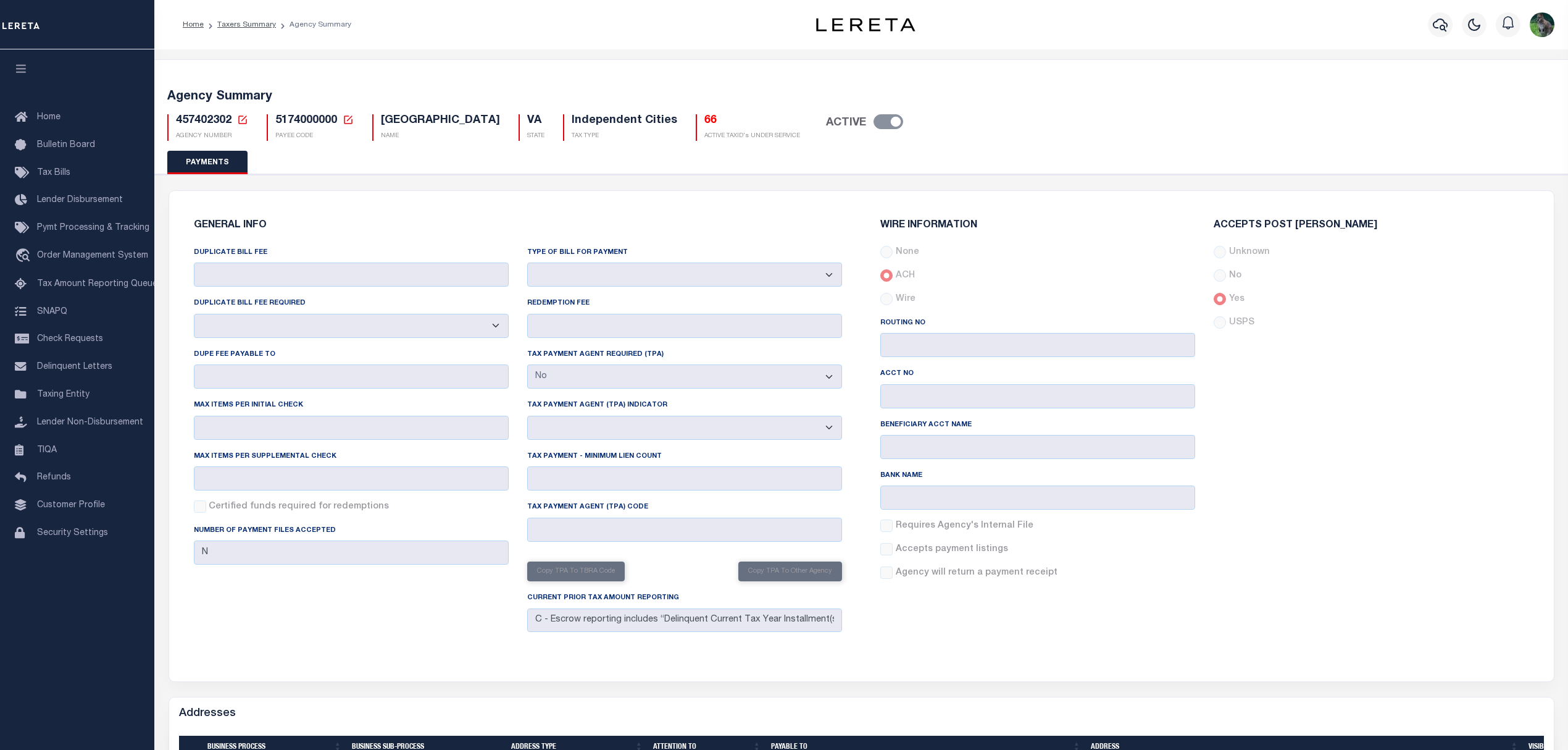
select select "false"
select select "true"
select select "5"
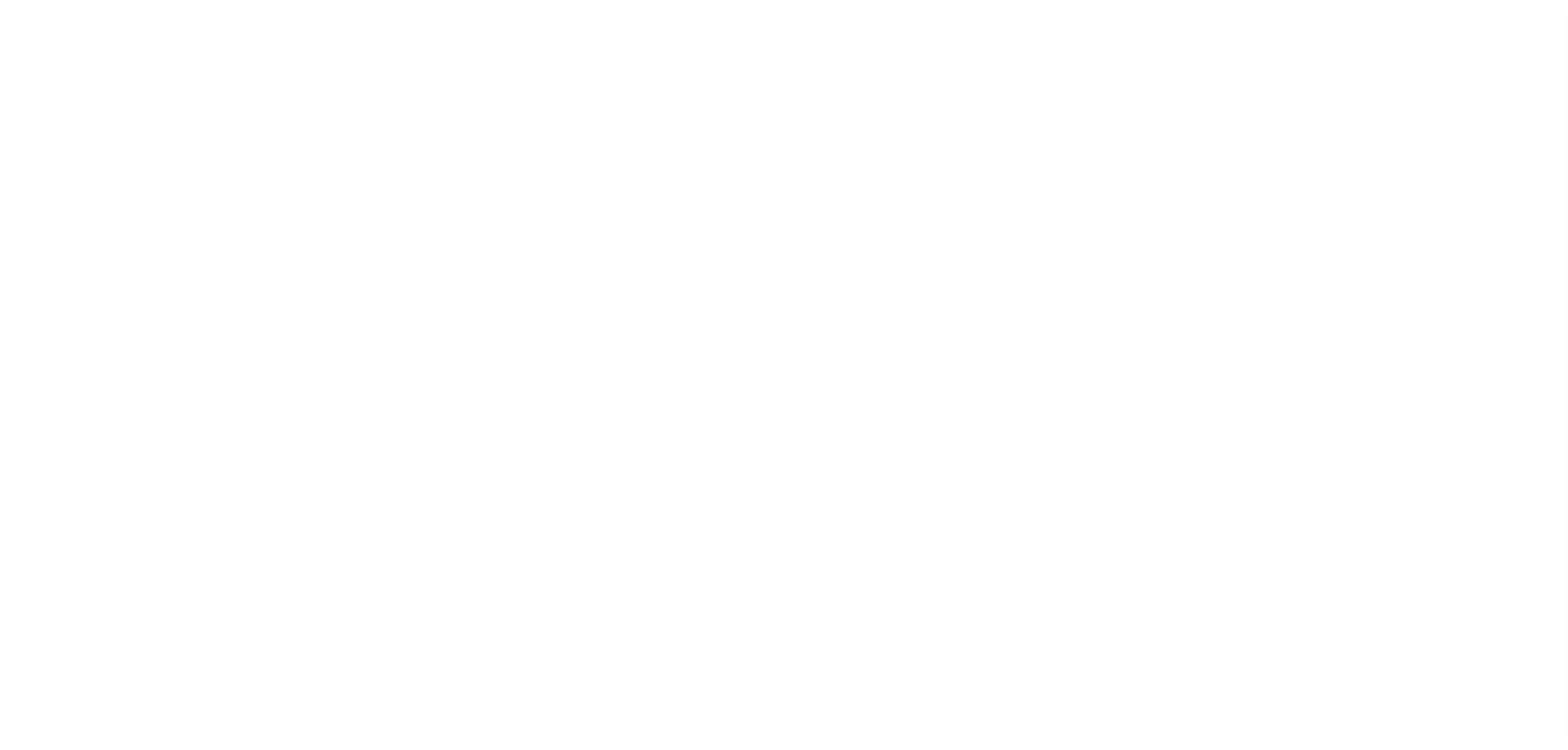
select select "false"
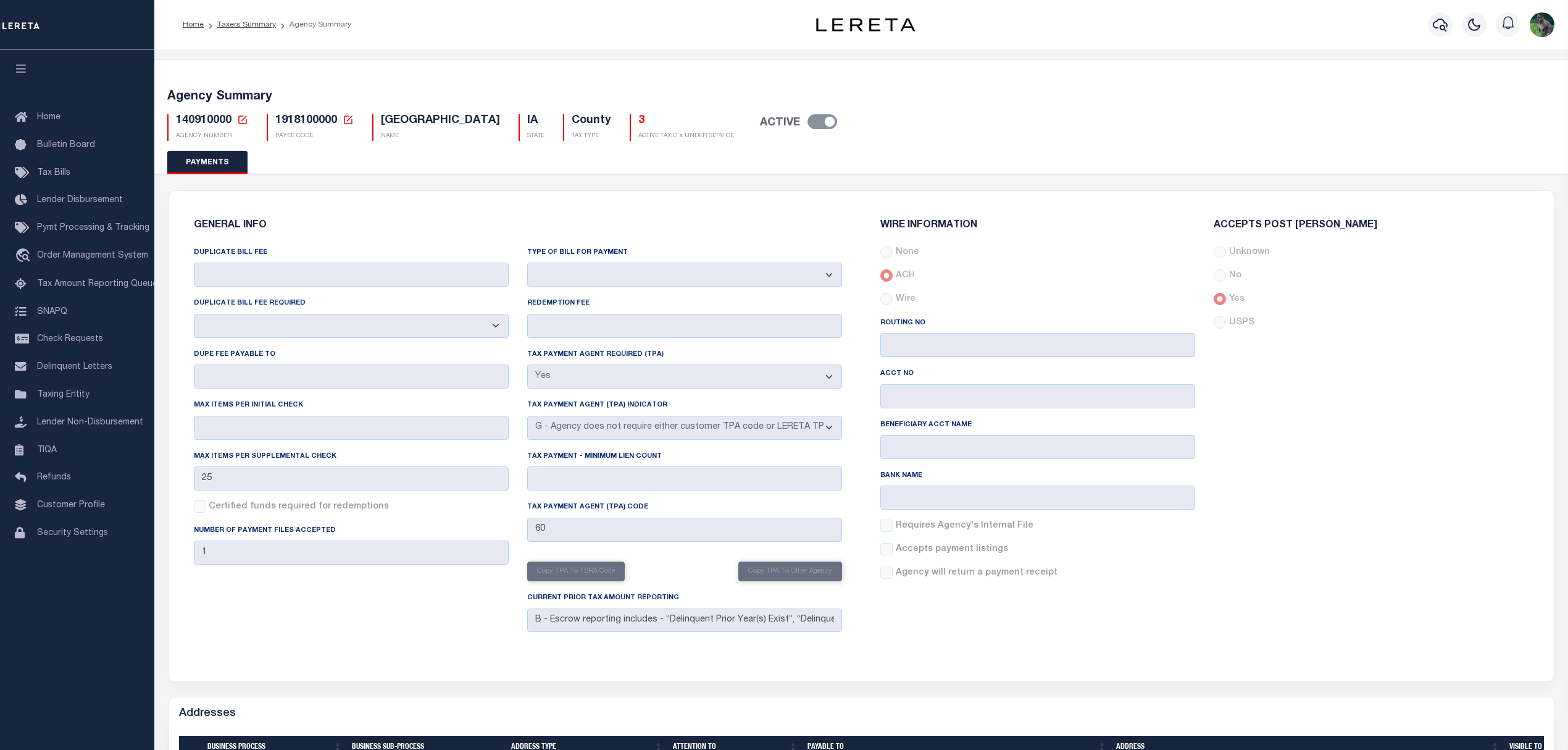
select select "true"
select select "7"
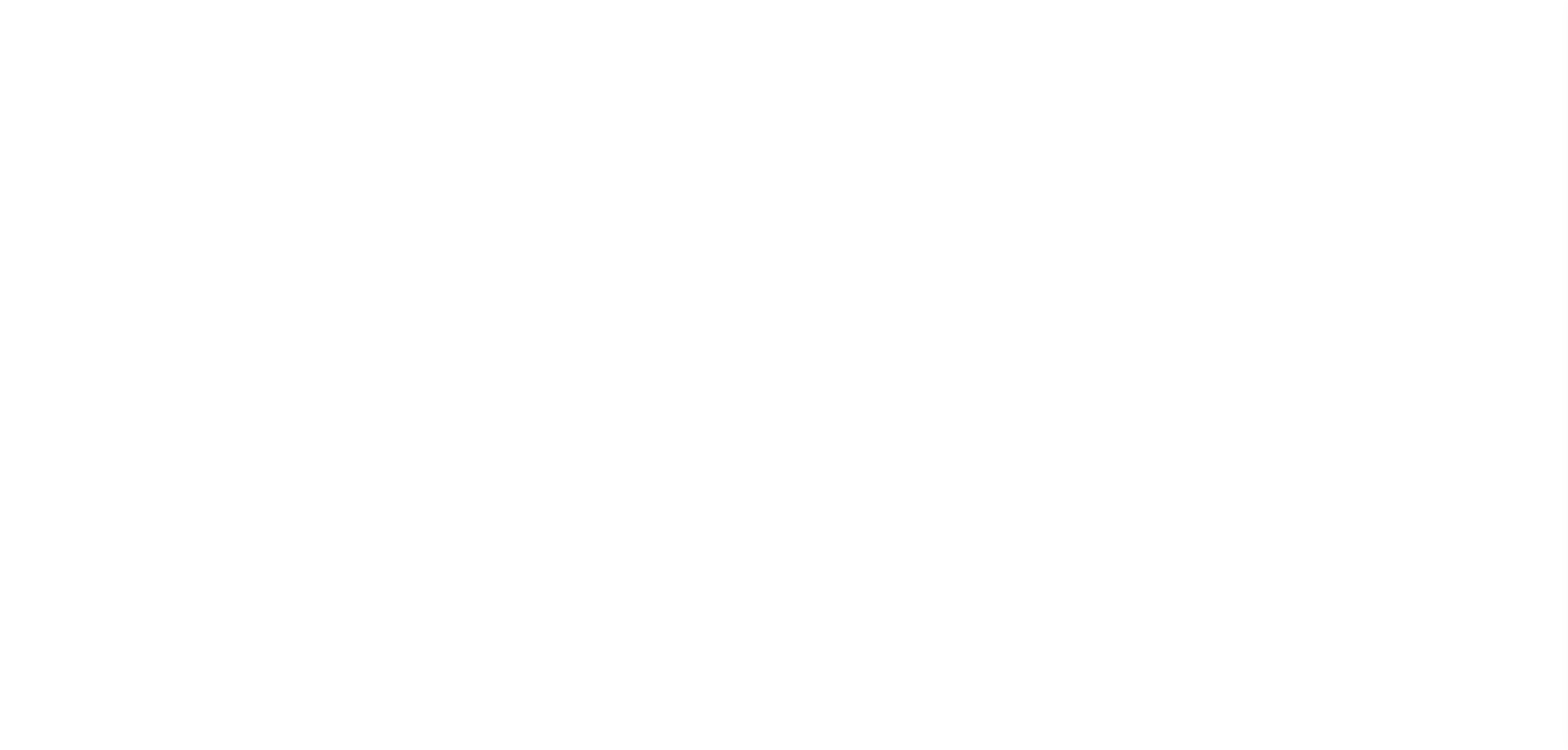
select select "true"
select select "37"
select select "false"
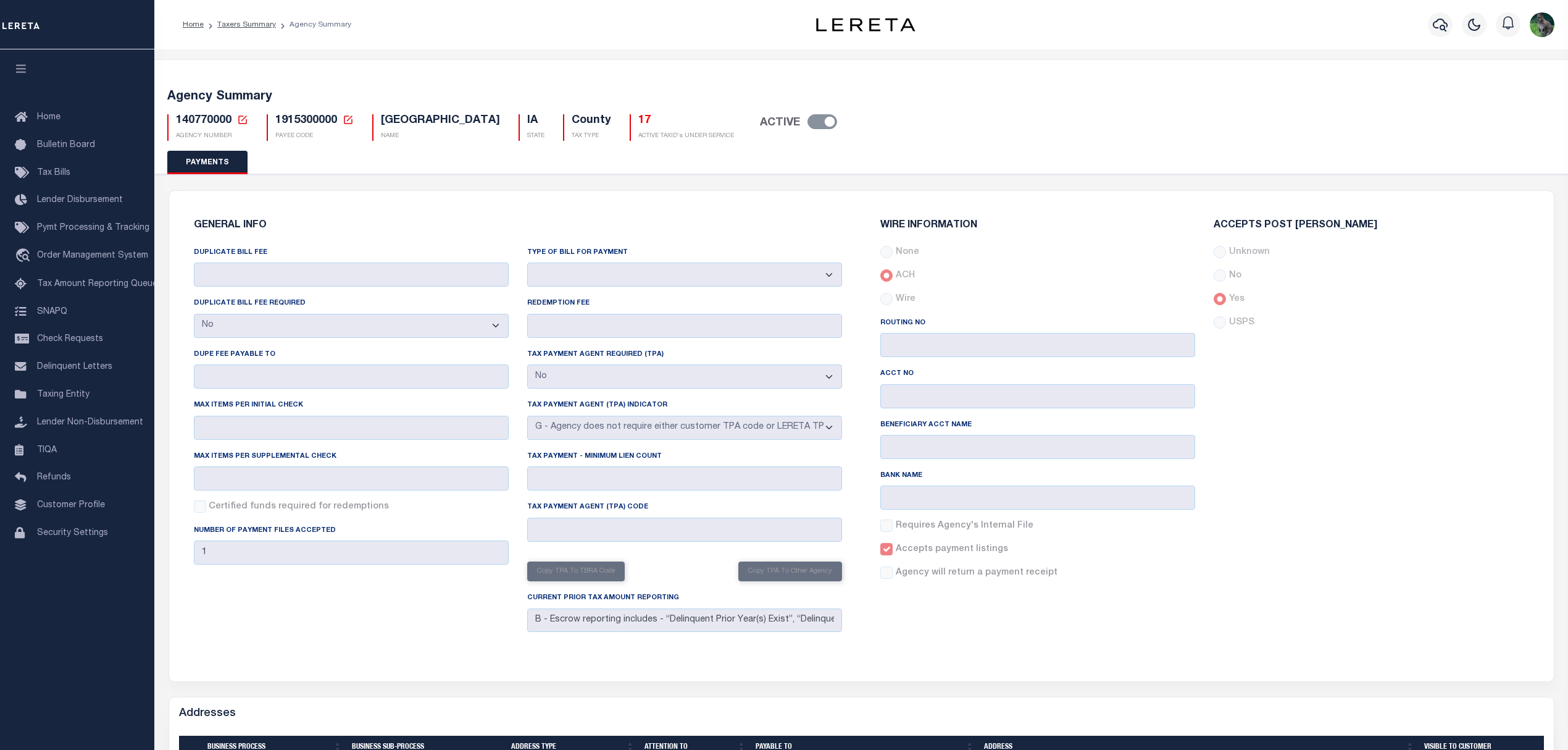
select select "false"
select select "7"
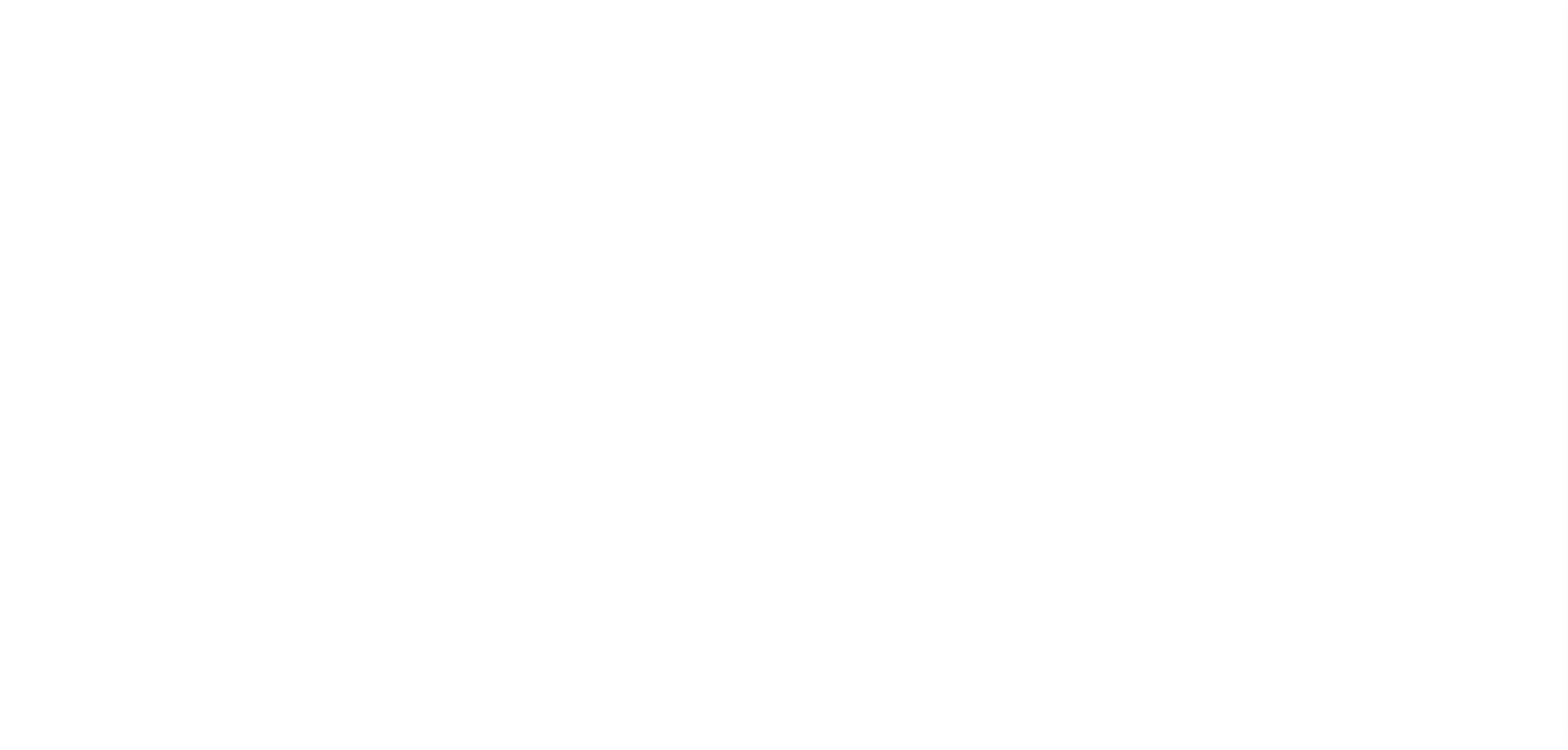
select select "false"
select select "true"
select select "false"
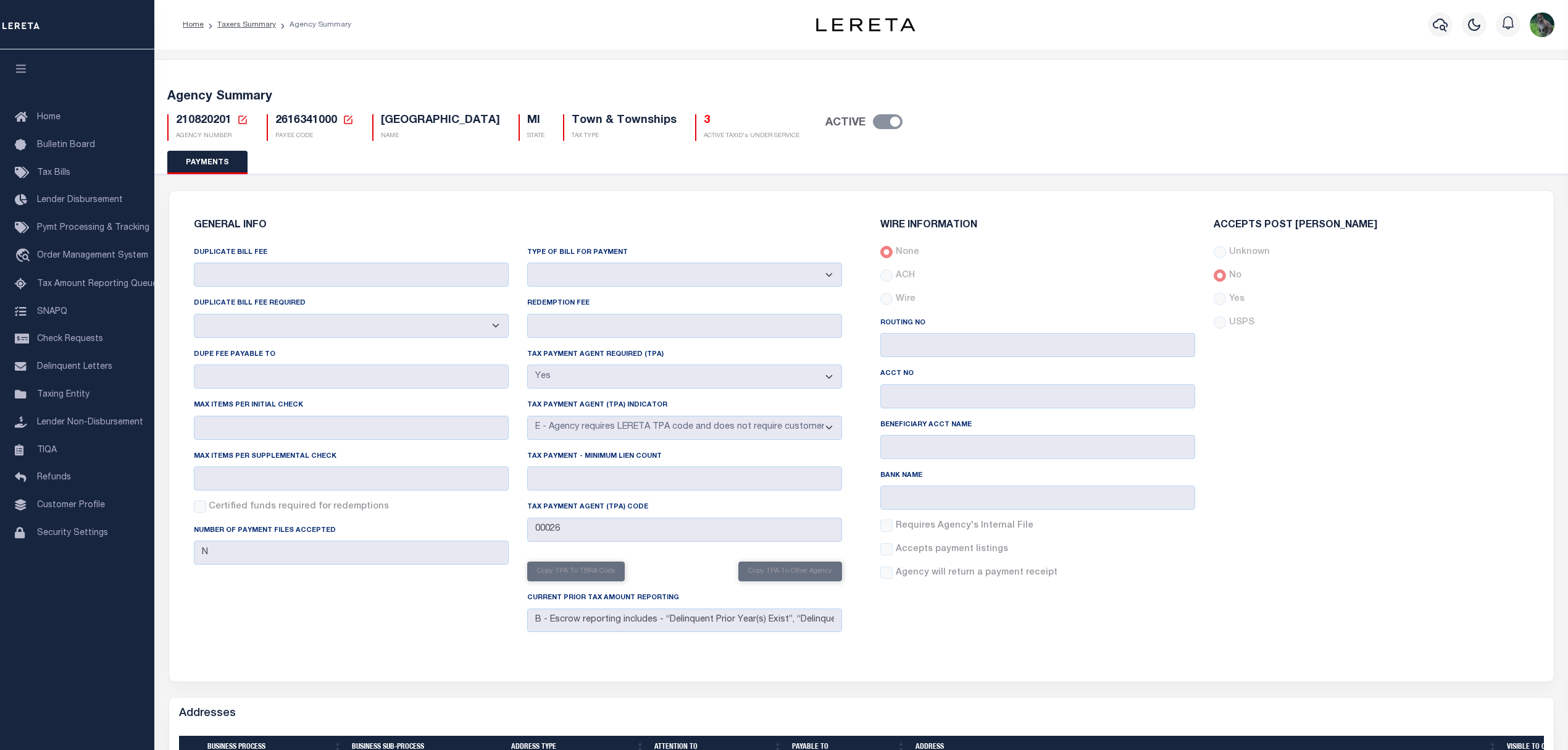
select select "true"
select select "5"
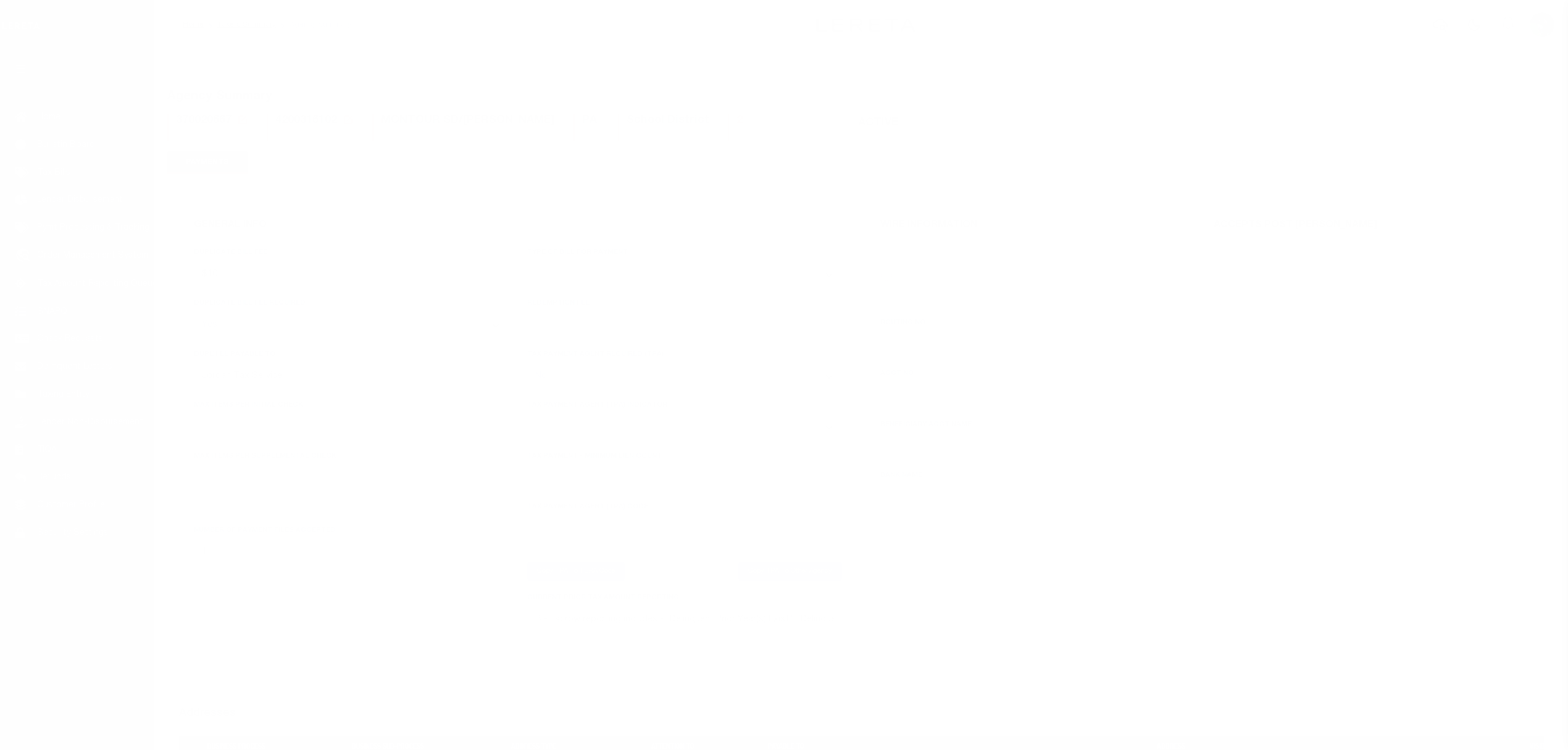
select select "true"
select select "false"
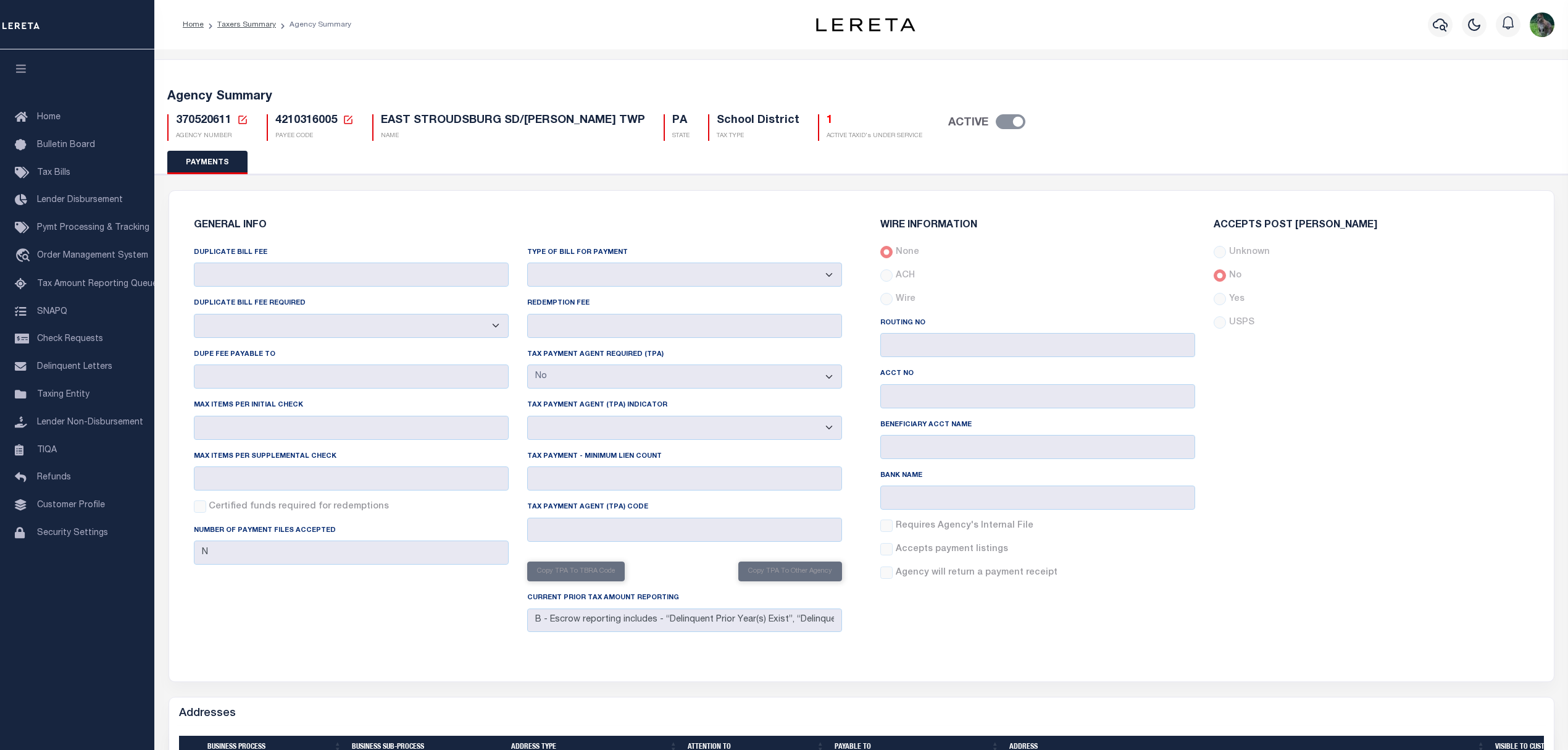
select select "false"
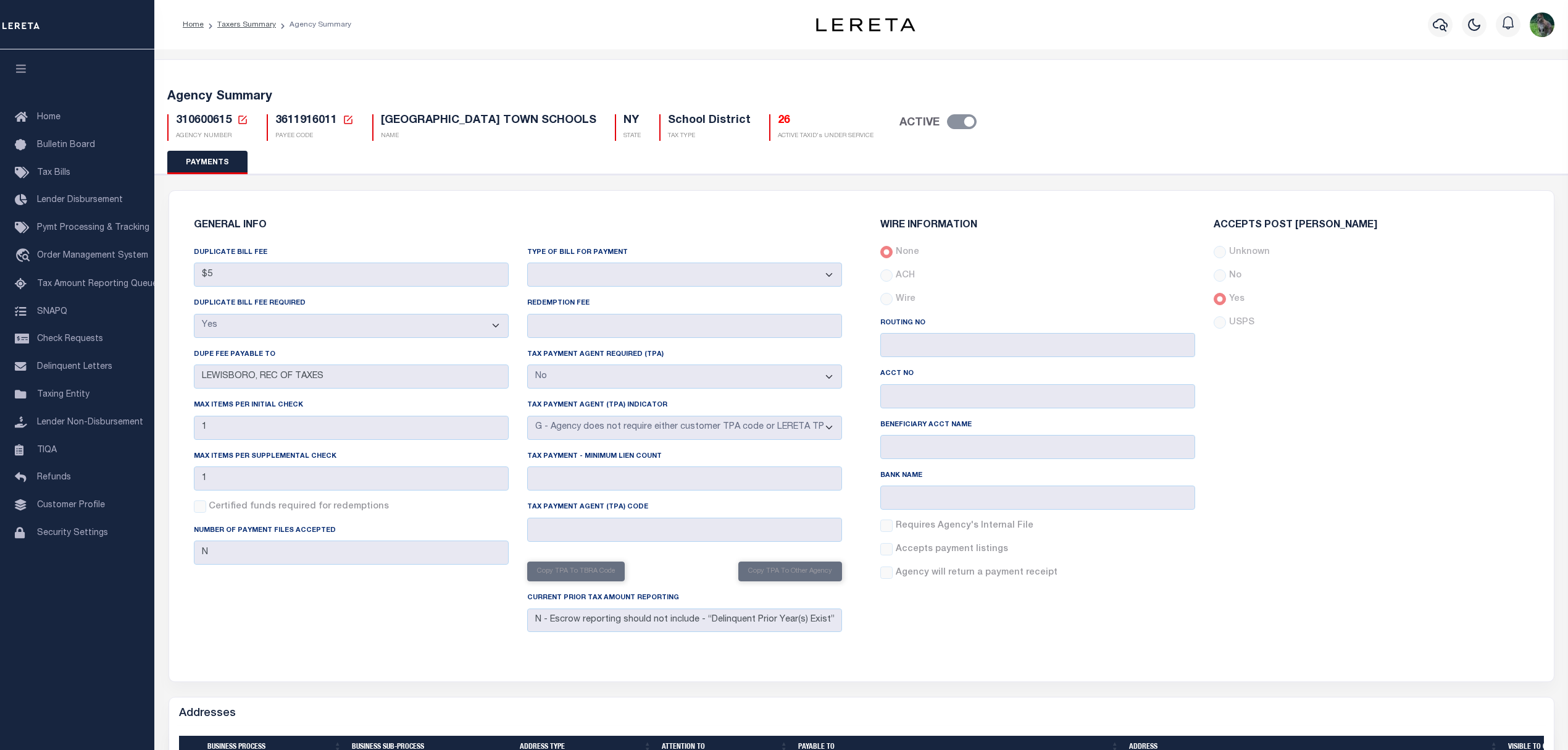
select select "true"
select select "false"
select select "7"
select select "true"
select select "false"
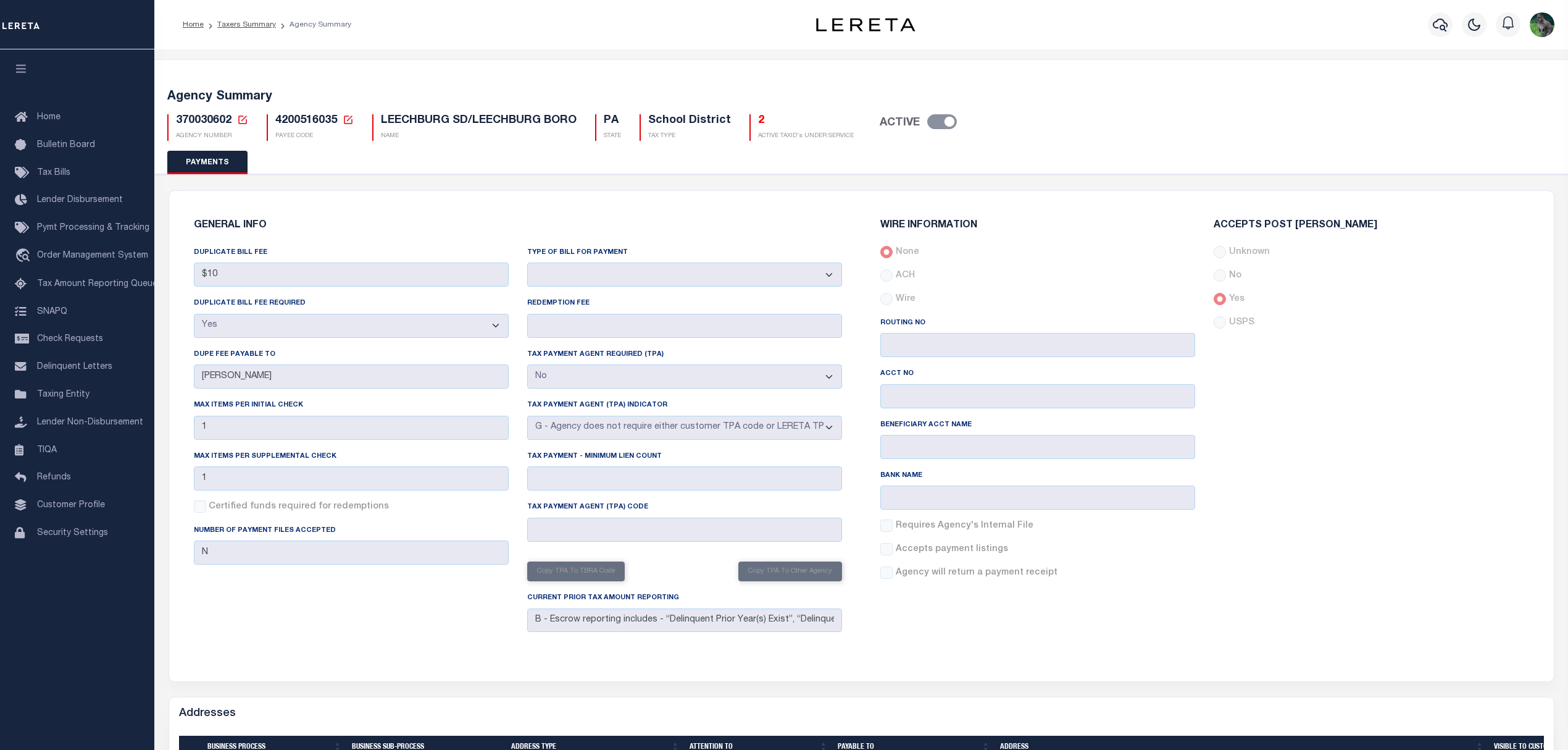
select select "7"
select select "true"
select select "7"
select select "true"
select select "false"
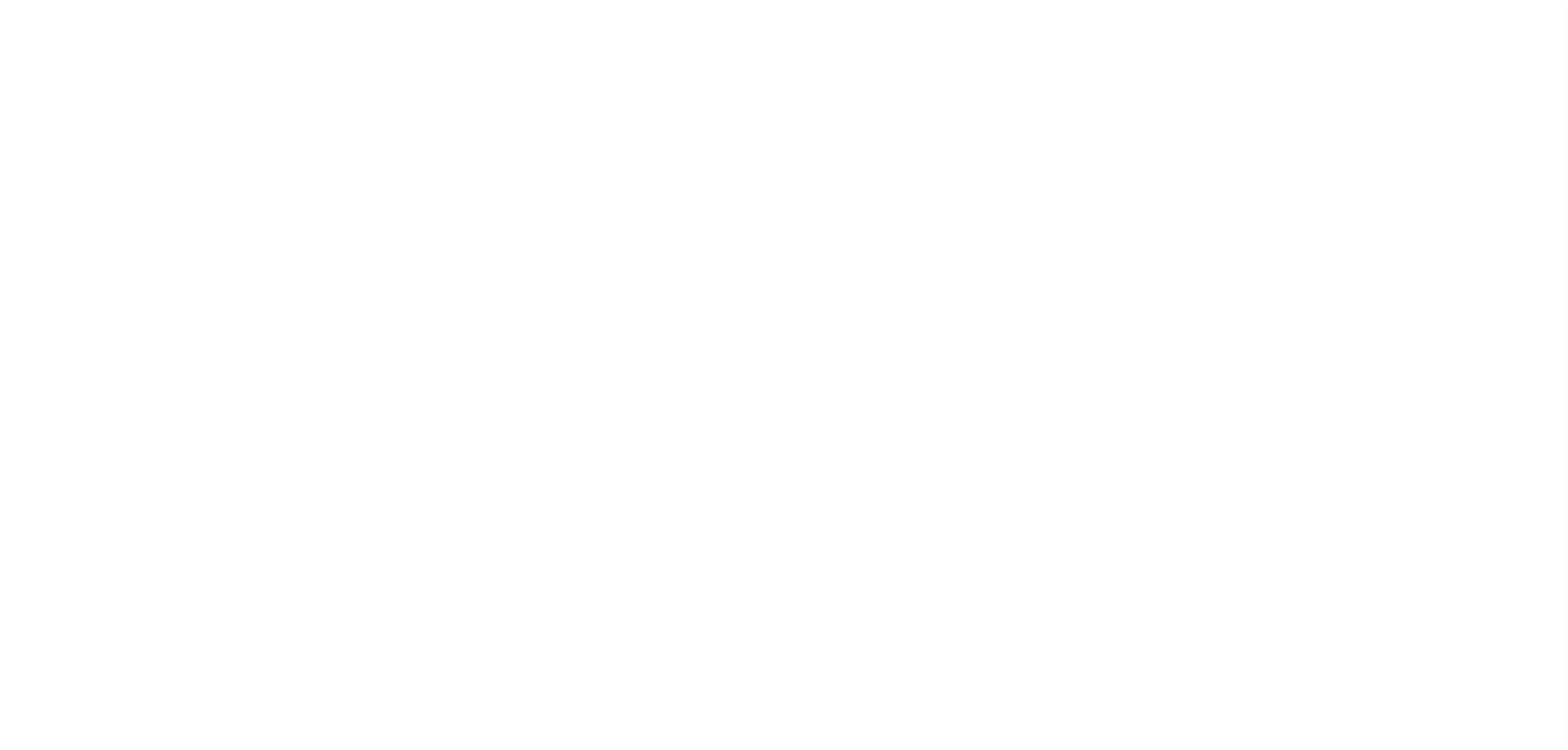
select select "false"
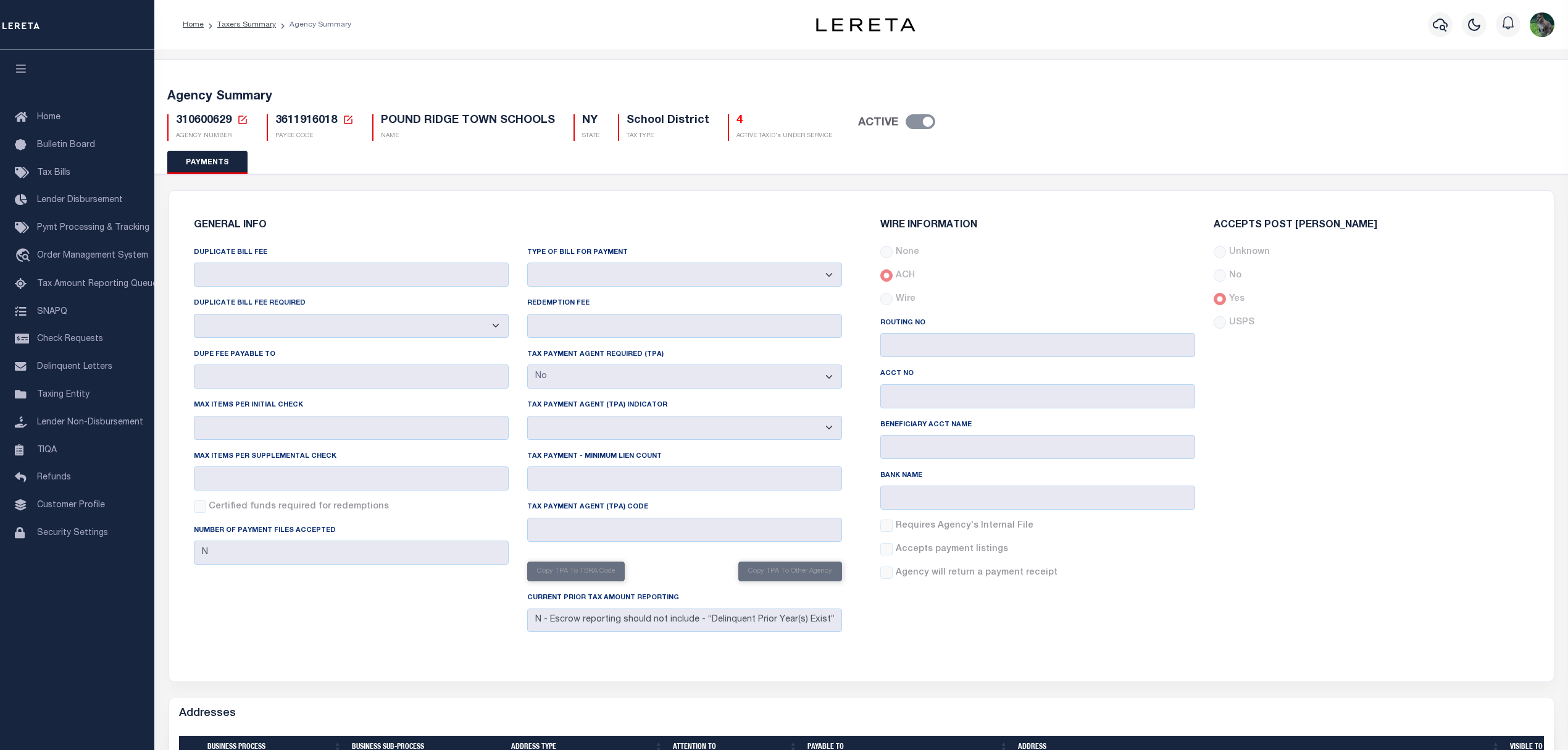
select select "false"
select select "true"
select select "false"
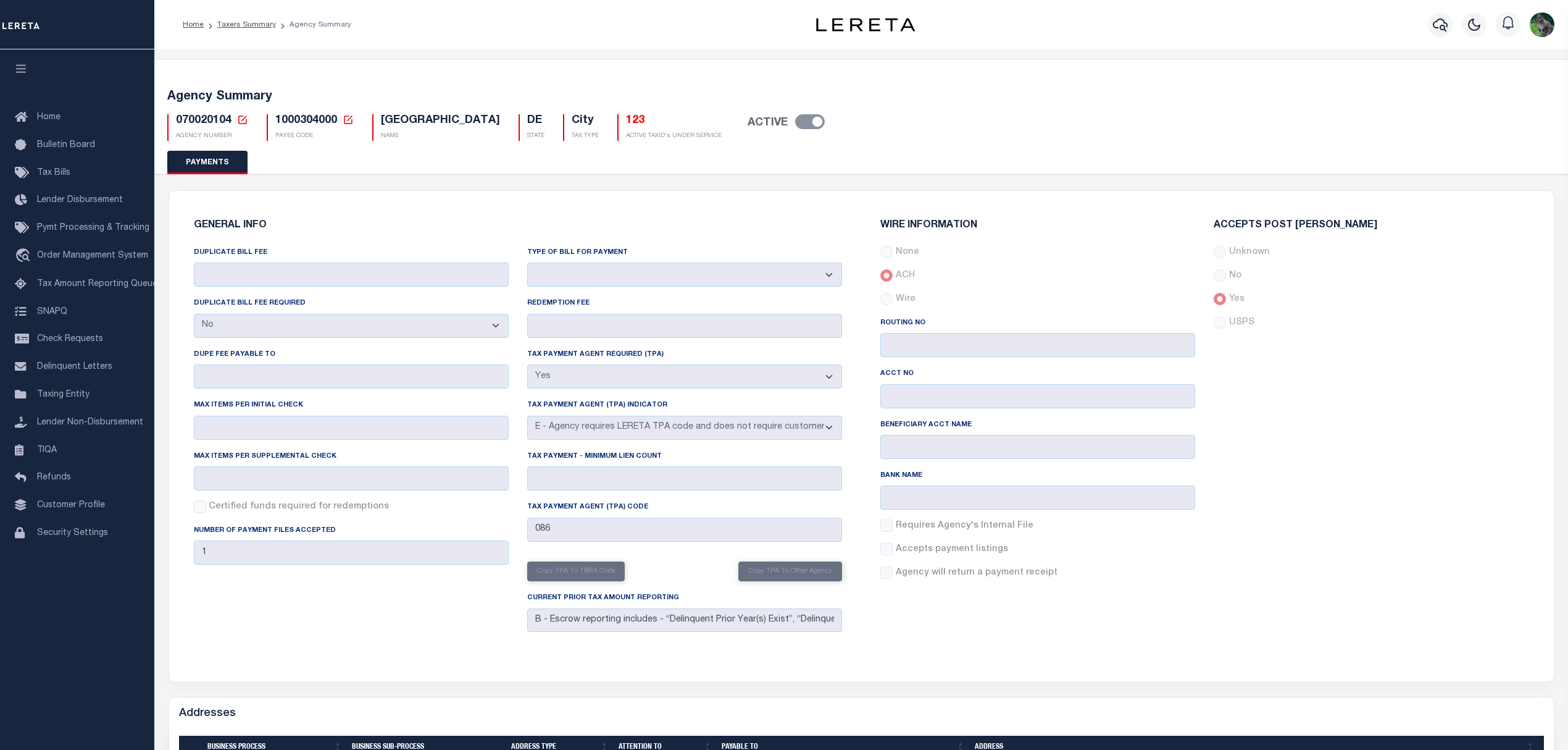
select select "false"
select select "true"
select select "5"
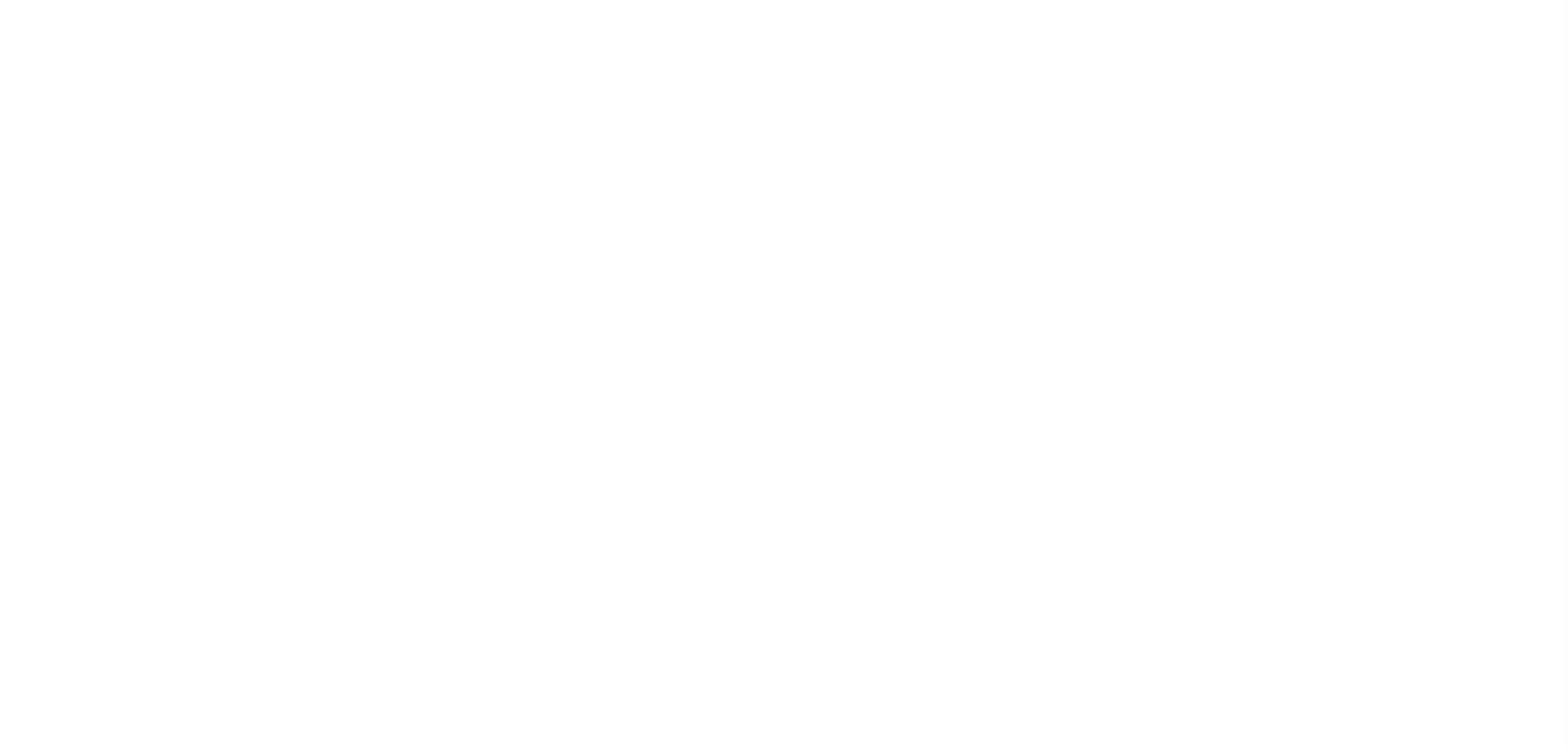
select select "true"
select select "5"
select select "false"
select select "true"
select select "5"
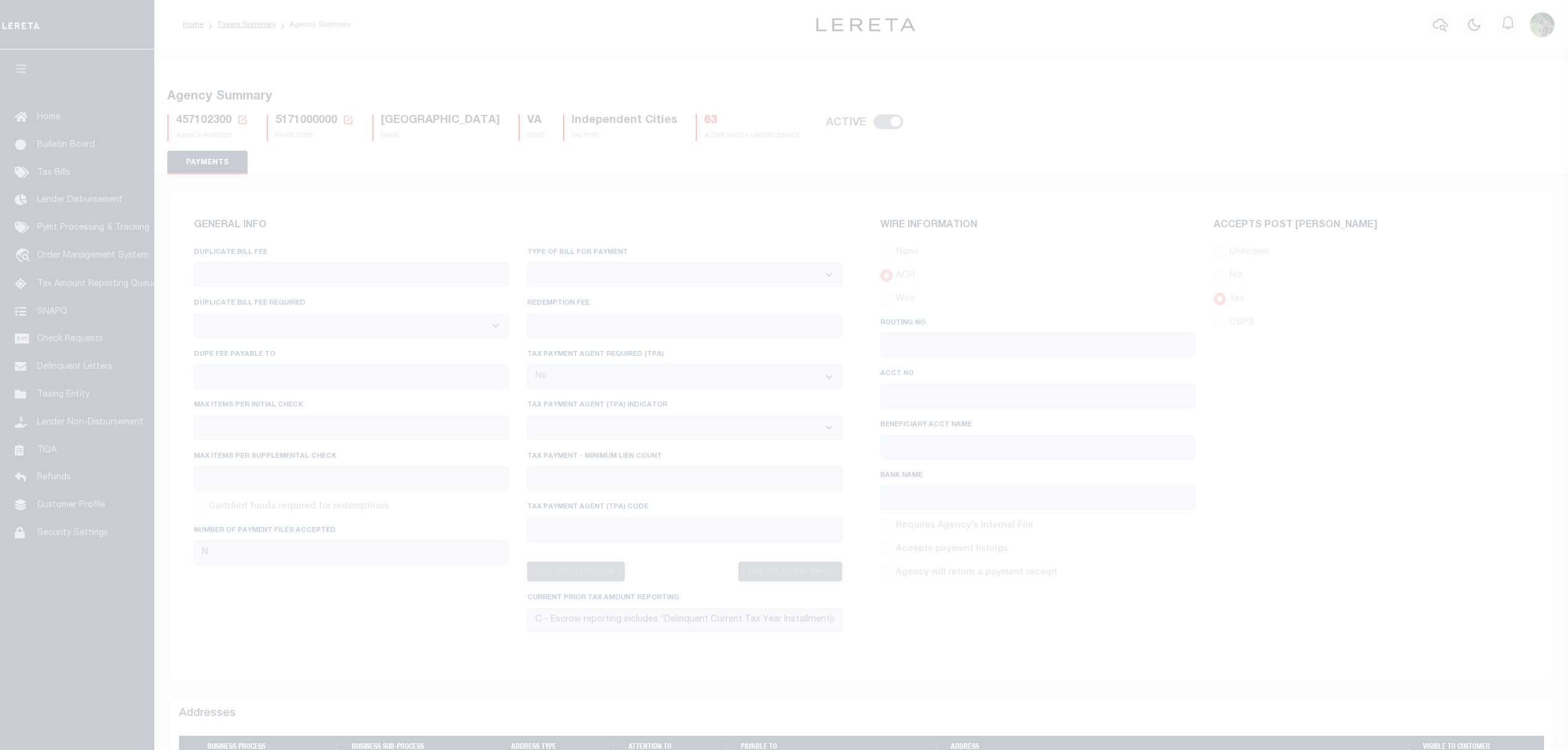
select select "false"
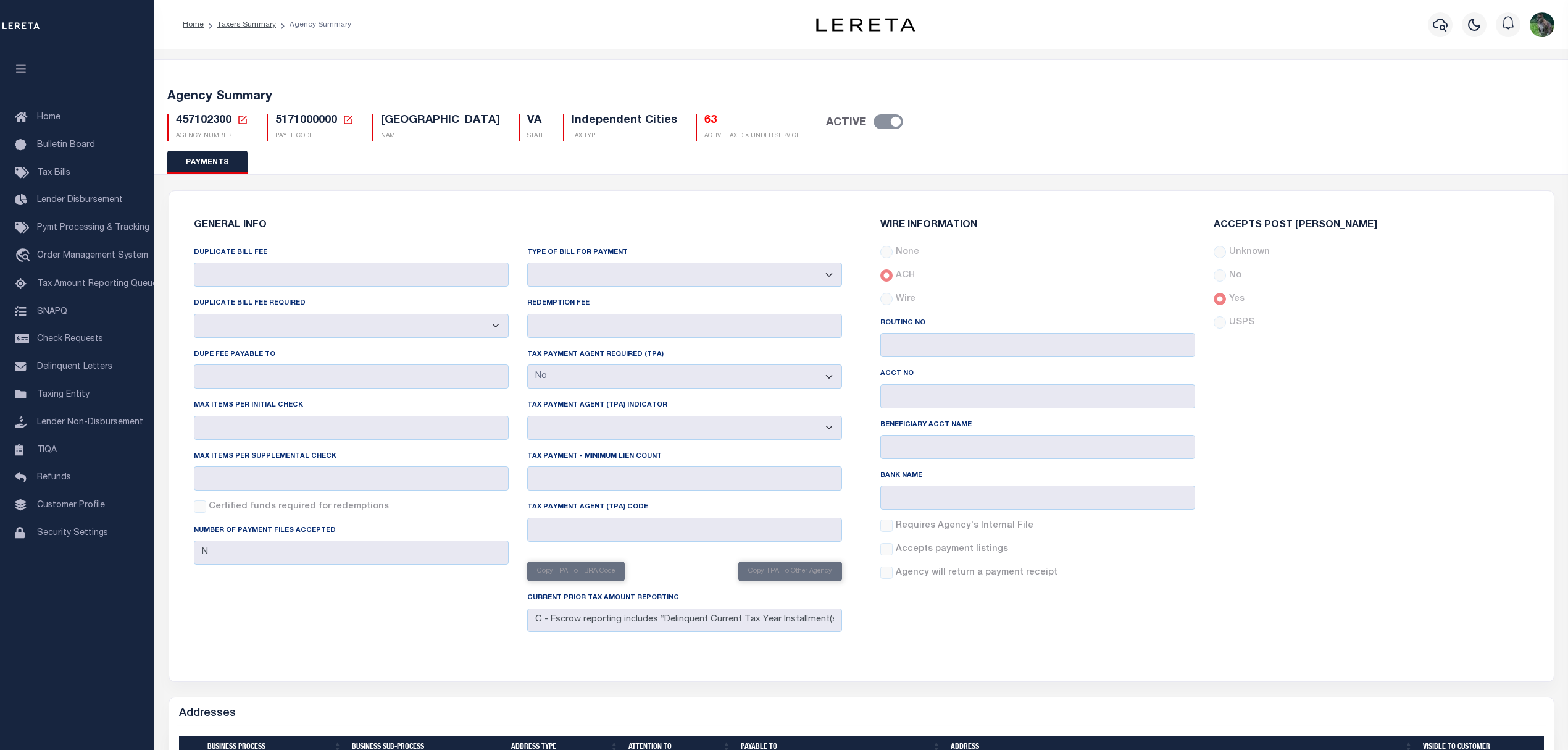
click at [988, 31] on div "Profile Sign out" at bounding box center [1270, 25] width 577 height 43
